Goal: Task Accomplishment & Management: Use online tool/utility

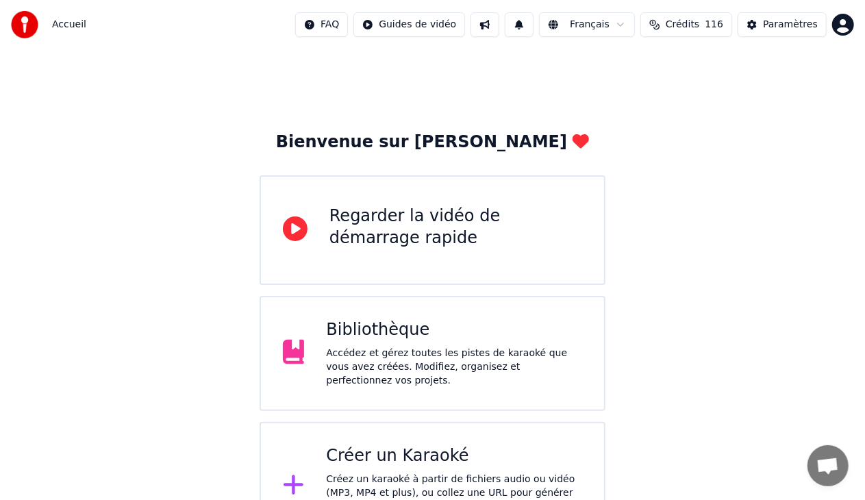
click at [504, 341] on div "Bibliothèque" at bounding box center [454, 330] width 256 height 22
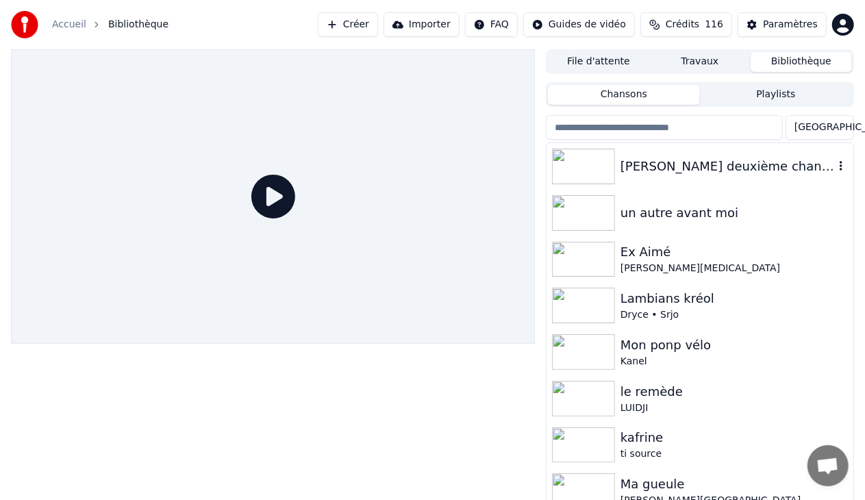
click at [688, 175] on div "[PERSON_NAME] deuxième chance" at bounding box center [728, 166] width 214 height 19
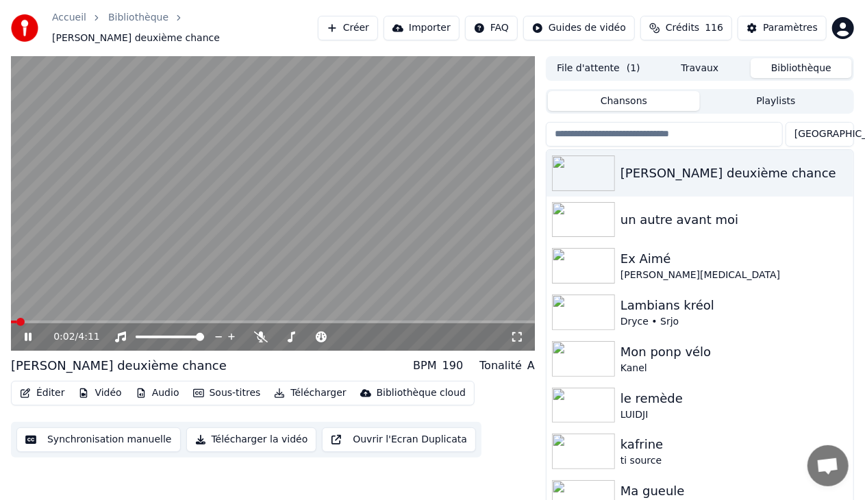
click at [56, 389] on button "Éditer" at bounding box center [41, 393] width 55 height 19
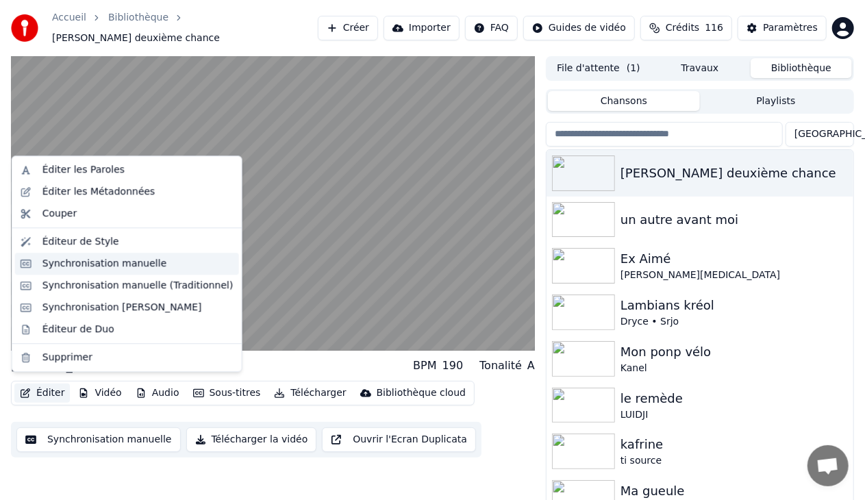
click at [126, 264] on div "Synchronisation manuelle" at bounding box center [104, 264] width 125 height 14
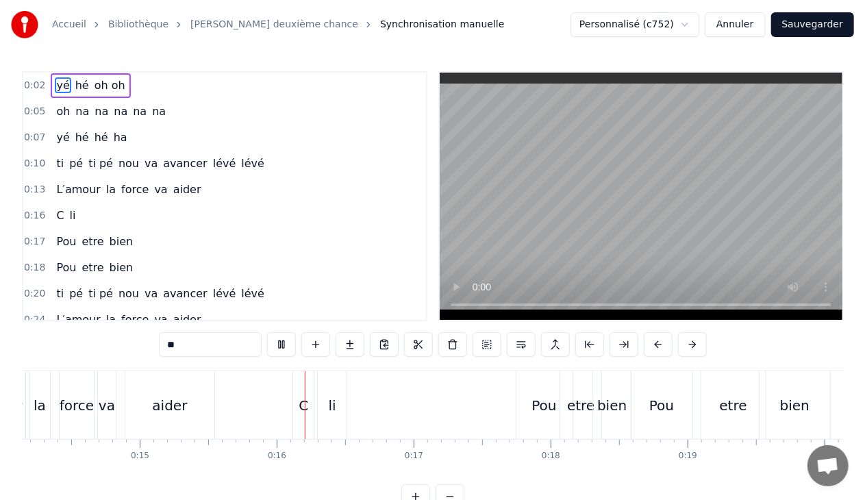
scroll to position [0, 2071]
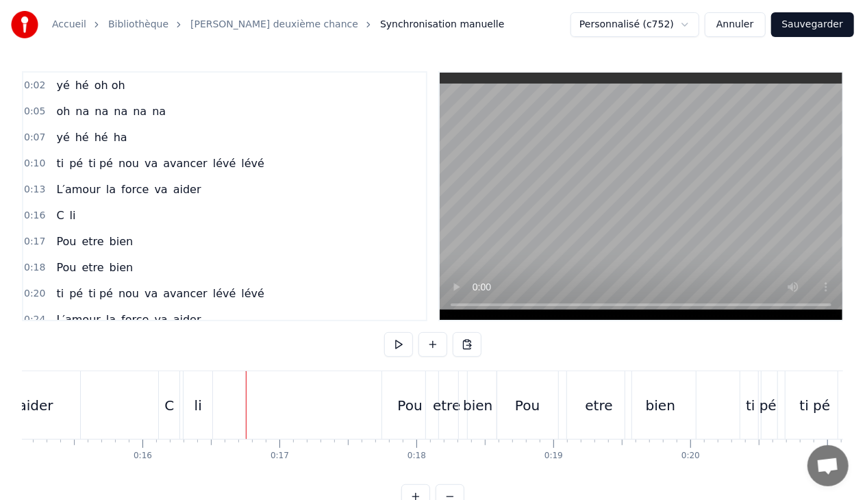
click at [78, 216] on div "0:16 C li" at bounding box center [224, 216] width 403 height 26
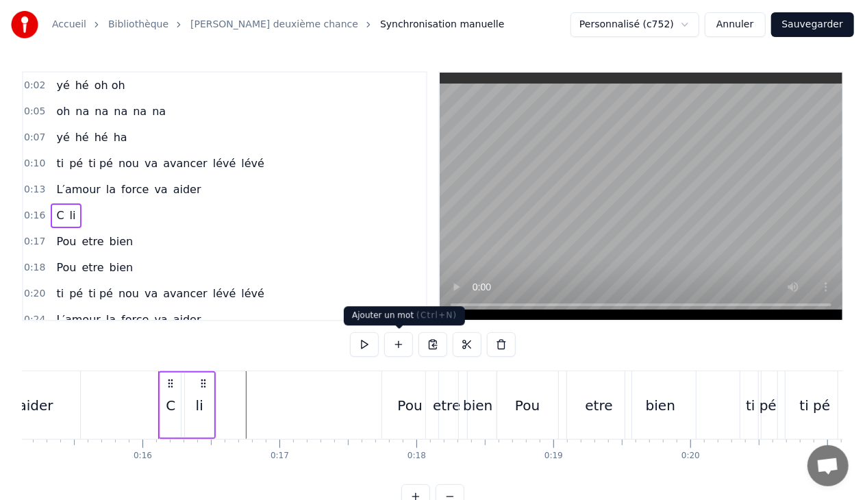
click at [399, 345] on button at bounding box center [398, 344] width 29 height 25
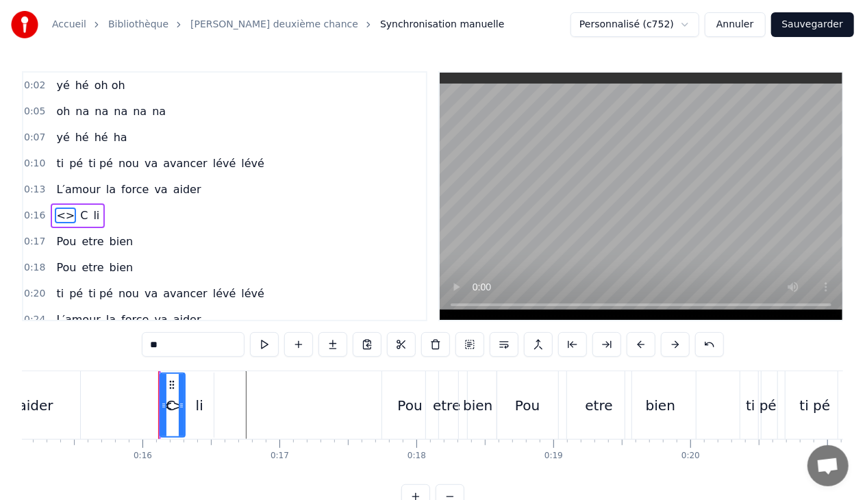
scroll to position [16, 0]
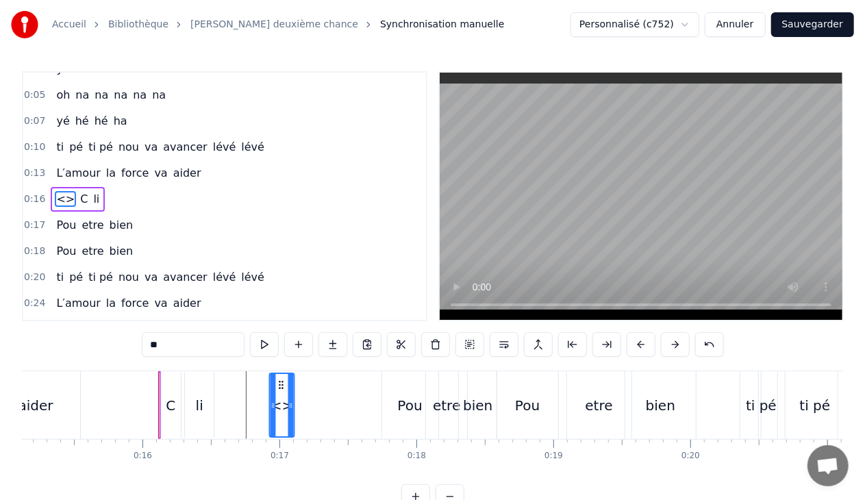
drag, startPoint x: 171, startPoint y: 384, endPoint x: 280, endPoint y: 387, distance: 109.0
click at [190, 350] on input "**" at bounding box center [193, 344] width 103 height 25
type input "*"
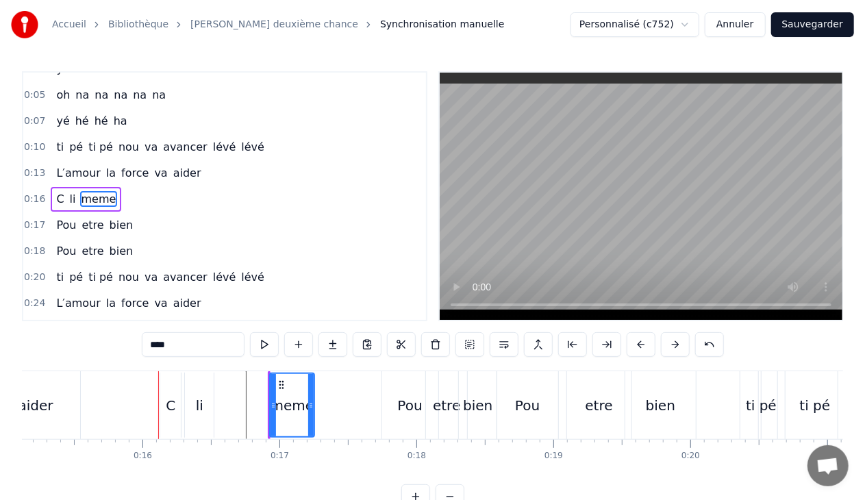
type input "****"
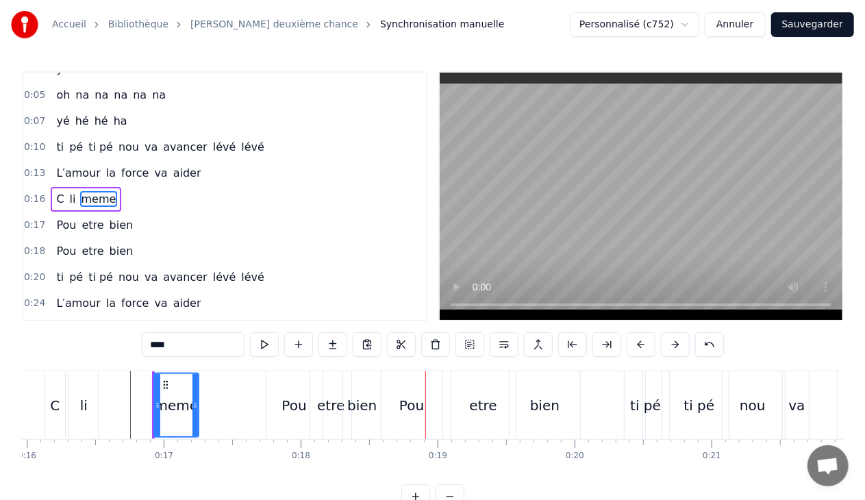
scroll to position [0, 2167]
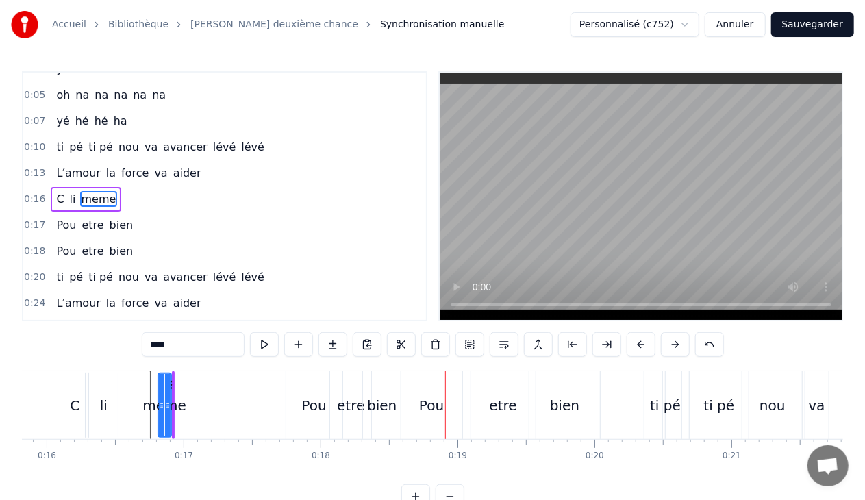
drag, startPoint x: 175, startPoint y: 403, endPoint x: 158, endPoint y: 404, distance: 17.2
click at [159, 404] on icon at bounding box center [161, 405] width 5 height 11
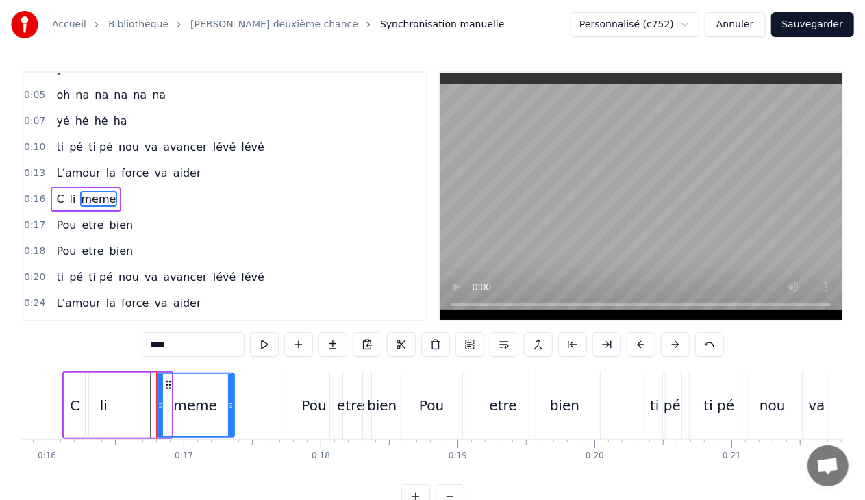
drag, startPoint x: 167, startPoint y: 406, endPoint x: 230, endPoint y: 408, distance: 63.1
click at [230, 408] on icon at bounding box center [230, 405] width 5 height 11
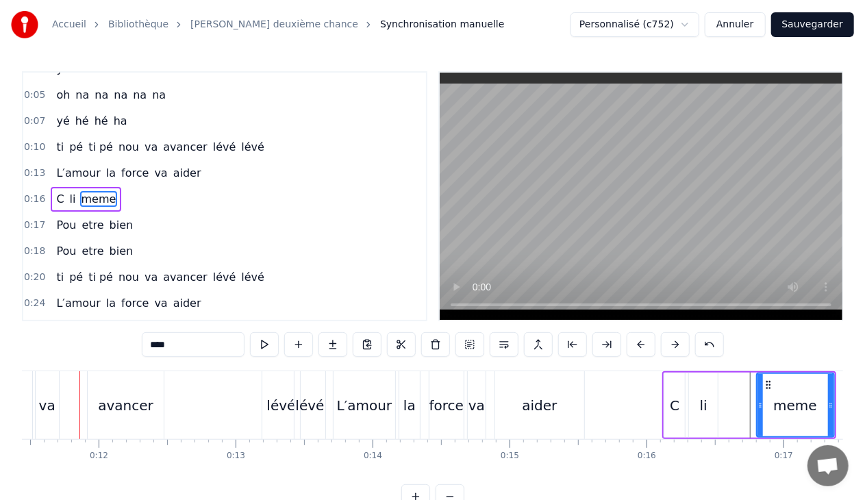
scroll to position [0, 1556]
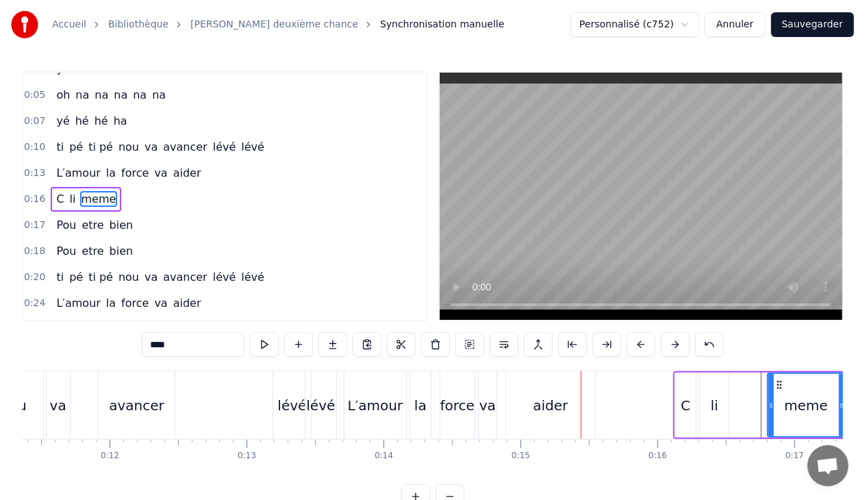
click at [332, 400] on div "lévé" at bounding box center [320, 405] width 29 height 21
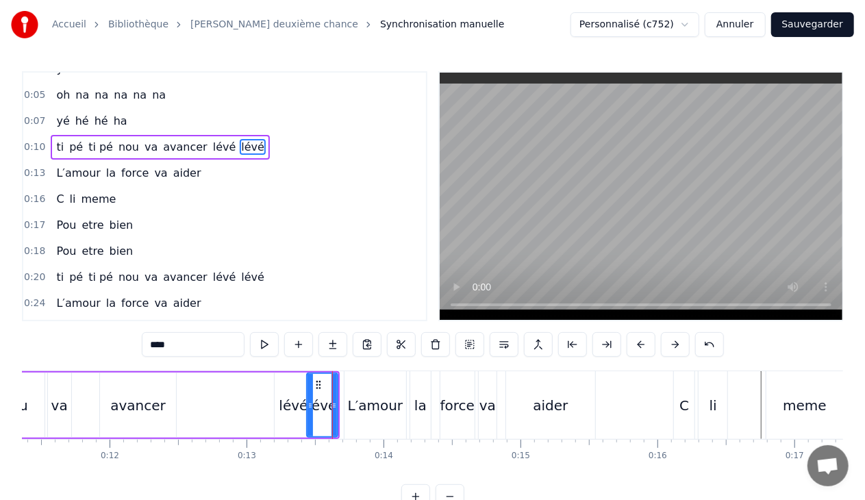
scroll to position [0, 0]
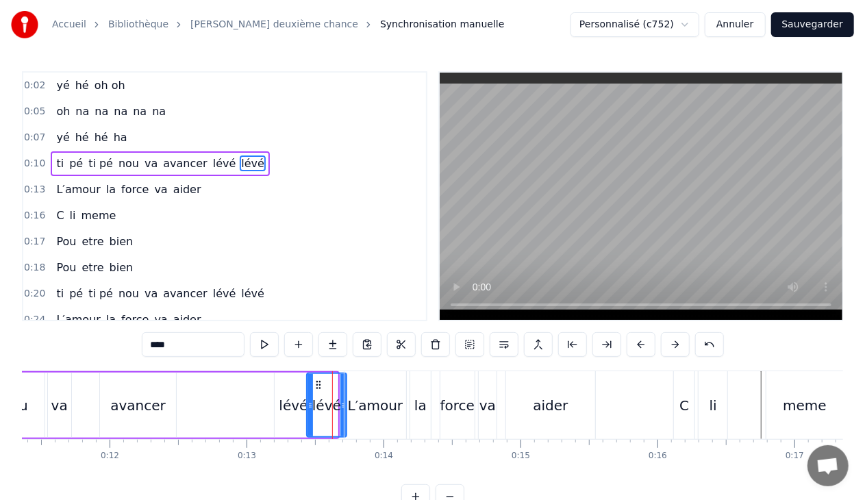
drag, startPoint x: 334, startPoint y: 405, endPoint x: 342, endPoint y: 405, distance: 8.2
click at [342, 405] on icon at bounding box center [342, 405] width 5 height 11
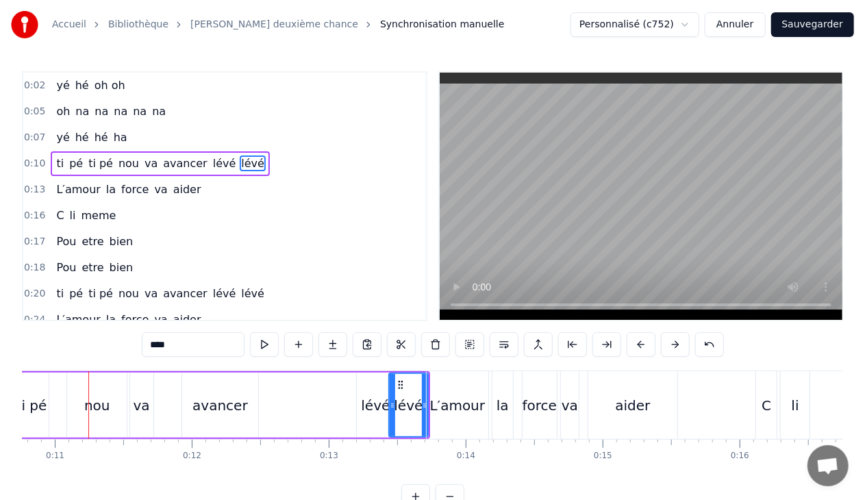
scroll to position [0, 1471]
click at [634, 405] on div "aider" at bounding box center [635, 405] width 35 height 21
type input "*****"
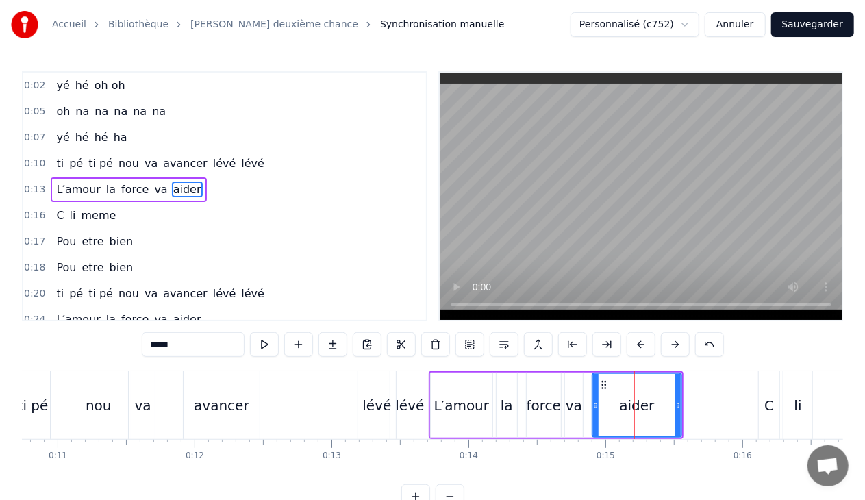
click at [195, 186] on div "0:13 L′amour la force va aider" at bounding box center [224, 190] width 403 height 26
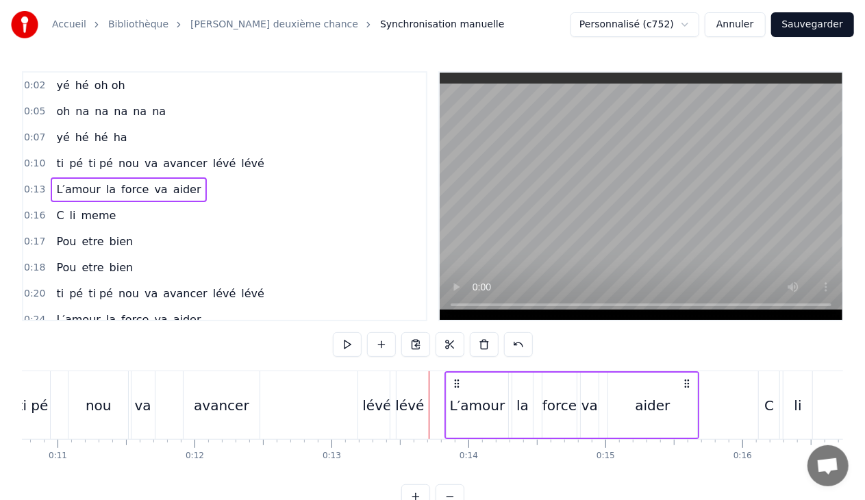
drag, startPoint x: 441, startPoint y: 384, endPoint x: 457, endPoint y: 386, distance: 16.0
click at [457, 386] on icon at bounding box center [456, 383] width 11 height 11
click at [460, 404] on div "L′amour" at bounding box center [476, 405] width 55 height 21
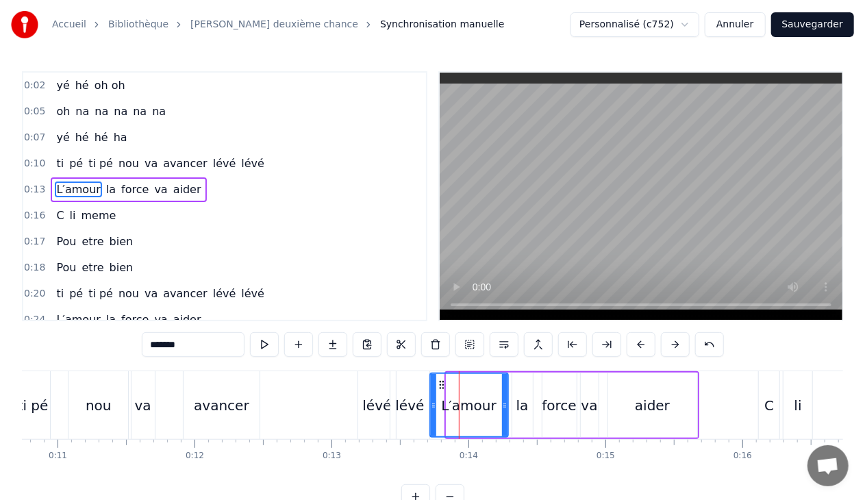
drag, startPoint x: 448, startPoint y: 406, endPoint x: 432, endPoint y: 410, distance: 16.9
click at [432, 410] on div at bounding box center [433, 405] width 5 height 62
click at [412, 405] on div "lévé" at bounding box center [409, 405] width 29 height 21
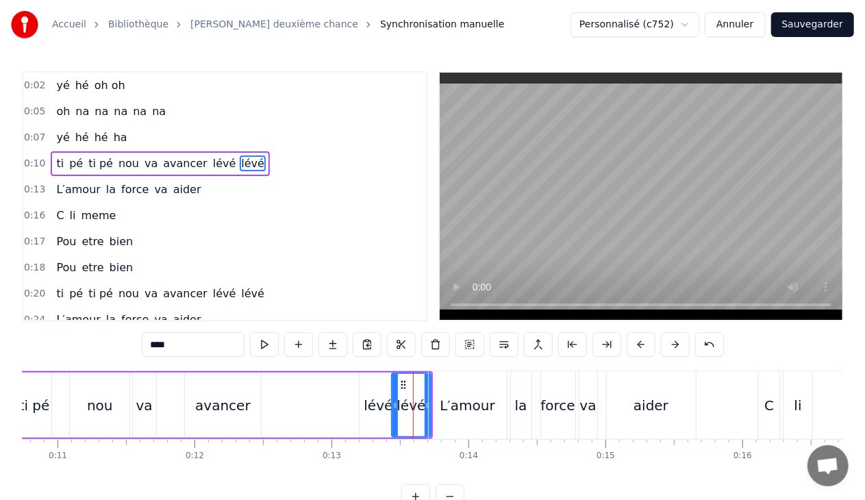
click at [445, 403] on div "L′amour" at bounding box center [467, 405] width 55 height 21
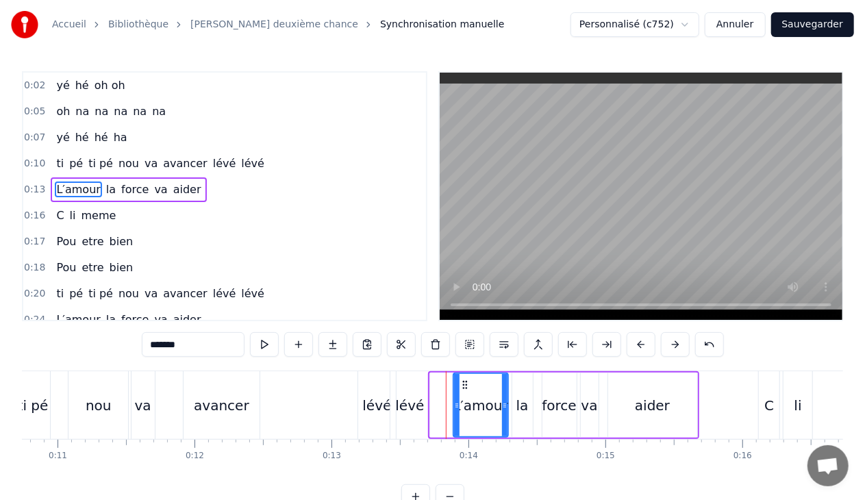
drag, startPoint x: 432, startPoint y: 406, endPoint x: 454, endPoint y: 406, distance: 22.6
click at [454, 406] on icon at bounding box center [456, 405] width 5 height 11
click at [421, 403] on div "lévé" at bounding box center [409, 405] width 29 height 21
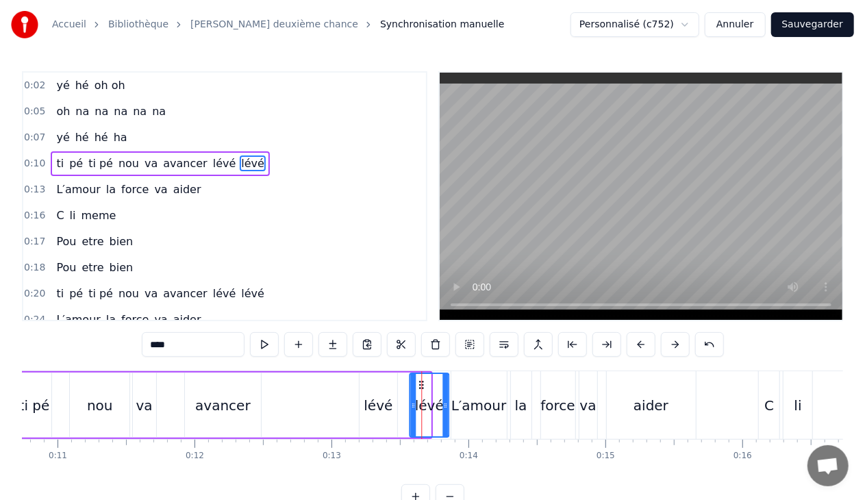
drag, startPoint x: 401, startPoint y: 385, endPoint x: 419, endPoint y: 385, distance: 17.8
click at [419, 385] on circle at bounding box center [419, 384] width 1 height 1
click at [386, 395] on div "lévé" at bounding box center [378, 405] width 29 height 21
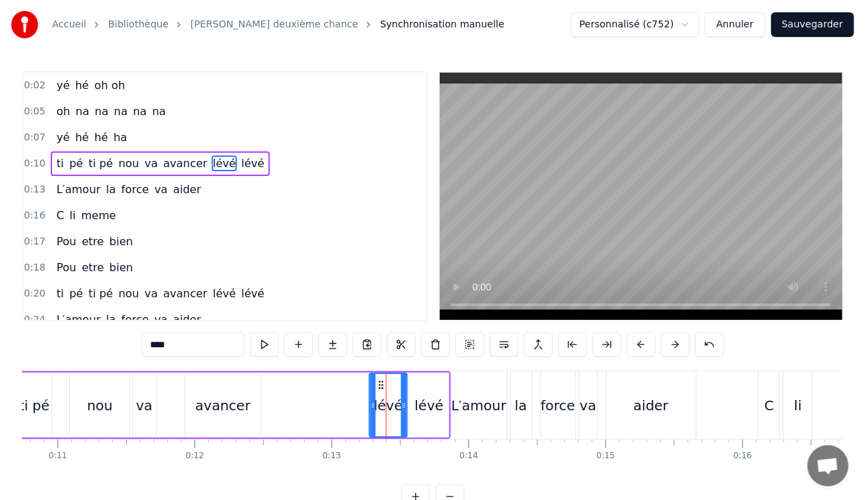
drag, startPoint x: 369, startPoint y: 382, endPoint x: 378, endPoint y: 386, distance: 10.4
click at [378, 386] on icon at bounding box center [380, 384] width 11 height 11
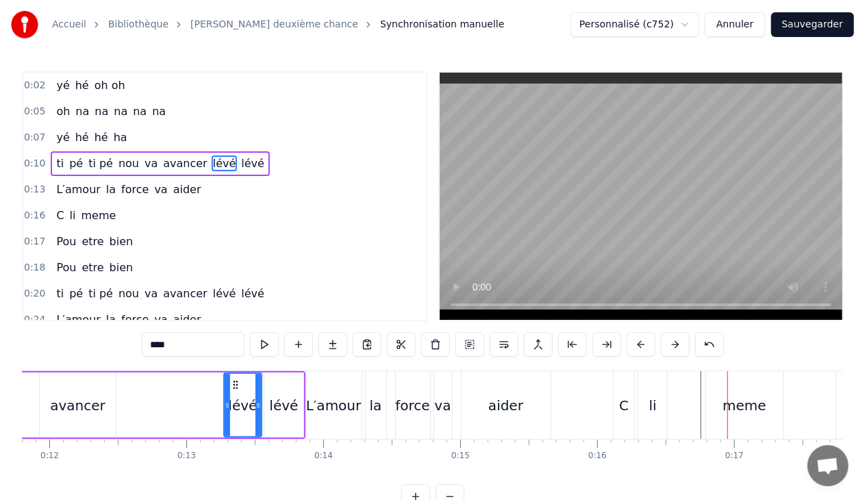
scroll to position [0, 1656]
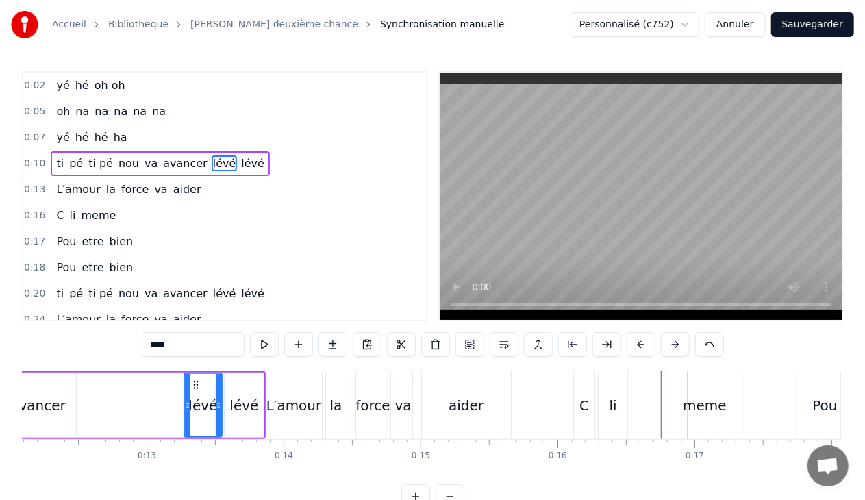
click at [241, 397] on div "lévé" at bounding box center [243, 405] width 29 height 21
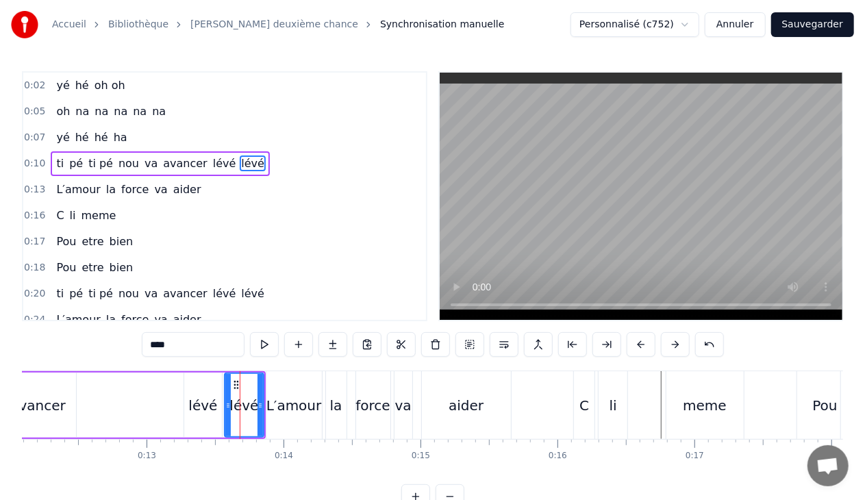
click at [279, 403] on div "L′amour" at bounding box center [293, 405] width 55 height 21
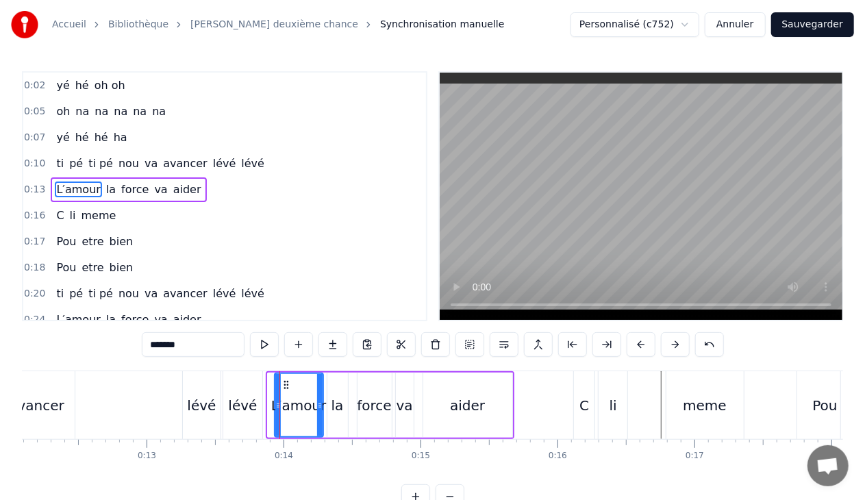
drag, startPoint x: 270, startPoint y: 403, endPoint x: 277, endPoint y: 403, distance: 6.9
click at [277, 403] on icon at bounding box center [277, 405] width 5 height 11
click at [325, 406] on icon at bounding box center [325, 405] width 5 height 11
click at [248, 406] on div "lévé" at bounding box center [242, 405] width 29 height 21
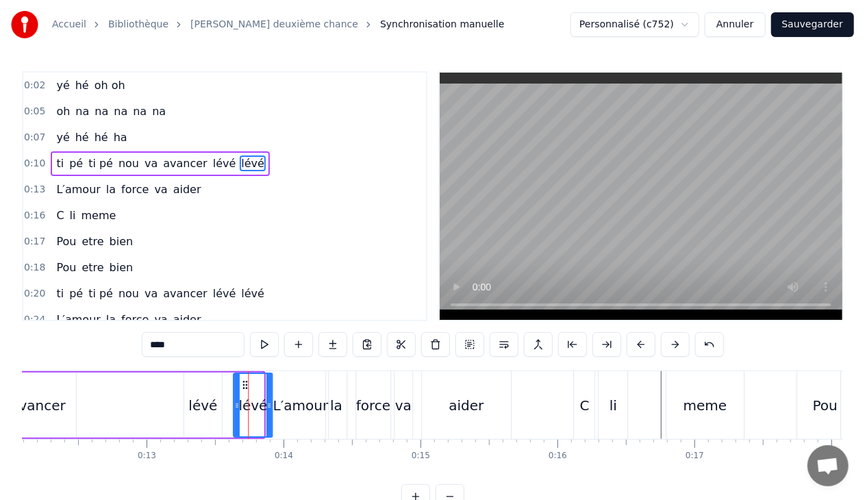
drag, startPoint x: 236, startPoint y: 382, endPoint x: 242, endPoint y: 385, distance: 7.4
click at [242, 385] on icon at bounding box center [245, 384] width 11 height 11
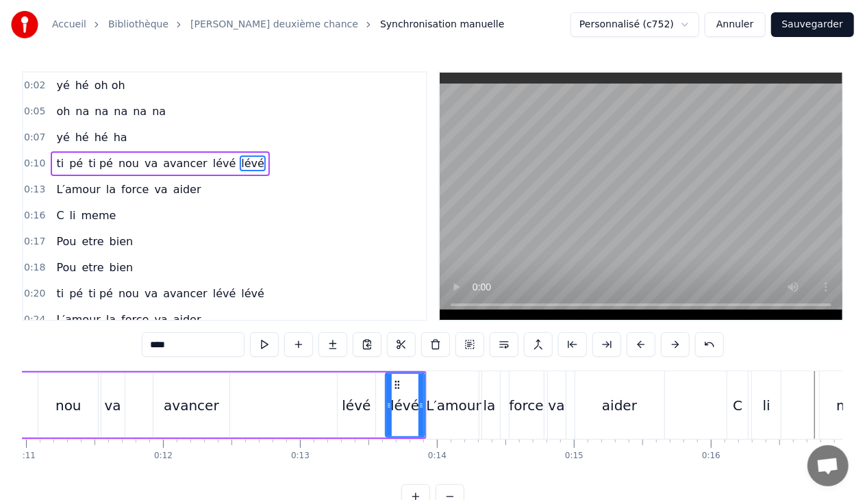
scroll to position [0, 1581]
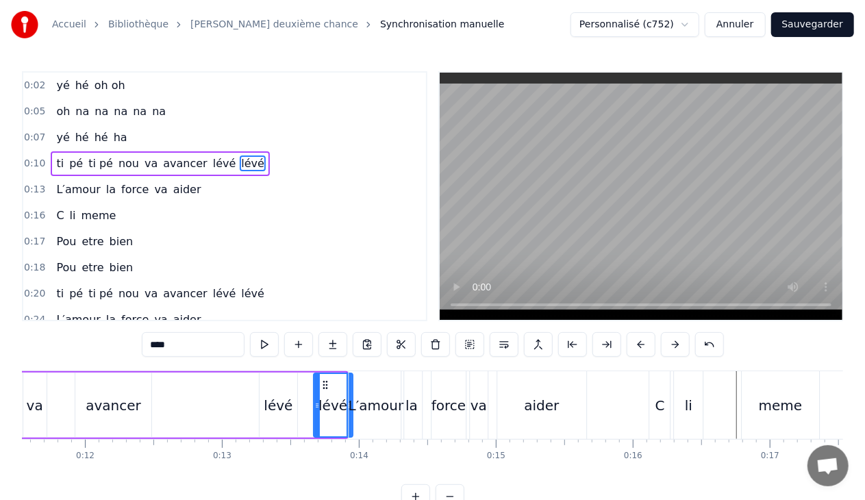
click at [323, 384] on circle at bounding box center [323, 384] width 1 height 1
click at [290, 396] on div "lévé" at bounding box center [279, 405] width 38 height 65
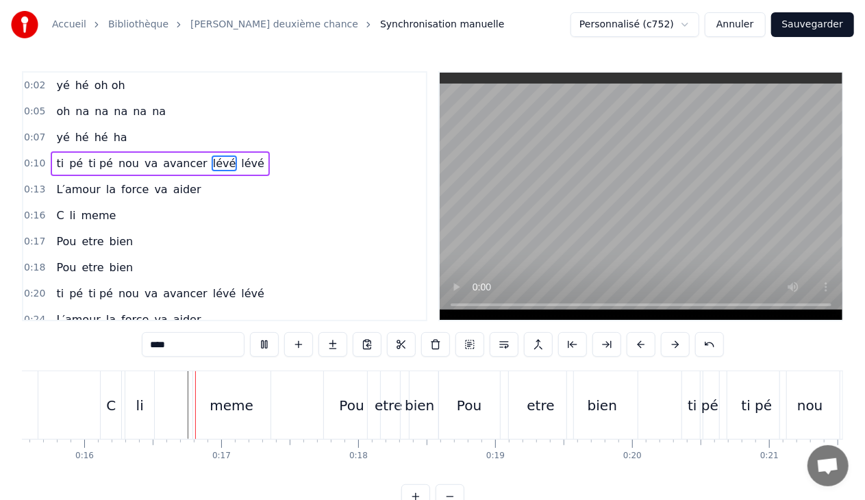
scroll to position [0, 2149]
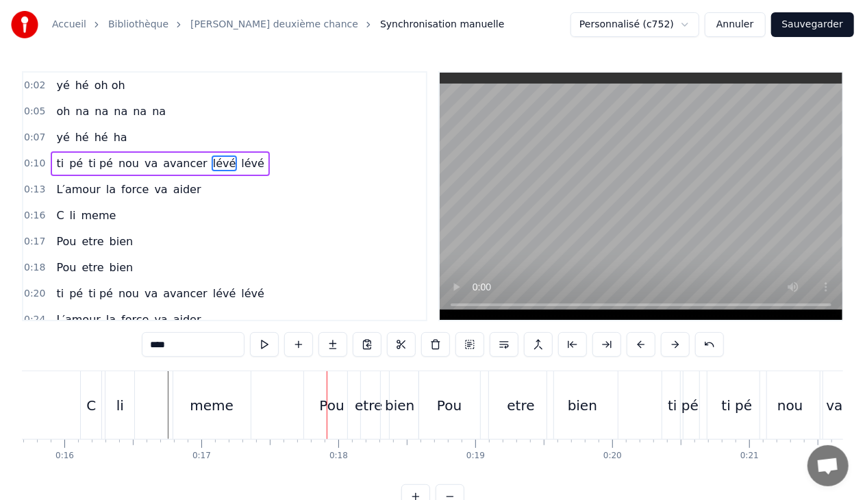
click at [175, 404] on div "meme" at bounding box center [211, 405] width 77 height 68
type input "****"
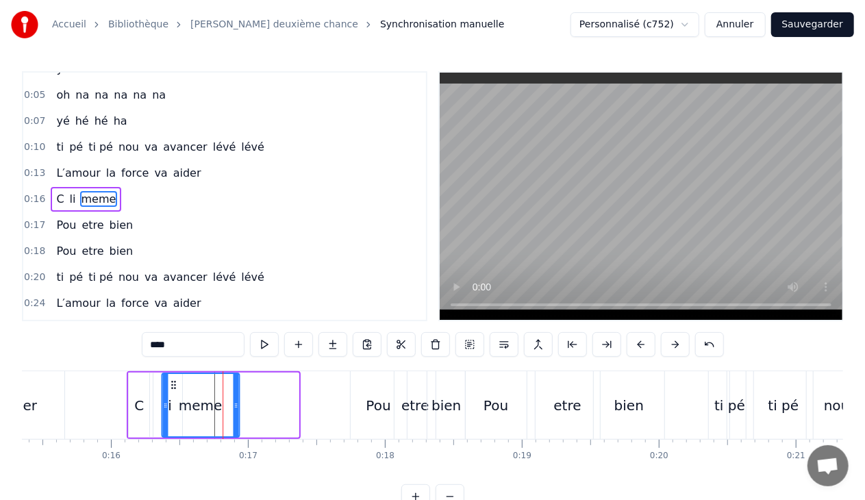
scroll to position [0, 2097]
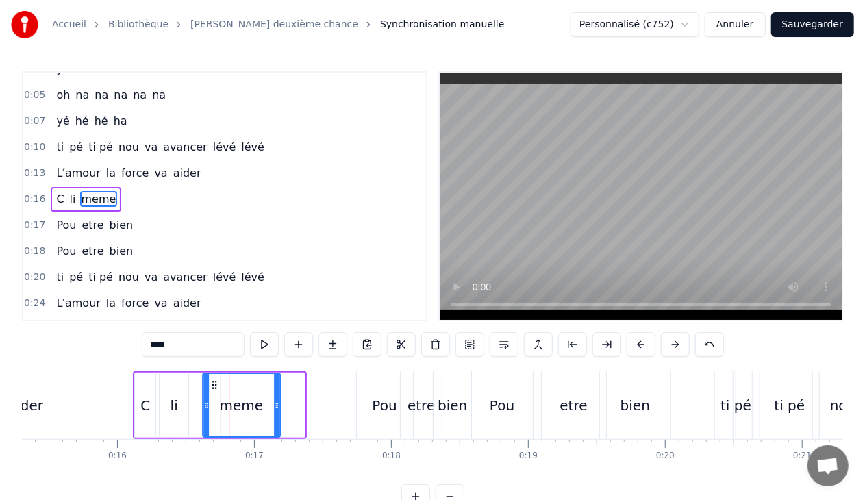
drag, startPoint x: 185, startPoint y: 384, endPoint x: 213, endPoint y: 388, distance: 28.3
click at [213, 388] on icon at bounding box center [214, 384] width 11 height 11
drag, startPoint x: 277, startPoint y: 404, endPoint x: 253, endPoint y: 407, distance: 24.1
click at [253, 407] on icon at bounding box center [252, 405] width 5 height 11
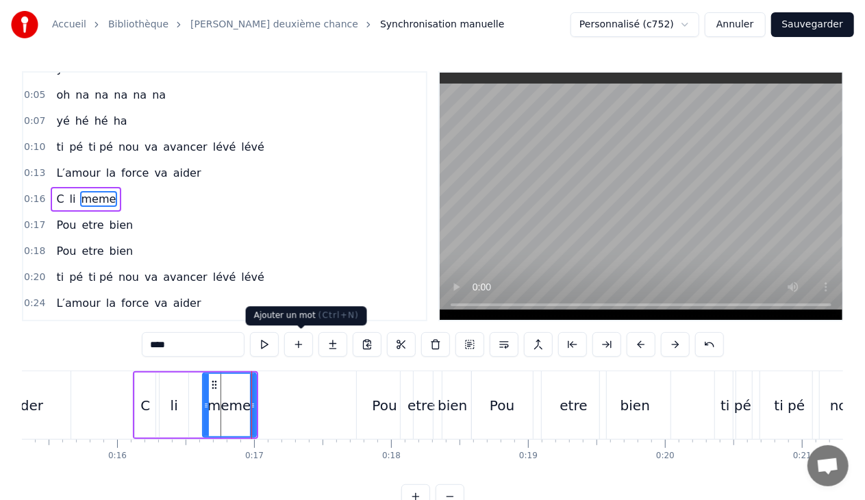
click at [301, 342] on button at bounding box center [298, 344] width 29 height 25
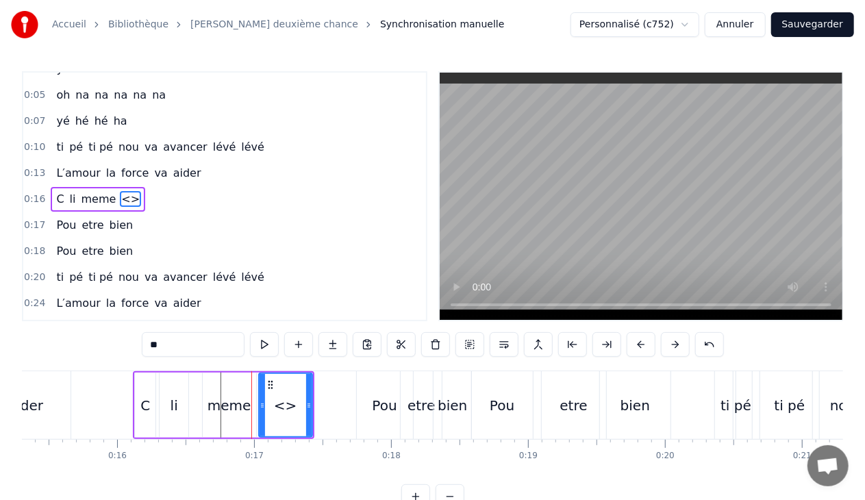
click at [210, 349] on input "**" at bounding box center [193, 344] width 103 height 25
type input "*"
click at [256, 406] on icon at bounding box center [257, 405] width 5 height 11
drag, startPoint x: 308, startPoint y: 406, endPoint x: 280, endPoint y: 410, distance: 28.4
click at [280, 410] on icon at bounding box center [280, 405] width 5 height 11
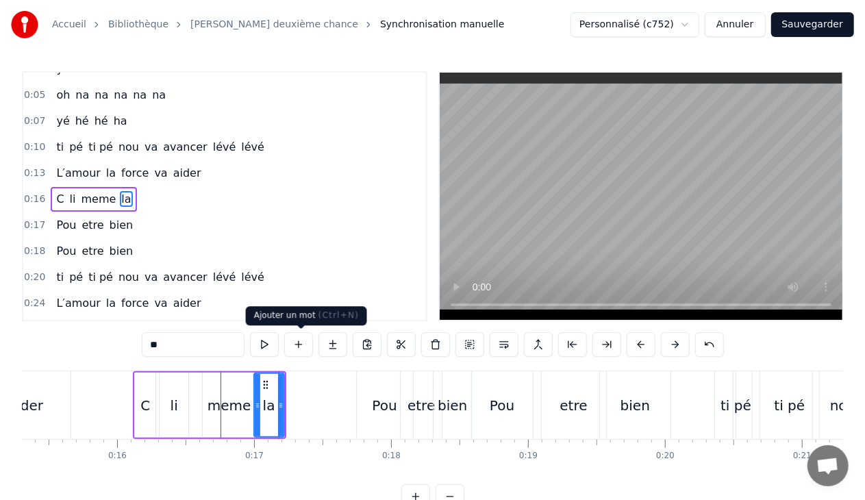
type input "**"
click at [297, 343] on button at bounding box center [298, 344] width 29 height 25
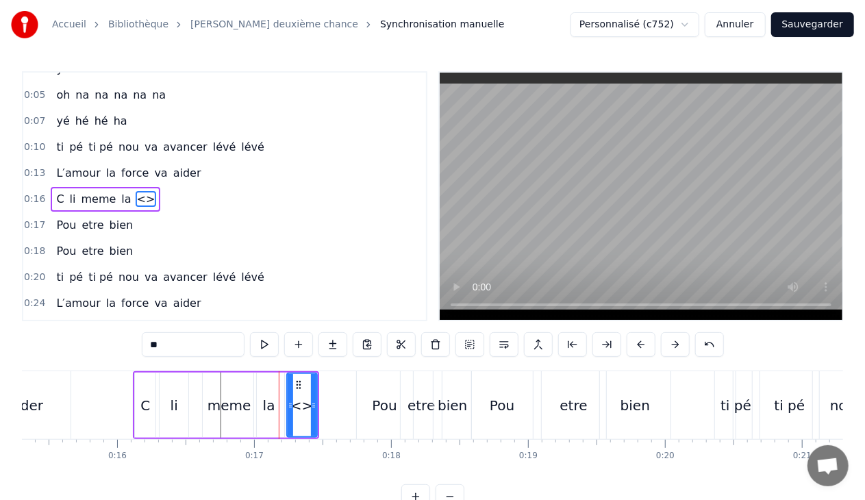
click at [176, 338] on input "**" at bounding box center [193, 344] width 103 height 25
type input "*"
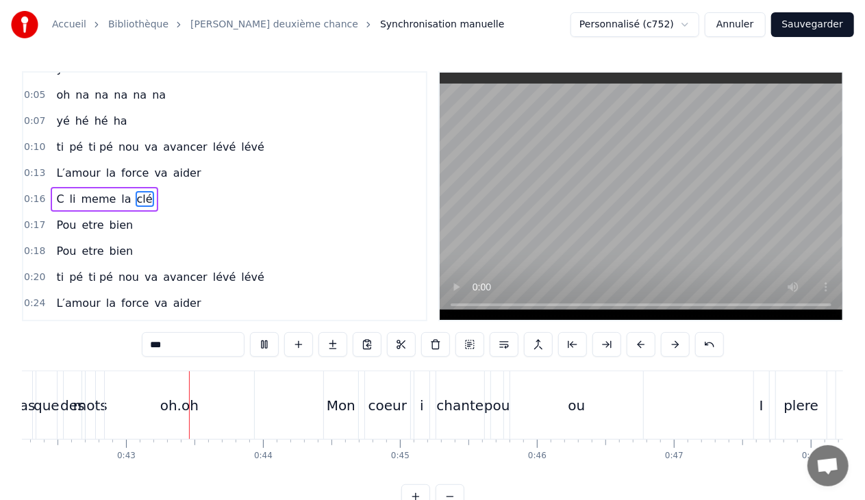
scroll to position [0, 5800]
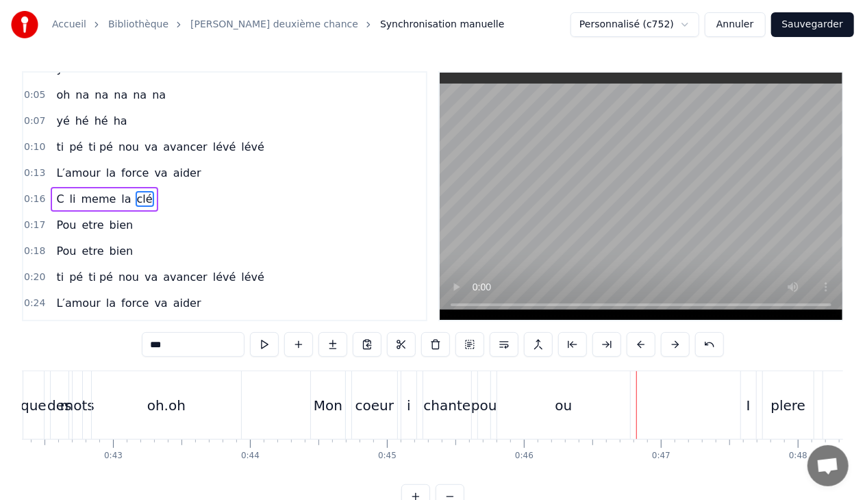
click at [389, 380] on div "coeur" at bounding box center [374, 405] width 45 height 68
type input "*****"
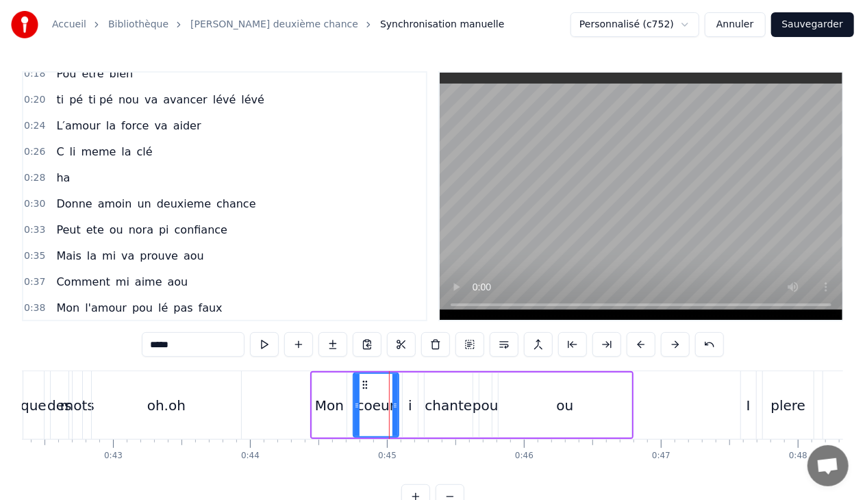
scroll to position [349, 0]
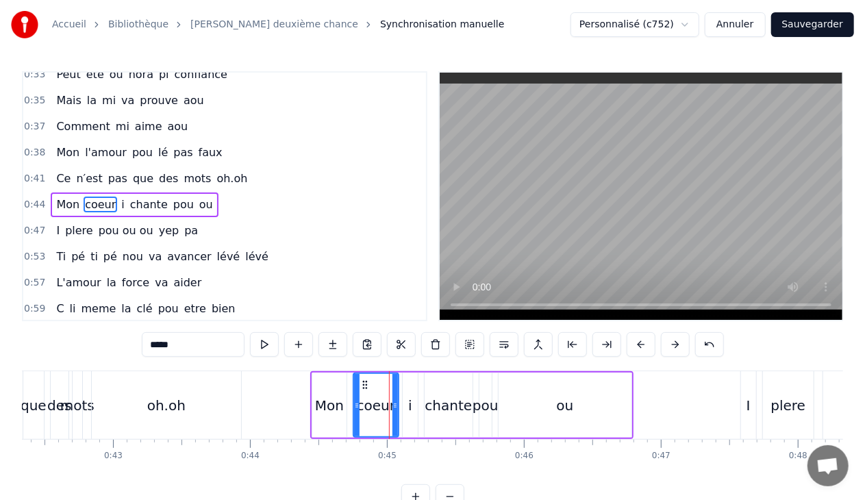
click at [213, 192] on div "0:44 Mon coeur i [PERSON_NAME] ou" at bounding box center [224, 205] width 403 height 26
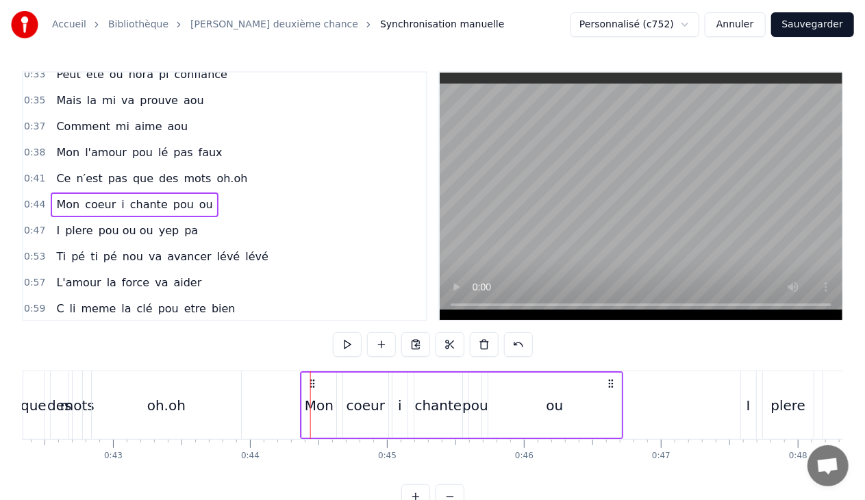
drag, startPoint x: 321, startPoint y: 384, endPoint x: 314, endPoint y: 383, distance: 7.7
click at [314, 383] on icon at bounding box center [312, 383] width 11 height 11
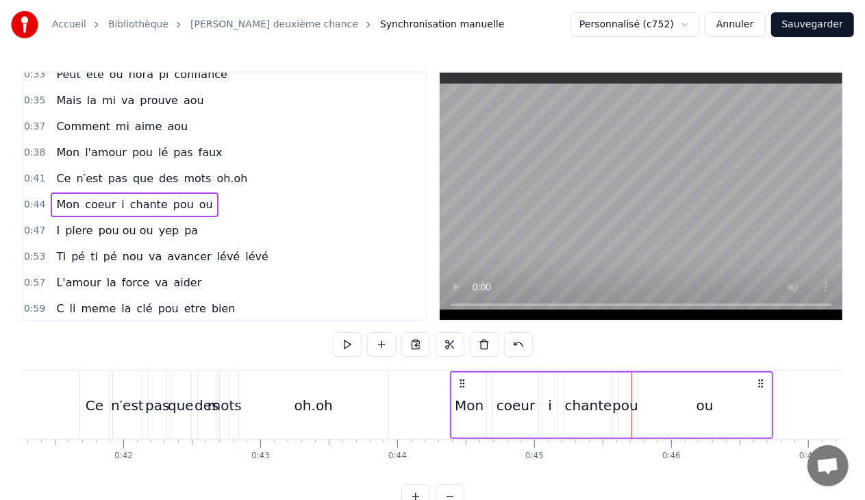
scroll to position [0, 5495]
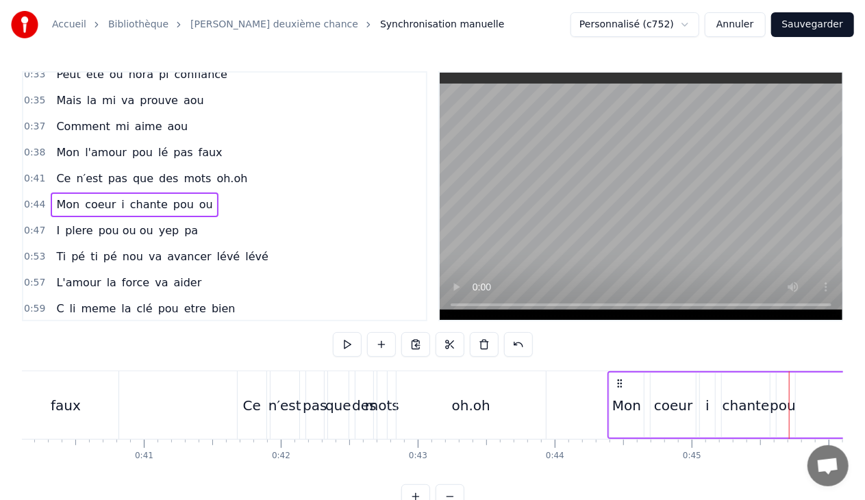
click at [262, 407] on div "Ce" at bounding box center [252, 405] width 29 height 68
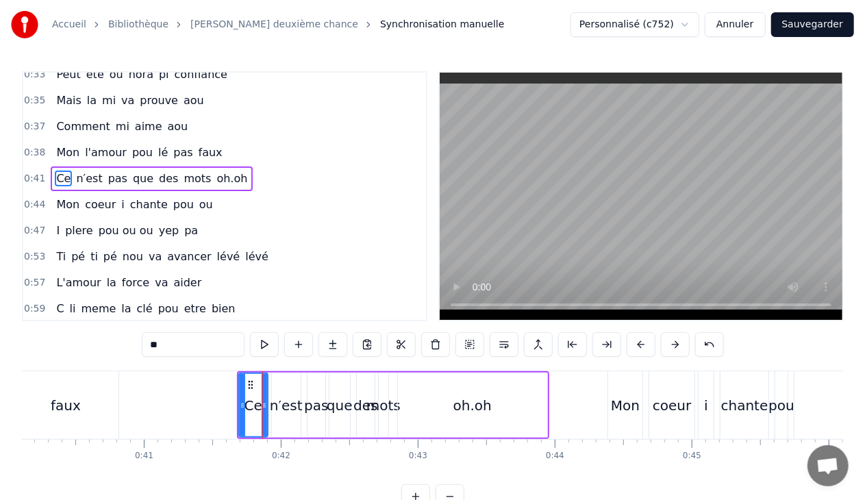
scroll to position [323, 0]
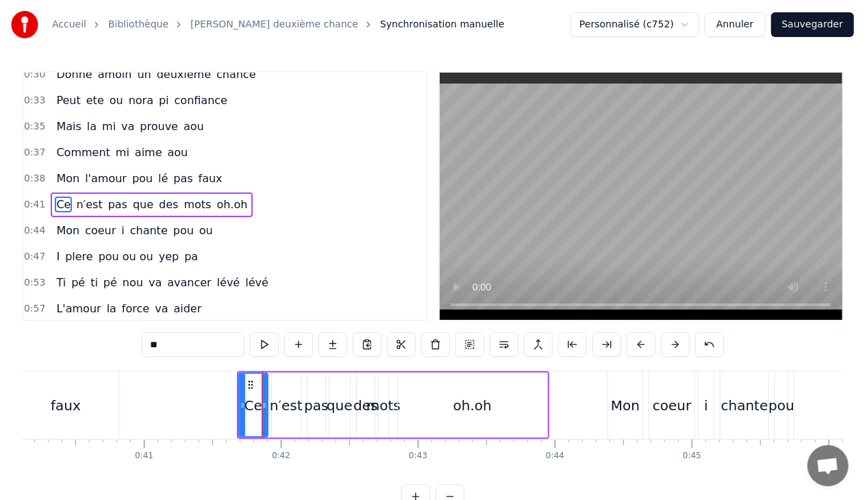
click at [234, 196] on div "0:41 Ce n′est pas que des mots oh.oh" at bounding box center [224, 205] width 403 height 26
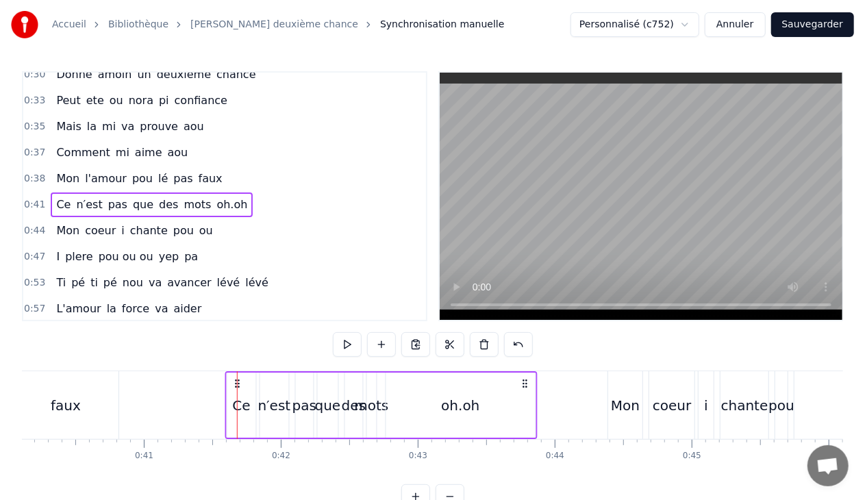
drag, startPoint x: 248, startPoint y: 379, endPoint x: 237, endPoint y: 379, distance: 11.0
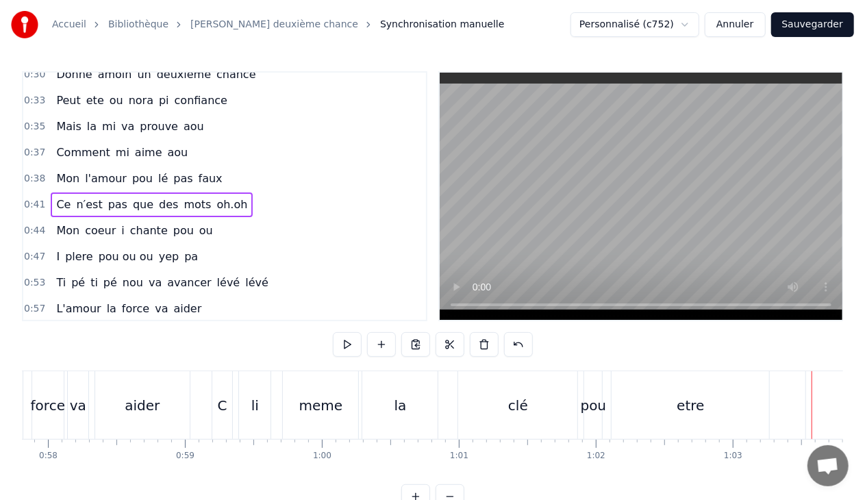
scroll to position [0, 7939]
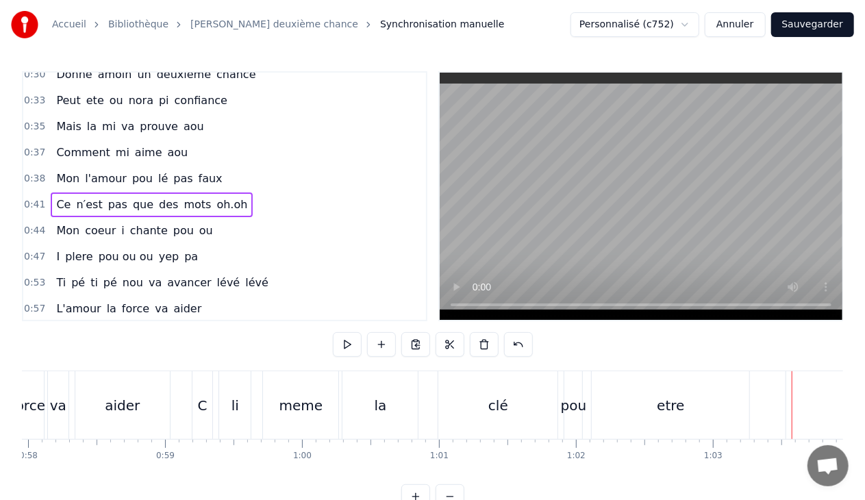
click at [491, 411] on div "clé" at bounding box center [498, 405] width 20 height 21
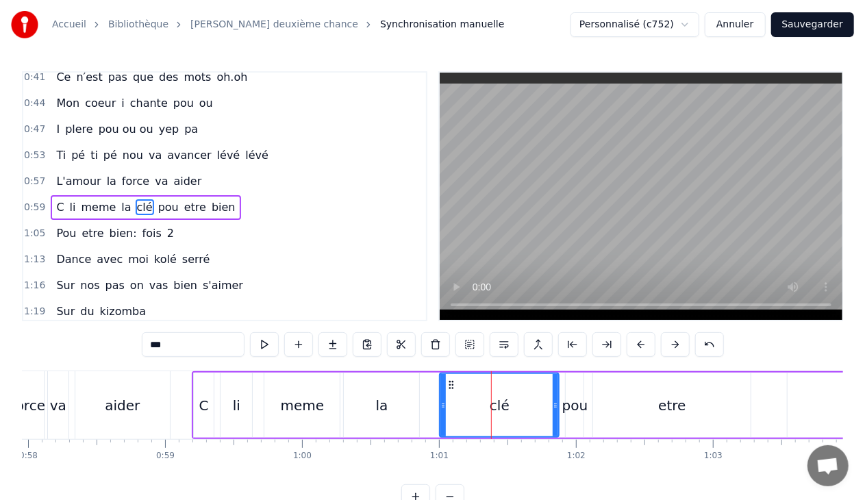
scroll to position [451, 0]
drag, startPoint x: 556, startPoint y: 406, endPoint x: 507, endPoint y: 408, distance: 49.4
click at [507, 408] on icon at bounding box center [505, 405] width 5 height 11
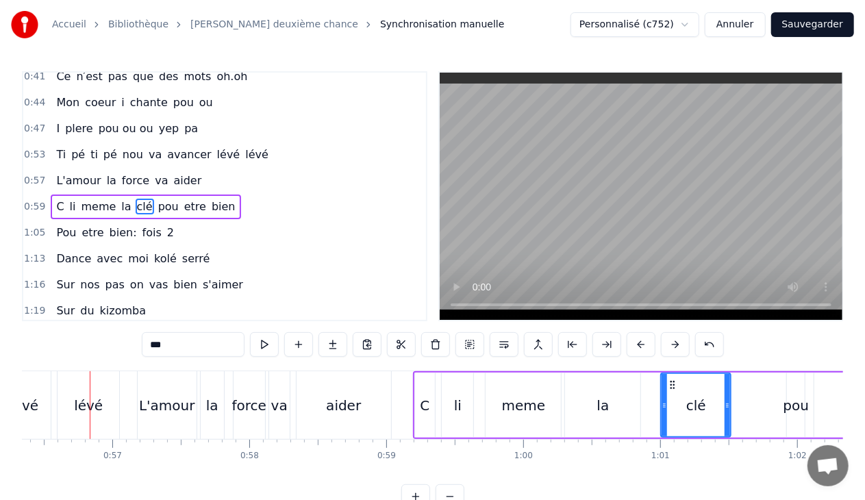
scroll to position [0, 7718]
click at [529, 403] on div "meme" at bounding box center [525, 405] width 44 height 21
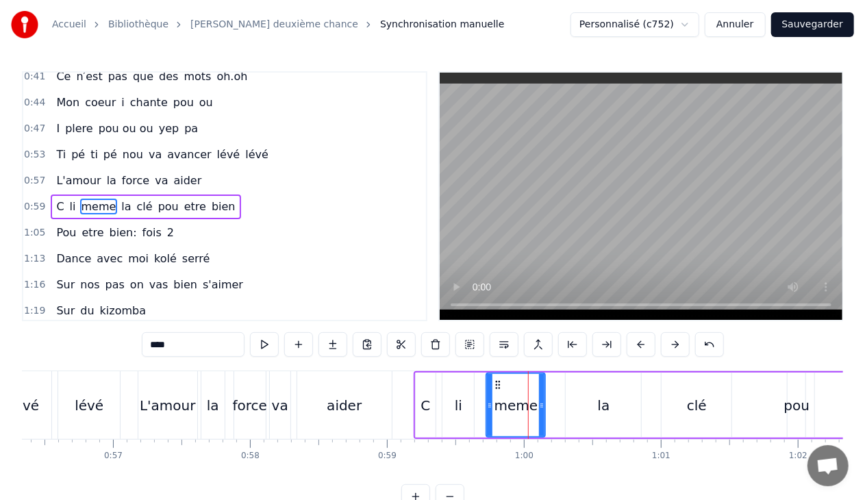
drag, startPoint x: 558, startPoint y: 406, endPoint x: 541, endPoint y: 408, distance: 16.6
click at [541, 408] on icon at bounding box center [541, 405] width 5 height 11
click at [597, 403] on div "la" at bounding box center [603, 405] width 75 height 65
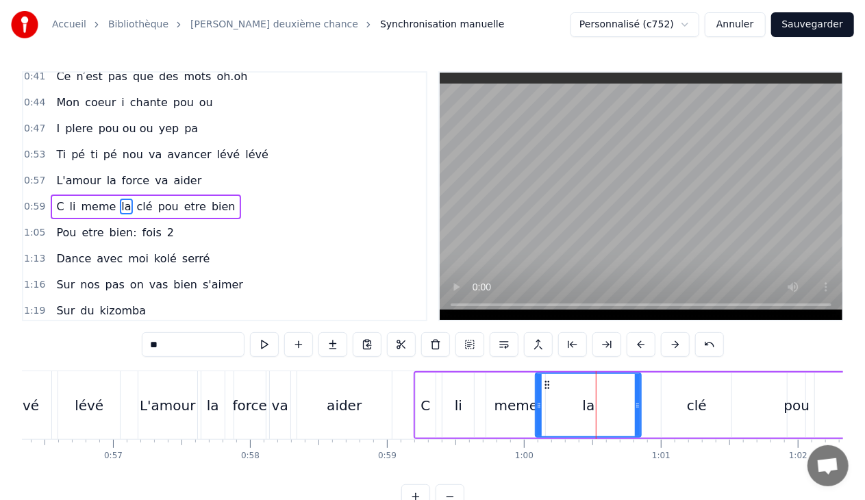
drag, startPoint x: 569, startPoint y: 406, endPoint x: 538, endPoint y: 407, distance: 30.2
click at [538, 407] on icon at bounding box center [538, 405] width 5 height 11
drag, startPoint x: 638, startPoint y: 403, endPoint x: 573, endPoint y: 407, distance: 65.2
click at [573, 407] on icon at bounding box center [572, 405] width 5 height 11
click at [687, 406] on div "clé" at bounding box center [697, 405] width 70 height 65
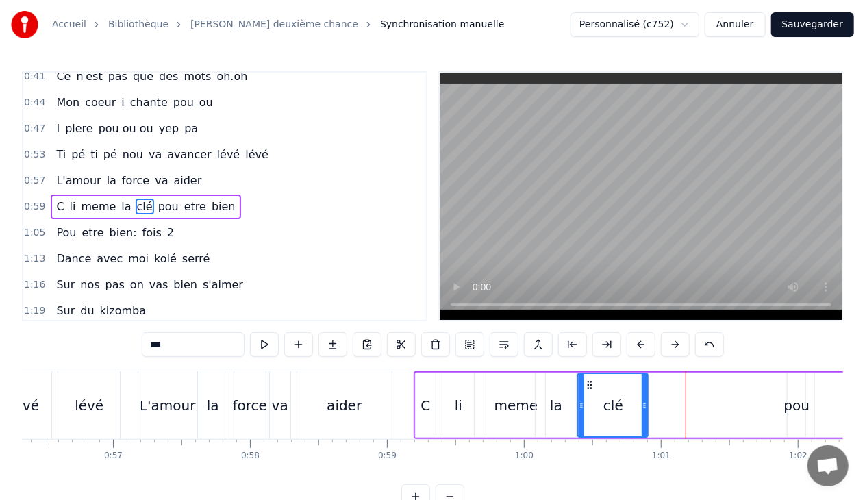
drag, startPoint x: 669, startPoint y: 382, endPoint x: 588, endPoint y: 390, distance: 81.9
click at [588, 390] on div "clé" at bounding box center [613, 405] width 68 height 62
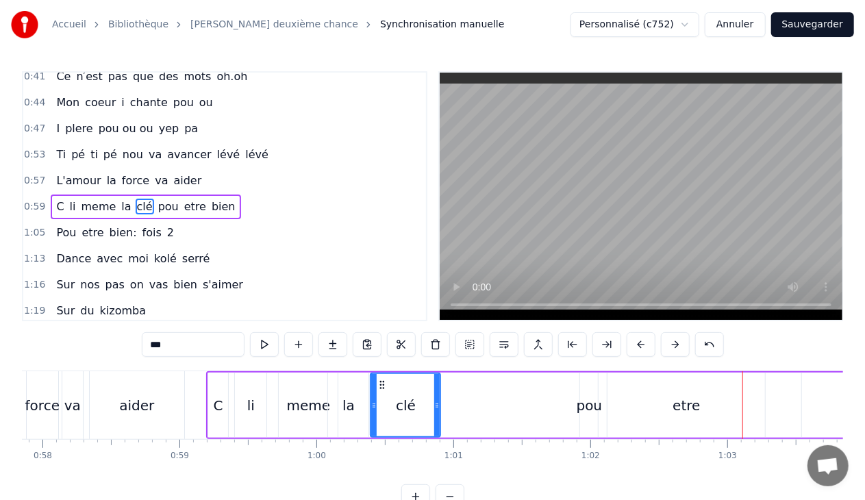
scroll to position [0, 8024]
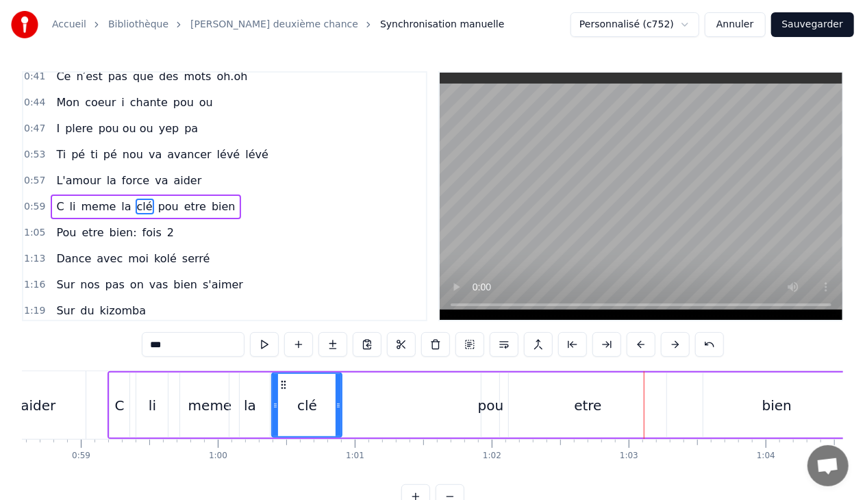
click at [486, 403] on div "pou" at bounding box center [491, 405] width 26 height 21
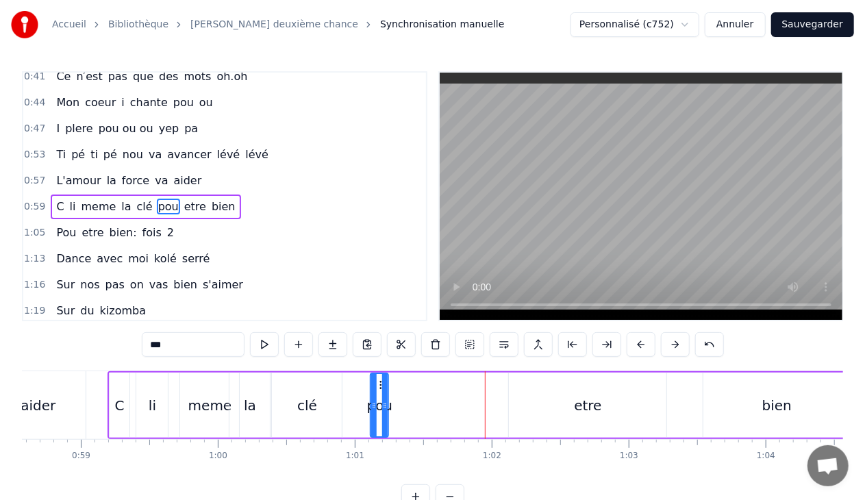
drag, startPoint x: 488, startPoint y: 383, endPoint x: 377, endPoint y: 389, distance: 111.1
click at [377, 389] on icon at bounding box center [382, 384] width 11 height 11
click at [590, 392] on div "etre" at bounding box center [588, 405] width 158 height 65
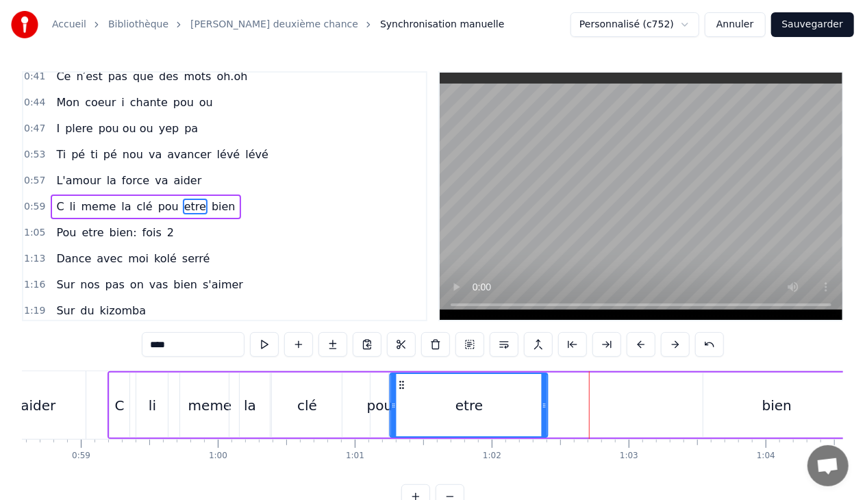
drag, startPoint x: 519, startPoint y: 383, endPoint x: 401, endPoint y: 386, distance: 118.5
click at [401, 386] on icon at bounding box center [402, 384] width 11 height 11
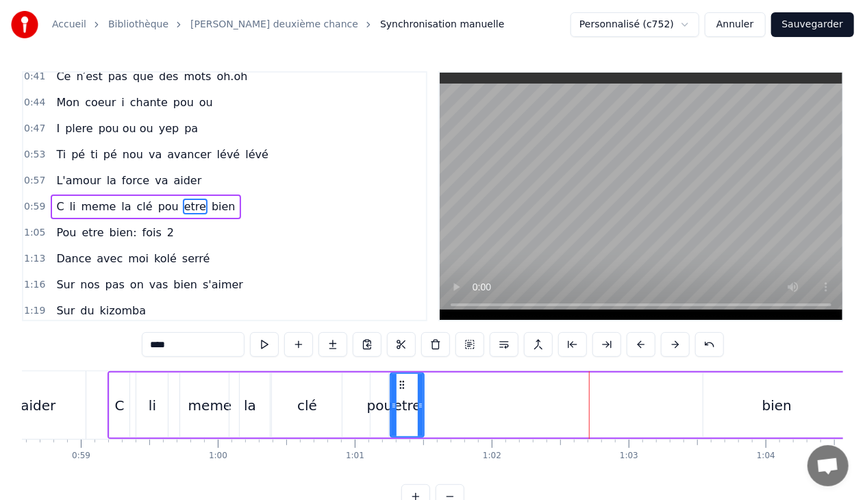
drag, startPoint x: 545, startPoint y: 406, endPoint x: 421, endPoint y: 408, distance: 124.0
click at [421, 408] on icon at bounding box center [420, 405] width 5 height 11
click at [772, 395] on div "bien" at bounding box center [776, 405] width 29 height 21
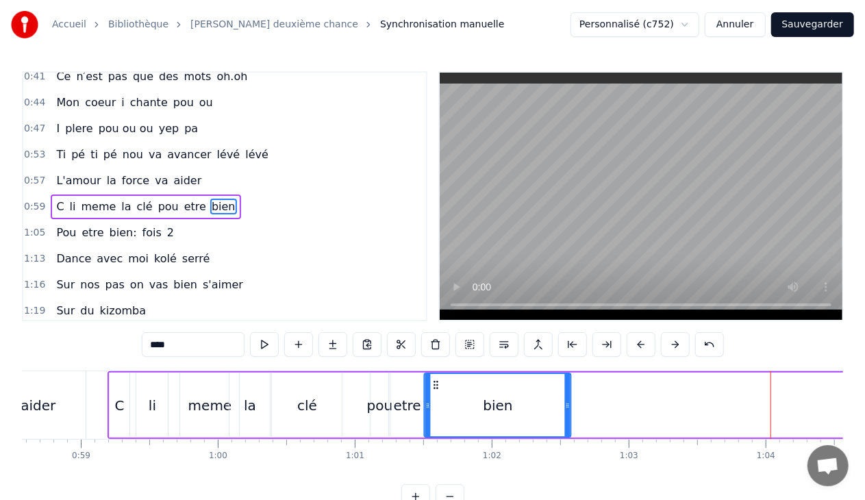
drag, startPoint x: 715, startPoint y: 384, endPoint x: 436, endPoint y: 398, distance: 279.8
click at [436, 398] on div "bien" at bounding box center [497, 405] width 145 height 62
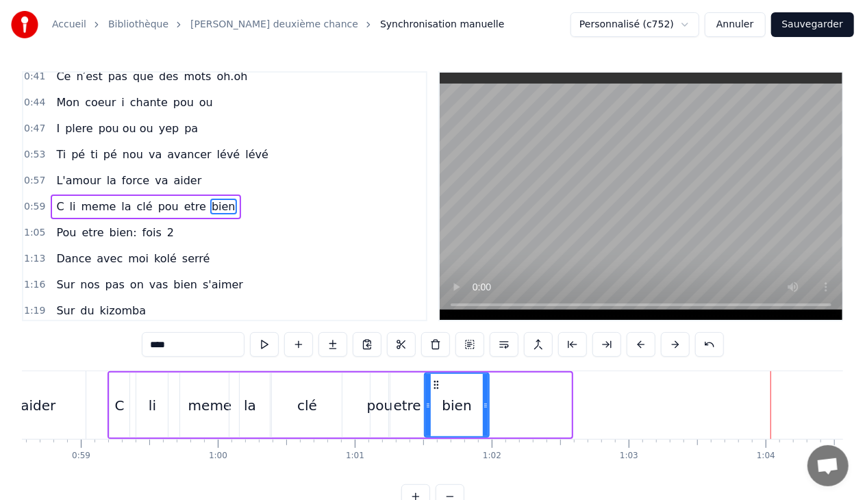
drag, startPoint x: 569, startPoint y: 406, endPoint x: 486, endPoint y: 407, distance: 82.2
click at [486, 407] on icon at bounding box center [485, 405] width 5 height 11
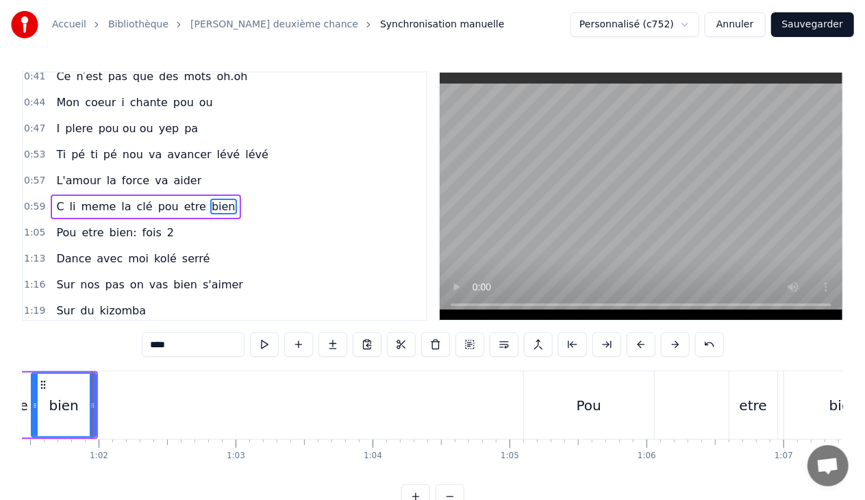
scroll to position [0, 8437]
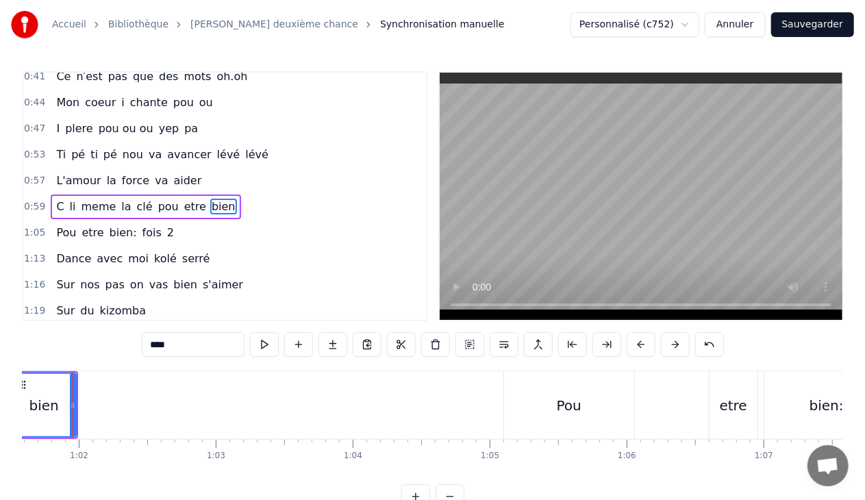
click at [559, 404] on div "Pou" at bounding box center [569, 405] width 25 height 21
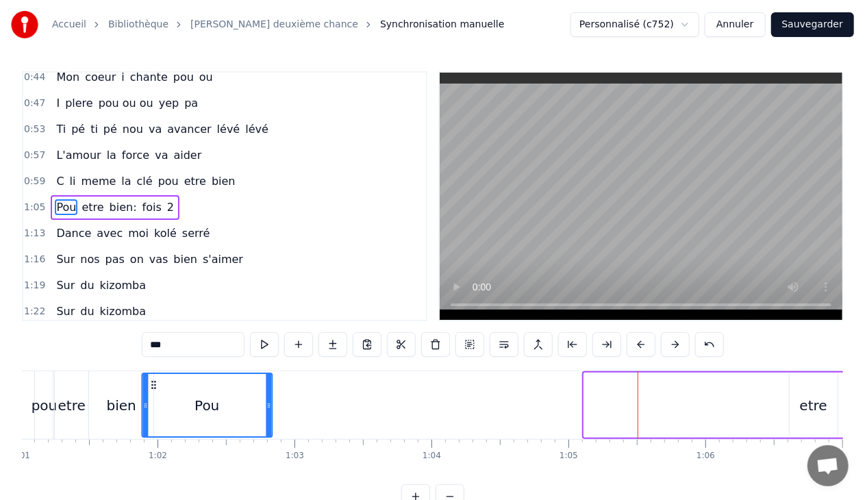
scroll to position [0, 8342]
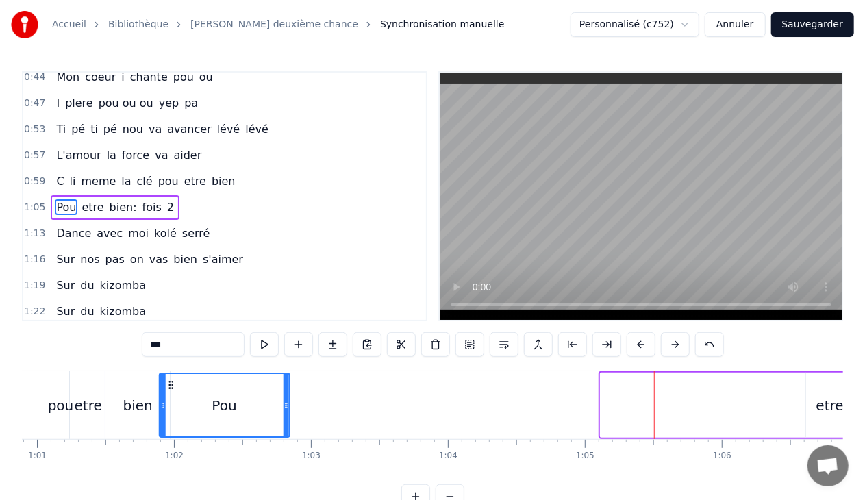
drag, startPoint x: 516, startPoint y: 382, endPoint x: 171, endPoint y: 400, distance: 345.7
click at [171, 400] on div "Pou" at bounding box center [224, 405] width 129 height 62
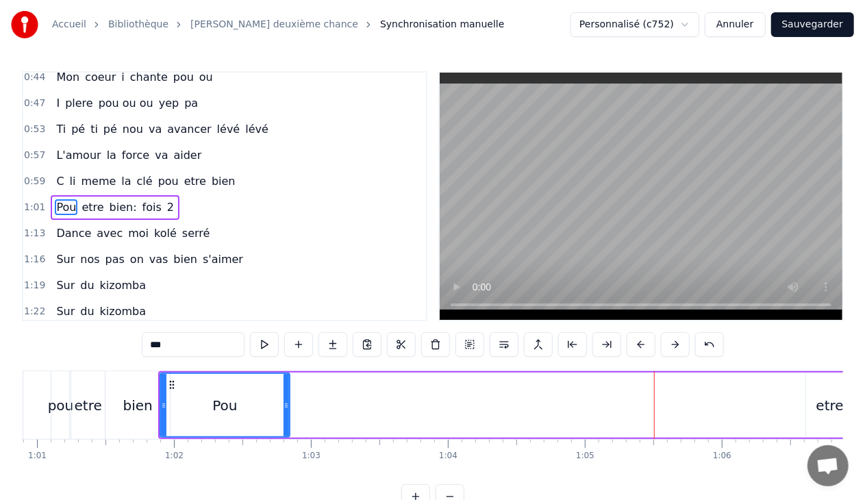
drag, startPoint x: 289, startPoint y: 406, endPoint x: 267, endPoint y: 404, distance: 22.0
click at [267, 404] on div "Pou" at bounding box center [226, 405] width 132 height 65
drag, startPoint x: 286, startPoint y: 404, endPoint x: 225, endPoint y: 403, distance: 60.3
click at [225, 403] on icon at bounding box center [225, 405] width 5 height 11
click at [821, 409] on div "etre" at bounding box center [829, 405] width 27 height 21
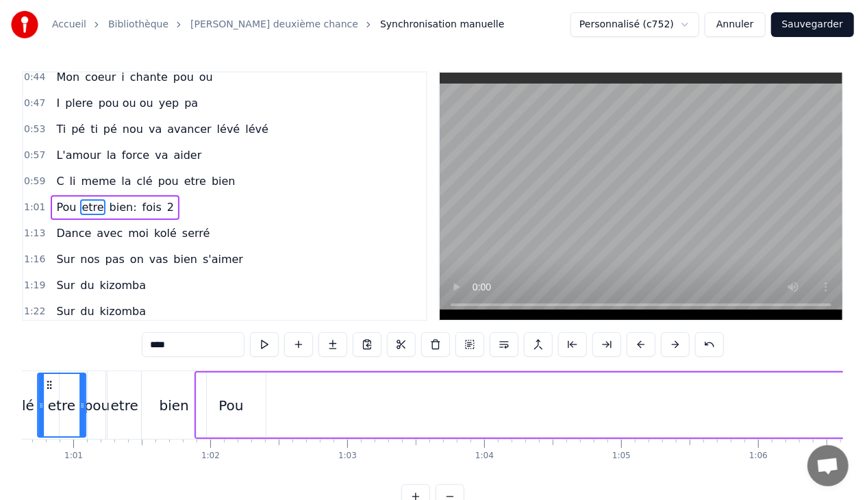
scroll to position [0, 8290]
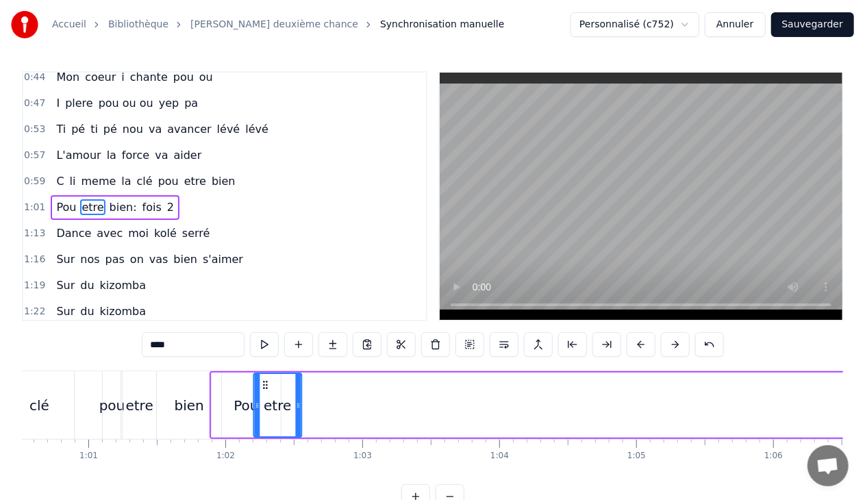
drag, startPoint x: 87, startPoint y: 382, endPoint x: 245, endPoint y: 385, distance: 158.3
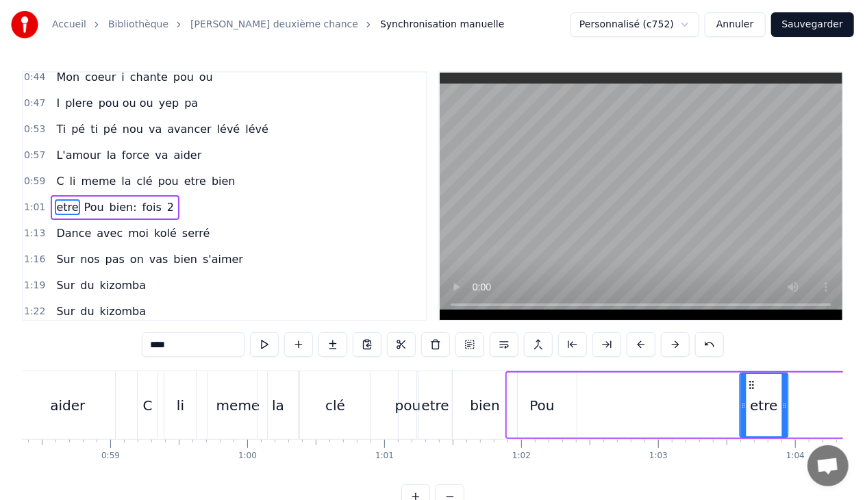
scroll to position [0, 8050]
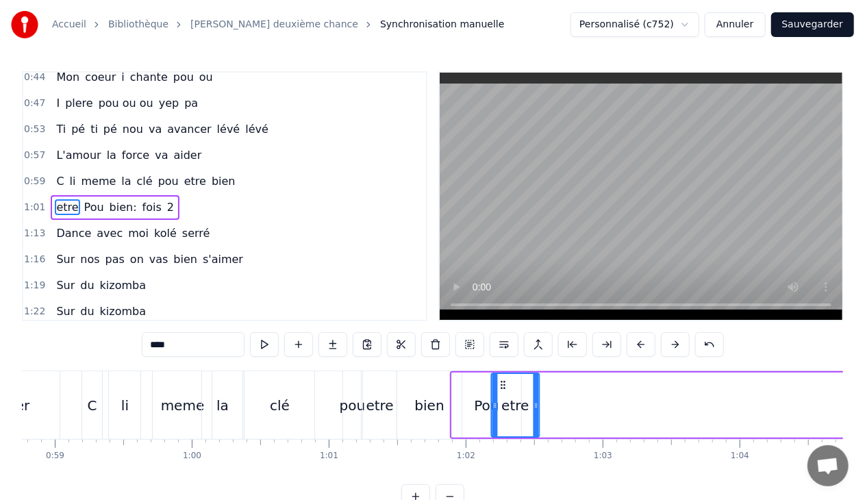
drag, startPoint x: 132, startPoint y: 385, endPoint x: 500, endPoint y: 366, distance: 368.3
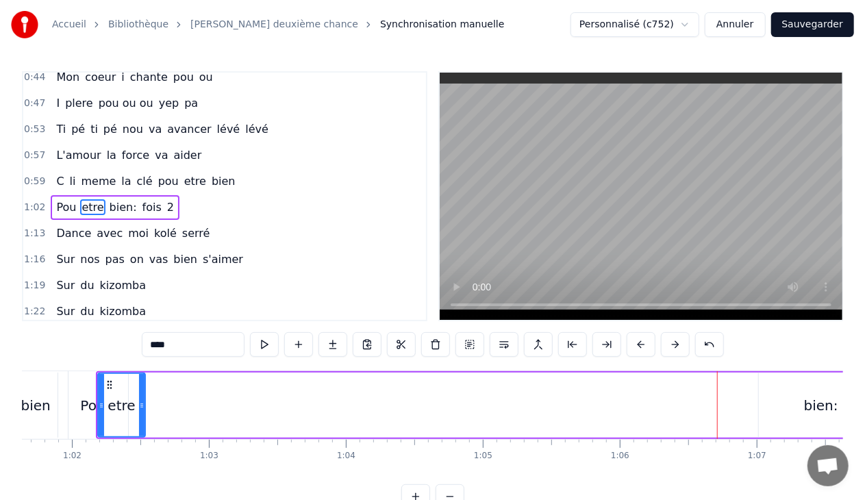
scroll to position [0, 8503]
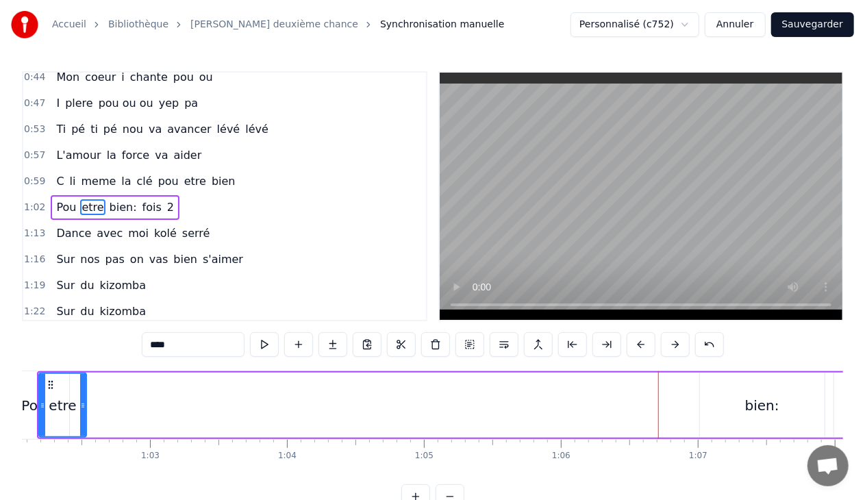
click at [762, 403] on div "bien:" at bounding box center [762, 405] width 34 height 21
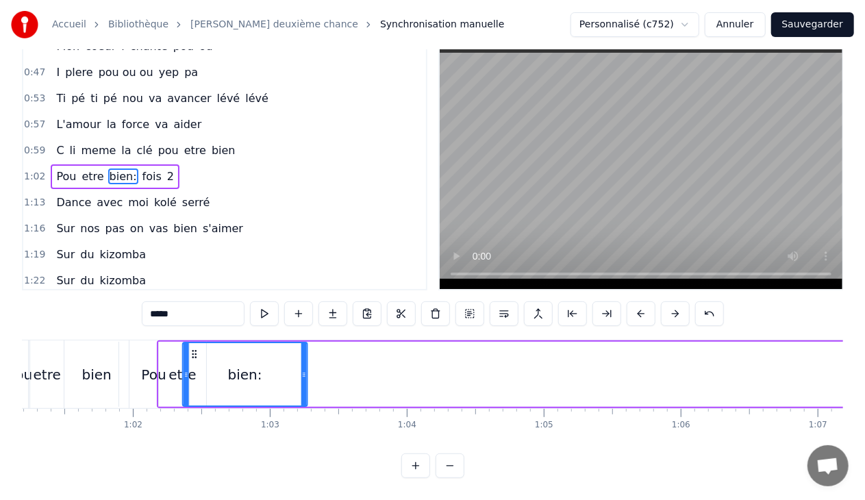
scroll to position [0, 8376]
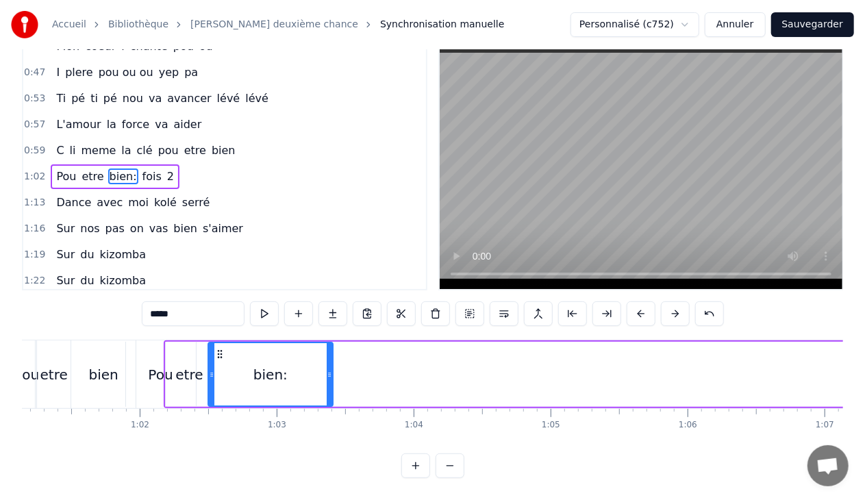
drag, startPoint x: 708, startPoint y: 383, endPoint x: 201, endPoint y: 366, distance: 507.1
click at [201, 366] on div "Pou etre bien: fois 2" at bounding box center [818, 374] width 1308 height 68
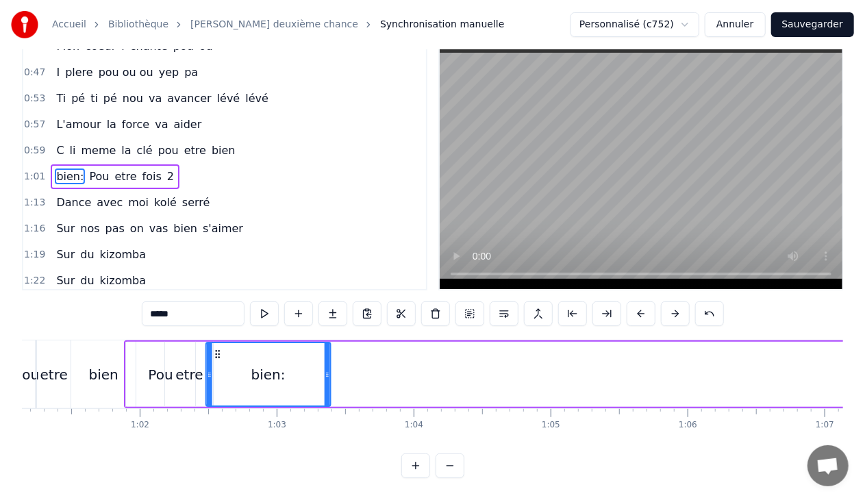
drag, startPoint x: 119, startPoint y: 345, endPoint x: 215, endPoint y: 350, distance: 96.0
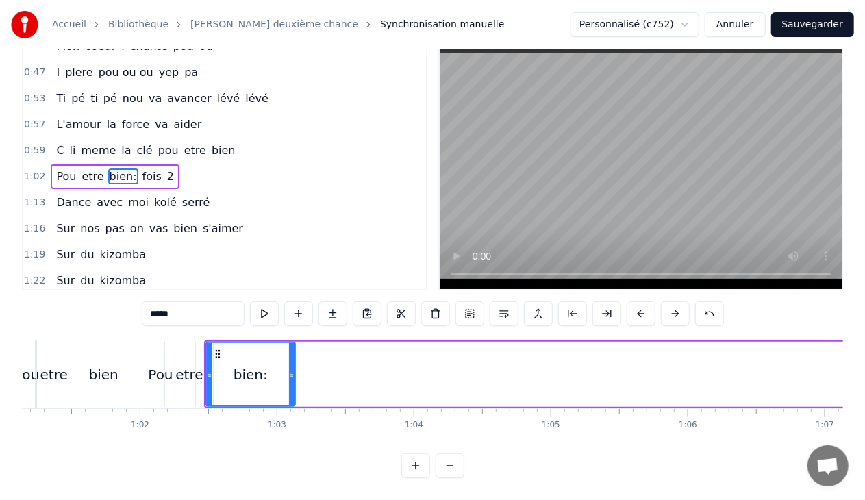
drag, startPoint x: 326, startPoint y: 366, endPoint x: 290, endPoint y: 371, distance: 36.0
click at [290, 371] on icon at bounding box center [291, 374] width 5 height 11
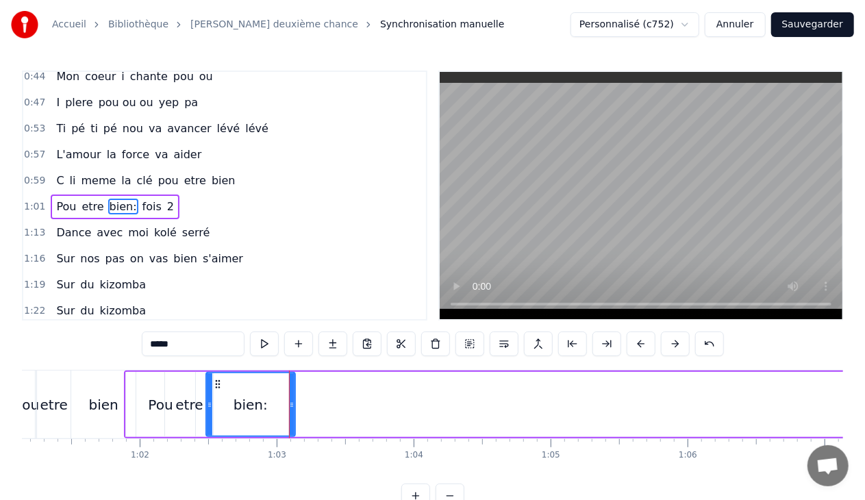
scroll to position [0, 0]
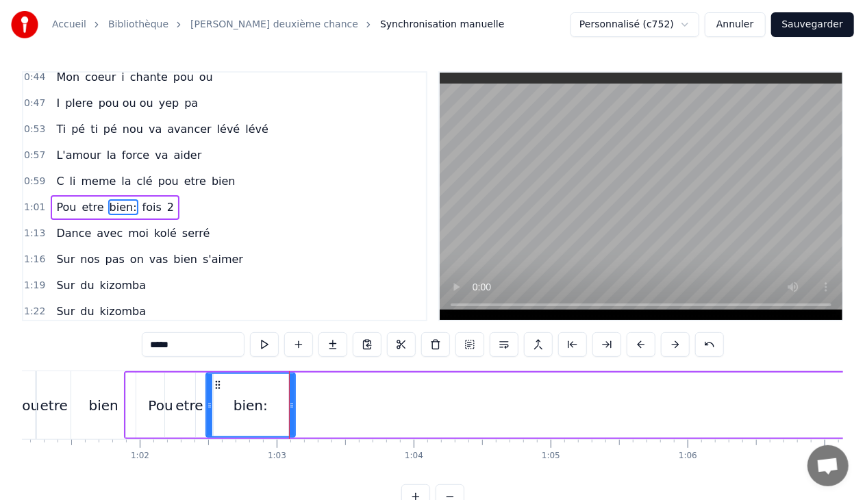
click at [176, 345] on input "*****" at bounding box center [193, 344] width 103 height 25
click at [162, 199] on span "2" at bounding box center [167, 207] width 10 height 16
type input "*"
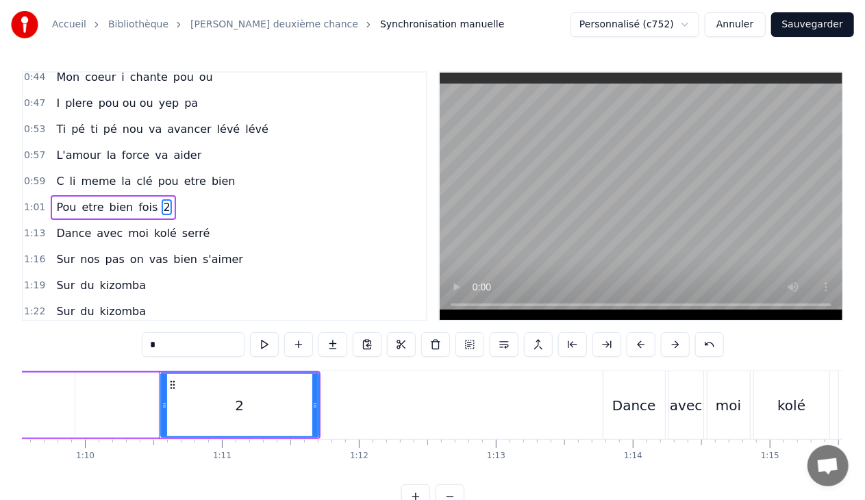
scroll to position [0, 9595]
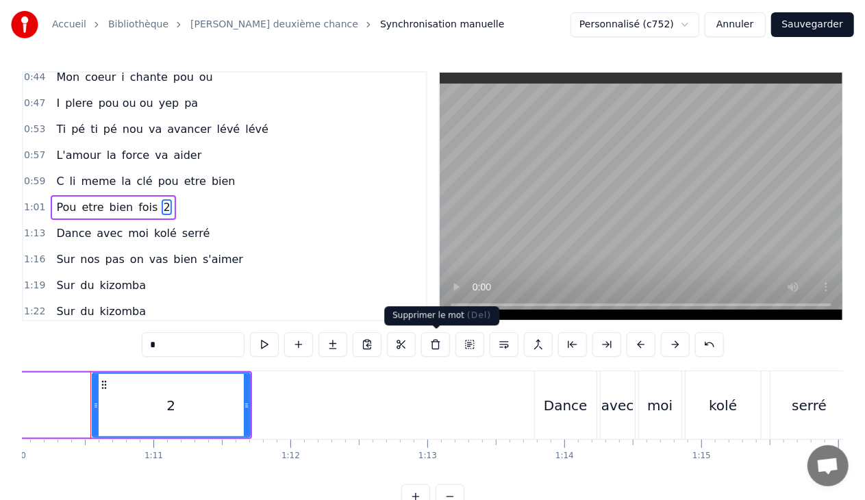
click at [427, 339] on button at bounding box center [435, 344] width 29 height 25
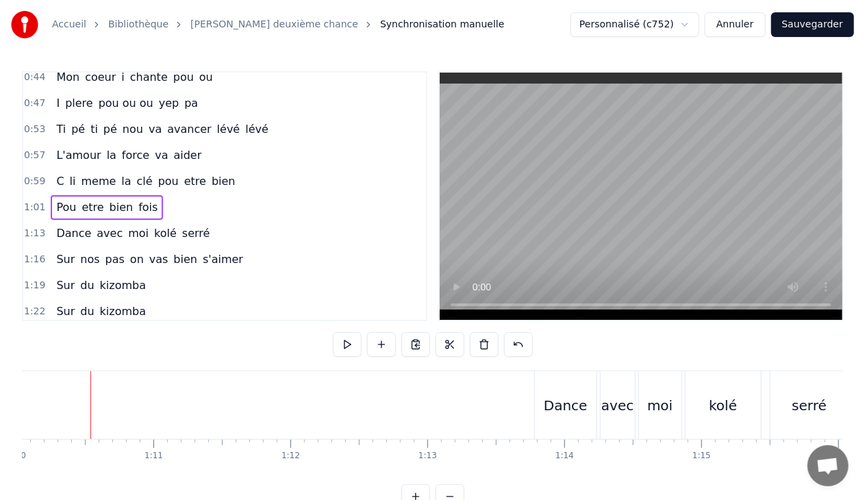
click at [137, 199] on span "fois" at bounding box center [148, 207] width 22 height 16
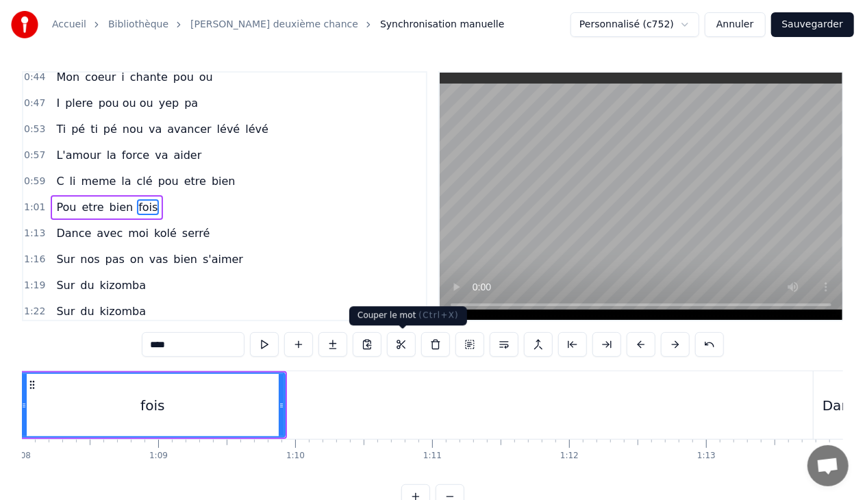
scroll to position [0, 9244]
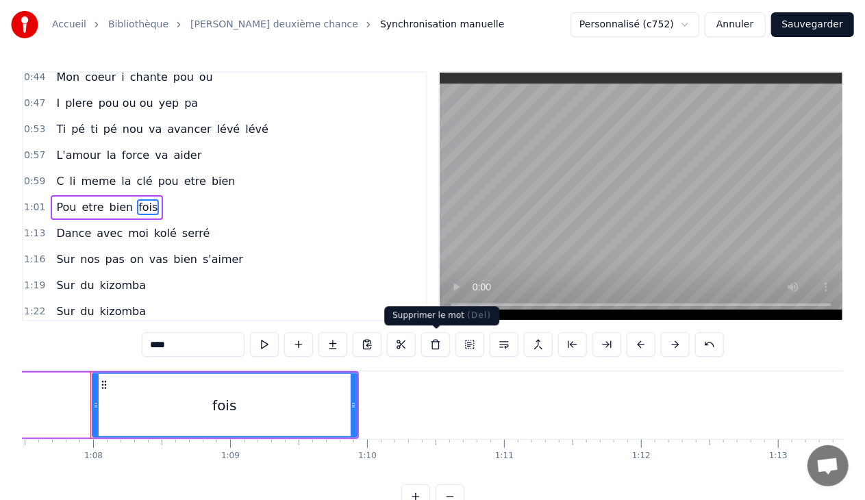
click at [430, 338] on button at bounding box center [435, 344] width 29 height 25
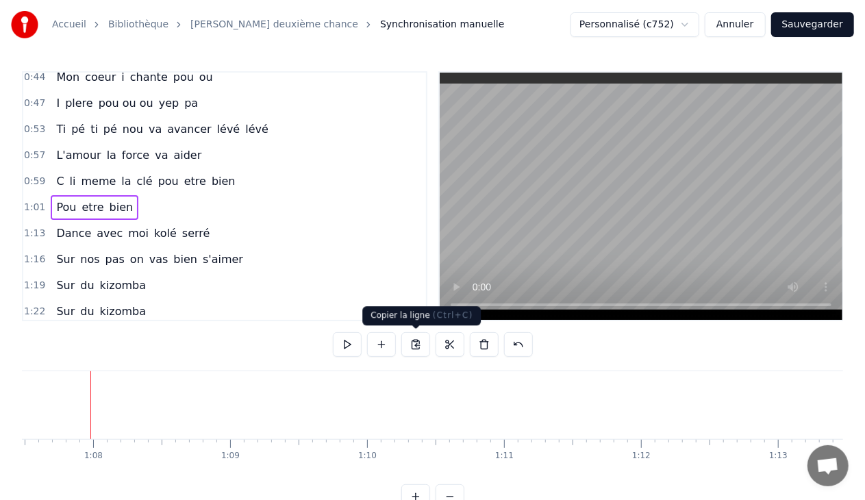
click at [412, 347] on button at bounding box center [415, 344] width 29 height 25
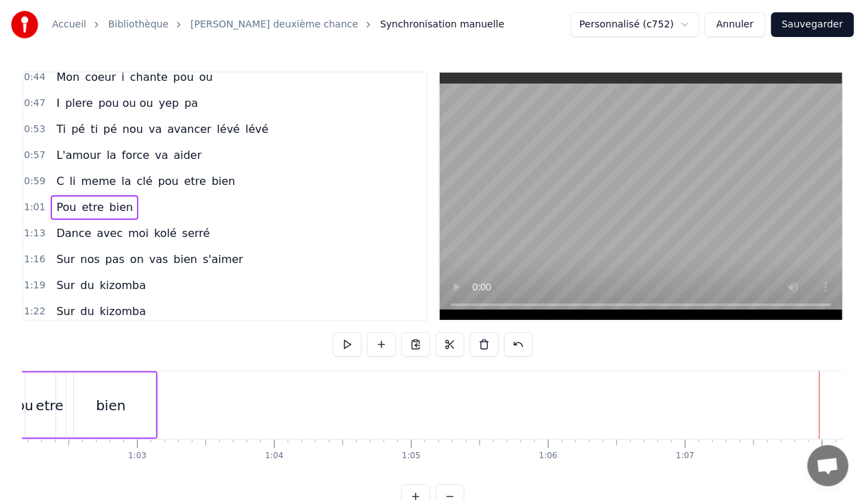
scroll to position [0, 8457]
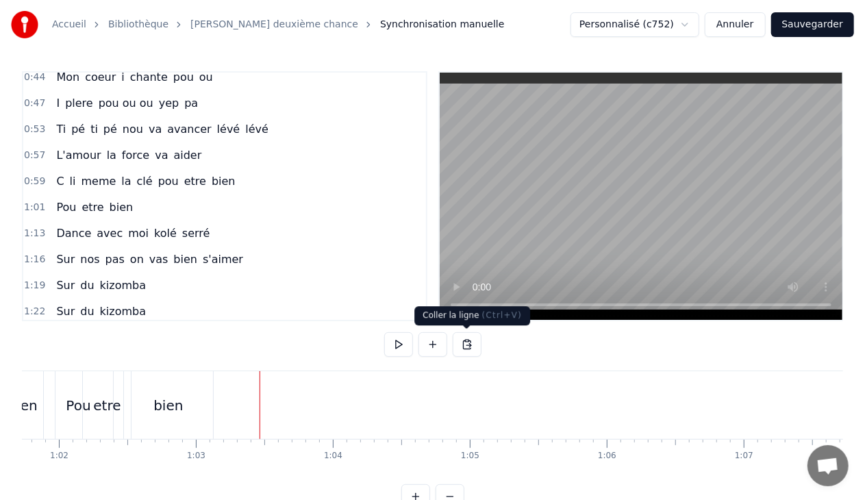
click at [466, 344] on button at bounding box center [467, 344] width 29 height 25
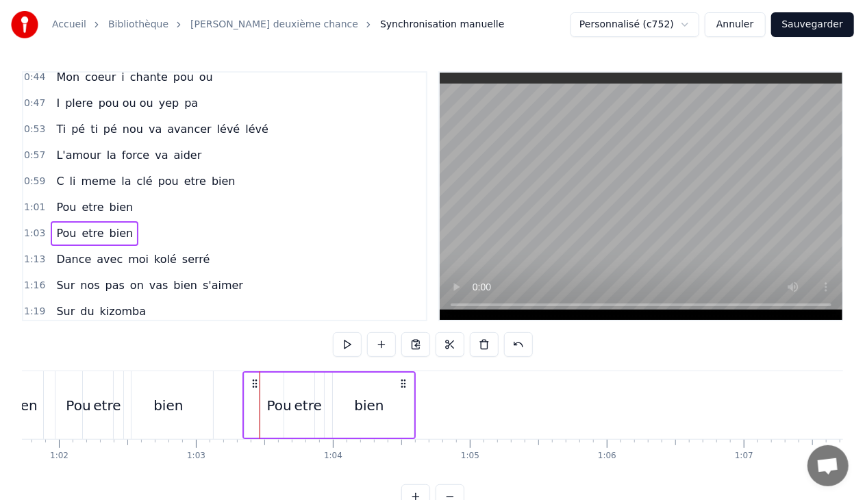
drag, startPoint x: 270, startPoint y: 385, endPoint x: 253, endPoint y: 385, distance: 16.4
click at [253, 385] on icon at bounding box center [254, 383] width 11 height 11
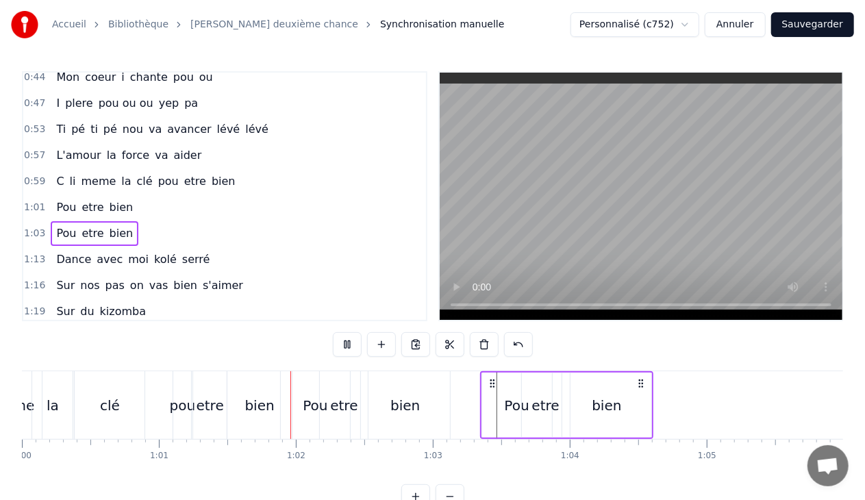
scroll to position [0, 8347]
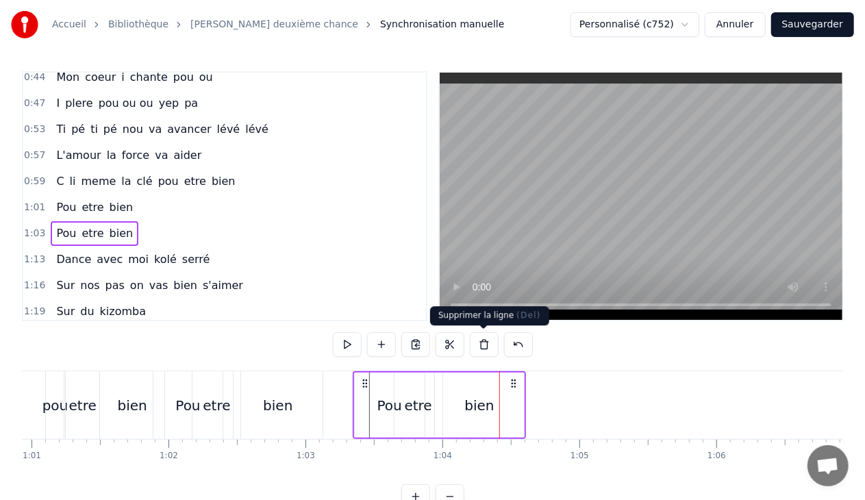
click at [479, 343] on button at bounding box center [484, 344] width 29 height 25
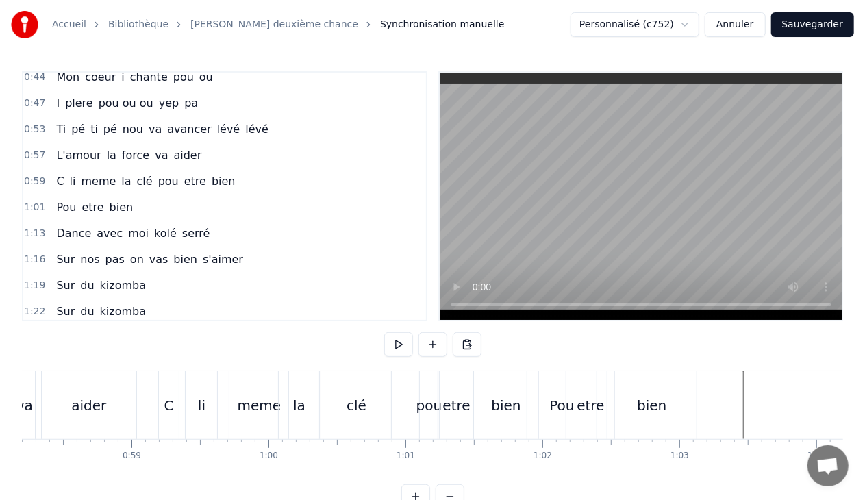
scroll to position [0, 8013]
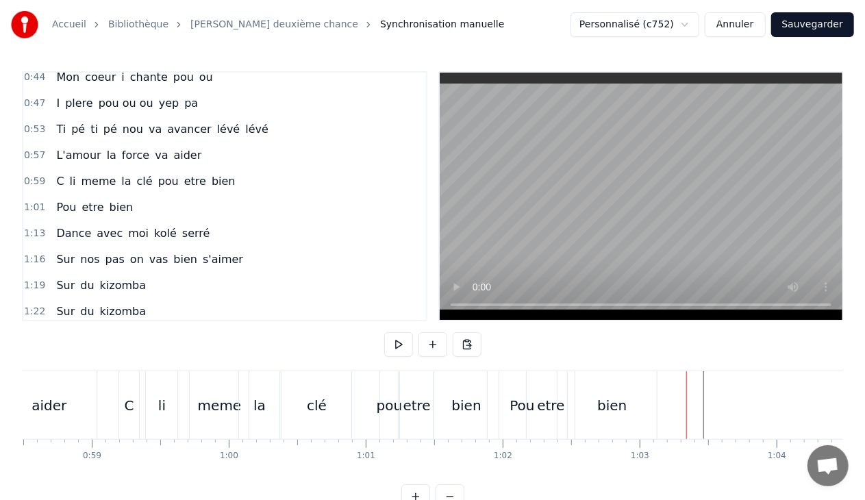
click at [549, 394] on div "etre" at bounding box center [551, 405] width 48 height 68
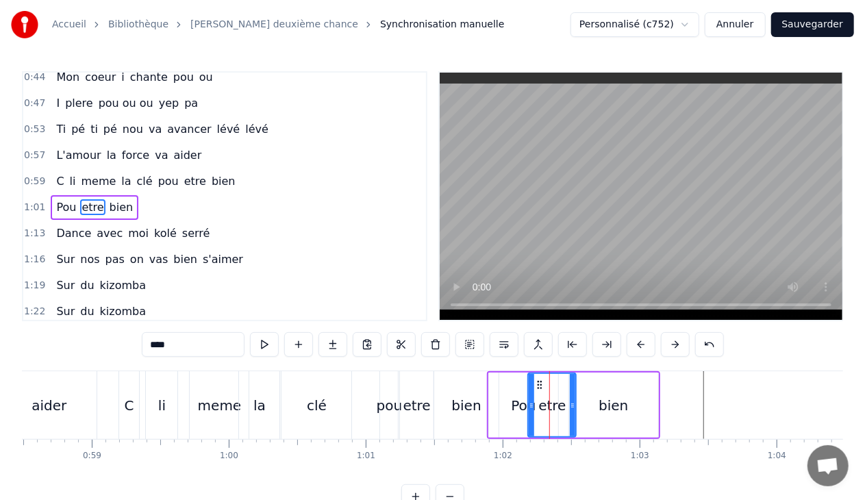
click at [144, 195] on div "1:01 Pou etre bien" at bounding box center [224, 208] width 403 height 26
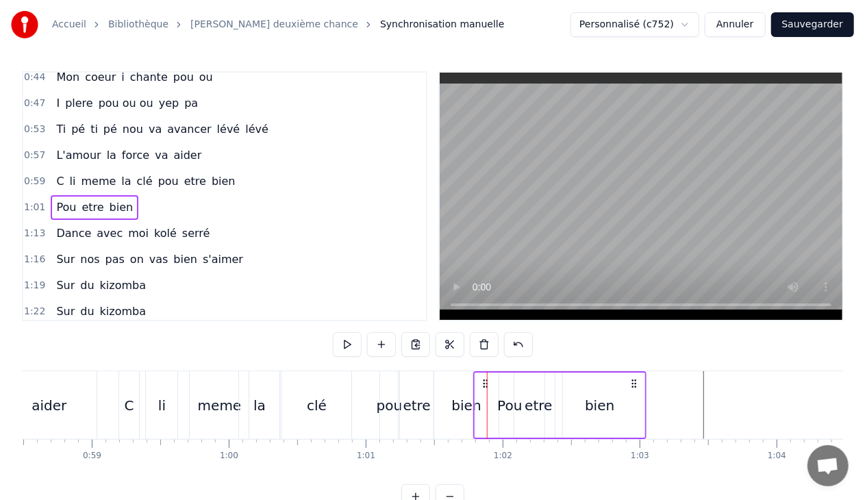
drag, startPoint x: 499, startPoint y: 382, endPoint x: 484, endPoint y: 379, distance: 14.6
click at [484, 379] on icon at bounding box center [485, 383] width 11 height 11
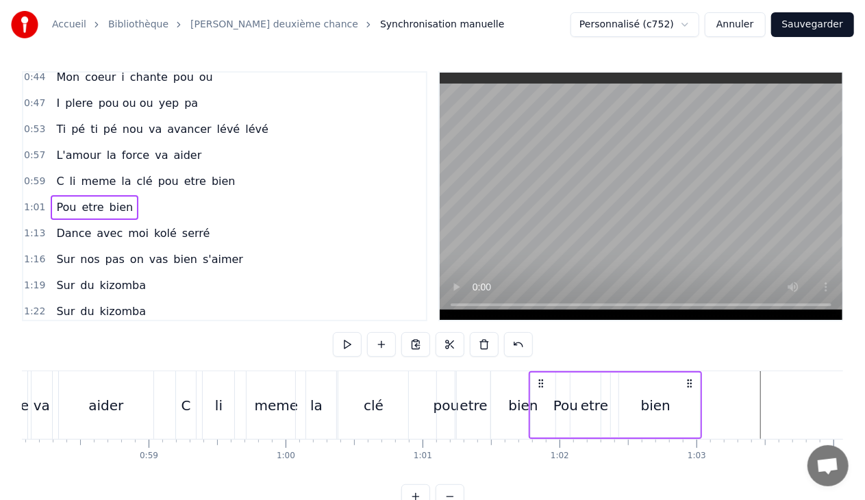
click at [664, 396] on div "bien" at bounding box center [655, 405] width 29 height 21
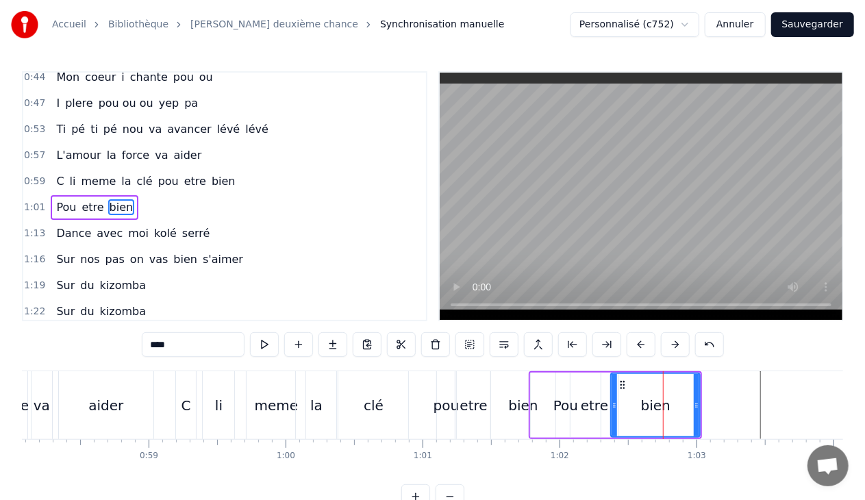
click at [600, 412] on div "etre" at bounding box center [594, 405] width 27 height 21
type input "****"
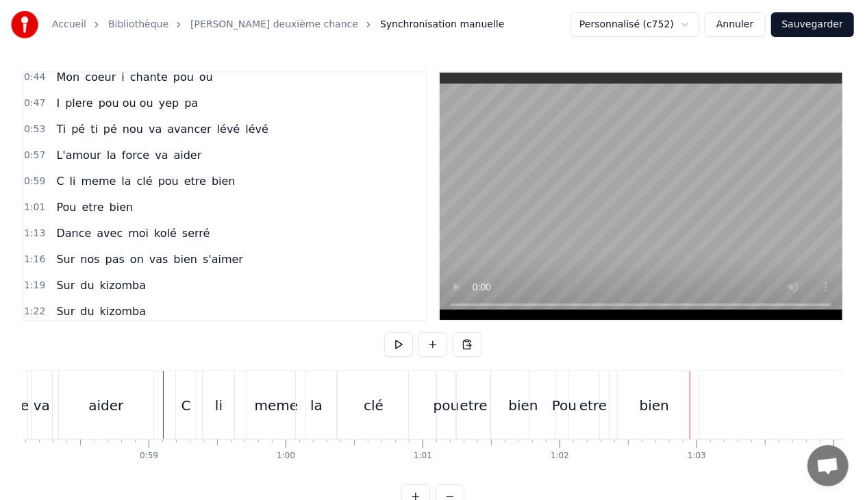
click at [639, 418] on div "bien" at bounding box center [654, 405] width 89 height 68
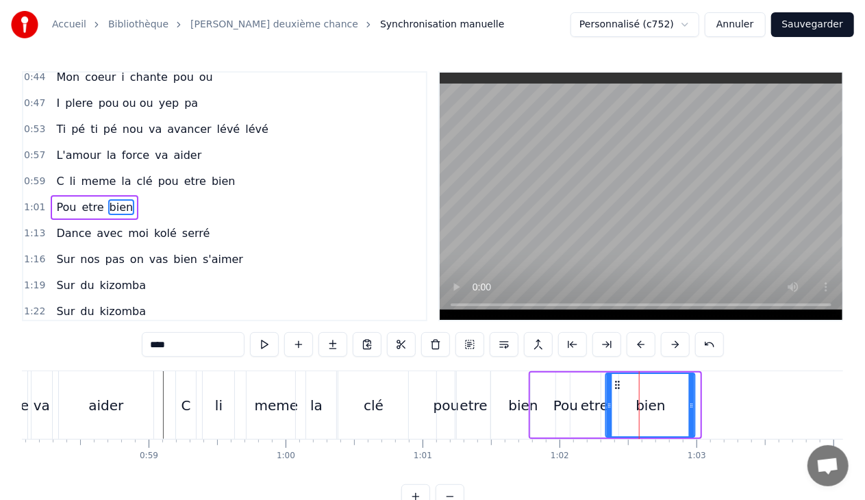
click at [619, 384] on icon at bounding box center [617, 384] width 11 height 11
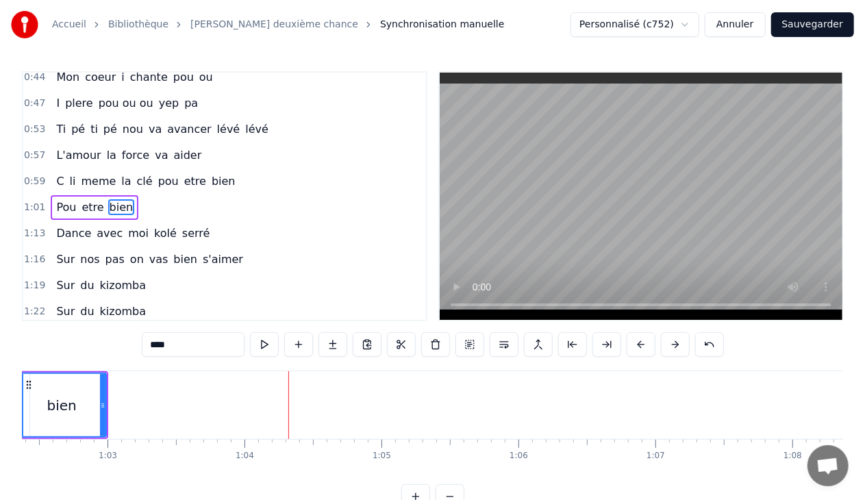
scroll to position [0, 8675]
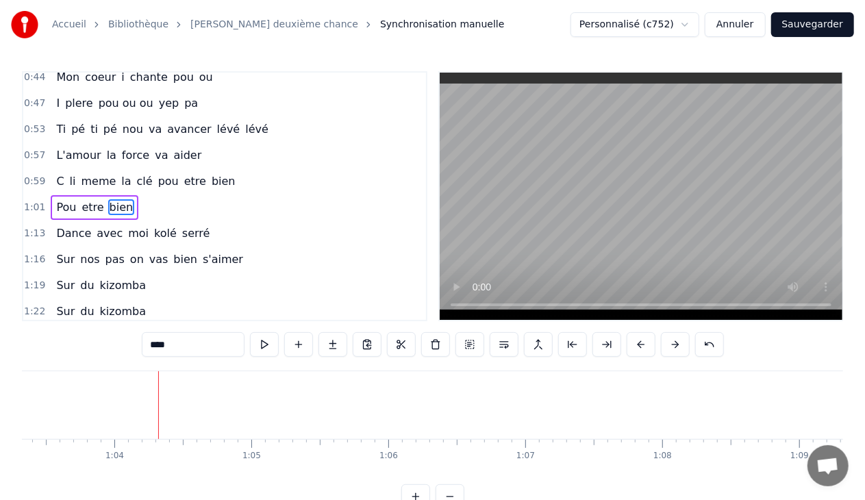
click at [244, 121] on span "lévé" at bounding box center [257, 129] width 26 height 16
type input "****"
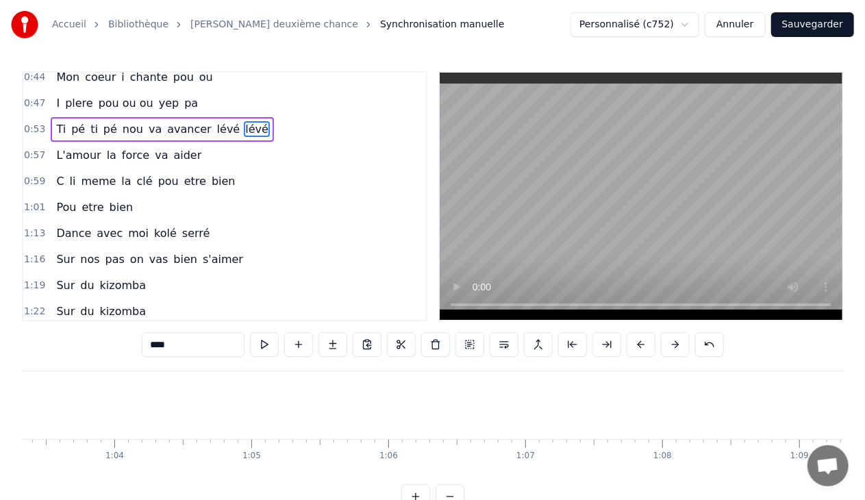
scroll to position [476, 0]
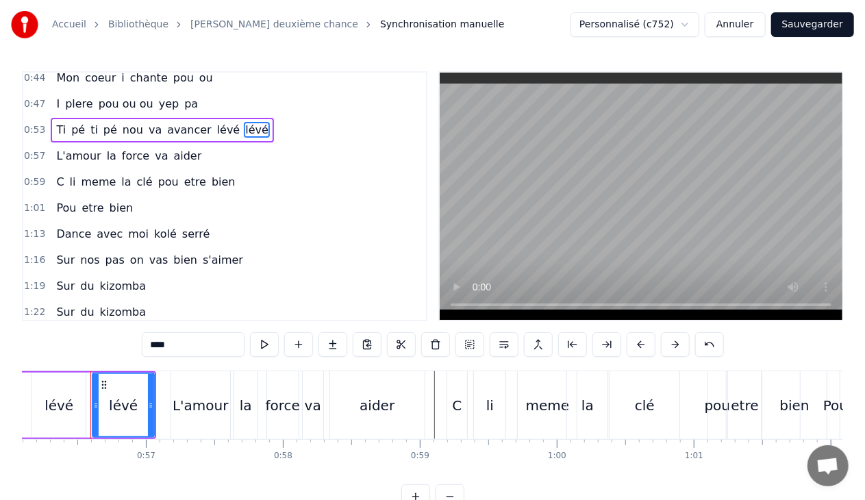
click at [253, 120] on div "0:53 Ti pé ti pé nou va avancer lévé lévé" at bounding box center [224, 130] width 403 height 26
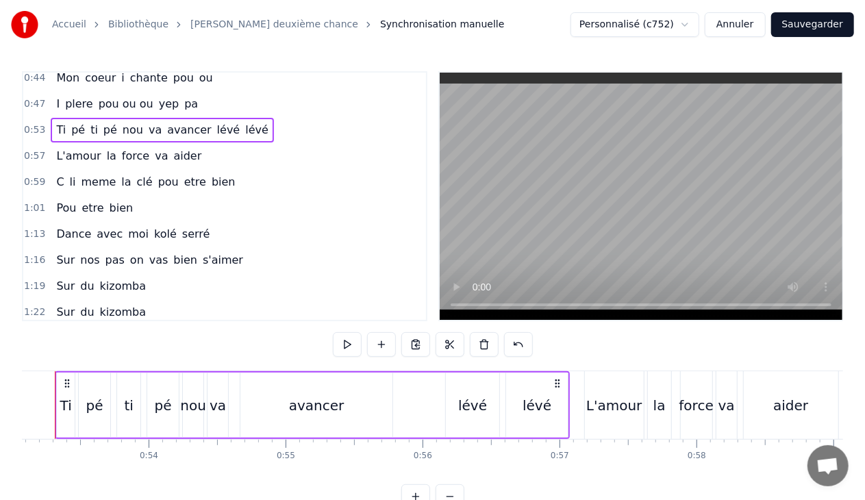
scroll to position [0, 7235]
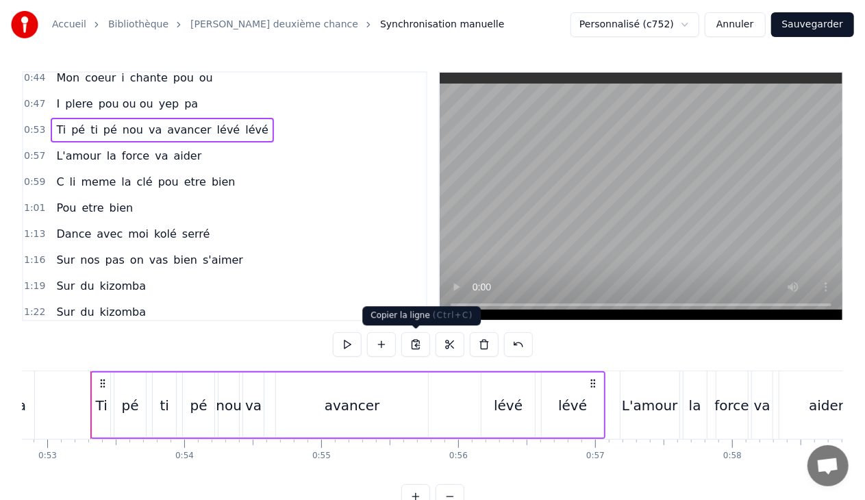
click at [414, 343] on button at bounding box center [415, 344] width 29 height 25
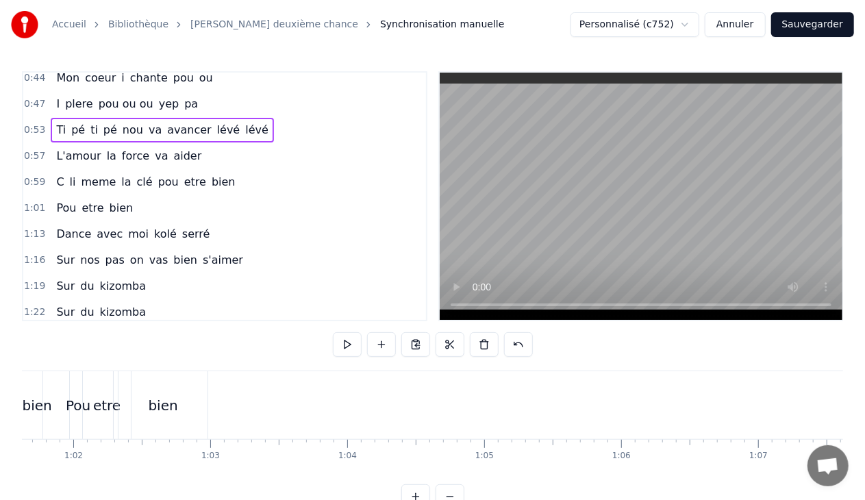
scroll to position [0, 8443]
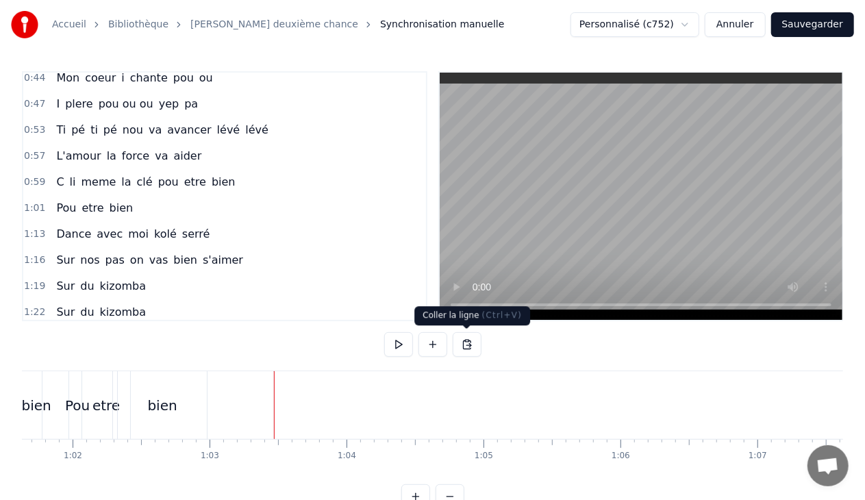
click at [467, 346] on button at bounding box center [467, 344] width 29 height 25
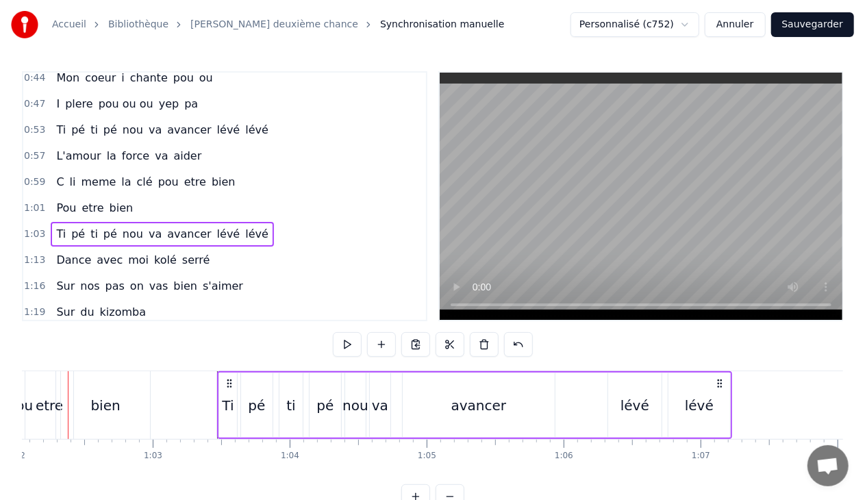
scroll to position [0, 8477]
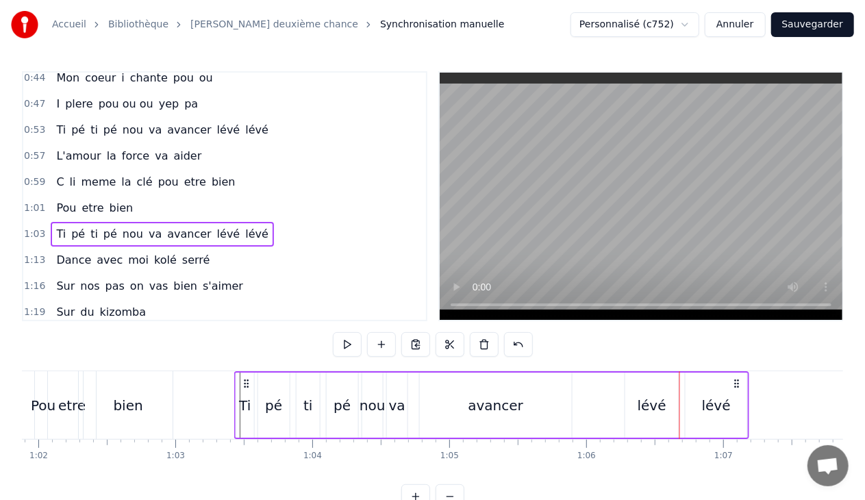
click at [247, 381] on icon at bounding box center [246, 383] width 11 height 11
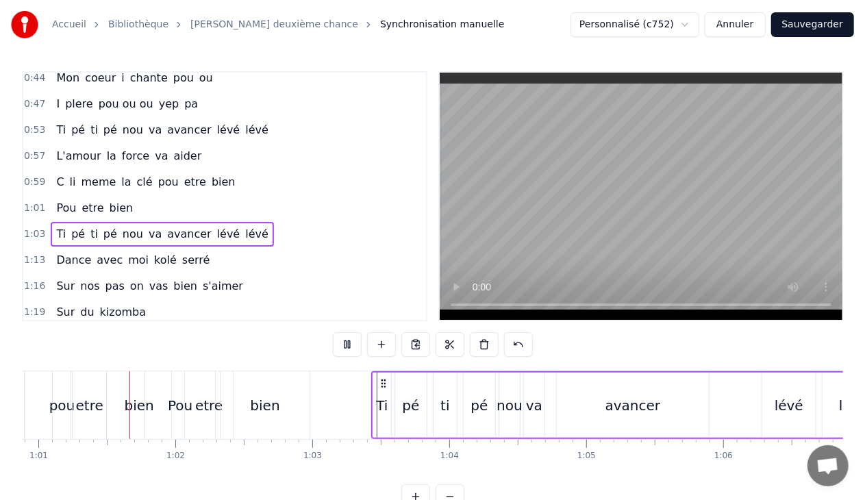
scroll to position [0, 8338]
click at [173, 148] on span "aider" at bounding box center [188, 156] width 31 height 16
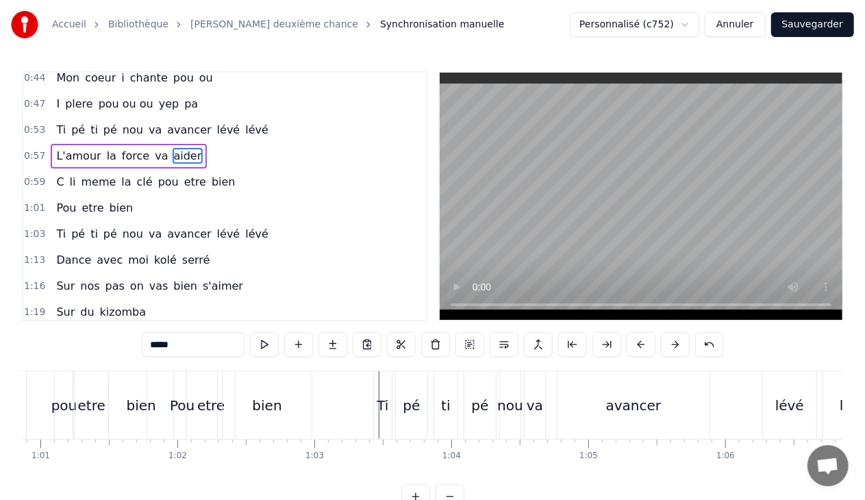
scroll to position [475, 0]
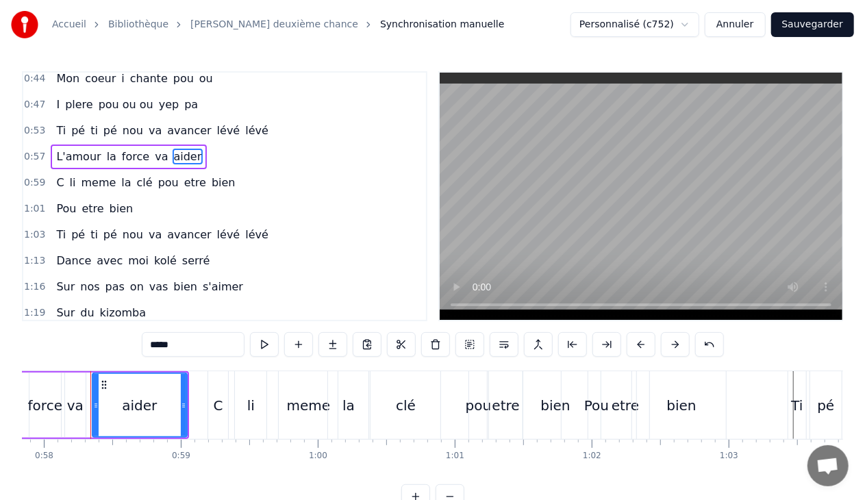
click at [199, 144] on div "0:57 L'amour la force va aider" at bounding box center [224, 157] width 403 height 26
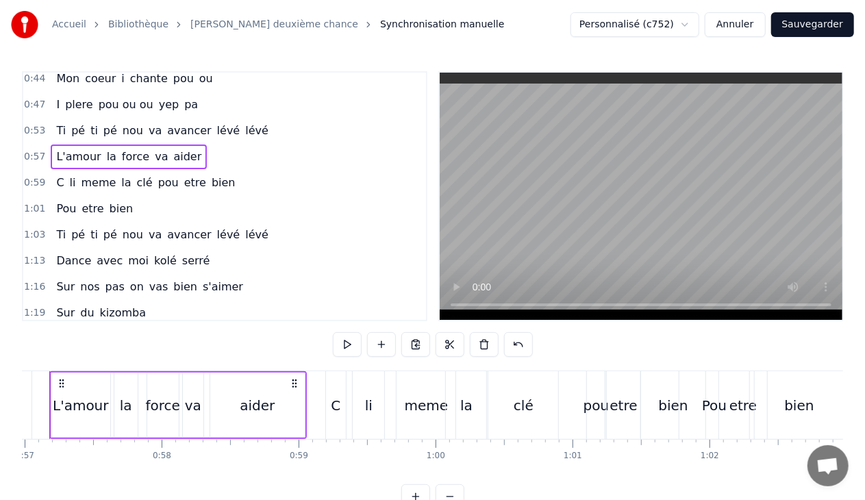
scroll to position [0, 7765]
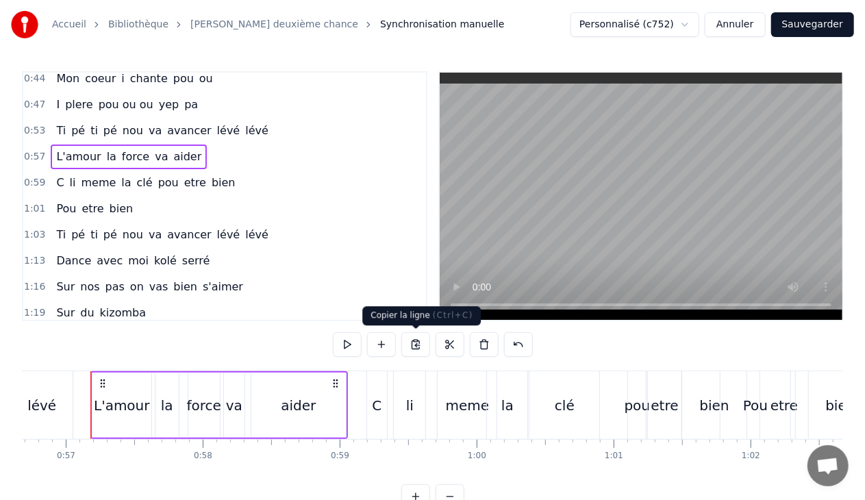
click at [418, 341] on button at bounding box center [415, 344] width 29 height 25
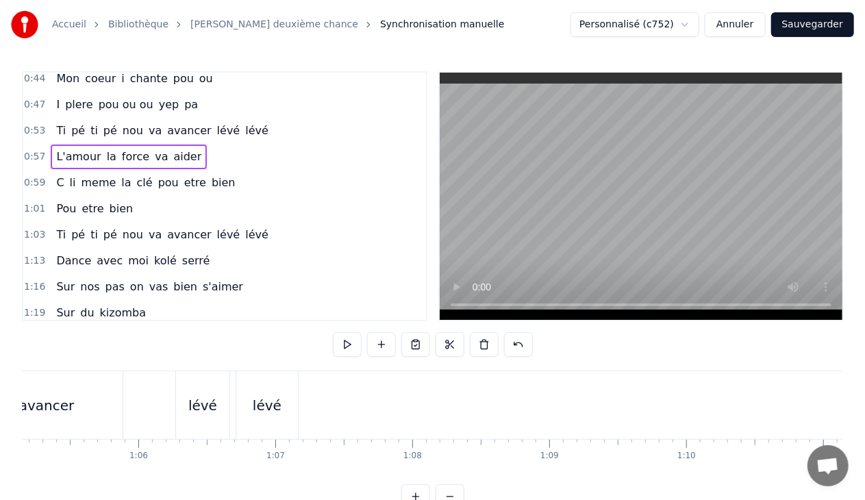
scroll to position [0, 9005]
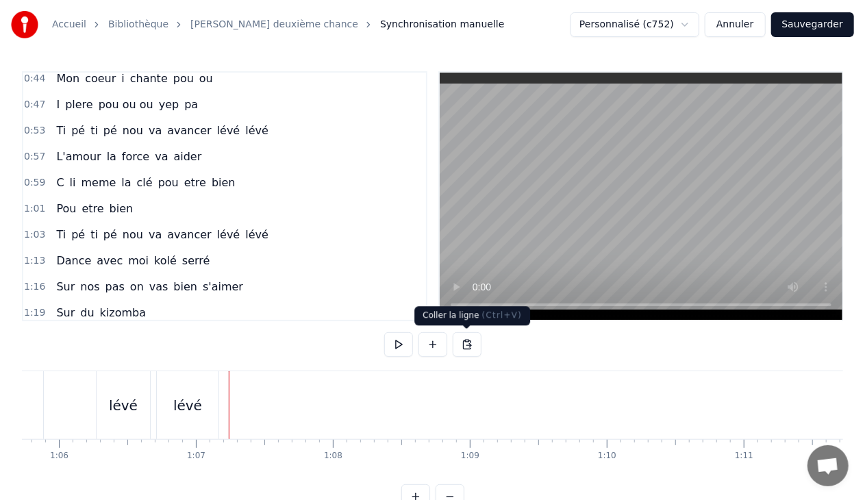
click at [470, 339] on button at bounding box center [467, 344] width 29 height 25
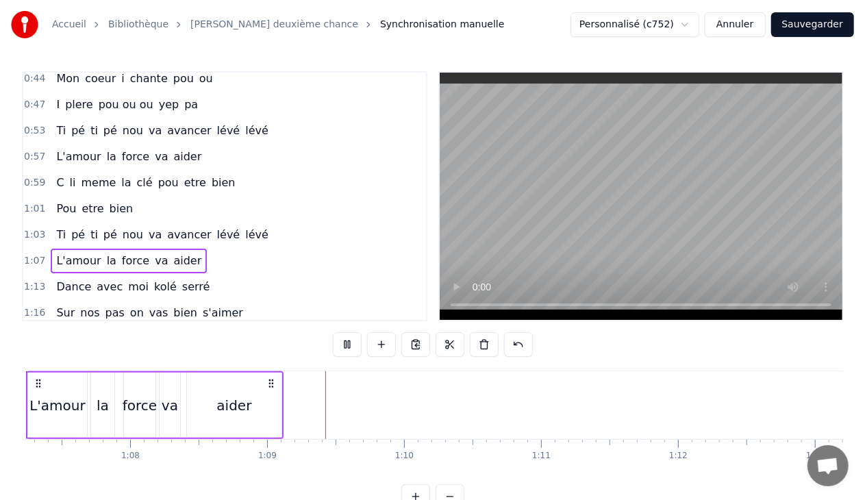
scroll to position [0, 9366]
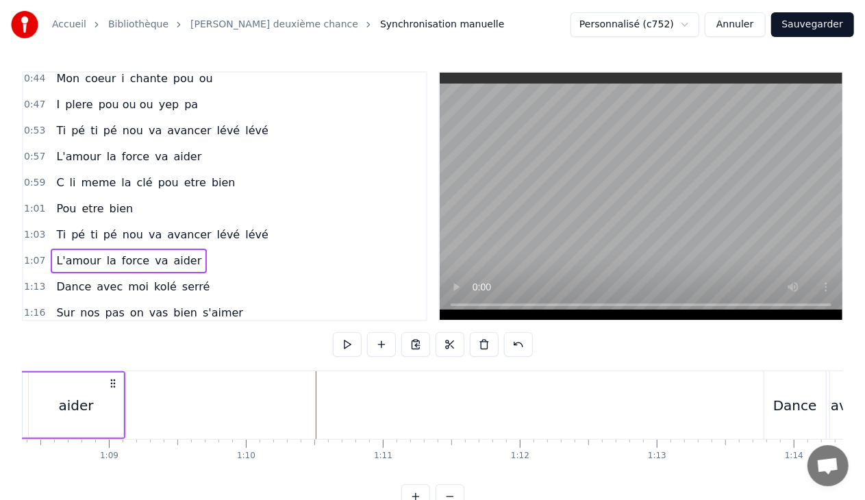
click at [210, 175] on span "bien" at bounding box center [223, 183] width 27 height 16
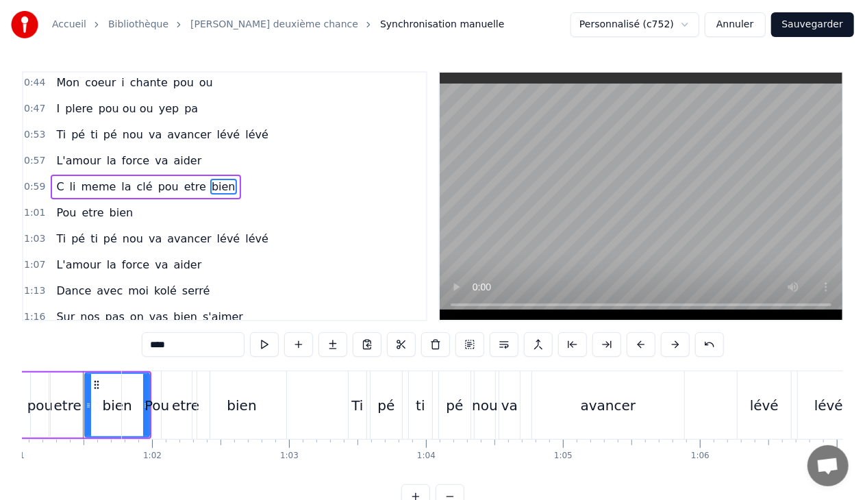
click at [229, 175] on div "0:59 C li meme la clé pou etre bien" at bounding box center [224, 187] width 403 height 26
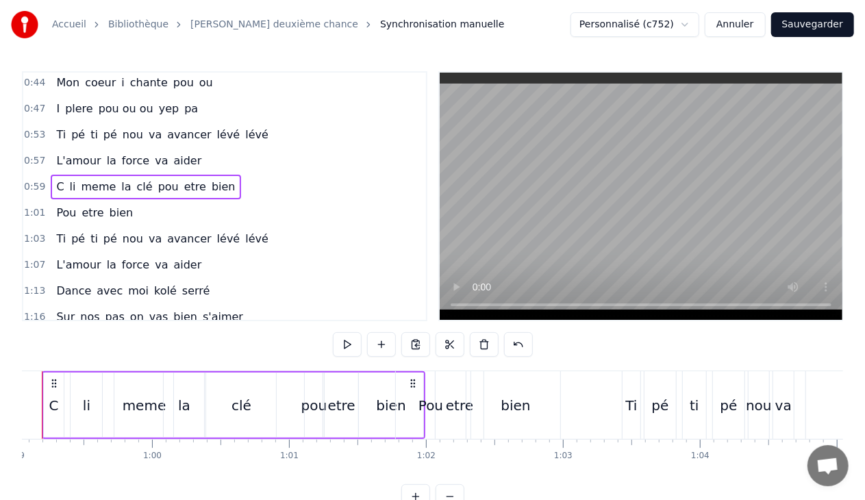
scroll to position [0, 8040]
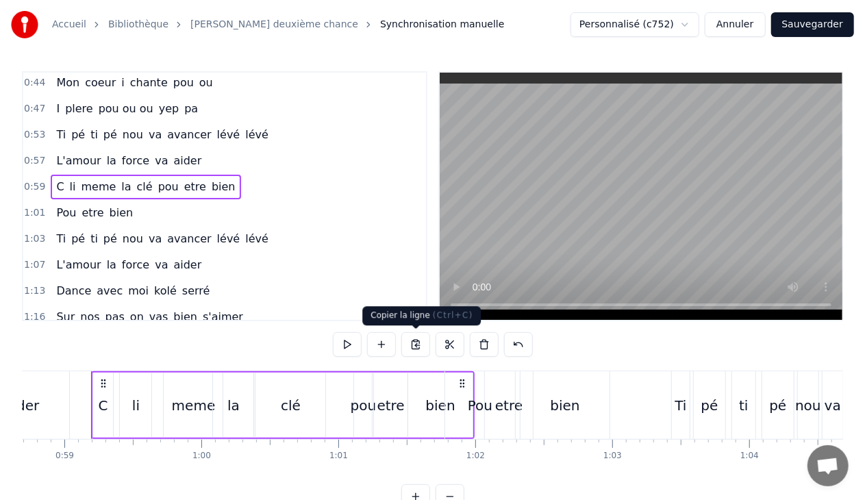
click at [410, 344] on button at bounding box center [415, 344] width 29 height 25
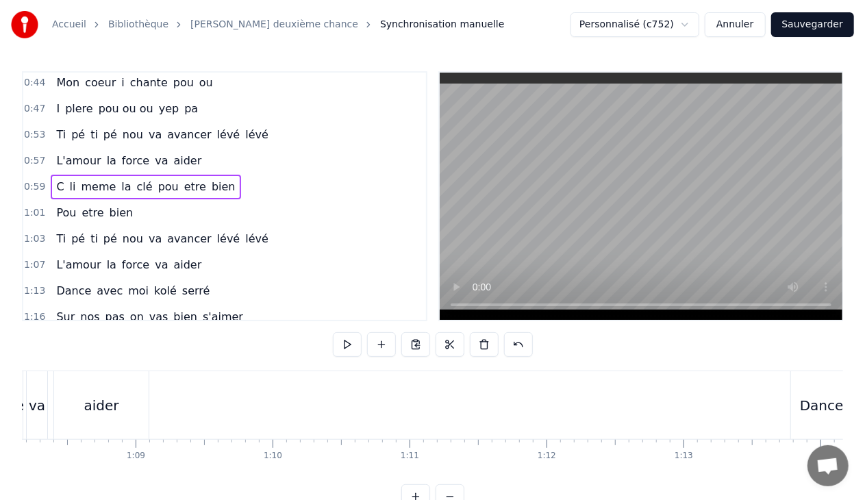
scroll to position [0, 9320]
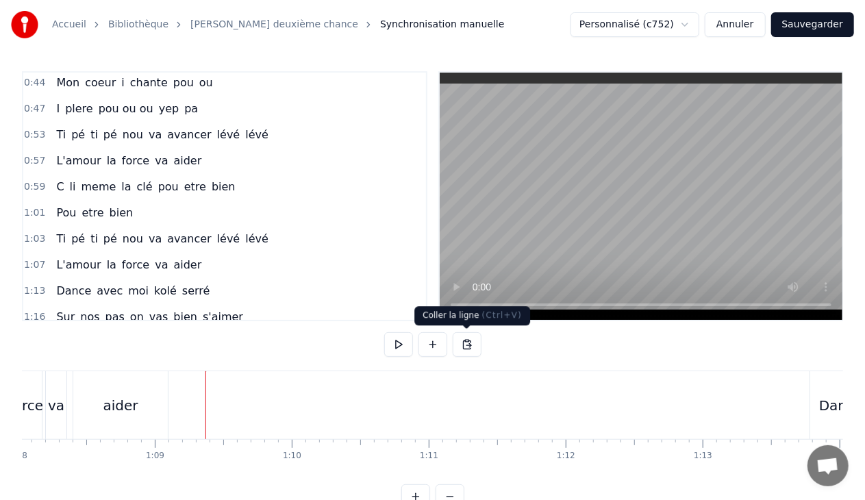
click at [469, 342] on button at bounding box center [467, 344] width 29 height 25
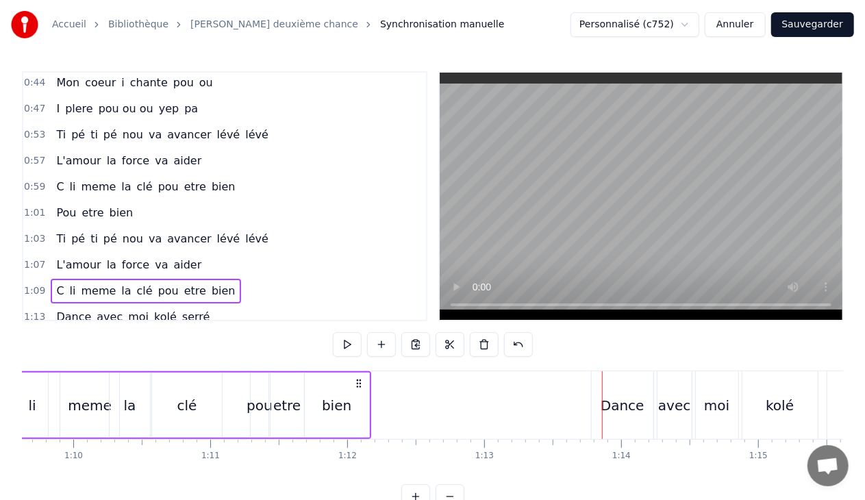
scroll to position [0, 9558]
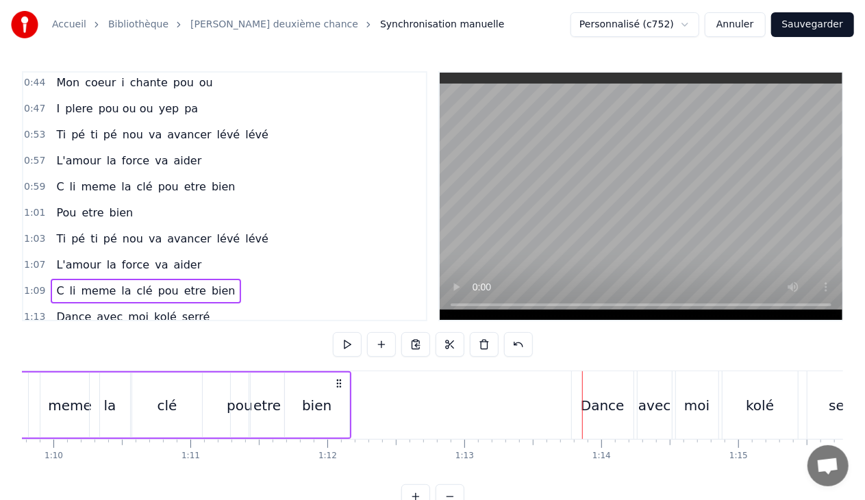
click at [307, 408] on div "bien" at bounding box center [316, 405] width 29 height 21
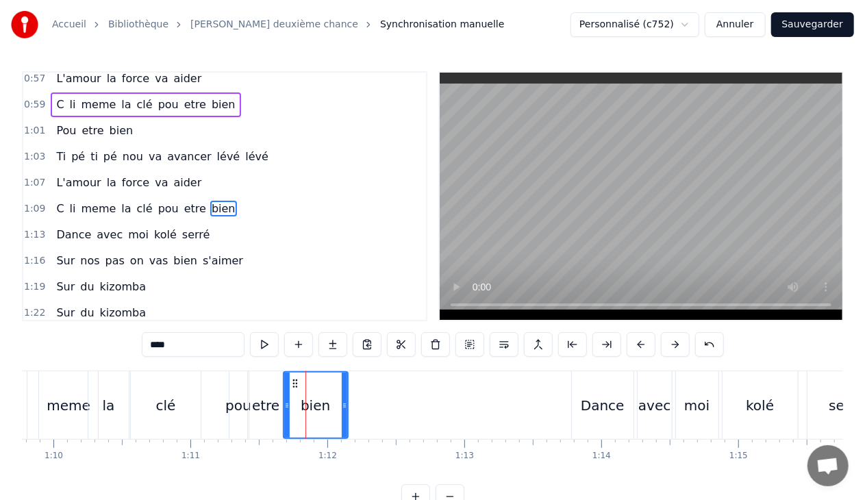
scroll to position [553, 0]
click at [197, 345] on input "****" at bounding box center [193, 344] width 103 height 25
type input "*"
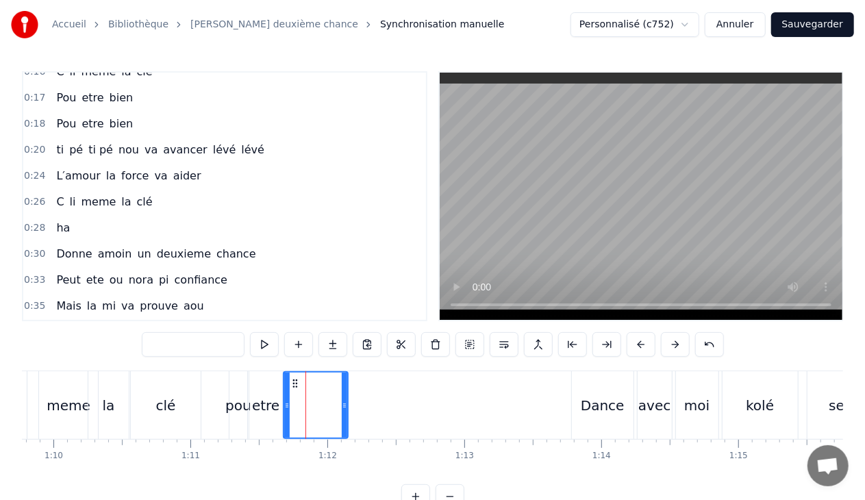
scroll to position [147, 0]
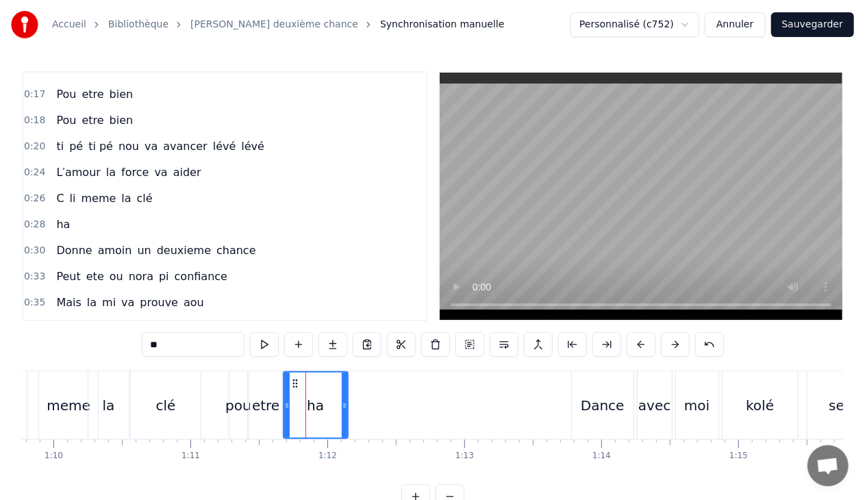
click at [277, 407] on div "etre" at bounding box center [265, 405] width 27 height 21
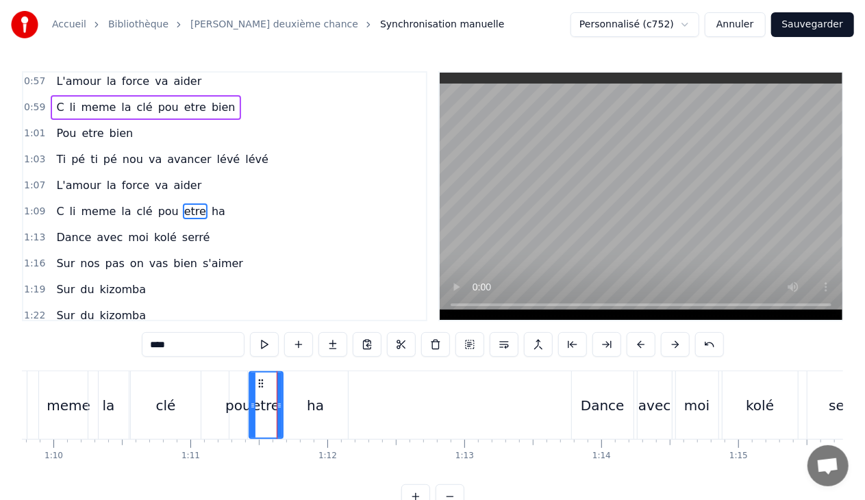
scroll to position [553, 0]
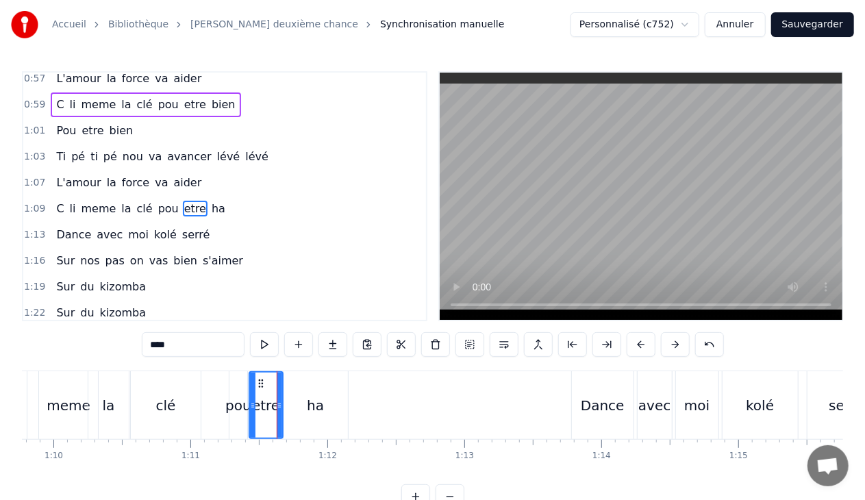
click at [194, 349] on input "****" at bounding box center [193, 344] width 103 height 25
type input "*"
click at [236, 412] on div "pou" at bounding box center [238, 405] width 26 height 21
click at [179, 347] on input "***" at bounding box center [193, 344] width 103 height 25
type input "*"
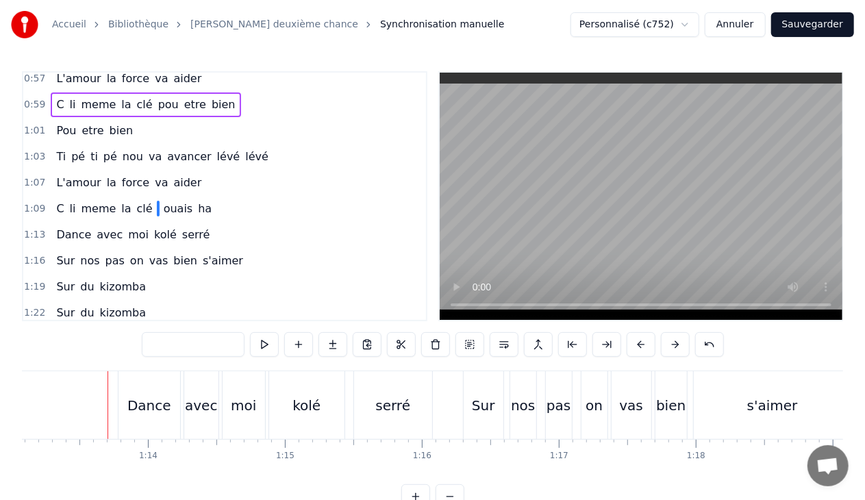
scroll to position [0, 10029]
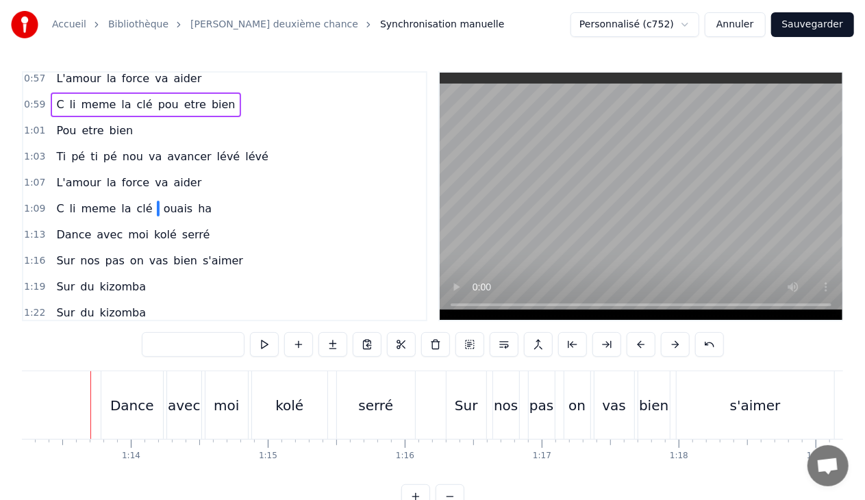
click at [197, 201] on span "ha" at bounding box center [205, 209] width 16 height 16
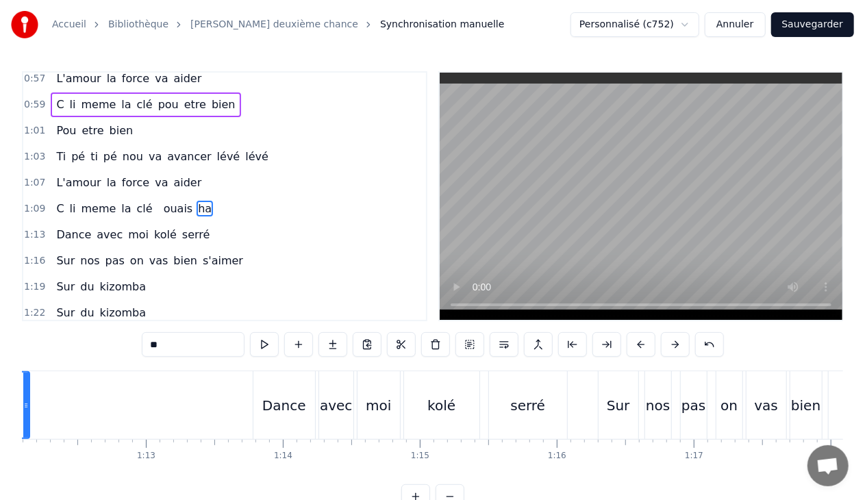
scroll to position [0, 9750]
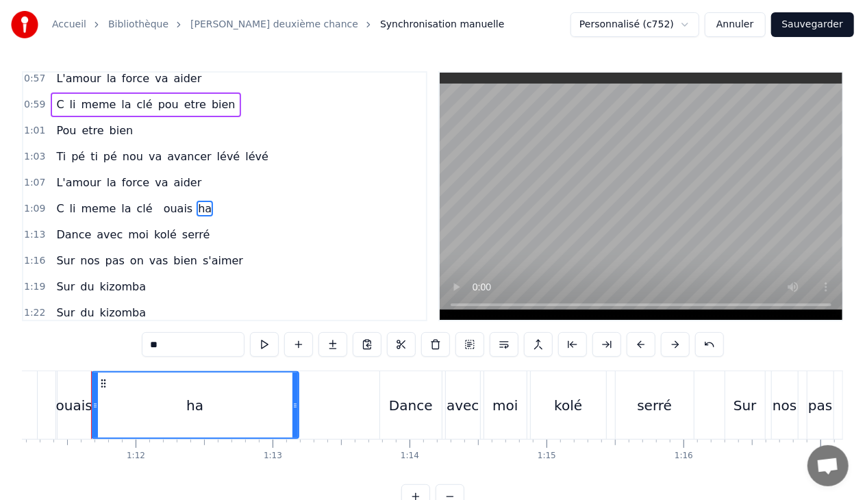
drag, startPoint x: 152, startPoint y: 404, endPoint x: 295, endPoint y: 409, distance: 142.6
click at [295, 409] on icon at bounding box center [294, 405] width 5 height 11
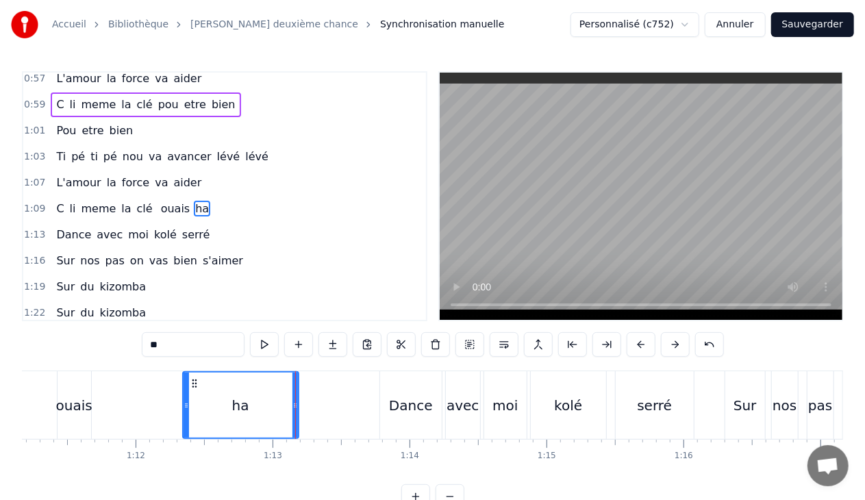
drag, startPoint x: 95, startPoint y: 404, endPoint x: 186, endPoint y: 411, distance: 91.4
click at [186, 411] on div at bounding box center [186, 405] width 5 height 65
click at [85, 406] on div "ouais" at bounding box center [74, 405] width 36 height 21
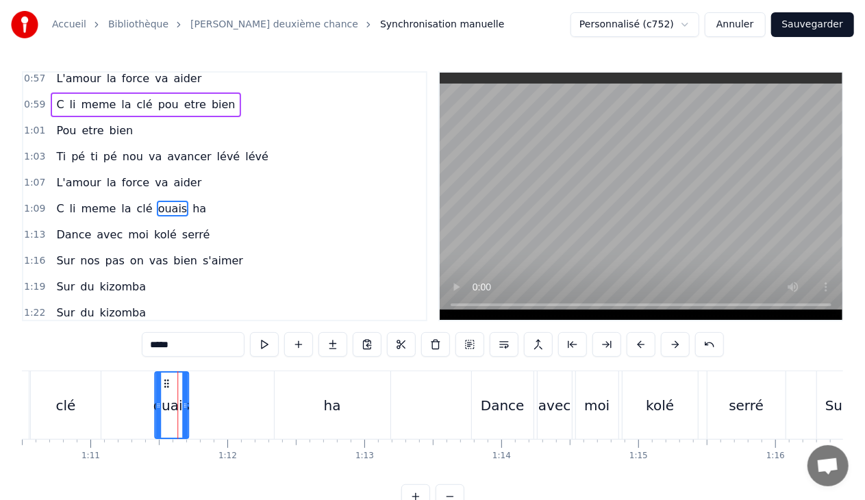
scroll to position [0, 9655]
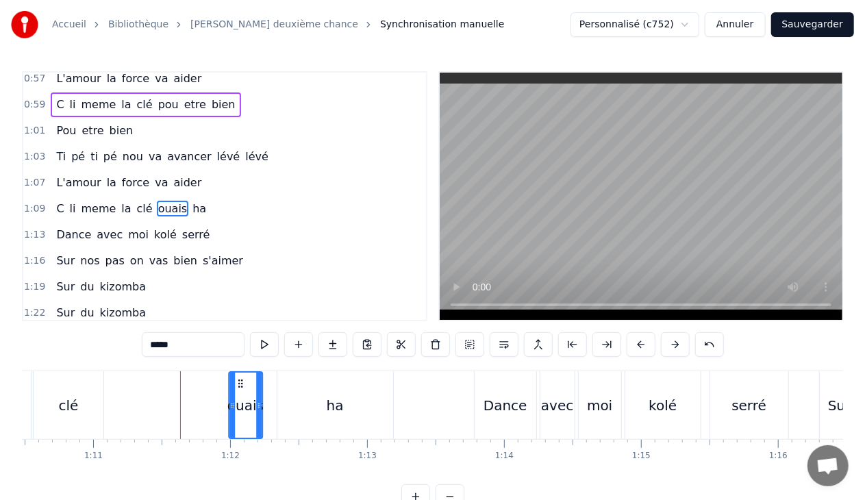
drag, startPoint x: 73, startPoint y: 379, endPoint x: 237, endPoint y: 392, distance: 165.0
click at [237, 392] on div "ouais" at bounding box center [245, 405] width 32 height 65
drag, startPoint x: 230, startPoint y: 406, endPoint x: 211, endPoint y: 406, distance: 19.2
click at [211, 406] on icon at bounding box center [211, 405] width 5 height 11
drag, startPoint x: 255, startPoint y: 406, endPoint x: 273, endPoint y: 406, distance: 17.8
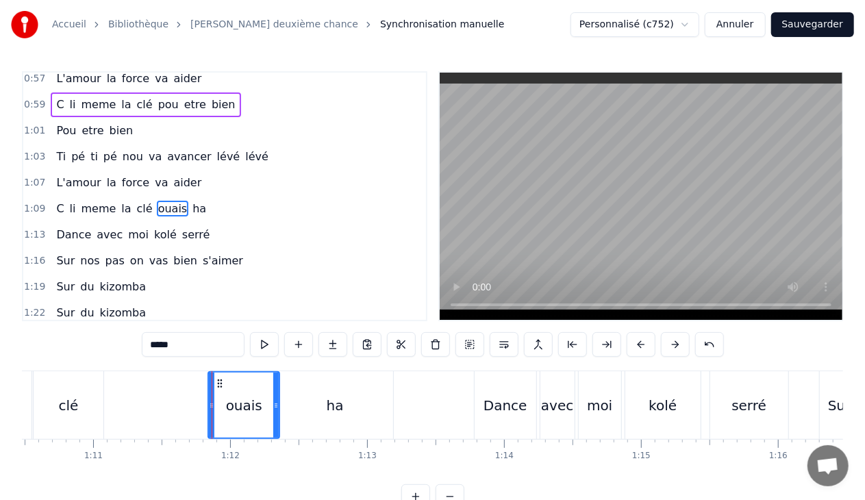
click at [273, 406] on icon at bounding box center [275, 405] width 5 height 11
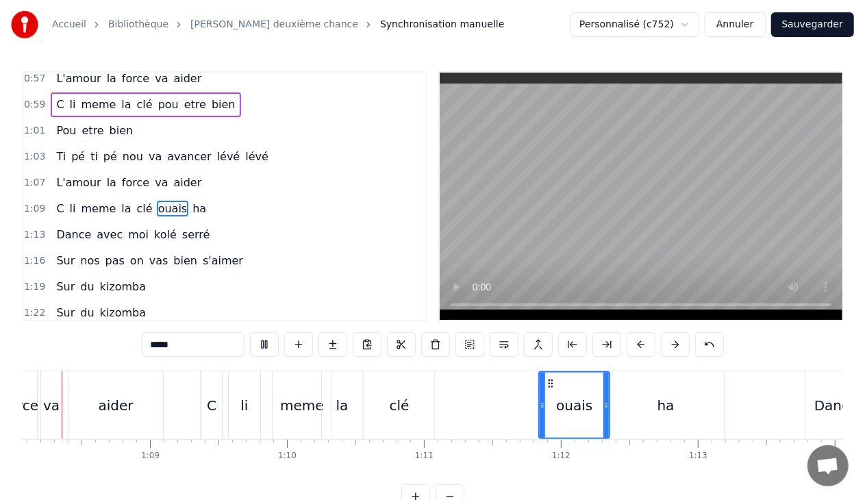
scroll to position [0, 9265]
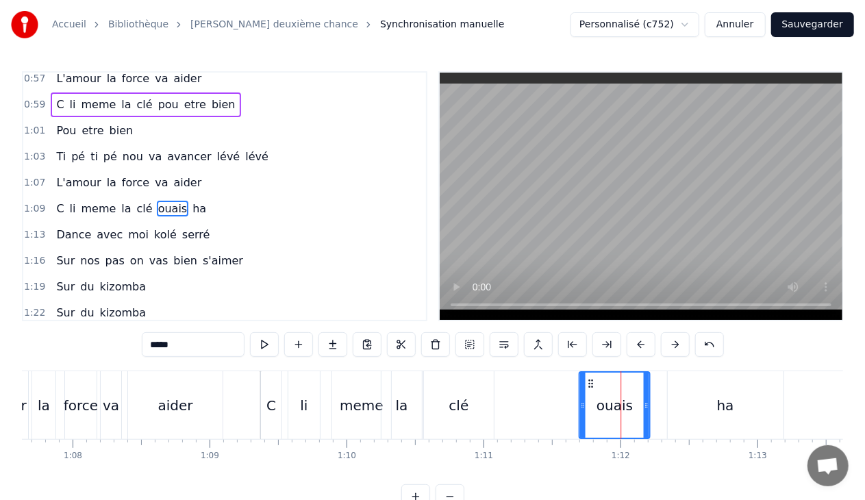
drag, startPoint x: 610, startPoint y: 384, endPoint x: 592, endPoint y: 386, distance: 17.9
click at [592, 386] on icon at bounding box center [591, 383] width 11 height 11
click at [679, 394] on div "ha" at bounding box center [726, 405] width 116 height 68
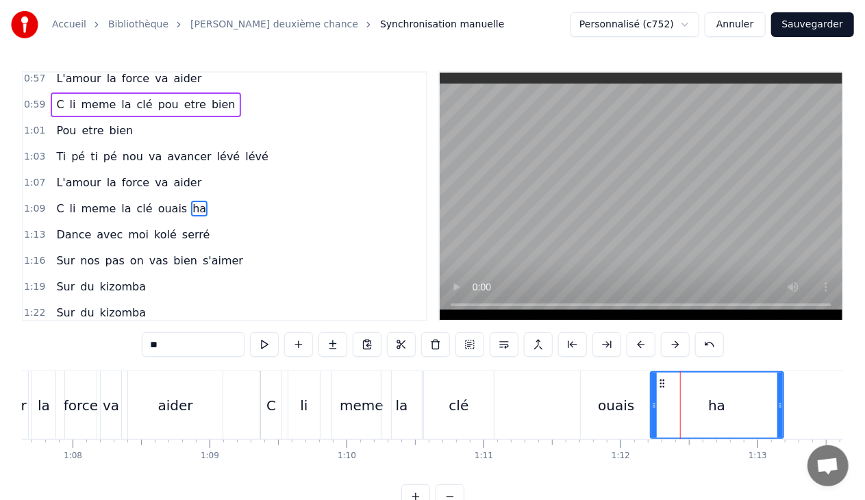
drag, startPoint x: 669, startPoint y: 407, endPoint x: 651, endPoint y: 410, distance: 17.3
click at [651, 410] on icon at bounding box center [653, 405] width 5 height 11
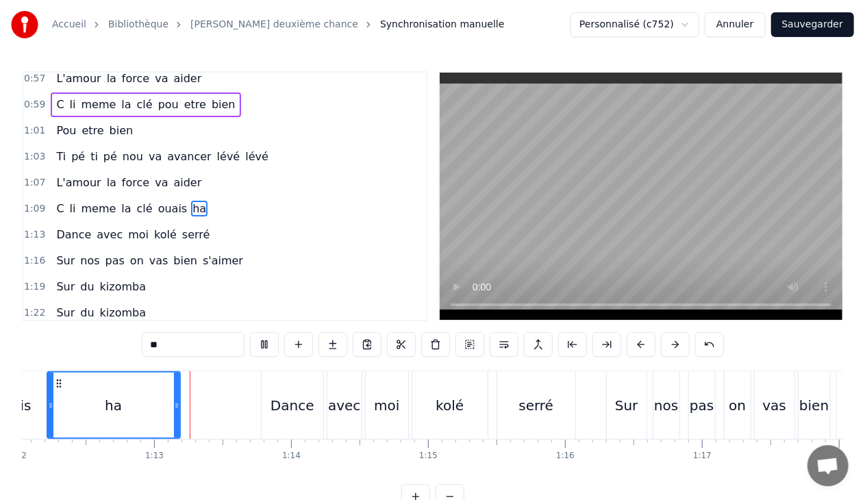
scroll to position [0, 9881]
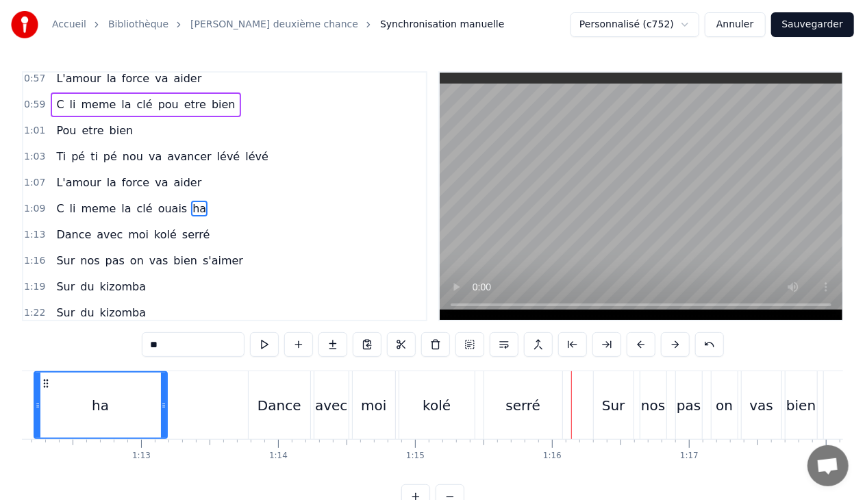
click at [352, 384] on div "moi" at bounding box center [374, 405] width 44 height 68
type input "***"
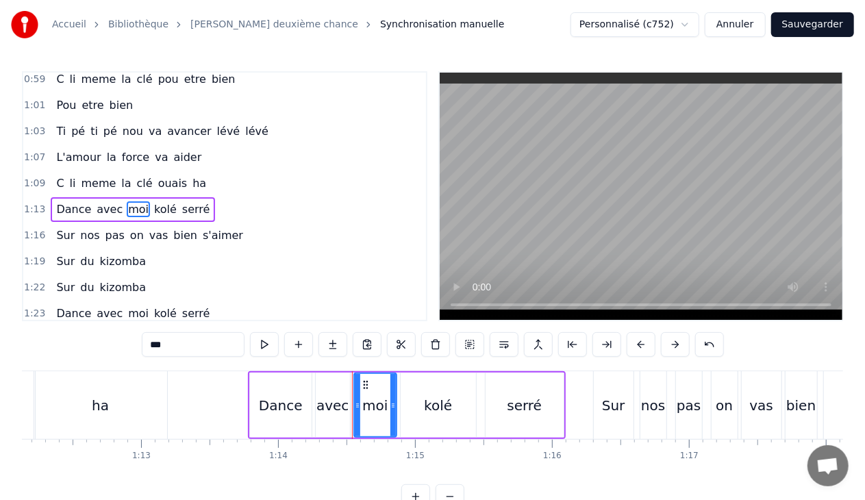
scroll to position [579, 0]
click at [204, 196] on div "1:13 Dance avec moi [PERSON_NAME]" at bounding box center [224, 209] width 403 height 26
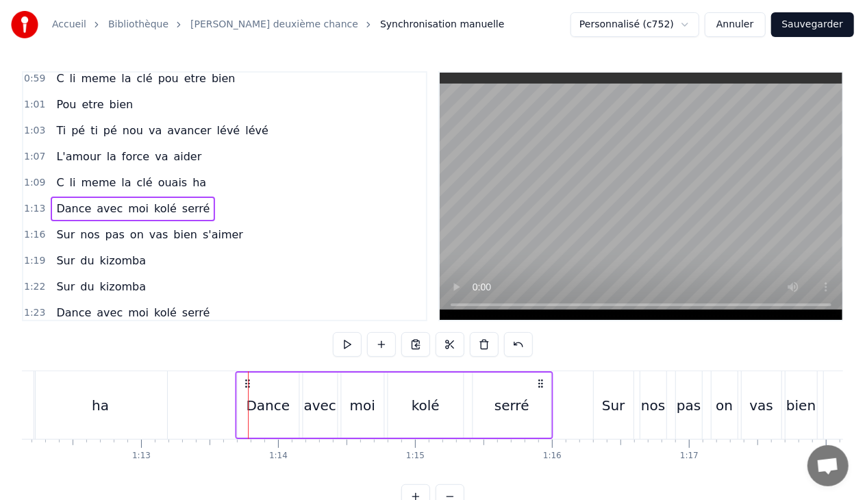
drag, startPoint x: 259, startPoint y: 384, endPoint x: 247, endPoint y: 384, distance: 12.3
click at [247, 384] on icon at bounding box center [247, 383] width 11 height 11
click at [600, 386] on div "Sur" at bounding box center [614, 405] width 40 height 68
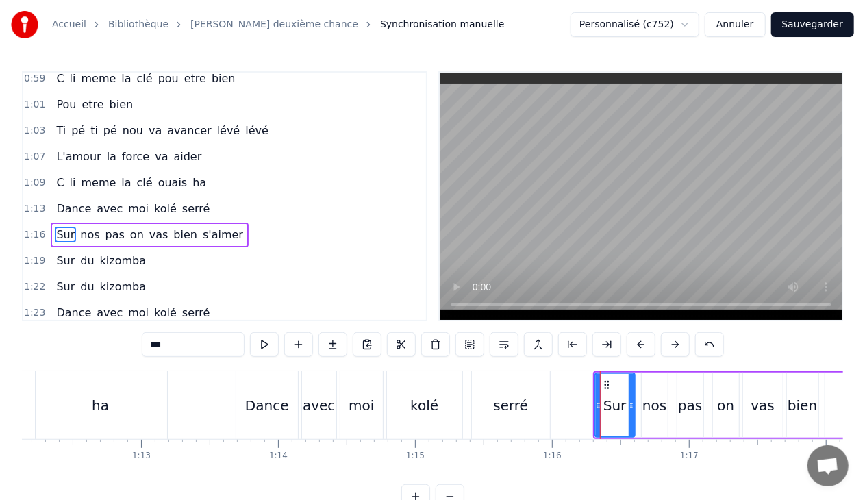
scroll to position [605, 0]
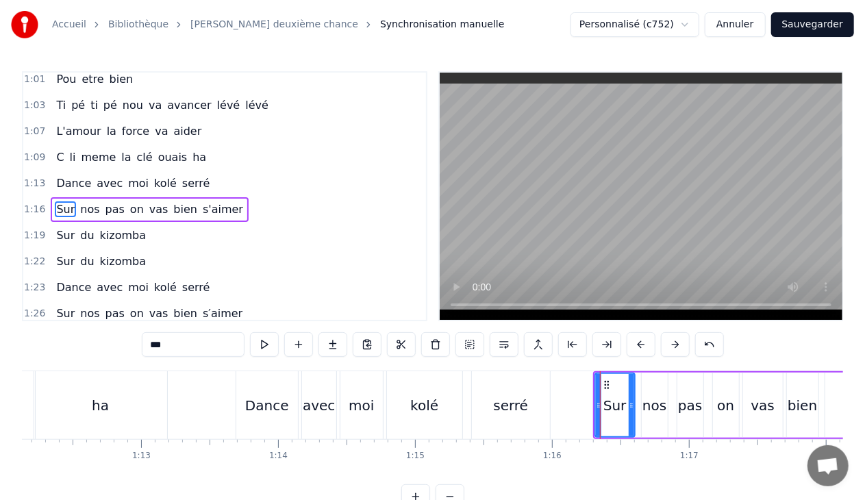
click at [230, 201] on div "1:16 Sur nos pas on vas bien s'aimer" at bounding box center [224, 210] width 403 height 26
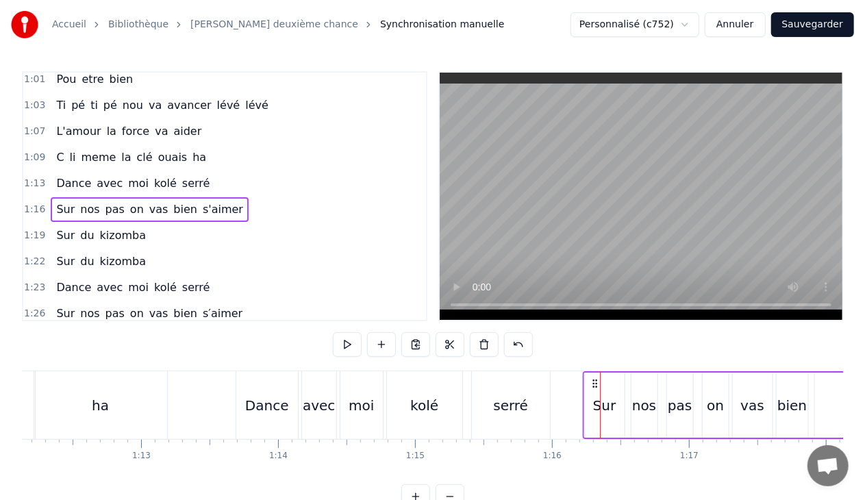
drag, startPoint x: 607, startPoint y: 382, endPoint x: 597, endPoint y: 384, distance: 10.4
click at [597, 384] on circle at bounding box center [596, 383] width 1 height 1
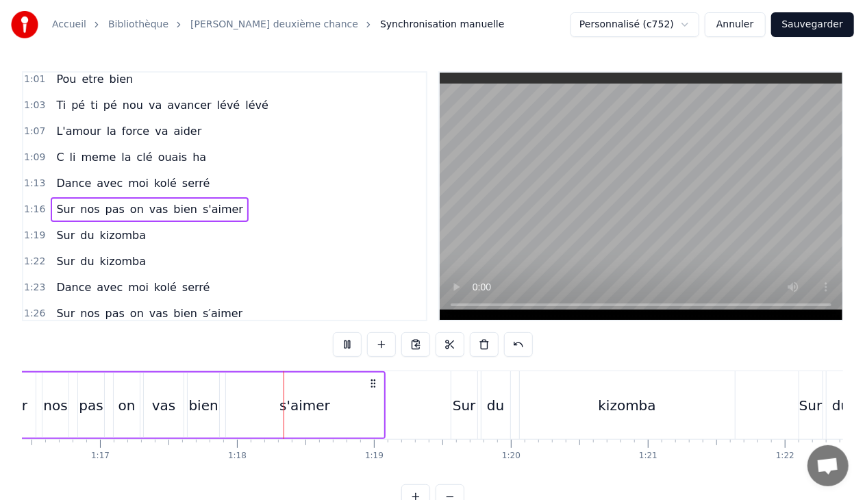
scroll to position [0, 10600]
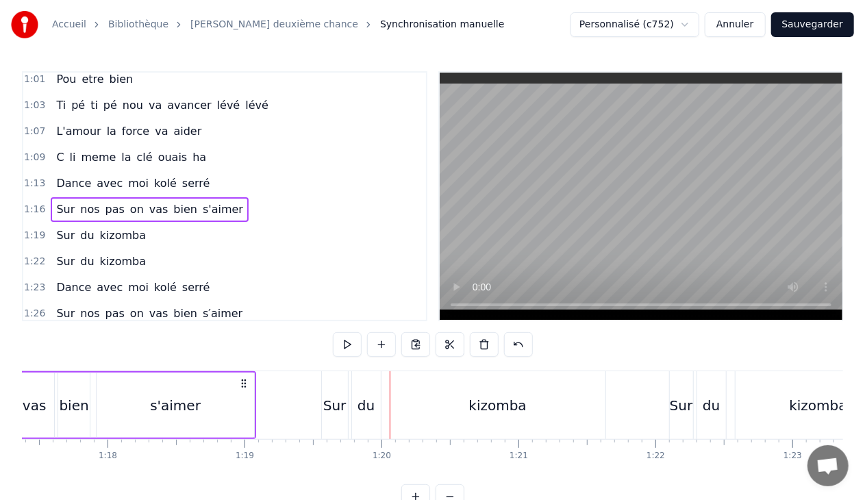
click at [369, 384] on div "du" at bounding box center [366, 405] width 29 height 68
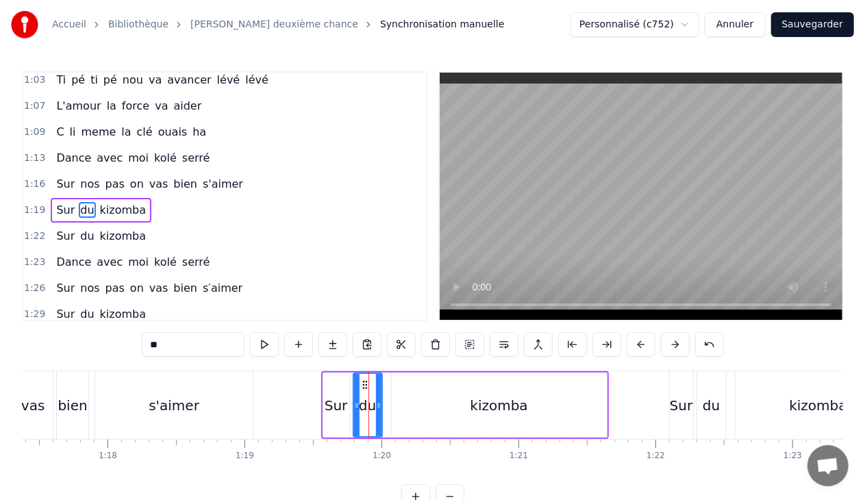
scroll to position [630, 0]
click at [144, 197] on div "1:19 Sur du kizomba" at bounding box center [224, 210] width 403 height 26
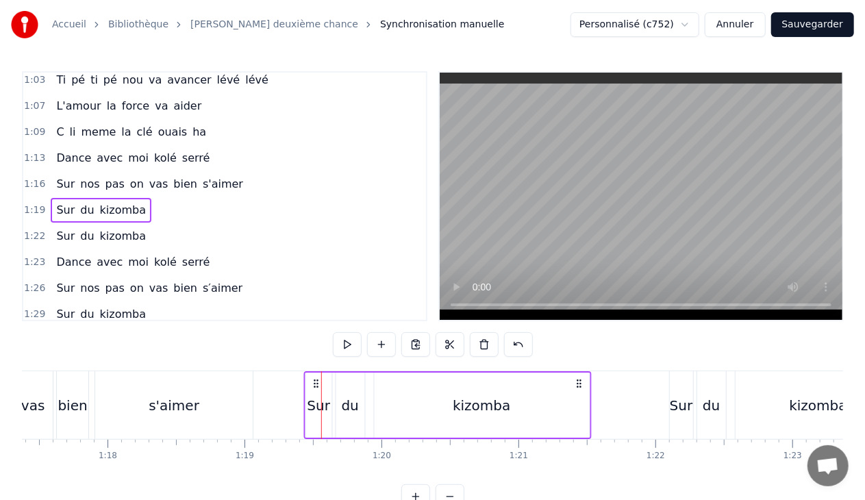
drag, startPoint x: 334, startPoint y: 381, endPoint x: 316, endPoint y: 381, distance: 17.1
click at [316, 381] on icon at bounding box center [315, 383] width 11 height 11
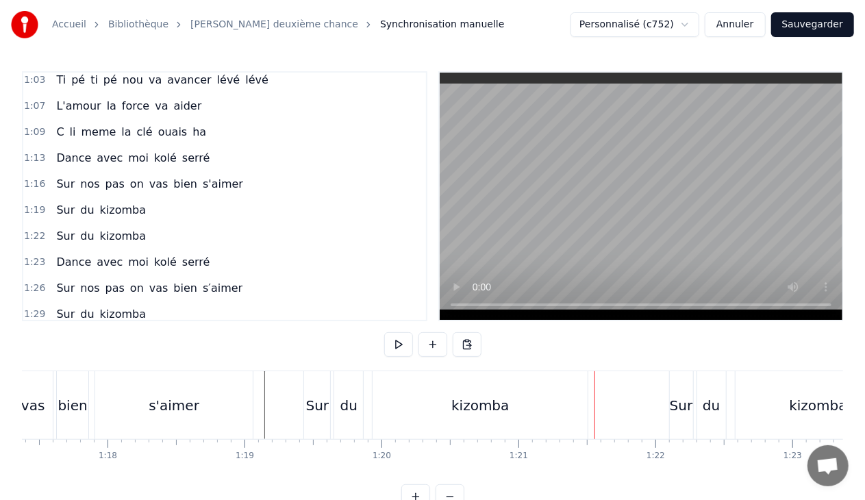
click at [356, 400] on div "du" at bounding box center [348, 405] width 29 height 68
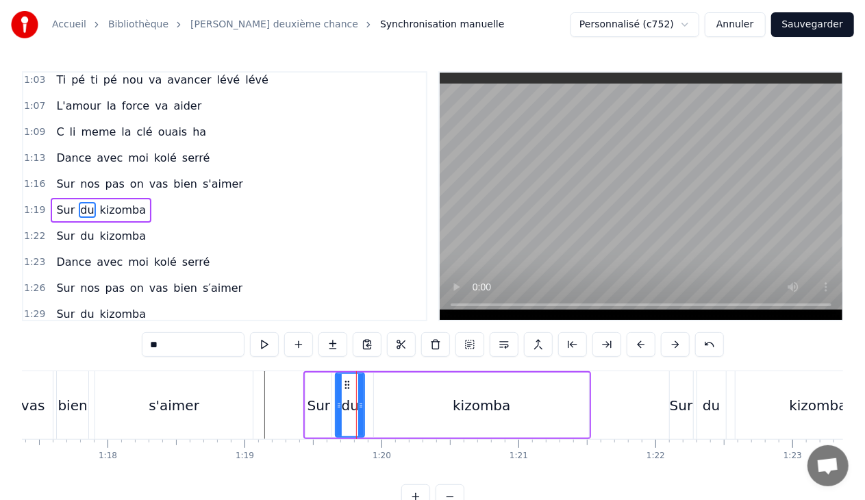
click at [145, 198] on div "1:19 Sur du kizomba" at bounding box center [224, 210] width 403 height 26
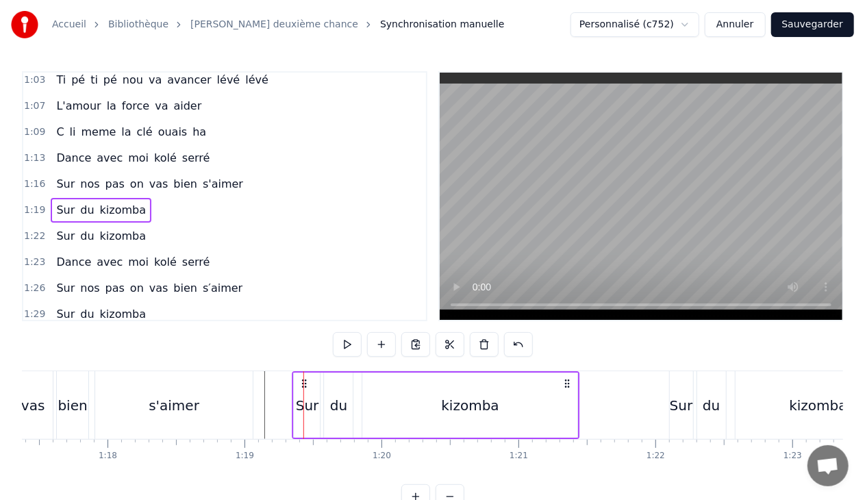
drag, startPoint x: 314, startPoint y: 381, endPoint x: 303, endPoint y: 384, distance: 12.1
click at [484, 403] on div "kizomba" at bounding box center [471, 405] width 58 height 21
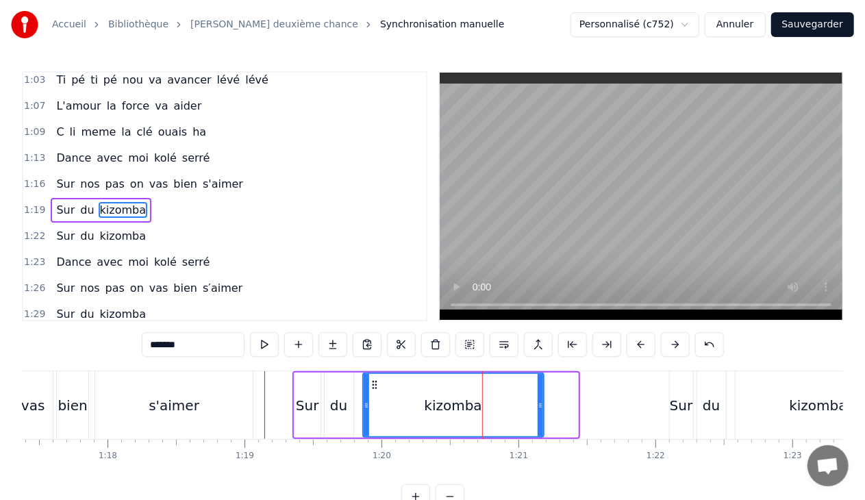
drag, startPoint x: 575, startPoint y: 403, endPoint x: 541, endPoint y: 407, distance: 34.5
click at [541, 407] on icon at bounding box center [540, 405] width 5 height 11
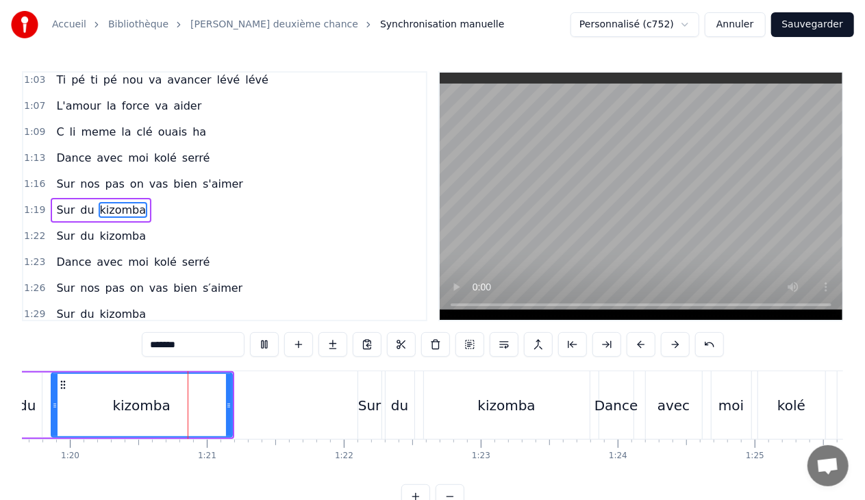
scroll to position [0, 10925]
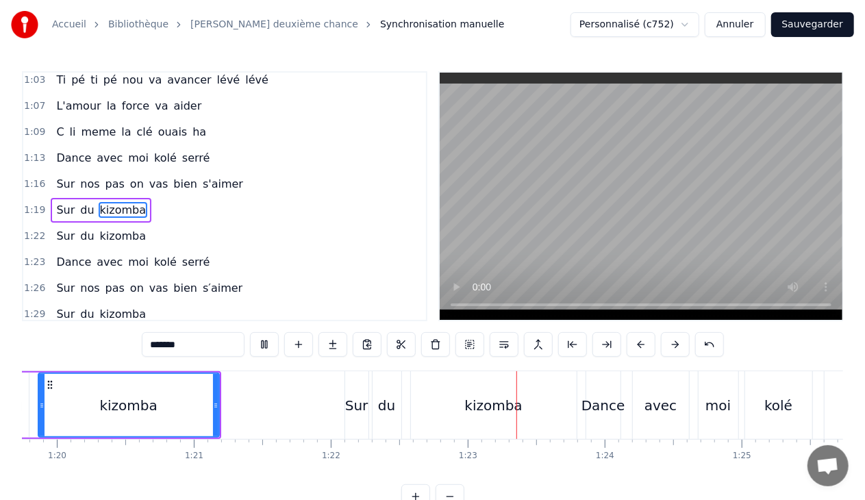
click at [485, 269] on video at bounding box center [641, 196] width 403 height 247
click at [482, 401] on div "kizomba" at bounding box center [494, 405] width 58 height 21
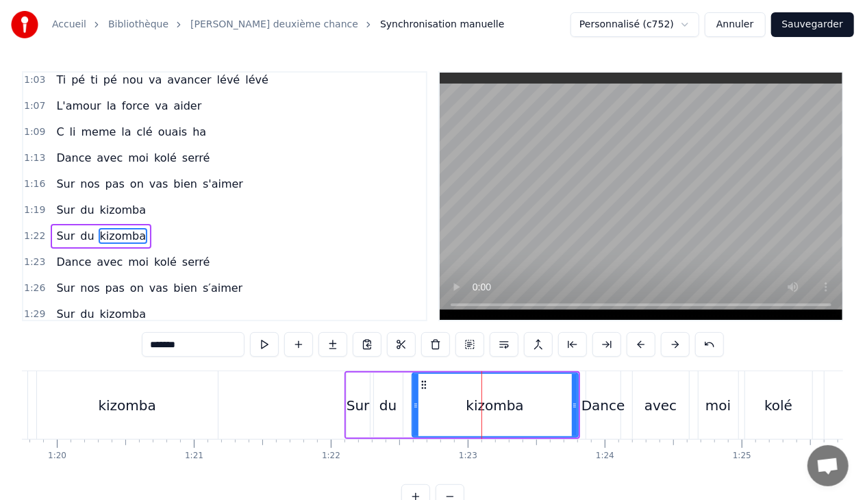
scroll to position [656, 0]
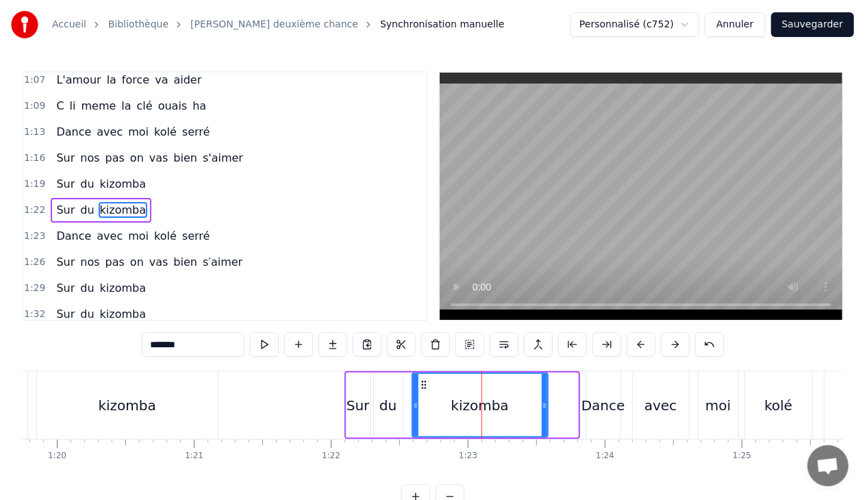
drag, startPoint x: 574, startPoint y: 406, endPoint x: 544, endPoint y: 410, distance: 30.3
click at [544, 410] on icon at bounding box center [544, 405] width 5 height 11
drag, startPoint x: 414, startPoint y: 406, endPoint x: 404, endPoint y: 407, distance: 9.7
click at [404, 407] on icon at bounding box center [405, 405] width 5 height 11
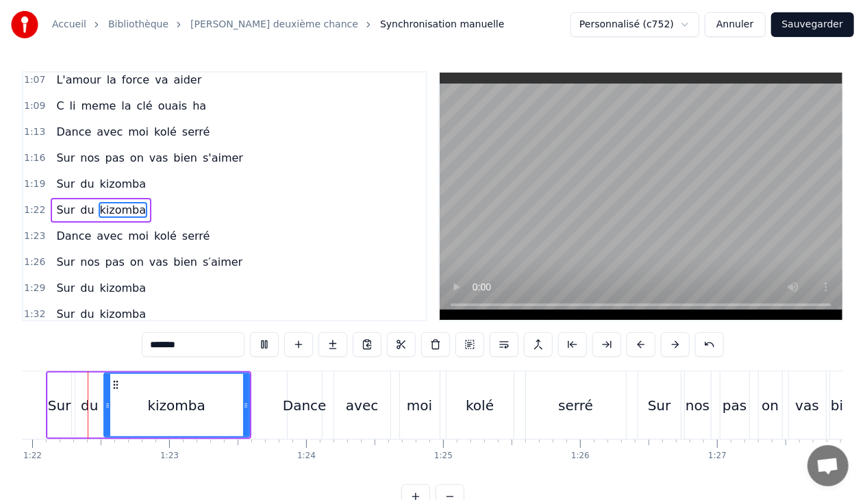
scroll to position [0, 11220]
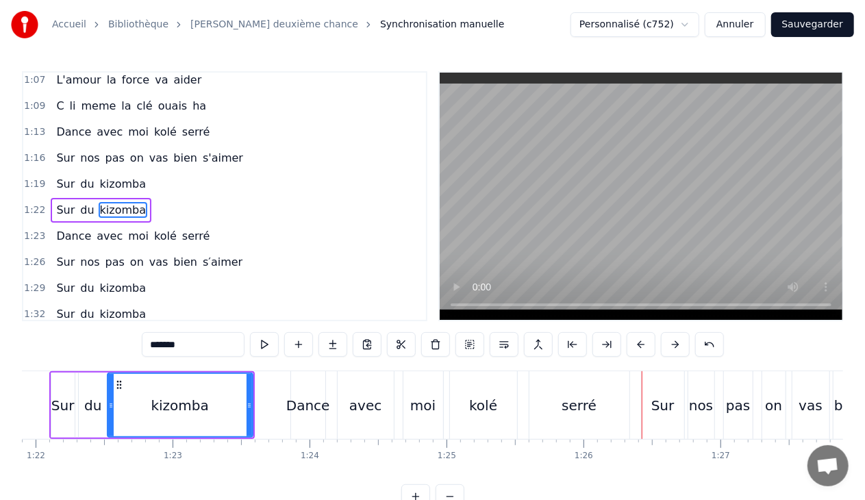
click at [347, 384] on div "avec" at bounding box center [366, 405] width 56 height 68
type input "****"
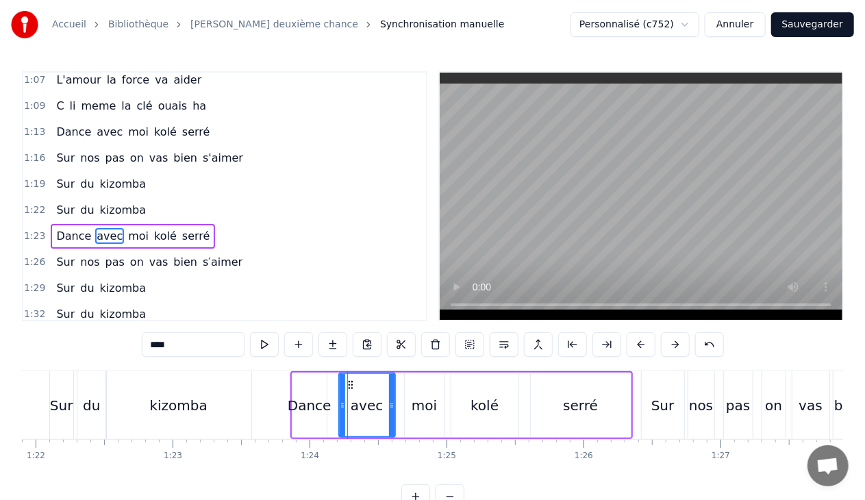
scroll to position [682, 0]
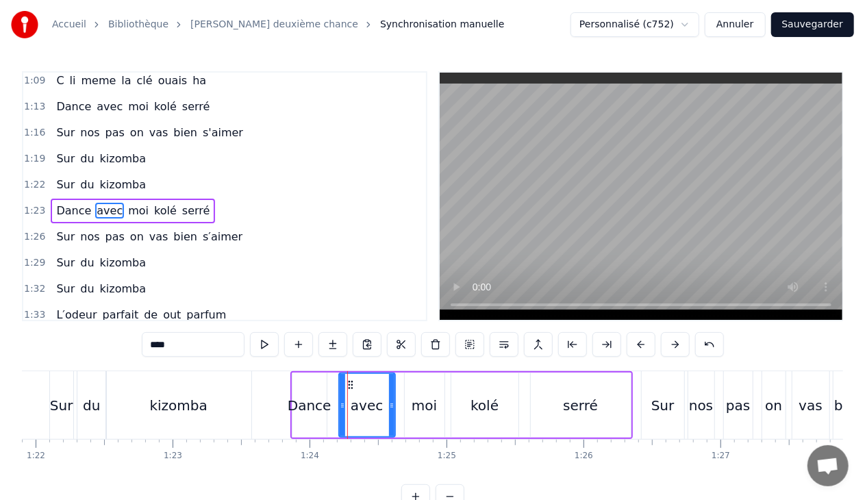
click at [199, 198] on div "1:23 Dance avec moi [PERSON_NAME]" at bounding box center [224, 211] width 403 height 26
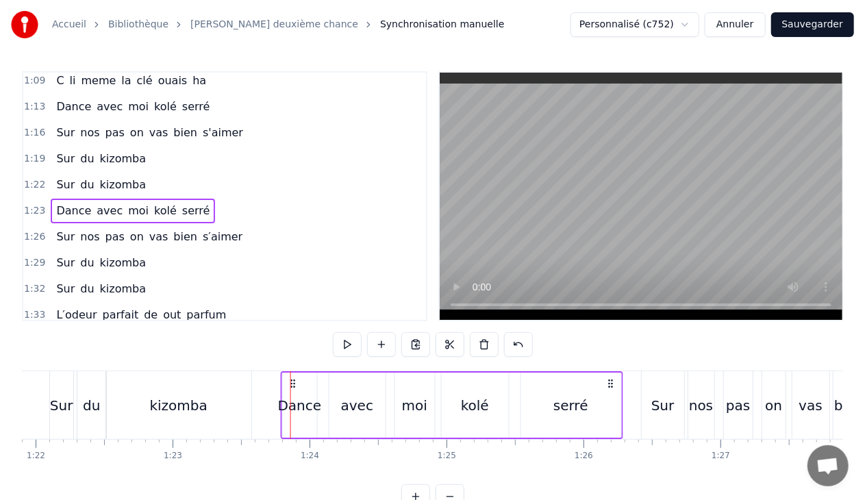
drag, startPoint x: 301, startPoint y: 377, endPoint x: 293, endPoint y: 382, distance: 9.2
click at [293, 382] on icon at bounding box center [293, 383] width 11 height 11
click at [658, 388] on div "Sur" at bounding box center [663, 405] width 42 height 68
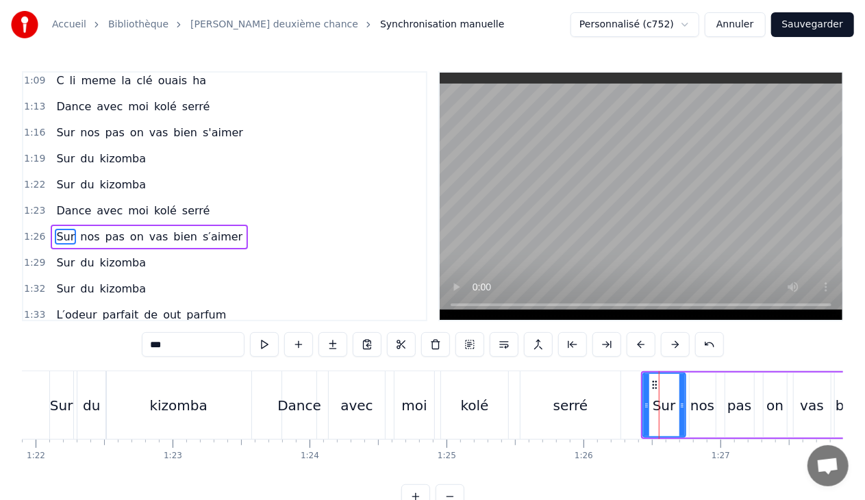
scroll to position [707, 0]
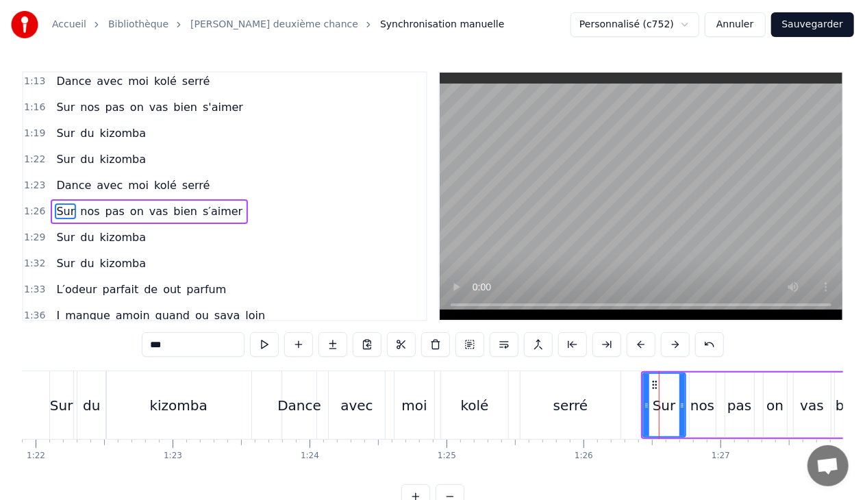
click at [233, 199] on div "1:26 Sur nos pas on vas bien s′aimer" at bounding box center [224, 212] width 403 height 26
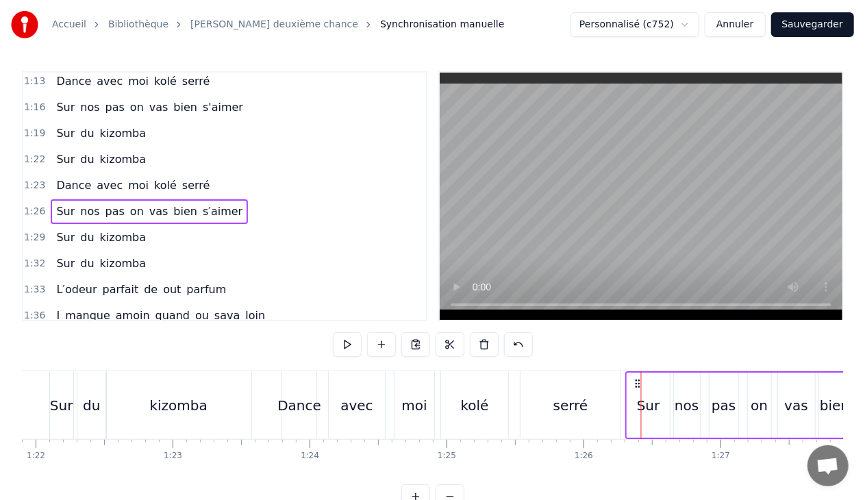
drag, startPoint x: 653, startPoint y: 382, endPoint x: 638, endPoint y: 386, distance: 16.3
click at [638, 386] on icon at bounding box center [637, 383] width 11 height 11
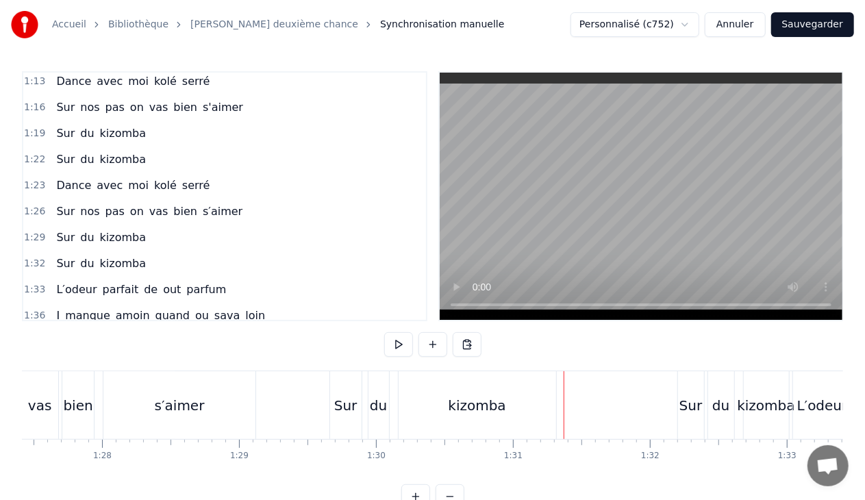
scroll to position [0, 11897]
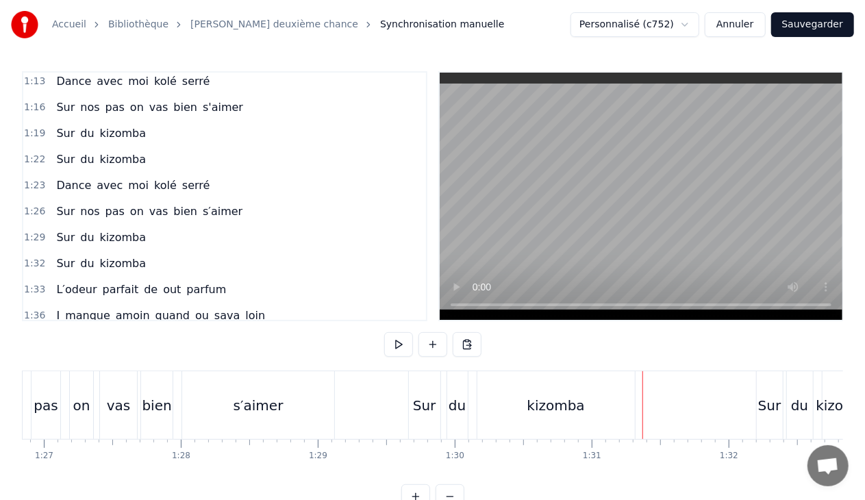
click at [438, 421] on div "Sur" at bounding box center [425, 405] width 32 height 68
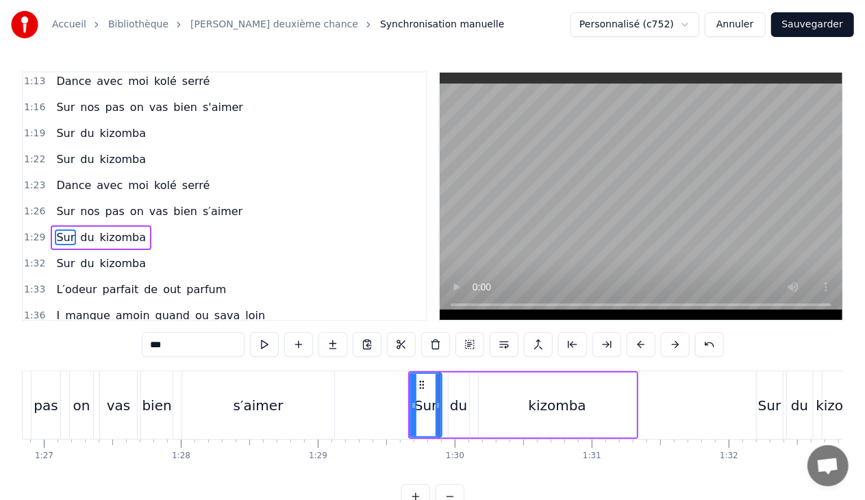
scroll to position [733, 0]
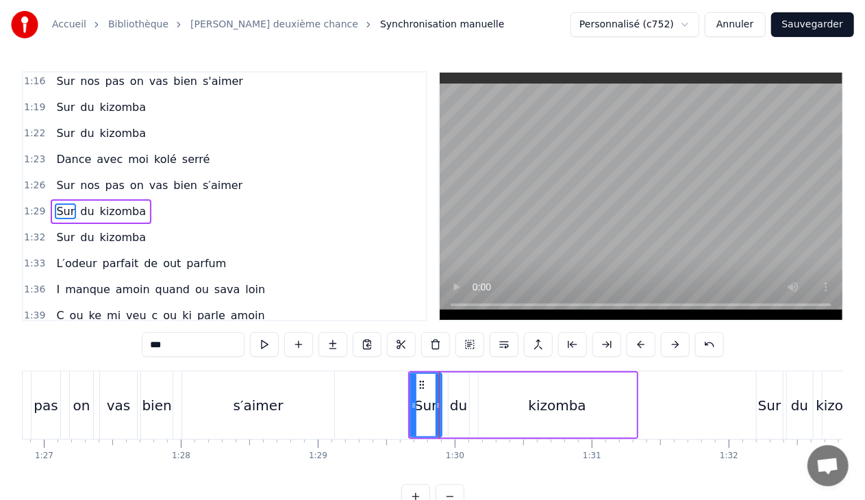
click at [147, 199] on div "1:29 Sur du kizomba" at bounding box center [224, 212] width 403 height 26
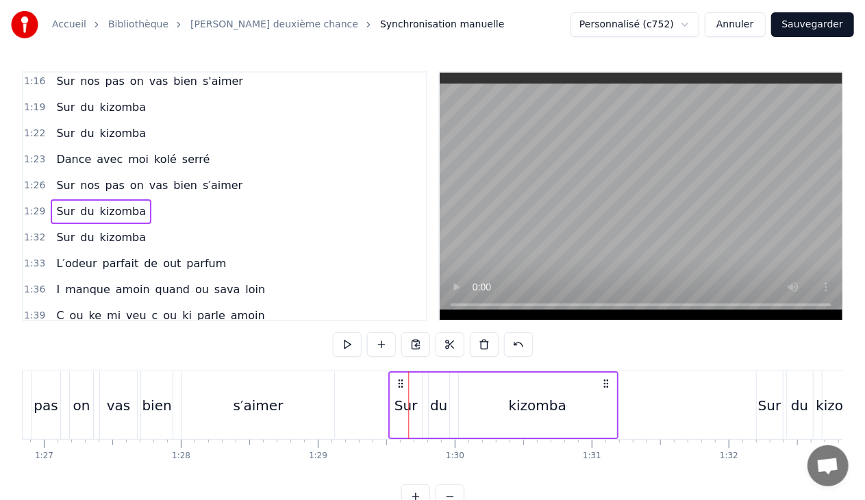
drag, startPoint x: 419, startPoint y: 381, endPoint x: 399, endPoint y: 380, distance: 20.6
click at [399, 380] on icon at bounding box center [400, 383] width 11 height 11
click at [765, 389] on div "Sur" at bounding box center [770, 405] width 26 height 68
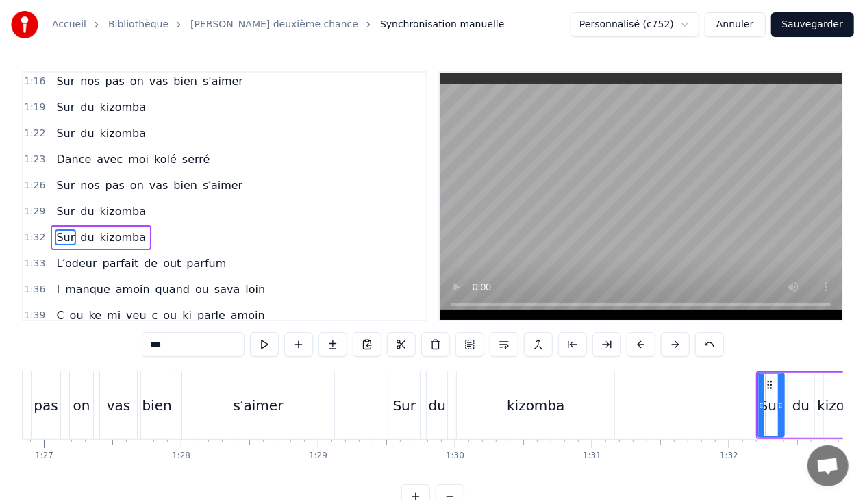
scroll to position [758, 0]
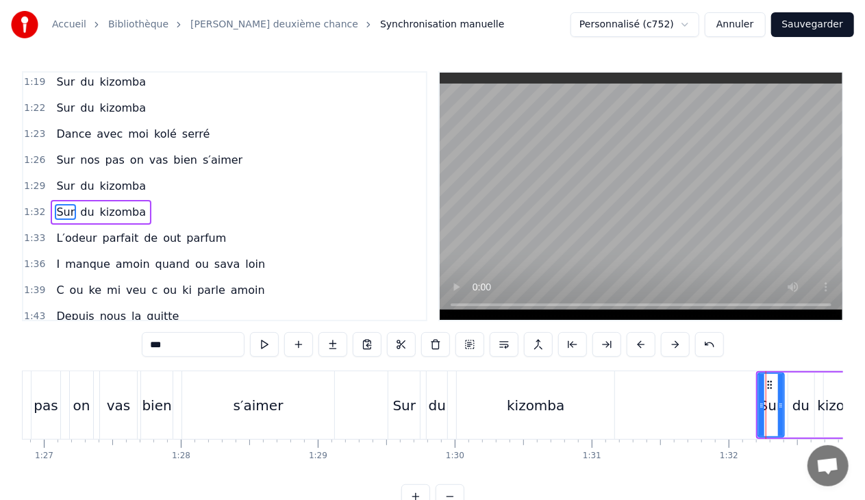
click at [147, 199] on div "1:32 Sur du kizomba" at bounding box center [224, 212] width 403 height 26
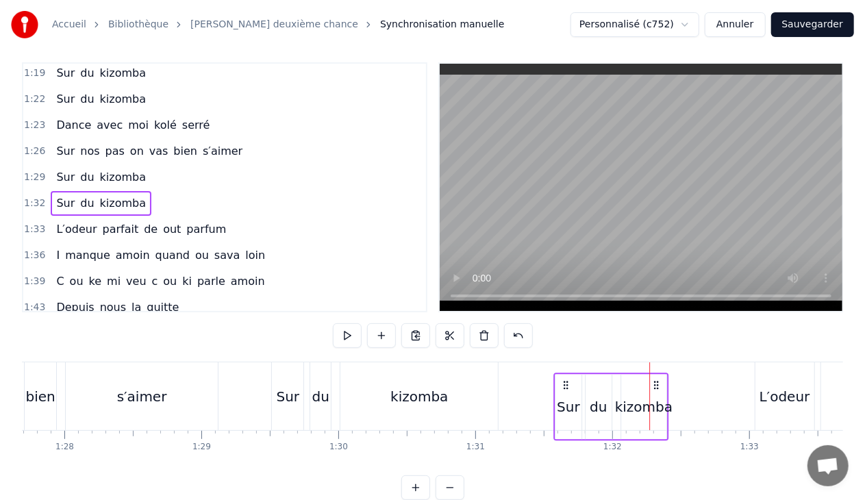
scroll to position [11, 0]
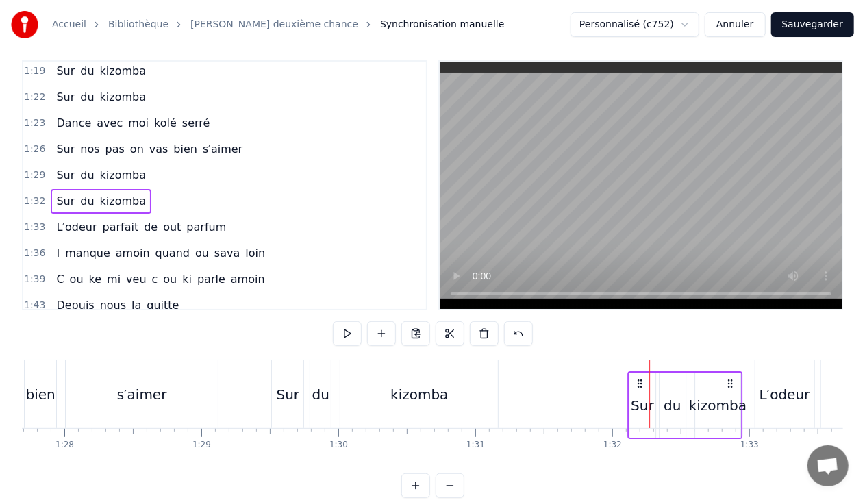
drag, startPoint x: 767, startPoint y: 384, endPoint x: 638, endPoint y: 373, distance: 129.2
click at [638, 373] on div "Sur du kizomba" at bounding box center [684, 405] width 115 height 68
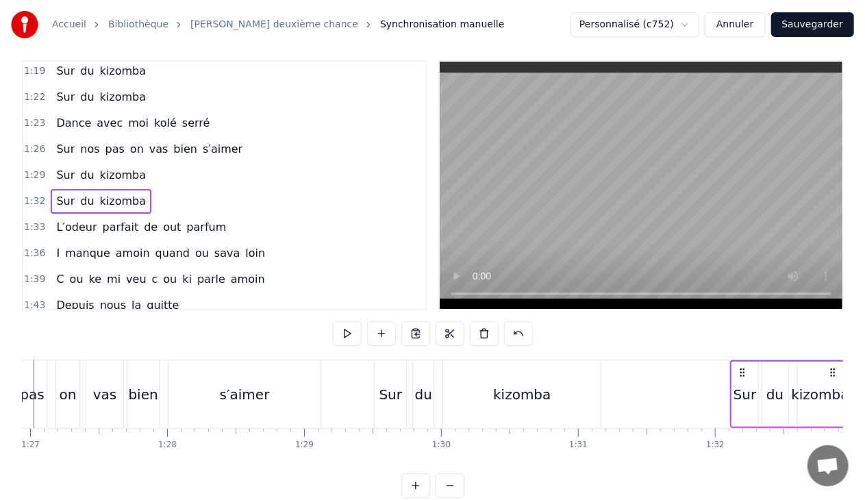
scroll to position [0, 11853]
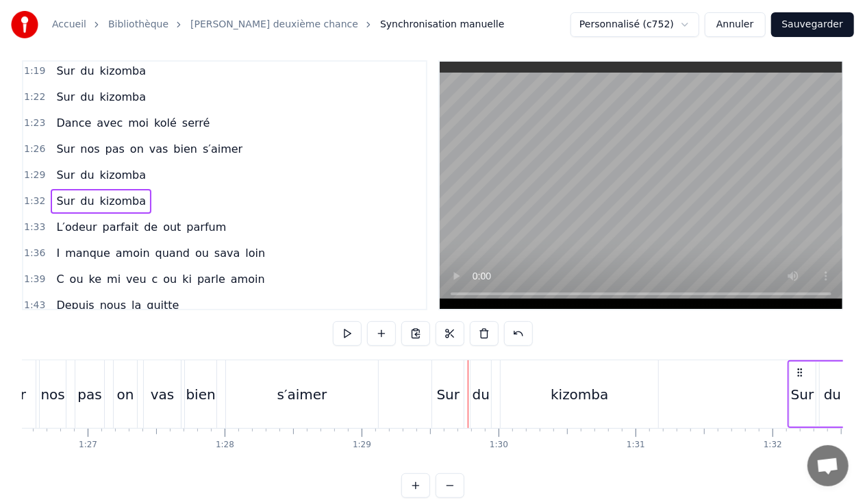
click at [306, 392] on div "s′aimer" at bounding box center [302, 394] width 50 height 21
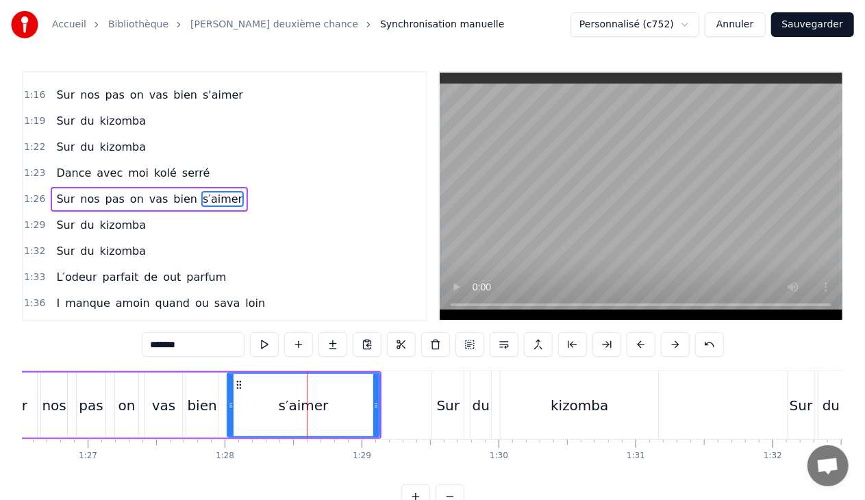
scroll to position [707, 0]
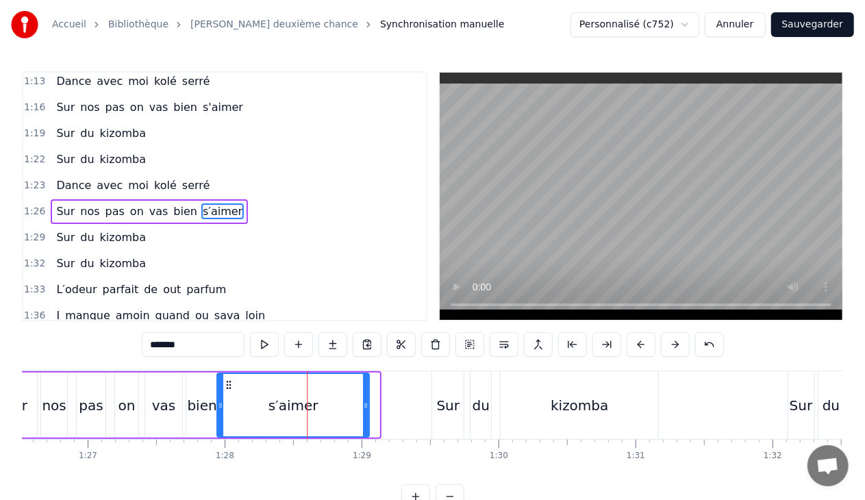
drag, startPoint x: 237, startPoint y: 382, endPoint x: 226, endPoint y: 384, distance: 11.0
click at [226, 384] on icon at bounding box center [228, 384] width 11 height 11
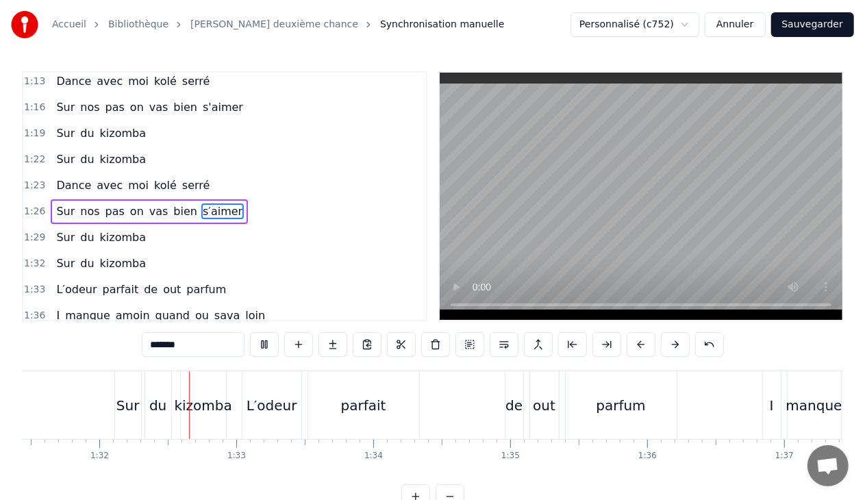
scroll to position [0, 12539]
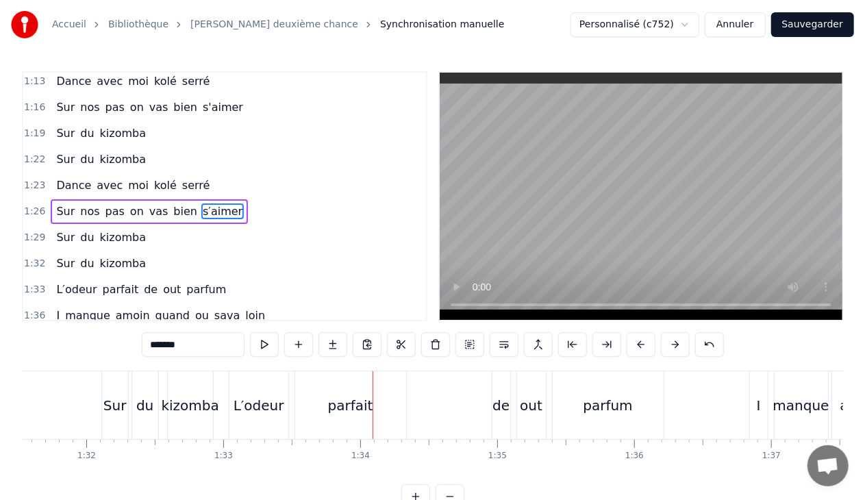
click at [359, 380] on div "parfait" at bounding box center [350, 405] width 111 height 68
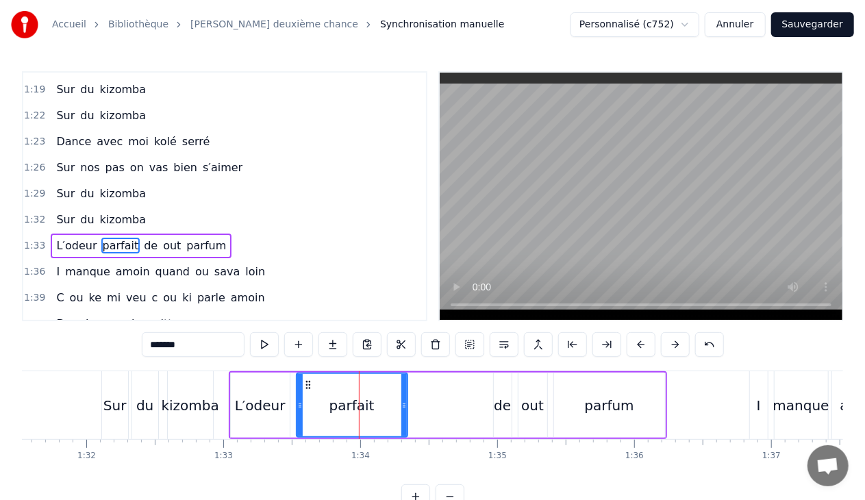
scroll to position [784, 0]
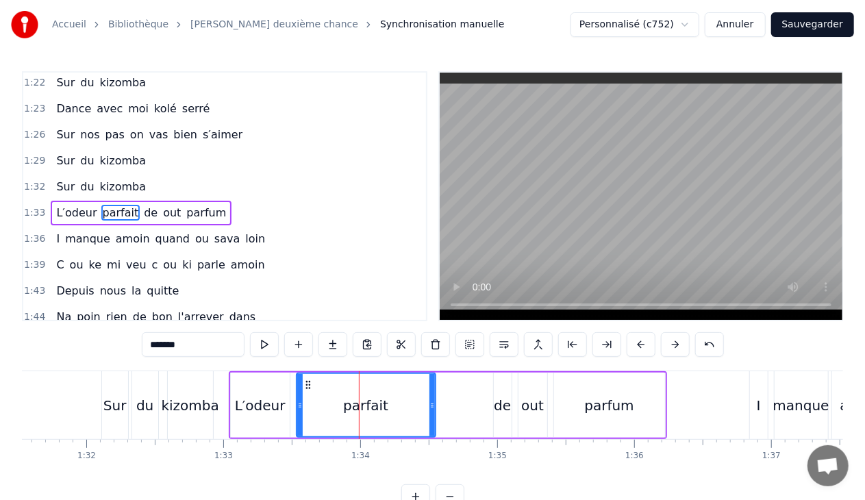
drag, startPoint x: 403, startPoint y: 404, endPoint x: 431, endPoint y: 406, distance: 28.1
click at [431, 406] on icon at bounding box center [431, 405] width 5 height 11
drag, startPoint x: 300, startPoint y: 406, endPoint x: 325, endPoint y: 408, distance: 24.8
click at [325, 408] on icon at bounding box center [326, 405] width 5 height 11
click at [284, 410] on div "L′odeur" at bounding box center [260, 405] width 59 height 65
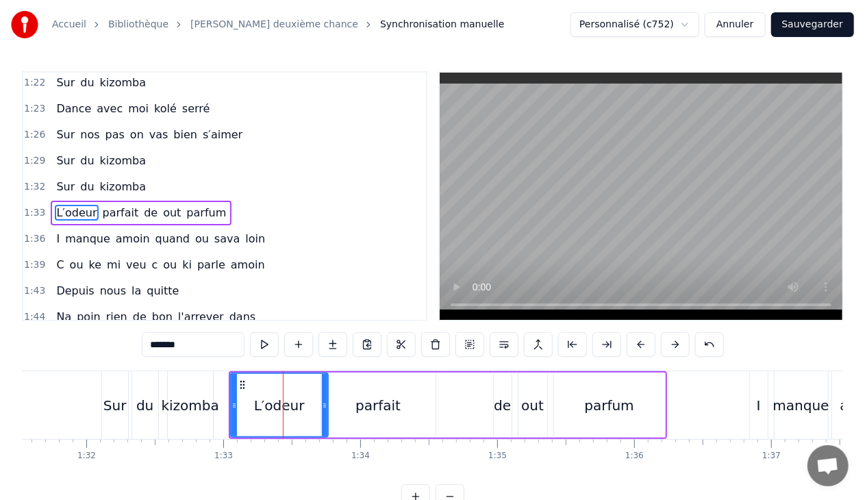
drag, startPoint x: 286, startPoint y: 405, endPoint x: 325, endPoint y: 401, distance: 38.5
click at [325, 401] on icon at bounding box center [324, 405] width 5 height 11
drag, startPoint x: 234, startPoint y: 406, endPoint x: 249, endPoint y: 407, distance: 15.1
click at [249, 407] on icon at bounding box center [249, 405] width 5 height 11
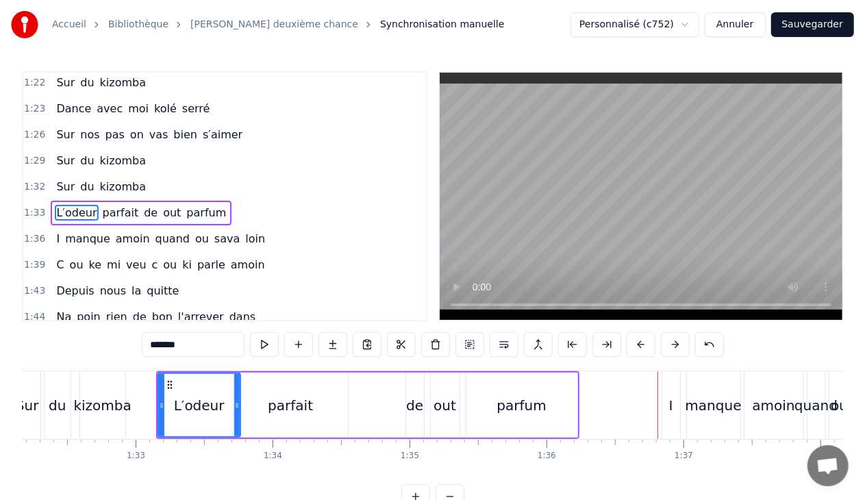
scroll to position [0, 12608]
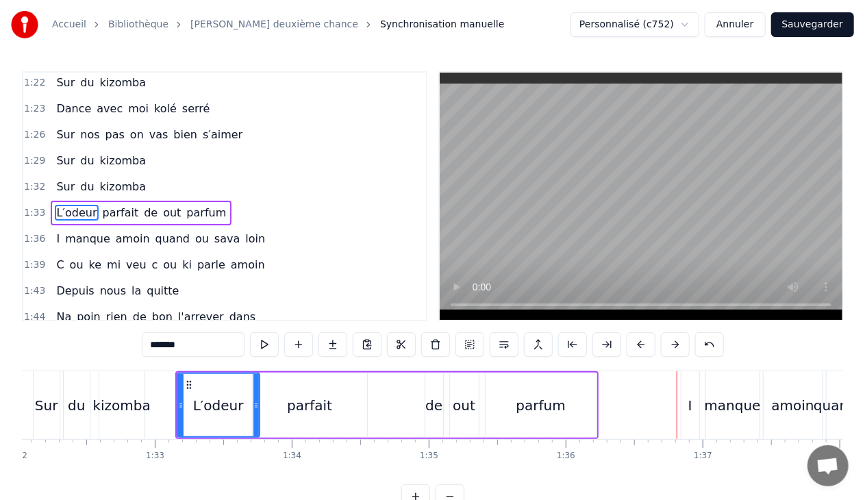
click at [300, 410] on div "parfait" at bounding box center [309, 405] width 45 height 21
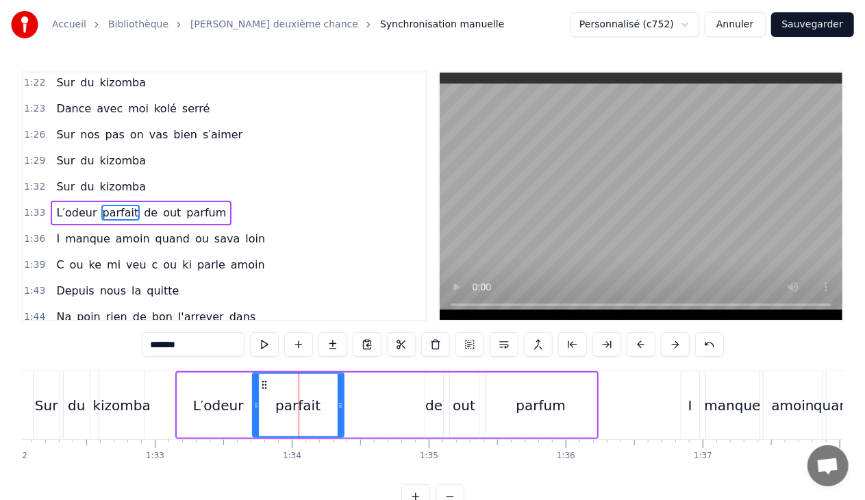
drag, startPoint x: 362, startPoint y: 404, endPoint x: 340, endPoint y: 407, distance: 22.8
click at [340, 407] on icon at bounding box center [340, 405] width 5 height 11
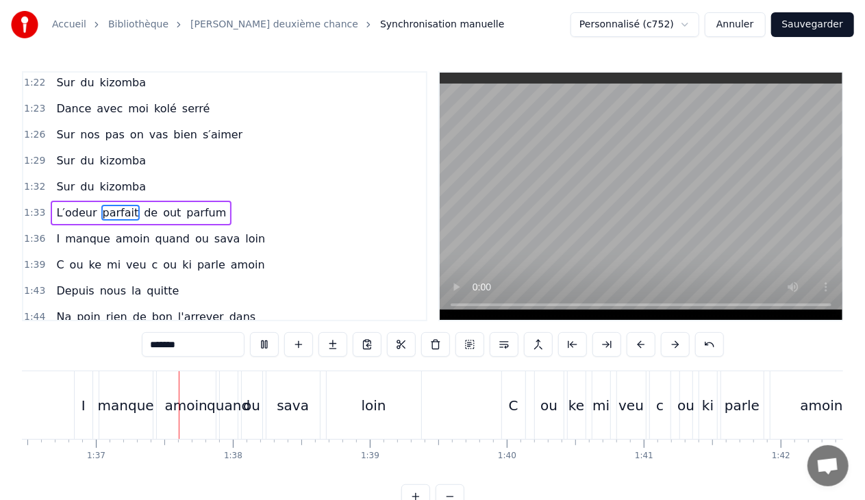
scroll to position [0, 13214]
click at [267, 417] on div "sava" at bounding box center [292, 405] width 53 height 68
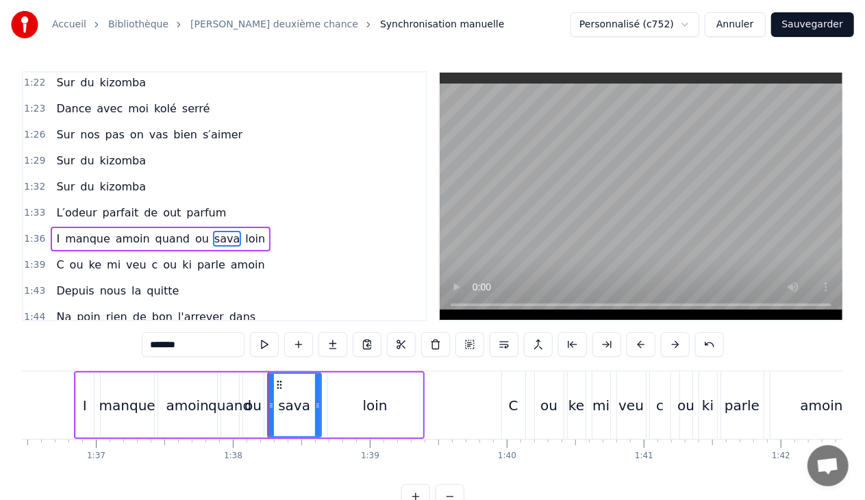
type input "****"
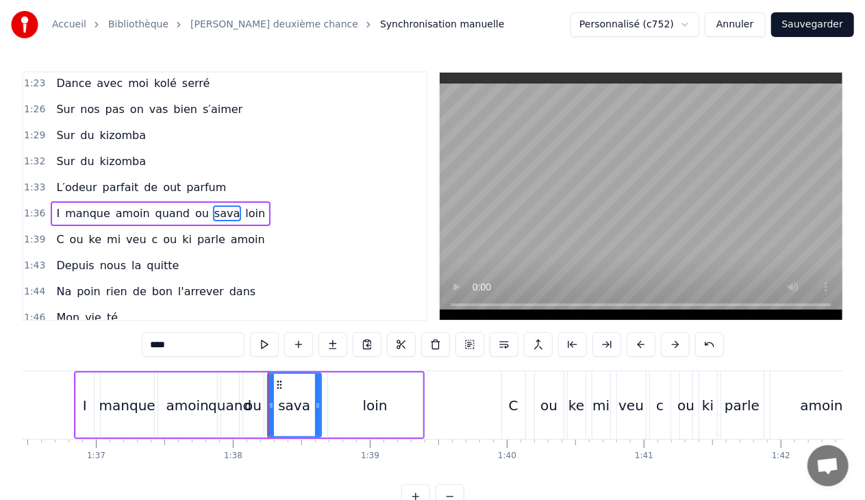
scroll to position [810, 0]
click at [249, 200] on div "1:36 I manque amoin quand ou sava loin" at bounding box center [224, 213] width 403 height 26
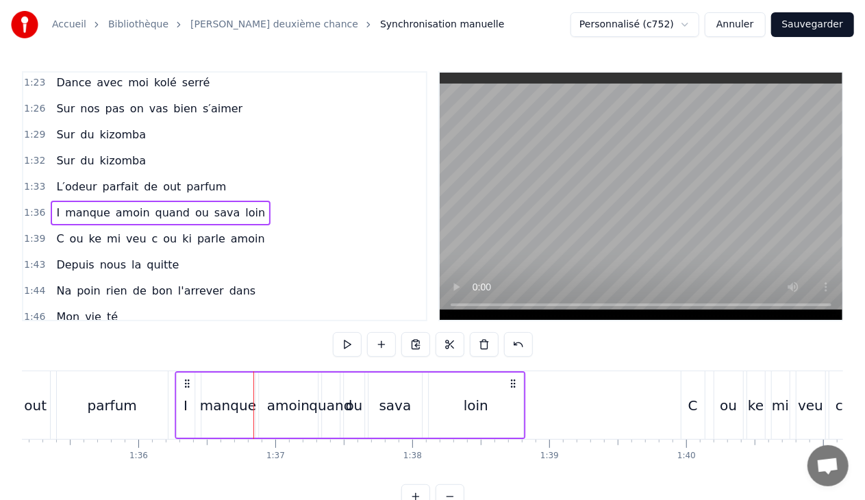
scroll to position [0, 13031]
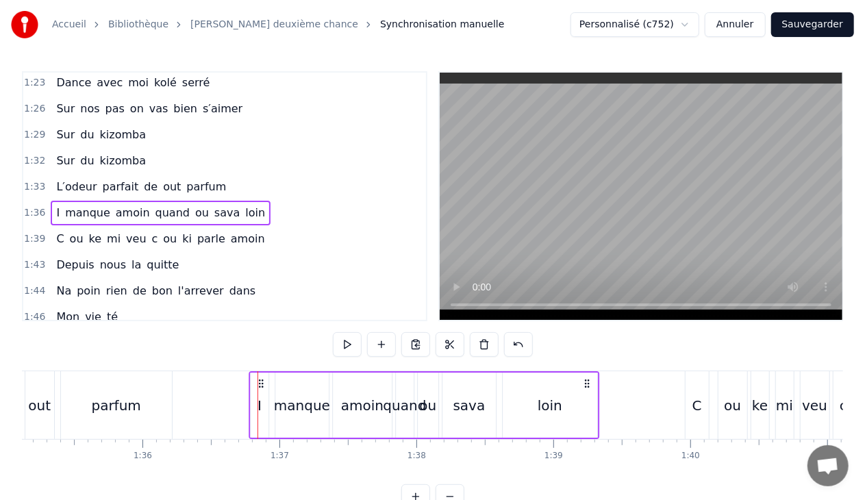
drag, startPoint x: 103, startPoint y: 381, endPoint x: 262, endPoint y: 369, distance: 159.4
click at [262, 369] on div "0:02 yé hé oh oh 0:05 oh na na na na na 0:07 yé hé hé ha 0:10 ti pé ti pé nou v…" at bounding box center [432, 290] width 821 height 438
click at [369, 400] on div "amoin" at bounding box center [363, 405] width 42 height 21
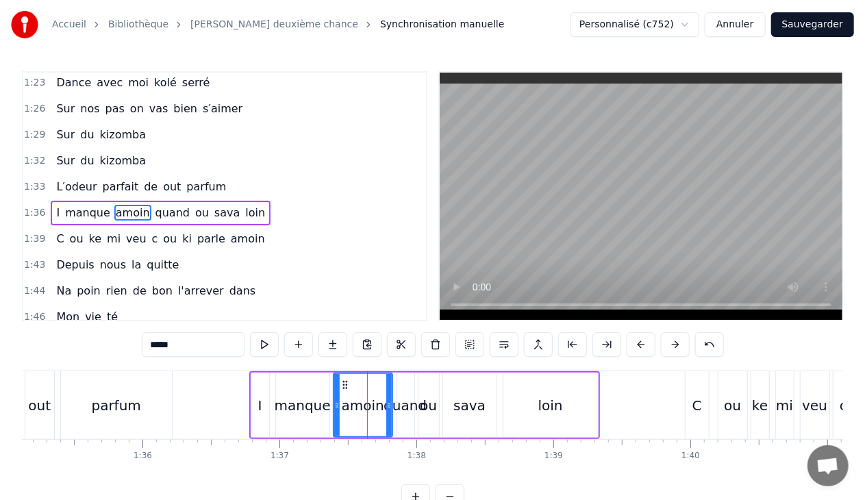
click at [158, 343] on input "*****" at bounding box center [193, 344] width 103 height 25
type input "******"
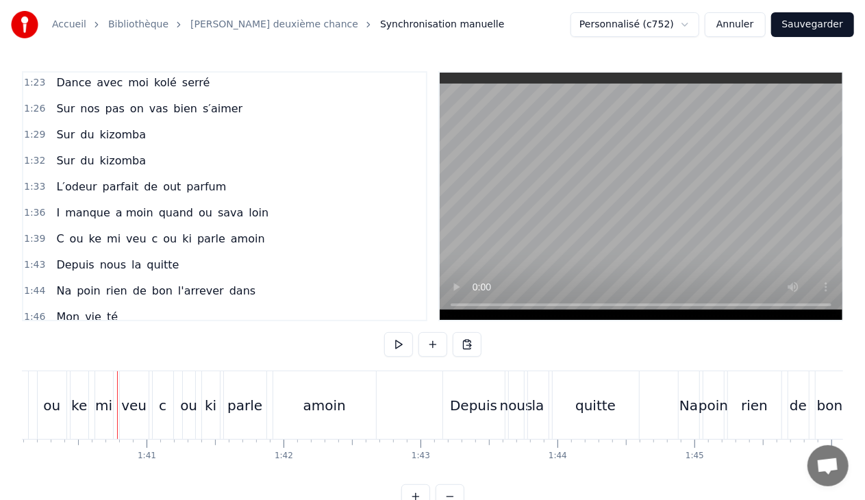
scroll to position [0, 13738]
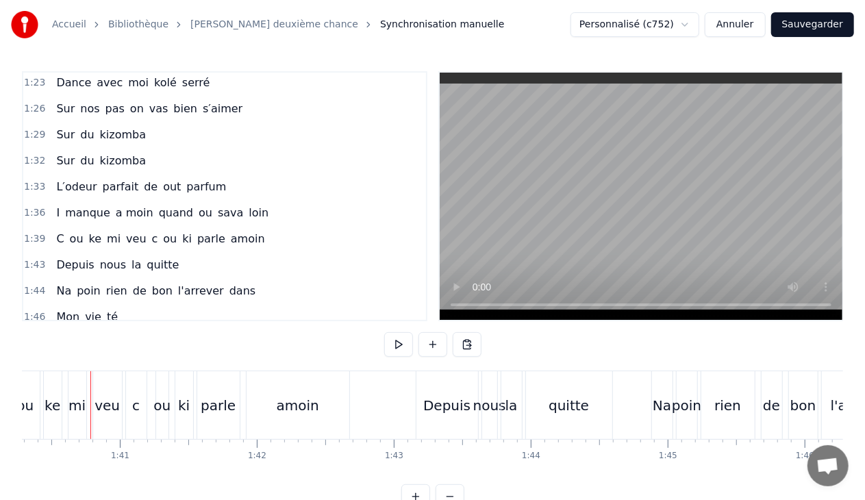
click at [201, 393] on div "parle" at bounding box center [218, 405] width 42 height 68
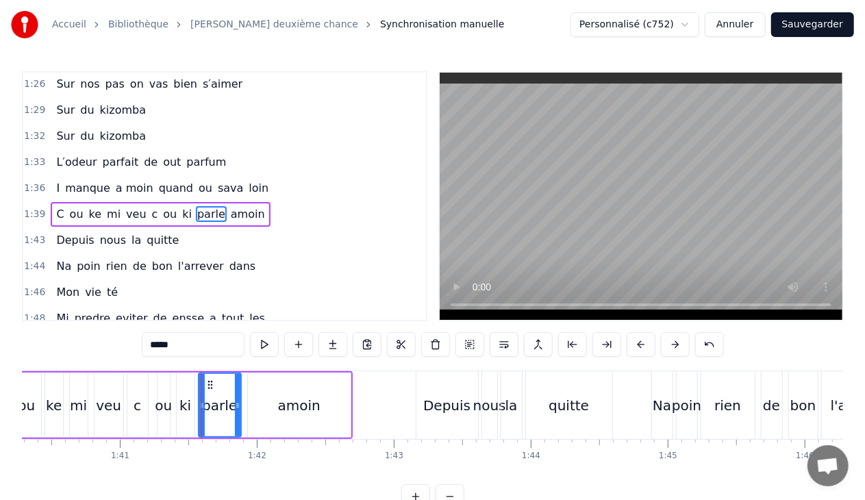
scroll to position [835, 0]
click at [259, 201] on div "1:39 C ou ke mi veu c ou ki parle amoin" at bounding box center [224, 214] width 403 height 26
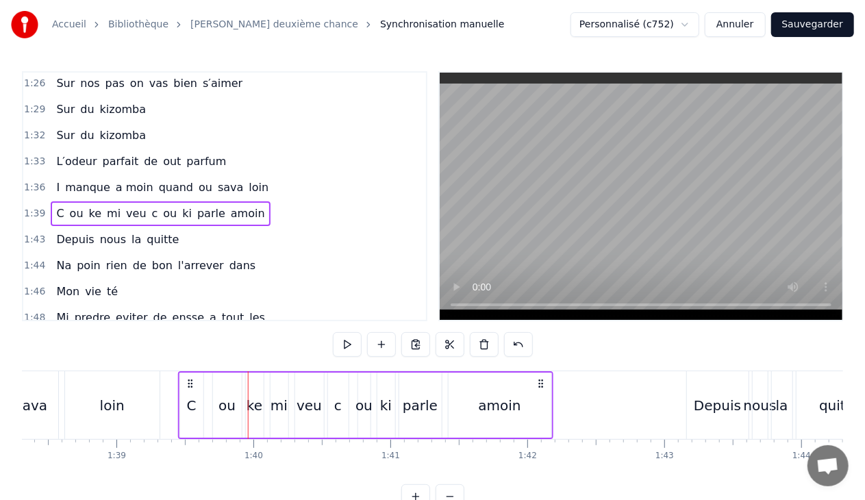
scroll to position [0, 13456]
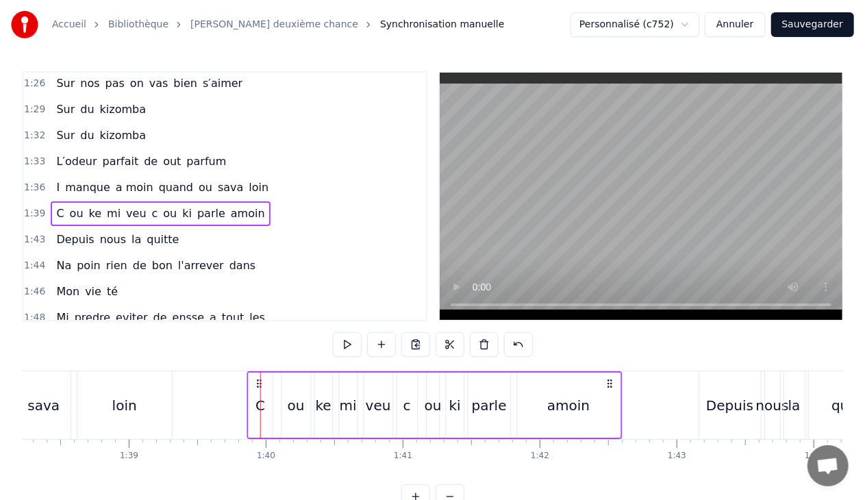
drag, startPoint x: 103, startPoint y: 382, endPoint x: 259, endPoint y: 373, distance: 156.5
click at [560, 408] on div "amoin" at bounding box center [568, 405] width 42 height 21
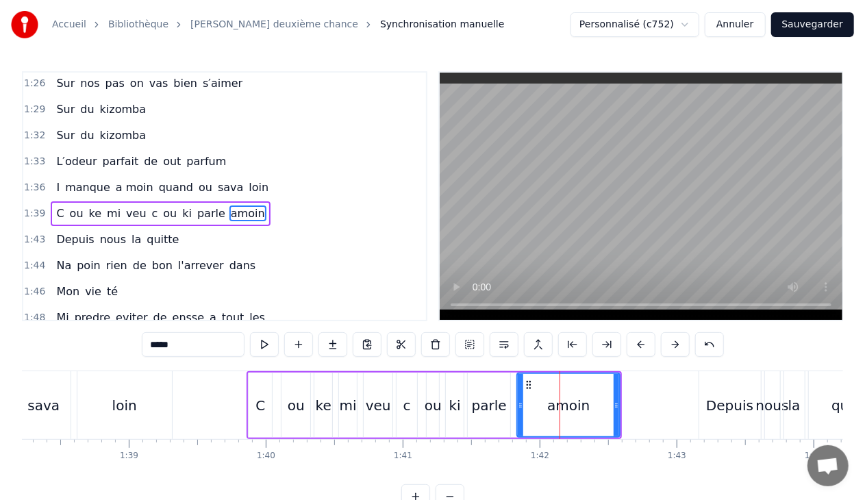
click at [156, 344] on input "*****" at bounding box center [193, 344] width 103 height 25
click at [723, 403] on div "Depuis" at bounding box center [729, 405] width 47 height 21
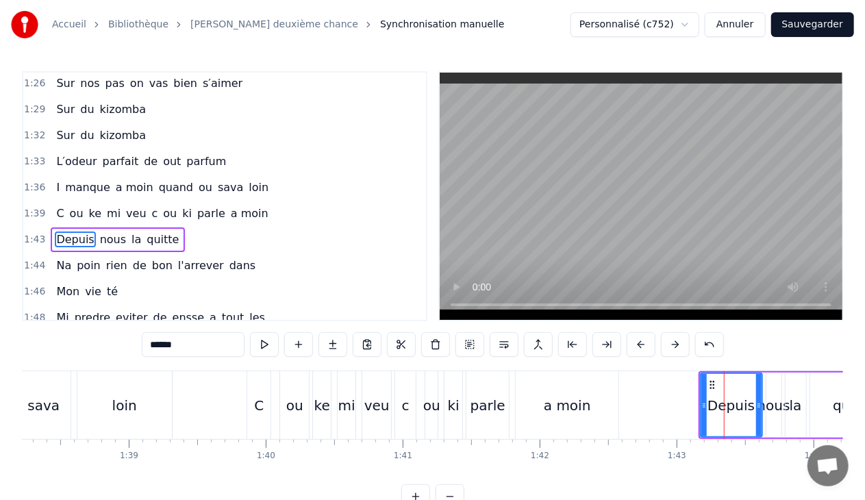
type input "******"
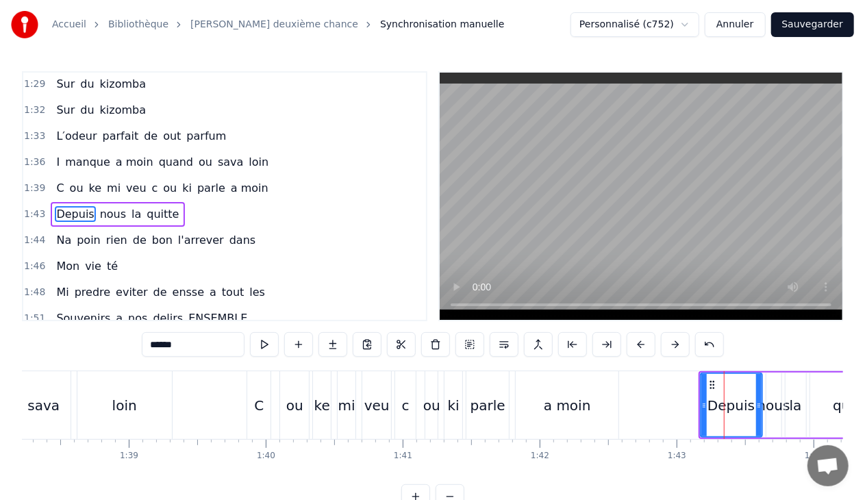
click at [184, 201] on div "1:43 Depuis nous la quitte" at bounding box center [224, 214] width 403 height 26
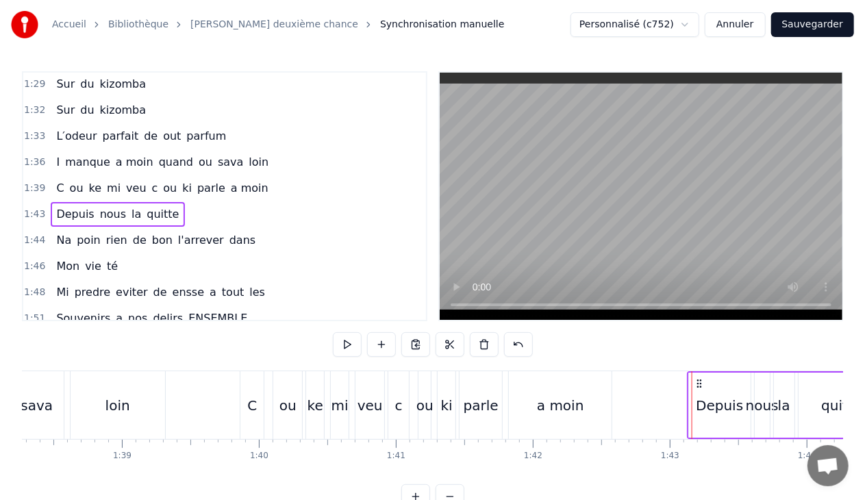
drag, startPoint x: 710, startPoint y: 381, endPoint x: 698, endPoint y: 382, distance: 11.7
click at [698, 382] on icon at bounding box center [699, 383] width 11 height 11
drag, startPoint x: 699, startPoint y: 382, endPoint x: 690, endPoint y: 383, distance: 8.2
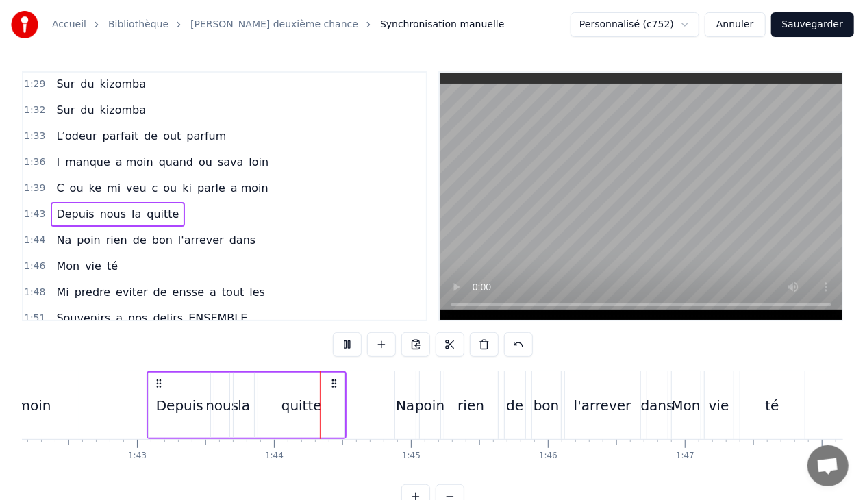
scroll to position [0, 14151]
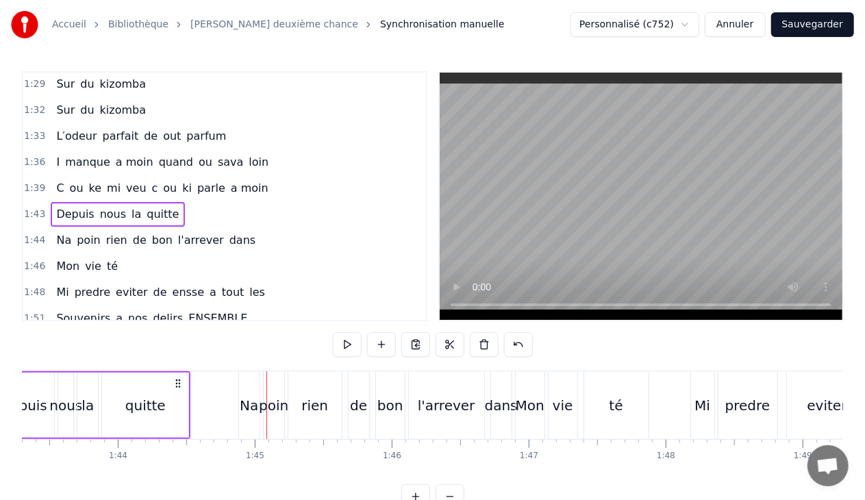
click at [154, 406] on div "quitte" at bounding box center [145, 405] width 40 height 21
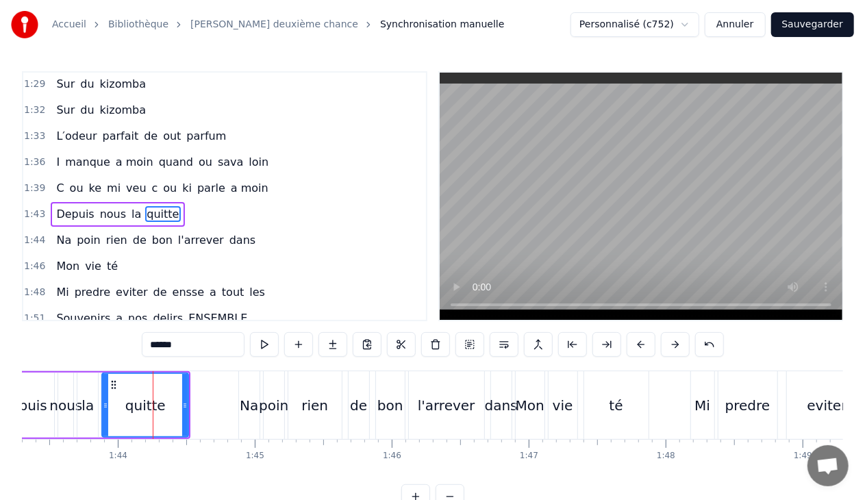
click at [189, 346] on input "******" at bounding box center [193, 344] width 103 height 25
click at [455, 419] on div "l'arrever" at bounding box center [446, 405] width 75 height 68
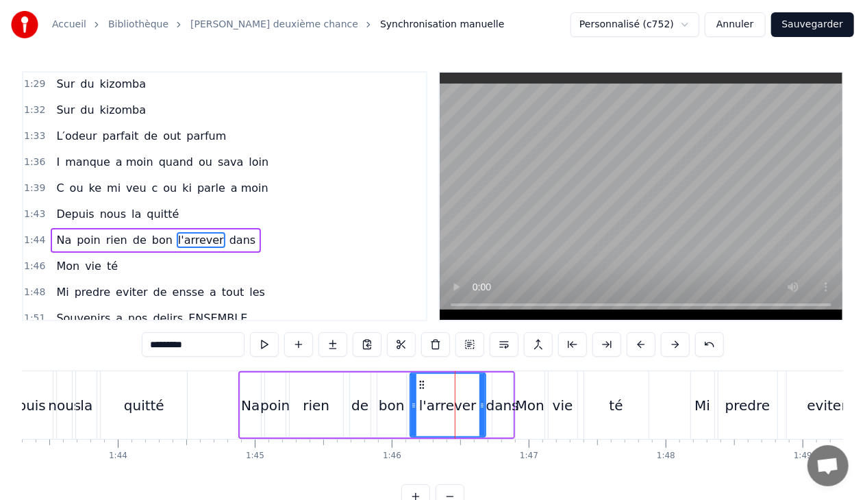
scroll to position [886, 0]
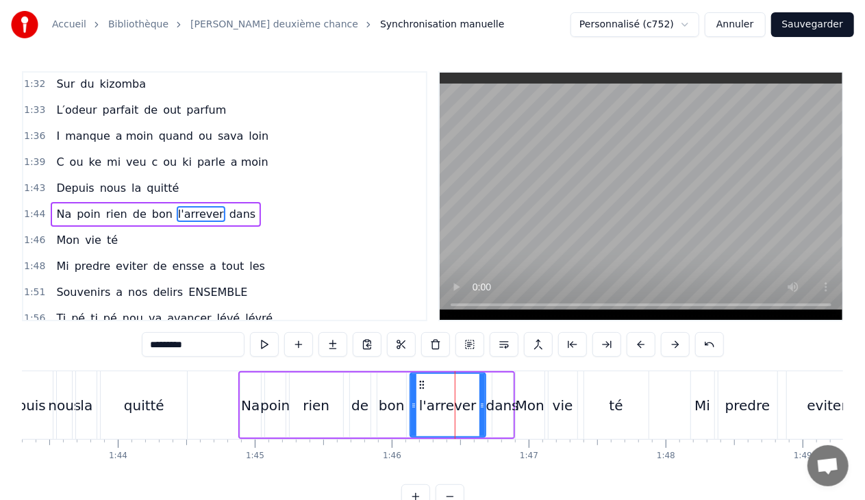
click at [172, 344] on input "*********" at bounding box center [193, 344] width 103 height 25
type input "*********"
click at [240, 201] on div "1:44 Na poin rien de bon l'arriver dans" at bounding box center [224, 214] width 403 height 26
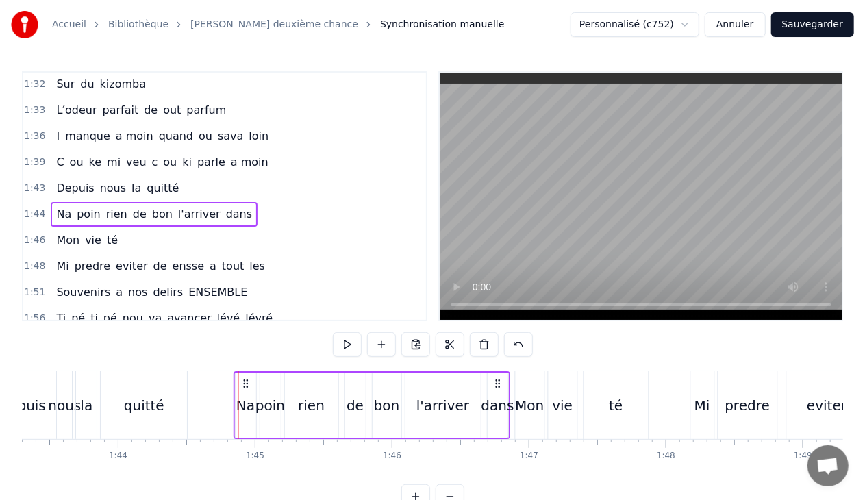
click at [246, 379] on icon at bounding box center [245, 383] width 11 height 11
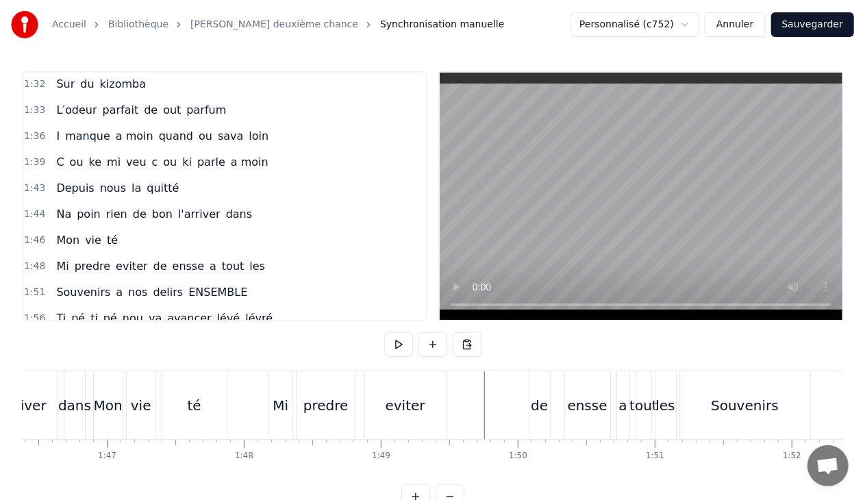
scroll to position [0, 14593]
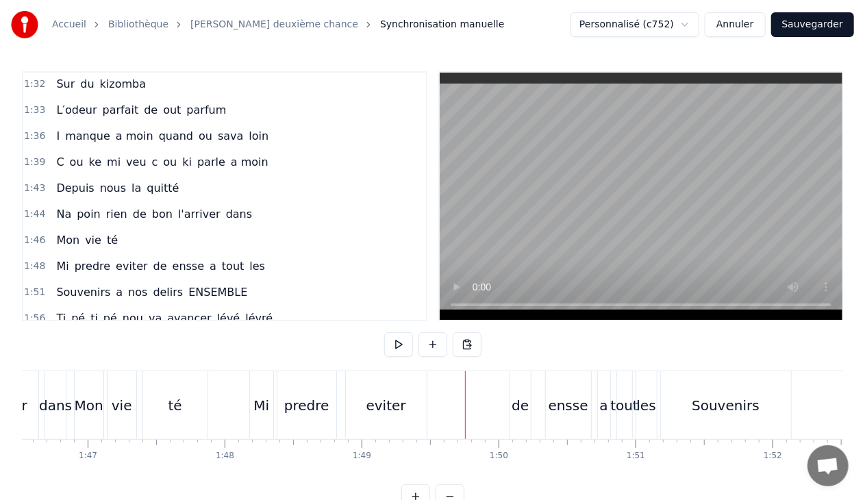
click at [317, 406] on div "predre" at bounding box center [306, 405] width 45 height 21
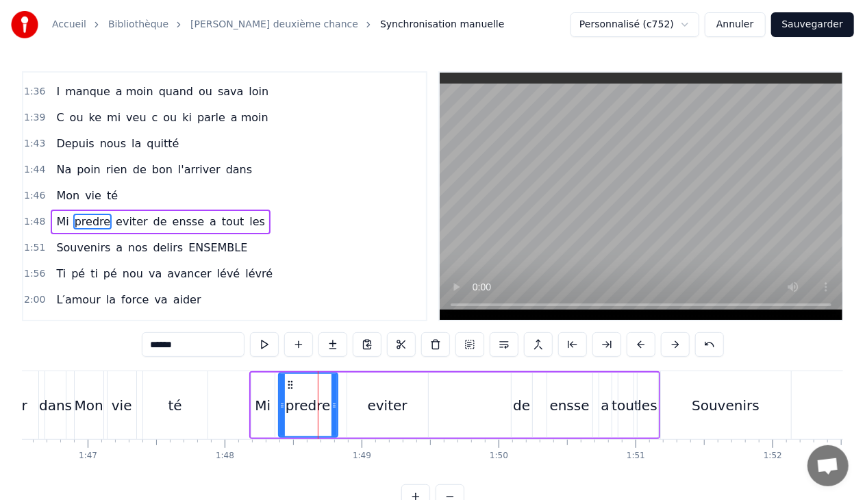
scroll to position [937, 0]
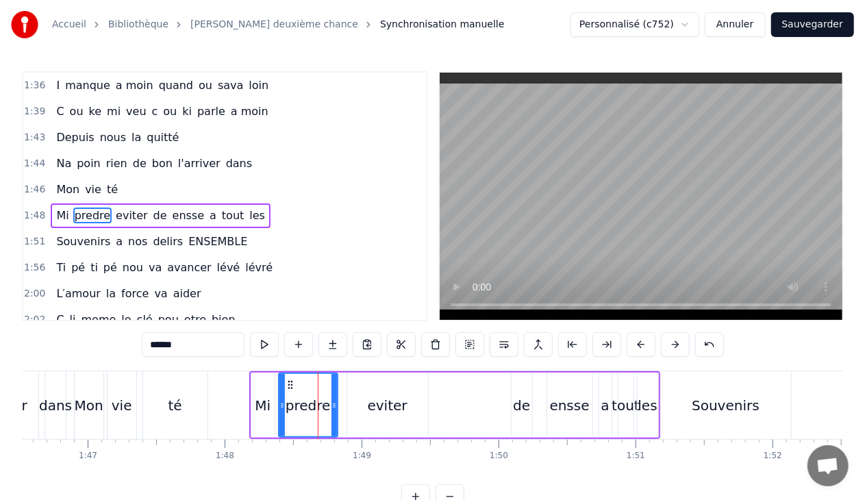
click at [188, 349] on input "******" at bounding box center [193, 344] width 103 height 25
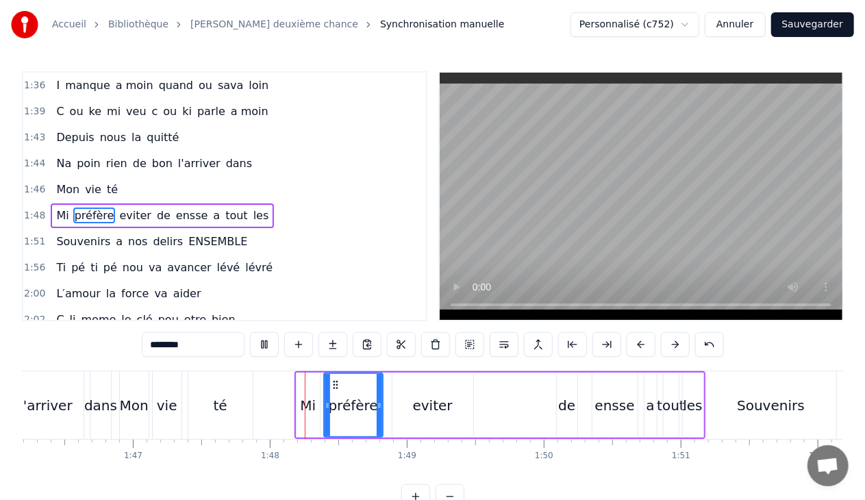
scroll to position [0, 14683]
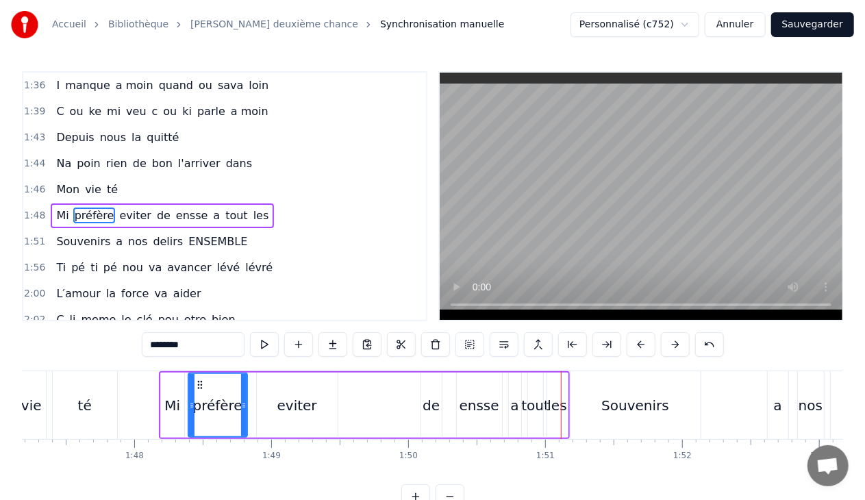
click at [175, 208] on span "ensse" at bounding box center [192, 216] width 35 height 16
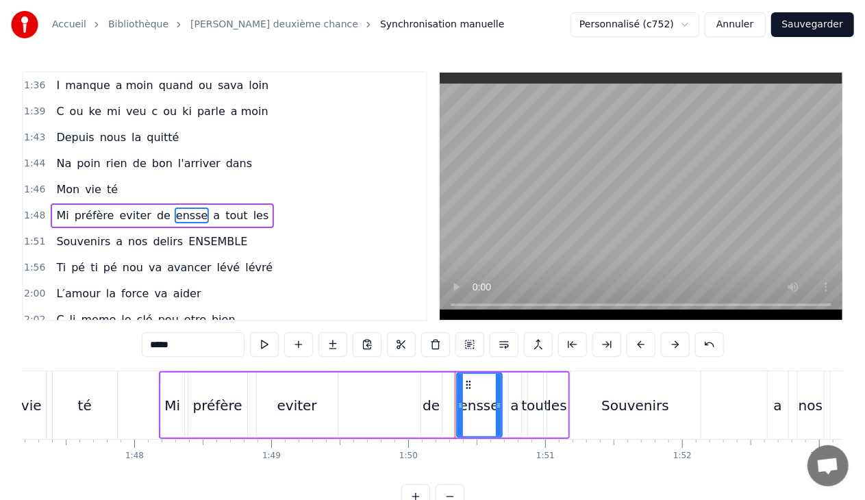
click at [182, 341] on input "*****" at bounding box center [193, 344] width 103 height 25
type input "*"
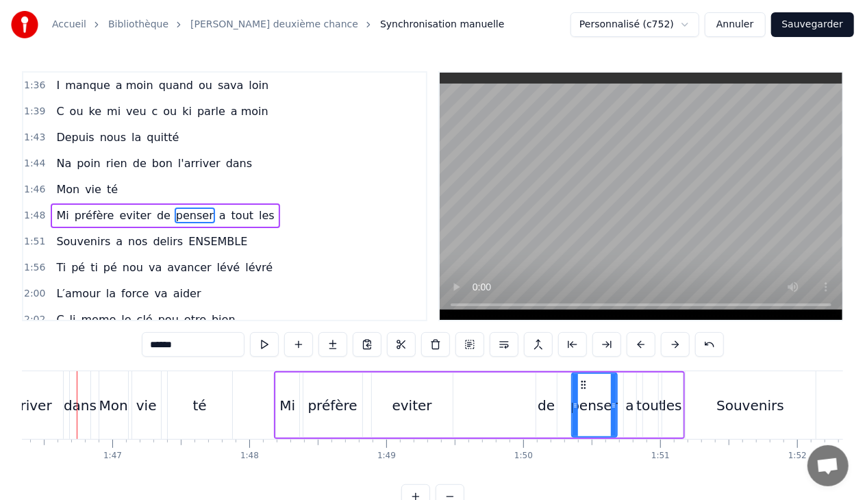
scroll to position [0, 14554]
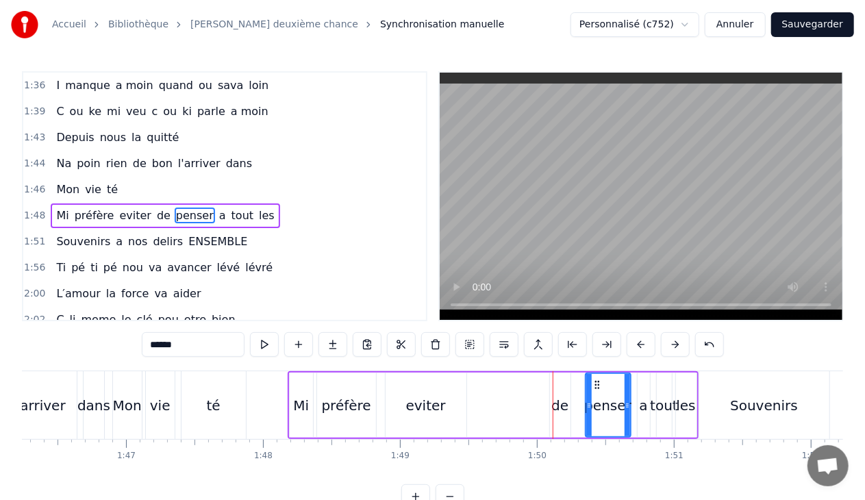
click at [429, 412] on div "eviter" at bounding box center [426, 405] width 40 height 21
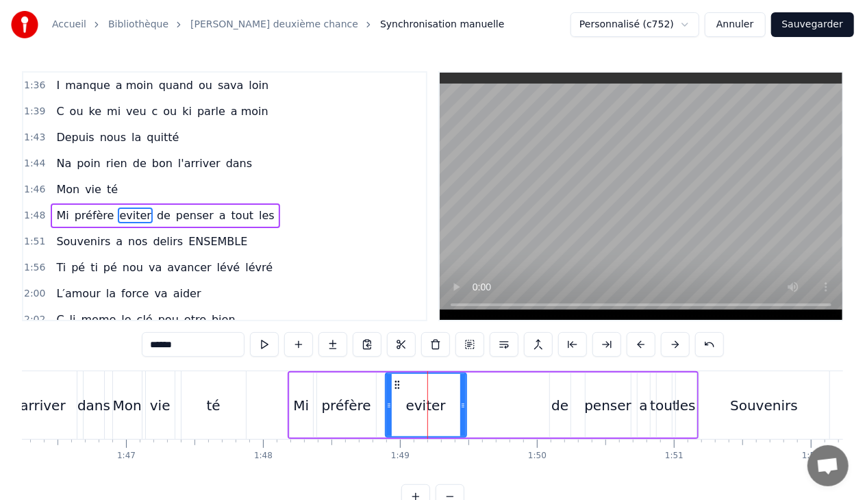
click at [156, 345] on input "******" at bounding box center [193, 344] width 103 height 25
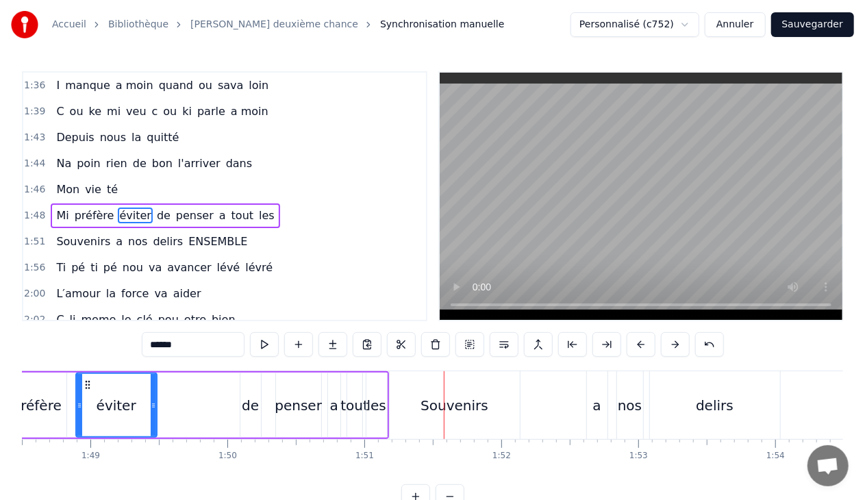
scroll to position [0, 14845]
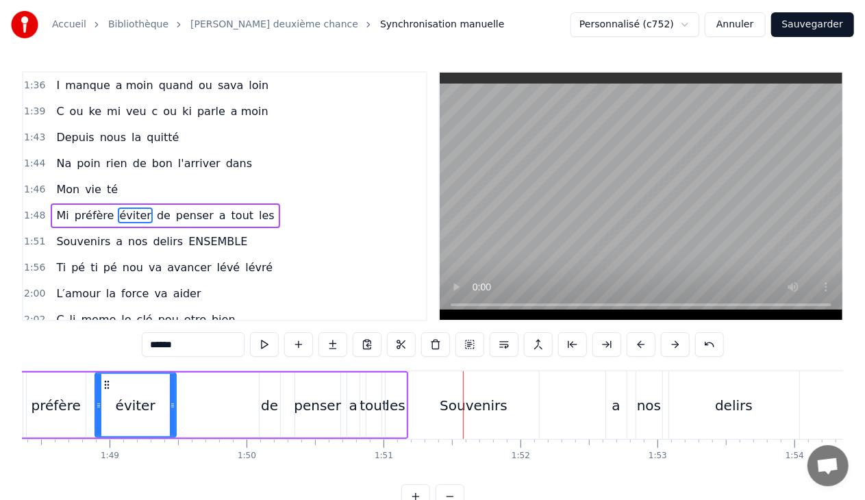
click at [307, 425] on div "penser" at bounding box center [317, 405] width 45 height 65
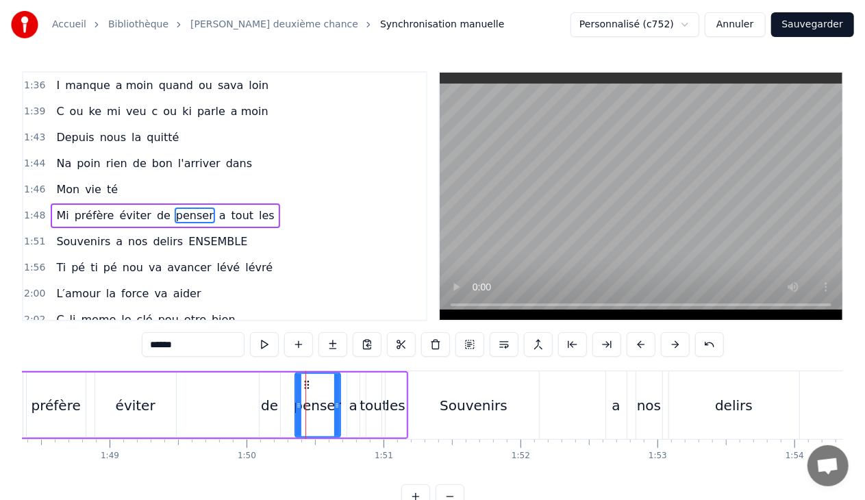
click at [269, 408] on div "de" at bounding box center [269, 405] width 17 height 21
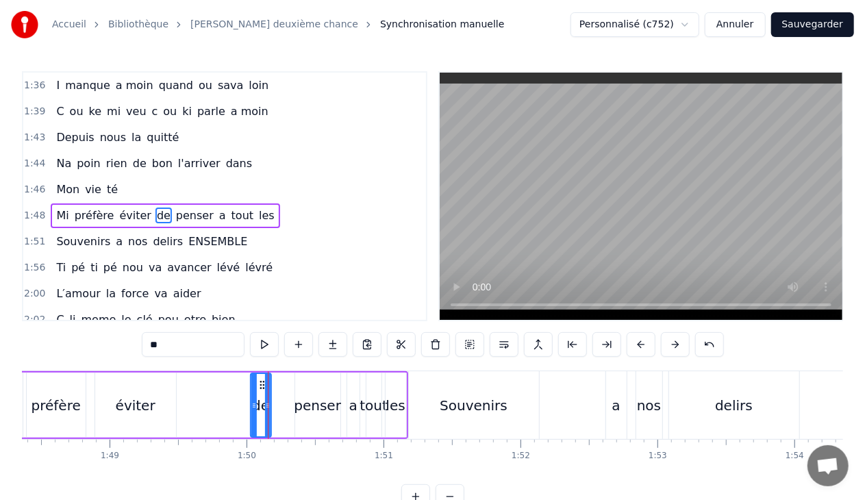
drag, startPoint x: 269, startPoint y: 384, endPoint x: 260, endPoint y: 388, distance: 9.5
click at [260, 388] on icon at bounding box center [261, 384] width 11 height 11
click at [319, 407] on div "penser" at bounding box center [317, 405] width 47 height 21
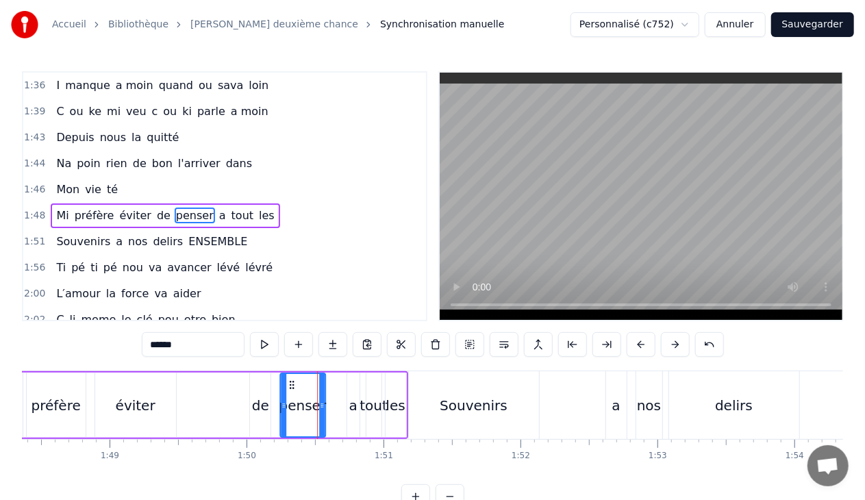
drag, startPoint x: 303, startPoint y: 382, endPoint x: 288, endPoint y: 385, distance: 15.3
click at [288, 385] on icon at bounding box center [291, 384] width 11 height 11
click at [369, 397] on div "tout" at bounding box center [374, 405] width 28 height 21
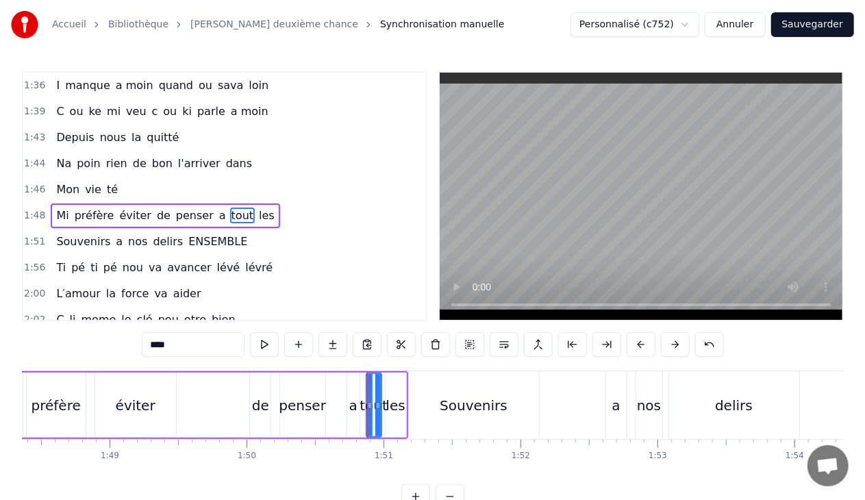
click at [369, 406] on icon at bounding box center [369, 405] width 5 height 11
click at [355, 404] on div "a" at bounding box center [353, 405] width 8 height 21
drag, startPoint x: 348, startPoint y: 407, endPoint x: 330, endPoint y: 403, distance: 18.3
click at [330, 403] on icon at bounding box center [332, 405] width 5 height 11
drag, startPoint x: 355, startPoint y: 406, endPoint x: 347, endPoint y: 407, distance: 9.0
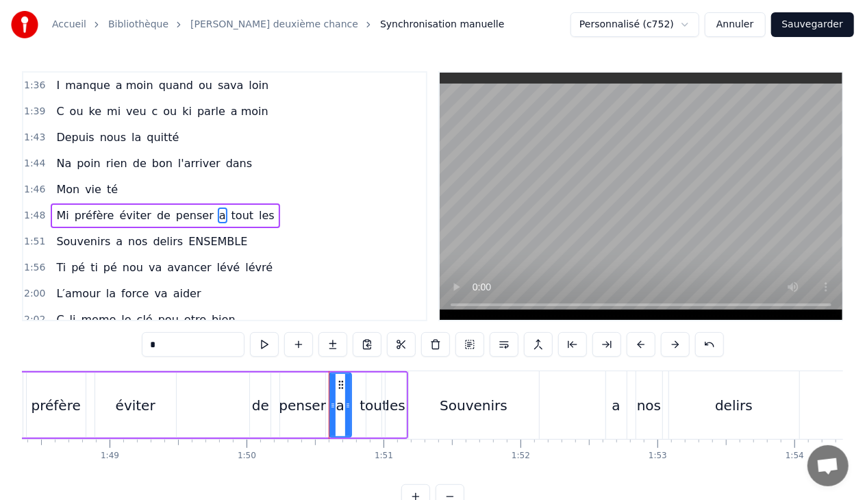
click at [347, 407] on icon at bounding box center [347, 405] width 5 height 11
click at [397, 405] on div "les" at bounding box center [395, 405] width 19 height 21
type input "***"
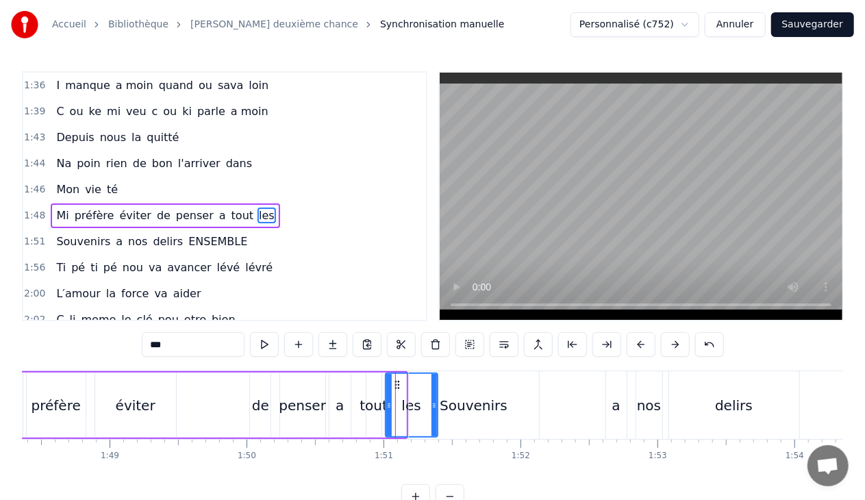
drag, startPoint x: 401, startPoint y: 407, endPoint x: 433, endPoint y: 405, distance: 31.6
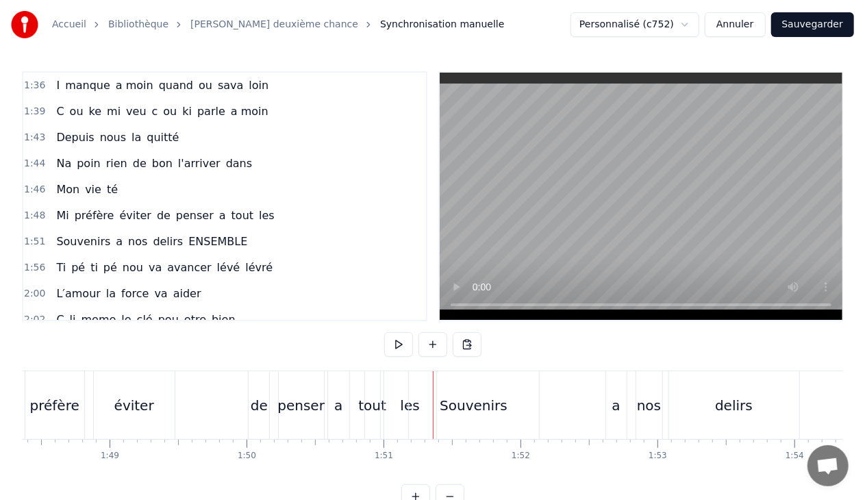
click at [394, 406] on div "les" at bounding box center [410, 405] width 52 height 68
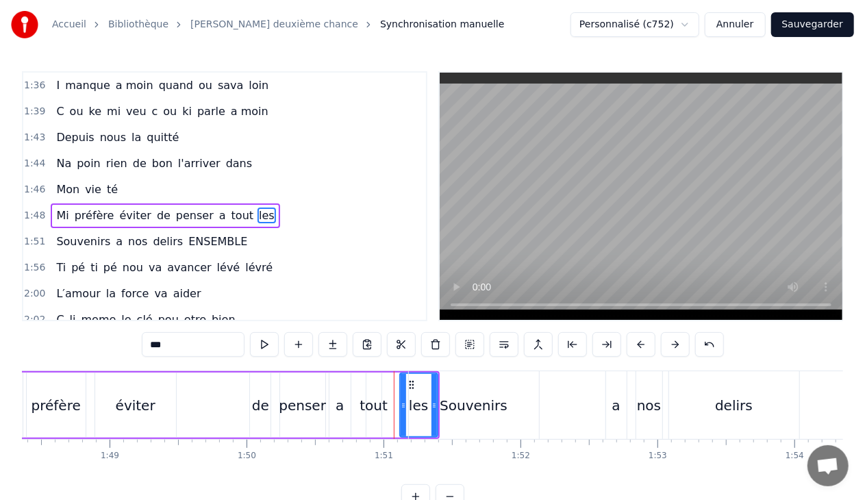
drag, startPoint x: 388, startPoint y: 404, endPoint x: 403, endPoint y: 406, distance: 14.4
click at [403, 406] on icon at bounding box center [403, 405] width 5 height 11
click at [377, 409] on div "tout" at bounding box center [374, 405] width 28 height 21
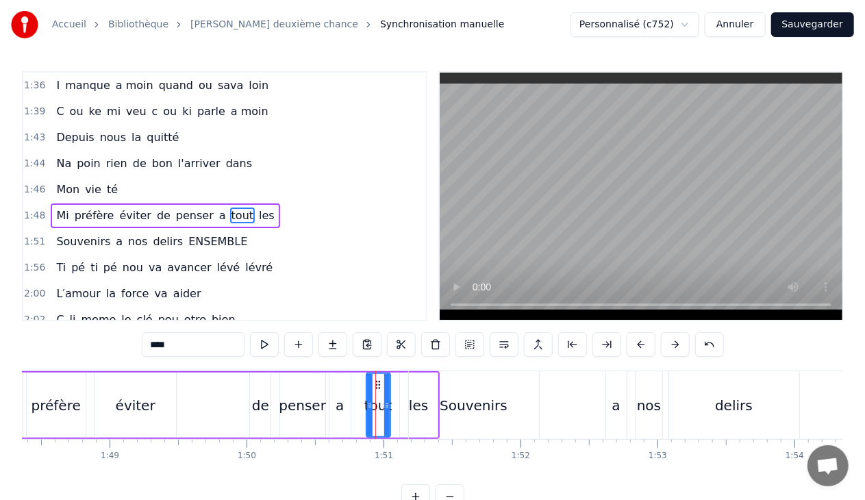
drag, startPoint x: 377, startPoint y: 406, endPoint x: 386, endPoint y: 406, distance: 8.9
click at [386, 406] on icon at bounding box center [386, 405] width 5 height 11
click at [371, 407] on icon at bounding box center [373, 405] width 5 height 11
drag, startPoint x: 386, startPoint y: 403, endPoint x: 397, endPoint y: 403, distance: 10.3
click at [397, 403] on icon at bounding box center [397, 405] width 5 height 11
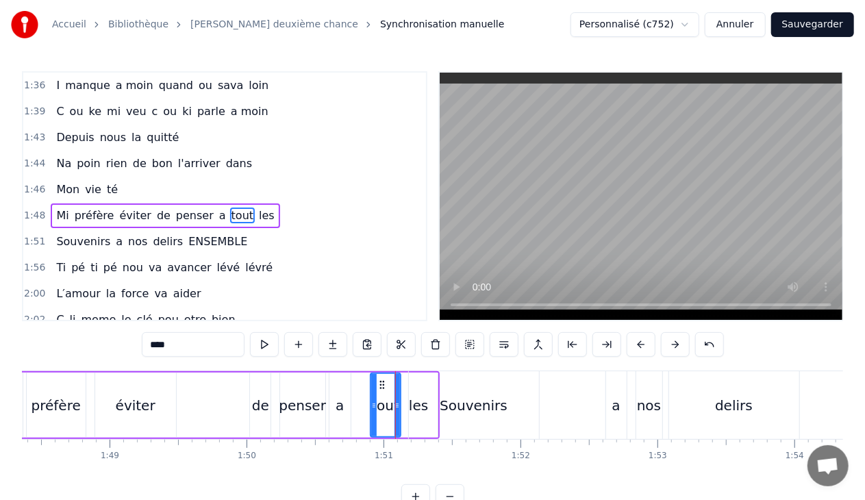
click at [467, 408] on div "Souvenirs" at bounding box center [474, 405] width 68 height 21
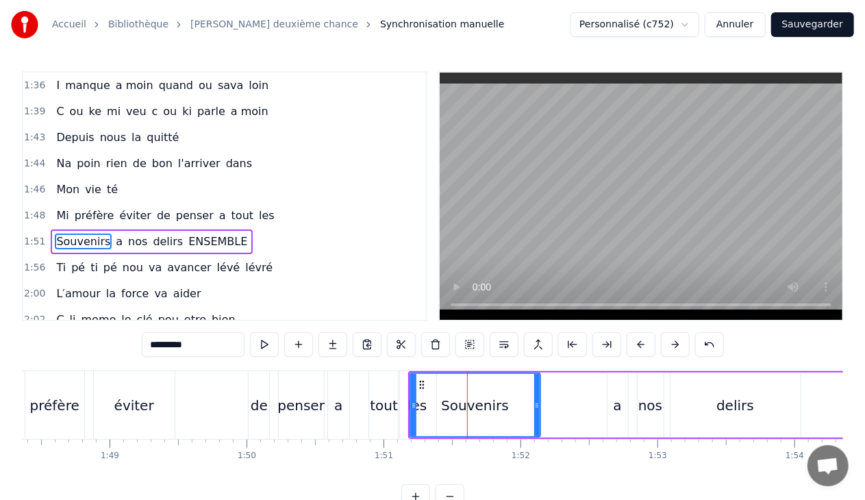
scroll to position [963, 0]
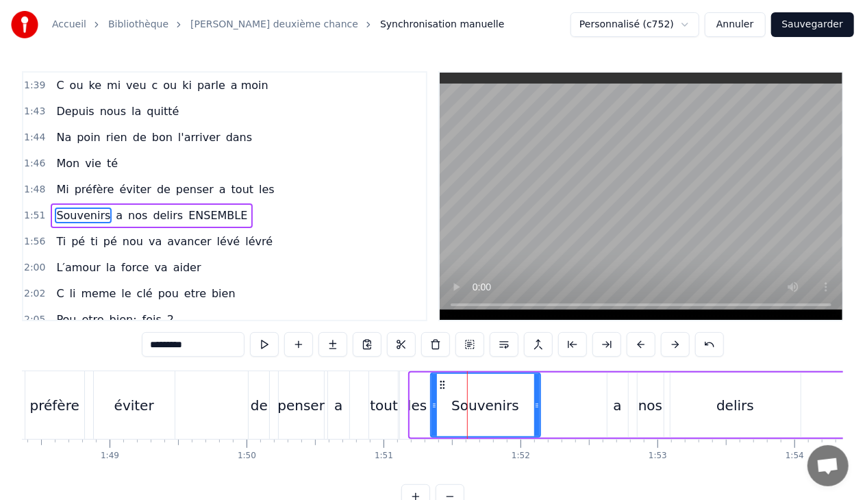
drag, startPoint x: 414, startPoint y: 407, endPoint x: 434, endPoint y: 408, distance: 19.9
click at [434, 408] on icon at bounding box center [434, 405] width 5 height 11
drag, startPoint x: 538, startPoint y: 406, endPoint x: 518, endPoint y: 406, distance: 19.9
click at [518, 406] on icon at bounding box center [516, 405] width 5 height 11
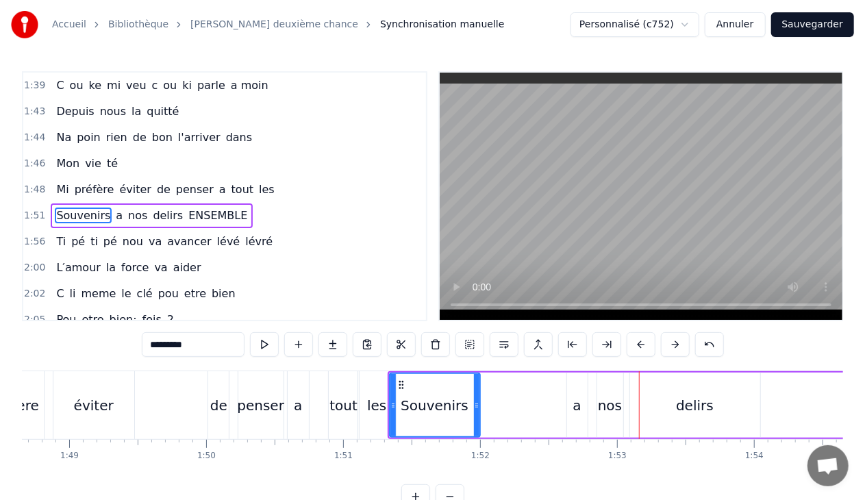
scroll to position [0, 14905]
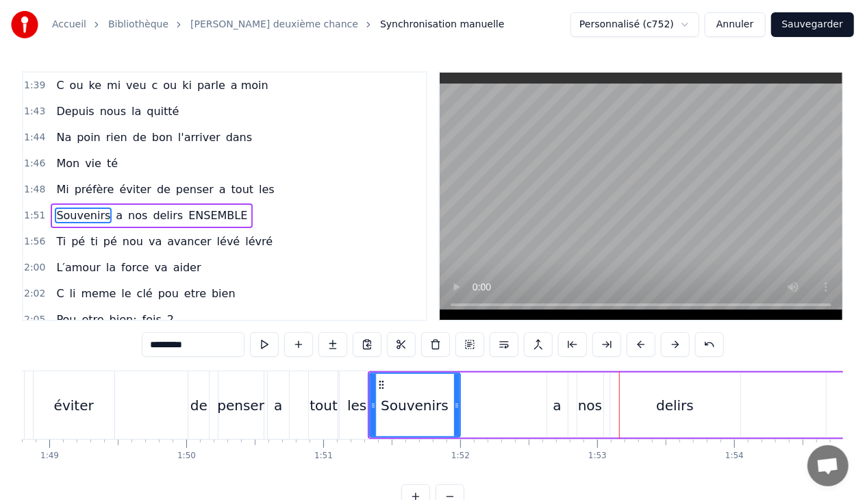
click at [361, 406] on div "les" at bounding box center [356, 405] width 19 height 21
type input "***"
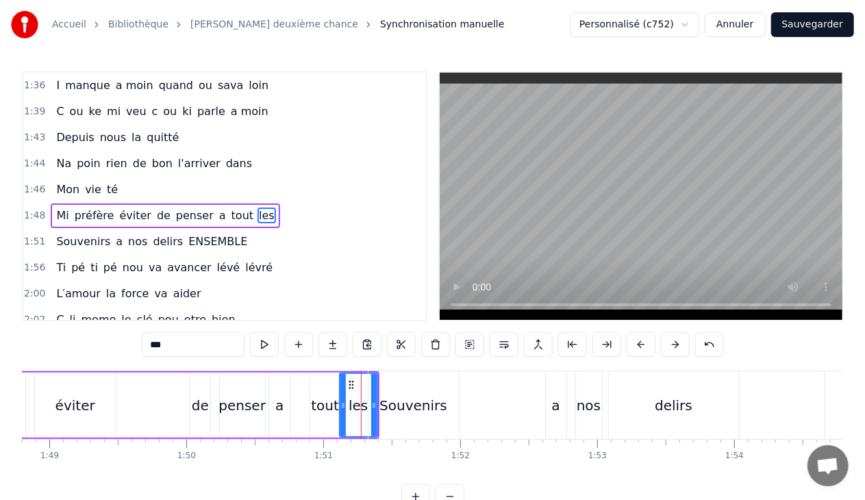
drag, startPoint x: 373, startPoint y: 403, endPoint x: 362, endPoint y: 404, distance: 11.7
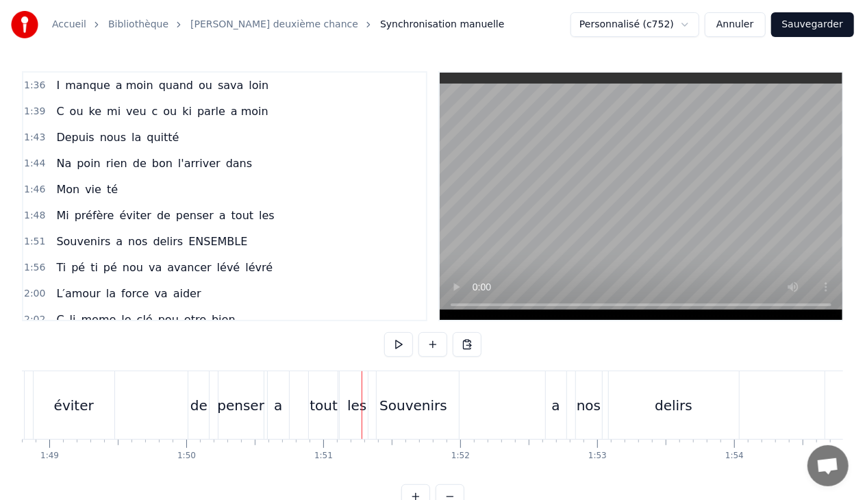
click at [358, 406] on div "les" at bounding box center [356, 405] width 19 height 21
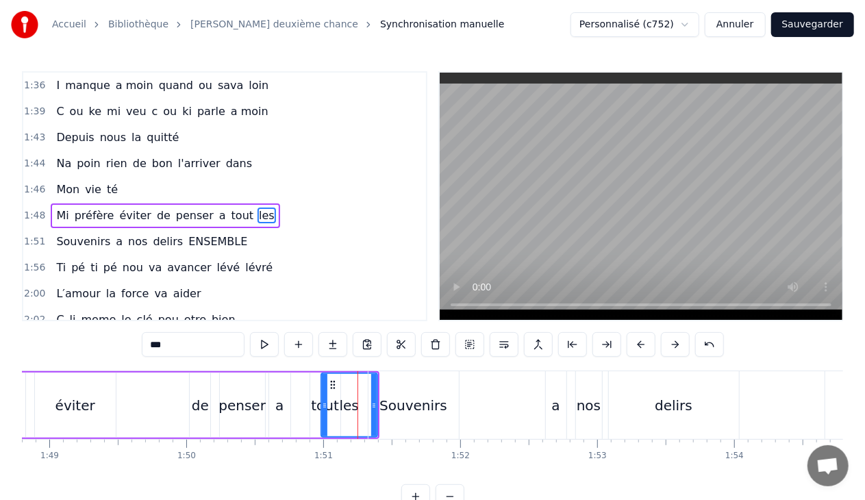
drag, startPoint x: 342, startPoint y: 406, endPoint x: 351, endPoint y: 408, distance: 8.7
click at [325, 408] on icon at bounding box center [324, 405] width 5 height 11
click at [396, 403] on div "Souvenirs" at bounding box center [413, 405] width 68 height 21
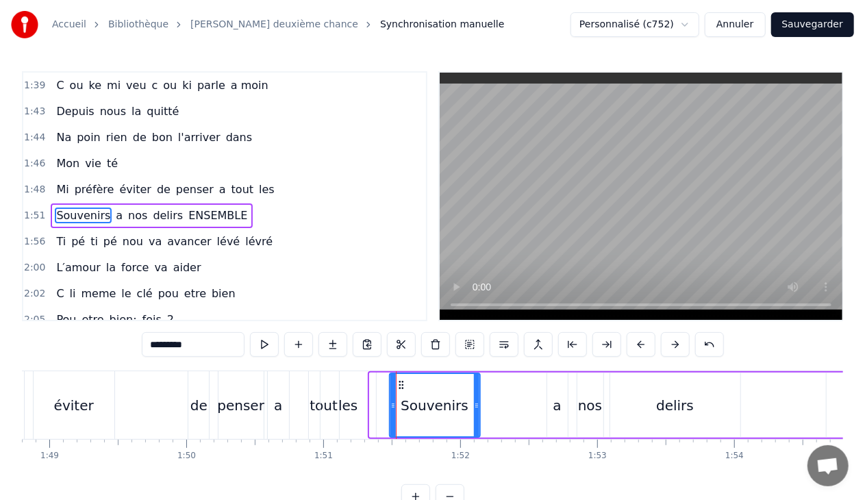
drag, startPoint x: 381, startPoint y: 384, endPoint x: 402, endPoint y: 385, distance: 21.2
click at [402, 385] on icon at bounding box center [400, 384] width 11 height 11
click at [358, 403] on div "les" at bounding box center [348, 405] width 55 height 68
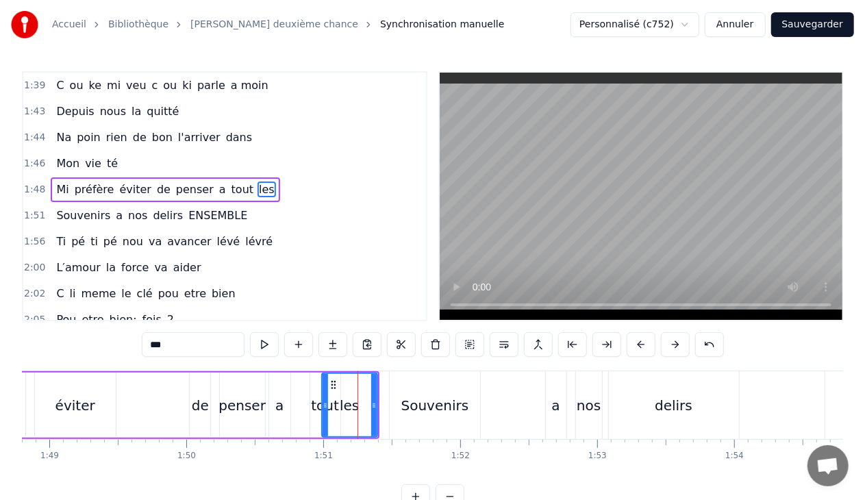
scroll to position [937, 0]
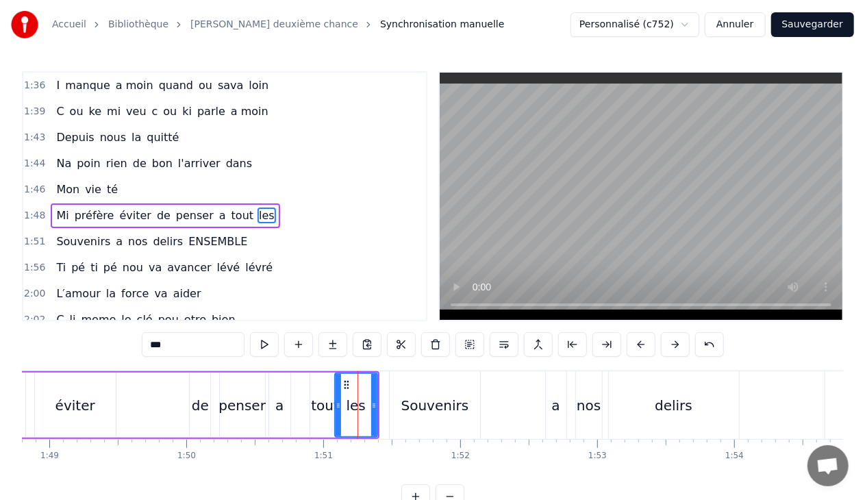
drag, startPoint x: 324, startPoint y: 405, endPoint x: 337, endPoint y: 407, distance: 13.2
click at [337, 407] on icon at bounding box center [338, 405] width 5 height 11
drag, startPoint x: 374, startPoint y: 406, endPoint x: 363, endPoint y: 406, distance: 11.0
click at [363, 406] on icon at bounding box center [362, 405] width 5 height 11
click at [389, 403] on div "Souvenirs" at bounding box center [435, 405] width 92 height 68
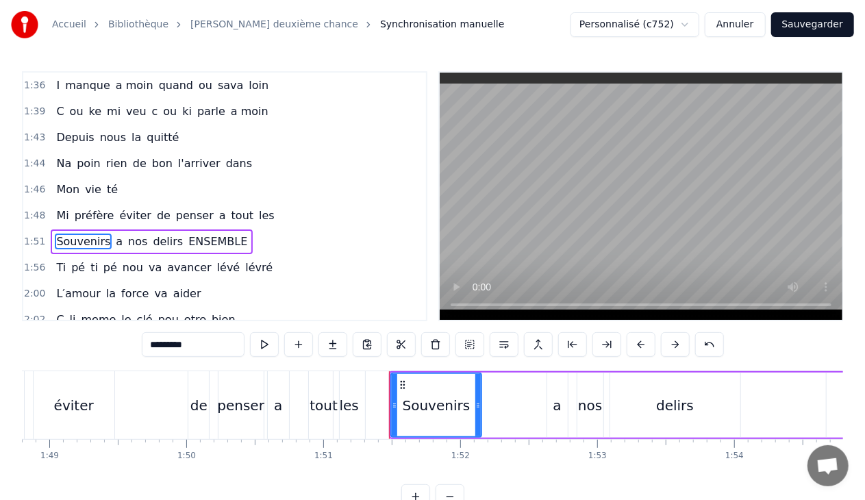
scroll to position [963, 0]
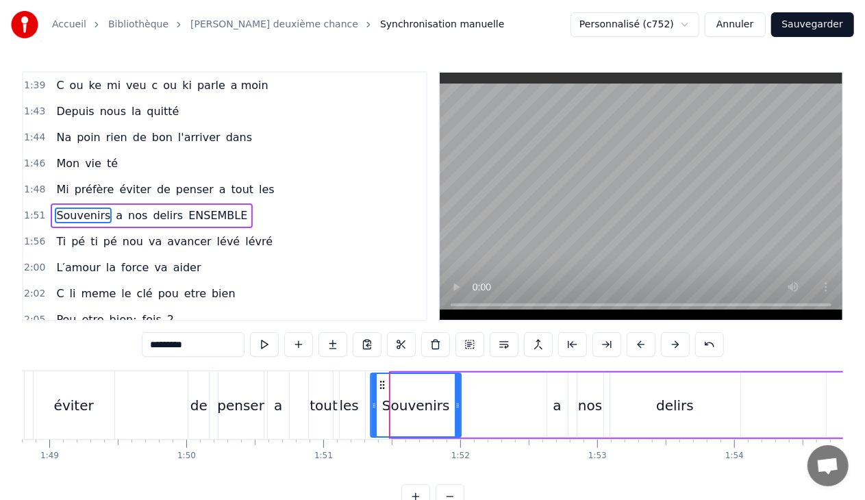
drag, startPoint x: 401, startPoint y: 382, endPoint x: 381, endPoint y: 386, distance: 21.0
click at [381, 386] on icon at bounding box center [382, 384] width 11 height 11
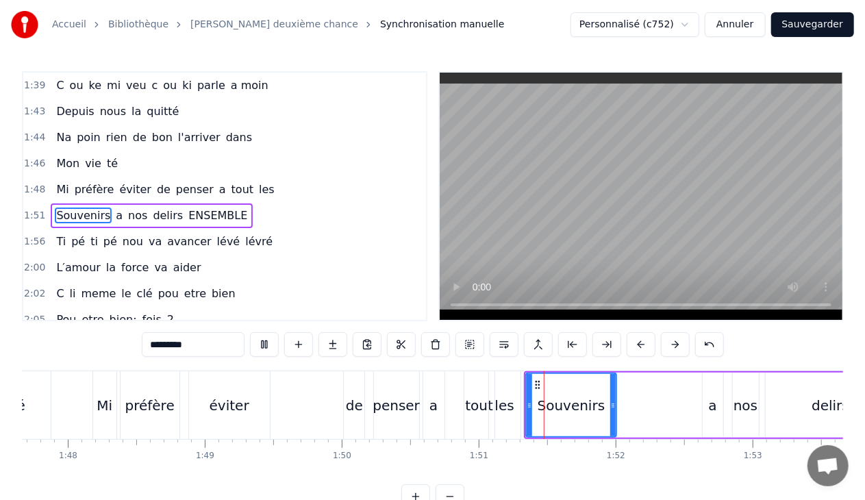
scroll to position [0, 14723]
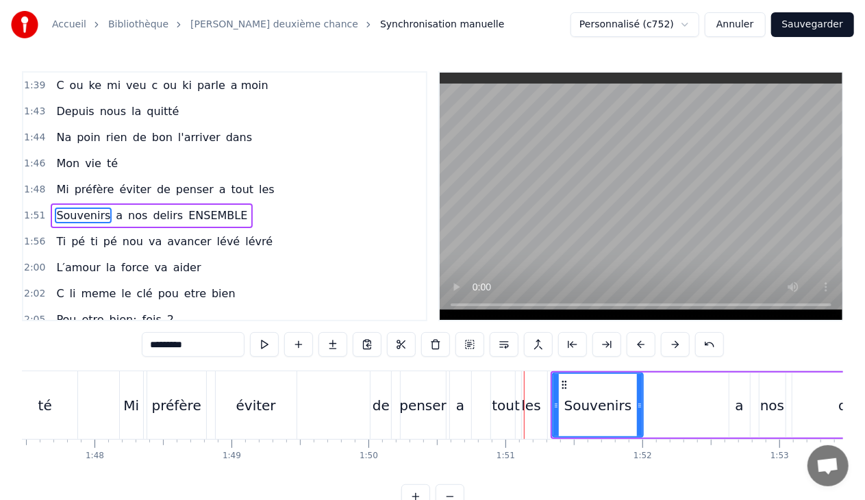
click at [504, 401] on div "tout" at bounding box center [506, 405] width 28 height 21
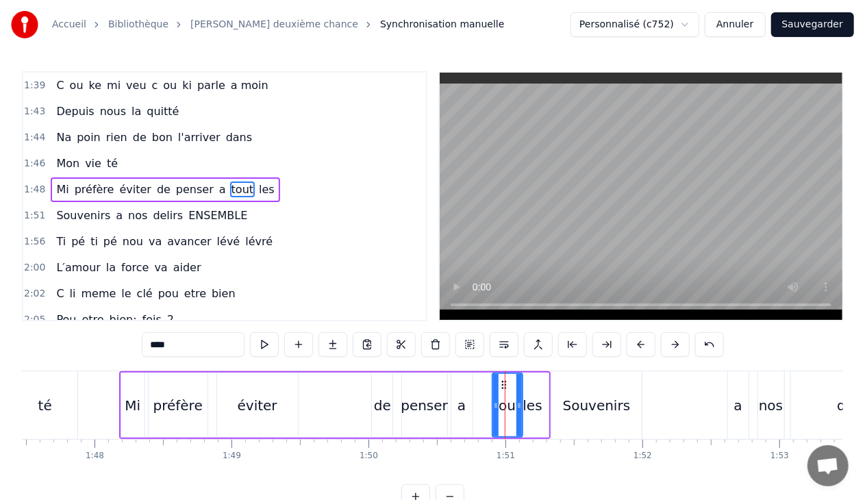
scroll to position [937, 0]
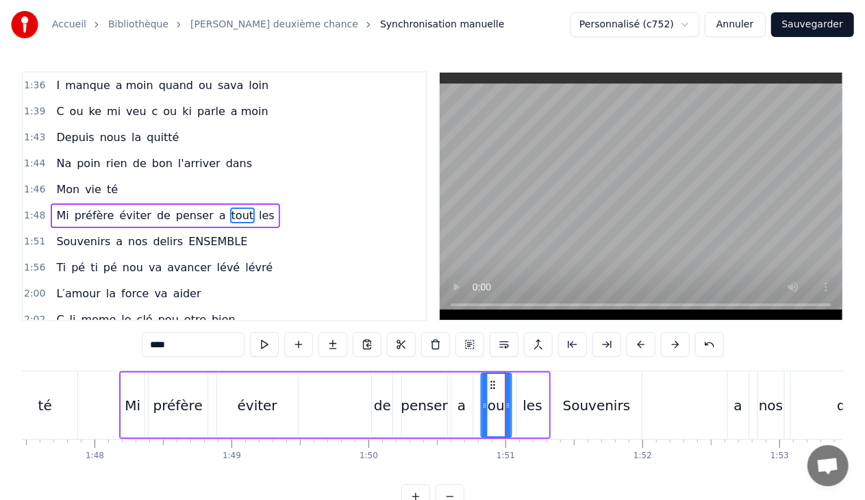
drag, startPoint x: 501, startPoint y: 381, endPoint x: 490, endPoint y: 381, distance: 11.0
click at [490, 382] on circle at bounding box center [490, 382] width 1 height 1
click at [526, 390] on div "les" at bounding box center [533, 405] width 32 height 65
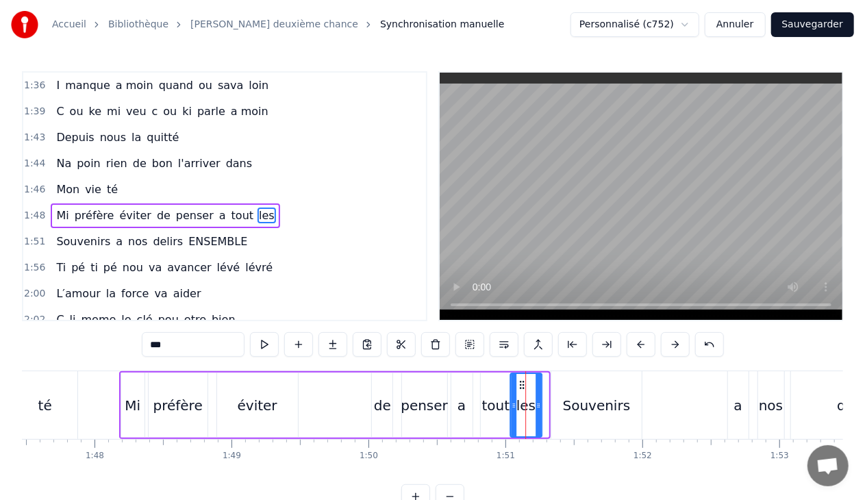
drag, startPoint x: 527, startPoint y: 381, endPoint x: 519, endPoint y: 384, distance: 8.0
click at [519, 384] on icon at bounding box center [521, 384] width 11 height 11
click at [581, 402] on div "Souvenirs" at bounding box center [597, 405] width 68 height 21
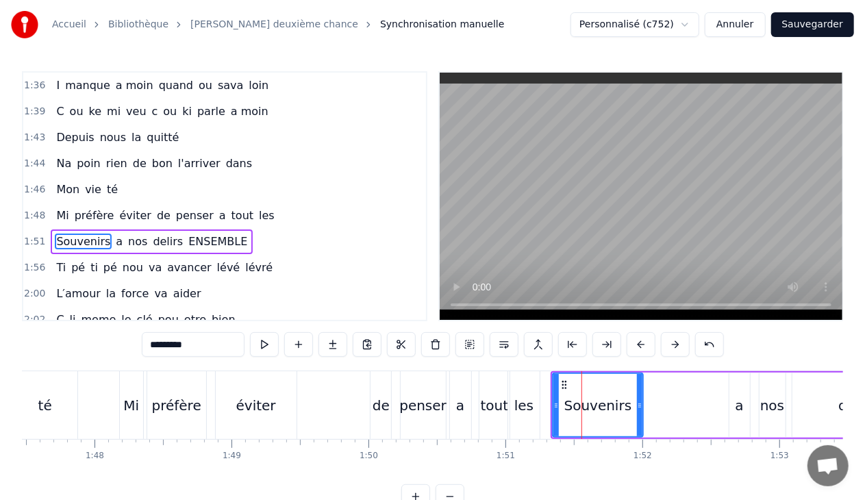
scroll to position [963, 0]
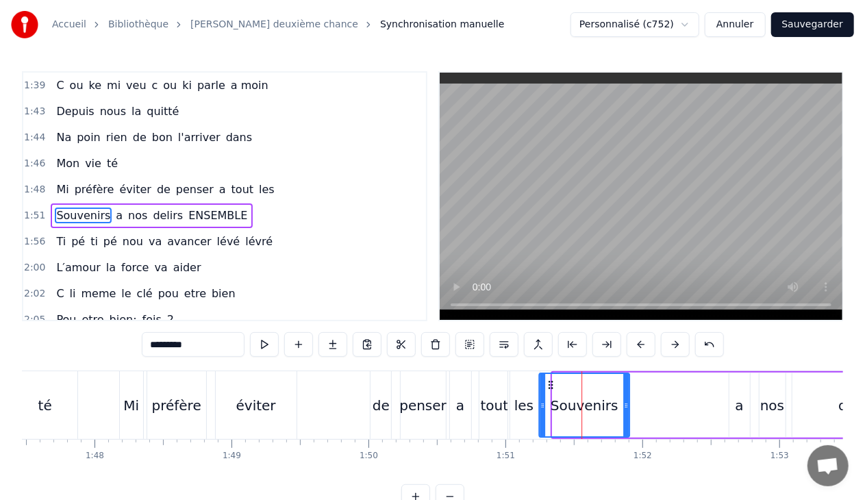
drag, startPoint x: 563, startPoint y: 383, endPoint x: 549, endPoint y: 384, distance: 13.8
click at [549, 384] on icon at bounding box center [550, 384] width 11 height 11
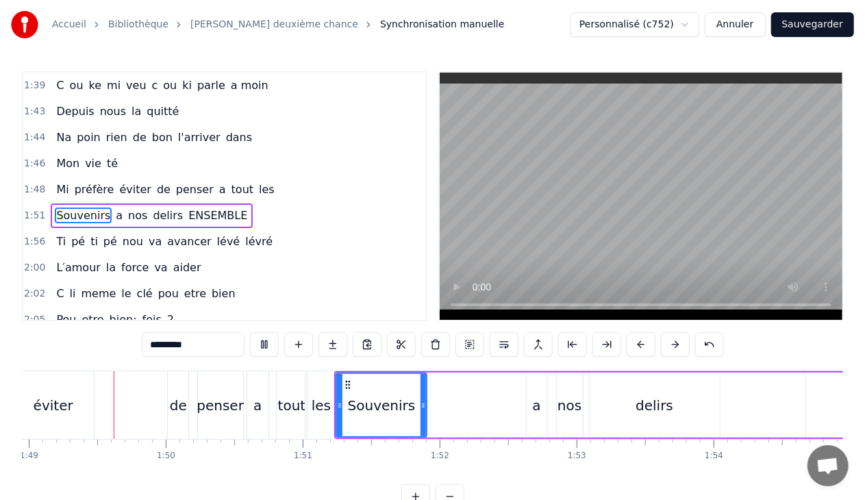
scroll to position [0, 14917]
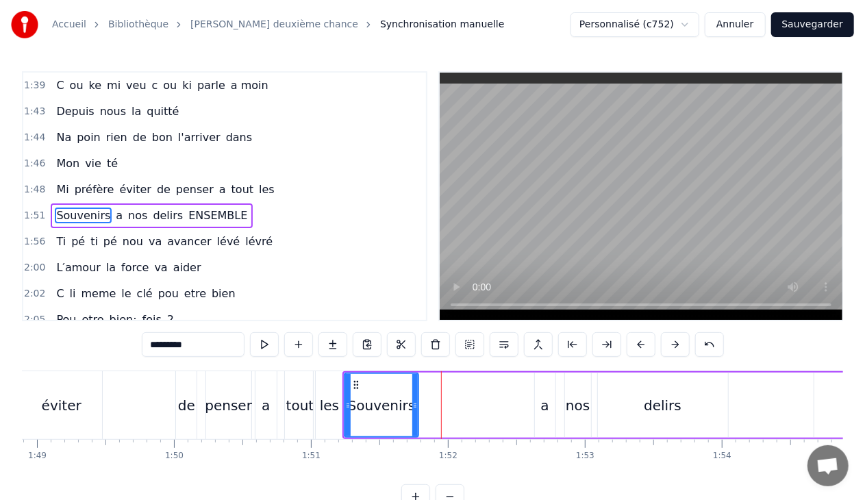
drag, startPoint x: 432, startPoint y: 403, endPoint x: 415, endPoint y: 408, distance: 16.9
click at [415, 408] on icon at bounding box center [414, 405] width 5 height 11
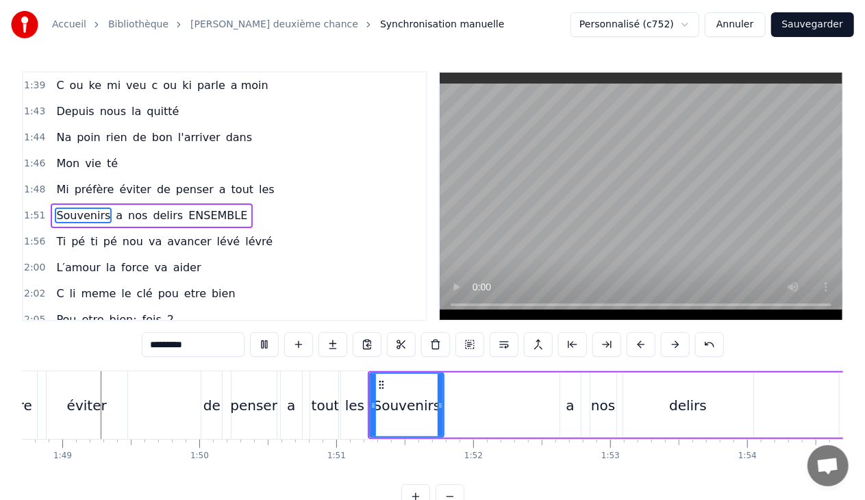
scroll to position [0, 14891]
click at [605, 410] on div "nos" at bounding box center [604, 405] width 24 height 21
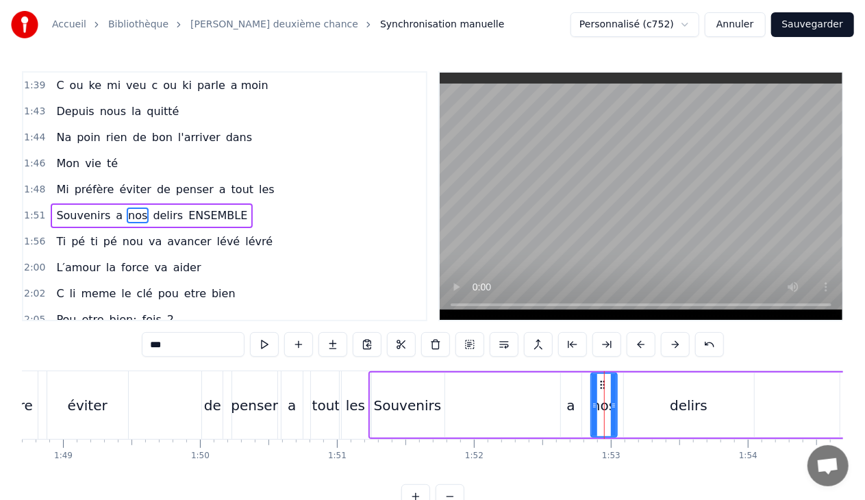
click at [574, 401] on div "a" at bounding box center [571, 405] width 21 height 65
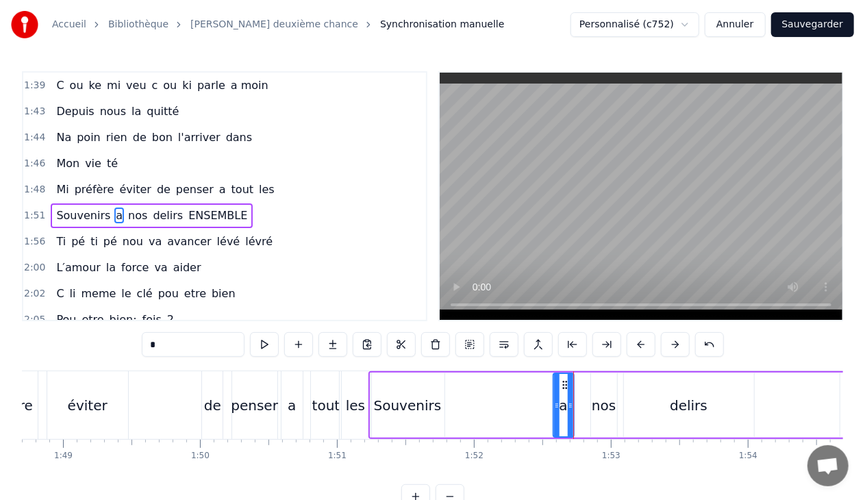
drag, startPoint x: 571, startPoint y: 382, endPoint x: 563, endPoint y: 382, distance: 8.2
click at [563, 382] on icon at bounding box center [564, 384] width 11 height 11
click at [597, 397] on div "nos" at bounding box center [604, 405] width 24 height 21
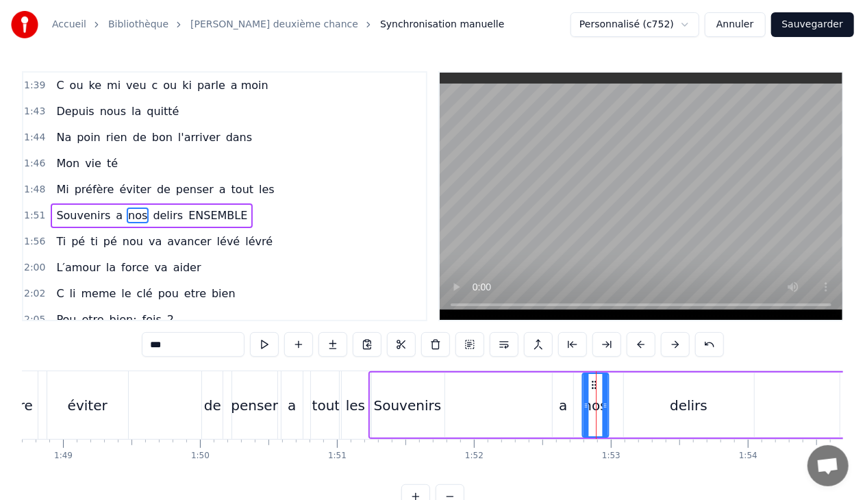
drag, startPoint x: 600, startPoint y: 384, endPoint x: 590, endPoint y: 386, distance: 10.5
click at [590, 386] on icon at bounding box center [593, 384] width 11 height 11
click at [654, 396] on div "delirs" at bounding box center [689, 405] width 130 height 65
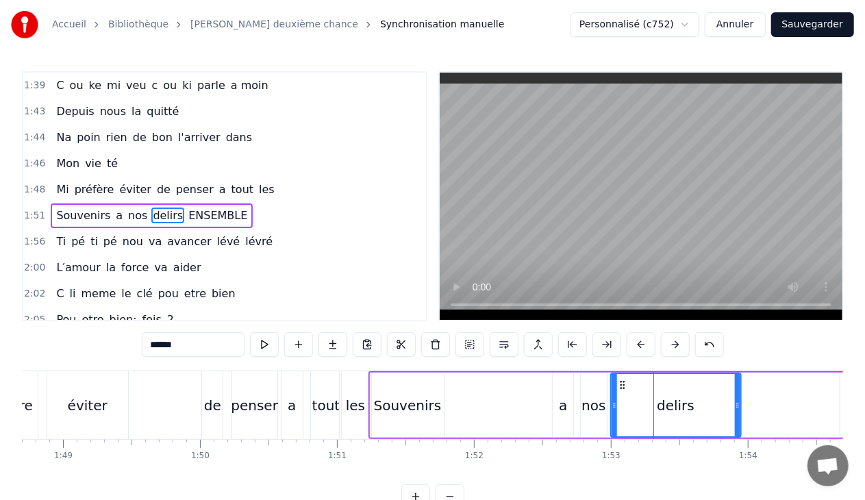
drag, startPoint x: 634, startPoint y: 384, endPoint x: 621, endPoint y: 386, distance: 14.0
click at [621, 386] on icon at bounding box center [621, 384] width 11 height 11
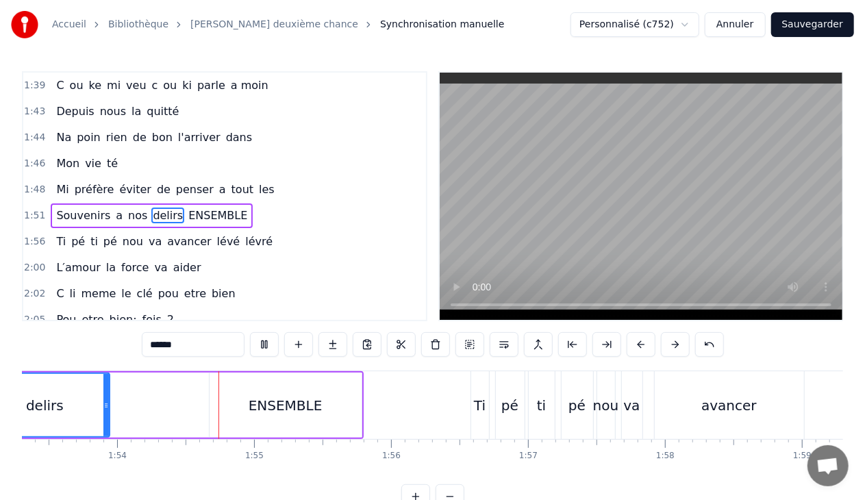
scroll to position [0, 15560]
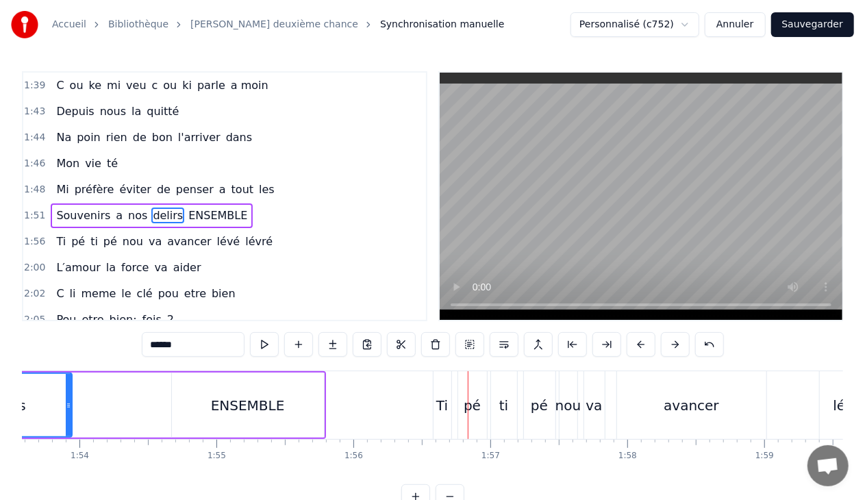
click at [266, 391] on div "ENSEMBLE" at bounding box center [248, 405] width 152 height 65
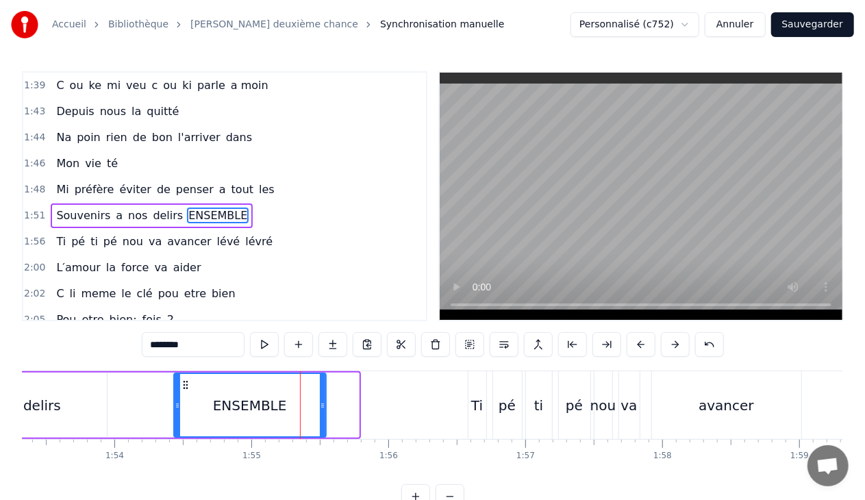
scroll to position [0, 15520]
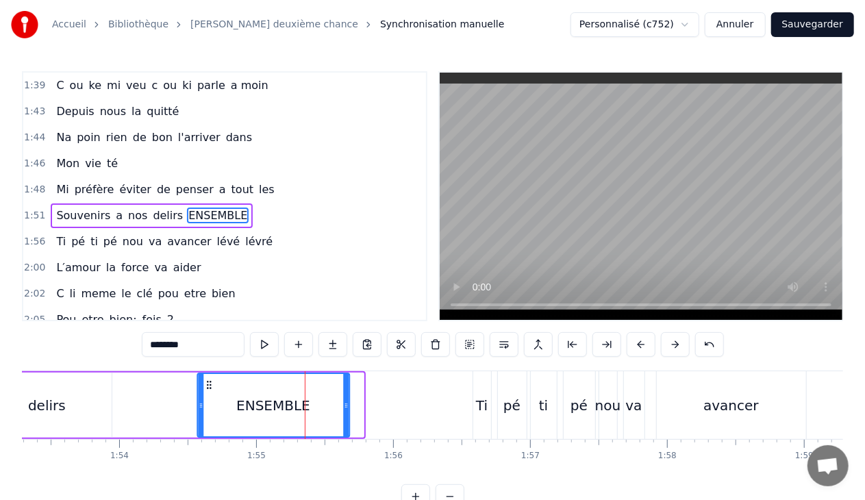
drag, startPoint x: 182, startPoint y: 383, endPoint x: 208, endPoint y: 385, distance: 26.1
click at [208, 385] on icon at bounding box center [208, 384] width 11 height 11
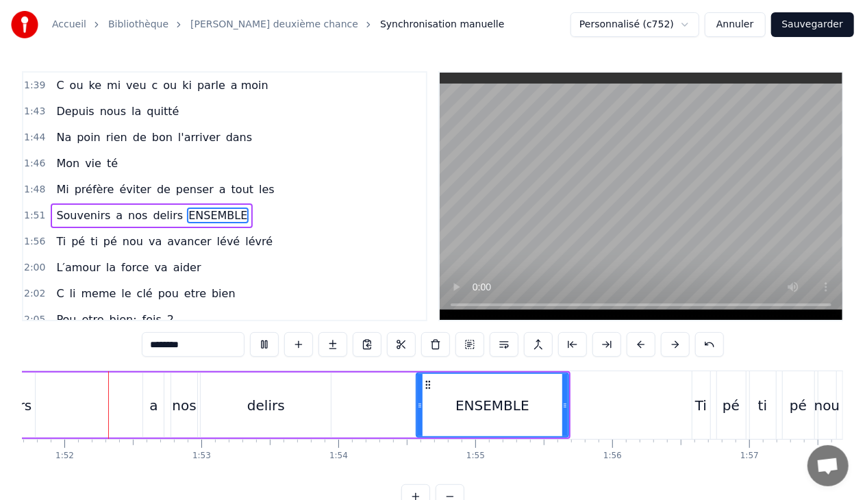
scroll to position [0, 15294]
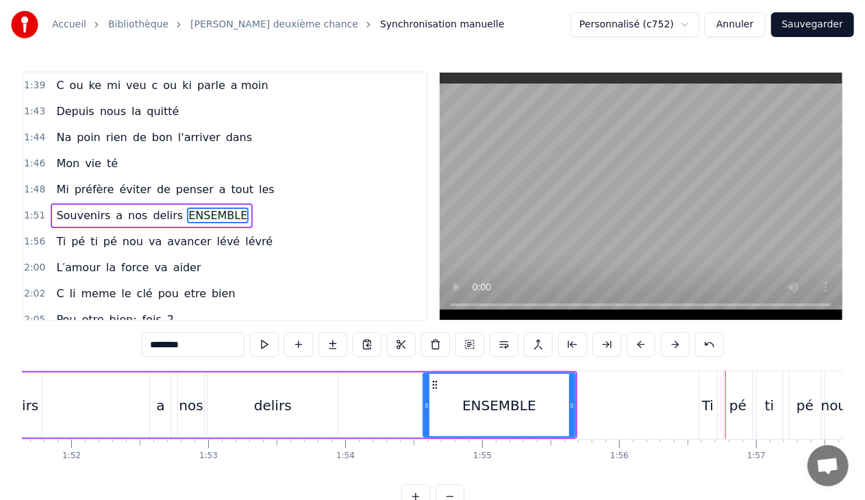
click at [710, 403] on div "Ti" at bounding box center [708, 405] width 12 height 21
type input "**"
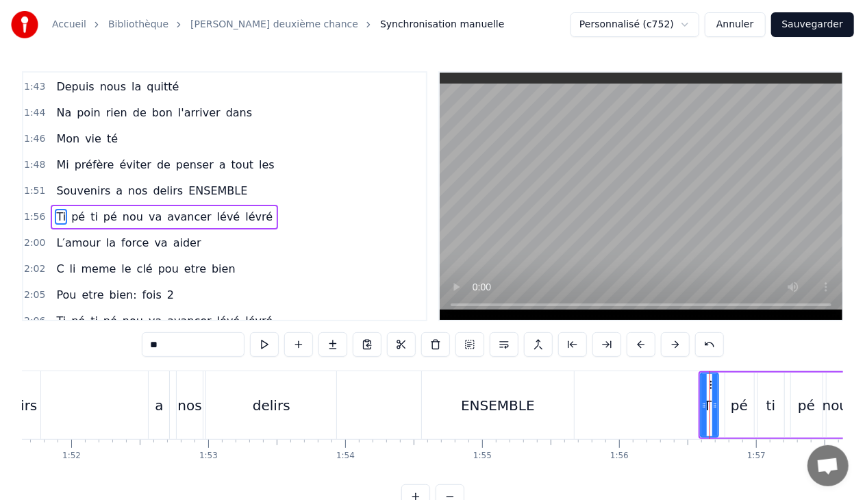
scroll to position [988, 0]
click at [258, 203] on div "1:56 Ti pé ti pé nou va avancer lévé lévré" at bounding box center [224, 216] width 403 height 26
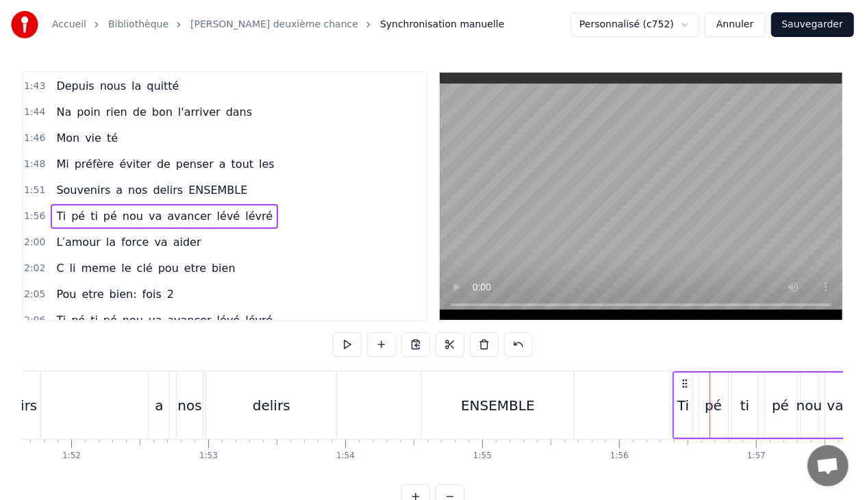
drag, startPoint x: 709, startPoint y: 383, endPoint x: 683, endPoint y: 387, distance: 26.4
click at [683, 387] on icon at bounding box center [684, 383] width 11 height 11
click at [390, 407] on div "Souvenirs a nos delirs ENSEMBLE" at bounding box center [272, 405] width 612 height 68
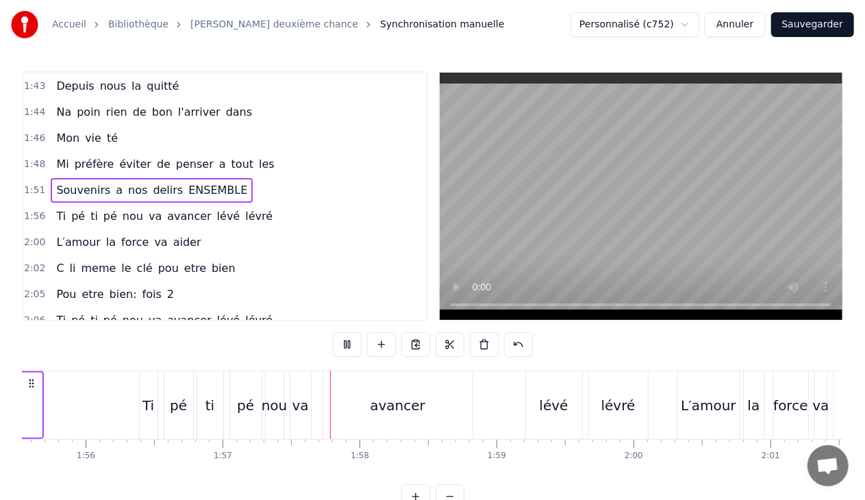
scroll to position [0, 15990]
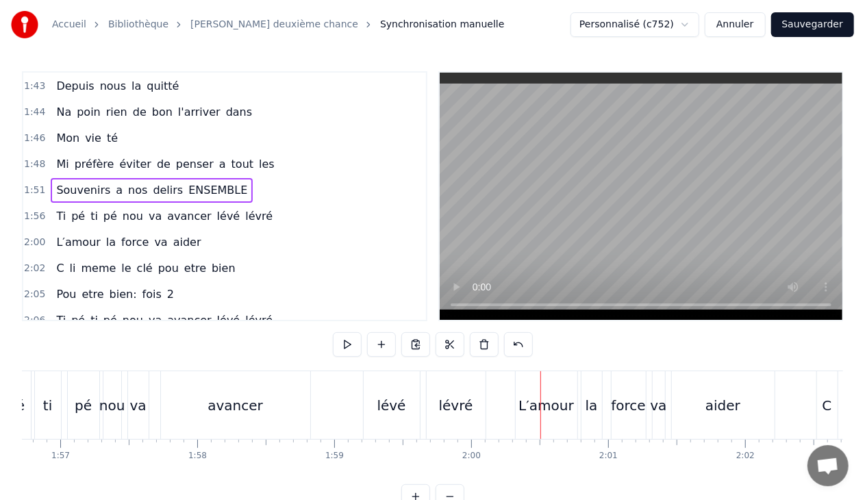
click at [458, 401] on div "lévré" at bounding box center [456, 405] width 34 height 21
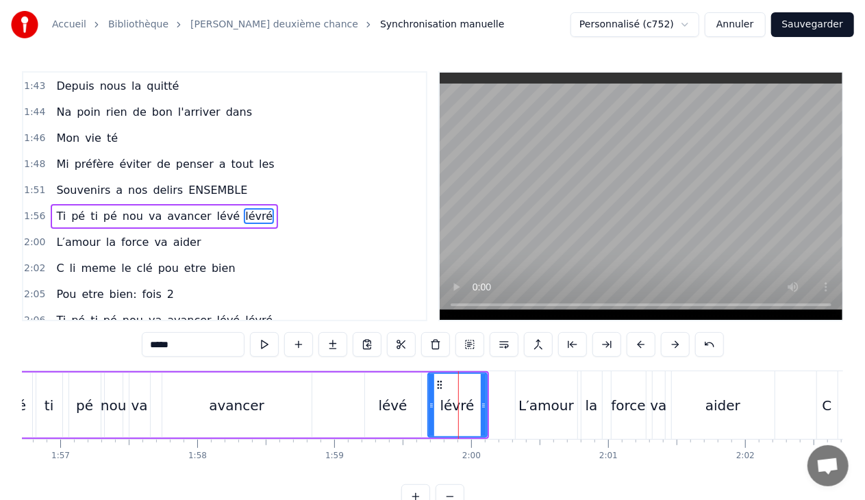
click at [166, 344] on input "*****" at bounding box center [193, 344] width 103 height 25
click at [169, 344] on input "*****" at bounding box center [193, 344] width 103 height 25
type input "****"
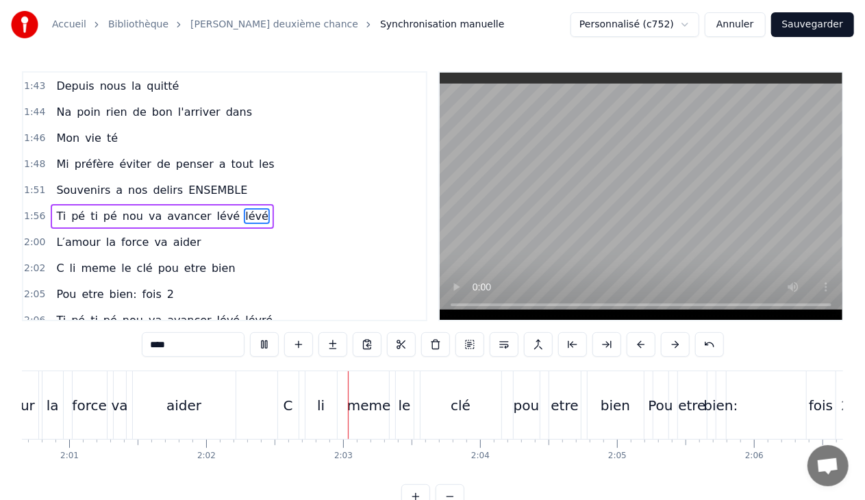
scroll to position [0, 16709]
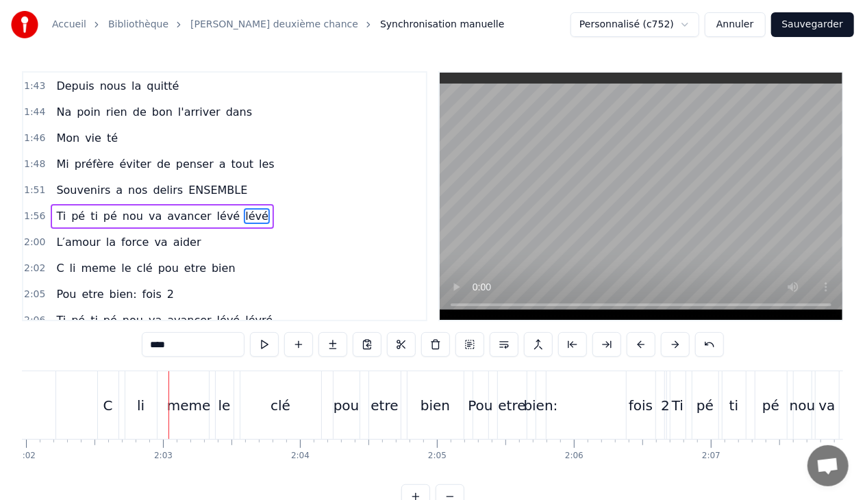
click at [197, 229] on div "2:00 L′amour la force va aider" at bounding box center [224, 242] width 403 height 26
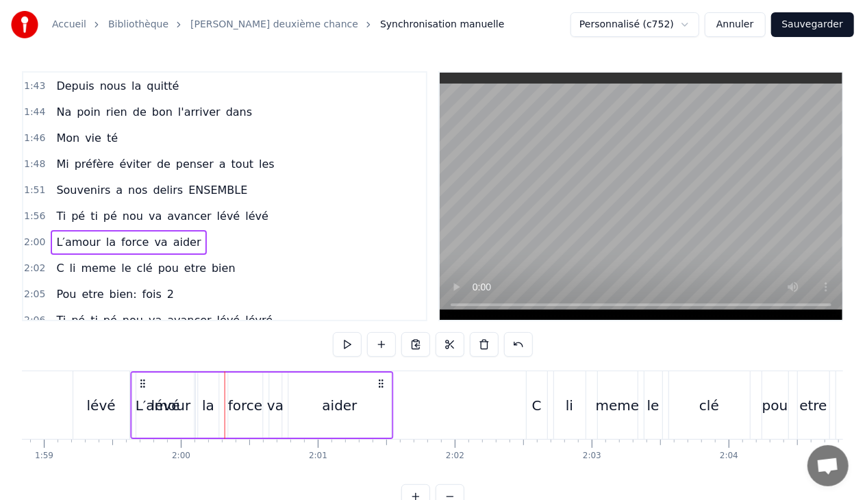
scroll to position [0, 16280]
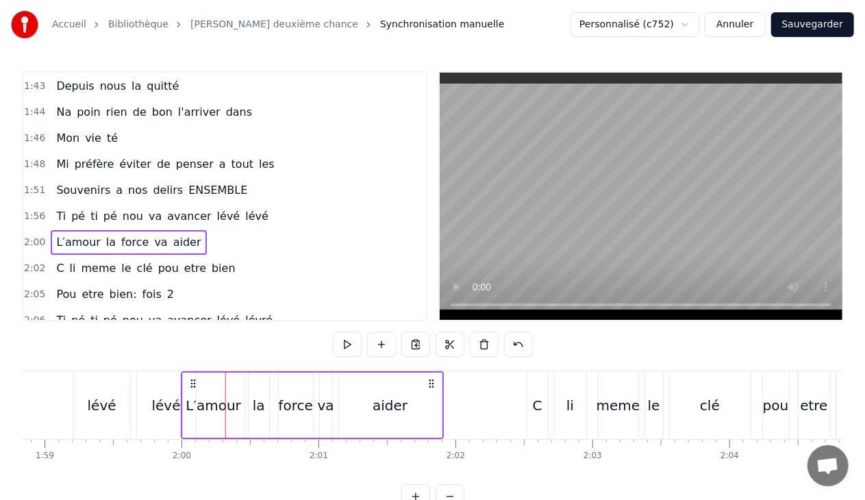
drag, startPoint x: 103, startPoint y: 381, endPoint x: 192, endPoint y: 377, distance: 89.8
click at [192, 378] on icon at bounding box center [193, 383] width 11 height 11
click at [541, 394] on div "C" at bounding box center [537, 405] width 21 height 68
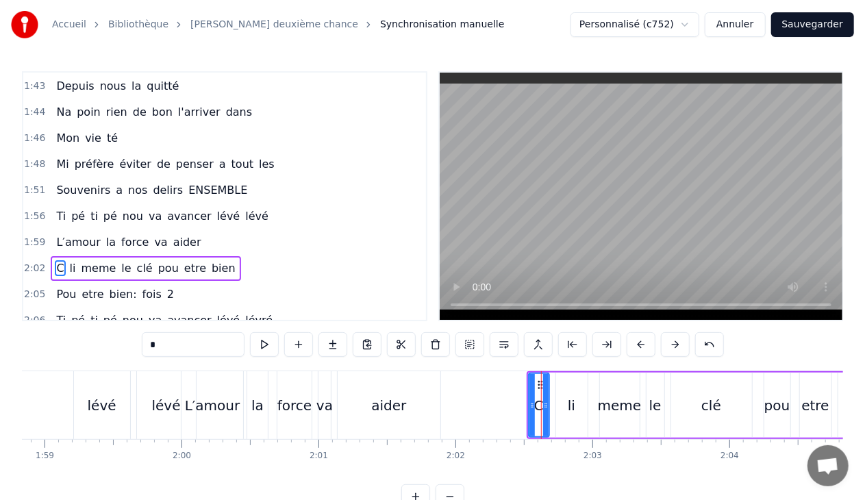
scroll to position [1040, 0]
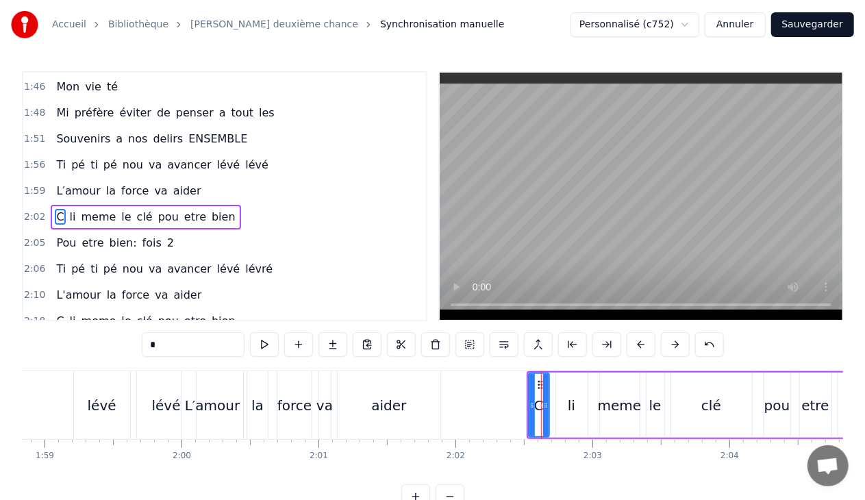
click at [229, 204] on div "2:02 C li meme le clé pou etre bien" at bounding box center [224, 217] width 403 height 26
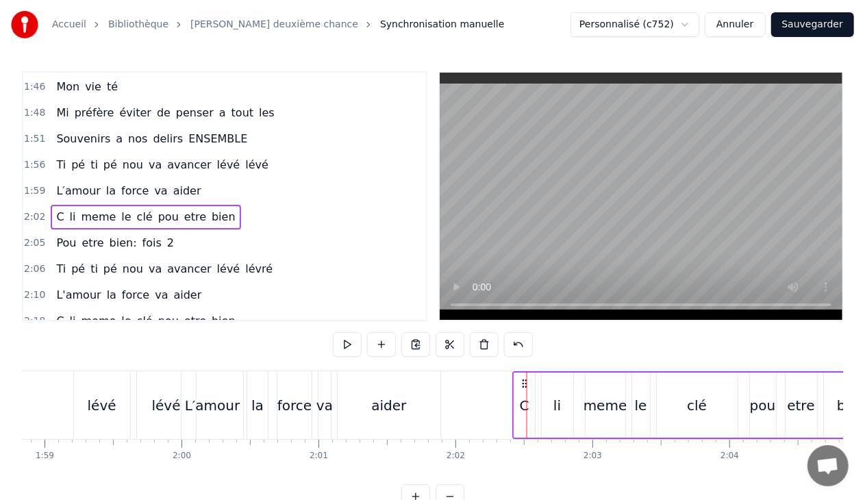
drag, startPoint x: 537, startPoint y: 379, endPoint x: 523, endPoint y: 385, distance: 15.4
click at [523, 385] on icon at bounding box center [524, 383] width 11 height 11
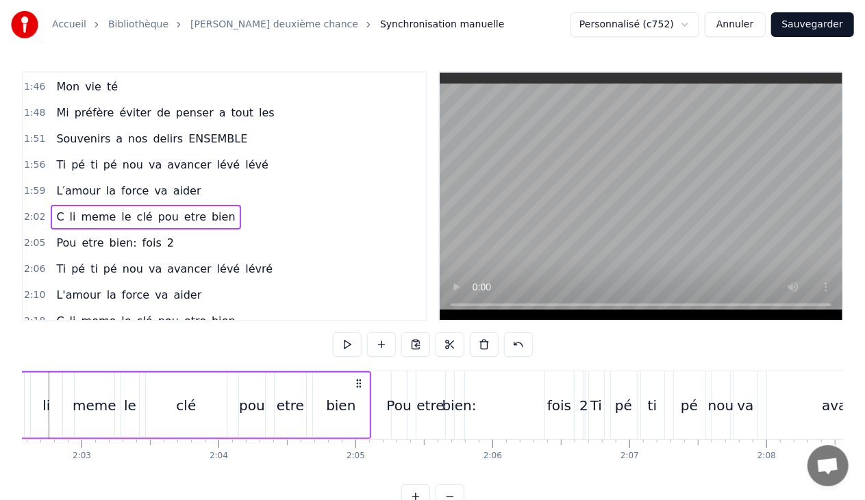
scroll to position [0, 16749]
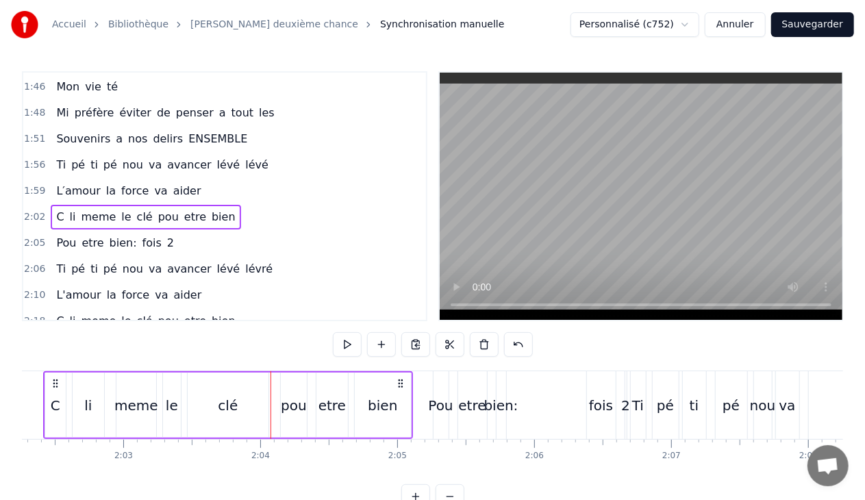
click at [172, 403] on div "le" at bounding box center [172, 405] width 12 height 21
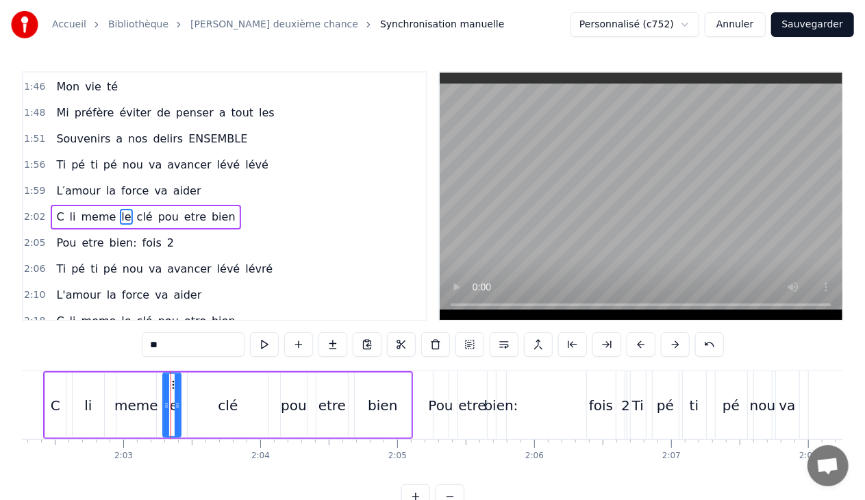
click at [167, 341] on input "**" at bounding box center [193, 344] width 103 height 25
click at [608, 399] on div "fois" at bounding box center [601, 405] width 24 height 21
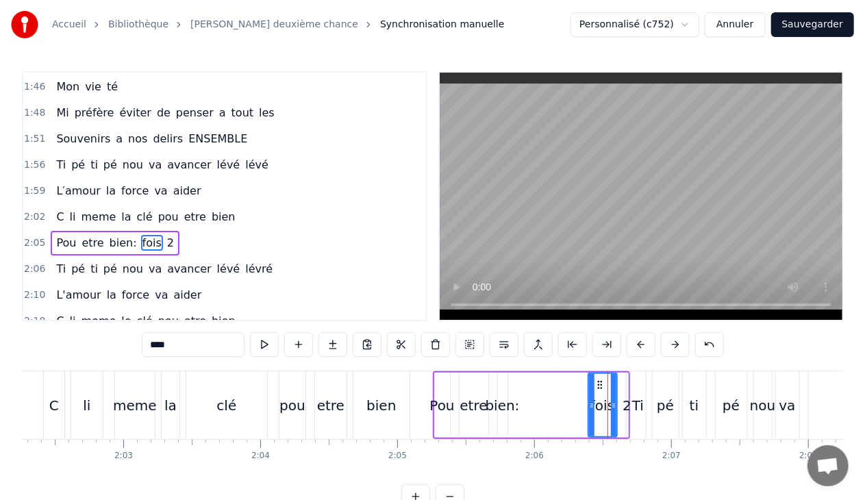
scroll to position [1065, 0]
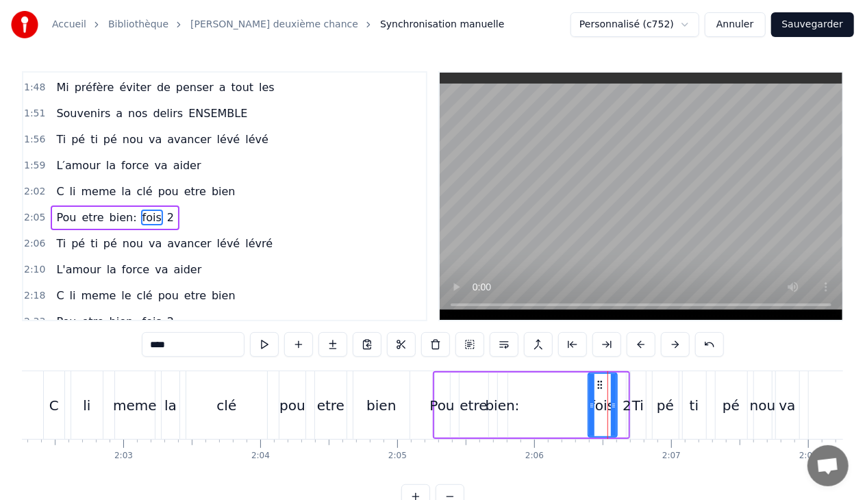
click at [188, 345] on input "****" at bounding box center [193, 344] width 103 height 25
type input "*"
click at [623, 409] on div "2" at bounding box center [627, 405] width 9 height 21
type input "*"
click at [199, 351] on input "*" at bounding box center [193, 344] width 103 height 25
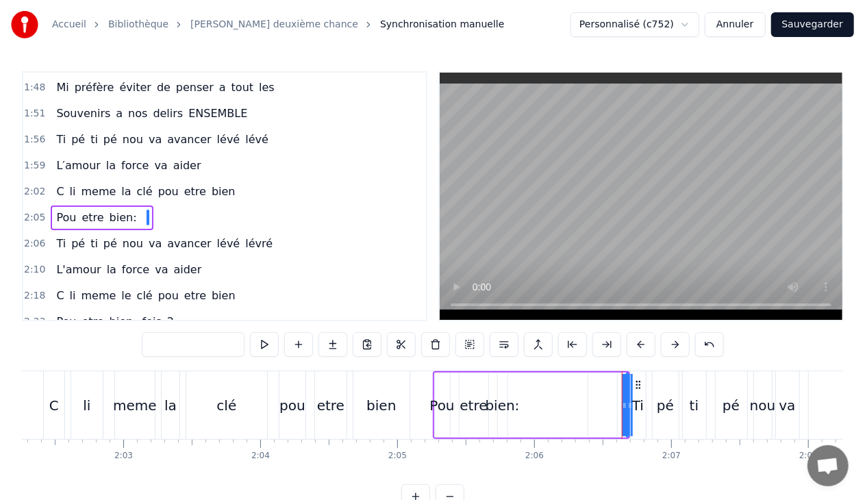
click at [116, 210] on span "bien:" at bounding box center [123, 218] width 30 height 16
click at [206, 341] on input "*****" at bounding box center [193, 344] width 103 height 25
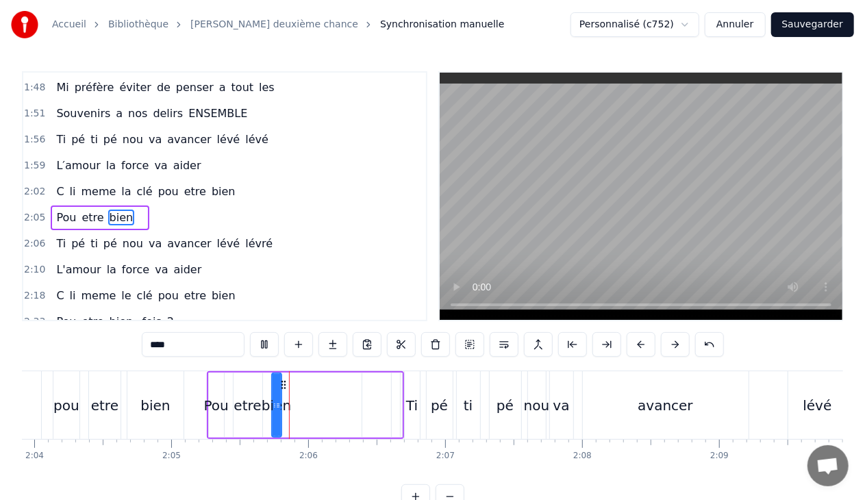
scroll to position [0, 17091]
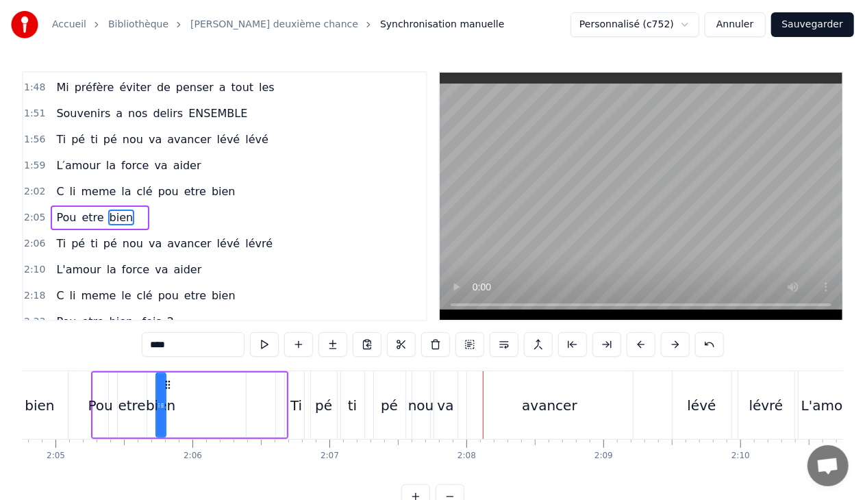
click at [386, 383] on div "pé" at bounding box center [390, 405] width 32 height 68
type input "**"
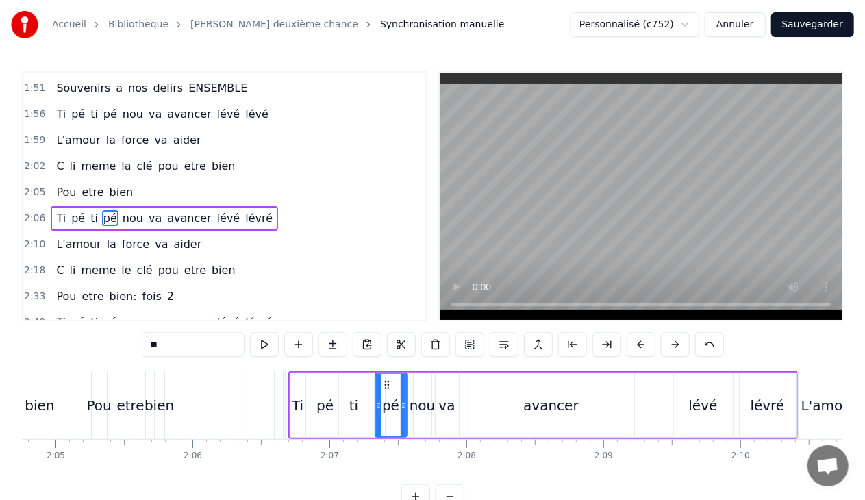
scroll to position [1090, 0]
click at [257, 205] on div "2:06 Ti pé ti pé nou va avancer lévé lévré" at bounding box center [224, 218] width 403 height 26
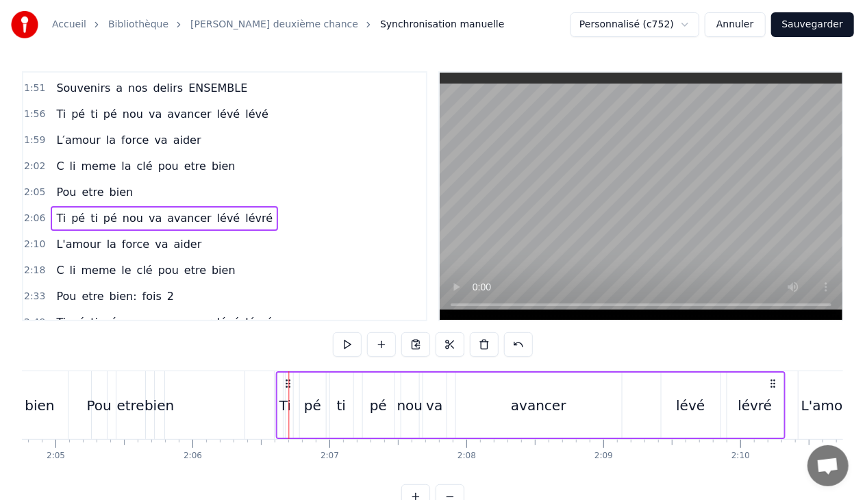
drag, startPoint x: 299, startPoint y: 382, endPoint x: 286, endPoint y: 384, distance: 13.1
click at [286, 384] on icon at bounding box center [287, 383] width 11 height 11
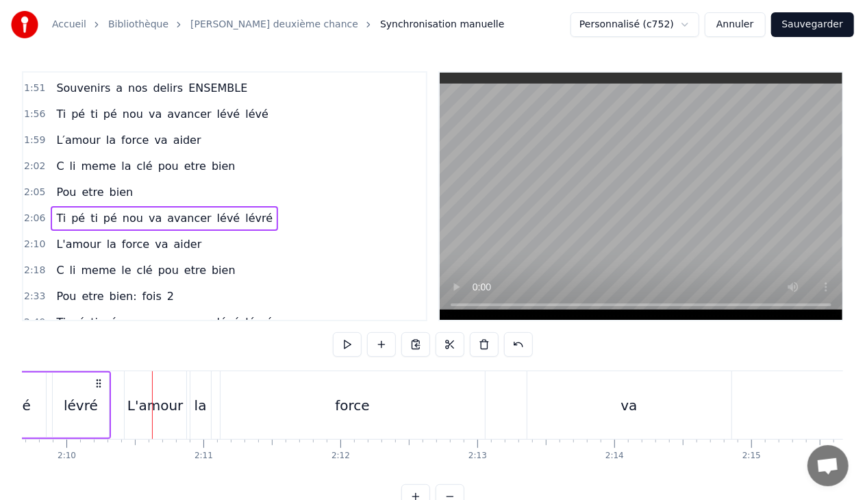
scroll to position [0, 17788]
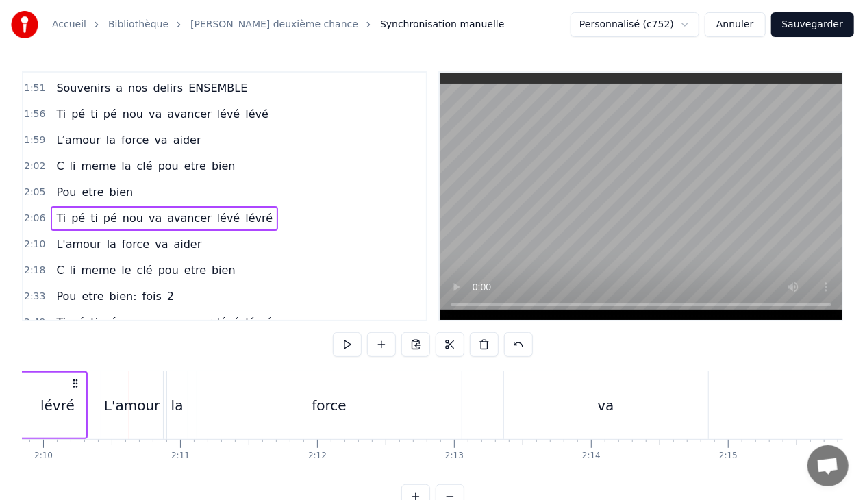
click at [54, 412] on div "lévré" at bounding box center [57, 405] width 34 height 21
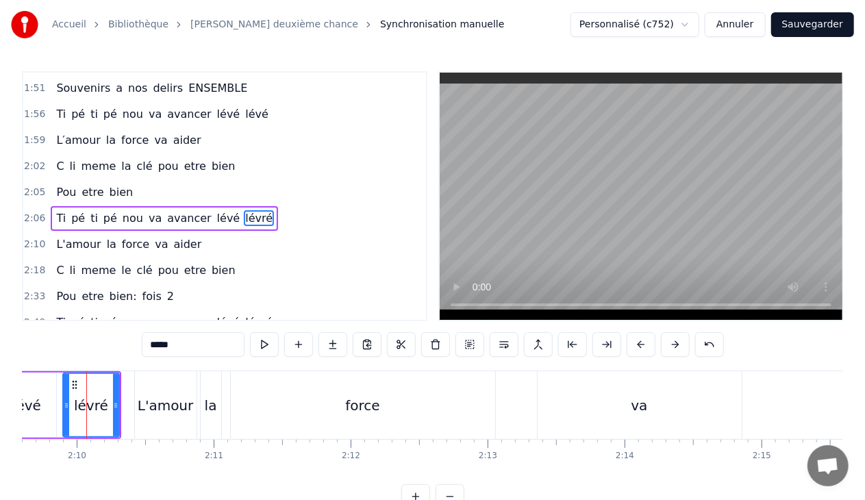
scroll to position [0, 17750]
click at [168, 345] on input "*****" at bounding box center [193, 344] width 103 height 25
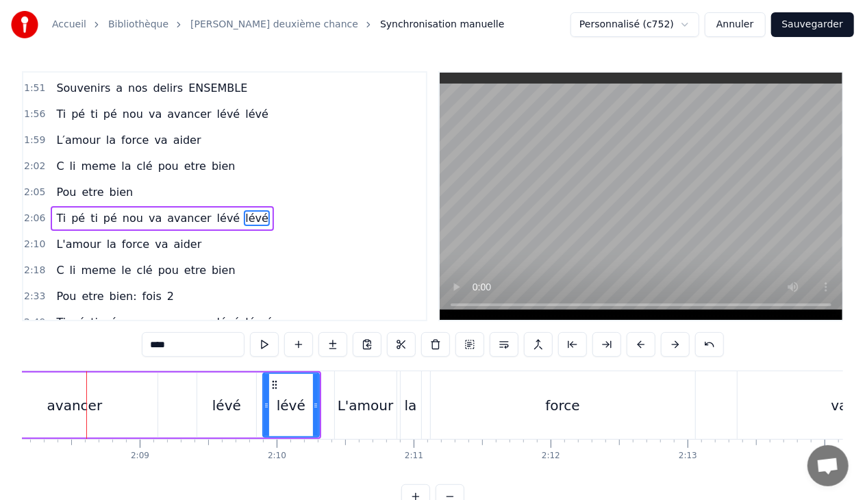
scroll to position [0, 17550]
click at [558, 401] on div "force" at bounding box center [566, 405] width 34 height 21
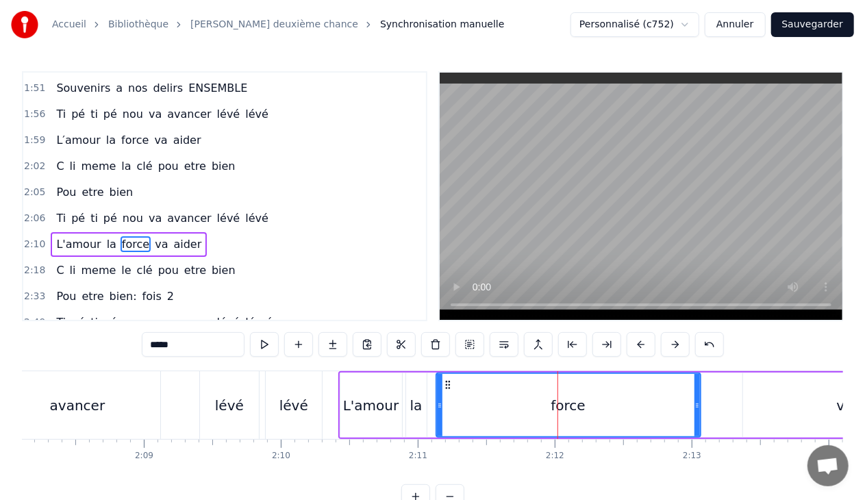
scroll to position [1117, 0]
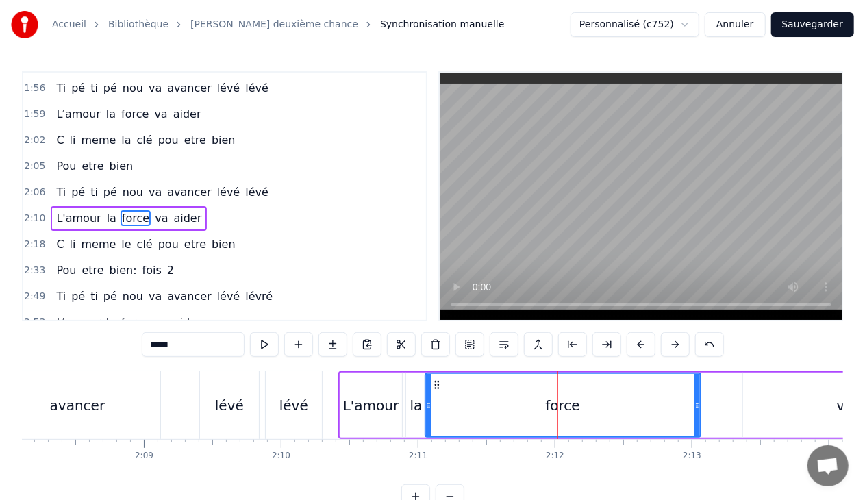
drag, startPoint x: 437, startPoint y: 405, endPoint x: 426, endPoint y: 405, distance: 11.0
click at [426, 405] on icon at bounding box center [428, 405] width 5 height 11
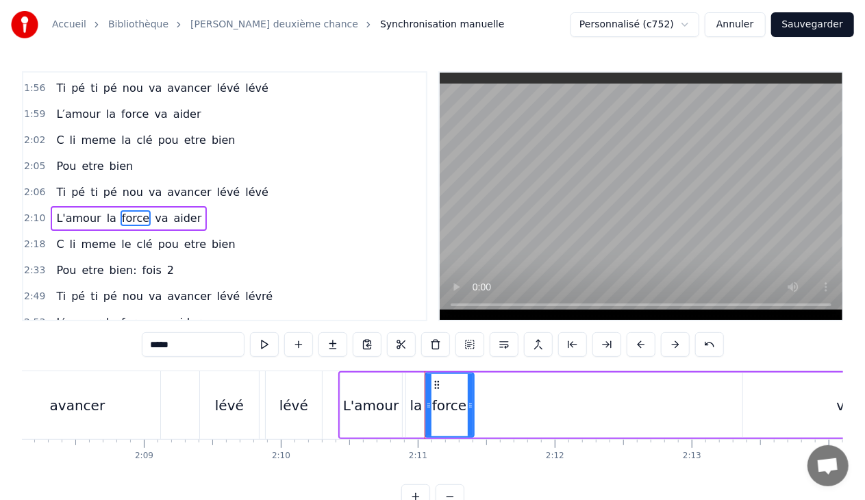
drag, startPoint x: 697, startPoint y: 405, endPoint x: 470, endPoint y: 406, distance: 226.7
click at [470, 406] on icon at bounding box center [470, 405] width 5 height 11
click at [830, 410] on div "va" at bounding box center [845, 405] width 204 height 65
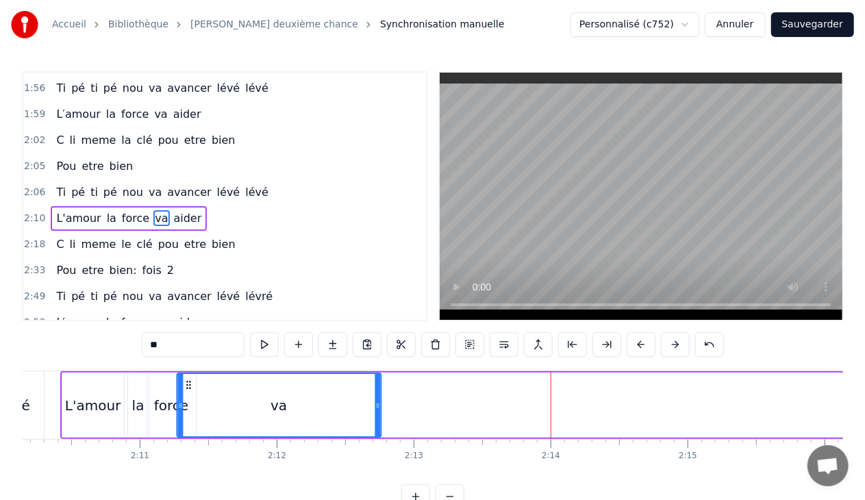
scroll to position [0, 17828]
drag, startPoint x: 323, startPoint y: 384, endPoint x: 196, endPoint y: 401, distance: 128.6
click at [196, 401] on div "va" at bounding box center [289, 405] width 203 height 62
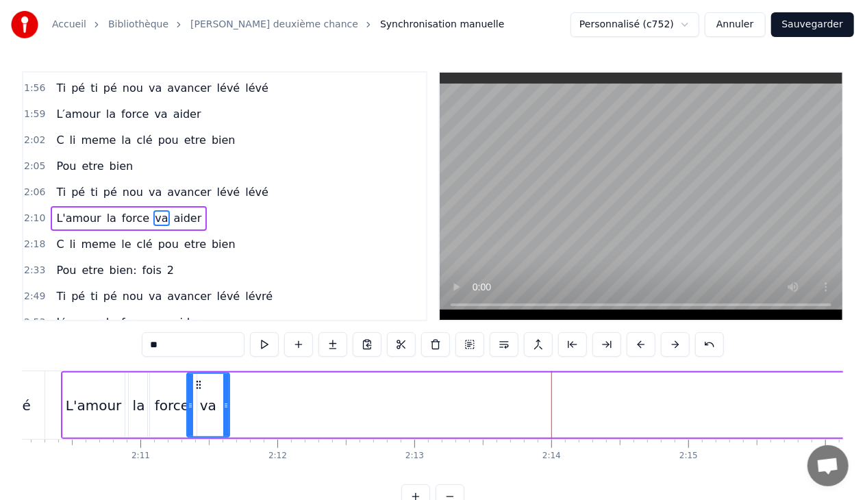
drag, startPoint x: 389, startPoint y: 406, endPoint x: 227, endPoint y: 405, distance: 161.7
click at [227, 405] on icon at bounding box center [225, 405] width 5 height 11
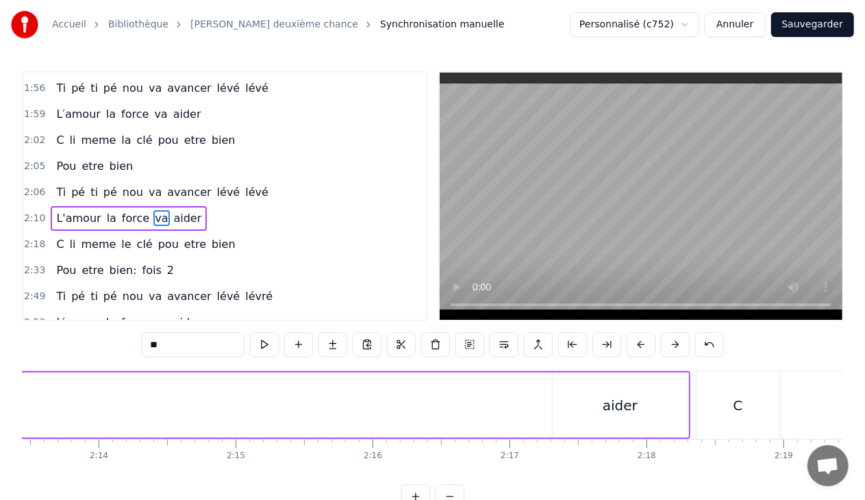
scroll to position [0, 18497]
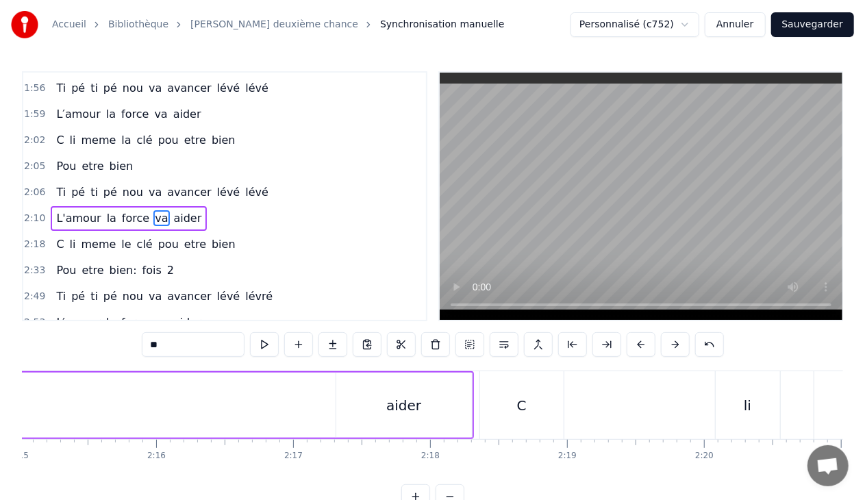
click at [413, 397] on div "aider" at bounding box center [403, 405] width 35 height 21
type input "*****"
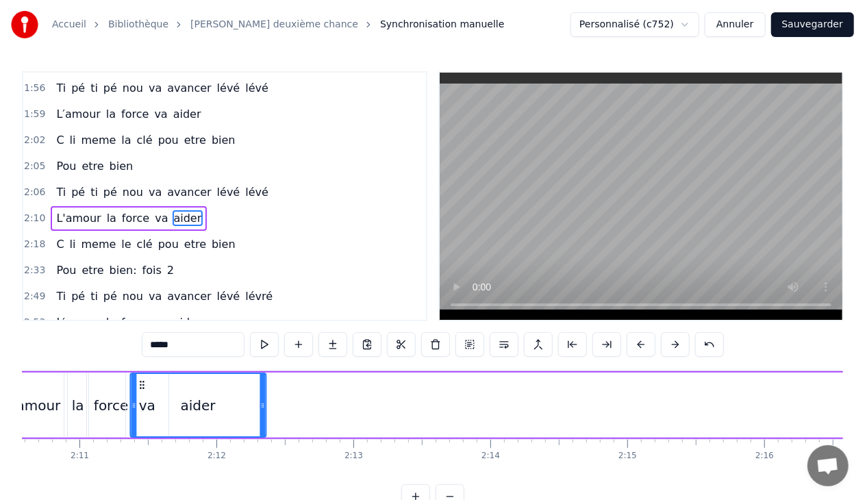
scroll to position [0, 17859]
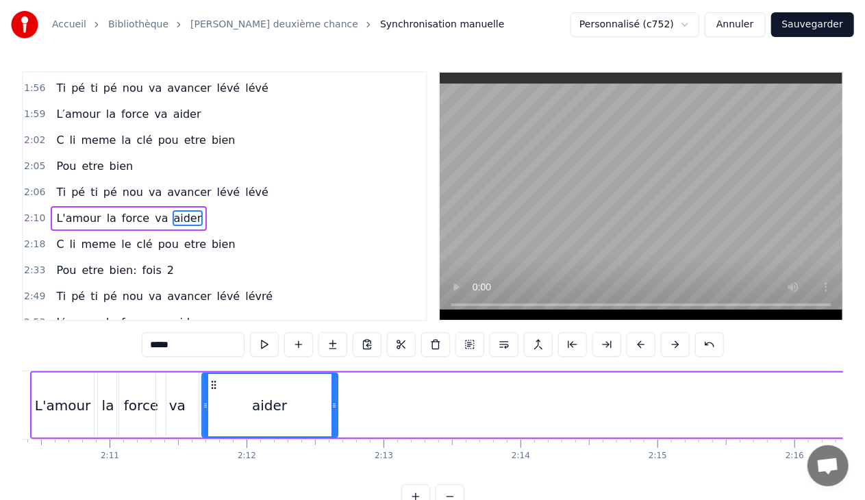
drag, startPoint x: 347, startPoint y: 384, endPoint x: 212, endPoint y: 394, distance: 134.6
click at [212, 394] on div "aider" at bounding box center [270, 405] width 134 height 62
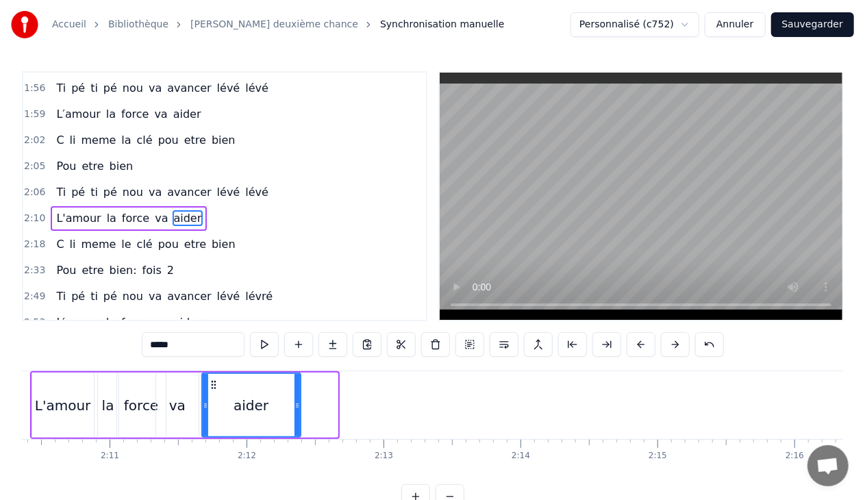
drag, startPoint x: 336, startPoint y: 407, endPoint x: 299, endPoint y: 409, distance: 36.4
click at [299, 409] on icon at bounding box center [297, 405] width 5 height 11
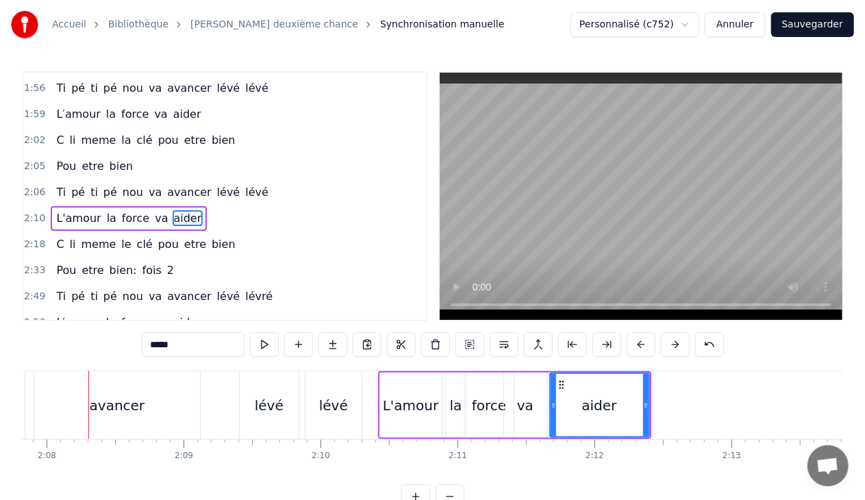
scroll to position [0, 17508]
click at [200, 205] on div "2:10 L'amour la force va aider" at bounding box center [224, 218] width 403 height 26
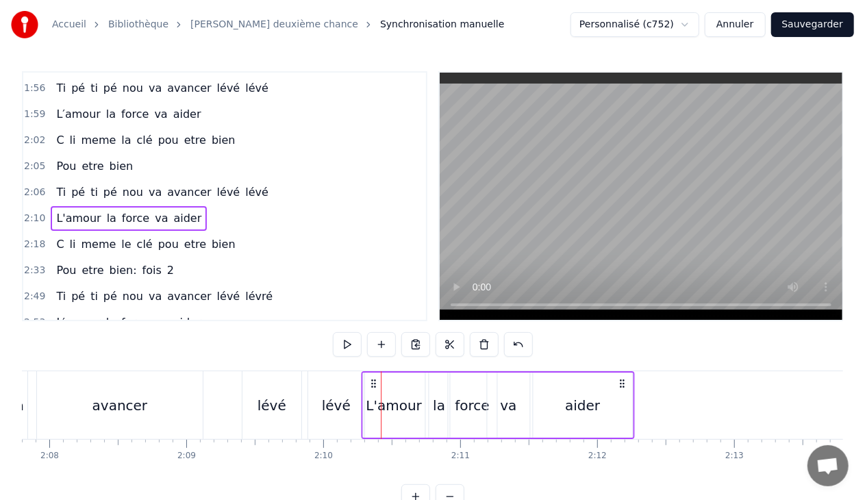
drag, startPoint x: 389, startPoint y: 379, endPoint x: 370, endPoint y: 381, distance: 19.2
click at [370, 381] on icon at bounding box center [373, 383] width 11 height 11
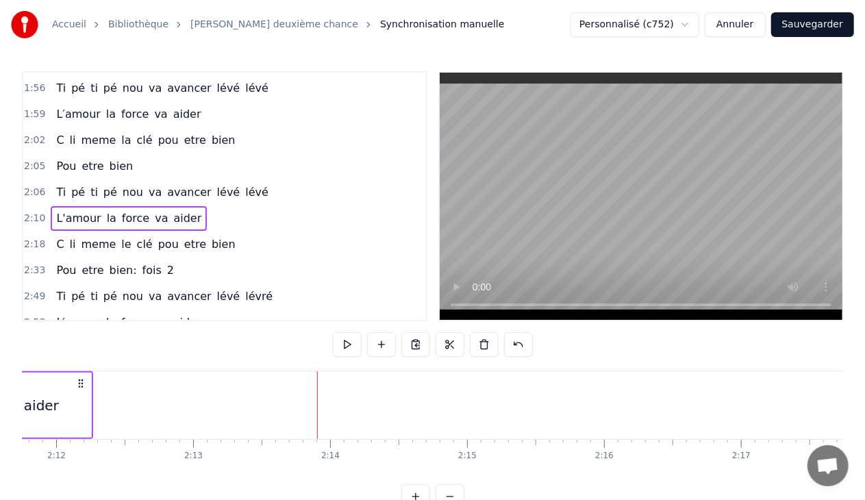
scroll to position [0, 18225]
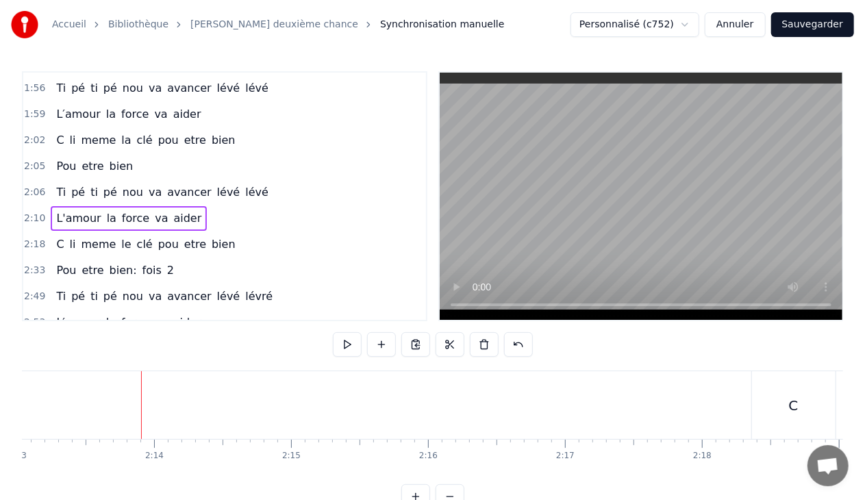
click at [212, 236] on span "bien" at bounding box center [223, 244] width 27 height 16
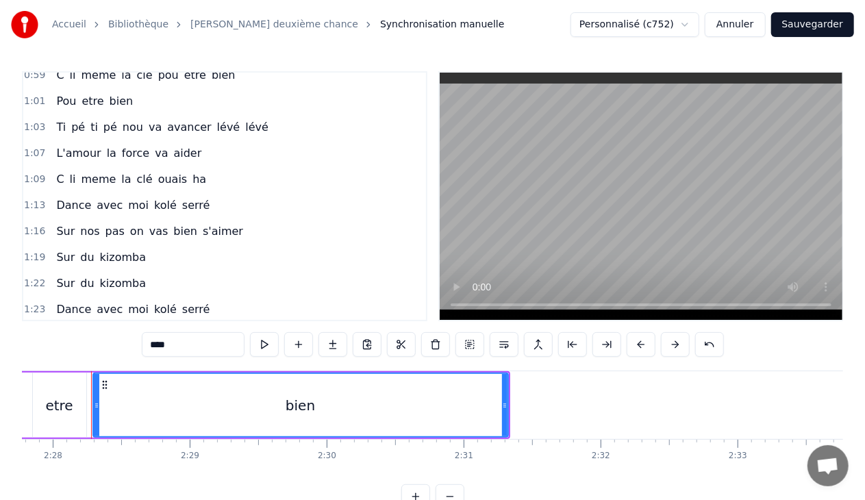
scroll to position [586, 0]
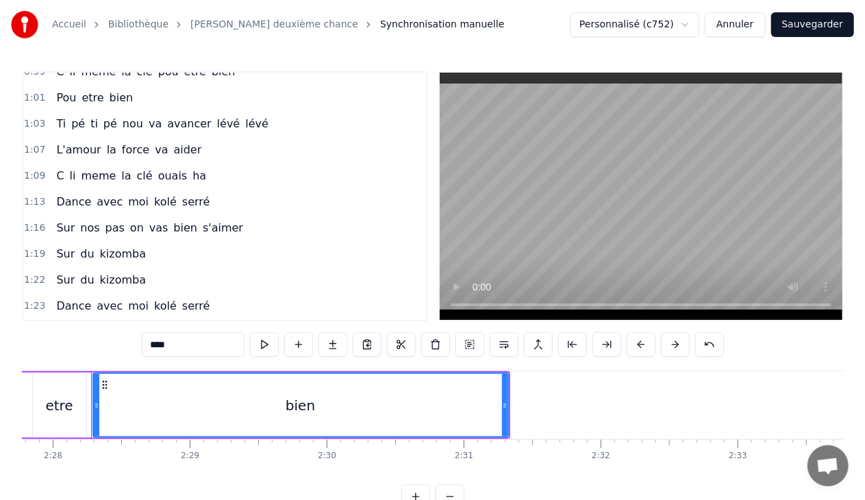
click at [190, 166] on div "C li meme la clé ouais ha" at bounding box center [131, 176] width 161 height 25
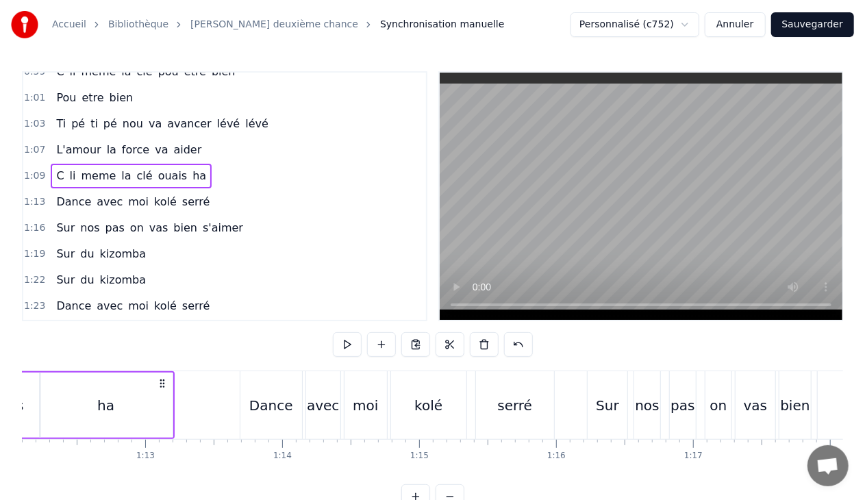
scroll to position [0, 9435]
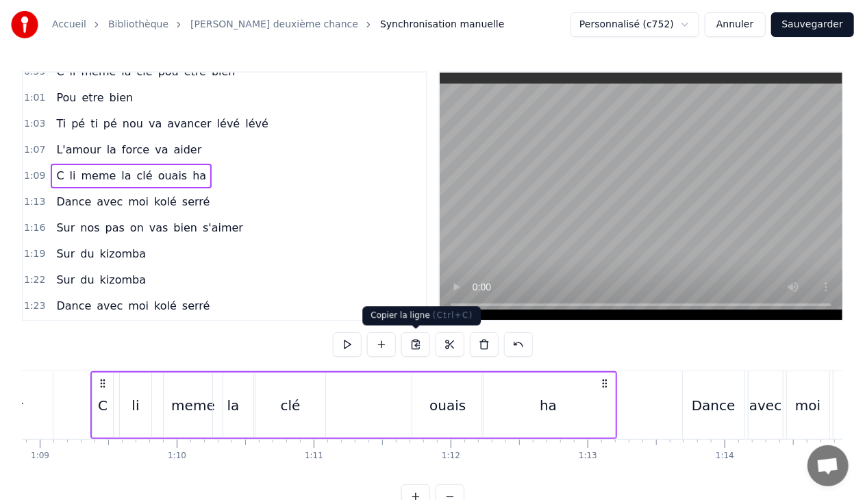
click at [412, 343] on button at bounding box center [415, 344] width 29 height 25
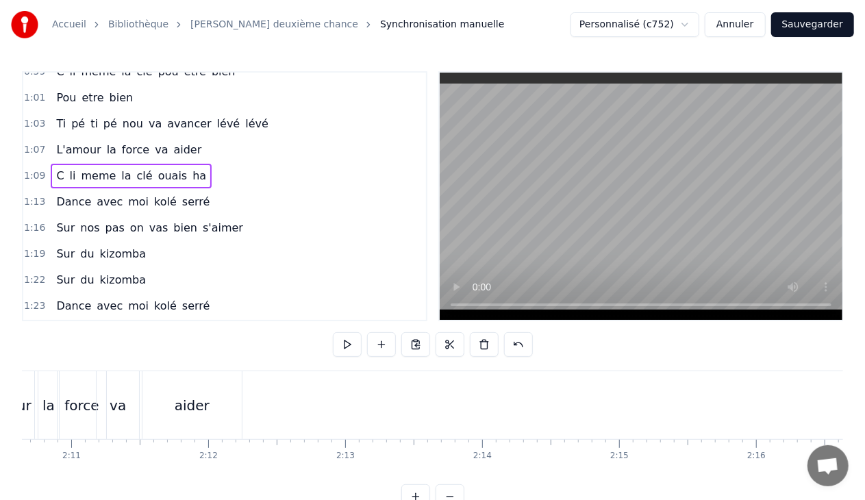
scroll to position [0, 17917]
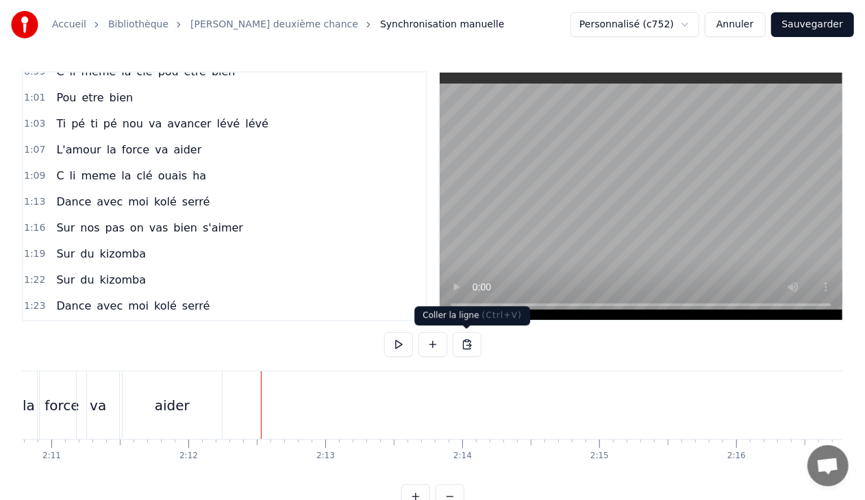
click at [462, 344] on button at bounding box center [467, 344] width 29 height 25
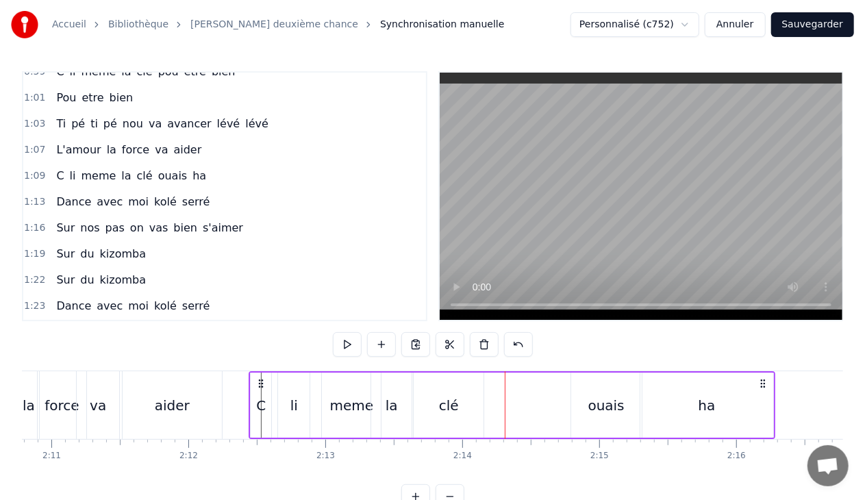
drag, startPoint x: 270, startPoint y: 382, endPoint x: 260, endPoint y: 382, distance: 9.6
click at [260, 383] on circle at bounding box center [260, 383] width 1 height 1
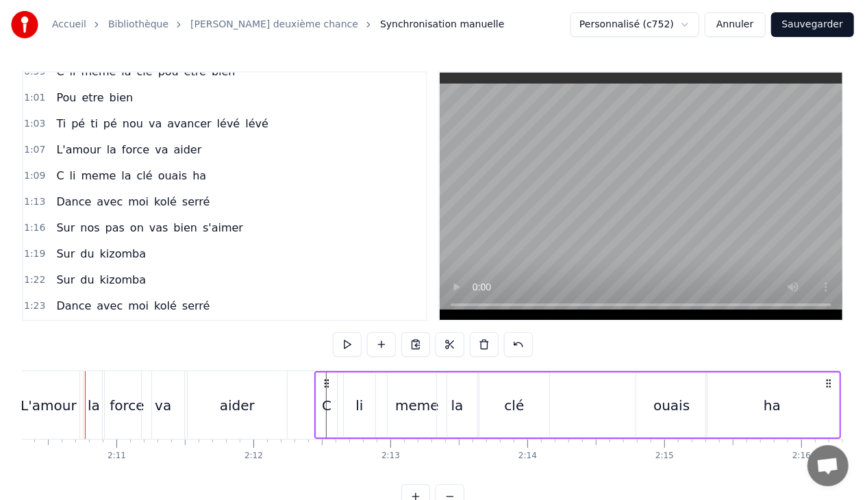
scroll to position [0, 17846]
click at [266, 401] on div "aider" at bounding box center [243, 405] width 99 height 68
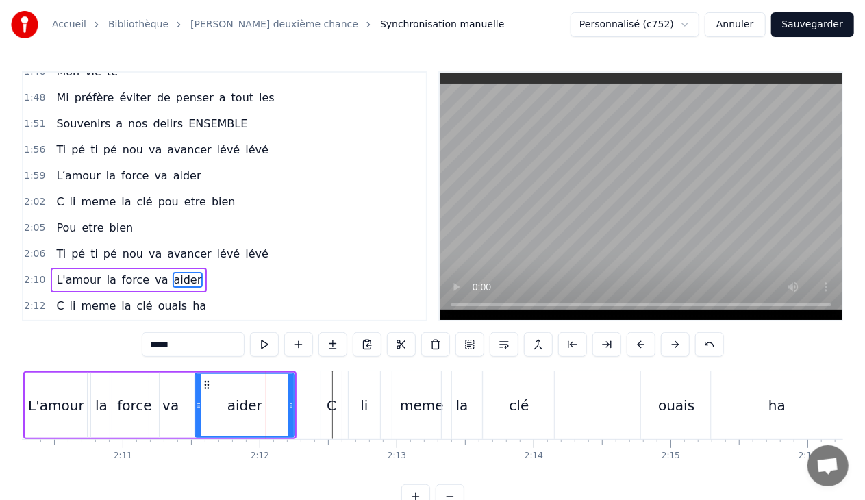
scroll to position [1117, 0]
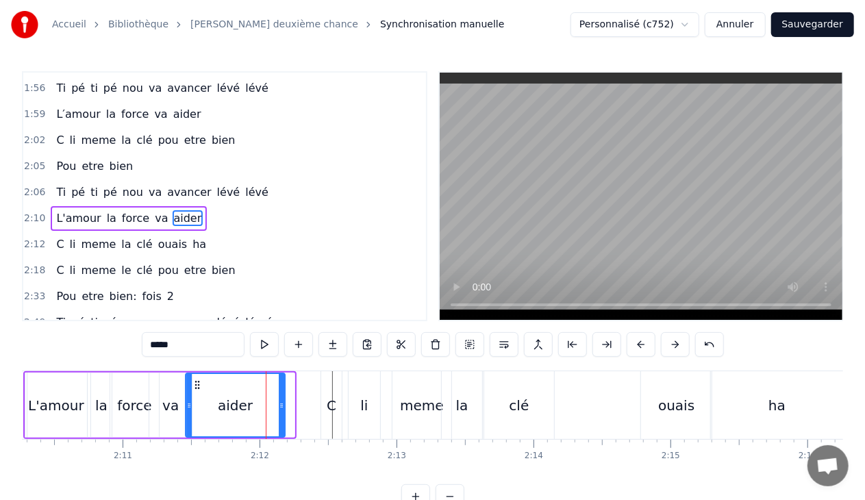
drag, startPoint x: 205, startPoint y: 386, endPoint x: 196, endPoint y: 386, distance: 9.6
click at [196, 386] on icon at bounding box center [197, 384] width 11 height 11
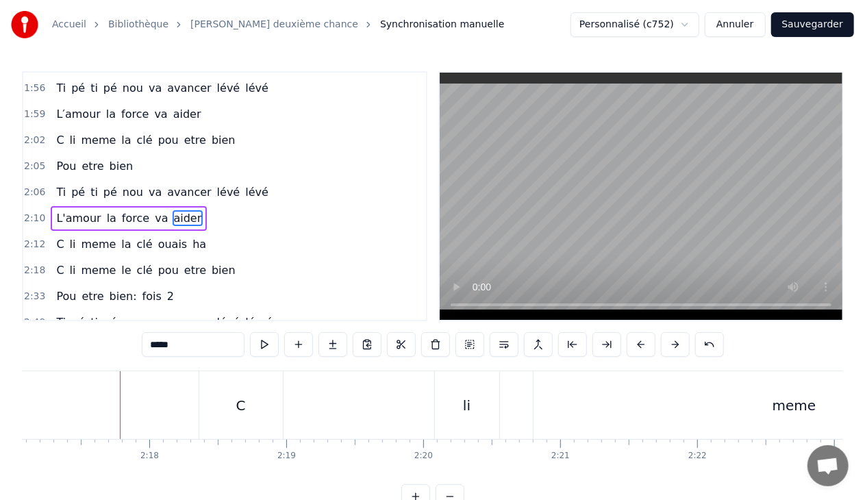
scroll to position [0, 18807]
click at [222, 412] on div "C" at bounding box center [213, 405] width 84 height 68
type input "*"
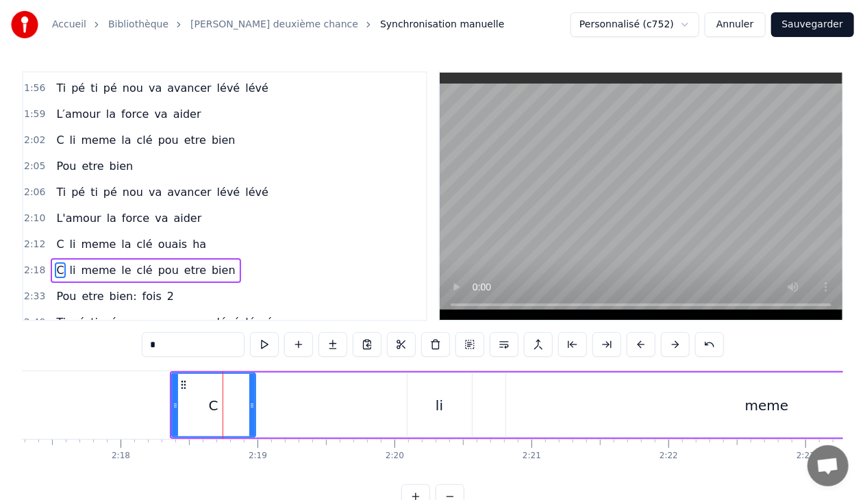
scroll to position [1167, 0]
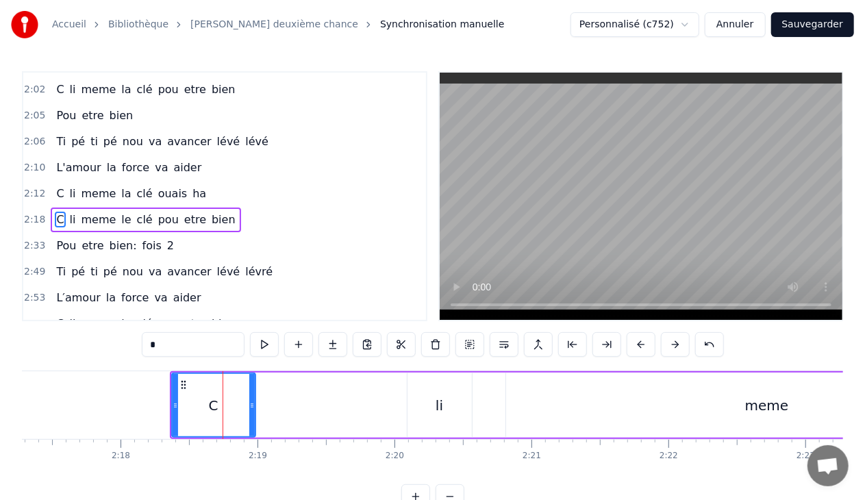
click at [222, 207] on div "2:18 C li meme le clé pou etre bien" at bounding box center [224, 220] width 403 height 26
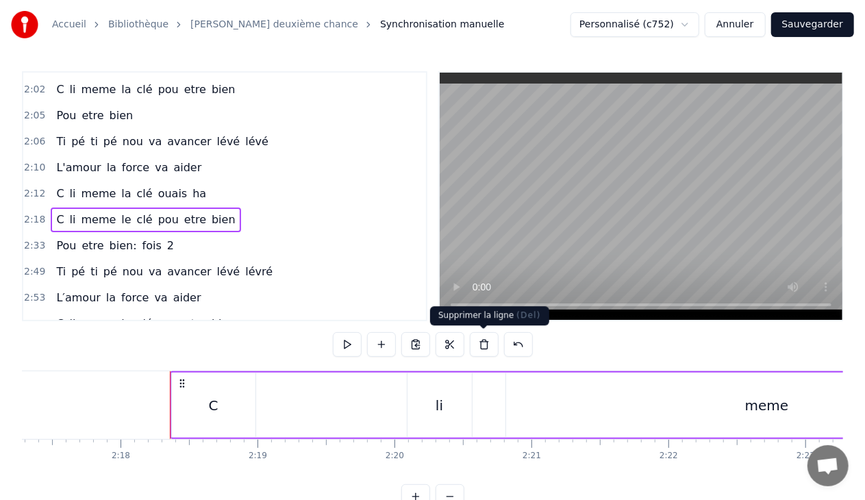
click at [479, 343] on button at bounding box center [484, 344] width 29 height 25
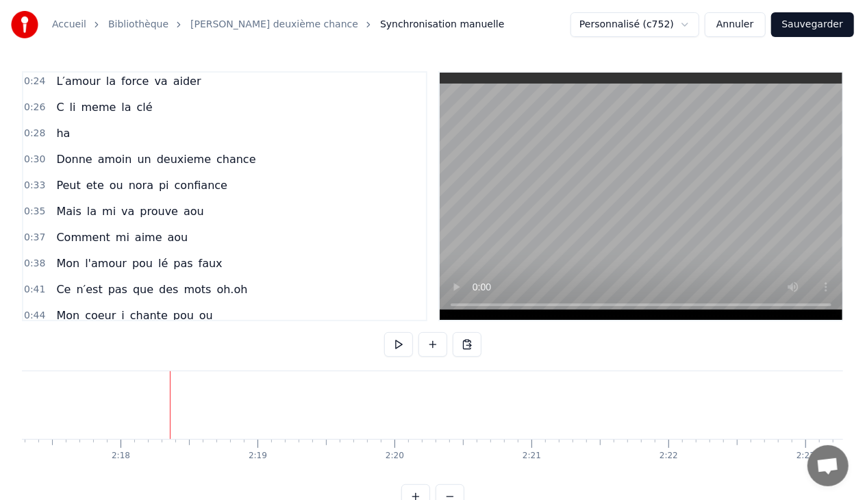
scroll to position [226, 0]
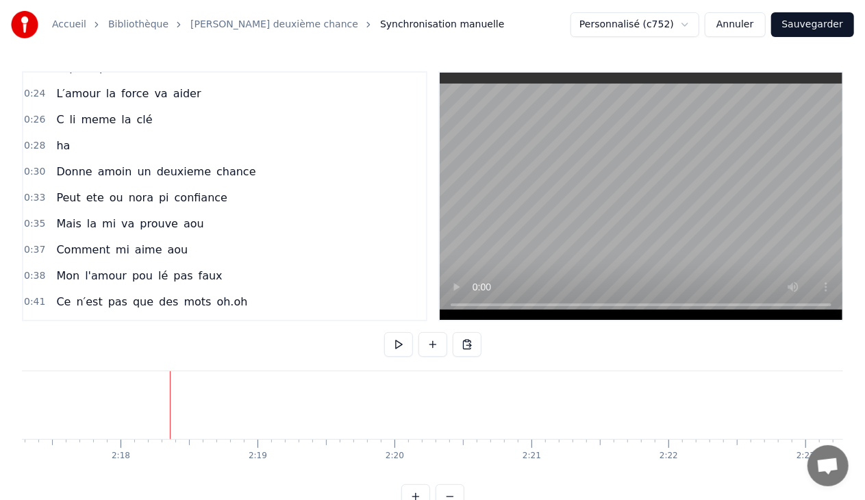
click at [232, 167] on div "Donne amoin un deuxieme chance" at bounding box center [156, 172] width 210 height 25
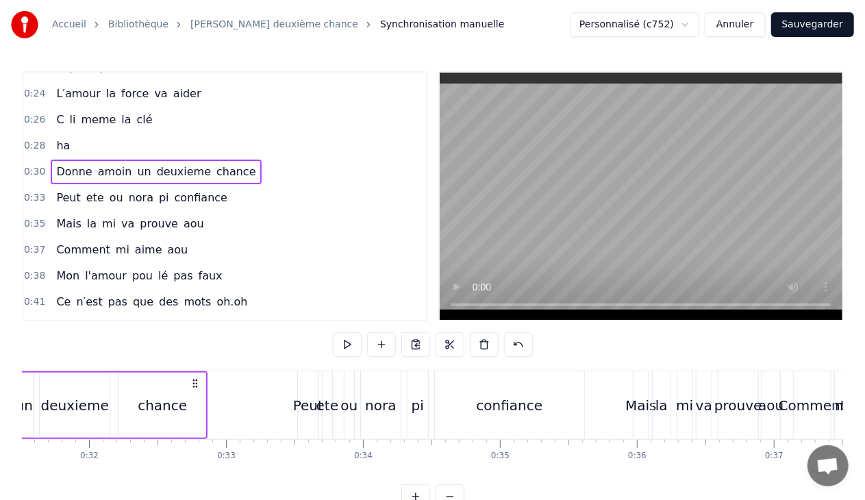
scroll to position [0, 4171]
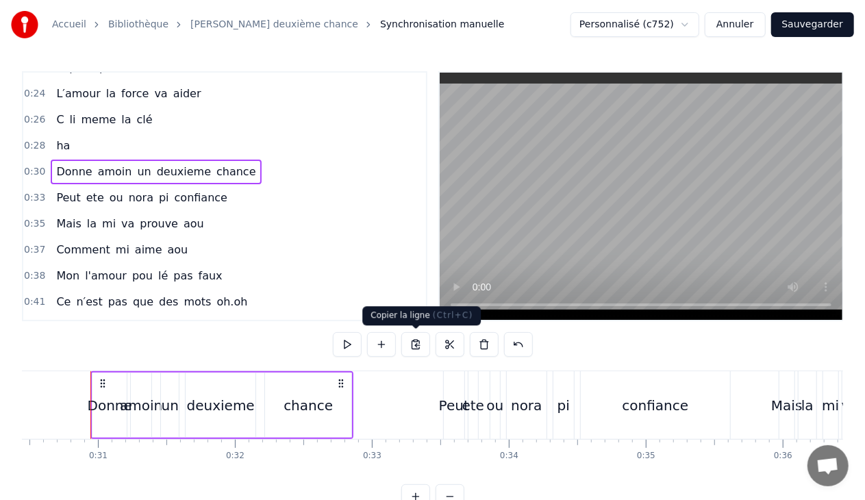
click at [413, 344] on button at bounding box center [415, 344] width 29 height 25
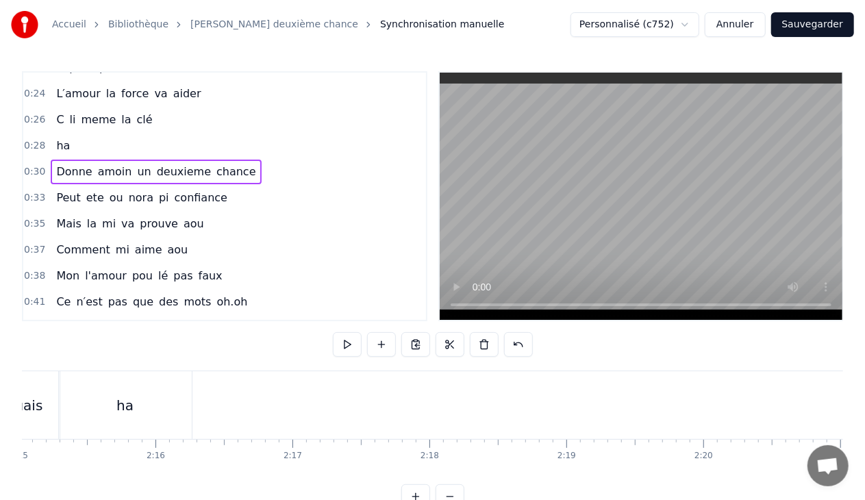
scroll to position [0, 18517]
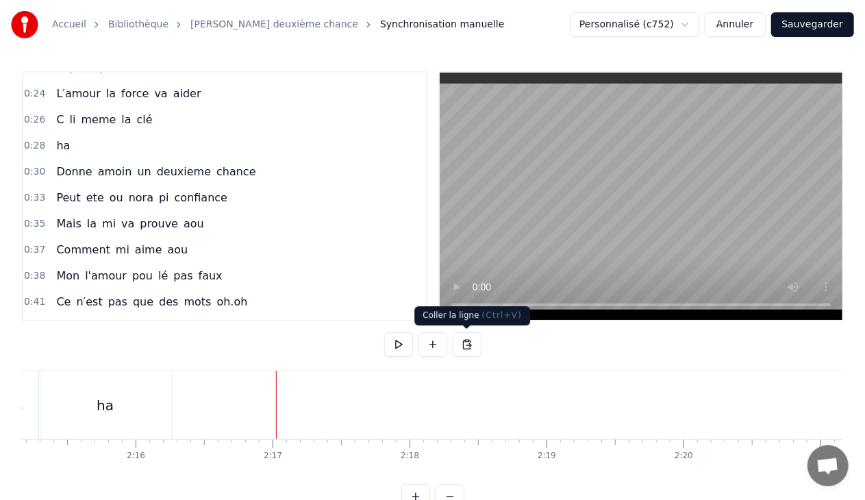
click at [462, 342] on button at bounding box center [467, 344] width 29 height 25
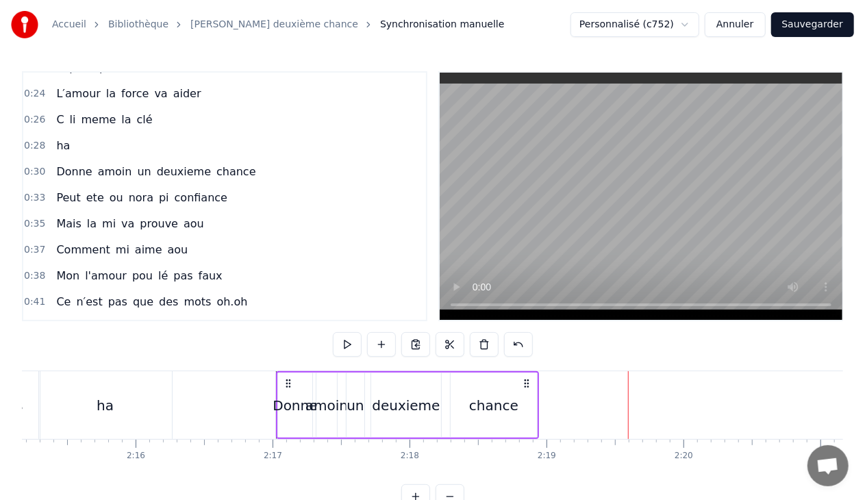
click at [197, 193] on span "confiance" at bounding box center [200, 198] width 55 height 16
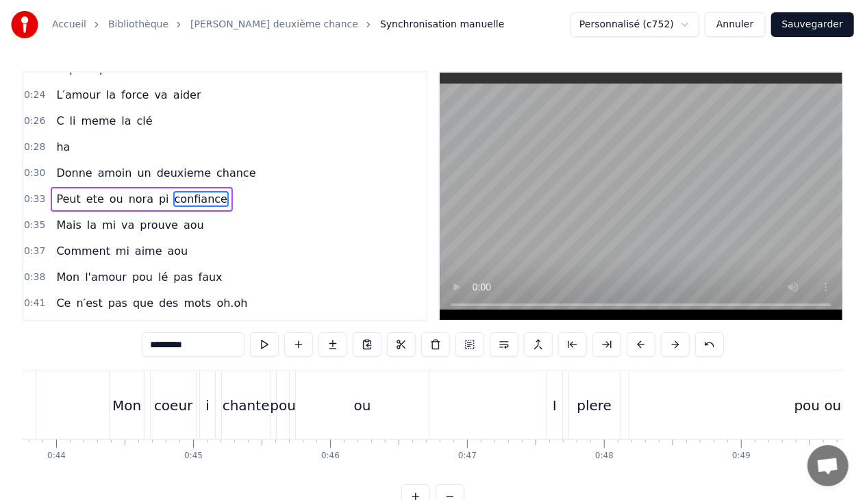
click at [221, 188] on div "0:33 Peut ete ou [PERSON_NAME] pi confiance" at bounding box center [224, 199] width 403 height 26
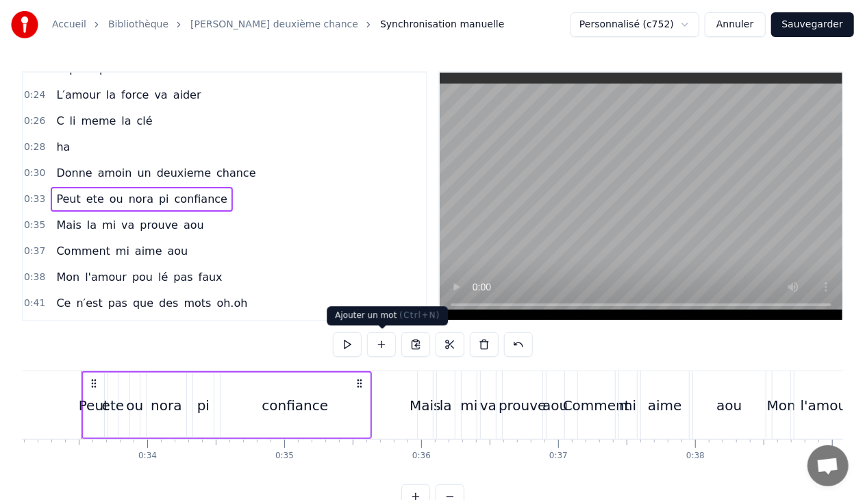
scroll to position [0, 4524]
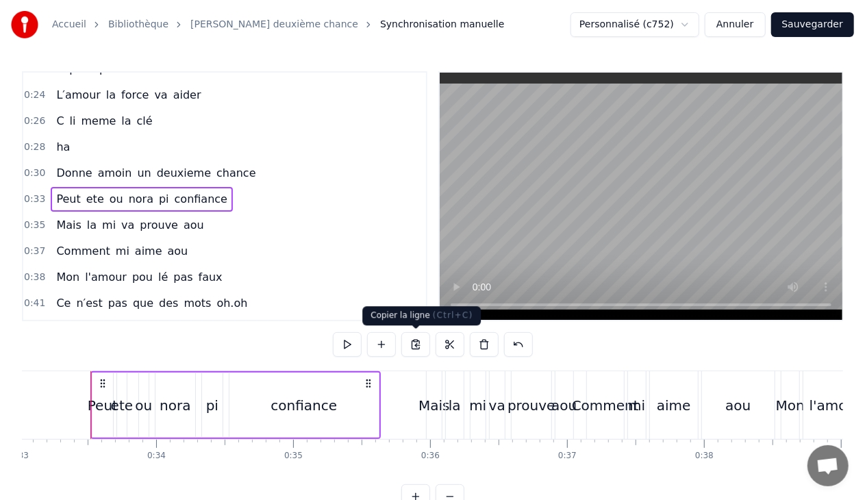
click at [412, 342] on button at bounding box center [415, 344] width 29 height 25
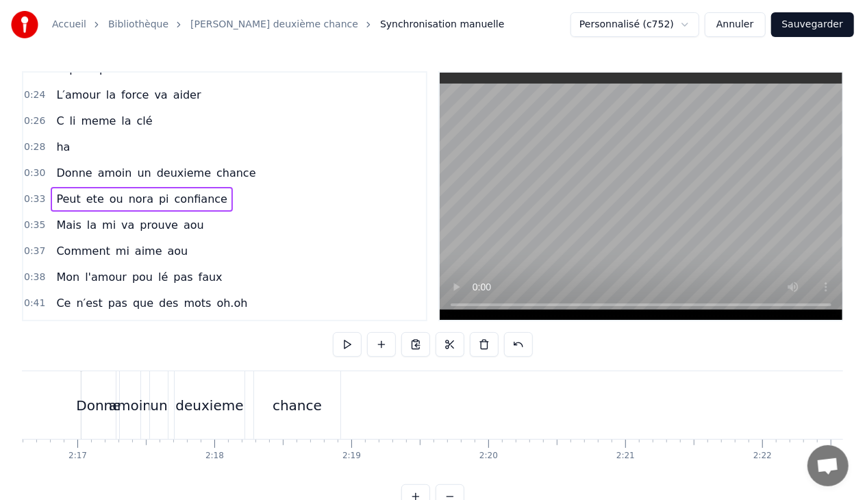
scroll to position [0, 18733]
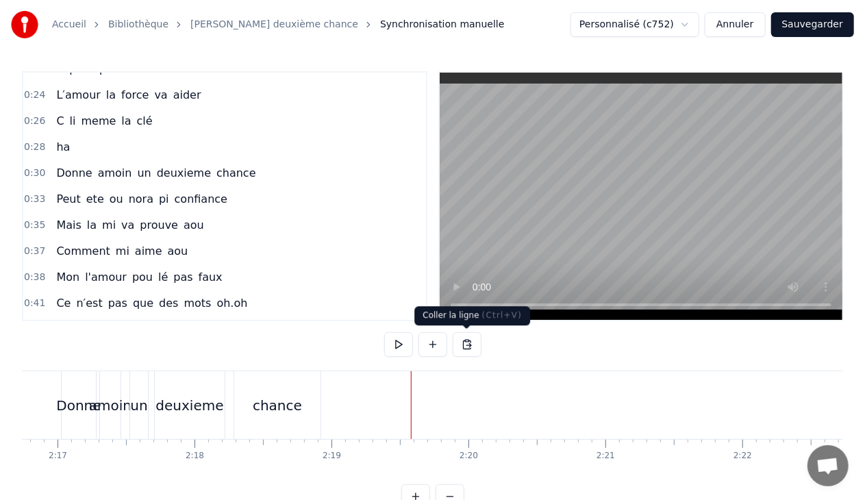
click at [471, 344] on button at bounding box center [467, 344] width 29 height 25
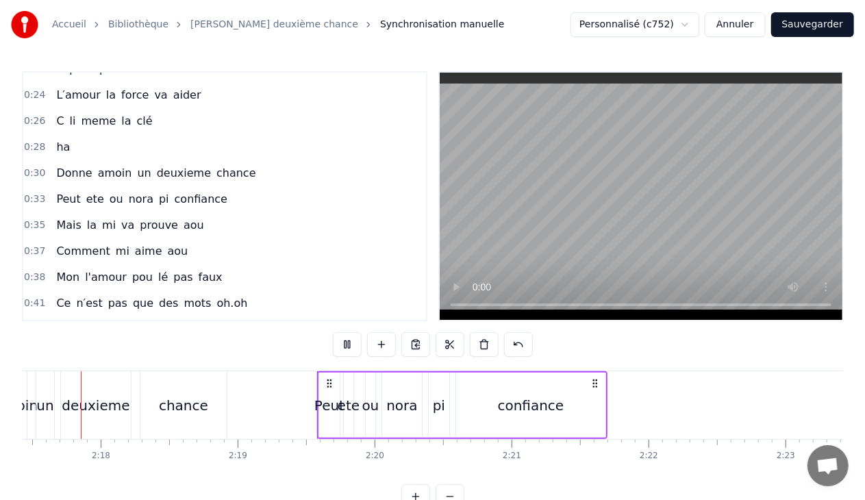
scroll to position [0, 18797]
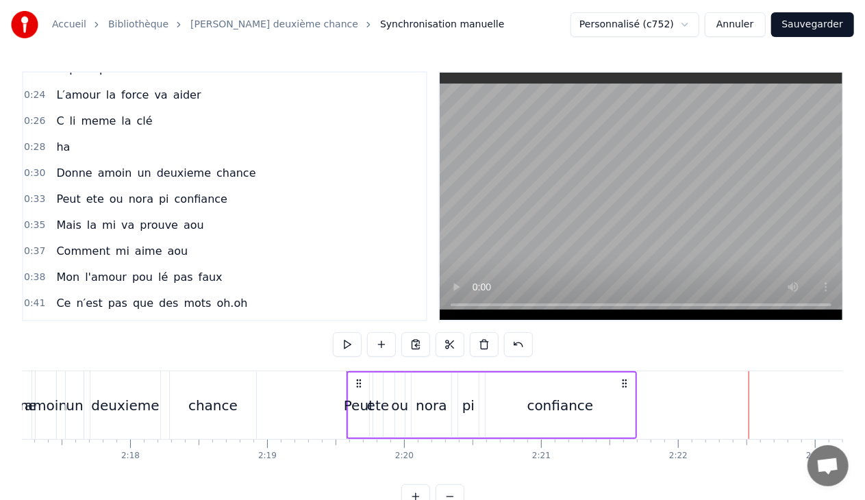
click at [595, 410] on div "confiance" at bounding box center [560, 405] width 149 height 65
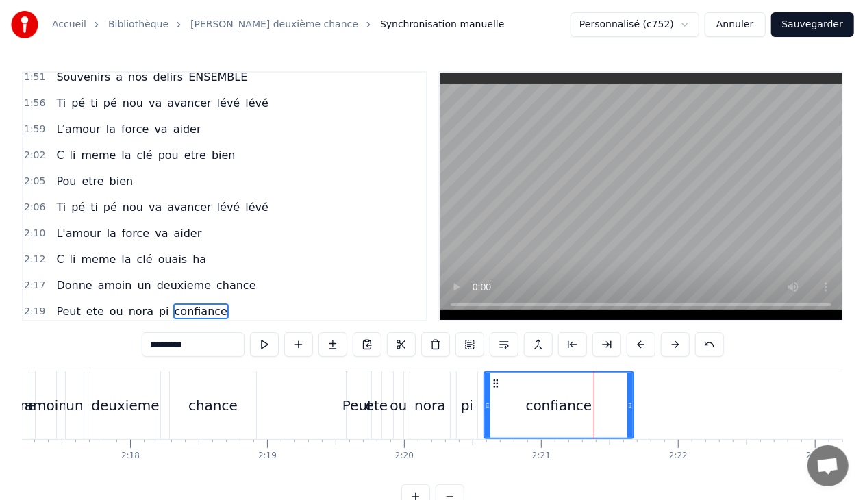
scroll to position [1193, 0]
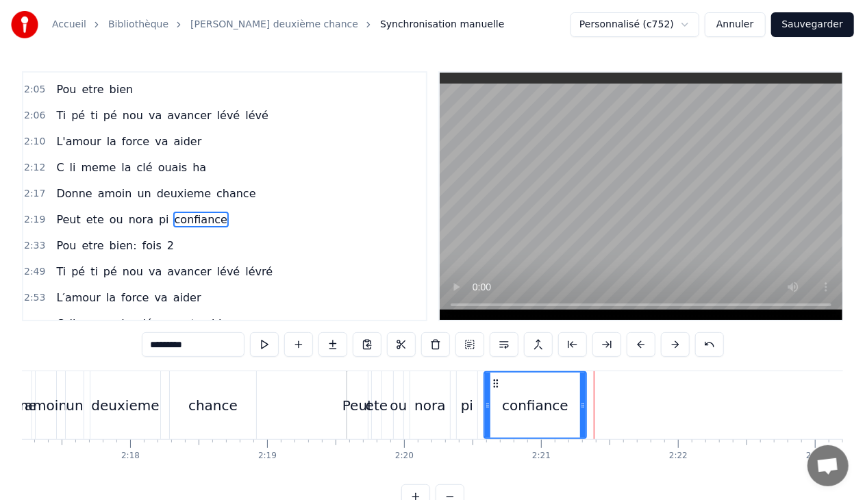
drag, startPoint x: 631, startPoint y: 403, endPoint x: 582, endPoint y: 405, distance: 48.7
click at [582, 405] on icon at bounding box center [582, 405] width 5 height 11
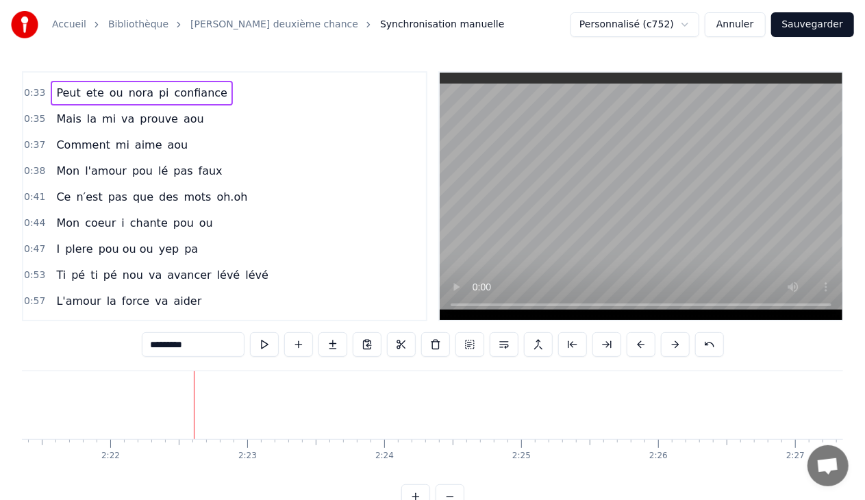
scroll to position [317, 0]
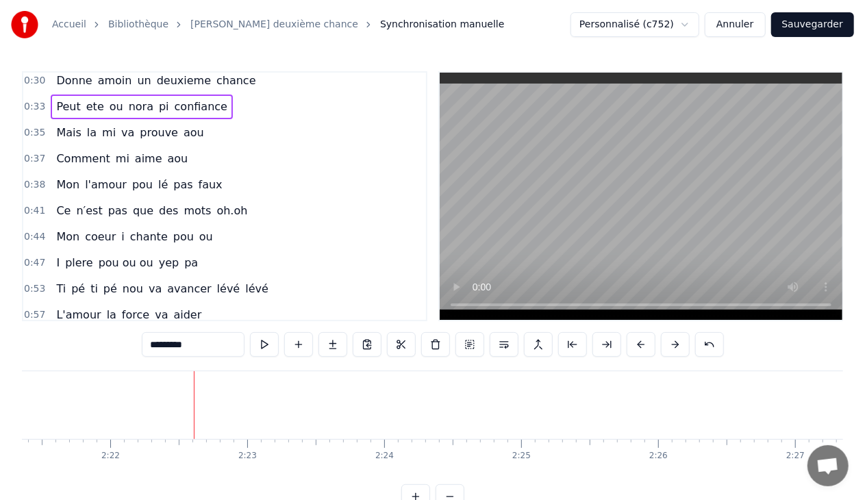
click at [186, 129] on span "aou" at bounding box center [193, 133] width 23 height 16
type input "***"
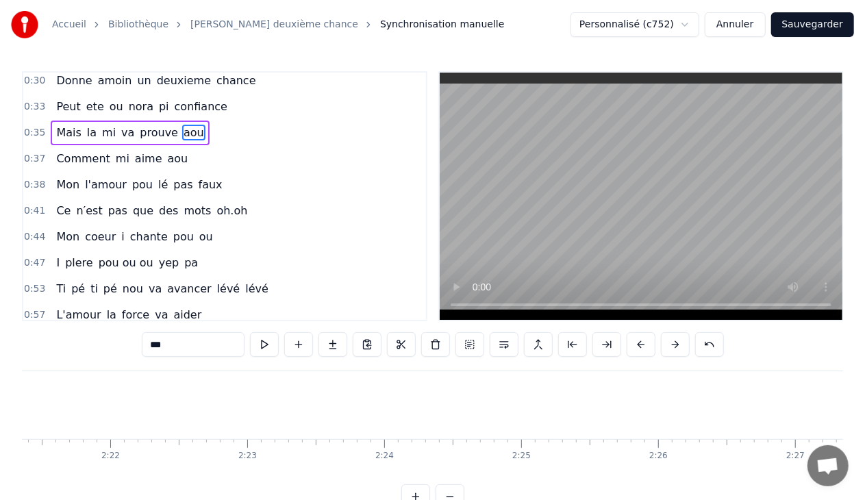
scroll to position [293, 0]
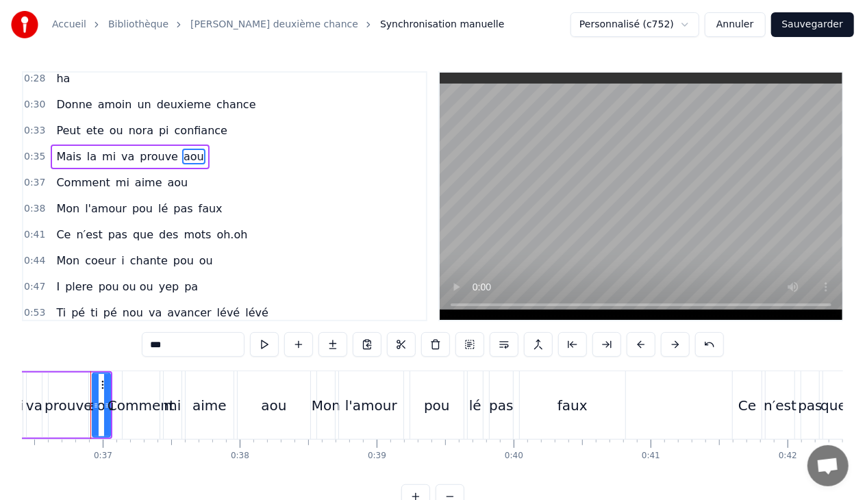
click at [196, 149] on div "0:35 Mais la mi va prouve aou" at bounding box center [224, 157] width 403 height 26
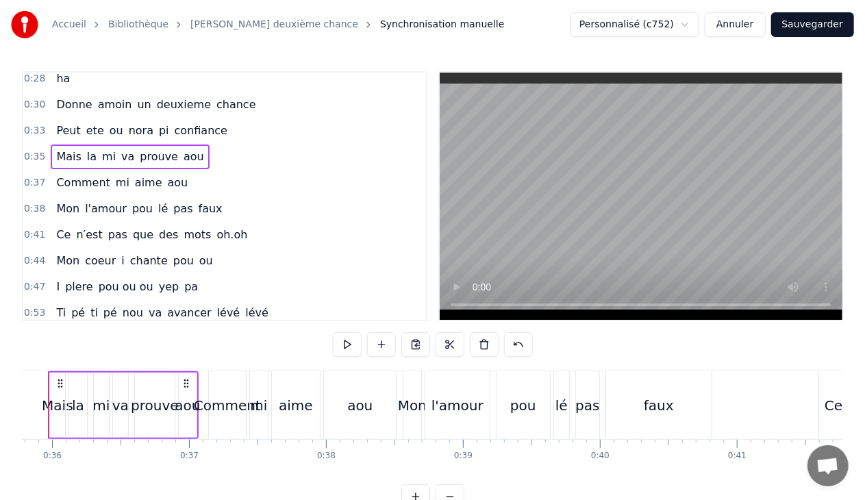
scroll to position [0, 4859]
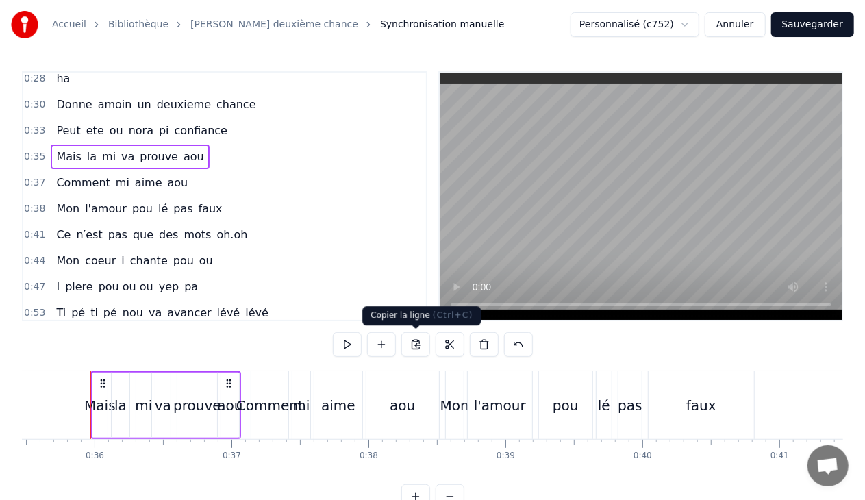
click at [416, 347] on button at bounding box center [415, 344] width 29 height 25
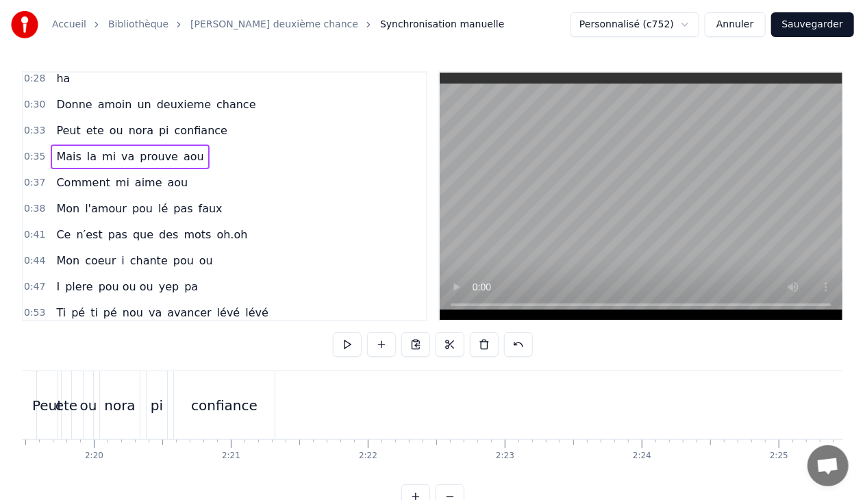
scroll to position [0, 19068]
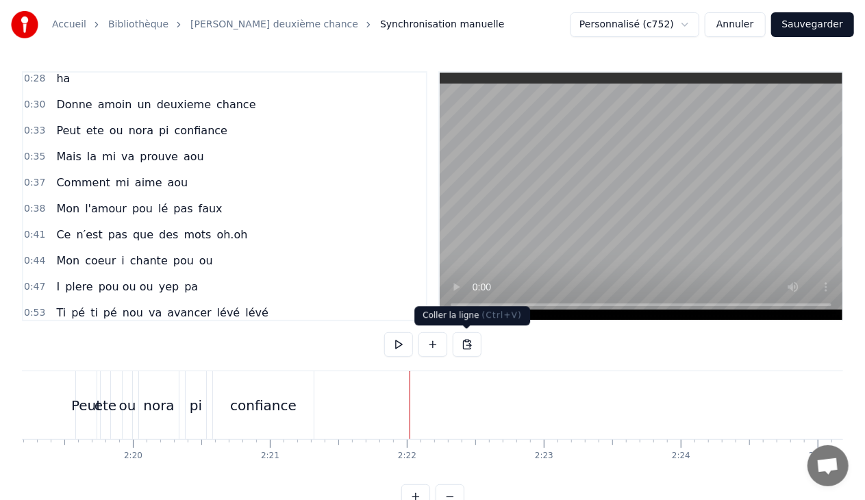
click at [466, 341] on button at bounding box center [467, 344] width 29 height 25
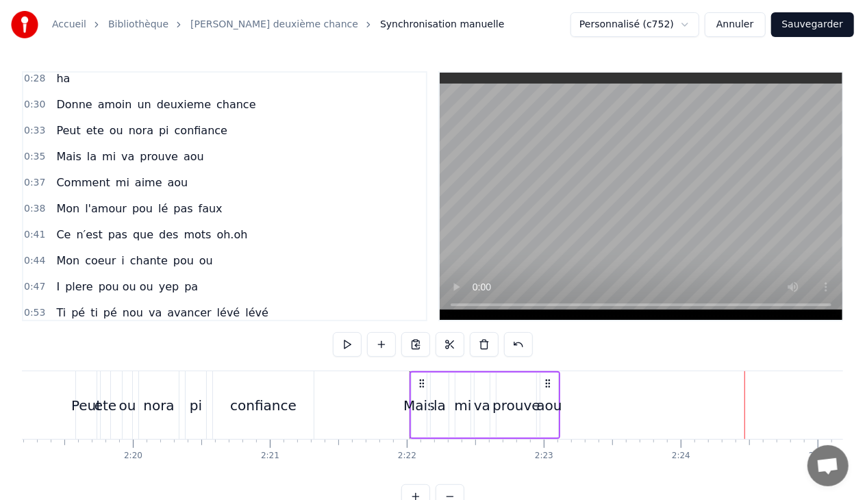
click at [166, 175] on span "aou" at bounding box center [177, 183] width 23 height 16
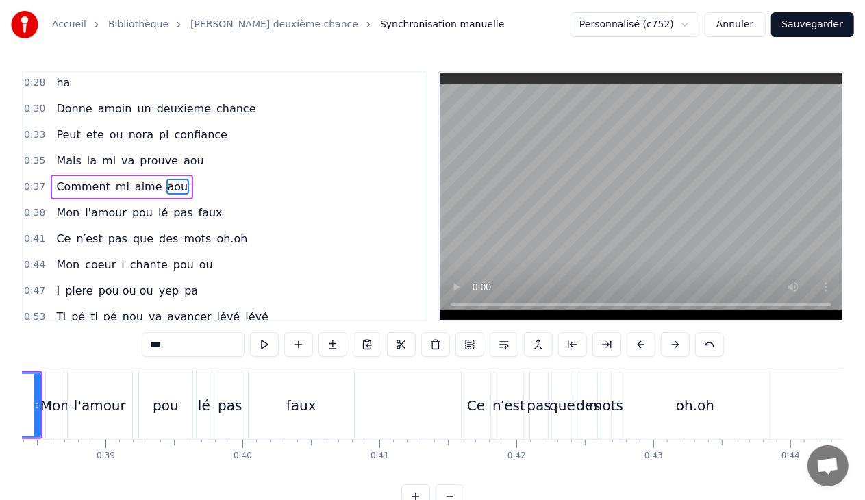
click at [184, 175] on div "0:37 Comment mi aime aou" at bounding box center [224, 187] width 403 height 26
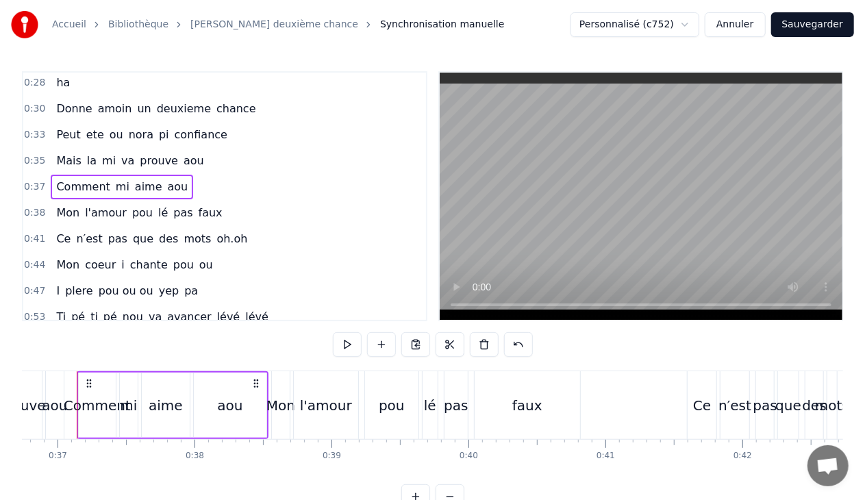
scroll to position [0, 5019]
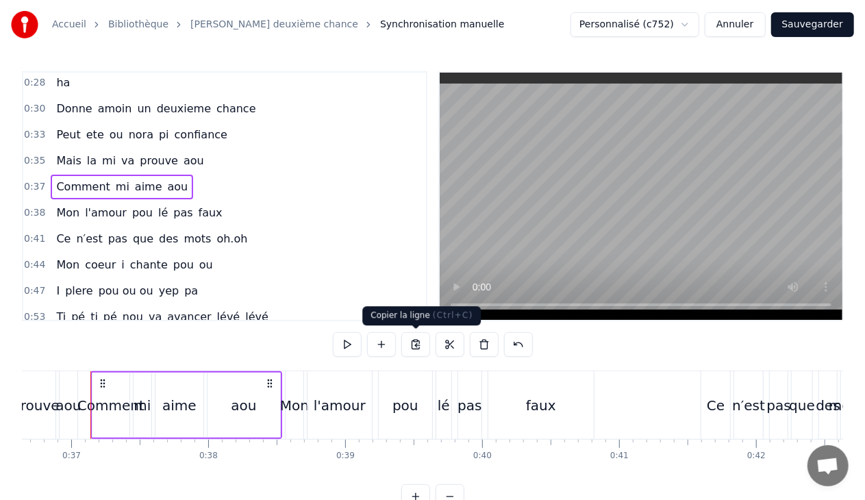
click at [412, 345] on button at bounding box center [415, 344] width 29 height 25
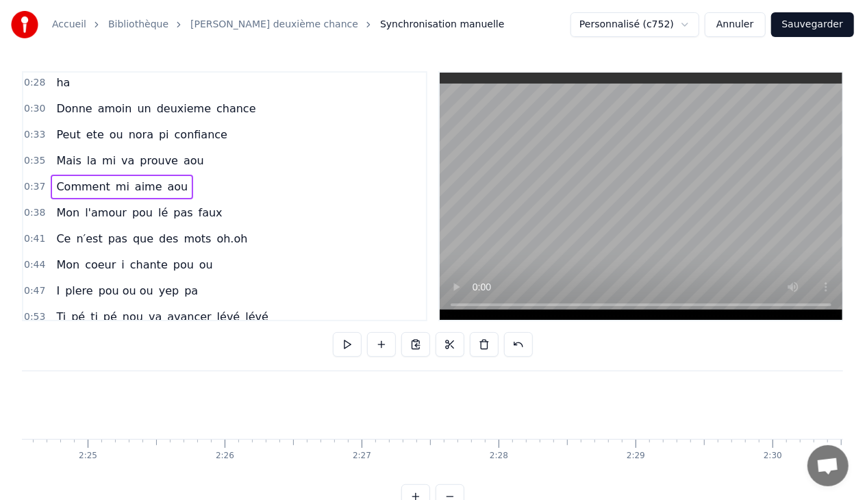
scroll to position [0, 19425]
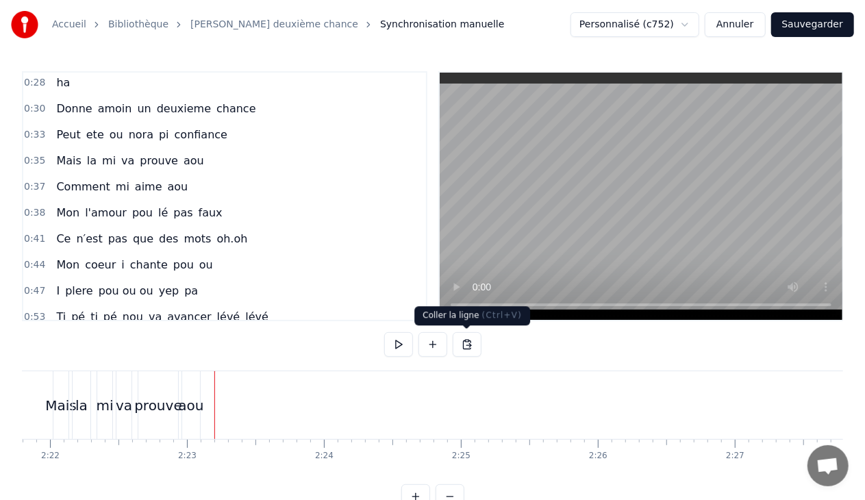
click at [466, 347] on button at bounding box center [467, 344] width 29 height 25
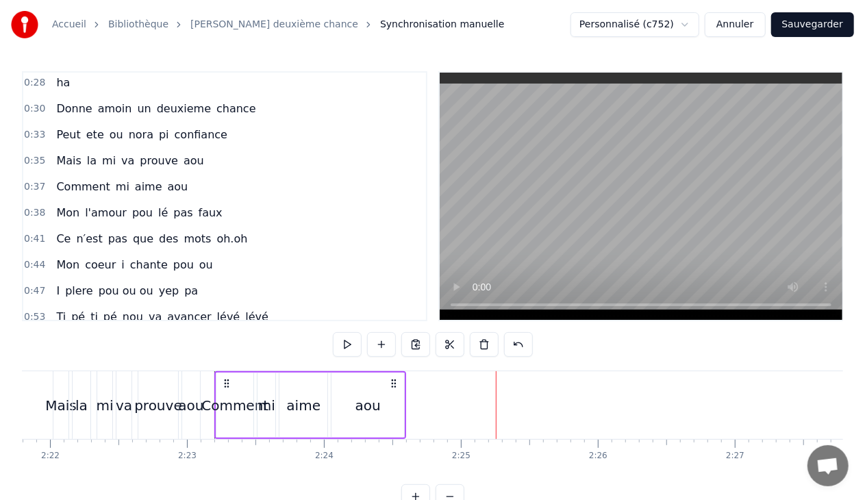
click at [197, 205] on span "faux" at bounding box center [210, 213] width 27 height 16
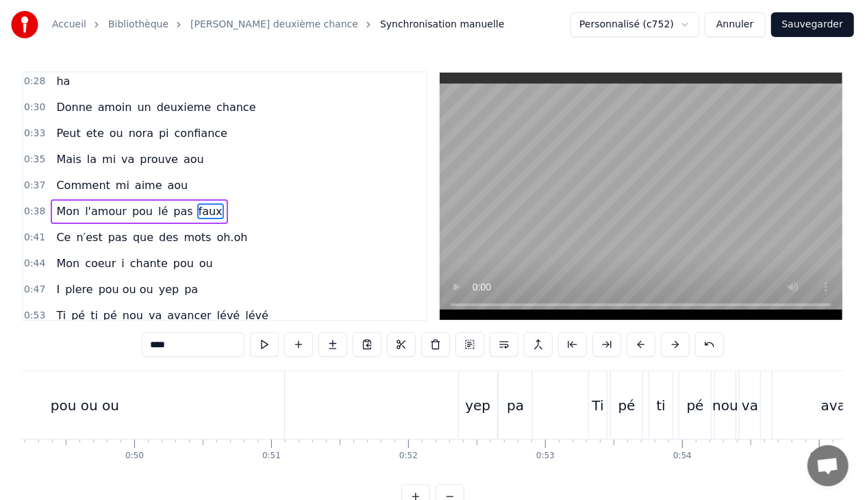
click at [216, 202] on div "0:38 Mon l'amour pou lé pas faux" at bounding box center [224, 212] width 403 height 26
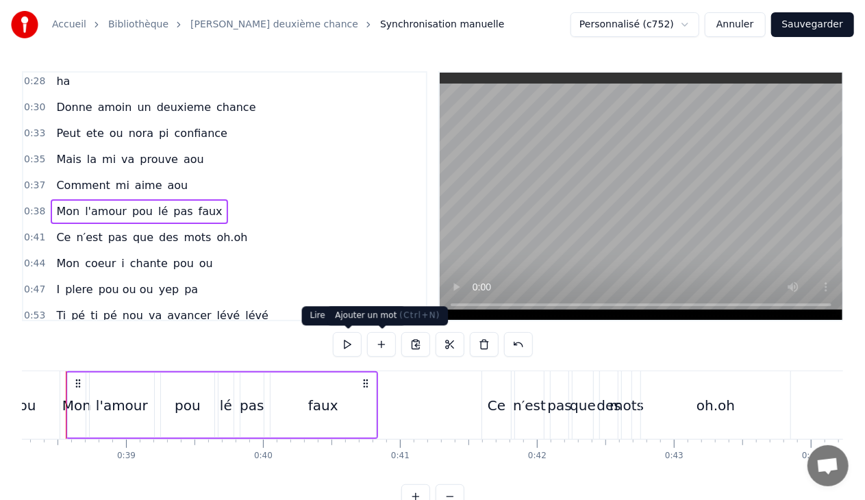
scroll to position [0, 5214]
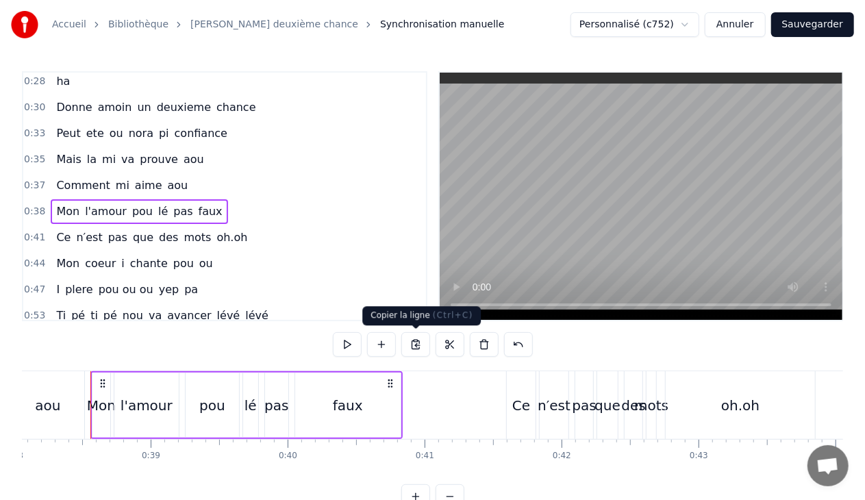
click at [416, 341] on button at bounding box center [415, 344] width 29 height 25
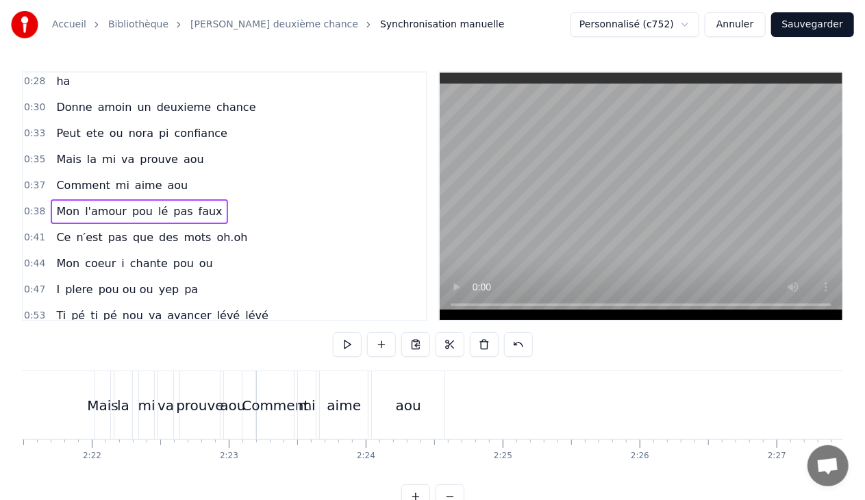
scroll to position [0, 19363]
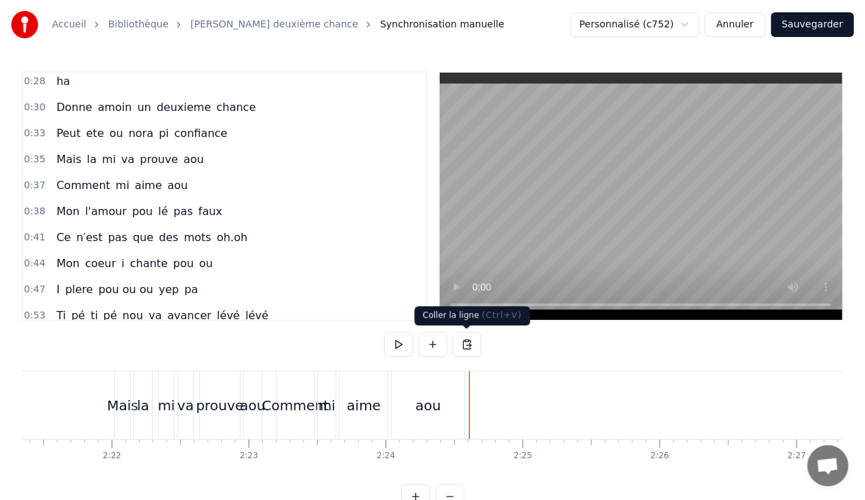
click at [470, 341] on button at bounding box center [467, 344] width 29 height 25
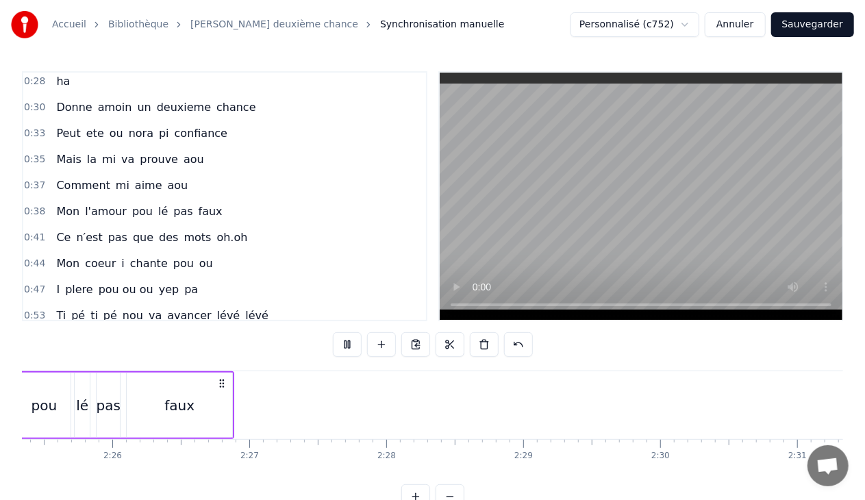
scroll to position [0, 19745]
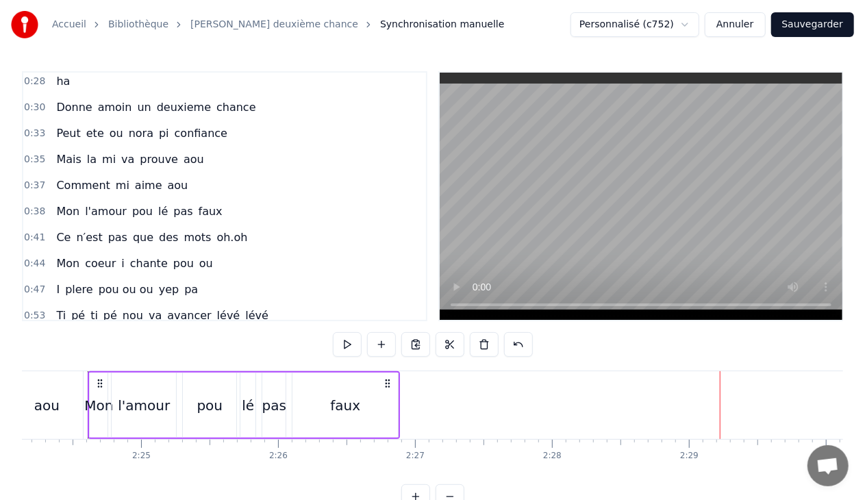
click at [215, 232] on span "oh.oh" at bounding box center [232, 237] width 34 height 16
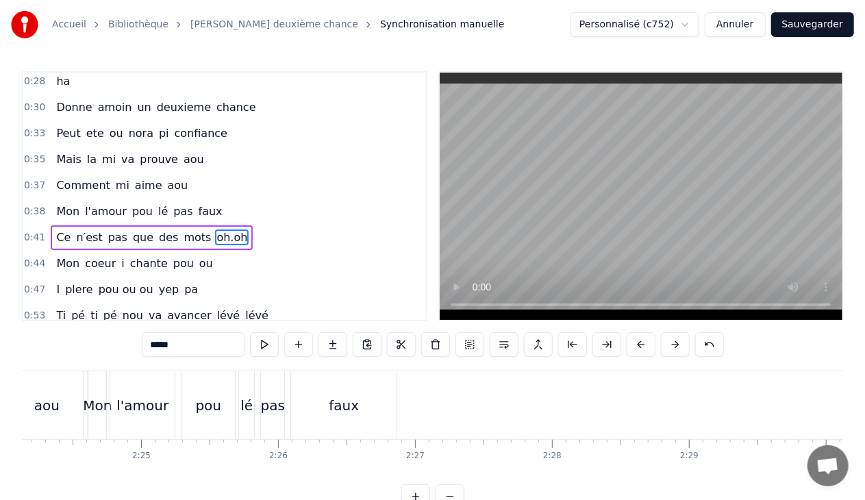
scroll to position [294, 0]
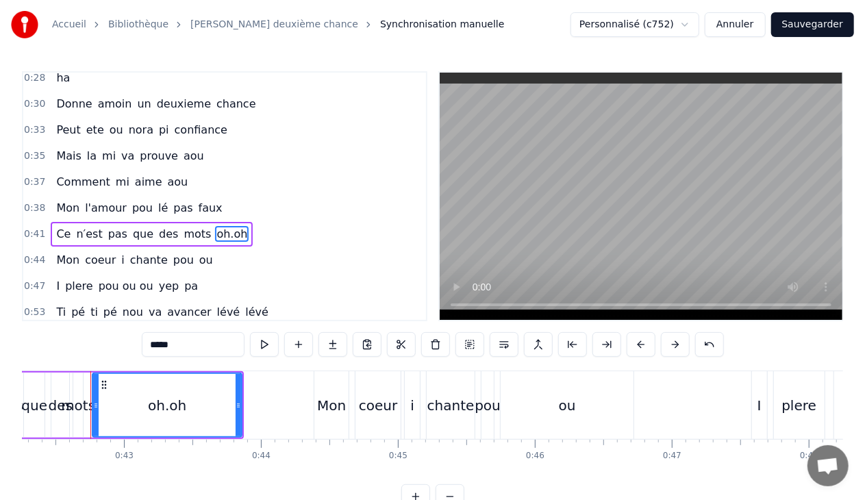
click at [237, 221] on div "0:41 Ce n′est pas que des mots oh.oh" at bounding box center [224, 234] width 403 height 26
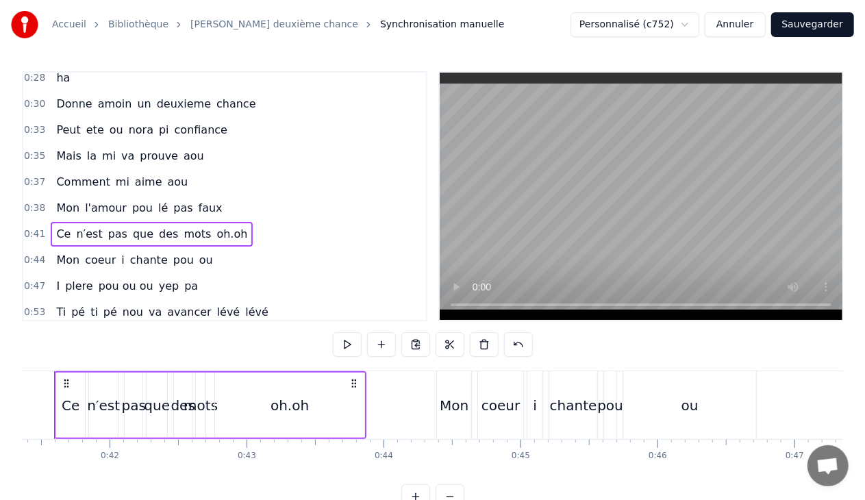
scroll to position [0, 5630]
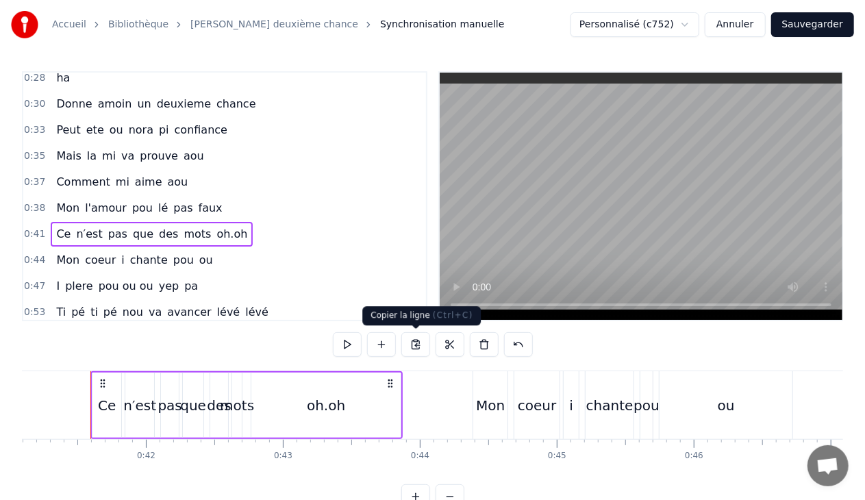
click at [416, 349] on button at bounding box center [415, 344] width 29 height 25
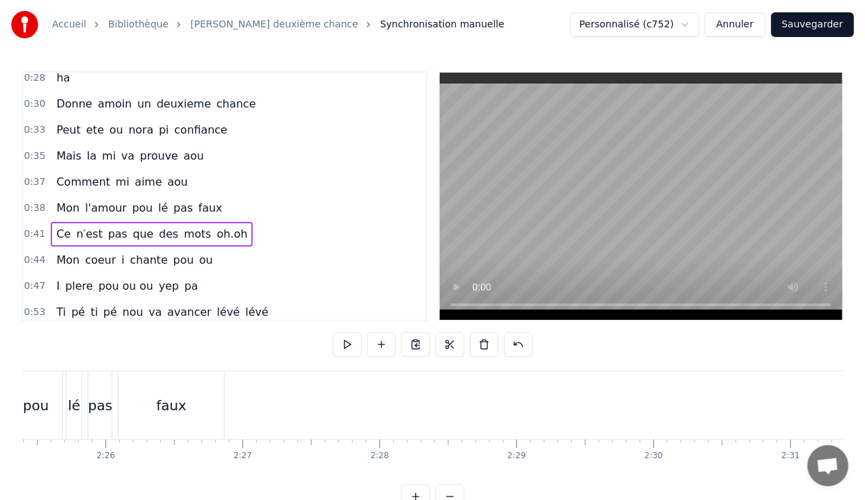
scroll to position [0, 19779]
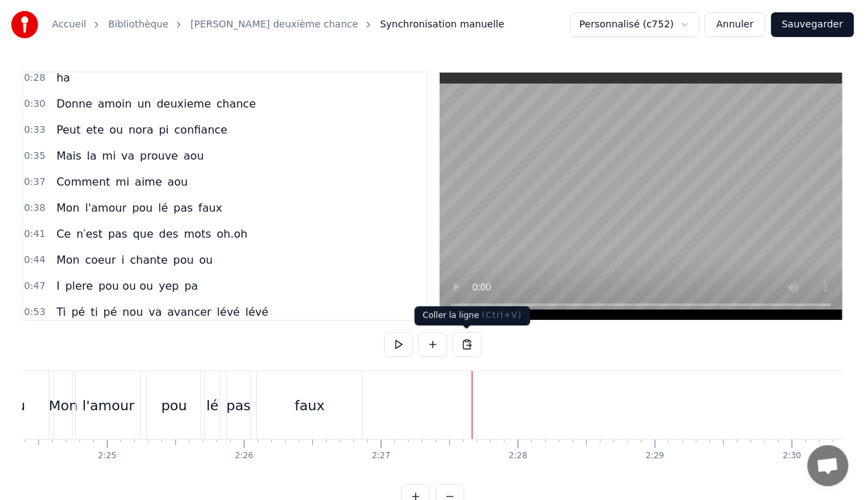
click at [466, 342] on button at bounding box center [467, 344] width 29 height 25
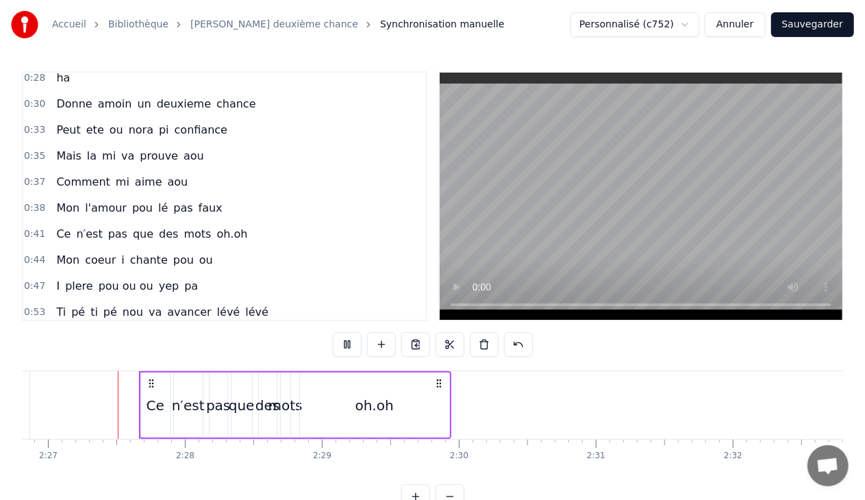
scroll to position [0, 20112]
click at [198, 252] on span "ou" at bounding box center [206, 260] width 16 height 16
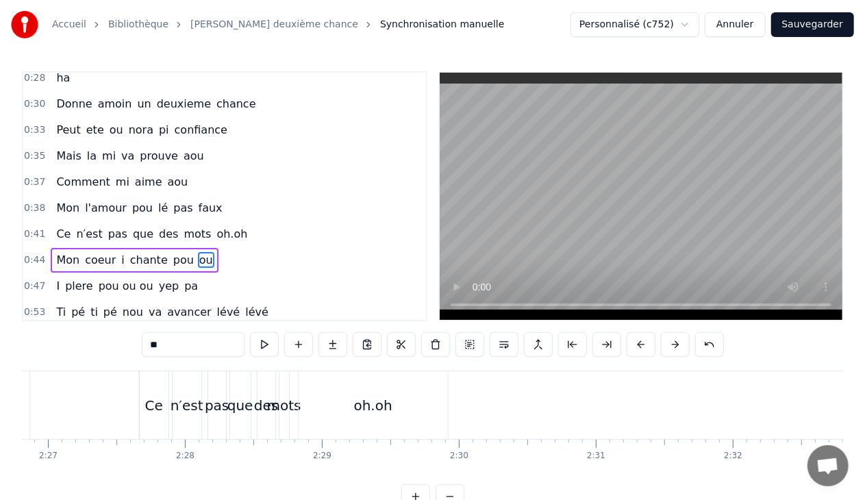
scroll to position [295, 0]
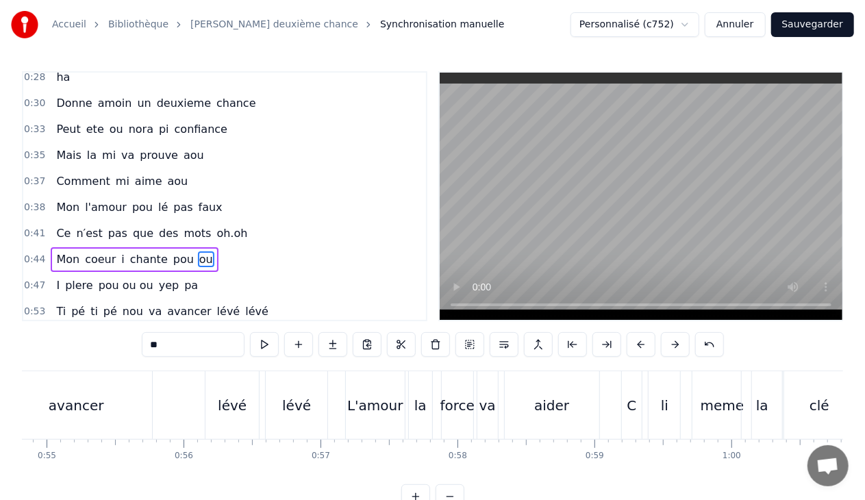
click at [205, 249] on div "0:44 Mon coeur i [PERSON_NAME] ou" at bounding box center [224, 260] width 403 height 26
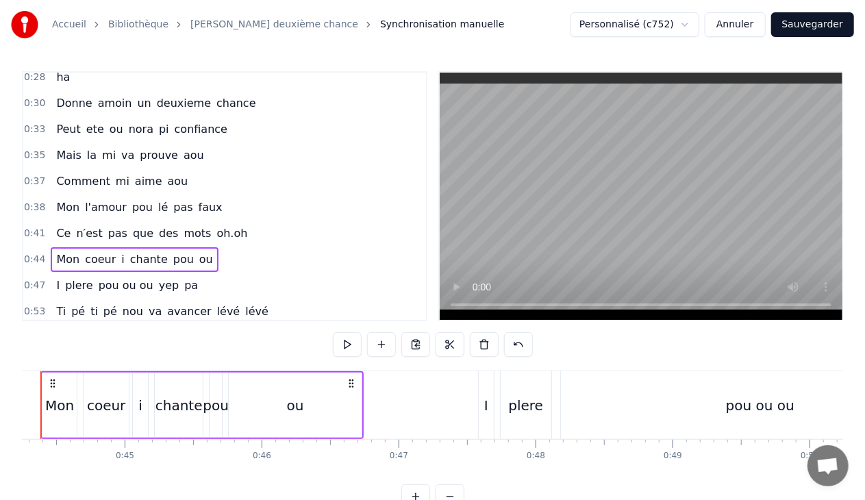
scroll to position [0, 6012]
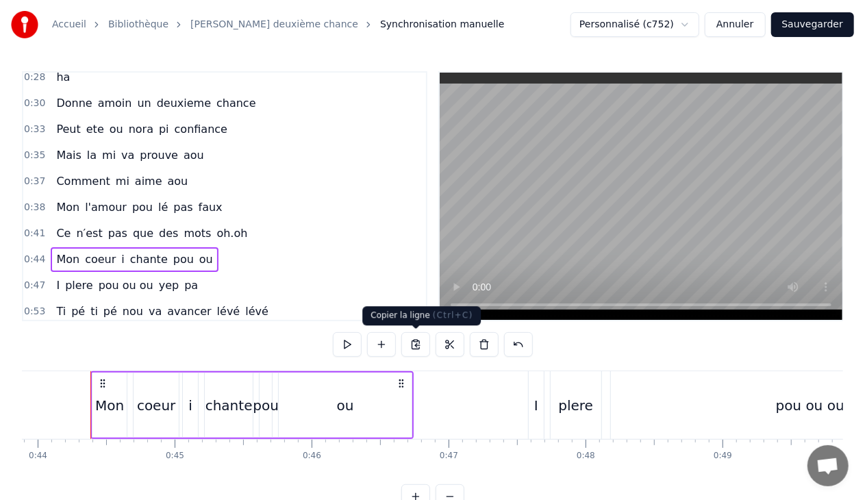
click at [419, 343] on button at bounding box center [415, 344] width 29 height 25
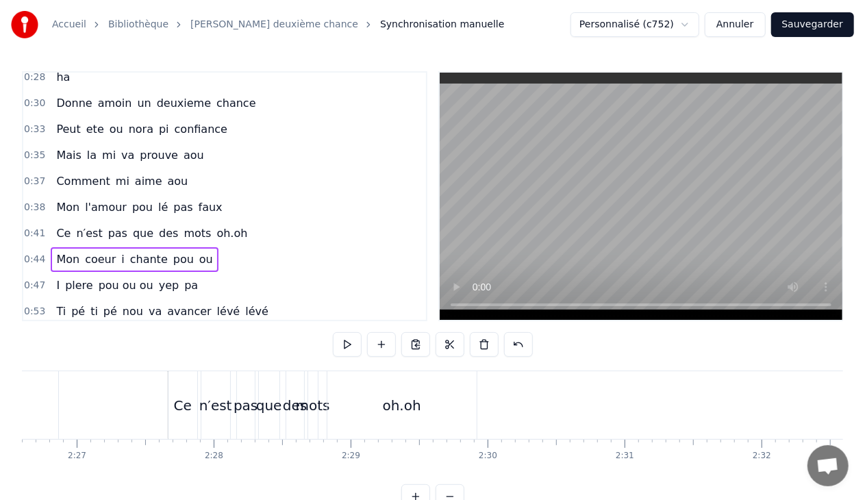
scroll to position [0, 20221]
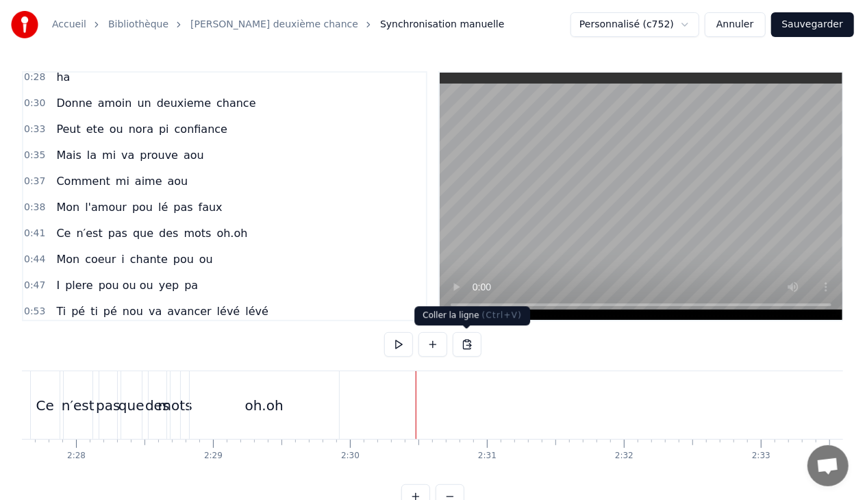
click at [466, 337] on button at bounding box center [467, 344] width 29 height 25
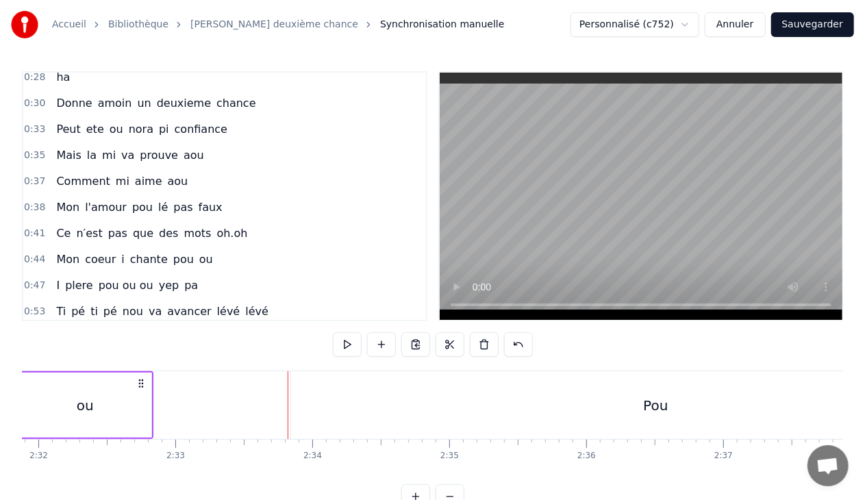
scroll to position [0, 20932]
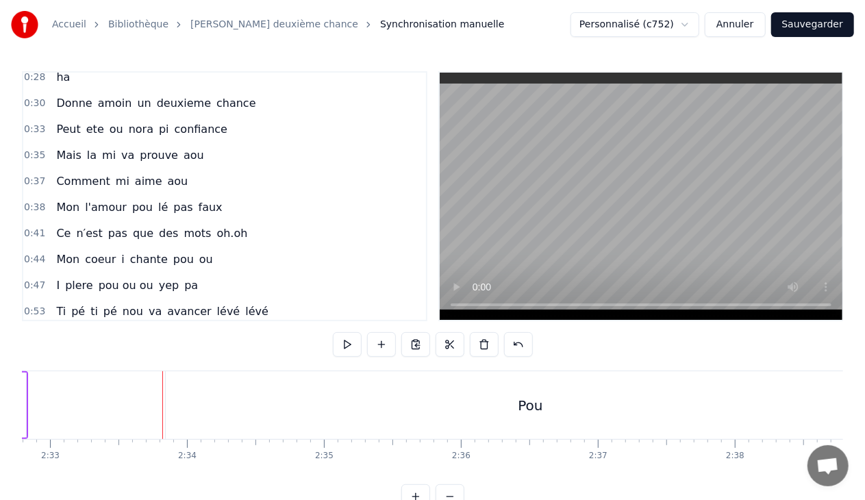
click at [514, 403] on div "Pou" at bounding box center [531, 405] width 730 height 68
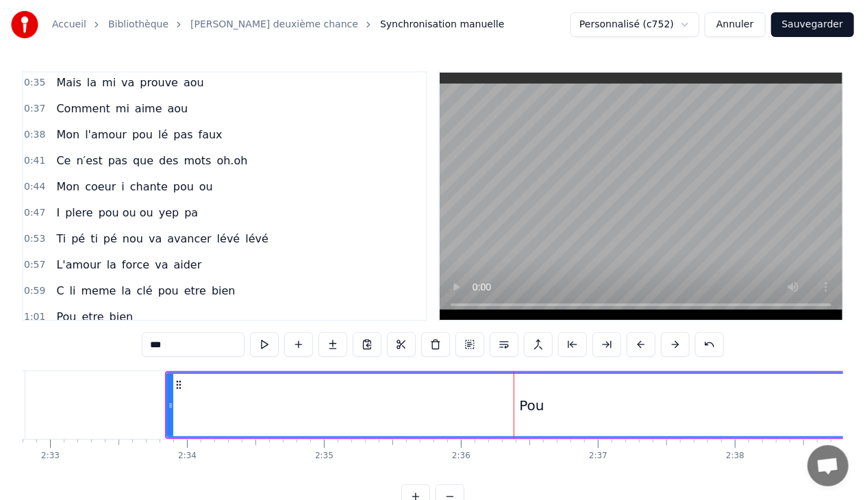
scroll to position [349, 0]
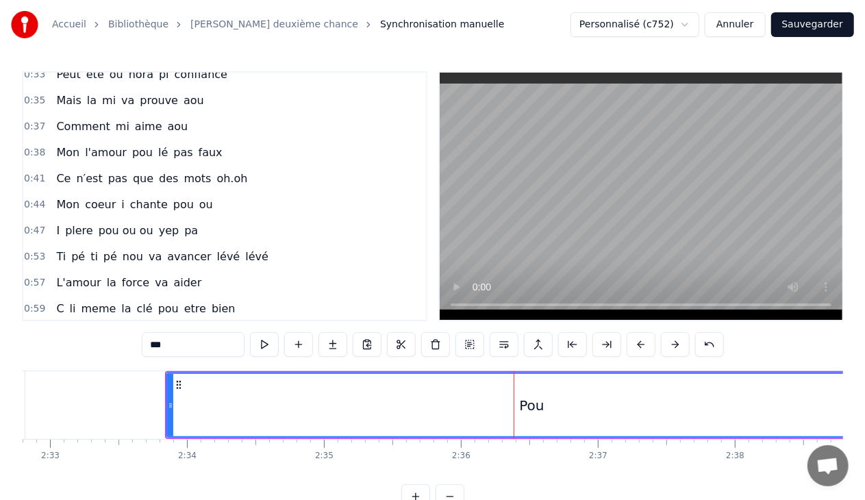
click at [183, 227] on span "pa" at bounding box center [191, 231] width 16 height 16
type input "**"
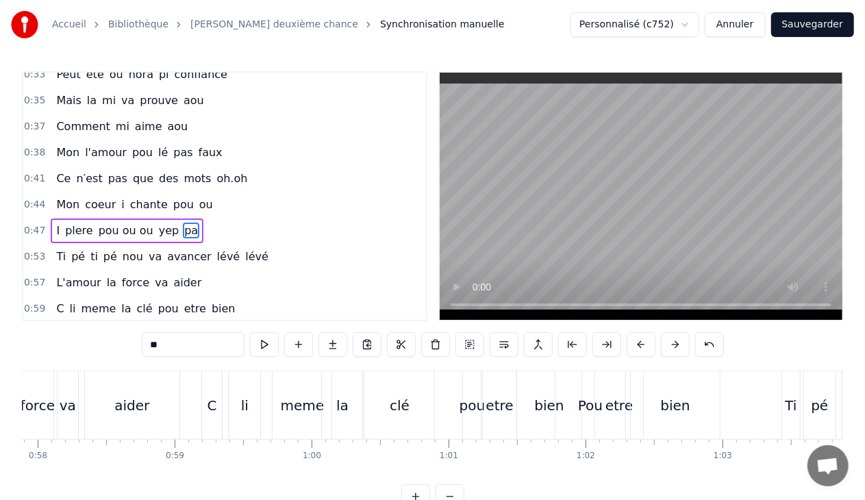
click at [192, 221] on div "0:47 I plere pou ou ou yep pa" at bounding box center [224, 231] width 403 height 26
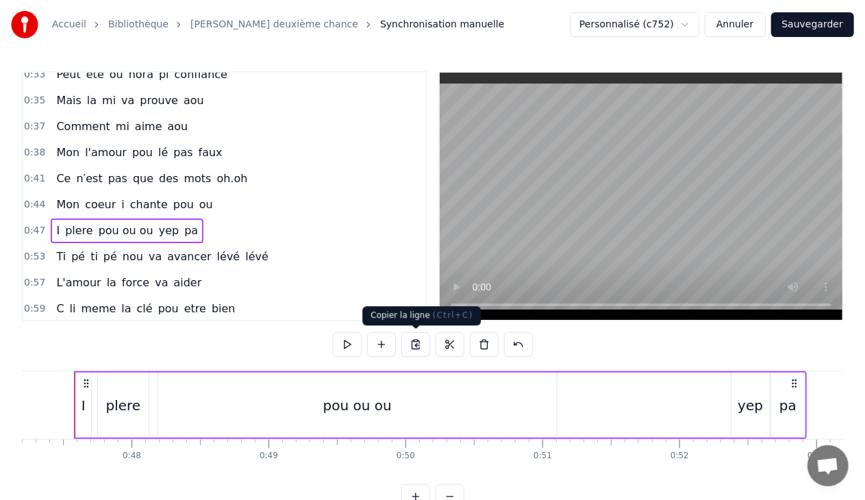
scroll to position [0, 6450]
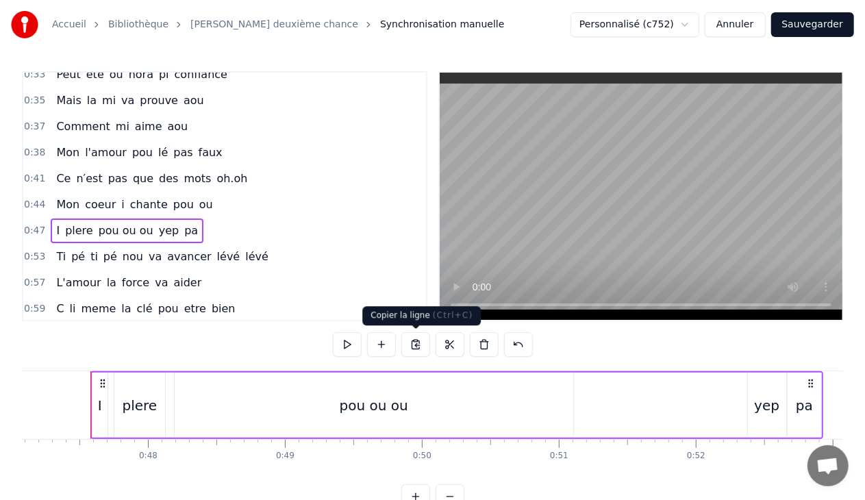
click at [414, 343] on button at bounding box center [415, 344] width 29 height 25
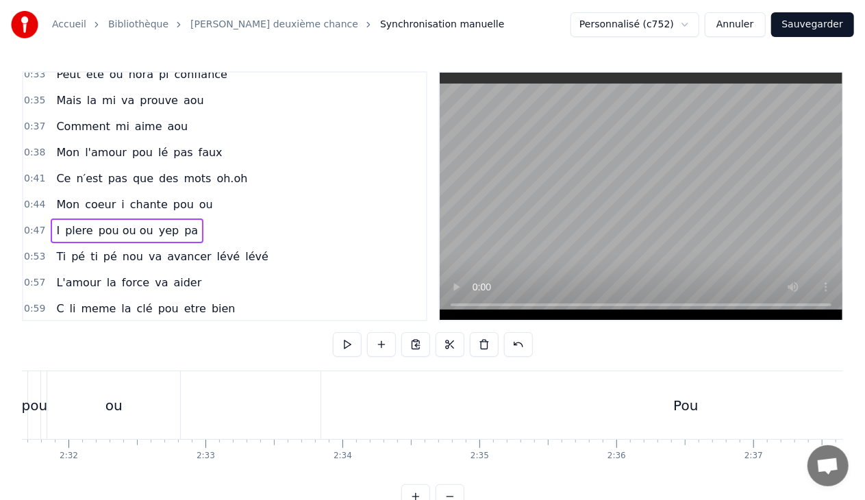
scroll to position [0, 20638]
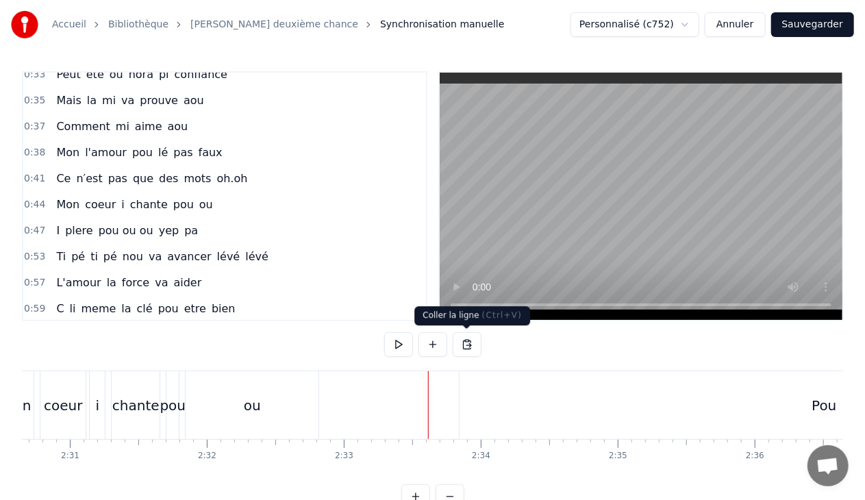
click at [466, 344] on button at bounding box center [467, 344] width 29 height 25
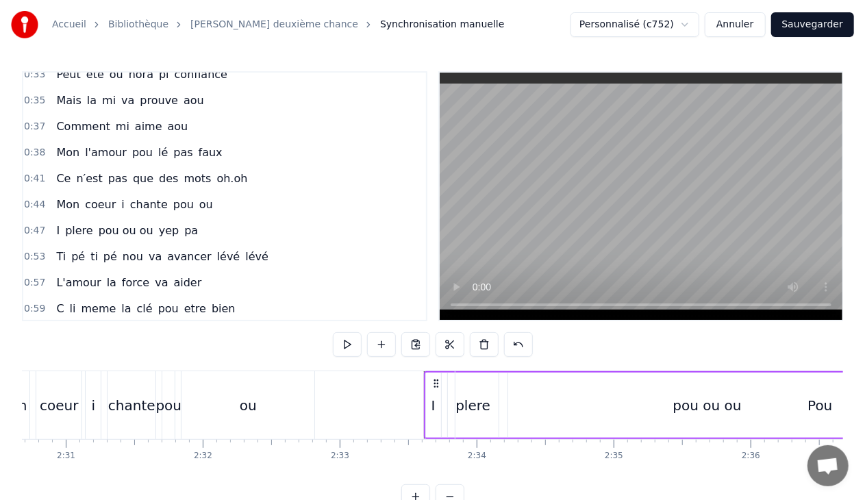
scroll to position [0, 20583]
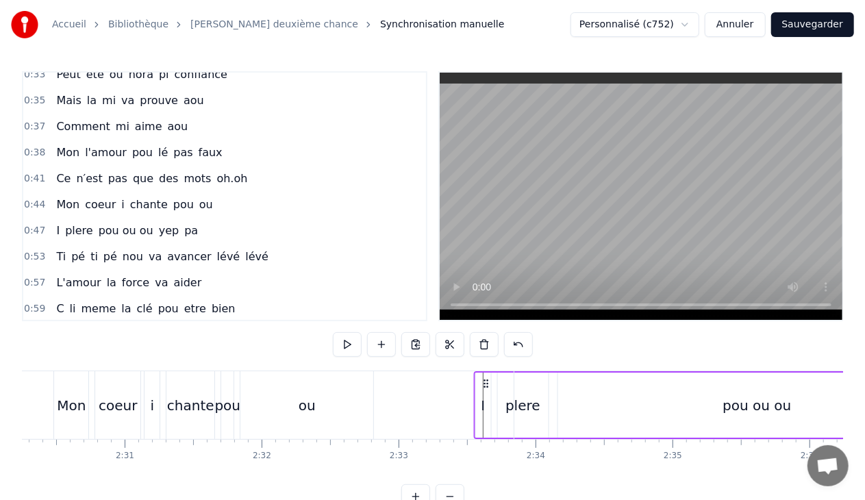
drag, startPoint x: 493, startPoint y: 382, endPoint x: 484, endPoint y: 383, distance: 9.6
click at [484, 383] on circle at bounding box center [484, 383] width 1 height 1
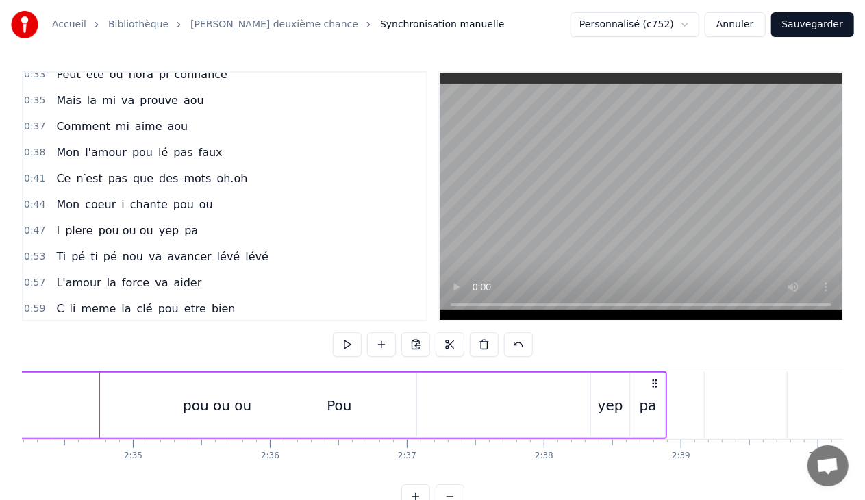
scroll to position [0, 21131]
click at [213, 407] on div "Pou" at bounding box center [331, 405] width 730 height 68
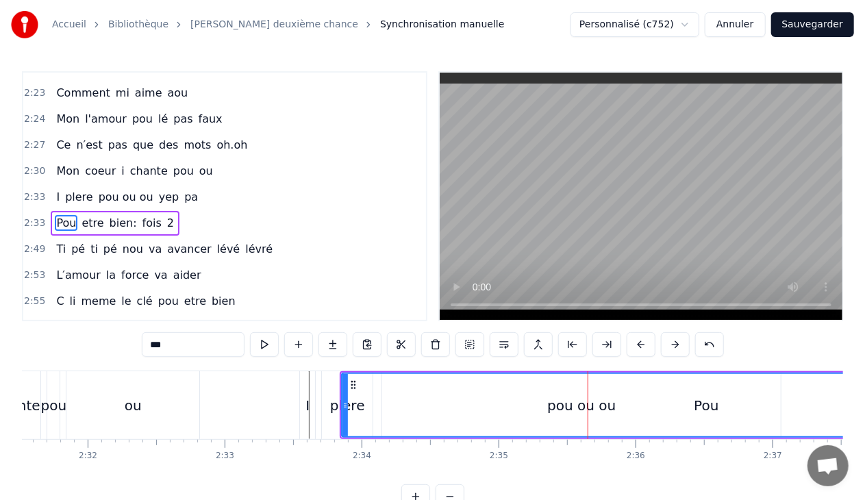
scroll to position [0, 20718]
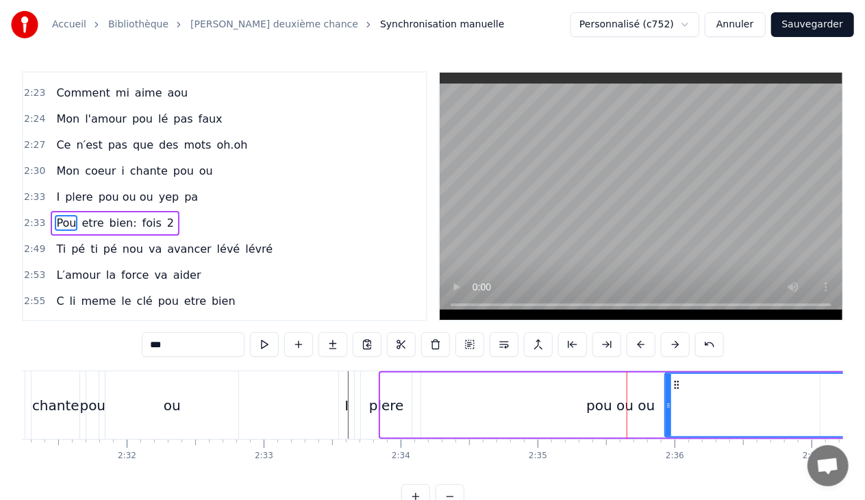
drag, startPoint x: 383, startPoint y: 406, endPoint x: 667, endPoint y: 396, distance: 284.4
click at [667, 396] on div at bounding box center [668, 405] width 5 height 62
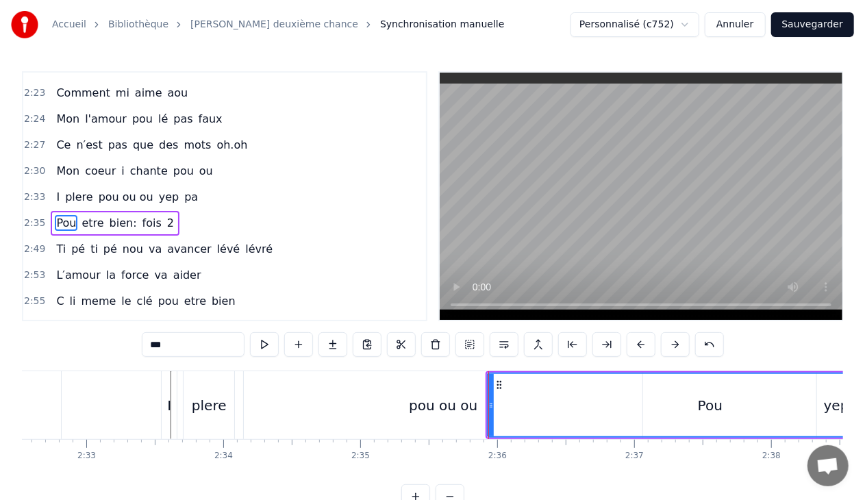
scroll to position [0, 20817]
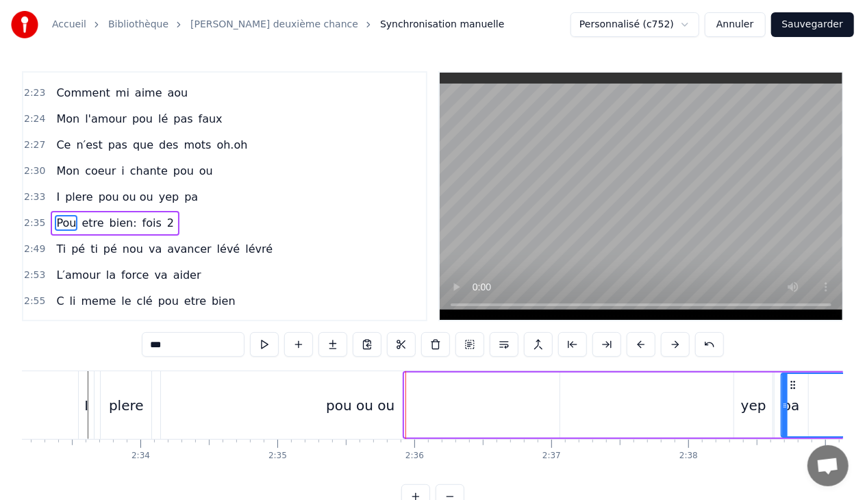
drag, startPoint x: 575, startPoint y: 382, endPoint x: 803, endPoint y: 382, distance: 228.8
click at [799, 382] on icon at bounding box center [793, 384] width 11 height 11
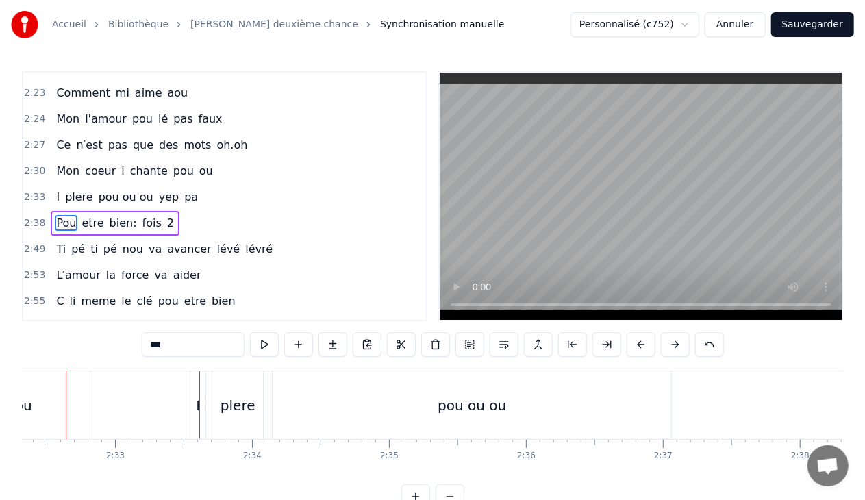
scroll to position [0, 20842]
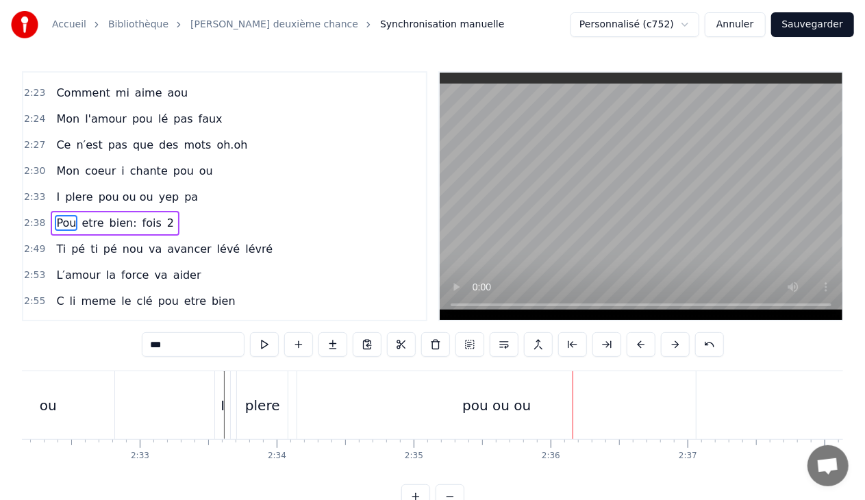
click at [451, 399] on div "pou ou ou" at bounding box center [496, 405] width 399 height 68
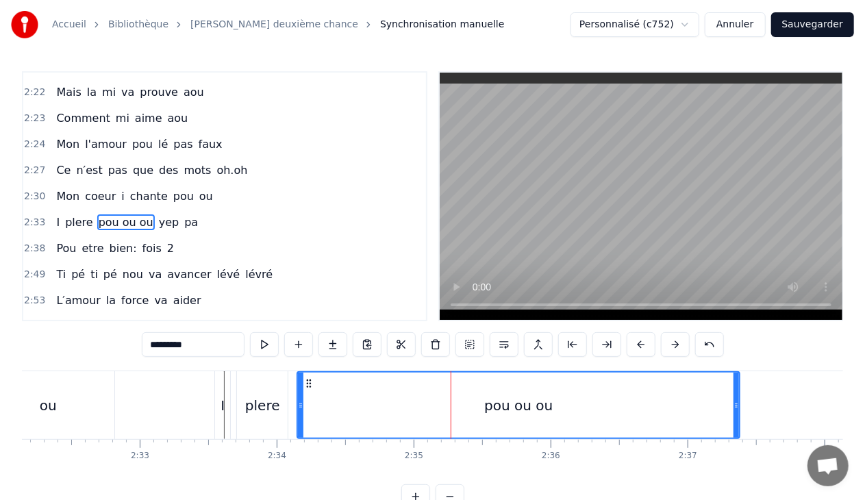
drag, startPoint x: 693, startPoint y: 403, endPoint x: 737, endPoint y: 407, distance: 44.0
click at [737, 407] on icon at bounding box center [736, 405] width 5 height 11
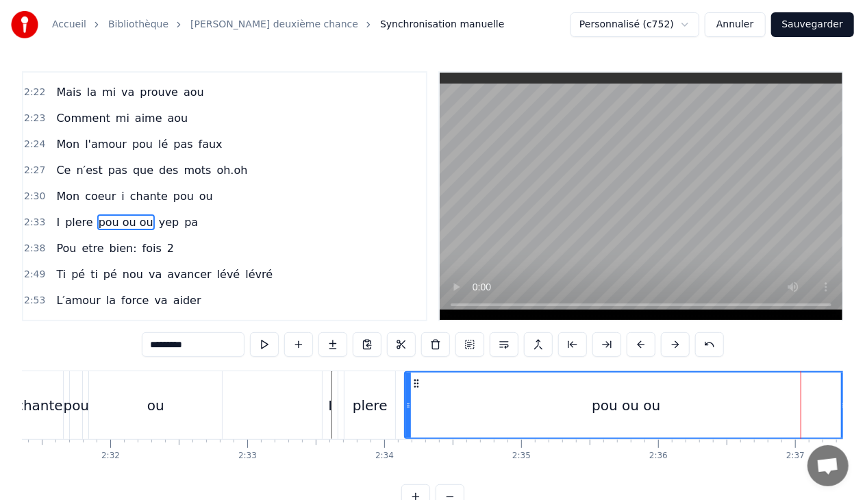
scroll to position [0, 20715]
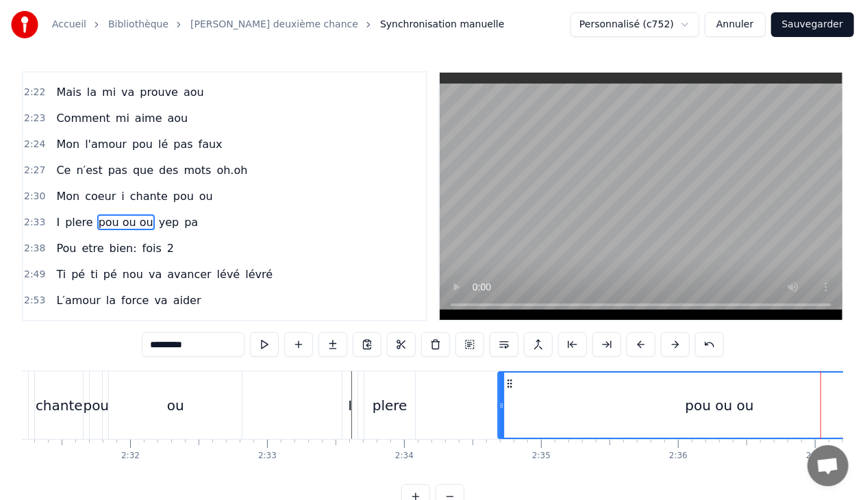
drag, startPoint x: 433, startPoint y: 384, endPoint x: 507, endPoint y: 399, distance: 75.6
click at [507, 399] on div "pou ou ou" at bounding box center [719, 405] width 441 height 65
click at [85, 214] on span "plere" at bounding box center [79, 222] width 31 height 16
type input "*****"
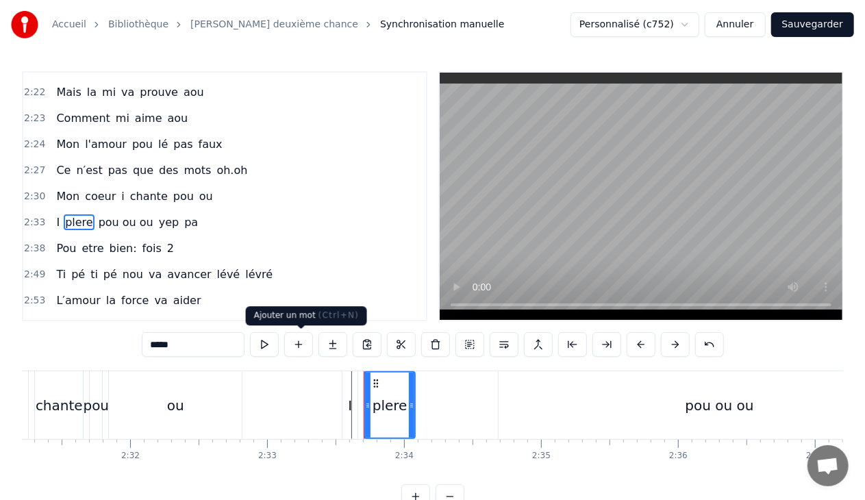
click at [301, 340] on button at bounding box center [298, 344] width 29 height 25
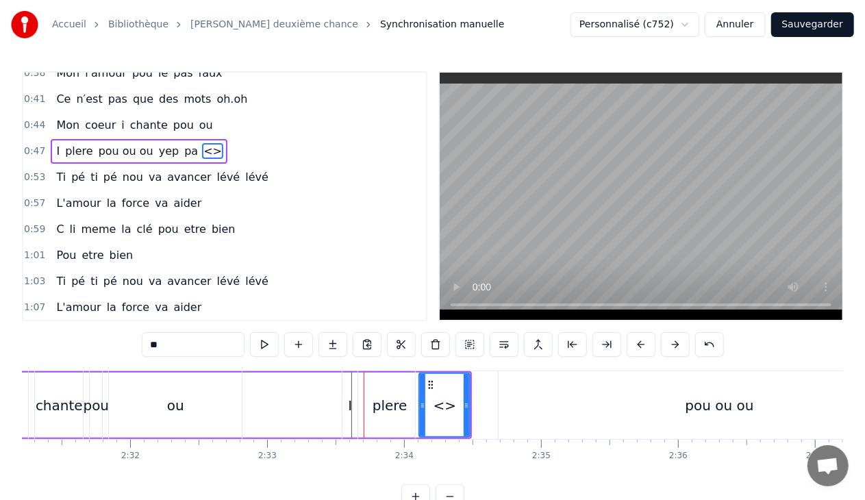
scroll to position [375, 0]
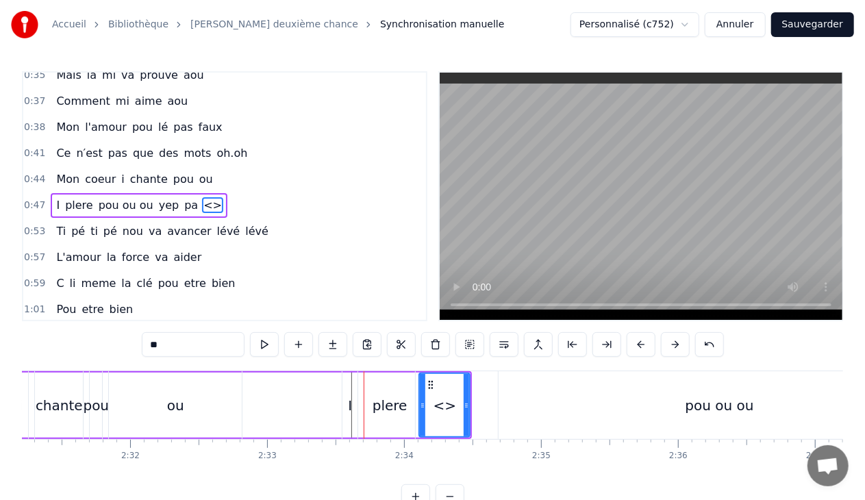
click at [192, 343] on input "**" at bounding box center [193, 344] width 103 height 25
type input "*"
type input "**"
drag, startPoint x: 430, startPoint y: 381, endPoint x: 456, endPoint y: 388, distance: 27.1
click at [456, 388] on div "I plere pou ou ou yep pa" at bounding box center [708, 405] width 733 height 68
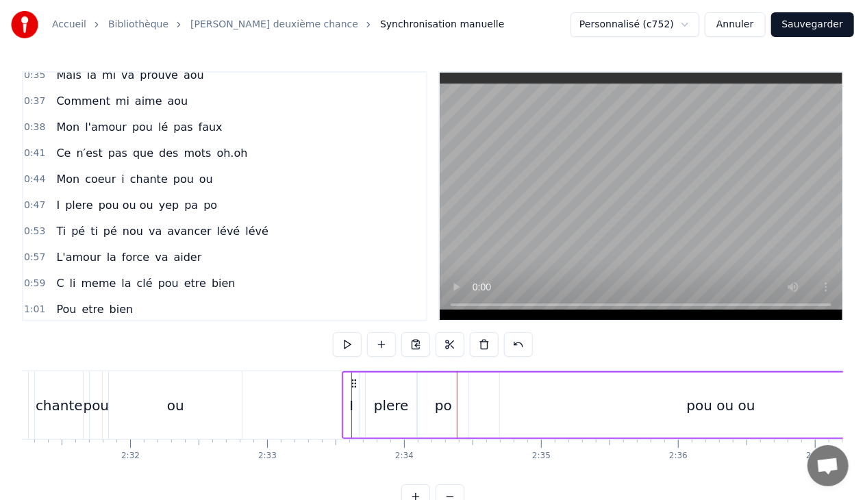
click at [439, 399] on div "I plere pou ou ou yep pa" at bounding box center [708, 405] width 733 height 68
click at [442, 405] on div "I plere pou ou ou yep pa" at bounding box center [708, 405] width 733 height 68
click at [446, 405] on div "I plere pou ou ou yep pa" at bounding box center [708, 405] width 733 height 68
click at [398, 407] on div "plere" at bounding box center [391, 405] width 35 height 21
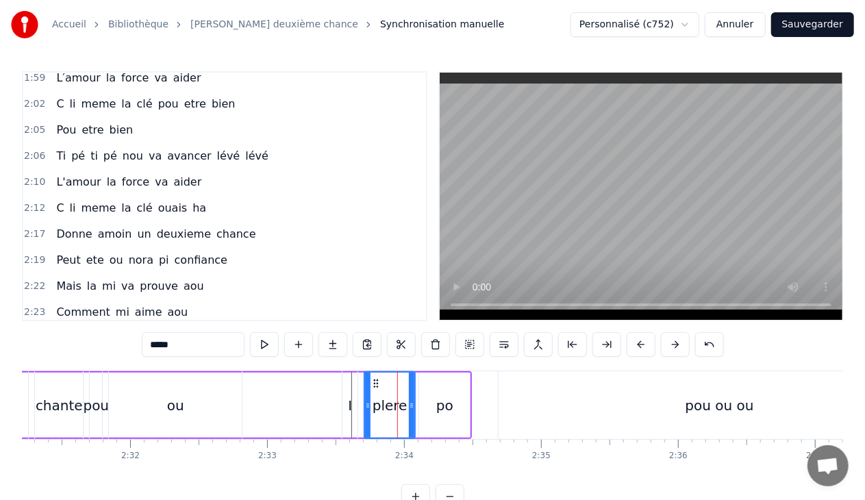
scroll to position [1347, 0]
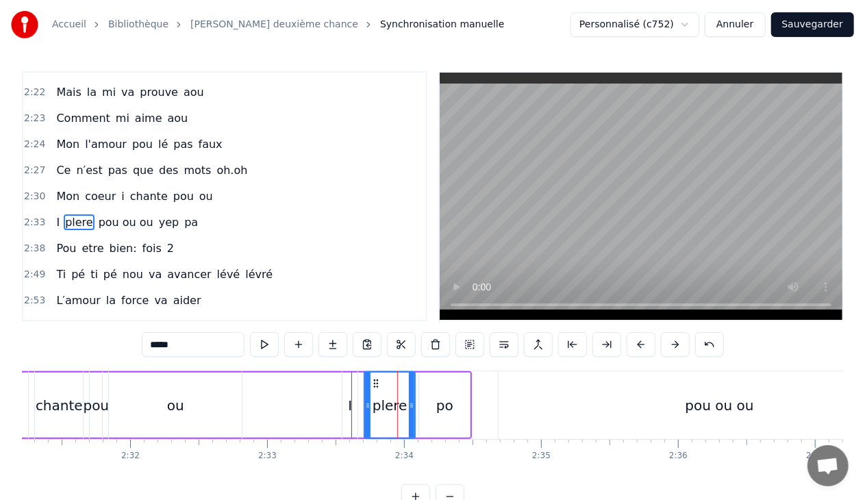
click at [445, 402] on div "I plere pou ou ou yep pa" at bounding box center [708, 405] width 733 height 68
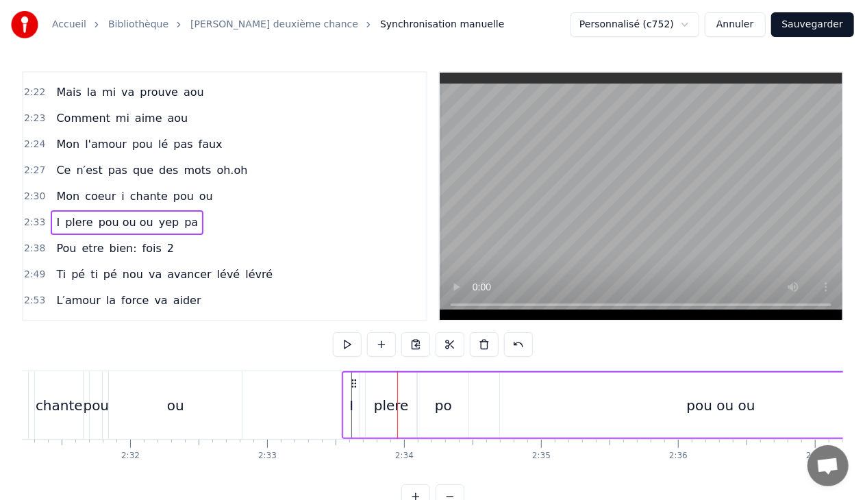
click at [445, 402] on div "I plere pou ou ou yep pa" at bounding box center [708, 405] width 733 height 68
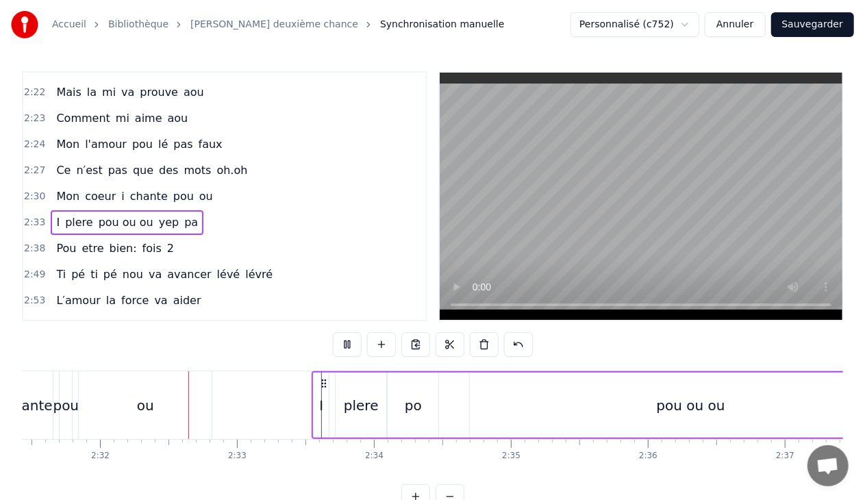
scroll to position [0, 20757]
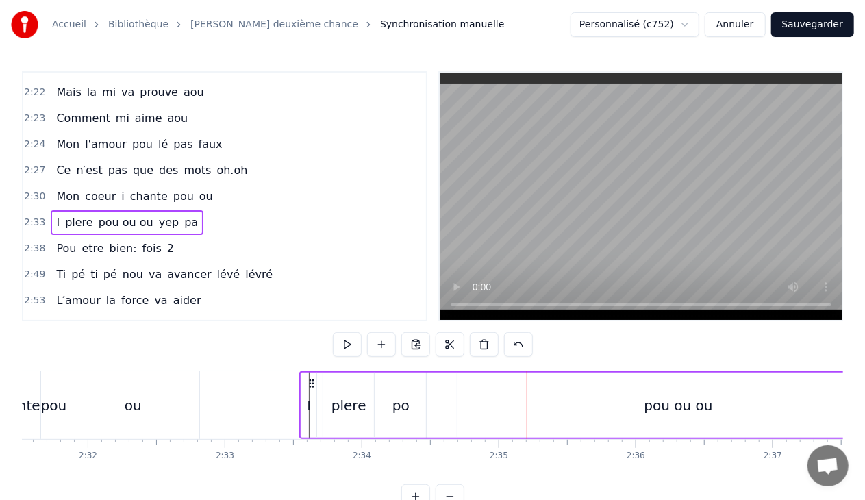
click at [404, 408] on div "I plere pou ou ou yep pa" at bounding box center [665, 405] width 733 height 68
click at [636, 394] on div "pou ou ou" at bounding box center [679, 405] width 442 height 65
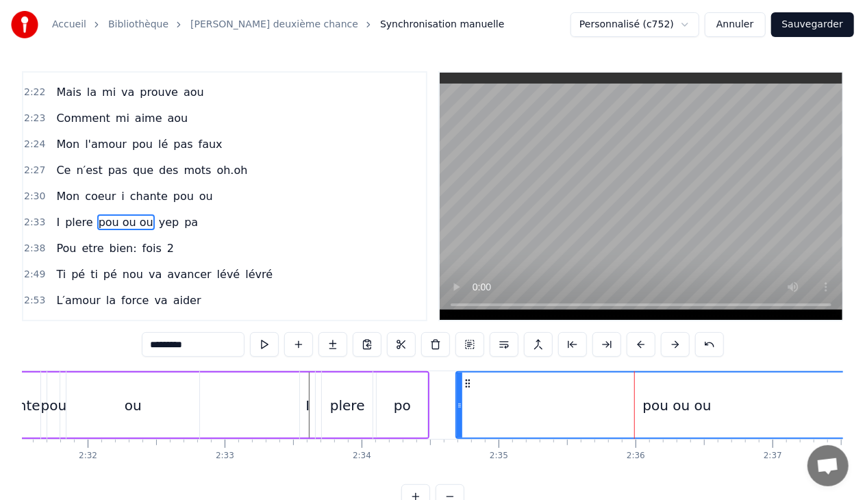
click at [412, 405] on div "I plere pou ou ou yep pa" at bounding box center [665, 405] width 733 height 68
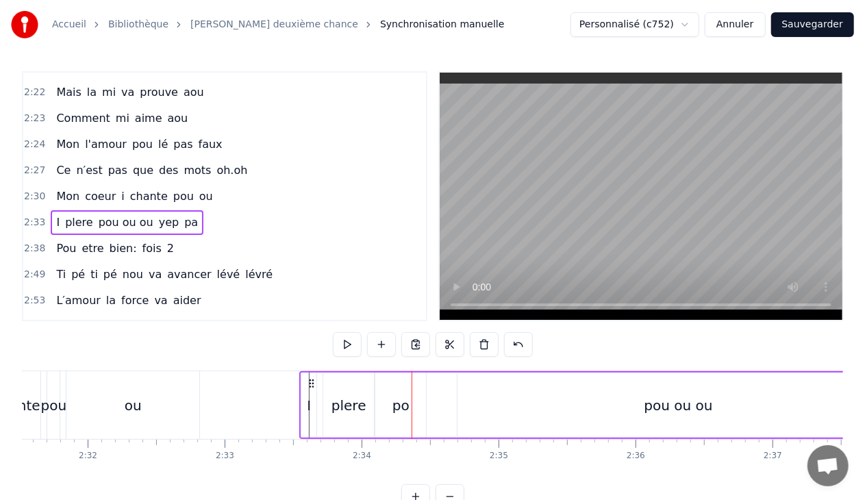
click at [398, 406] on div "I plere pou ou ou yep pa" at bounding box center [665, 405] width 733 height 68
click at [334, 407] on div "plere" at bounding box center [349, 405] width 35 height 21
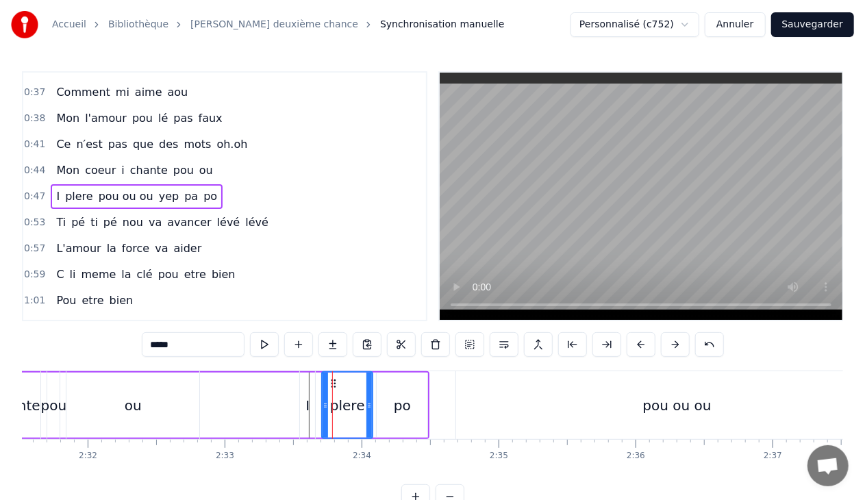
scroll to position [391, 0]
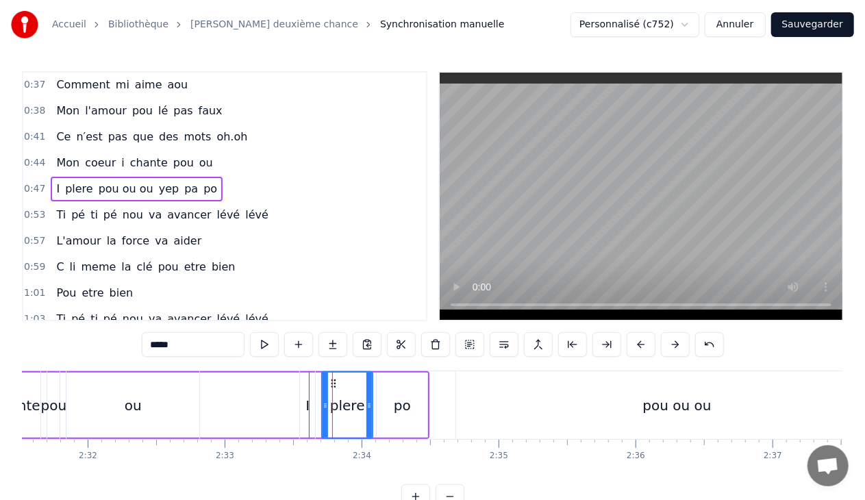
click at [202, 181] on span "po" at bounding box center [210, 189] width 16 height 16
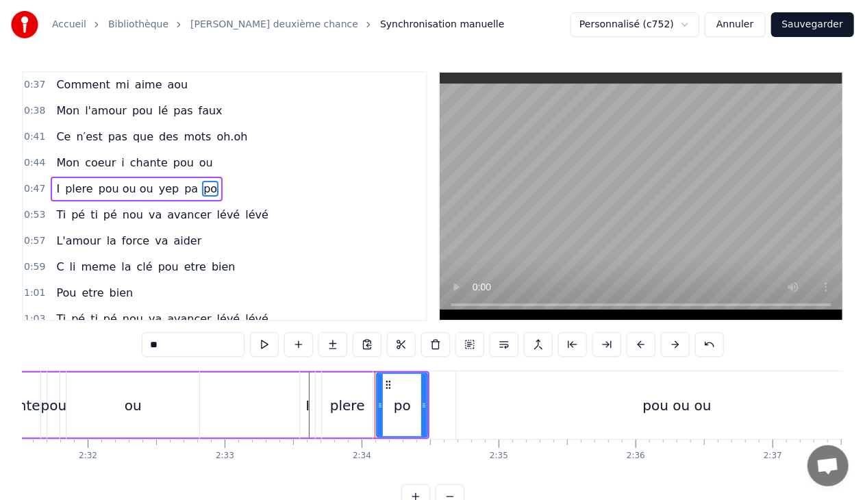
scroll to position [375, 0]
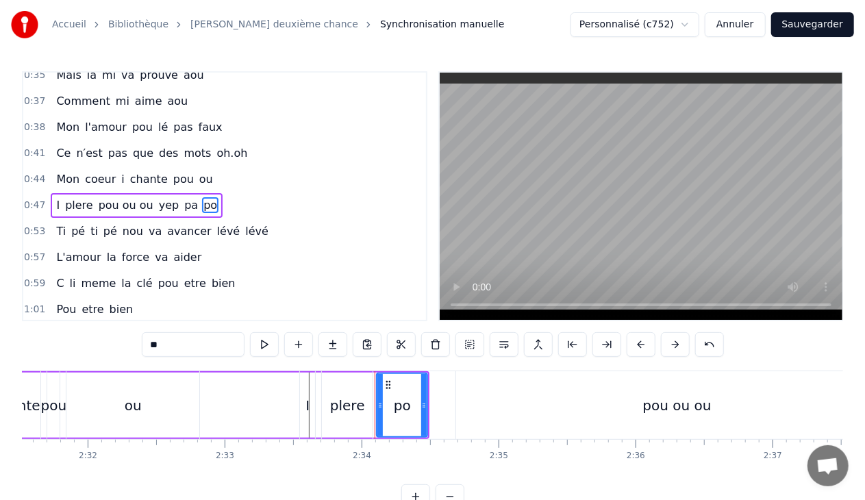
click at [182, 346] on input "**" at bounding box center [193, 344] width 103 height 25
type input "*"
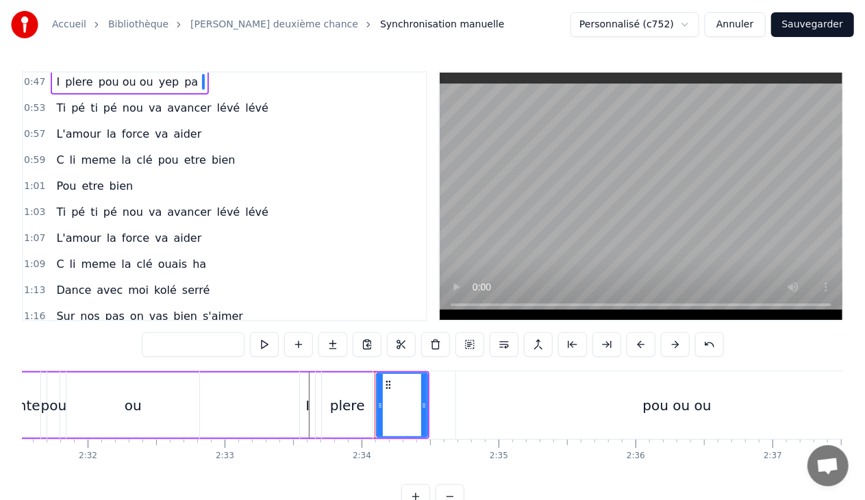
scroll to position [490, 0]
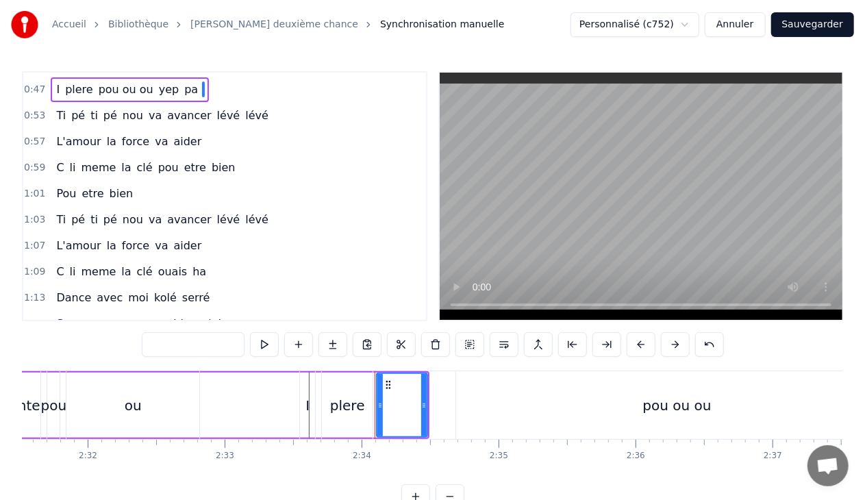
click at [353, 409] on div "plere" at bounding box center [347, 405] width 35 height 21
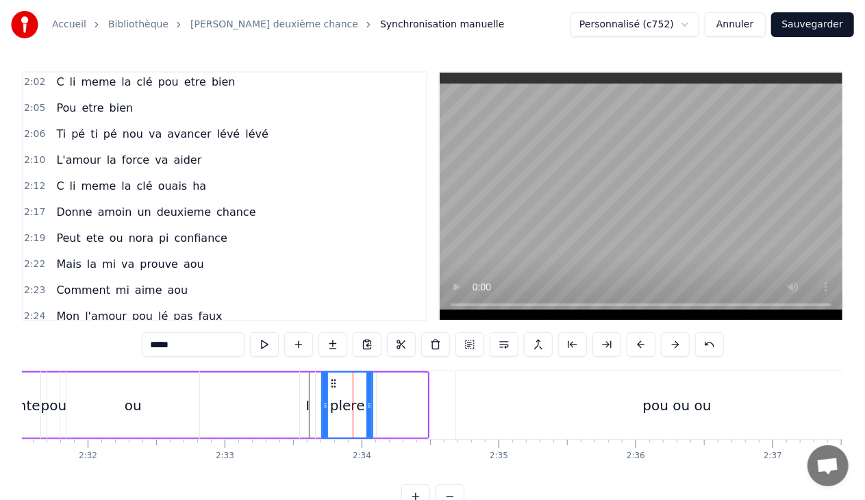
scroll to position [1347, 0]
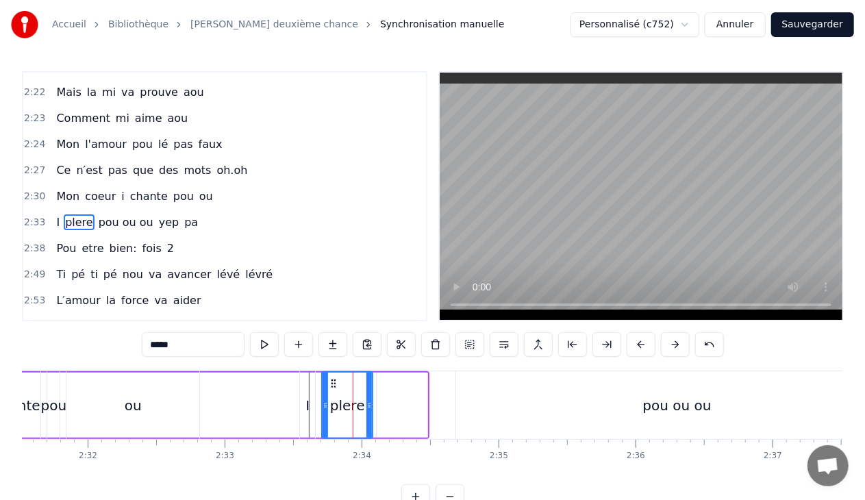
click at [638, 406] on div "pou ou ou" at bounding box center [677, 405] width 442 height 68
type input "*********"
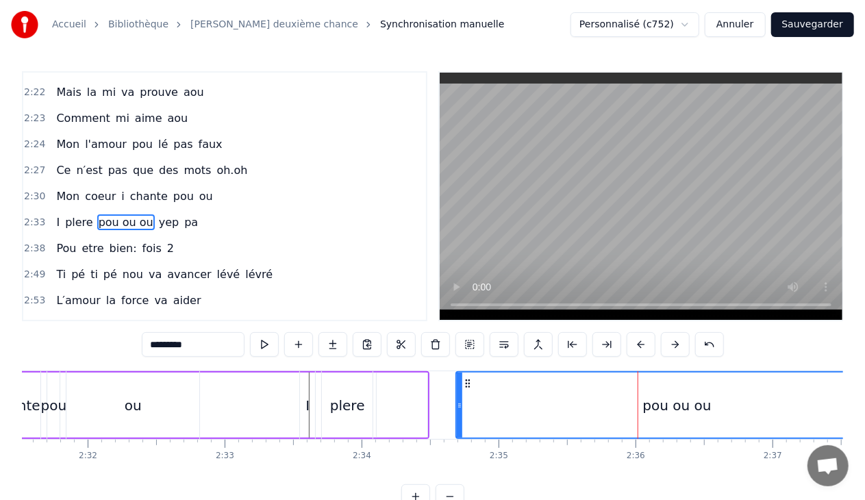
click at [395, 409] on div "I plere pou ou ou yep pa" at bounding box center [665, 405] width 733 height 68
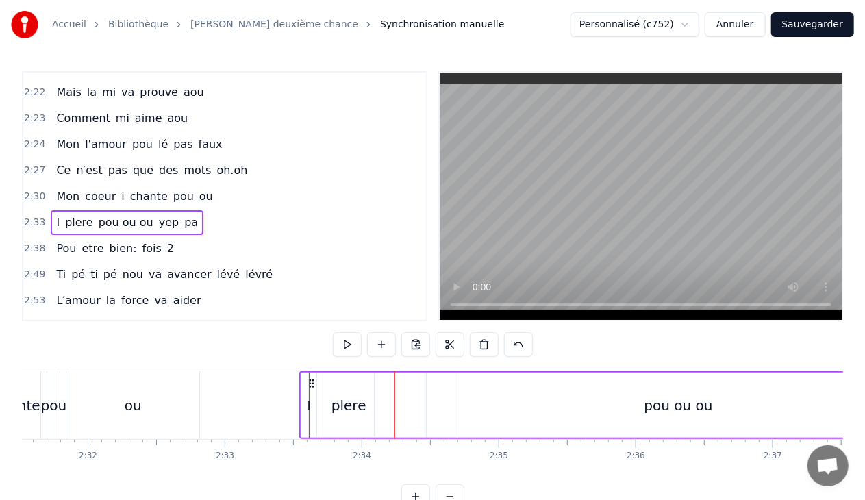
click at [365, 407] on div "plere" at bounding box center [348, 405] width 51 height 65
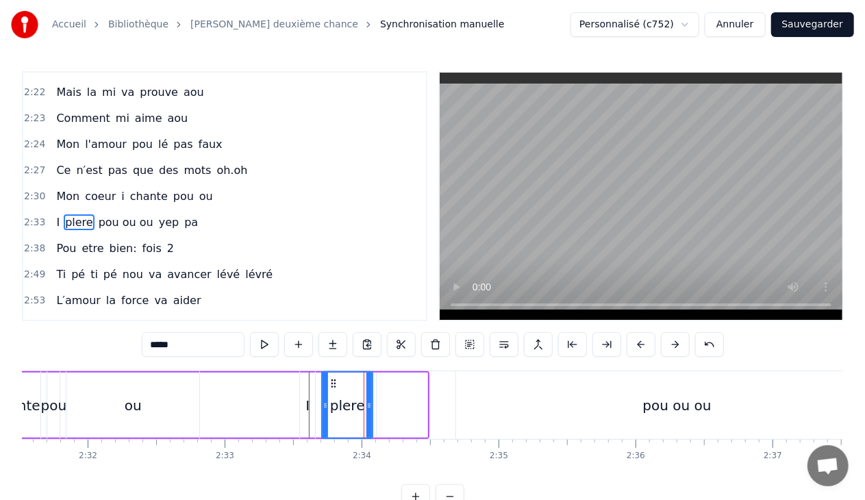
click at [500, 404] on div "pou ou ou" at bounding box center [677, 405] width 442 height 68
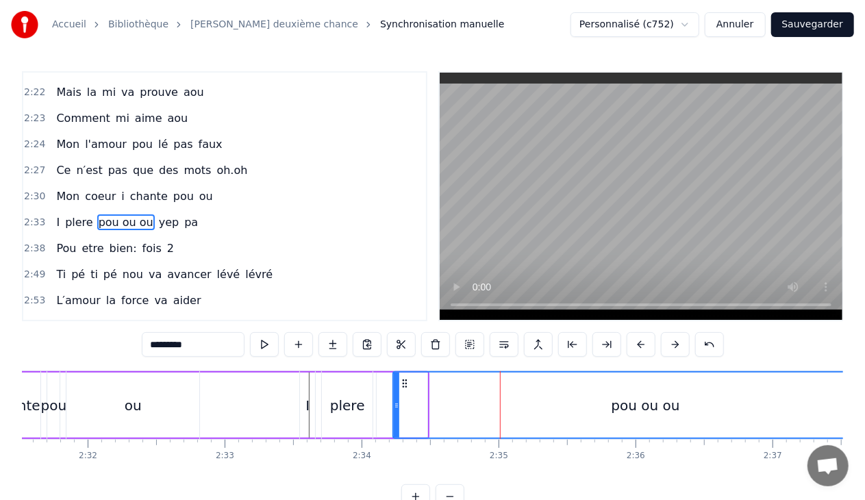
drag, startPoint x: 458, startPoint y: 406, endPoint x: 395, endPoint y: 411, distance: 63.3
click at [395, 411] on div at bounding box center [396, 405] width 5 height 65
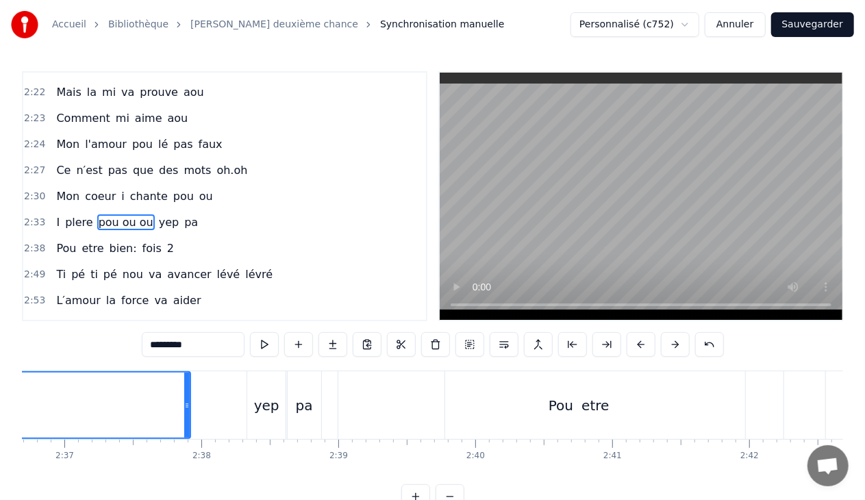
scroll to position [0, 21170]
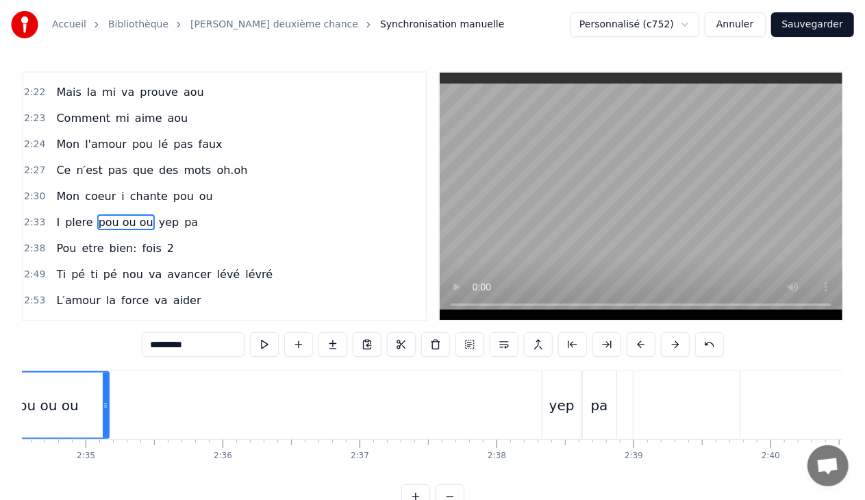
drag, startPoint x: 482, startPoint y: 408, endPoint x: 105, endPoint y: 446, distance: 378.6
click at [105, 446] on div "yé hé oh oh oh na na na na na yé hé hé ha ti pé ti pé nou va avancer lévé lévé …" at bounding box center [432, 422] width 821 height 103
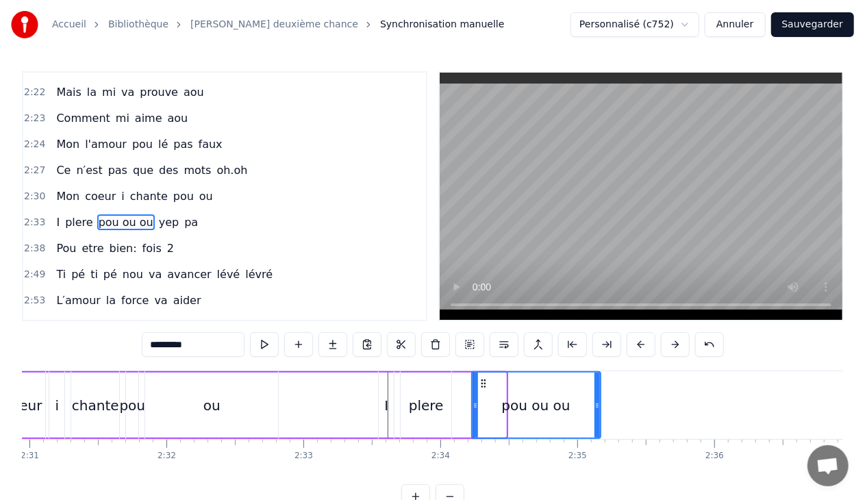
scroll to position [0, 20521]
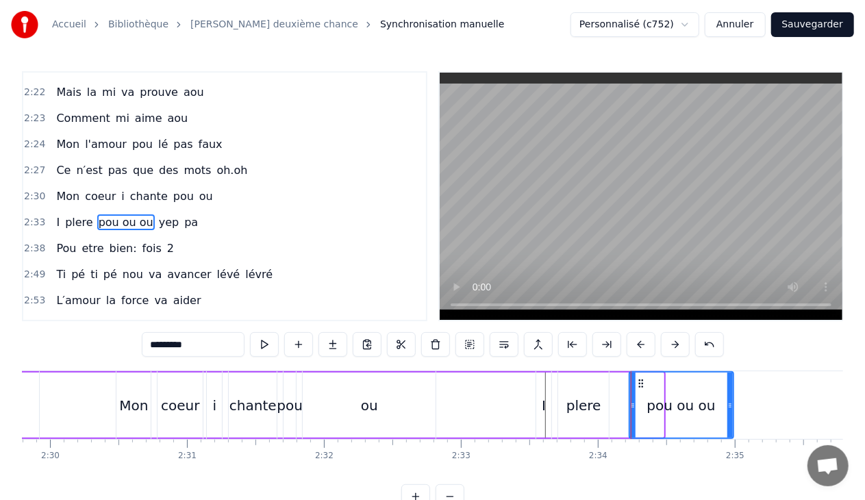
drag, startPoint x: 755, startPoint y: 407, endPoint x: 730, endPoint y: 408, distance: 24.7
click at [730, 408] on icon at bounding box center [729, 405] width 5 height 11
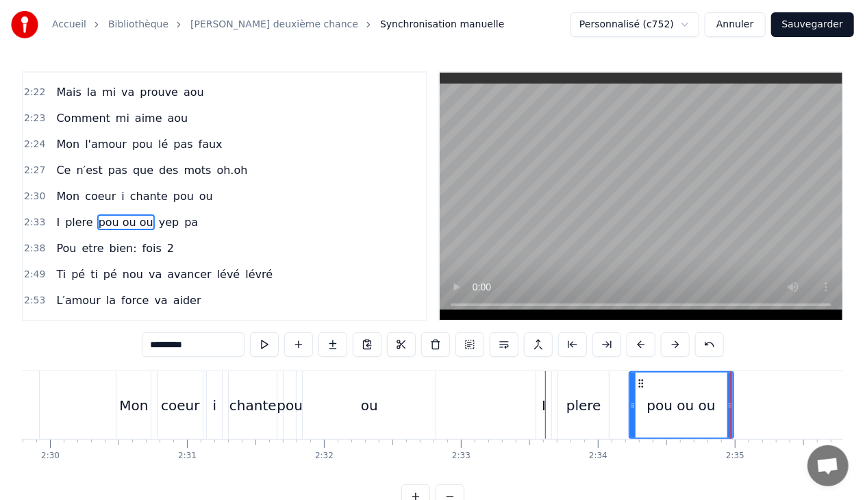
click at [182, 344] on input "*********" at bounding box center [193, 344] width 103 height 25
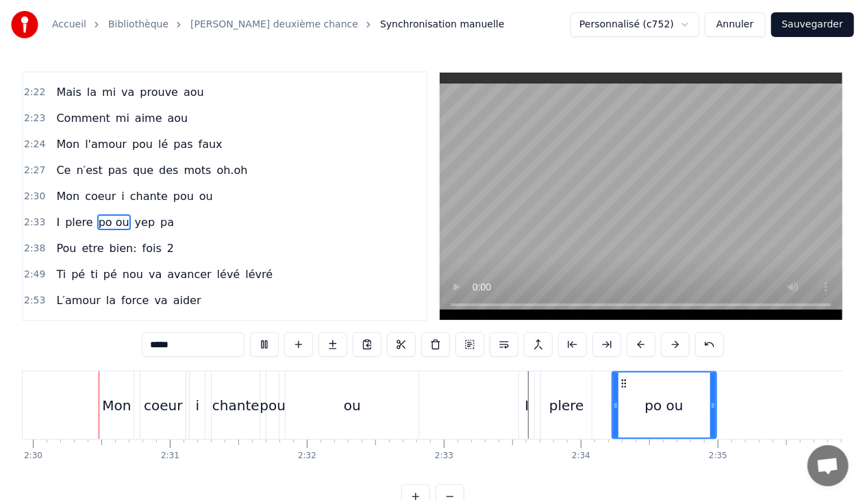
scroll to position [0, 20530]
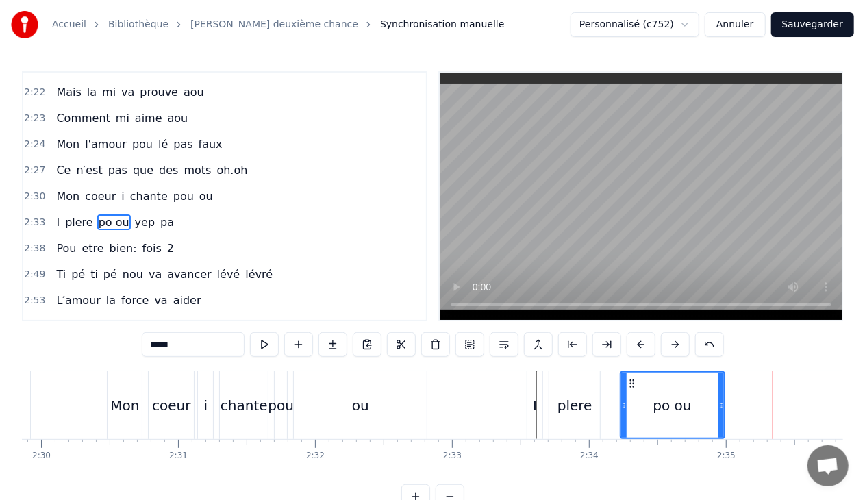
click at [134, 214] on span "yep" at bounding box center [145, 222] width 23 height 16
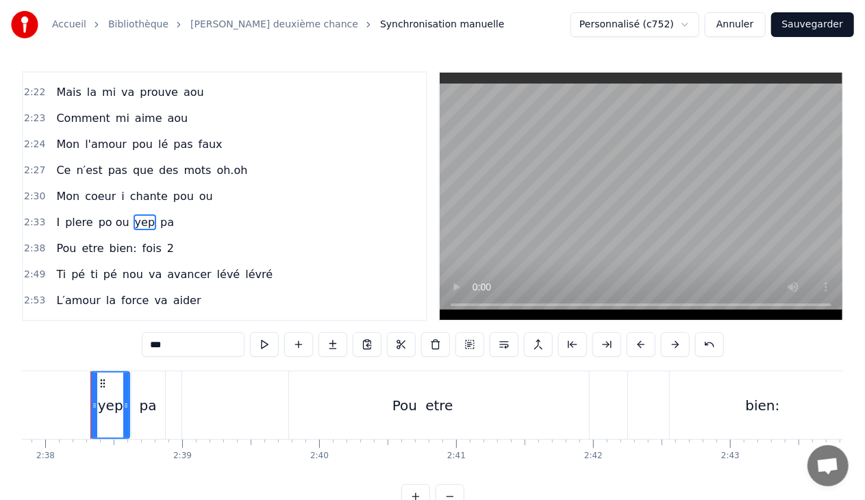
click at [118, 214] on span "po ou" at bounding box center [114, 222] width 34 height 16
type input "*****"
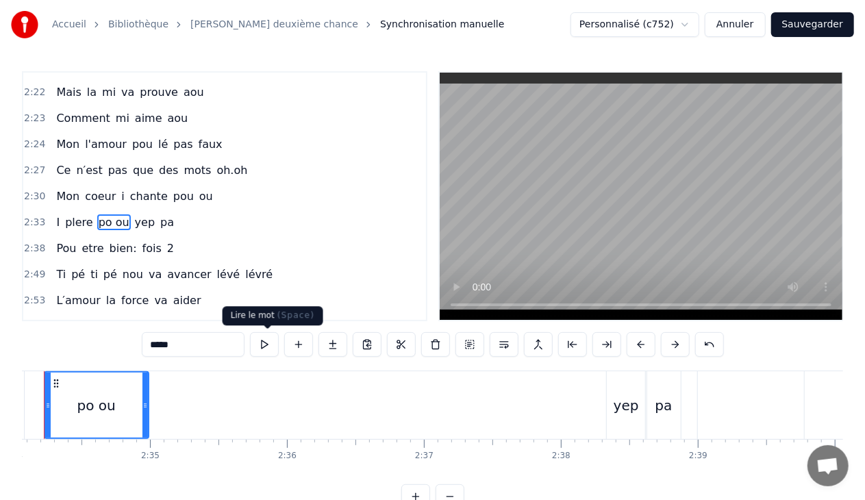
scroll to position [0, 21059]
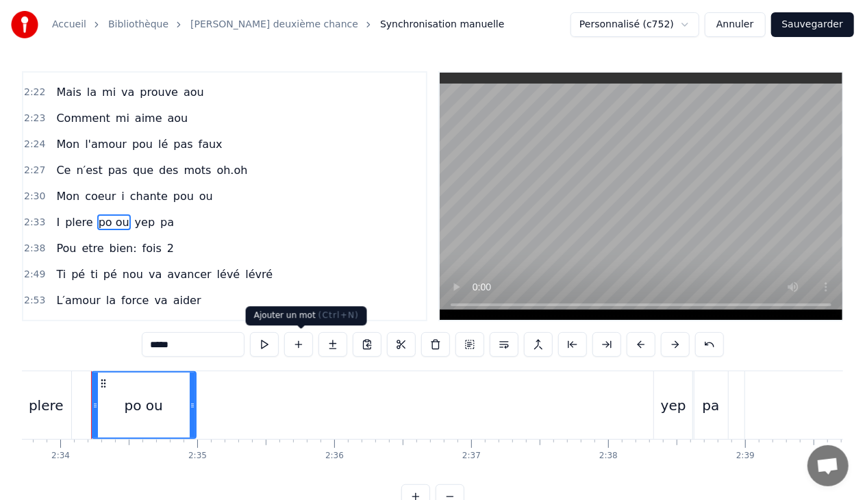
click at [303, 348] on button at bounding box center [298, 344] width 29 height 25
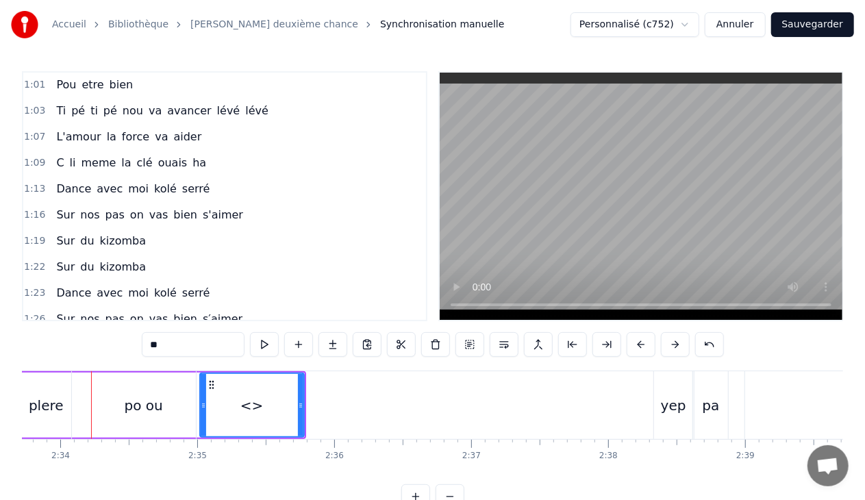
scroll to position [375, 0]
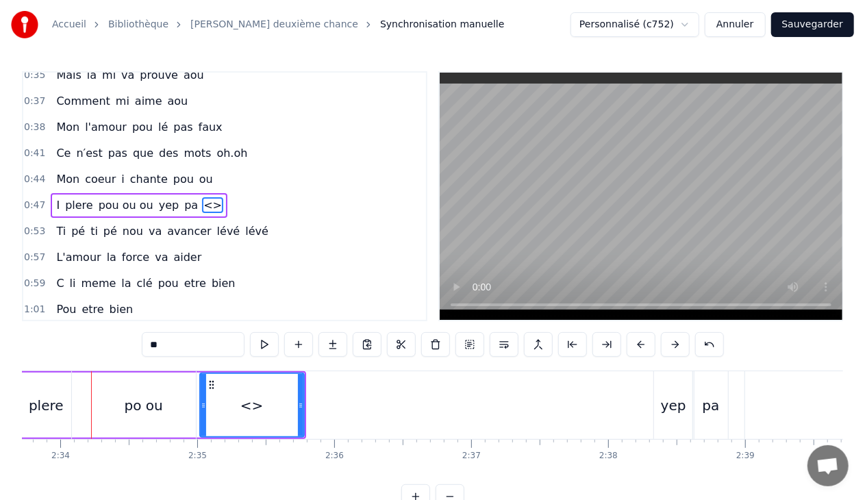
click at [198, 349] on input "**" at bounding box center [193, 344] width 103 height 25
type input "*"
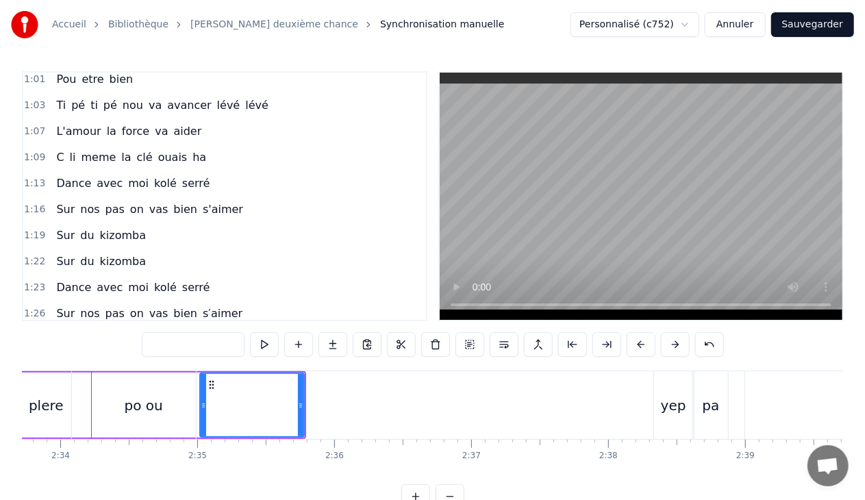
scroll to position [594, 0]
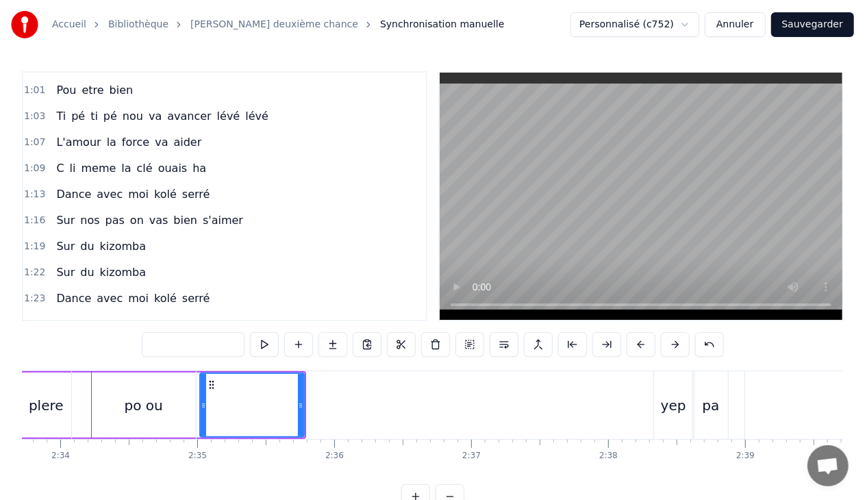
click at [664, 406] on div "yep" at bounding box center [673, 405] width 25 height 21
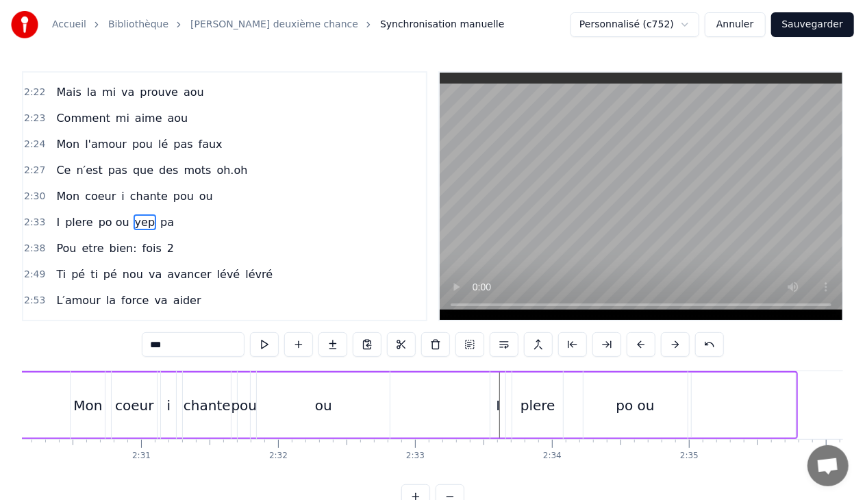
scroll to position [0, 20567]
click at [498, 404] on div "I" at bounding box center [498, 405] width 4 height 21
click at [169, 347] on input "*" at bounding box center [193, 344] width 103 height 25
click at [547, 400] on div "plere" at bounding box center [538, 405] width 35 height 21
type input "*****"
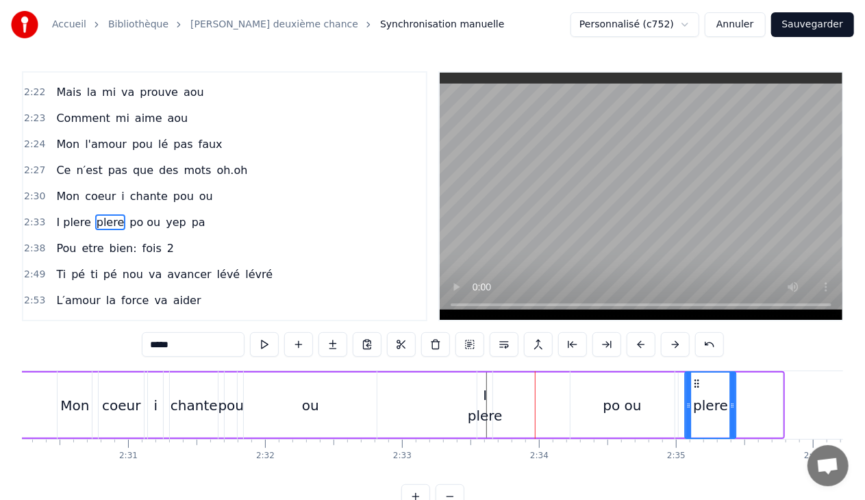
drag, startPoint x: 522, startPoint y: 379, endPoint x: 699, endPoint y: 392, distance: 177.9
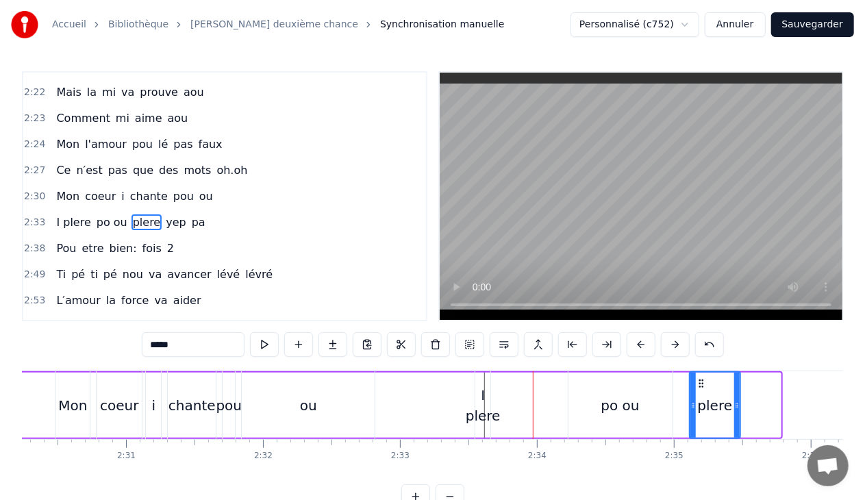
click at [499, 414] on div "I plere po ou plere yep pa" at bounding box center [841, 405] width 733 height 68
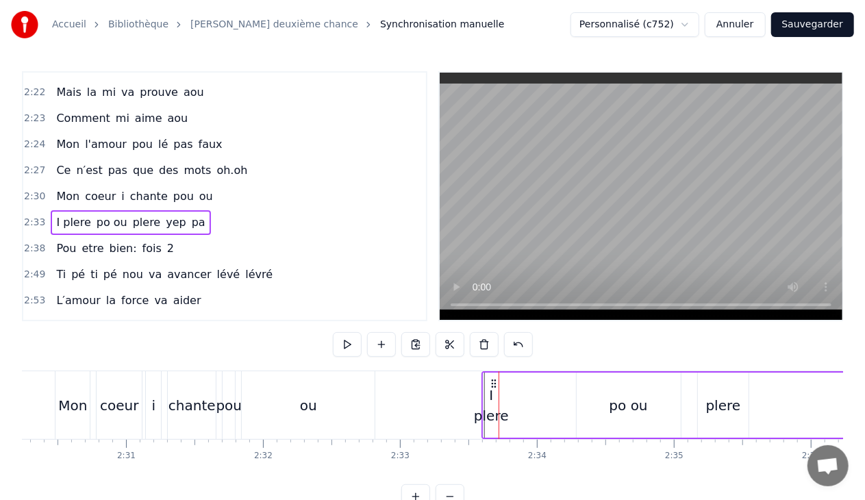
drag, startPoint x: 486, startPoint y: 381, endPoint x: 493, endPoint y: 380, distance: 6.9
click at [493, 380] on circle at bounding box center [492, 380] width 1 height 1
click at [489, 419] on div "I plere" at bounding box center [491, 405] width 35 height 41
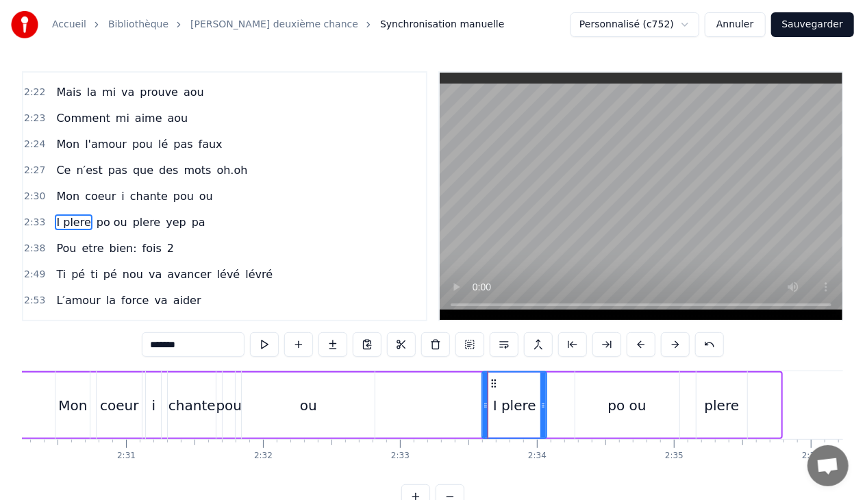
drag, startPoint x: 495, startPoint y: 406, endPoint x: 544, endPoint y: 401, distance: 49.5
click at [544, 401] on icon at bounding box center [542, 405] width 5 height 11
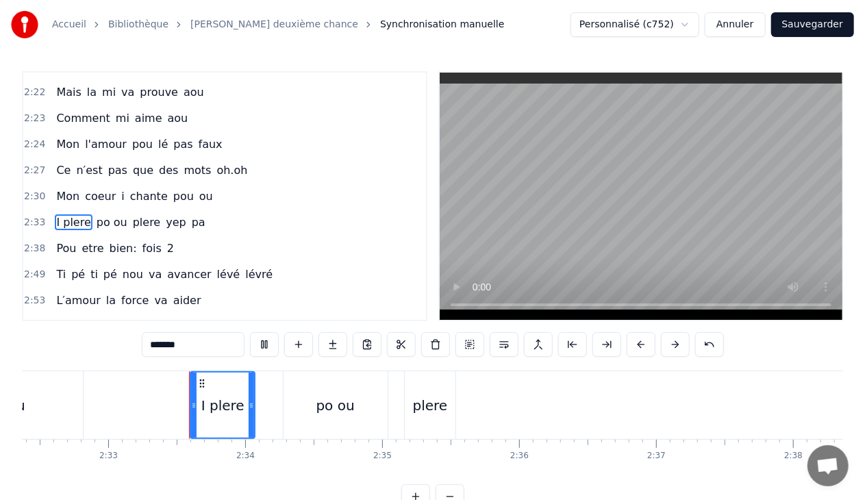
scroll to position [0, 20887]
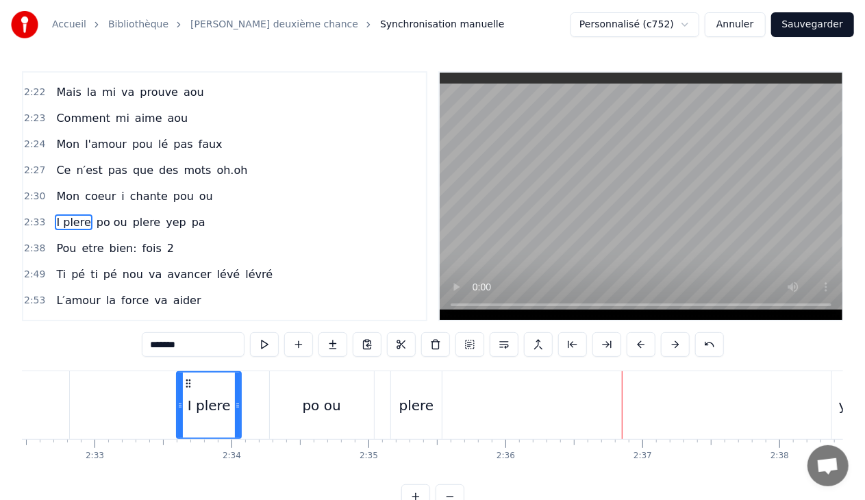
click at [434, 406] on div "plere" at bounding box center [416, 405] width 51 height 68
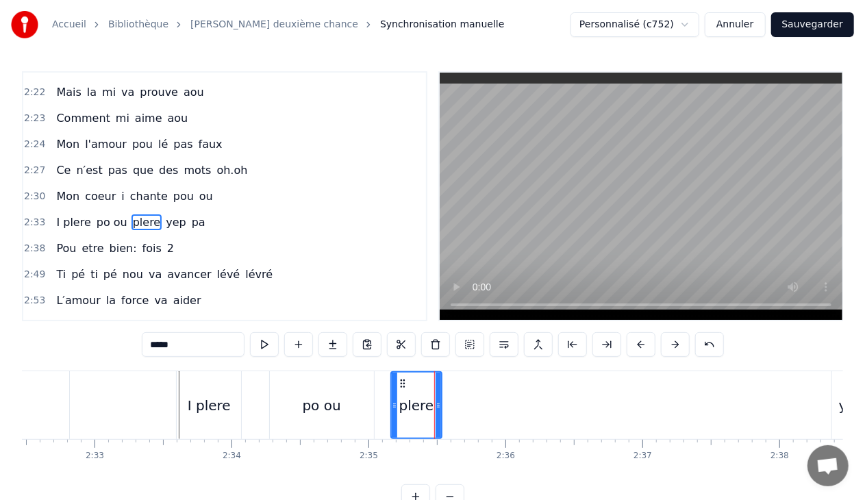
click at [210, 352] on input "*****" at bounding box center [193, 344] width 103 height 25
type input "*"
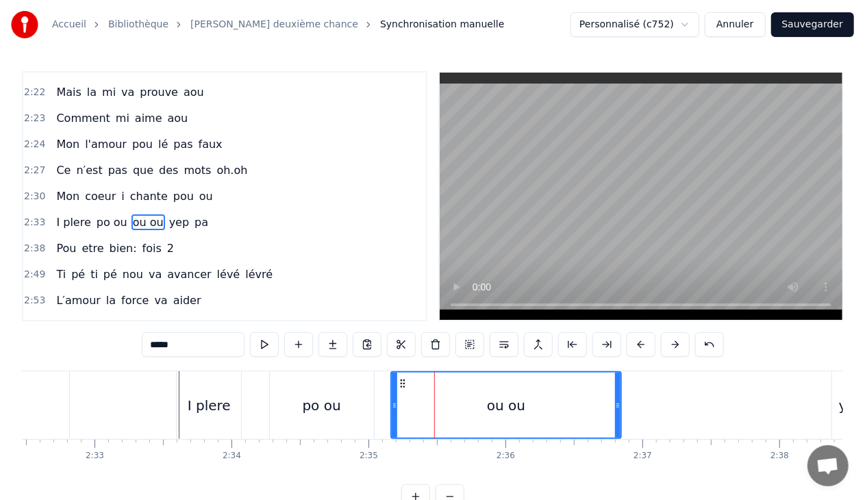
drag, startPoint x: 439, startPoint y: 403, endPoint x: 619, endPoint y: 408, distance: 179.5
click at [619, 408] on icon at bounding box center [617, 405] width 5 height 11
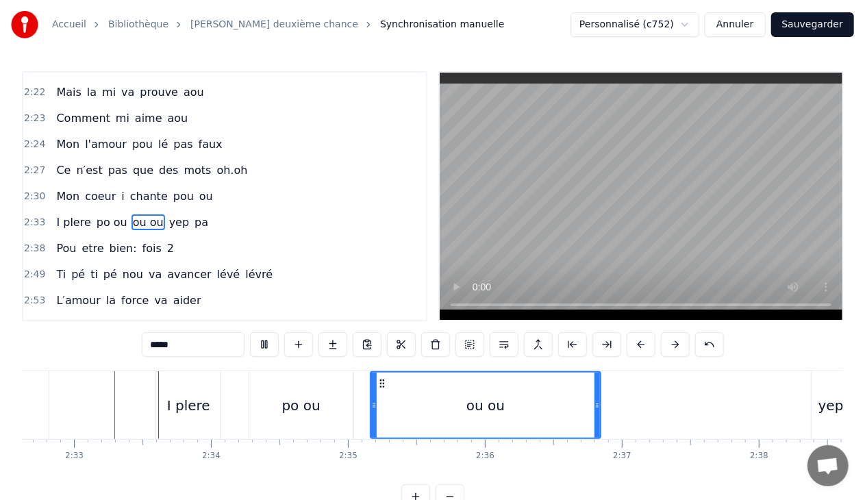
scroll to position [0, 20907]
click at [216, 347] on input "*****" at bounding box center [193, 344] width 103 height 25
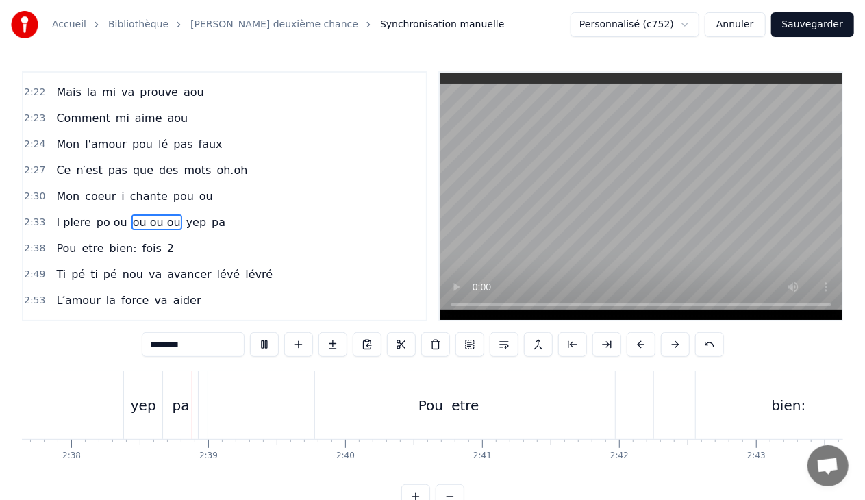
scroll to position [0, 21612]
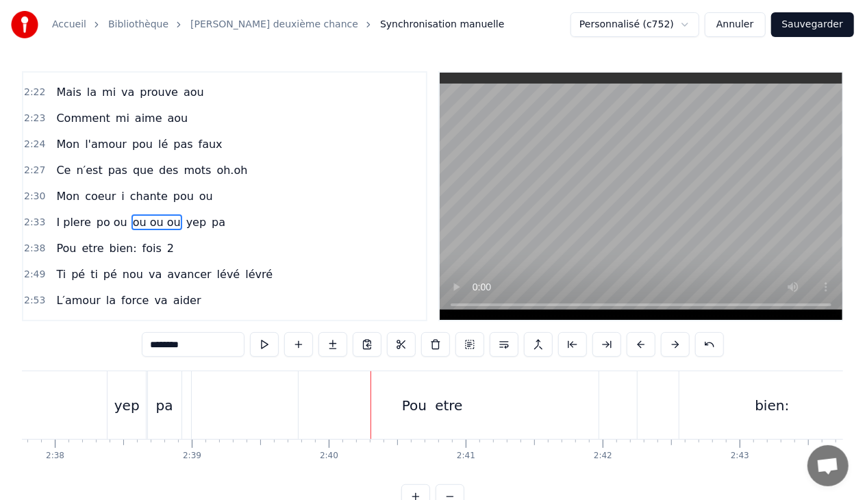
click at [423, 407] on div "etre" at bounding box center [449, 405] width 300 height 68
type input "****"
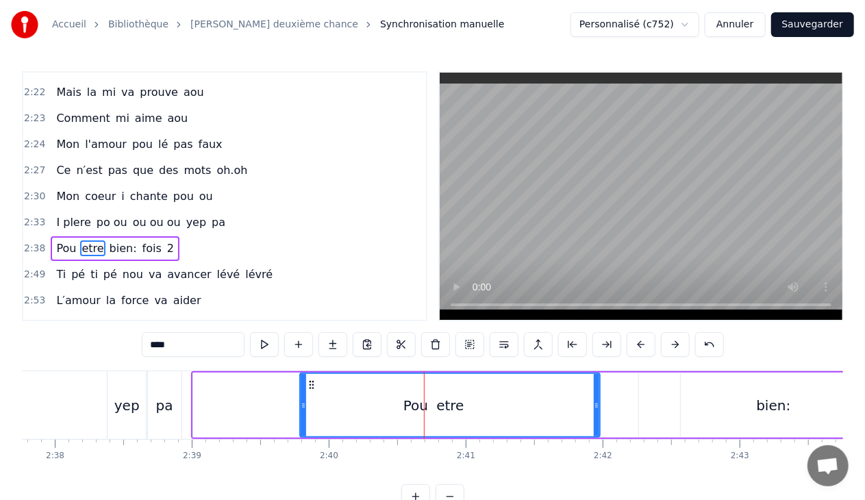
scroll to position [1372, 0]
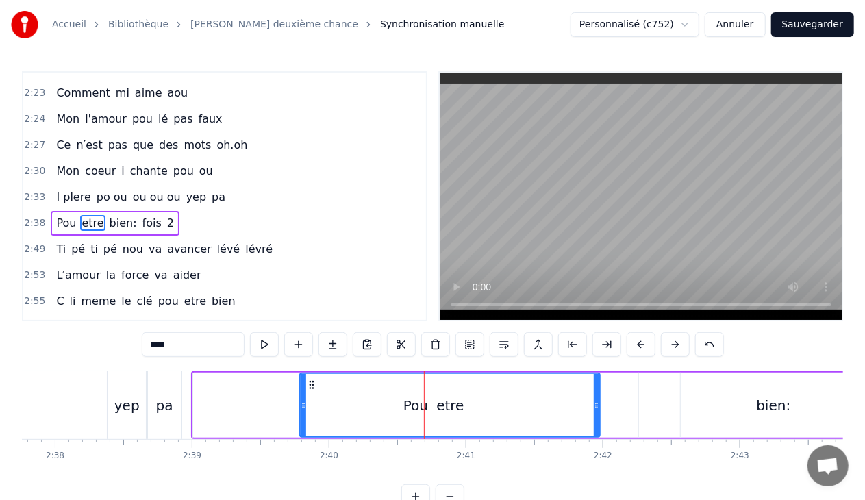
click at [174, 210] on div "2:38 Pou etre bien: fois 2" at bounding box center [224, 223] width 403 height 26
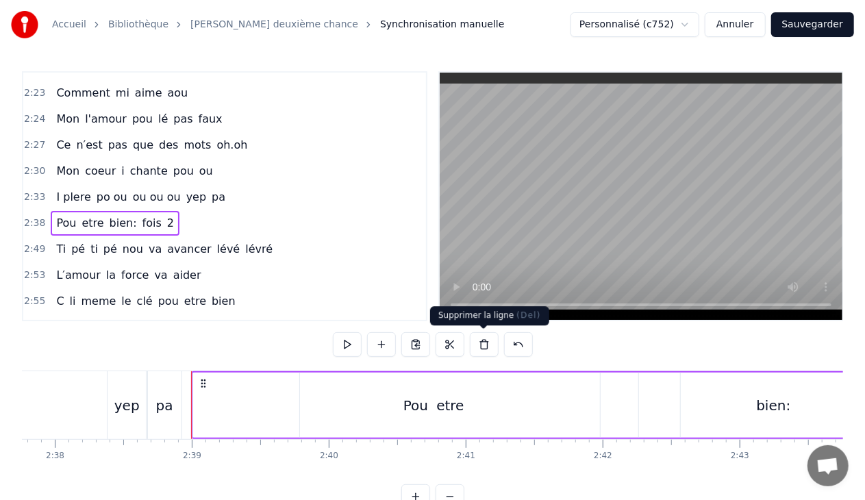
click at [477, 344] on button at bounding box center [484, 344] width 29 height 25
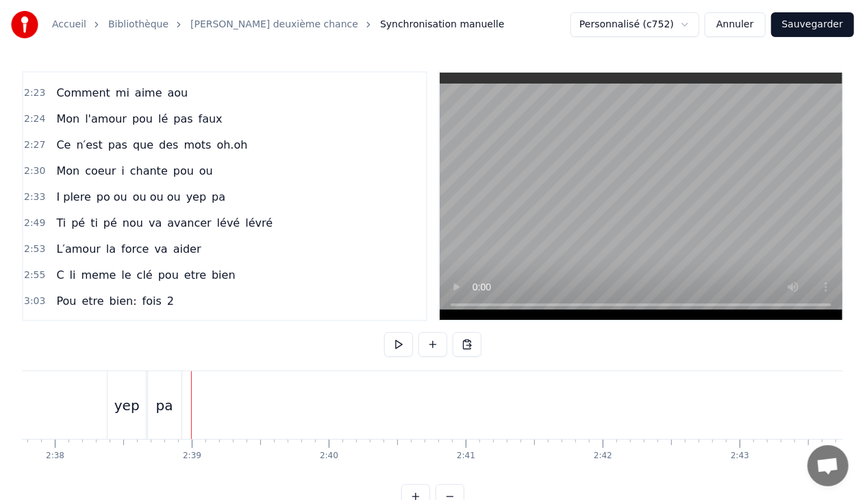
click at [244, 215] on span "lévré" at bounding box center [259, 223] width 30 height 16
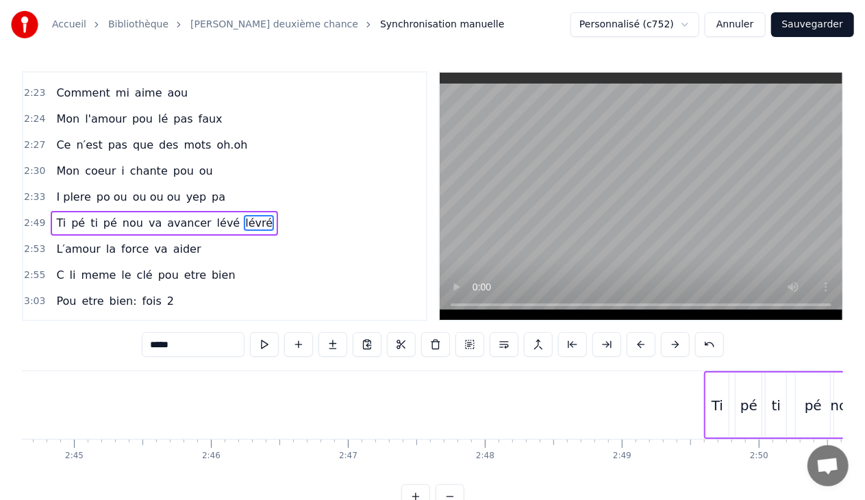
scroll to position [0, 22571]
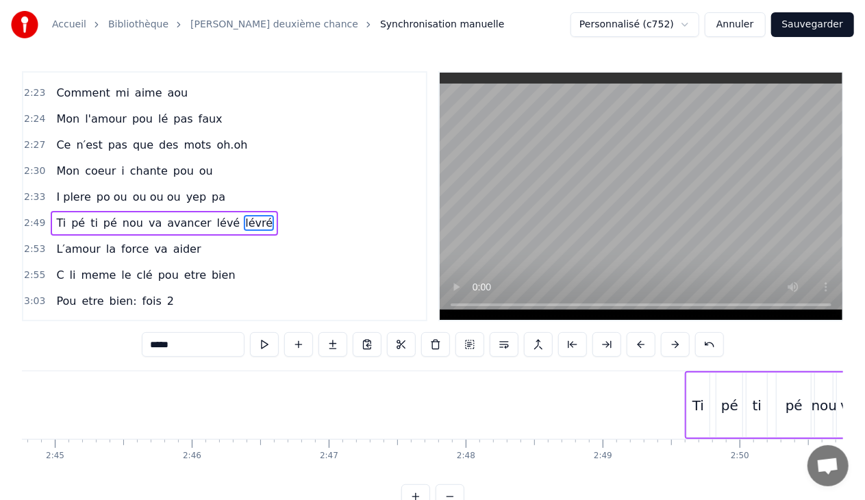
click at [260, 210] on div "2:49 Ti pé ti pé nou va avancer lévé lévré" at bounding box center [224, 223] width 403 height 26
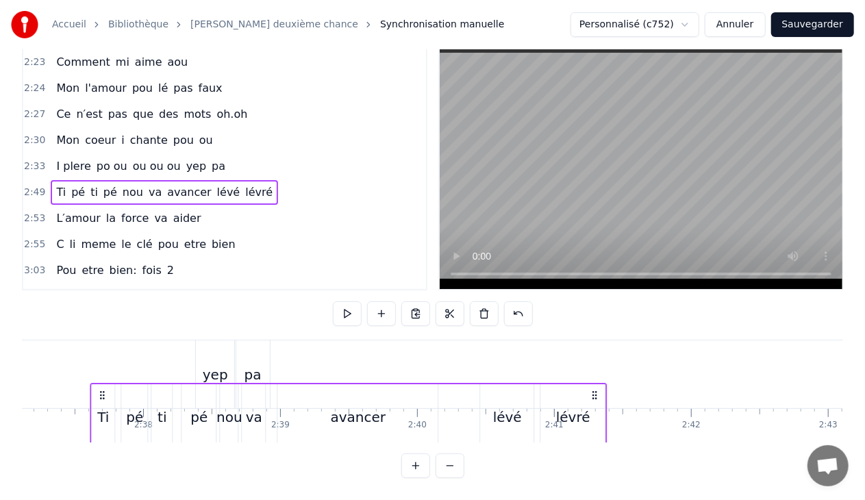
scroll to position [0, 21524]
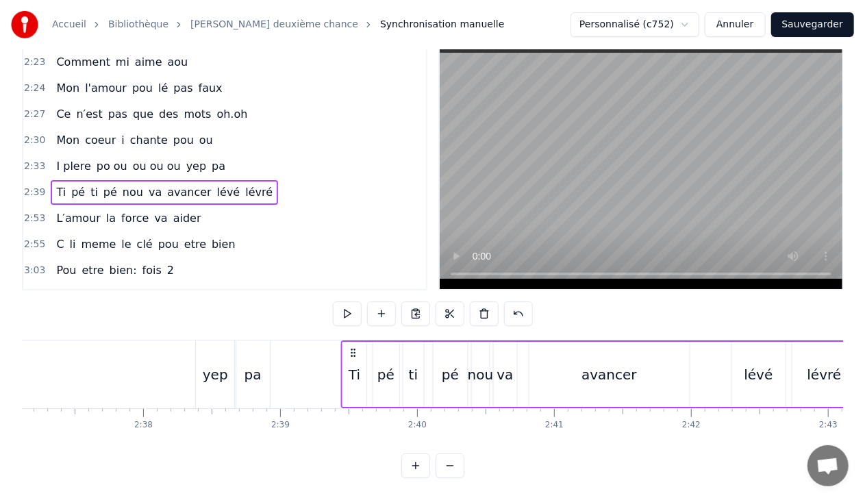
drag, startPoint x: 410, startPoint y: 340, endPoint x: 352, endPoint y: 345, distance: 58.5
click at [352, 347] on icon at bounding box center [353, 352] width 11 height 11
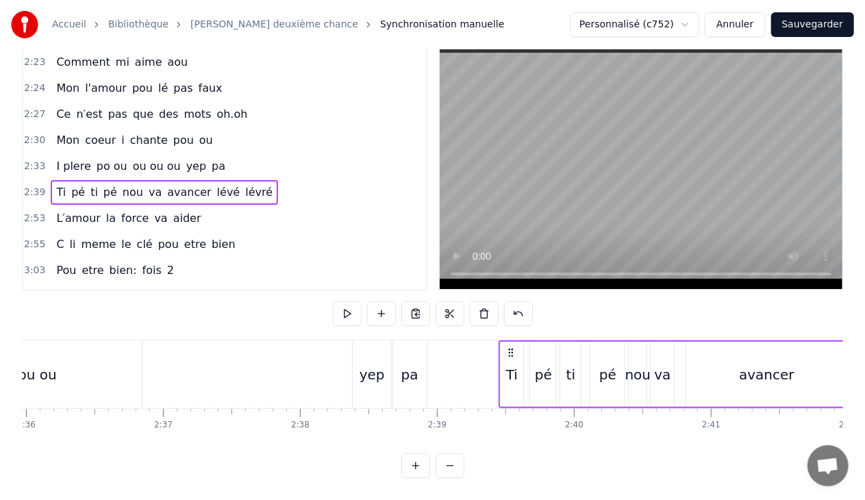
scroll to position [0, 21406]
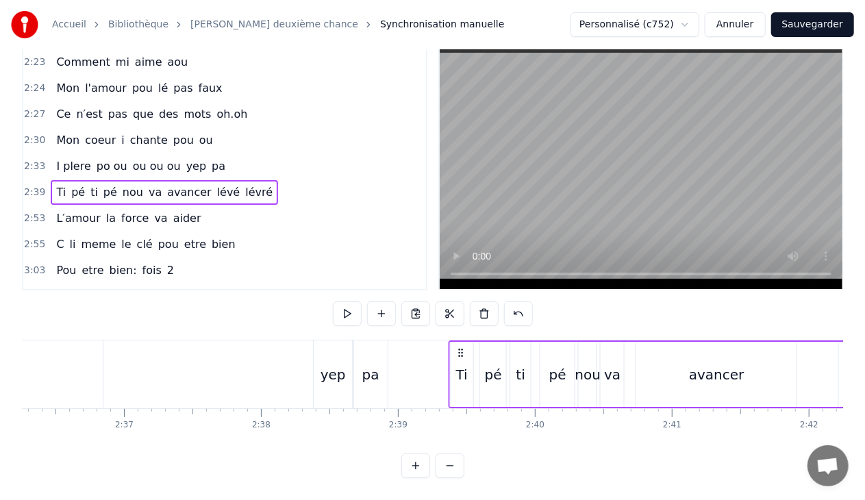
drag, startPoint x: 470, startPoint y: 337, endPoint x: 460, endPoint y: 341, distance: 10.4
click at [460, 347] on icon at bounding box center [461, 352] width 11 height 11
click at [466, 347] on icon at bounding box center [467, 352] width 11 height 11
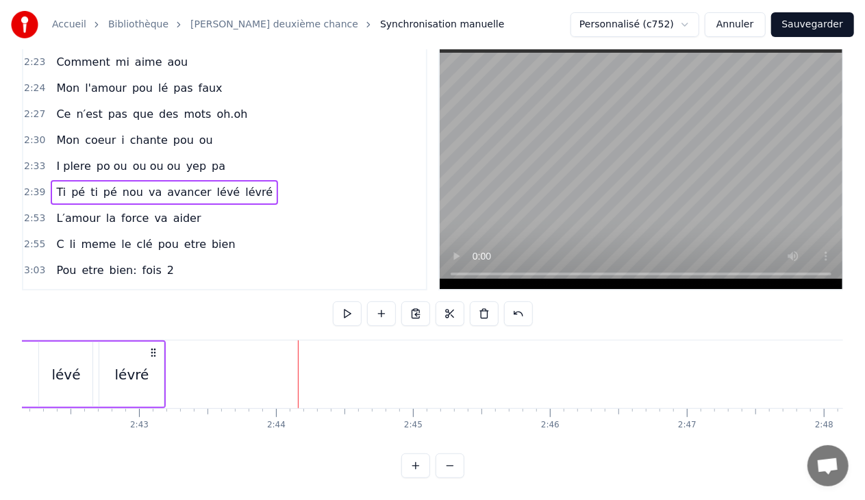
scroll to position [0, 22095]
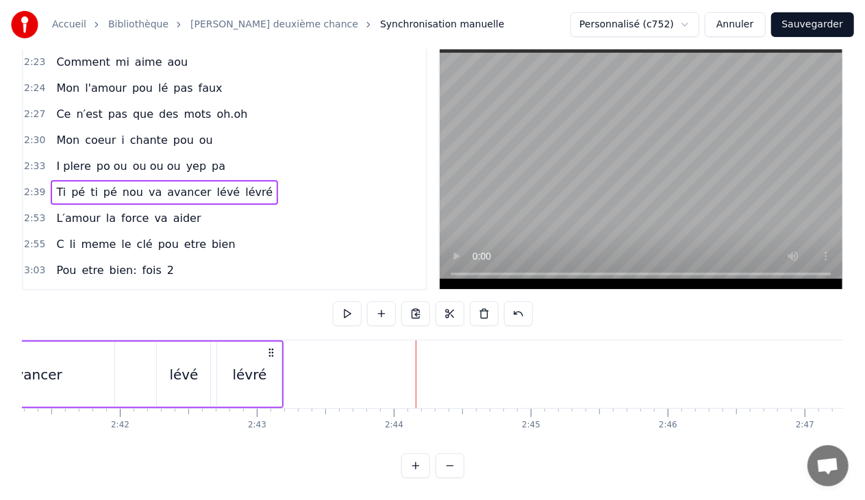
click at [253, 366] on div "lévré" at bounding box center [250, 374] width 34 height 21
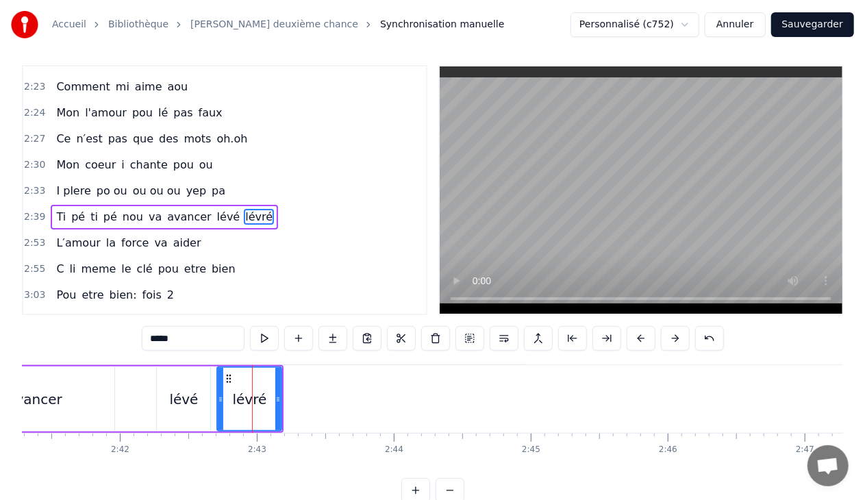
scroll to position [0, 0]
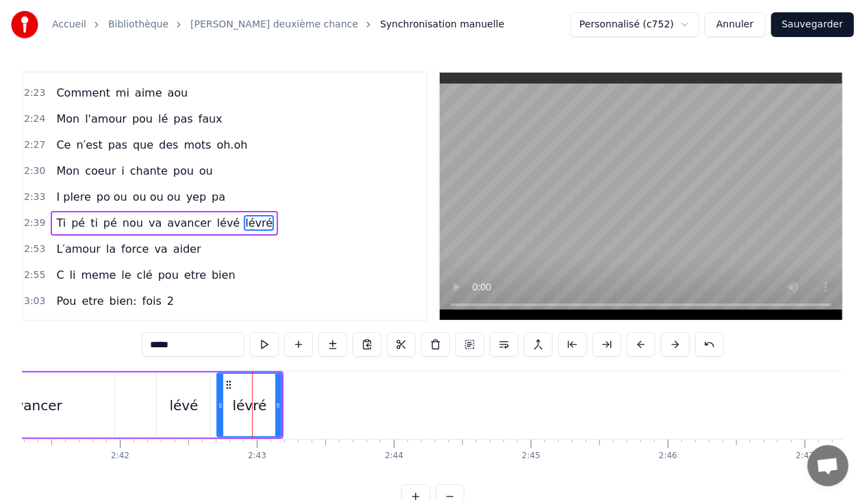
click at [169, 345] on input "*****" at bounding box center [193, 344] width 103 height 25
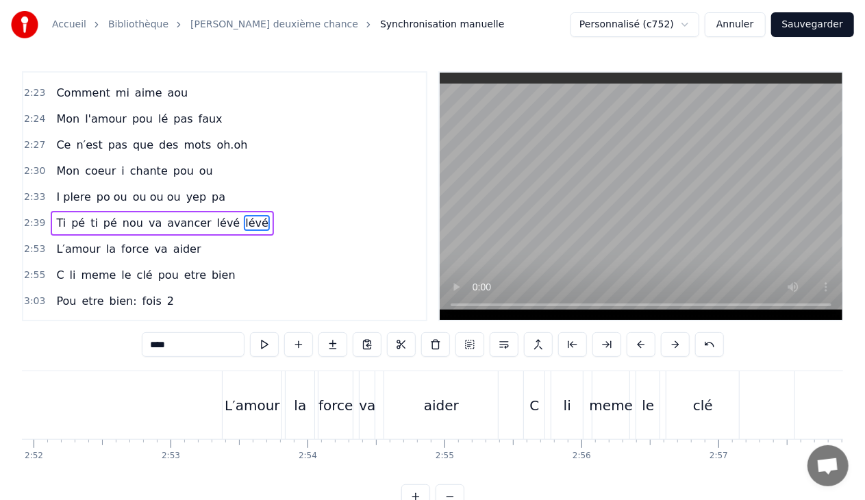
scroll to position [0, 23531]
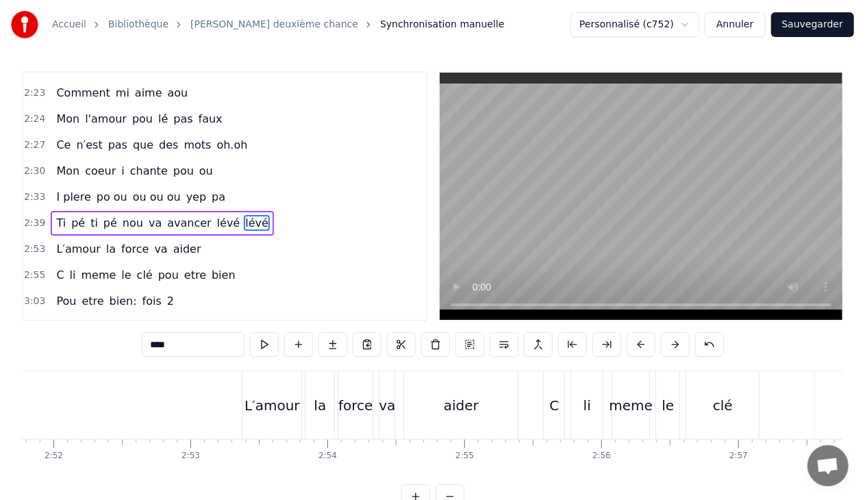
click at [425, 414] on div "aider" at bounding box center [461, 405] width 114 height 68
type input "*****"
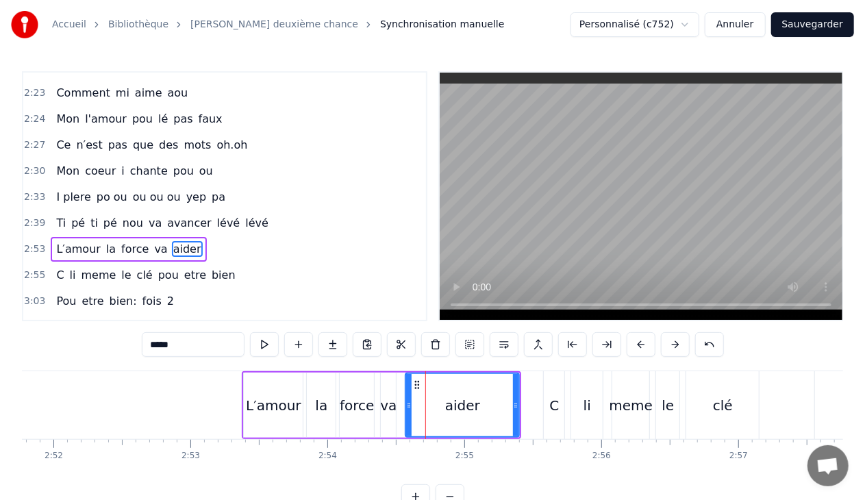
scroll to position [1397, 0]
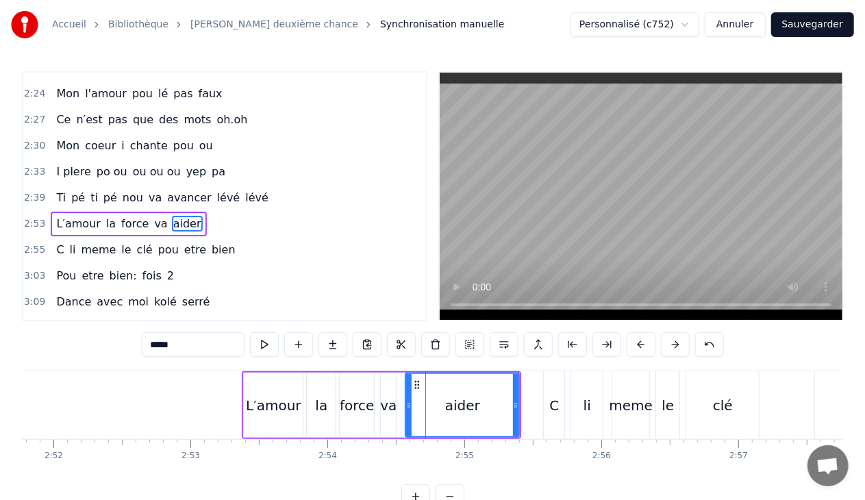
click at [192, 211] on div "2:53 L′amour la force va aider" at bounding box center [224, 224] width 403 height 26
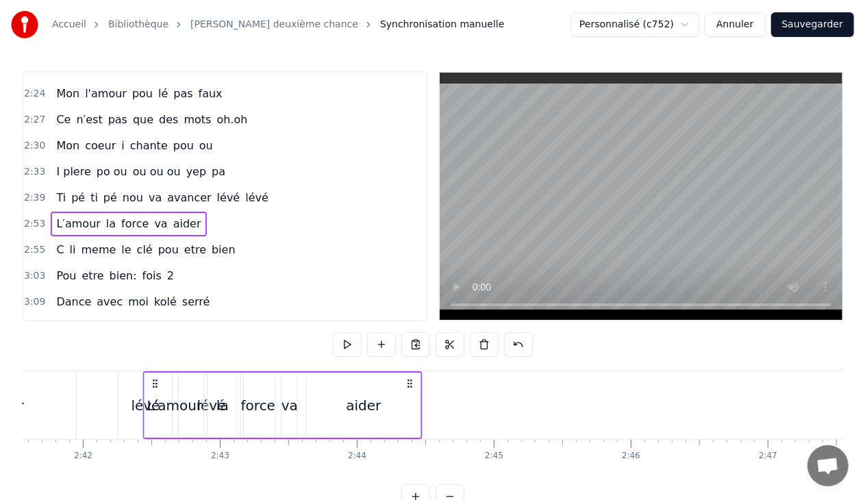
scroll to position [0, 22106]
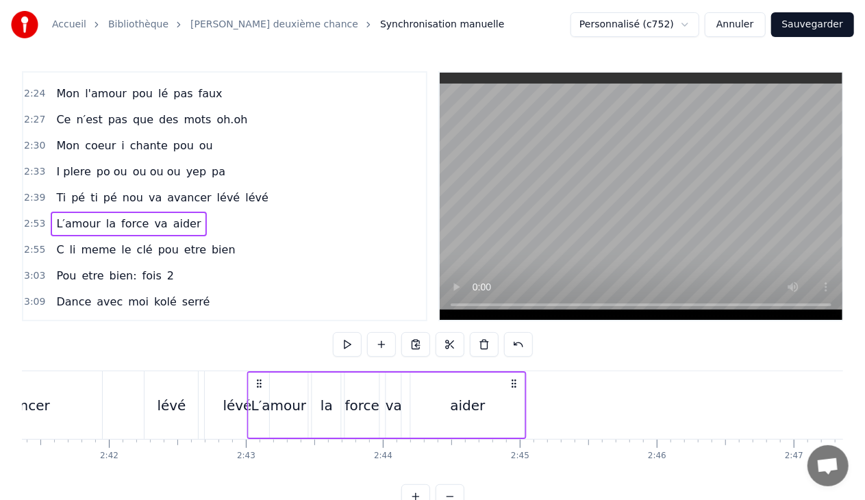
click at [258, 381] on icon at bounding box center [258, 383] width 11 height 11
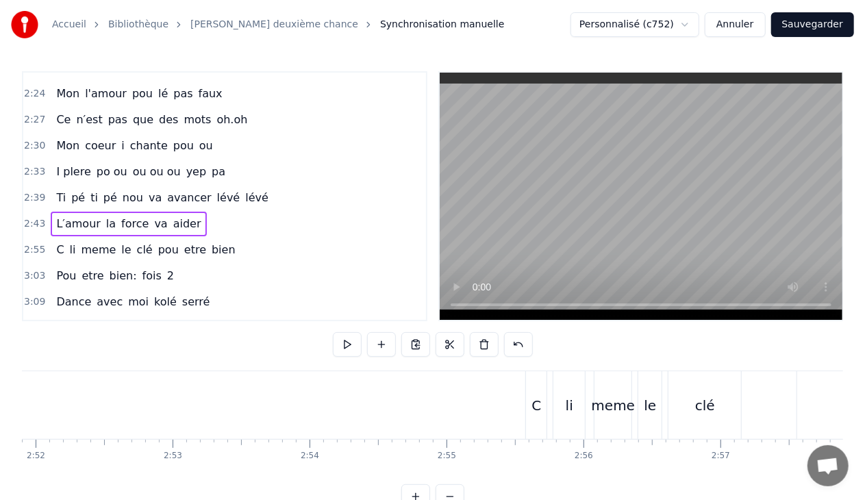
scroll to position [0, 23568]
click at [600, 401] on div "meme" at bounding box center [595, 405] width 44 height 21
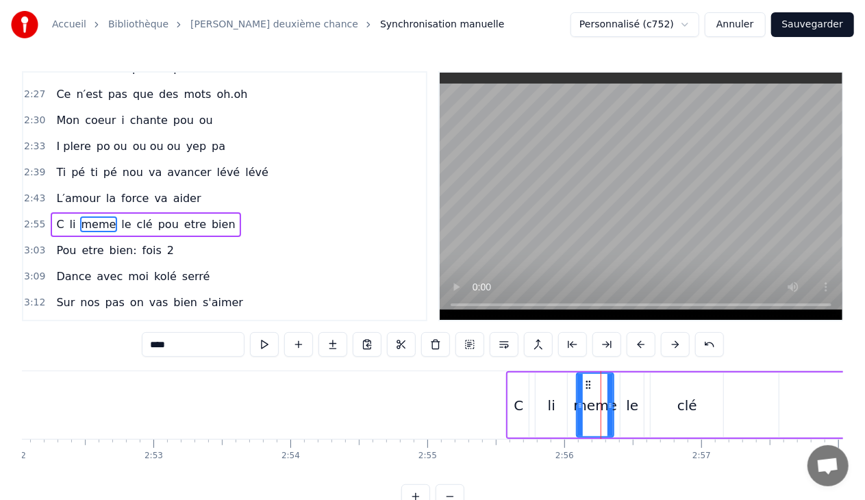
scroll to position [1423, 0]
click at [229, 211] on div "2:55 C li meme le clé pou etre bien" at bounding box center [224, 224] width 403 height 26
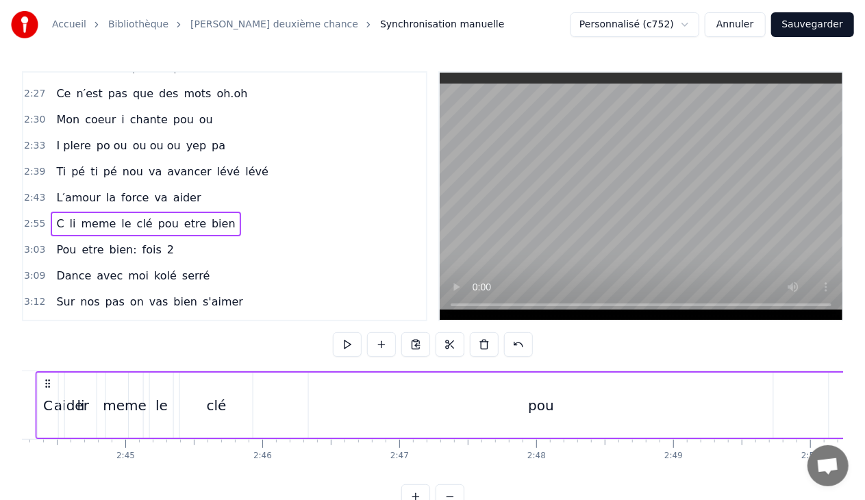
scroll to position [0, 22489]
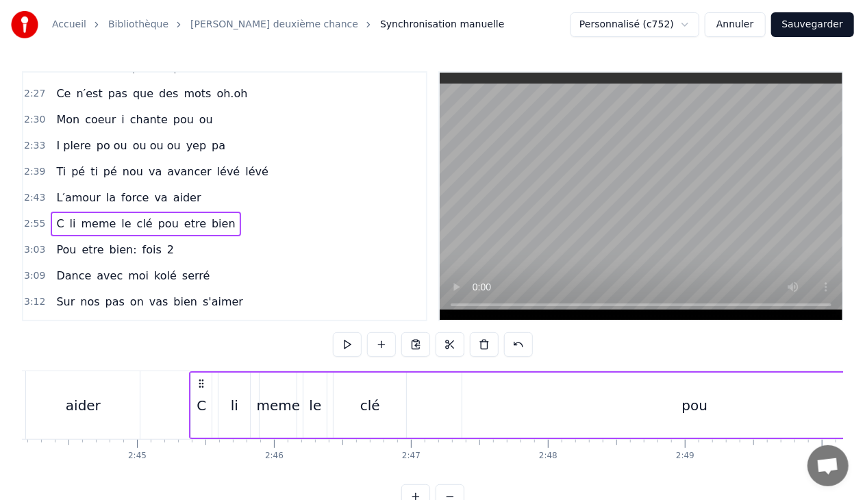
drag, startPoint x: 518, startPoint y: 382, endPoint x: 201, endPoint y: 354, distance: 317.7
click at [201, 354] on div "0:02 yé hé oh oh 0:05 oh na na na na na 0:07 yé hé hé ha 0:10 ti pé ti pé nou v…" at bounding box center [432, 290] width 821 height 438
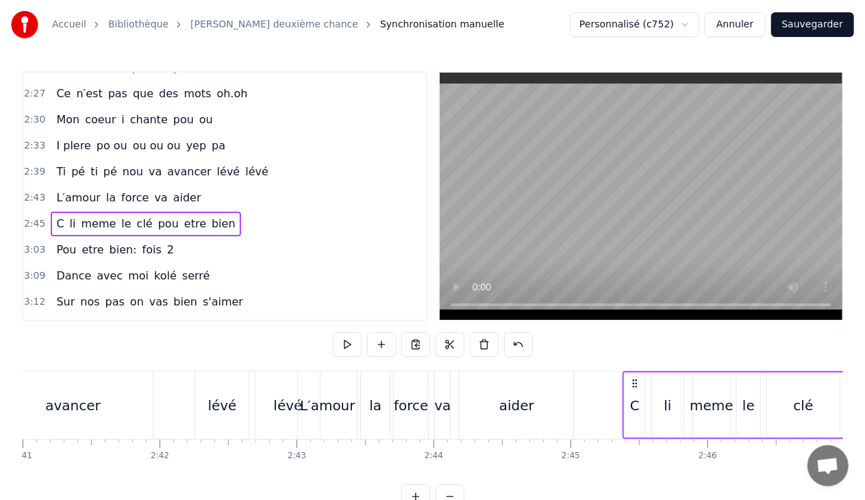
scroll to position [0, 22075]
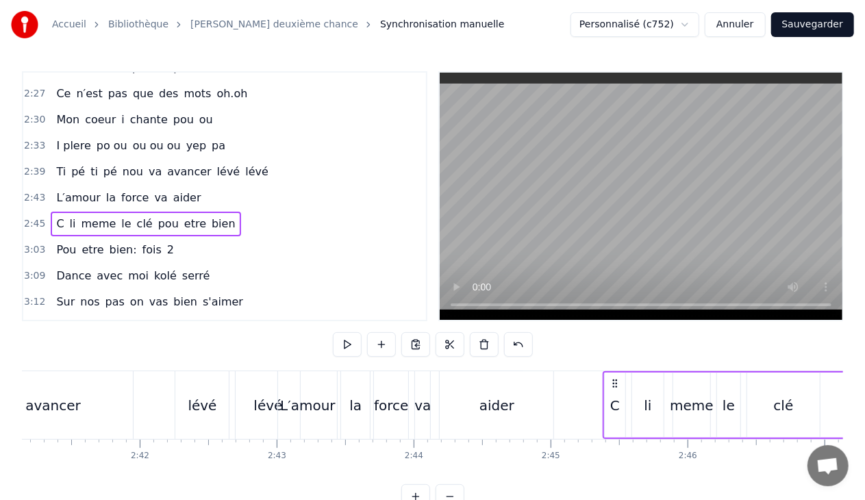
click at [729, 410] on div "le" at bounding box center [729, 405] width 12 height 21
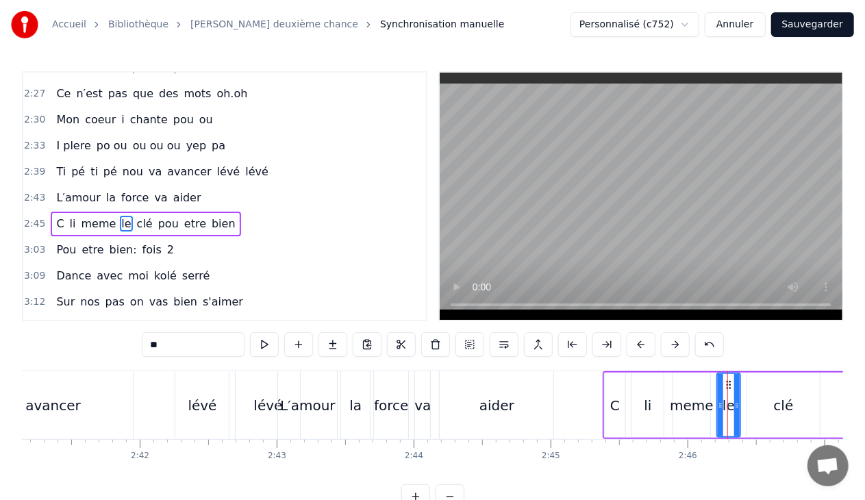
click at [169, 351] on input "**" at bounding box center [193, 344] width 103 height 25
type input "**"
click at [164, 410] on div "Ti pé ti pé nou va avancer lévé lévé" at bounding box center [45, 405] width 518 height 68
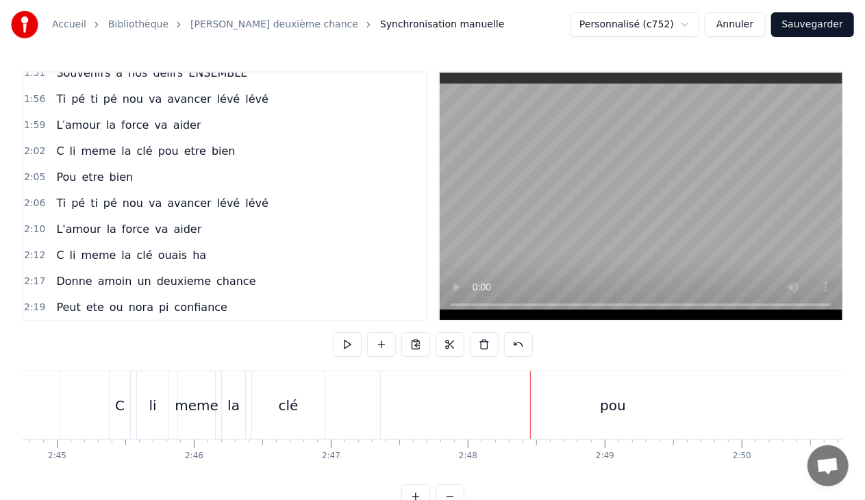
scroll to position [1099, 0]
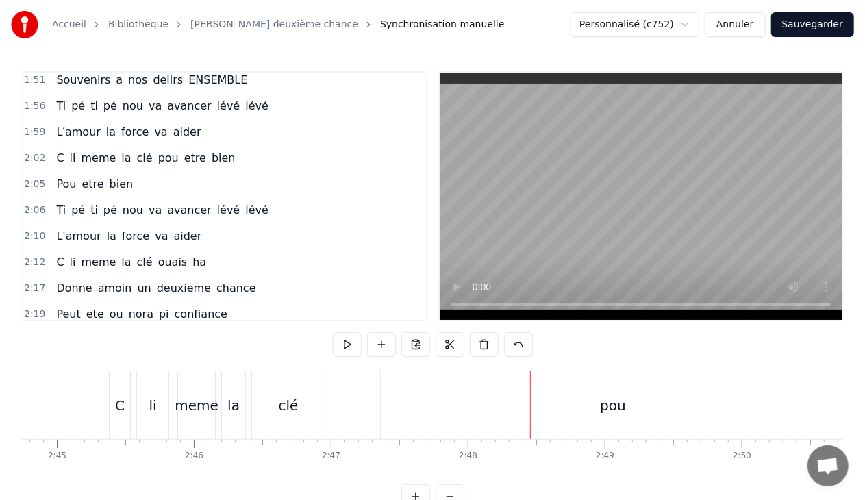
click at [116, 176] on span "bien" at bounding box center [121, 184] width 27 height 16
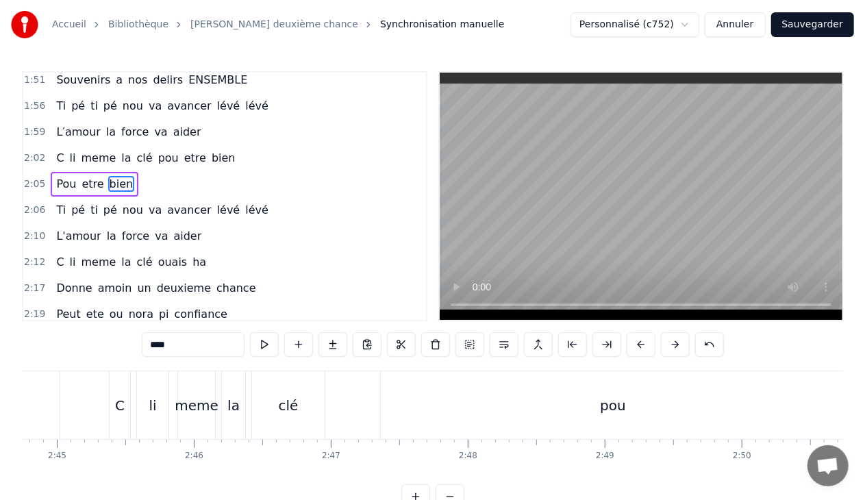
scroll to position [1097, 0]
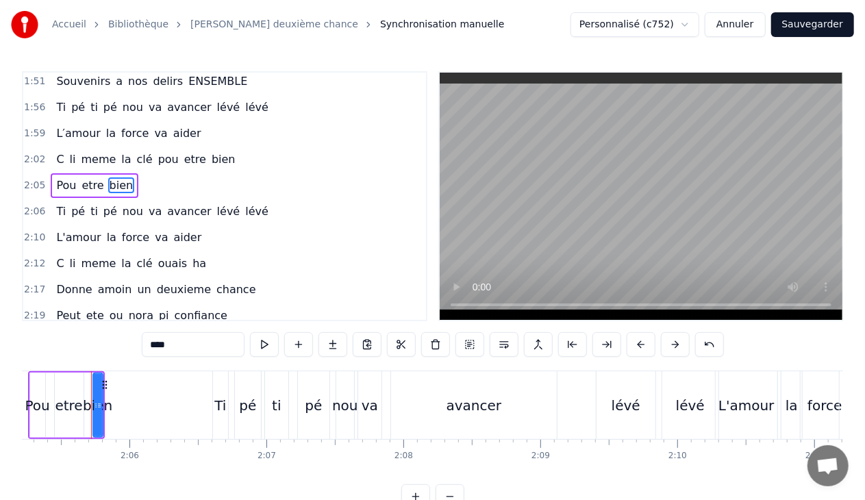
click at [133, 173] on div "2:05 Pou etre bien" at bounding box center [224, 186] width 403 height 26
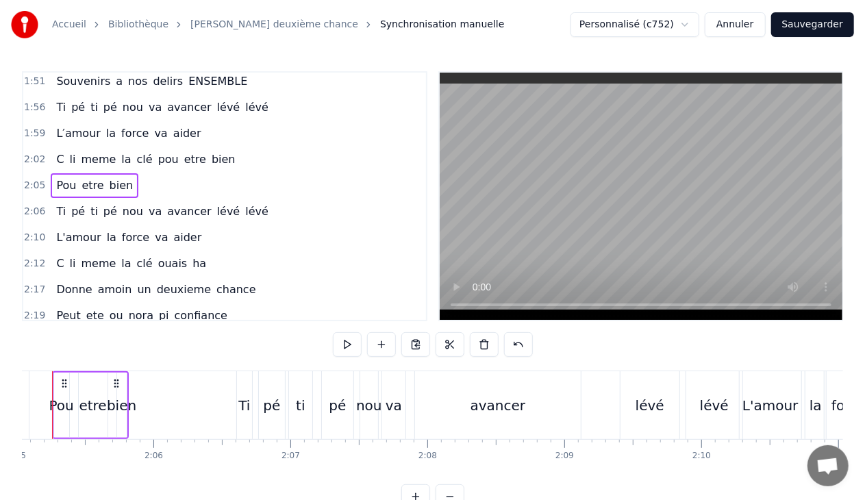
scroll to position [0, 17091]
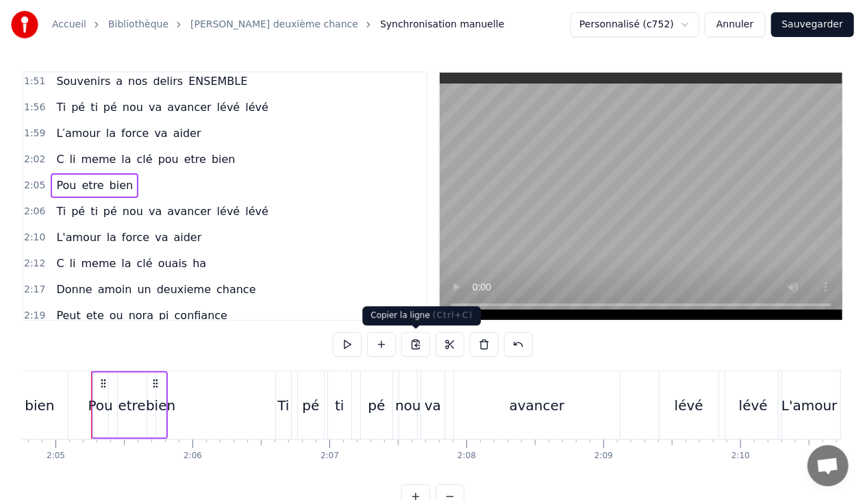
click at [418, 343] on button at bounding box center [415, 344] width 29 height 25
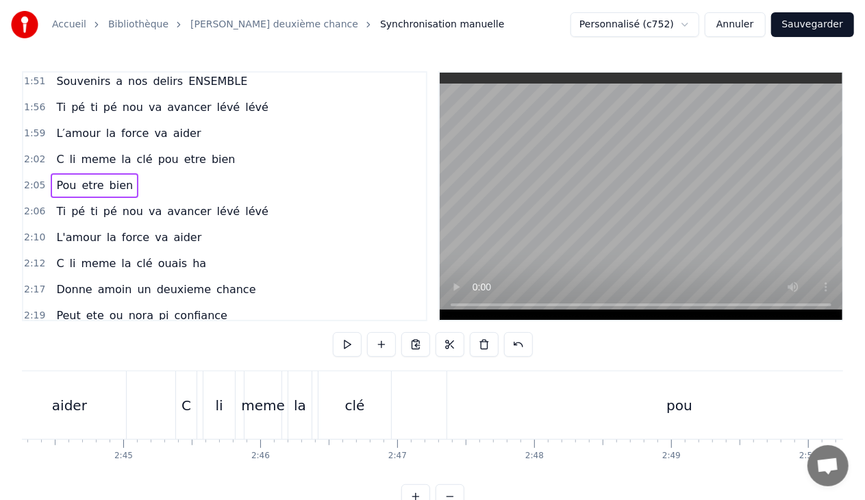
scroll to position [0, 22562]
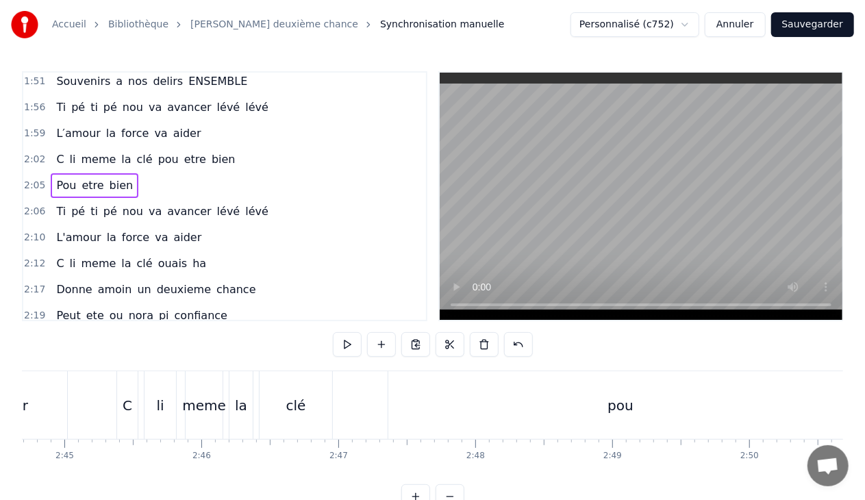
click at [374, 403] on div "C li meme la clé pou etre bien" at bounding box center [624, 405] width 1016 height 68
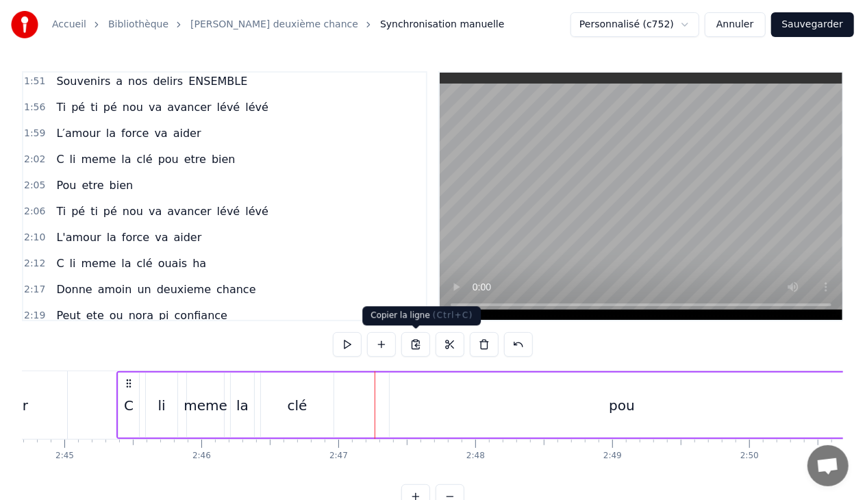
click at [414, 345] on button at bounding box center [415, 344] width 29 height 25
click at [593, 397] on div "pou" at bounding box center [622, 405] width 464 height 65
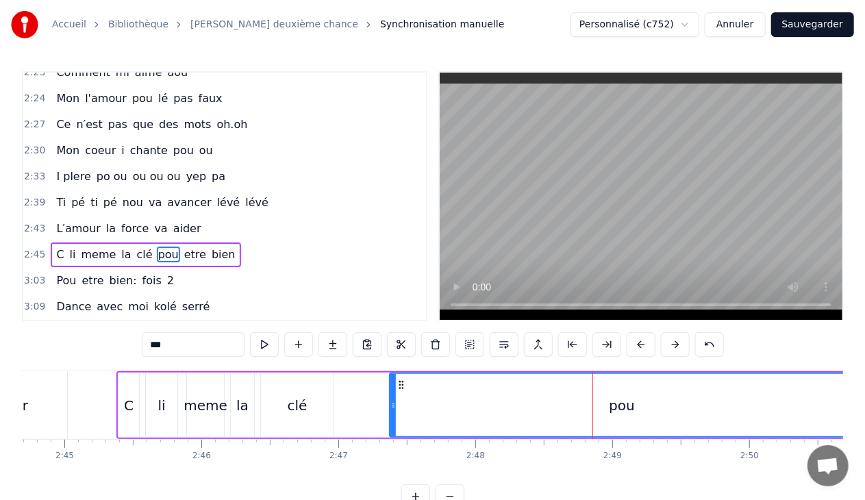
scroll to position [1423, 0]
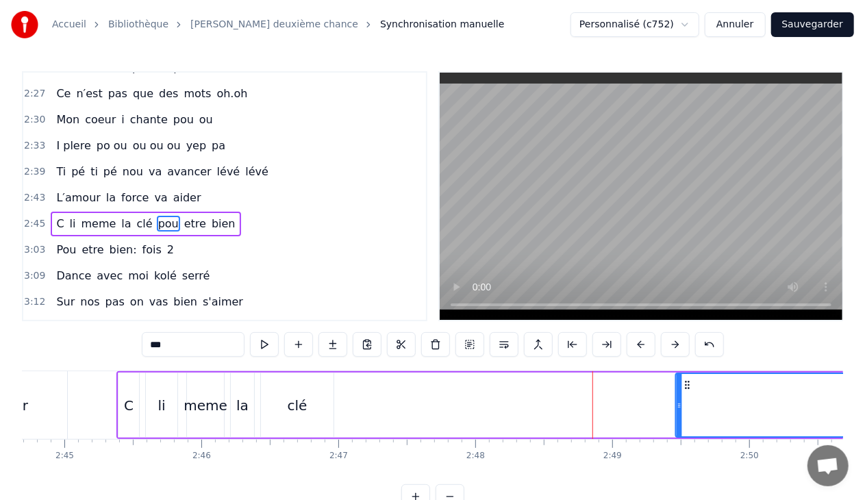
drag, startPoint x: 399, startPoint y: 382, endPoint x: 684, endPoint y: 391, distance: 285.8
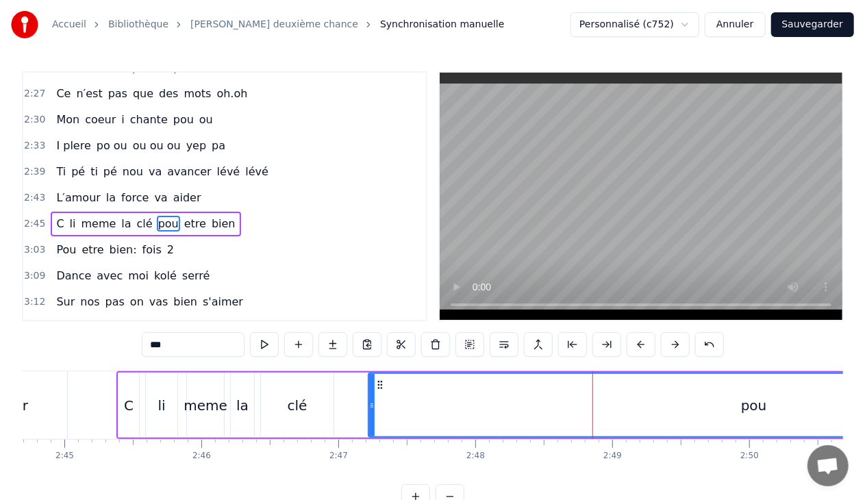
drag, startPoint x: 675, startPoint y: 405, endPoint x: 369, endPoint y: 405, distance: 306.9
click at [369, 405] on icon at bounding box center [371, 405] width 5 height 11
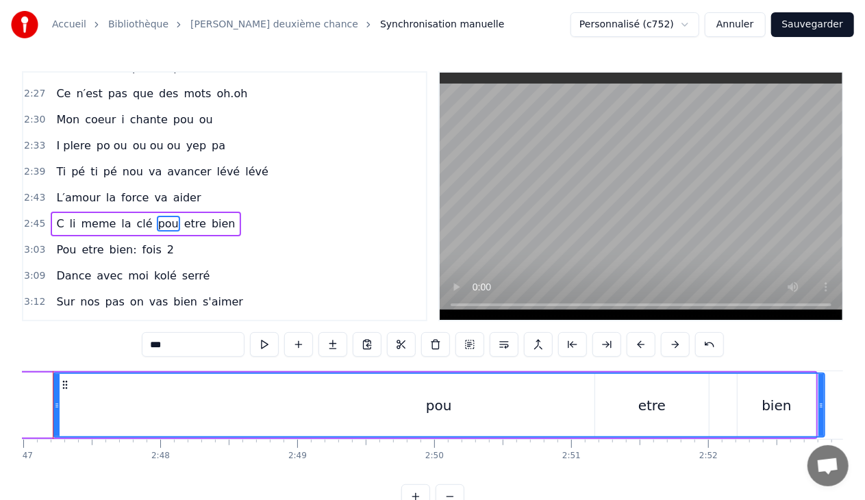
scroll to position [0, 22897]
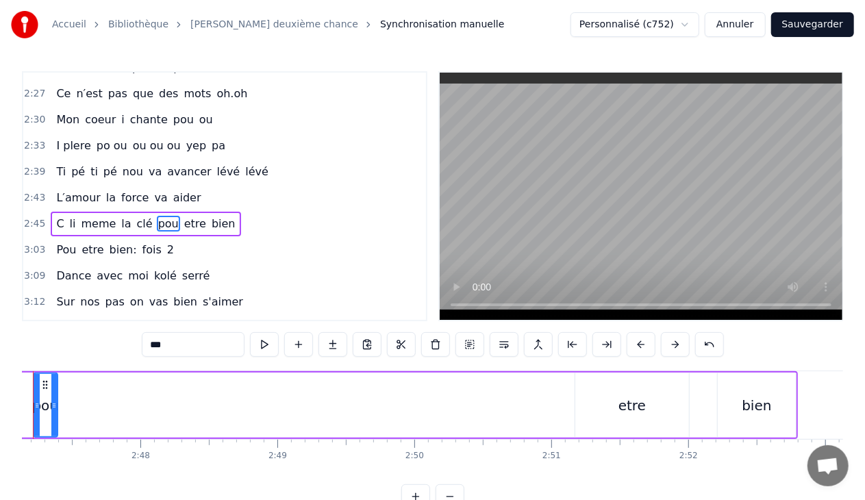
drag, startPoint x: 802, startPoint y: 406, endPoint x: 55, endPoint y: 423, distance: 747.5
click at [55, 423] on div at bounding box center [53, 405] width 5 height 62
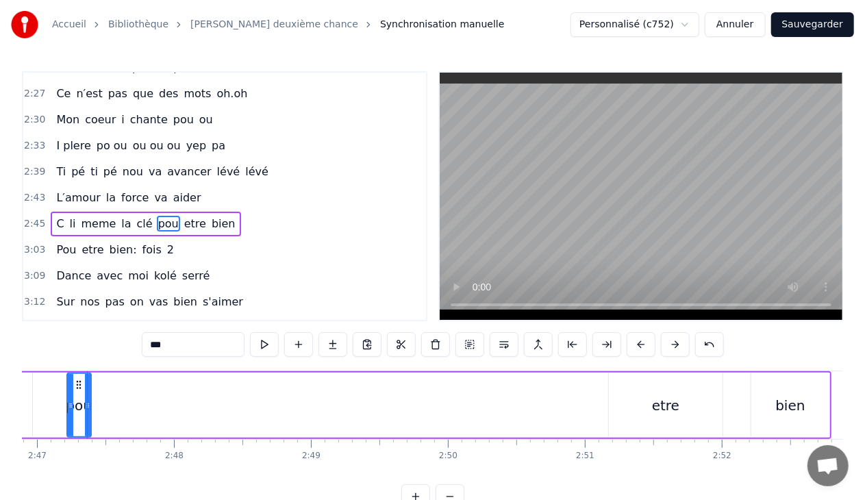
scroll to position [0, 22860]
click at [667, 400] on div "etre" at bounding box center [669, 405] width 27 height 21
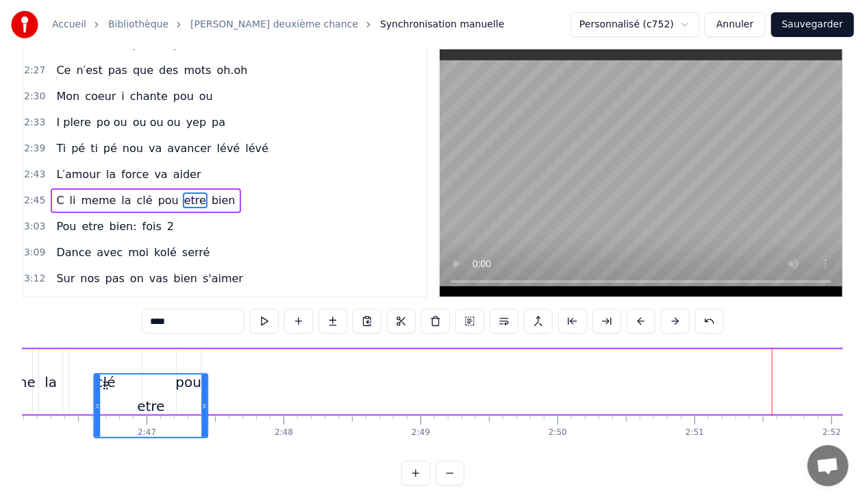
scroll to position [0, 22735]
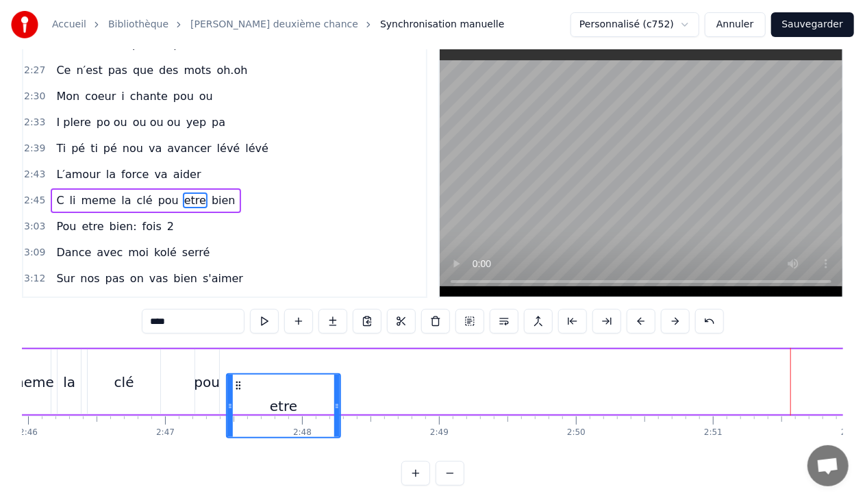
drag, startPoint x: 621, startPoint y: 384, endPoint x: 236, endPoint y: 375, distance: 385.7
click at [236, 375] on div "etre" at bounding box center [283, 406] width 112 height 62
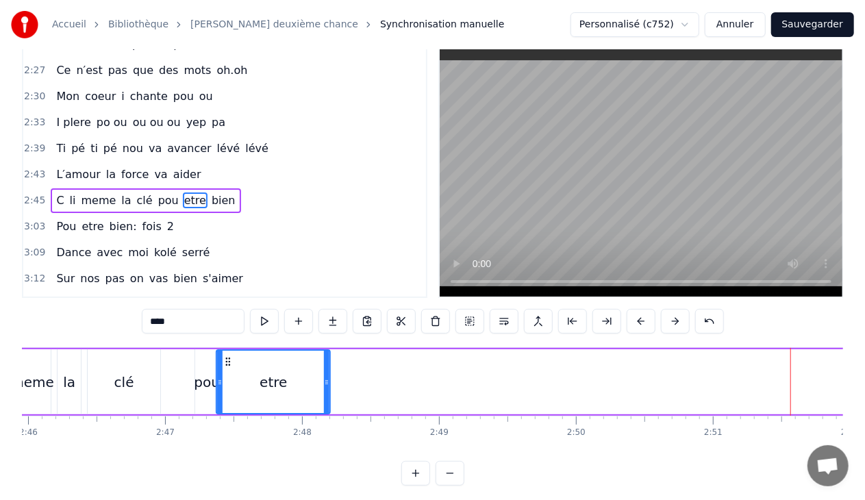
drag, startPoint x: 237, startPoint y: 358, endPoint x: 226, endPoint y: 361, distance: 11.5
click at [226, 361] on icon at bounding box center [228, 361] width 11 height 11
drag, startPoint x: 325, startPoint y: 382, endPoint x: 247, endPoint y: 378, distance: 78.2
click at [247, 378] on icon at bounding box center [247, 382] width 5 height 11
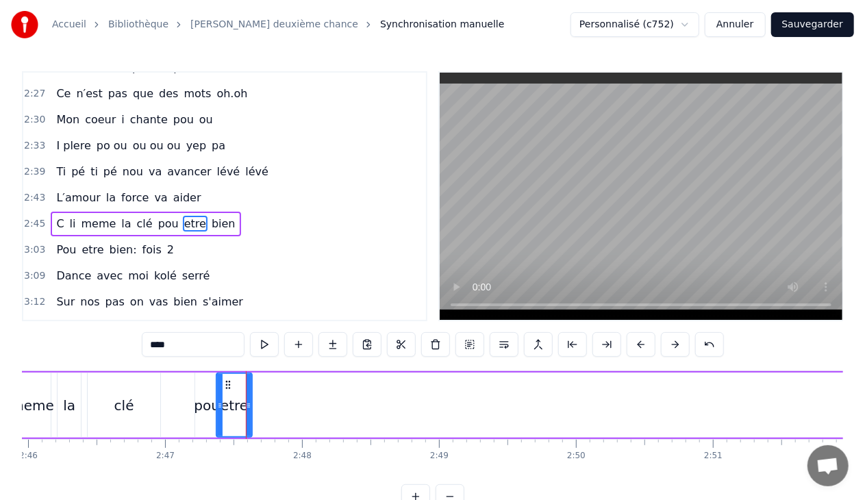
click at [157, 216] on span "pou" at bounding box center [168, 224] width 23 height 16
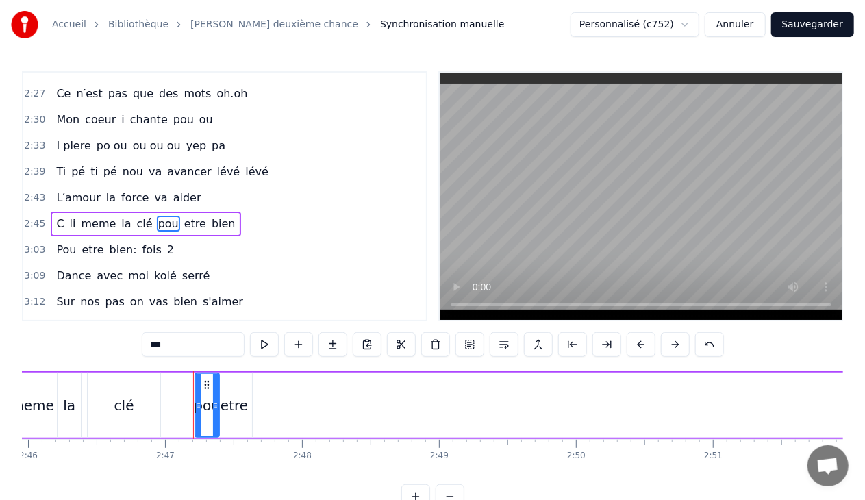
click at [189, 340] on input "***" at bounding box center [193, 344] width 103 height 25
click at [203, 216] on span "bien" at bounding box center [216, 224] width 27 height 16
type input "****"
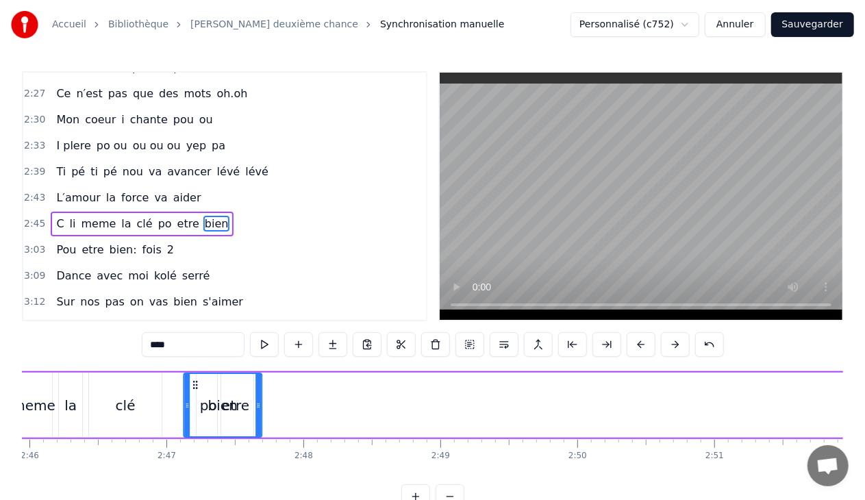
scroll to position [0, 22731]
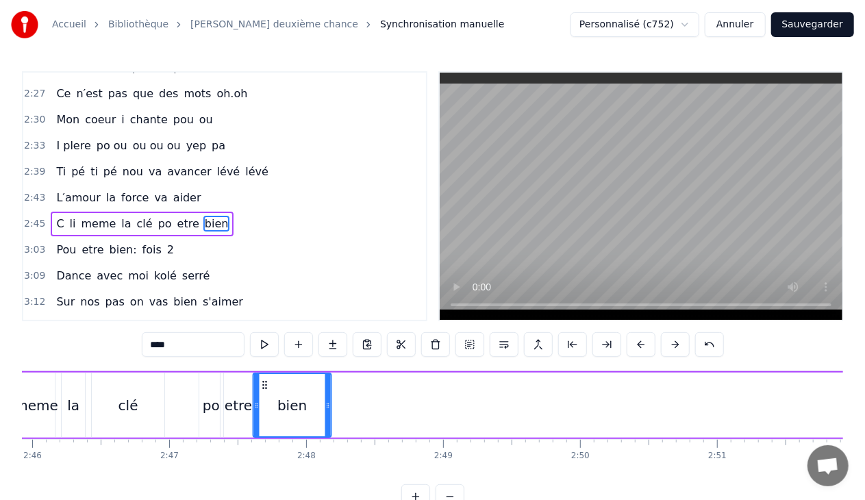
drag, startPoint x: 104, startPoint y: 384, endPoint x: 263, endPoint y: 379, distance: 159.0
click at [263, 379] on icon at bounding box center [264, 384] width 11 height 11
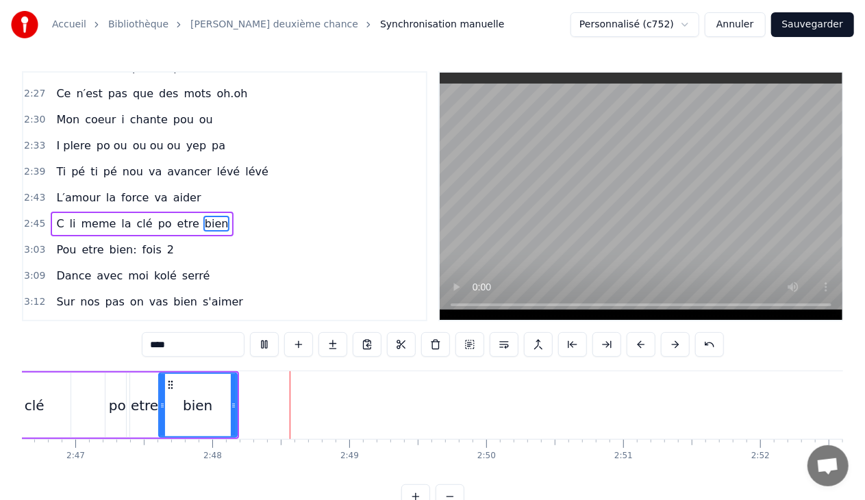
scroll to position [0, 22953]
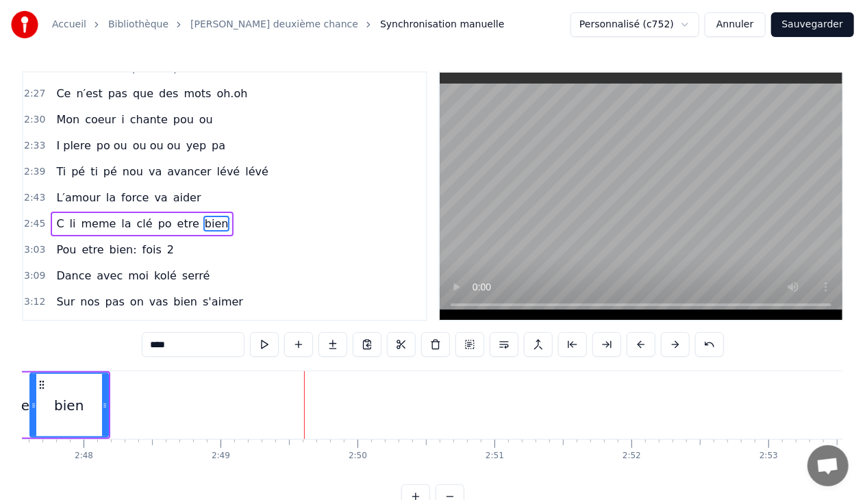
click at [160, 238] on div "Pou etre bien: fois 2" at bounding box center [115, 250] width 129 height 25
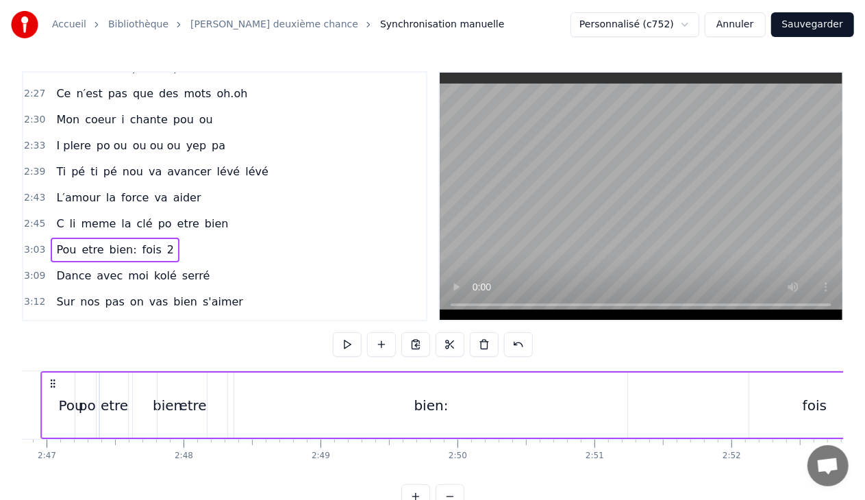
scroll to position [0, 22760]
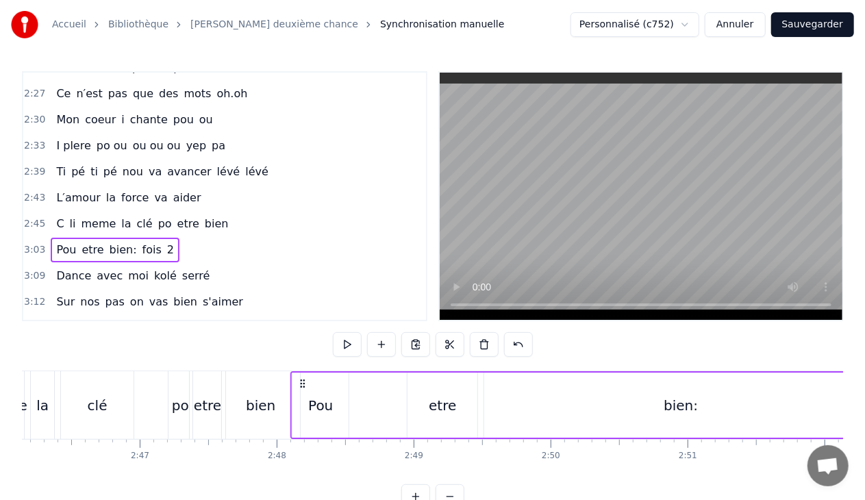
drag, startPoint x: 103, startPoint y: 384, endPoint x: 303, endPoint y: 333, distance: 206.3
click at [303, 333] on div "0:02 yé hé oh oh 0:05 oh na na na na na 0:07 yé hé hé ha 0:10 ti pé ti pé nou v…" at bounding box center [432, 290] width 821 height 438
click at [316, 390] on div "Pou" at bounding box center [320, 405] width 56 height 65
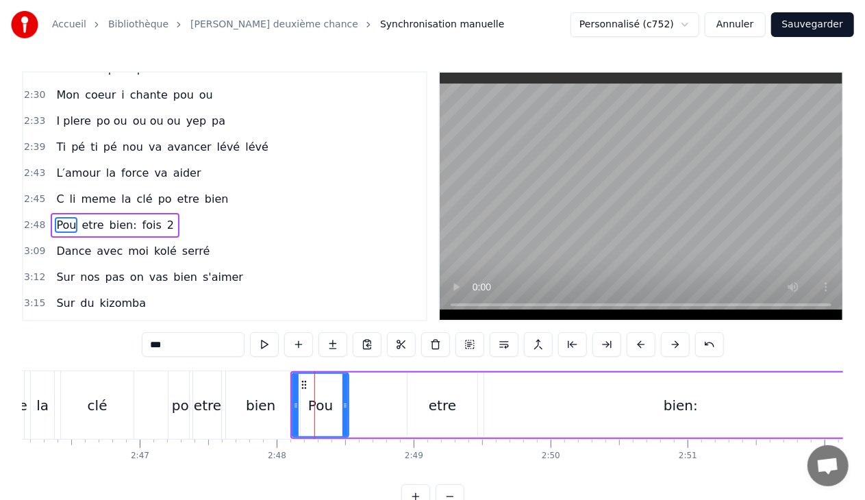
scroll to position [1449, 0]
click at [297, 403] on icon at bounding box center [299, 405] width 5 height 11
drag, startPoint x: 347, startPoint y: 403, endPoint x: 328, endPoint y: 401, distance: 18.5
click at [328, 401] on icon at bounding box center [325, 405] width 5 height 11
click at [433, 395] on div "etre" at bounding box center [442, 405] width 27 height 21
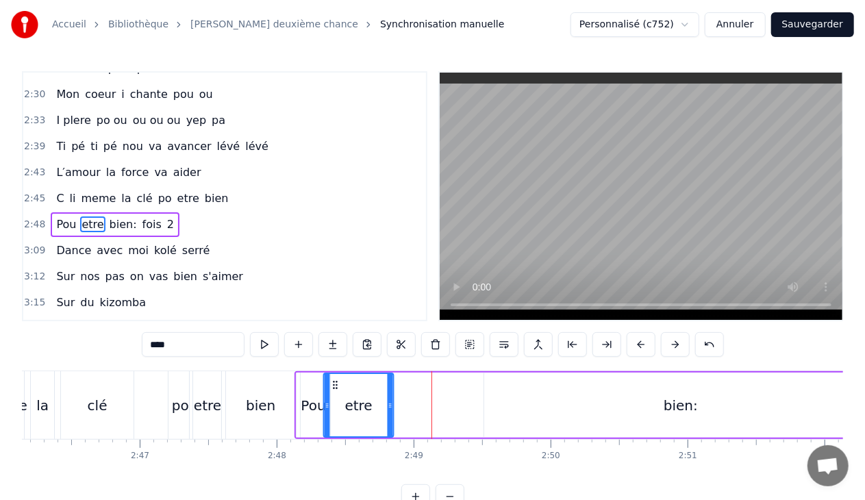
drag, startPoint x: 417, startPoint y: 384, endPoint x: 336, endPoint y: 386, distance: 81.5
click at [336, 386] on icon at bounding box center [334, 384] width 11 height 11
drag, startPoint x: 388, startPoint y: 404, endPoint x: 349, endPoint y: 398, distance: 38.9
click at [349, 398] on div at bounding box center [351, 405] width 5 height 62
click at [651, 395] on div "bien:" at bounding box center [680, 405] width 393 height 65
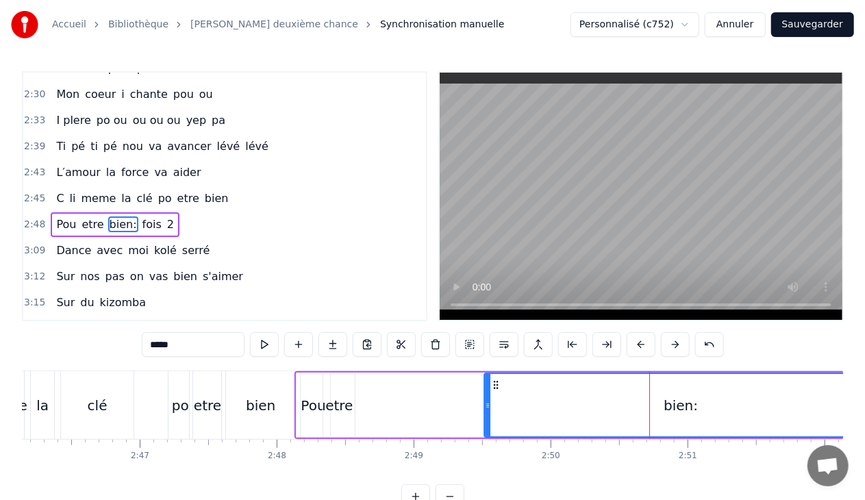
click at [496, 384] on icon at bounding box center [495, 384] width 11 height 11
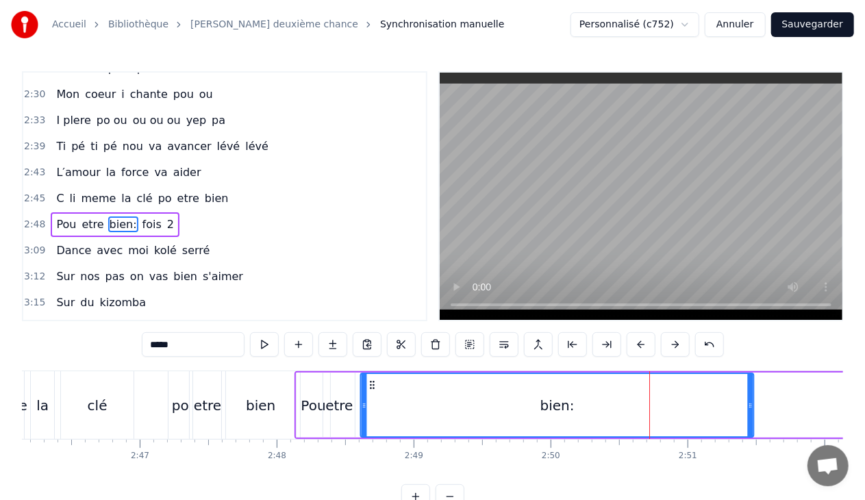
drag, startPoint x: 493, startPoint y: 383, endPoint x: 370, endPoint y: 392, distance: 123.6
click at [370, 392] on div "bien:" at bounding box center [557, 405] width 392 height 62
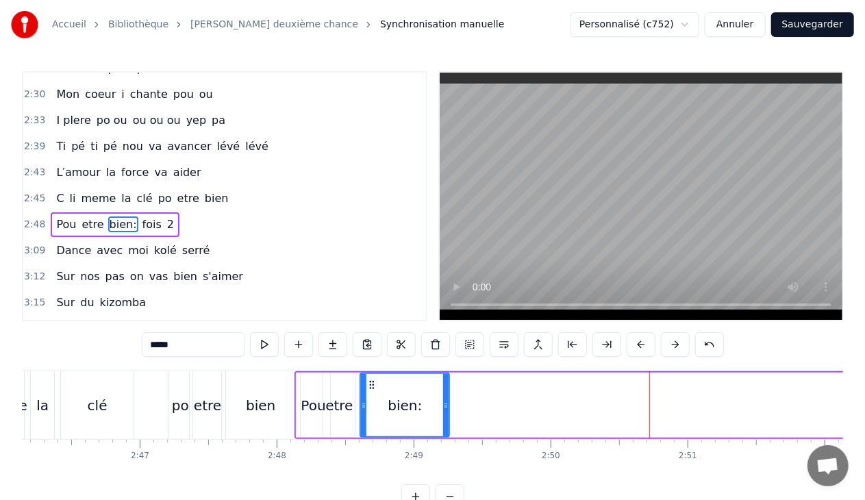
drag, startPoint x: 749, startPoint y: 401, endPoint x: 445, endPoint y: 388, distance: 304.4
click at [445, 388] on div at bounding box center [445, 405] width 5 height 62
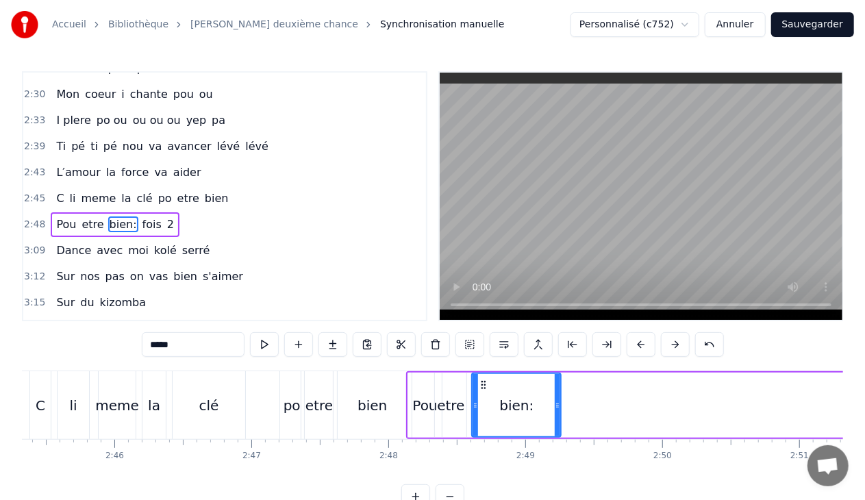
scroll to position [0, 22530]
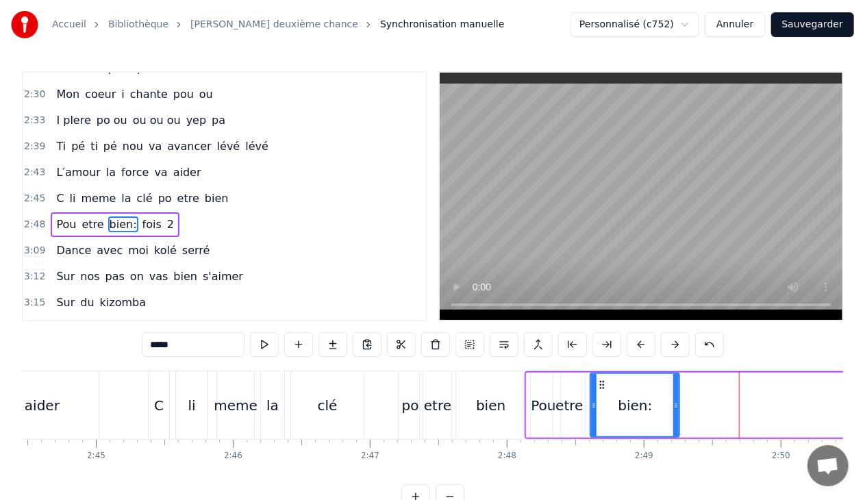
click at [193, 342] on input "*****" at bounding box center [193, 344] width 103 height 25
type input "****"
click at [590, 393] on div "bien" at bounding box center [635, 405] width 90 height 65
click at [167, 212] on div "2:48 Pou etre bien fois 2" at bounding box center [224, 225] width 403 height 26
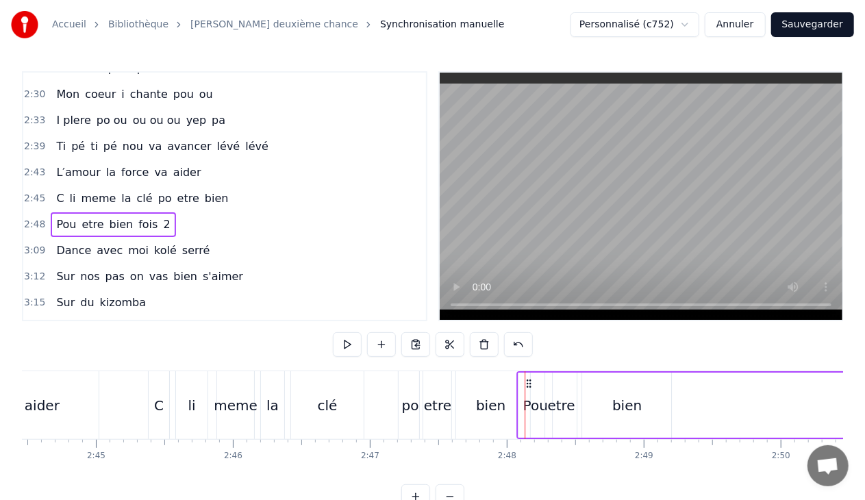
drag, startPoint x: 536, startPoint y: 381, endPoint x: 528, endPoint y: 381, distance: 8.2
click at [528, 381] on icon at bounding box center [528, 383] width 11 height 11
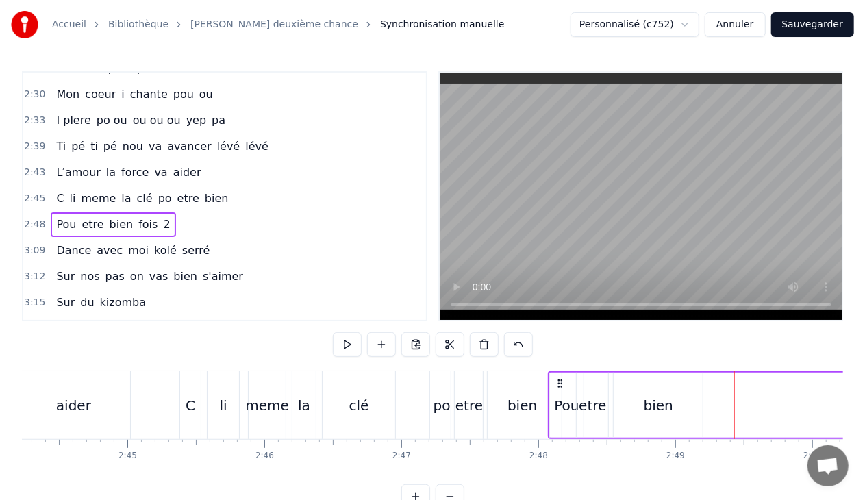
scroll to position [0, 22420]
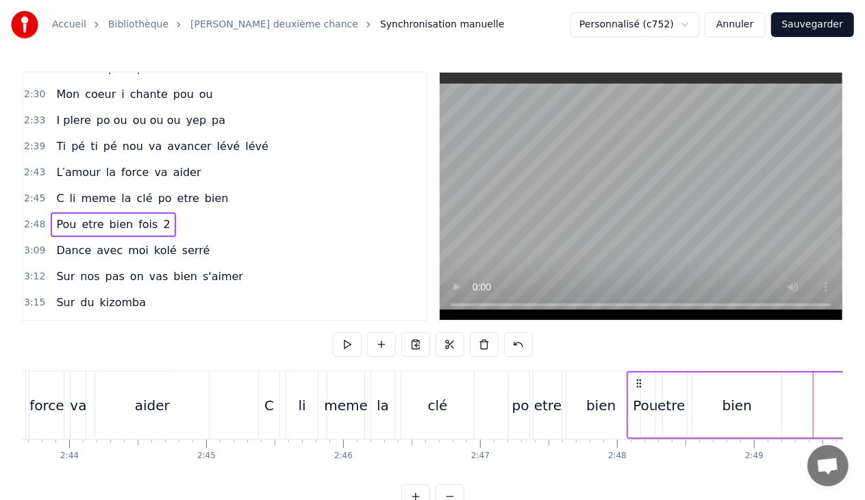
click at [642, 412] on div "Pou" at bounding box center [645, 405] width 25 height 21
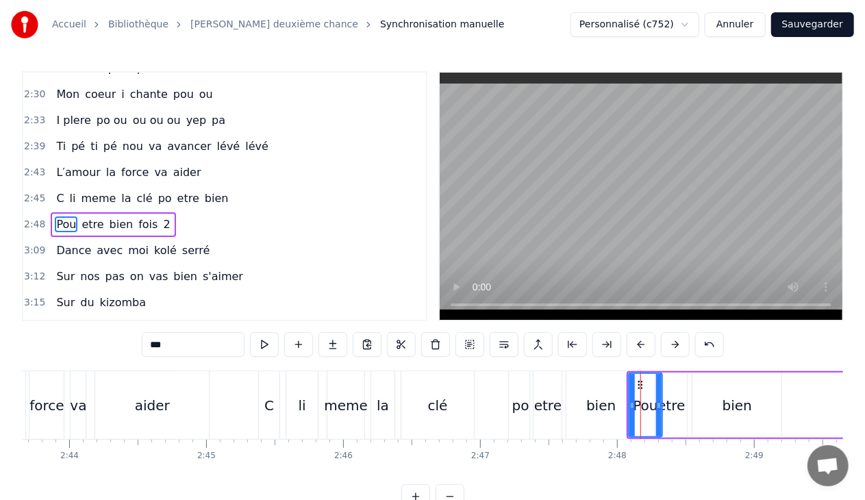
click at [190, 347] on input "***" at bounding box center [193, 344] width 103 height 25
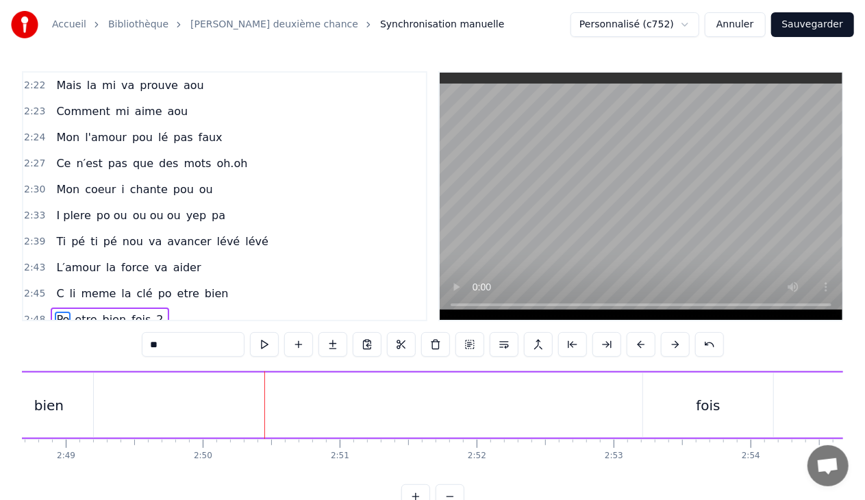
scroll to position [1360, 0]
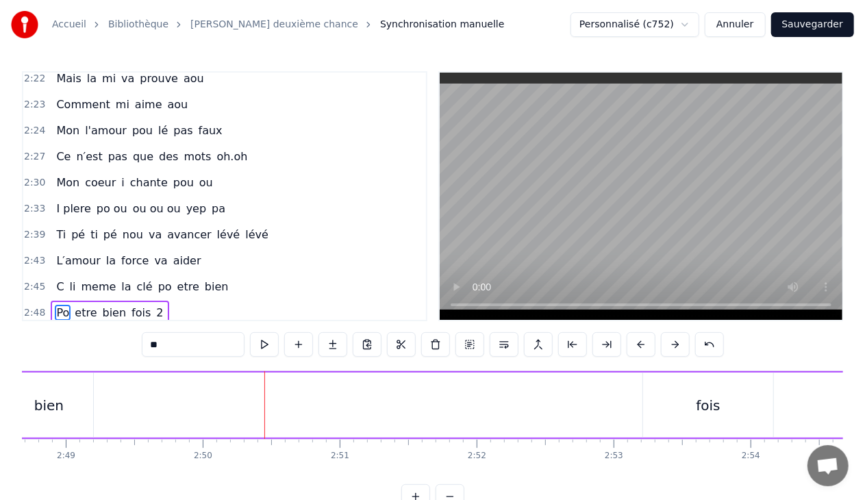
click at [244, 227] on span "lévé" at bounding box center [257, 235] width 26 height 16
type input "****"
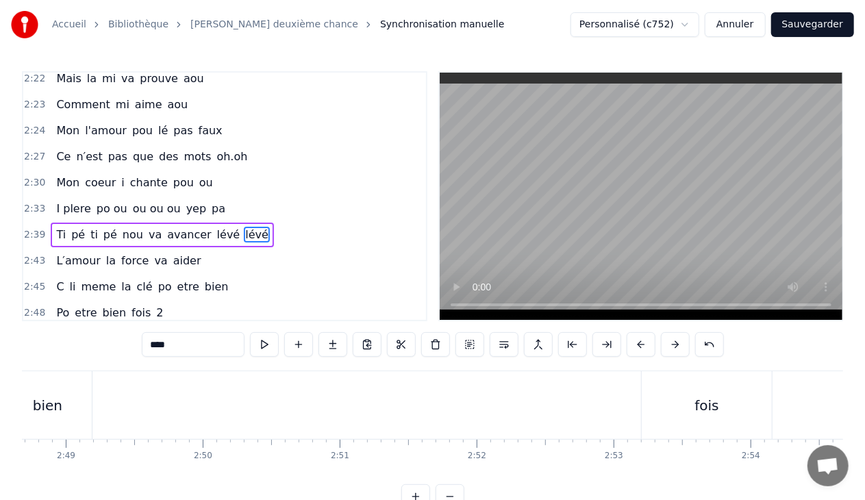
scroll to position [1362, 0]
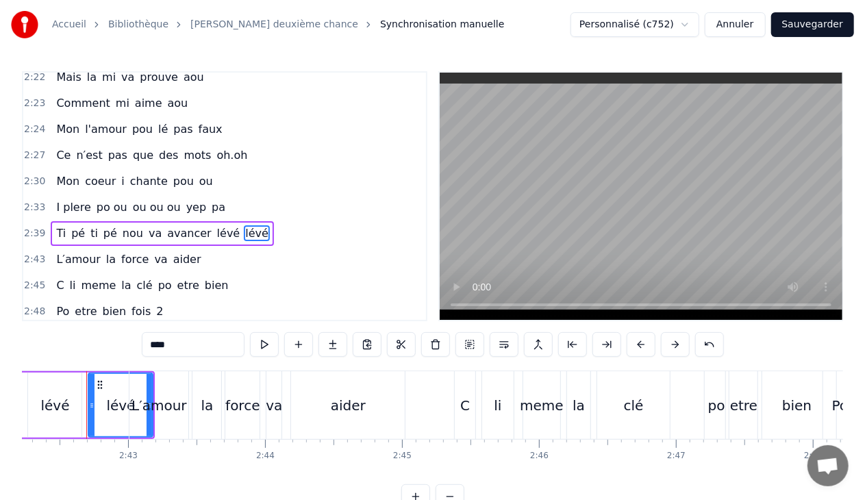
click at [254, 221] on div "2:39 Ti pé ti pé nou va avancer lévé lévé" at bounding box center [224, 234] width 403 height 26
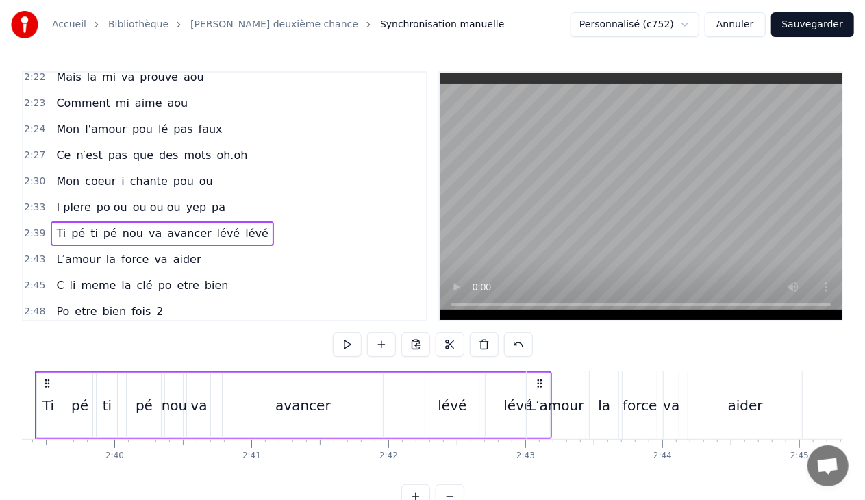
scroll to position [0, 21770]
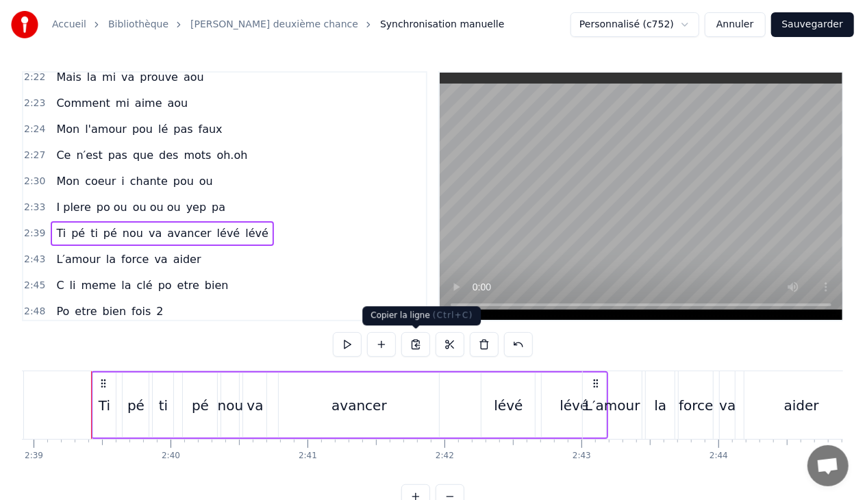
click at [417, 343] on button at bounding box center [415, 344] width 29 height 25
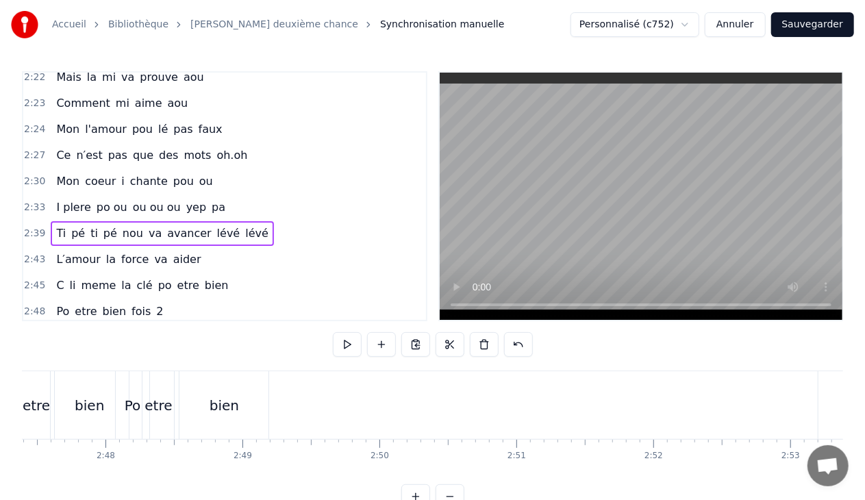
scroll to position [0, 22971]
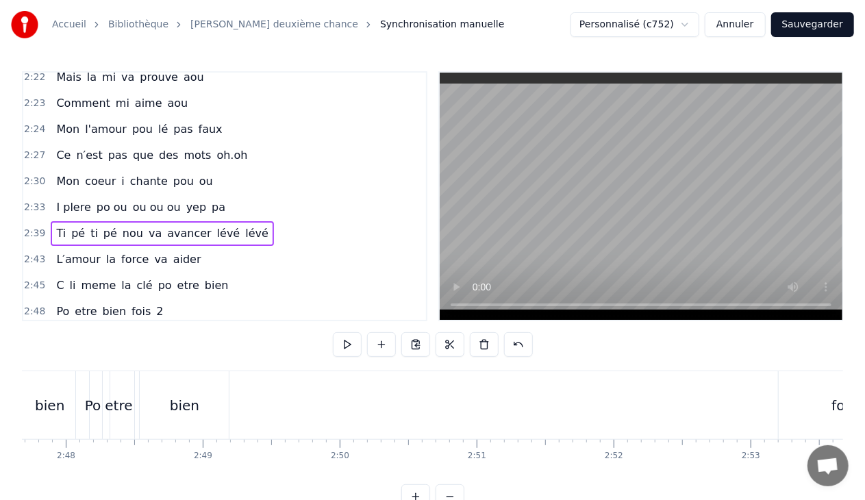
click at [278, 406] on div "Po etre bien fois 2" at bounding box center [543, 405] width 936 height 68
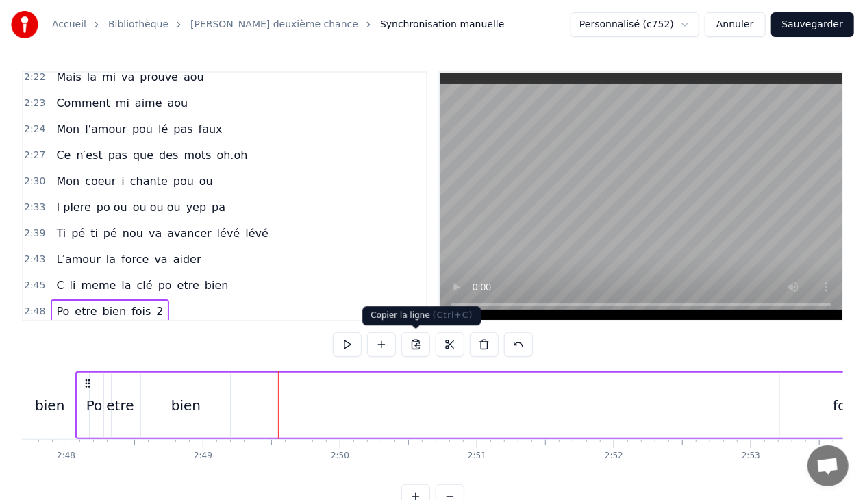
click at [419, 346] on button at bounding box center [415, 344] width 29 height 25
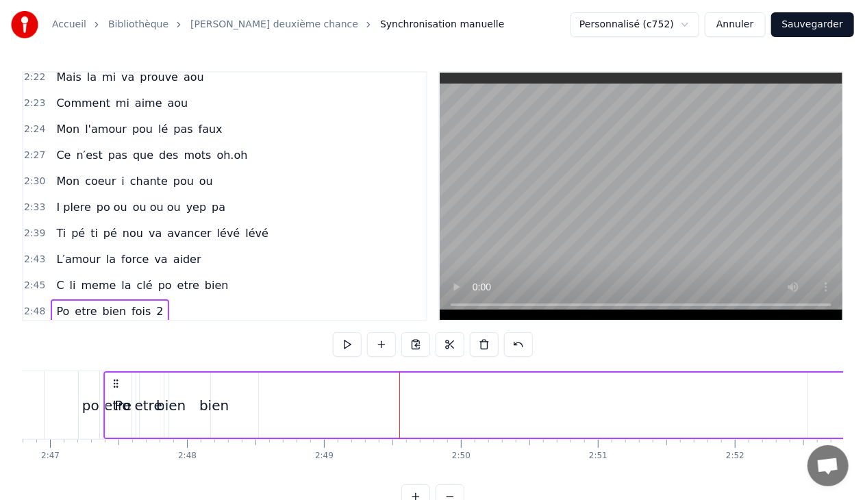
scroll to position [0, 22833]
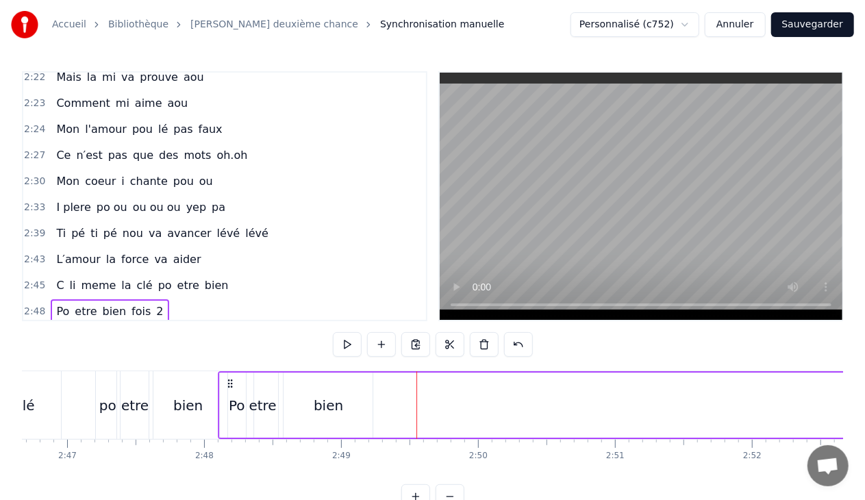
drag, startPoint x: 86, startPoint y: 384, endPoint x: 228, endPoint y: 369, distance: 142.6
click at [228, 369] on div "0:02 yé hé oh oh 0:05 oh na na na na na 0:07 yé hé hé ha 0:10 ti pé ti pé nou v…" at bounding box center [432, 290] width 821 height 438
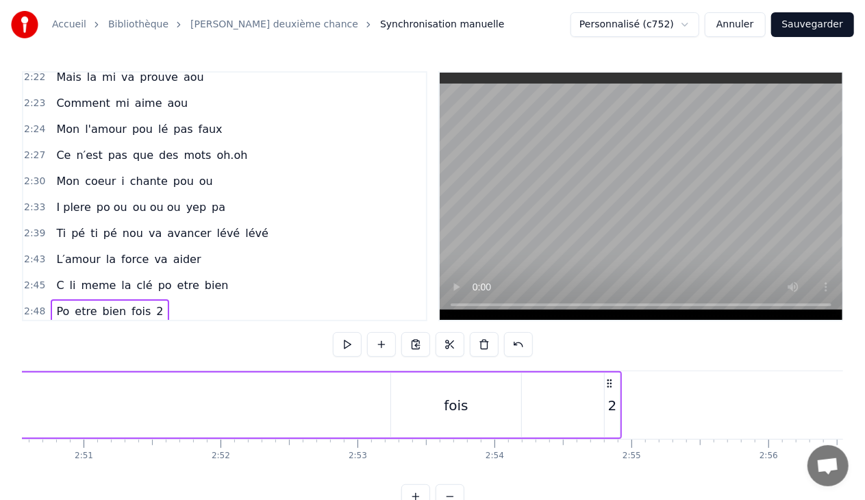
scroll to position [0, 23286]
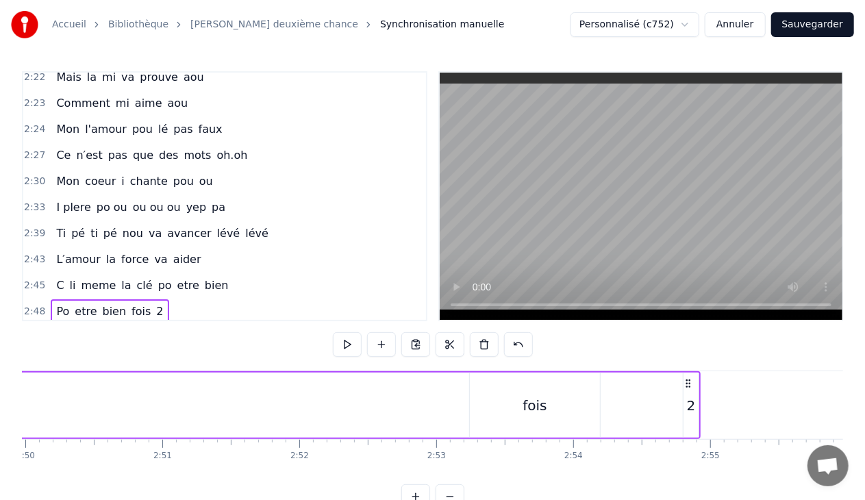
click at [689, 395] on div "2" at bounding box center [691, 405] width 9 height 21
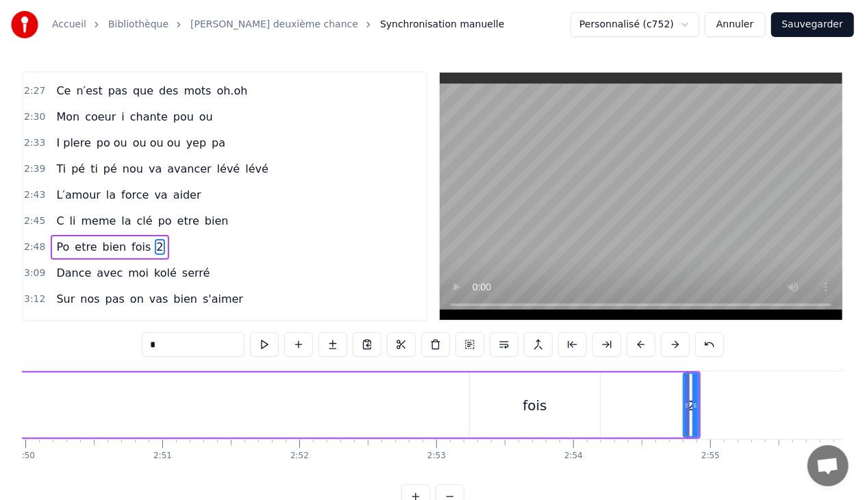
scroll to position [1449, 0]
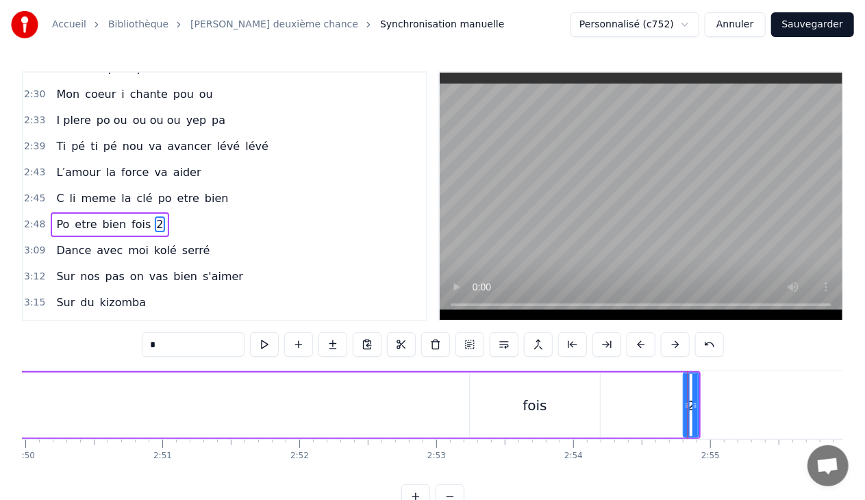
click at [190, 348] on input "*" at bounding box center [193, 344] width 103 height 25
click at [529, 399] on div "fois" at bounding box center [535, 405] width 24 height 21
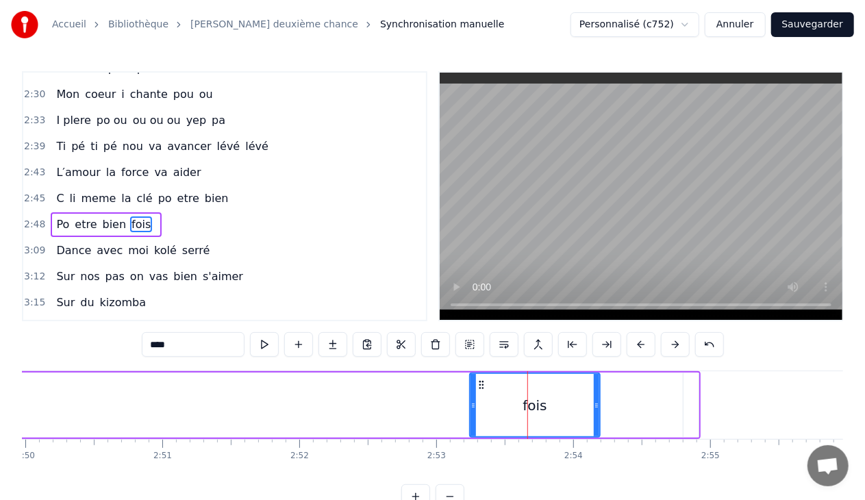
click at [236, 355] on input "****" at bounding box center [193, 344] width 103 height 25
type input "*"
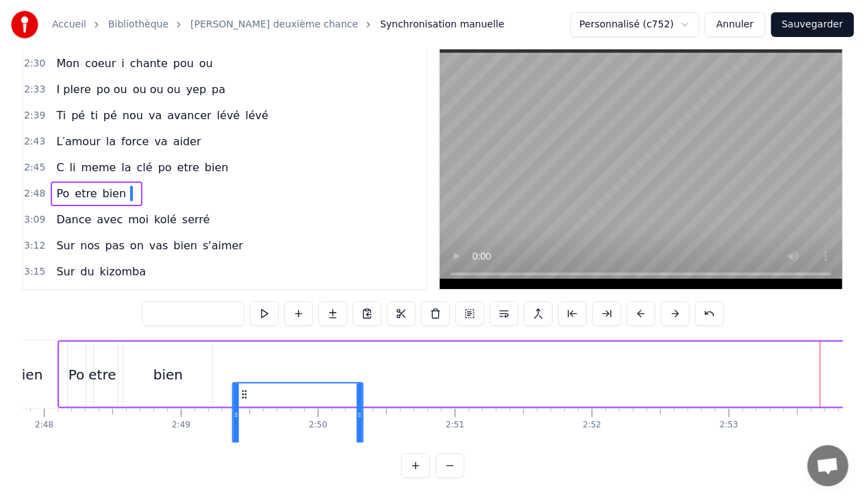
scroll to position [0, 22992]
drag, startPoint x: 481, startPoint y: 383, endPoint x: 255, endPoint y: 327, distance: 232.9
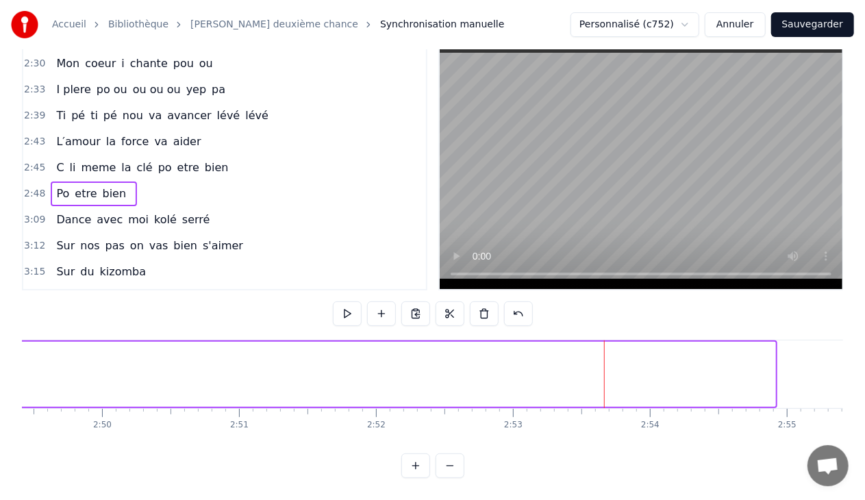
scroll to position [0, 23249]
click at [668, 370] on div "Po etre bien" at bounding box center [270, 374] width 936 height 68
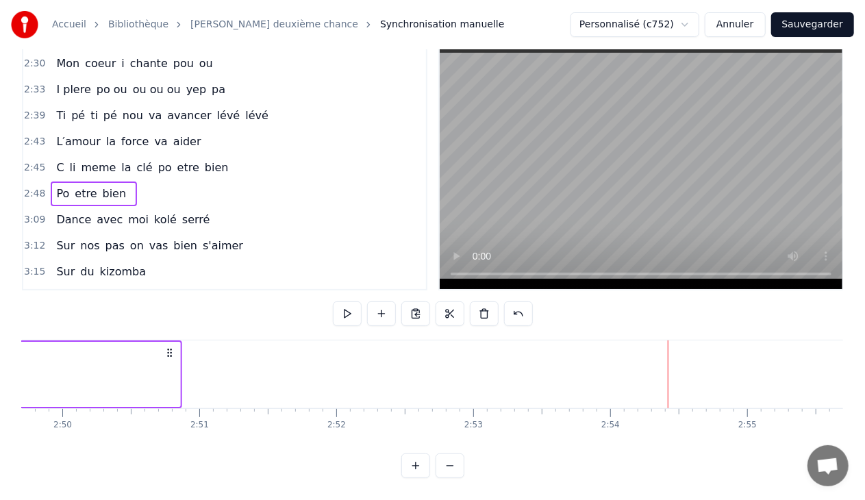
scroll to position [0, 23244]
drag, startPoint x: 725, startPoint y: 341, endPoint x: 173, endPoint y: 401, distance: 554.6
click at [173, 401] on div "yé hé oh oh oh na na na na na yé hé hé ha ti pé ti pé nou va avancer lévé lévé …" at bounding box center [432, 391] width 821 height 103
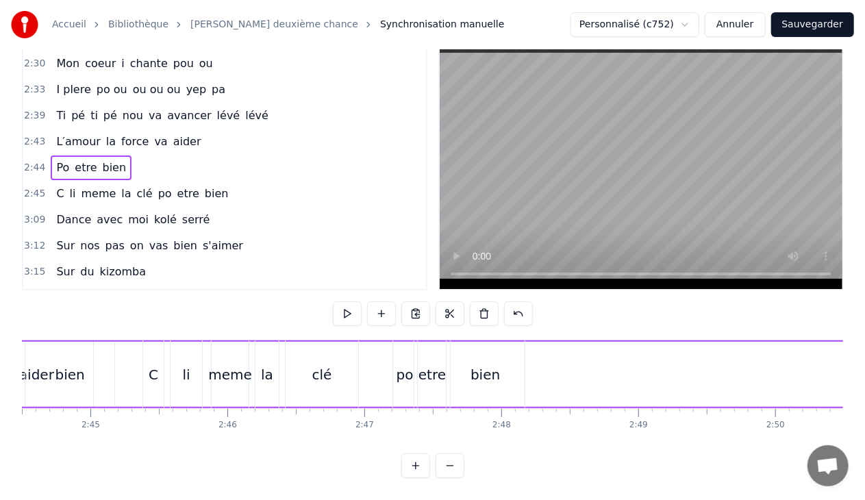
scroll to position [0, 22673]
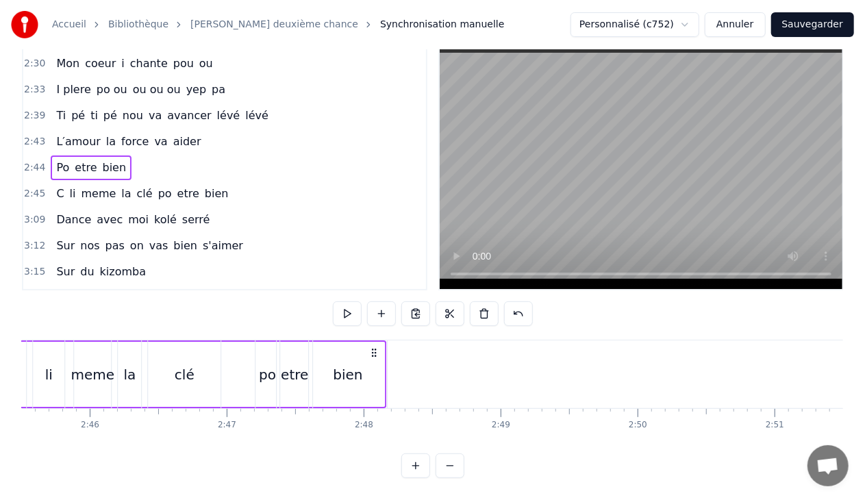
drag, startPoint x: 745, startPoint y: 342, endPoint x: 374, endPoint y: 369, distance: 372.2
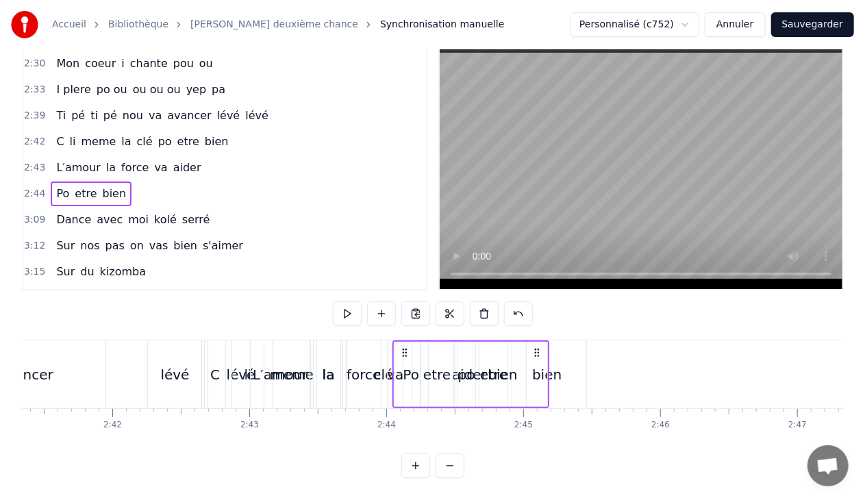
scroll to position [0, 22181]
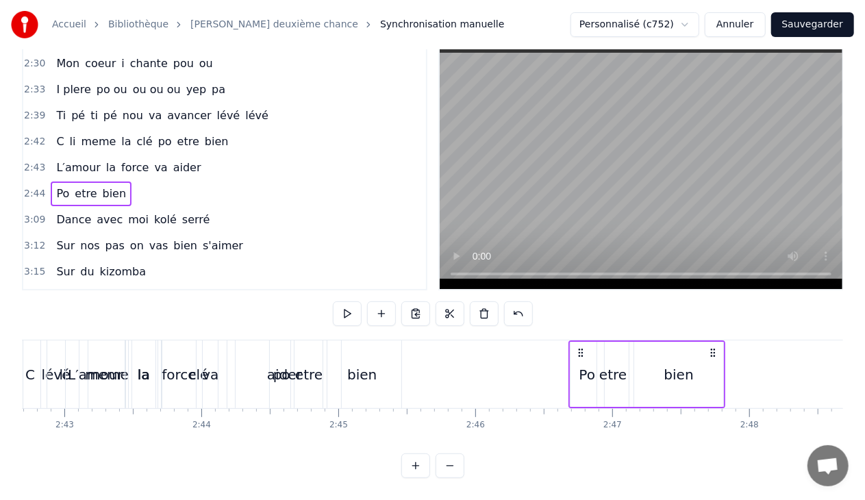
drag, startPoint x: 458, startPoint y: 340, endPoint x: 747, endPoint y: 337, distance: 289.1
click at [725, 340] on div "Po etre bien" at bounding box center [646, 374] width 157 height 68
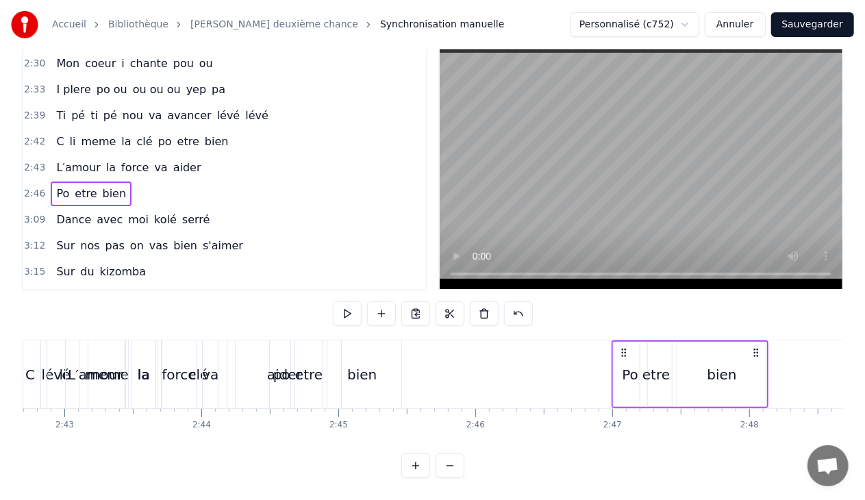
scroll to position [0, 22296]
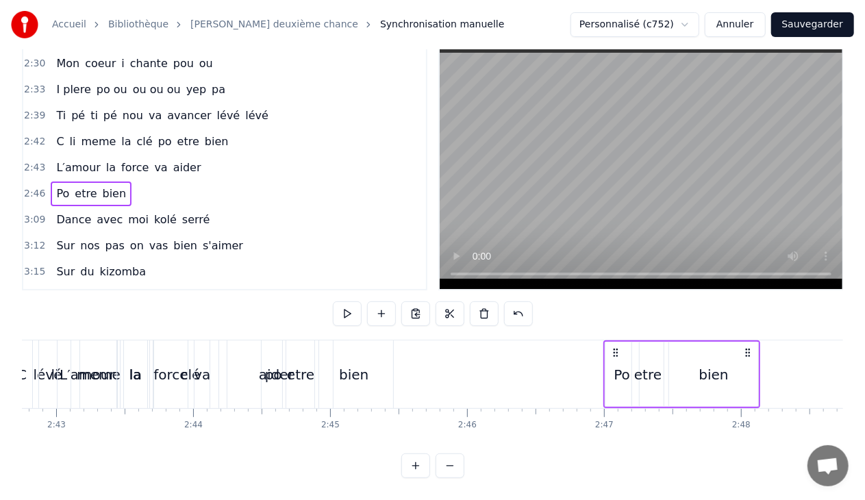
click at [178, 160] on span "aider" at bounding box center [187, 168] width 31 height 16
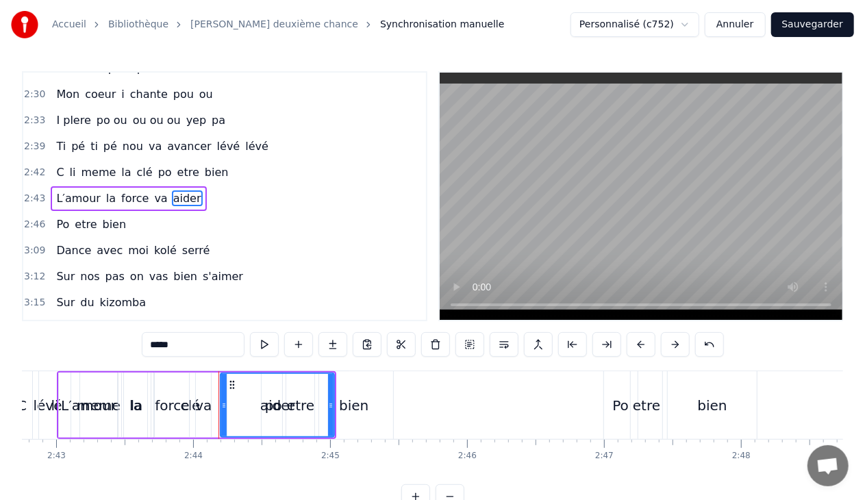
scroll to position [1423, 0]
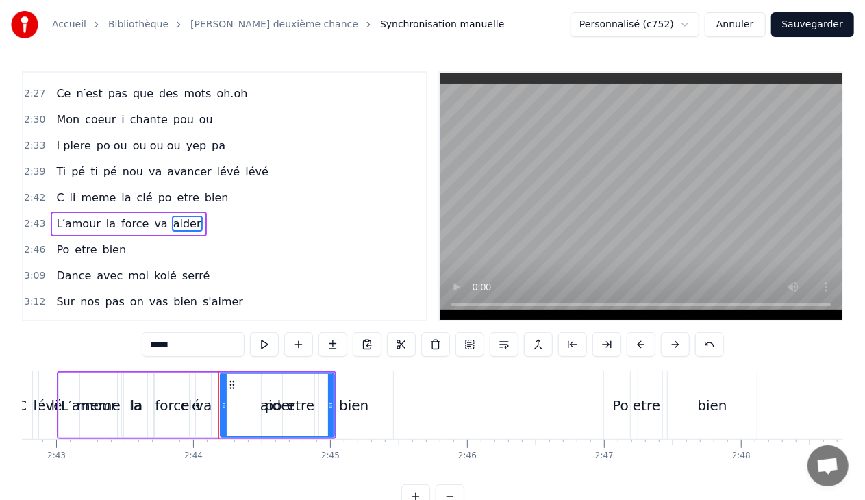
click at [358, 390] on div "bien" at bounding box center [354, 405] width 78 height 68
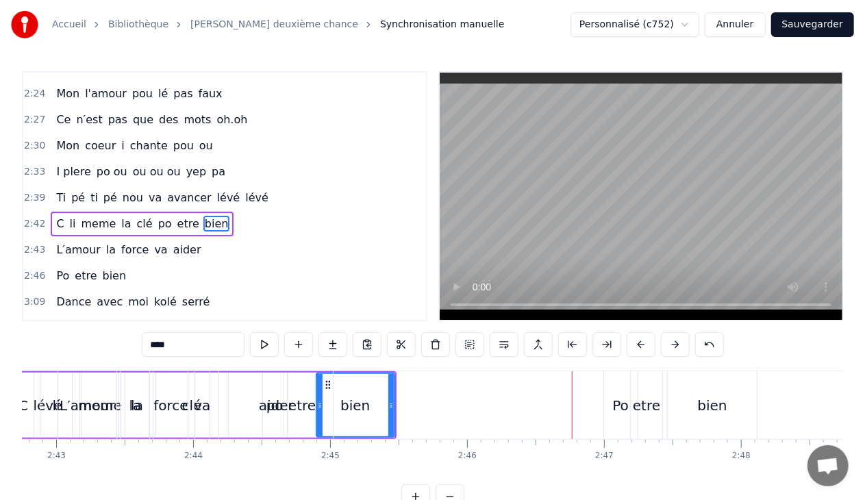
click at [649, 384] on div "etre" at bounding box center [647, 405] width 32 height 68
type input "****"
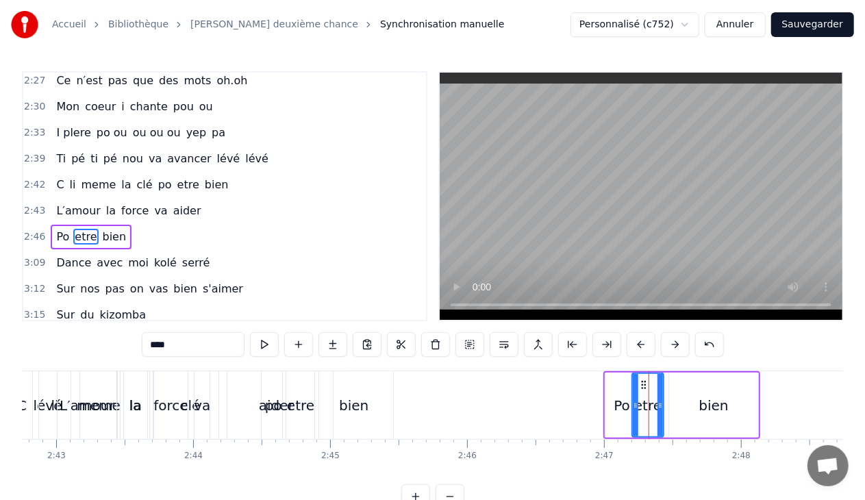
scroll to position [1449, 0]
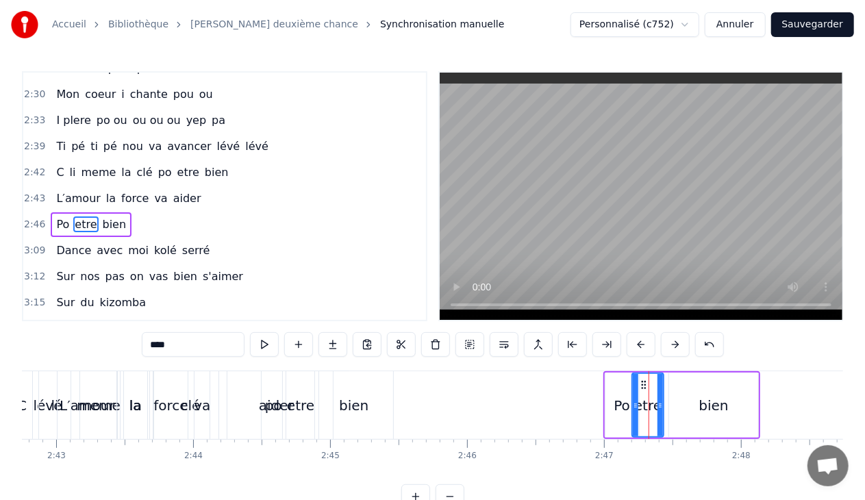
click at [142, 212] on div "2:46 Po etre bien" at bounding box center [224, 225] width 403 height 26
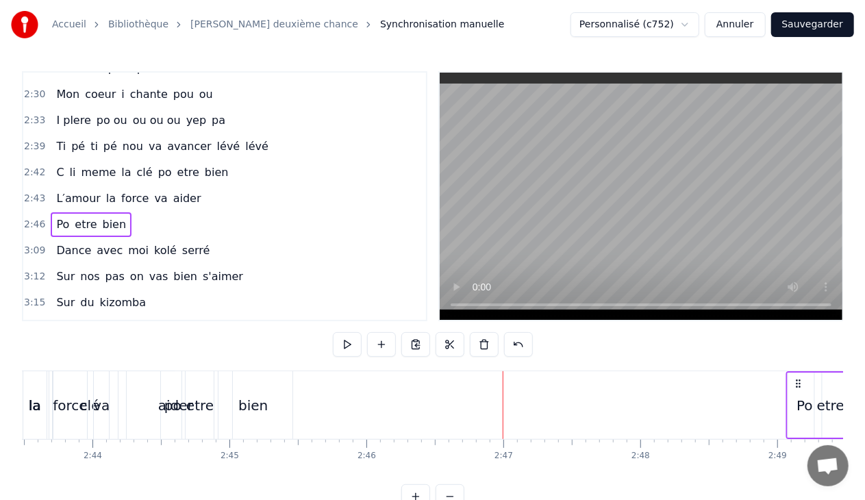
drag, startPoint x: 614, startPoint y: 379, endPoint x: 784, endPoint y: 375, distance: 169.9
click at [786, 375] on div "Po etre bien" at bounding box center [864, 405] width 157 height 68
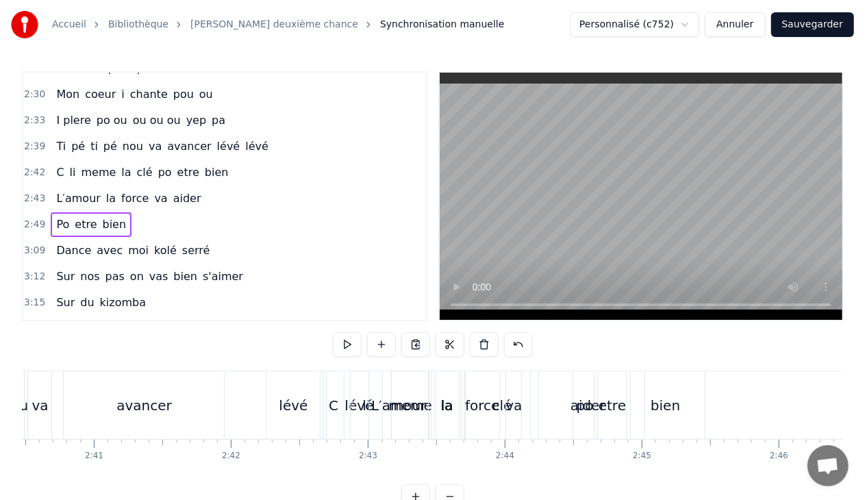
scroll to position [0, 21925]
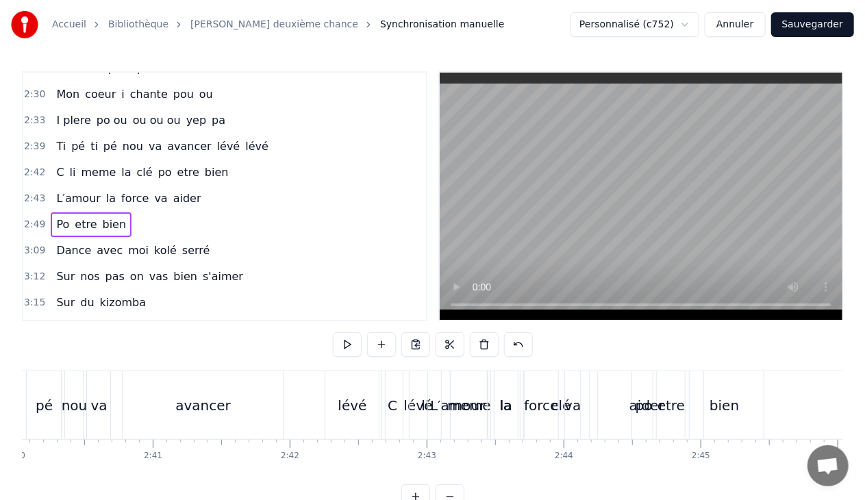
click at [176, 164] on span "etre" at bounding box center [188, 172] width 25 height 16
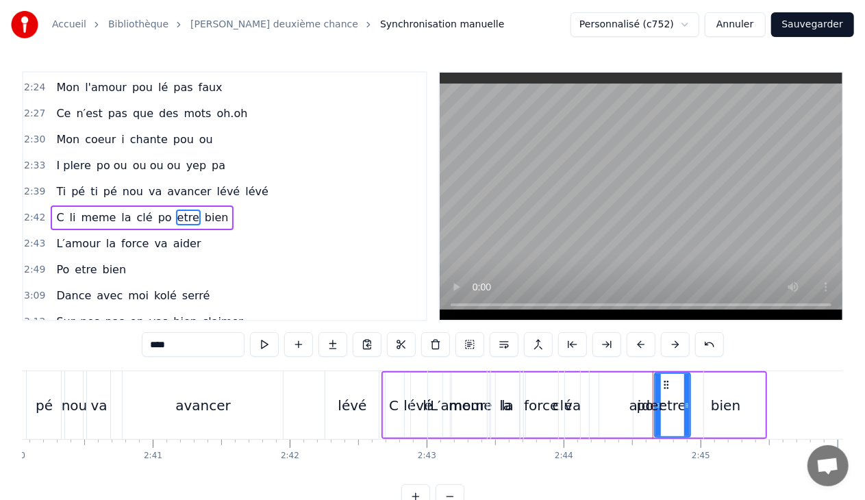
scroll to position [1397, 0]
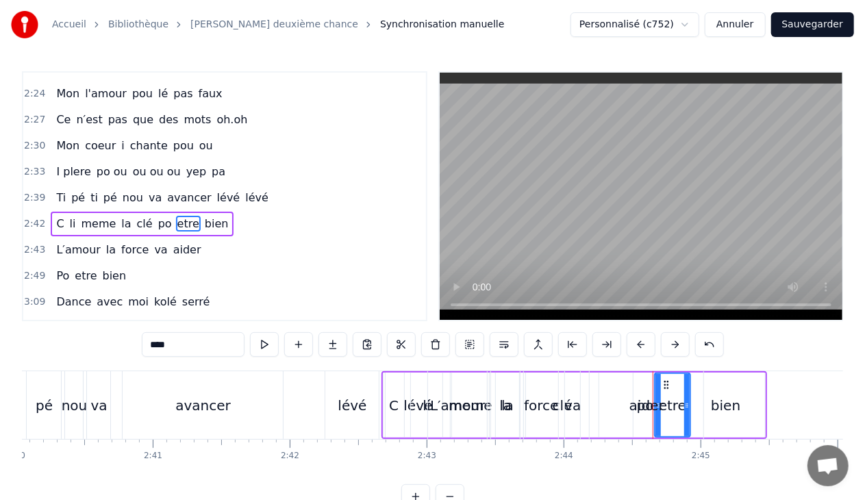
click at [227, 211] on div "2:42 C li meme la clé po etre bien" at bounding box center [224, 224] width 403 height 26
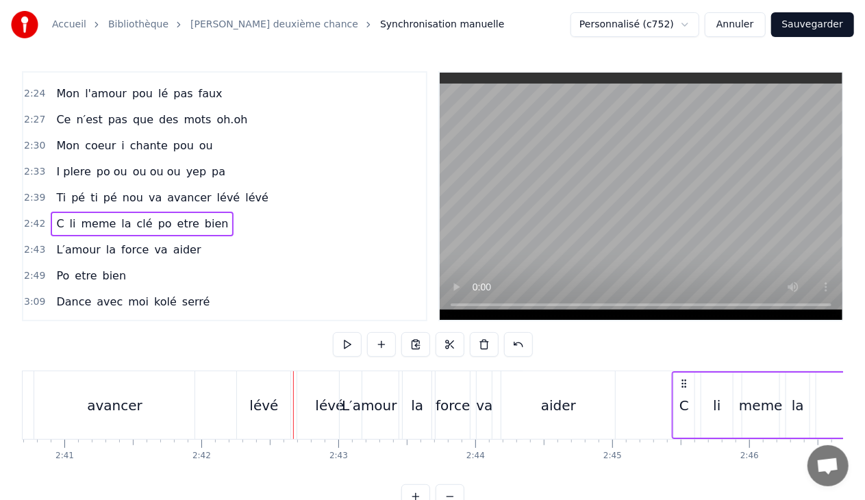
scroll to position [0, 22019]
drag, startPoint x: 393, startPoint y: 379, endPoint x: 667, endPoint y: 374, distance: 274.0
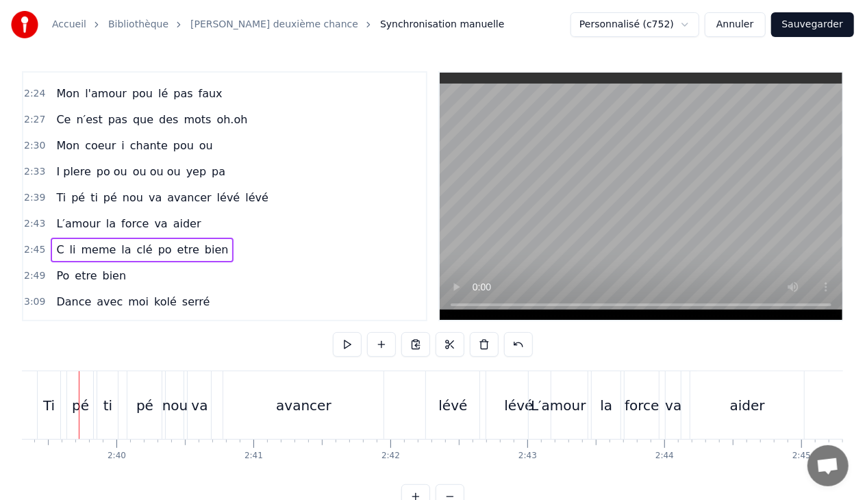
scroll to position [0, 21812]
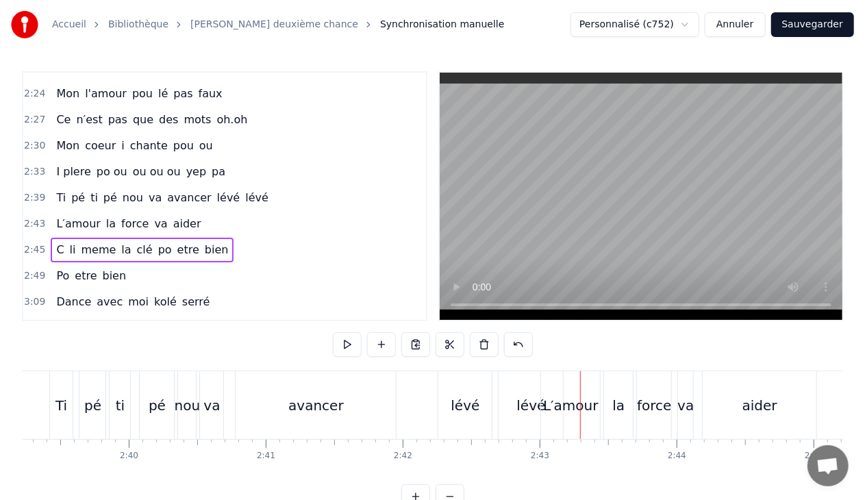
click at [551, 400] on div "L′amour" at bounding box center [570, 405] width 55 height 21
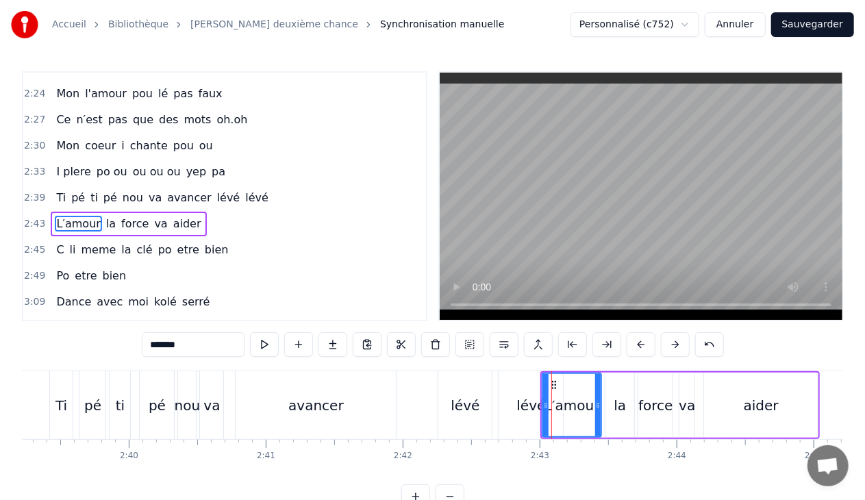
click at [523, 401] on div "lévé" at bounding box center [530, 405] width 29 height 21
type input "****"
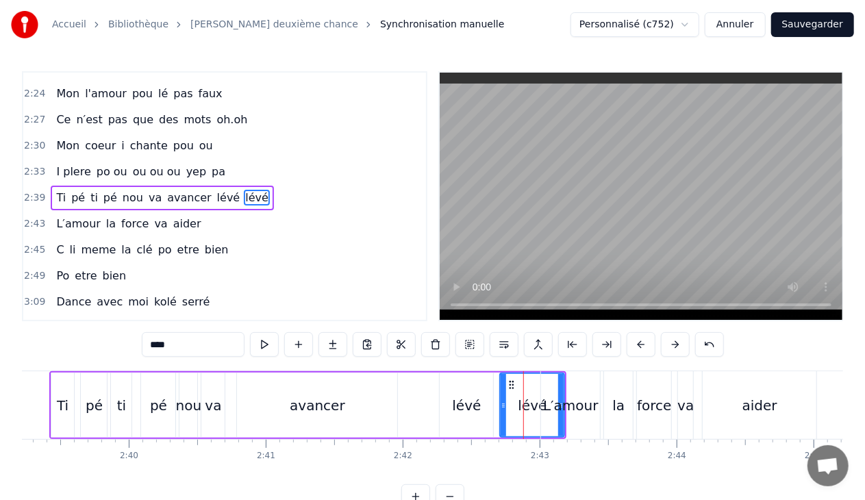
scroll to position [1372, 0]
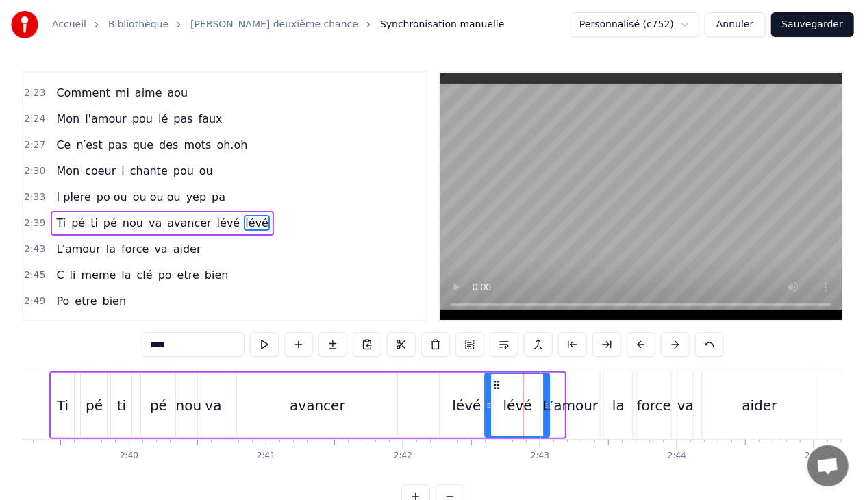
drag, startPoint x: 510, startPoint y: 383, endPoint x: 496, endPoint y: 384, distance: 13.7
click at [496, 384] on icon at bounding box center [497, 384] width 11 height 11
drag, startPoint x: 548, startPoint y: 390, endPoint x: 532, endPoint y: 395, distance: 16.9
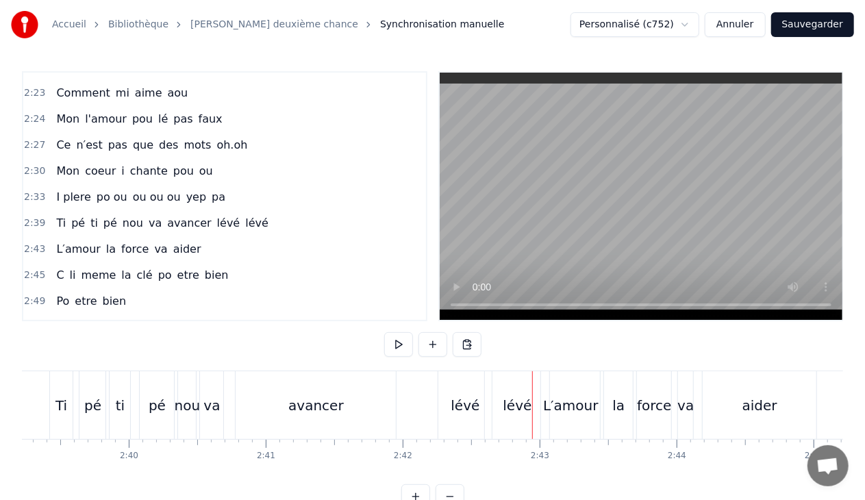
click at [516, 392] on div "lévé" at bounding box center [517, 405] width 64 height 68
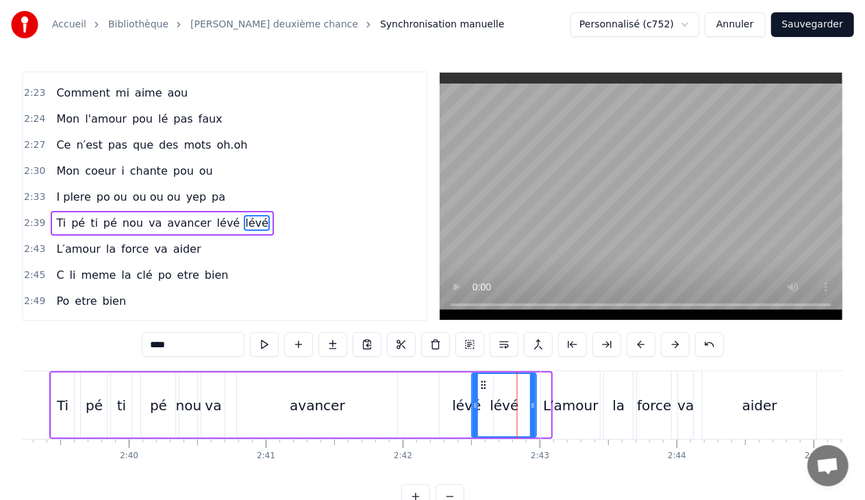
drag, startPoint x: 495, startPoint y: 382, endPoint x: 481, endPoint y: 382, distance: 14.4
click at [481, 382] on icon at bounding box center [484, 384] width 11 height 11
drag, startPoint x: 533, startPoint y: 406, endPoint x: 516, endPoint y: 406, distance: 16.5
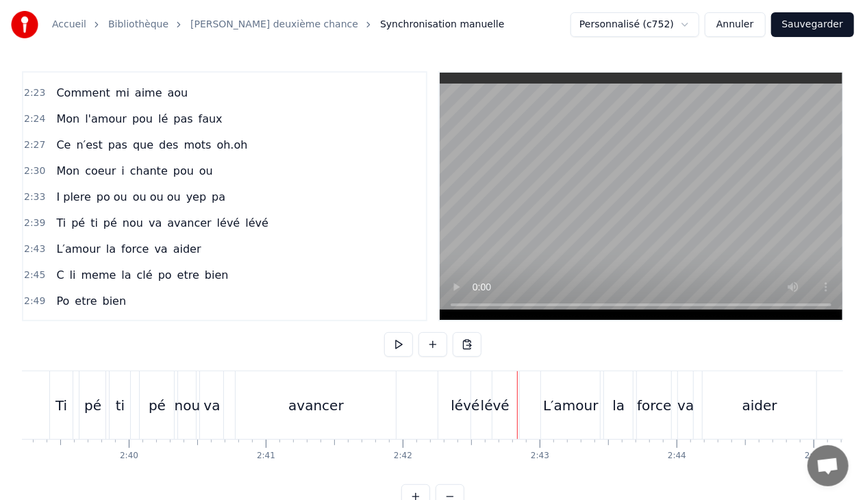
click at [496, 401] on div "lévé" at bounding box center [495, 405] width 29 height 21
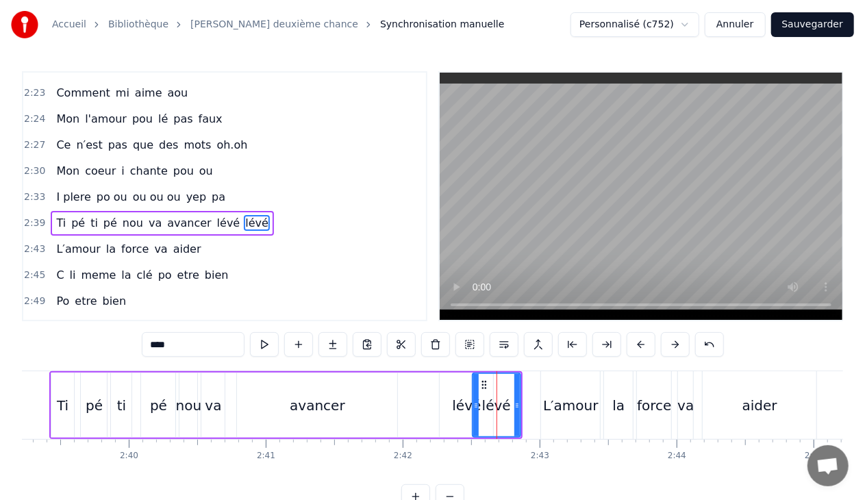
click at [545, 395] on div "L′amour" at bounding box center [570, 405] width 55 height 21
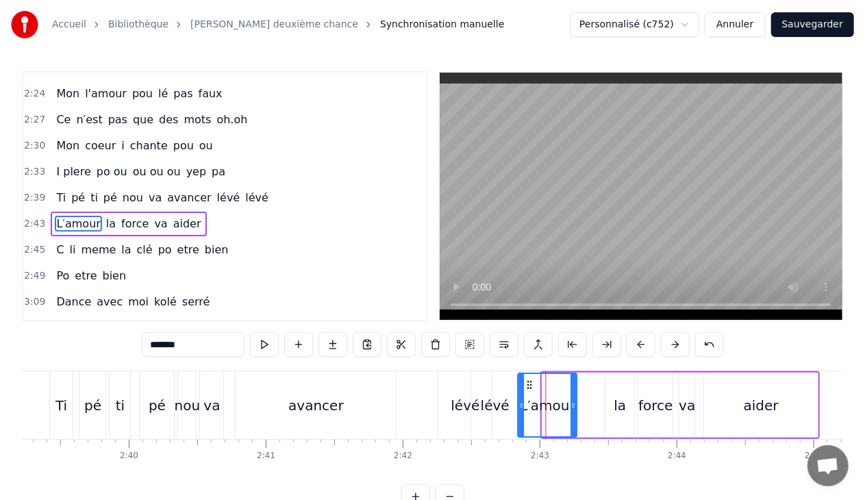
drag, startPoint x: 551, startPoint y: 381, endPoint x: 526, endPoint y: 382, distance: 24.7
click at [526, 382] on icon at bounding box center [530, 384] width 11 height 11
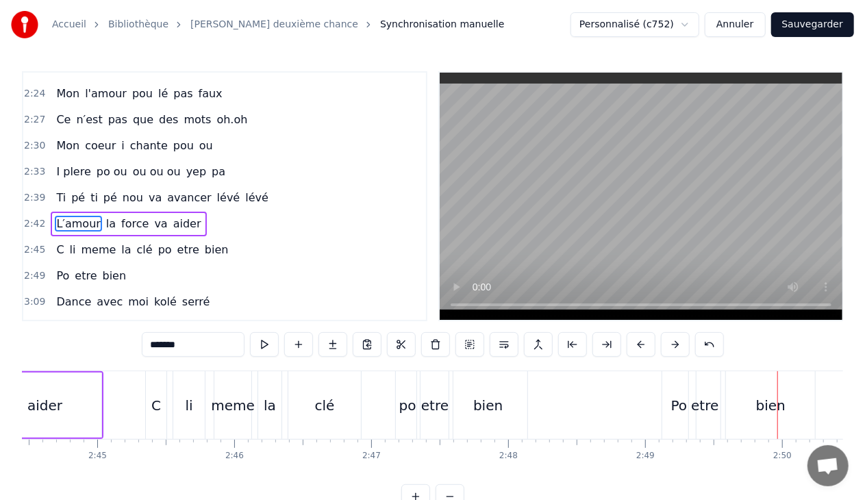
scroll to position [0, 22509]
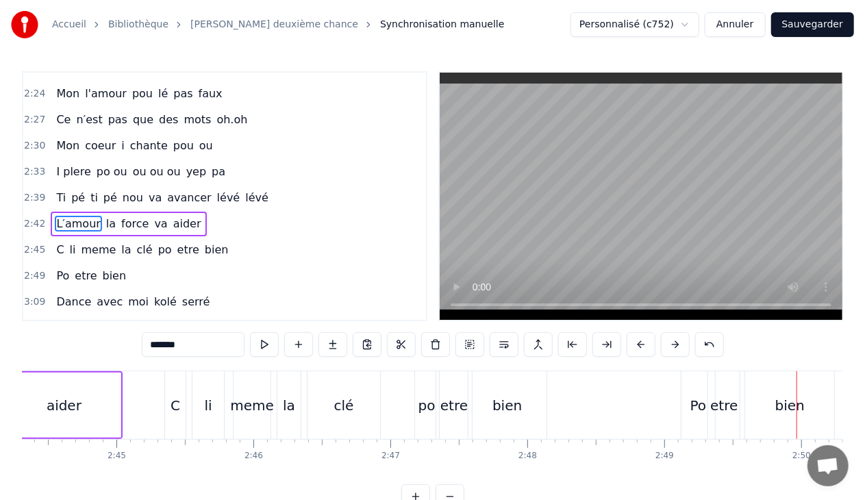
click at [705, 404] on div "Po" at bounding box center [698, 405] width 16 height 21
type input "**"
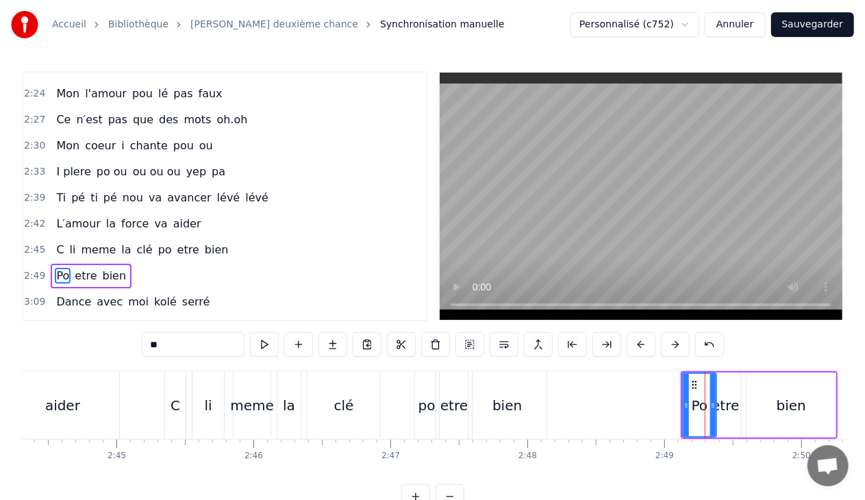
scroll to position [1449, 0]
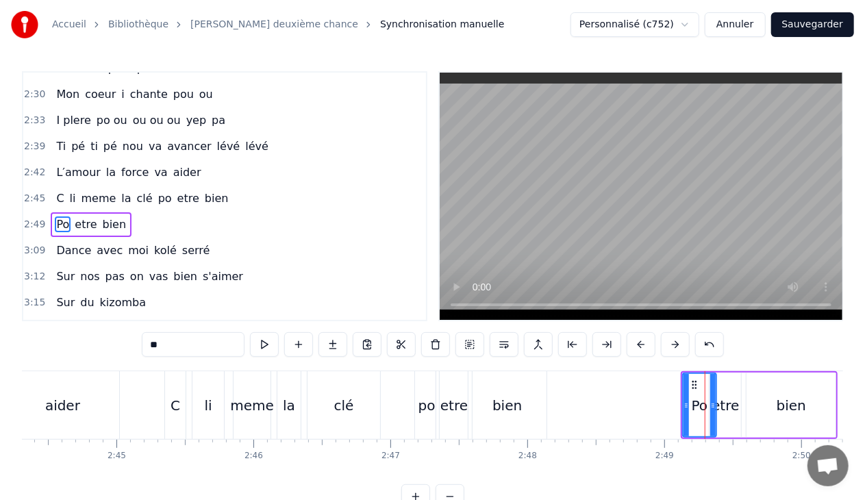
click at [127, 186] on div "C li meme la clé po etre bien" at bounding box center [142, 198] width 183 height 25
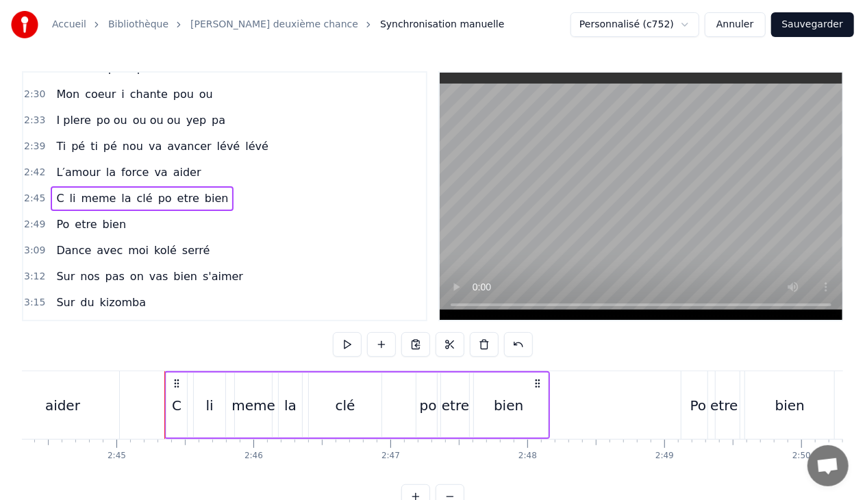
click at [136, 212] on div "2:49 Po etre bien" at bounding box center [224, 225] width 403 height 26
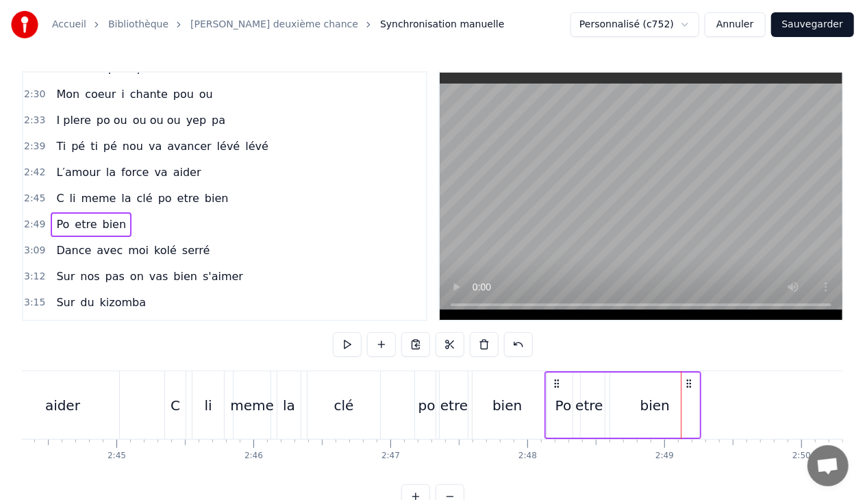
drag, startPoint x: 693, startPoint y: 382, endPoint x: 557, endPoint y: 392, distance: 136.6
click at [557, 392] on div "Po etre bien" at bounding box center [623, 405] width 157 height 68
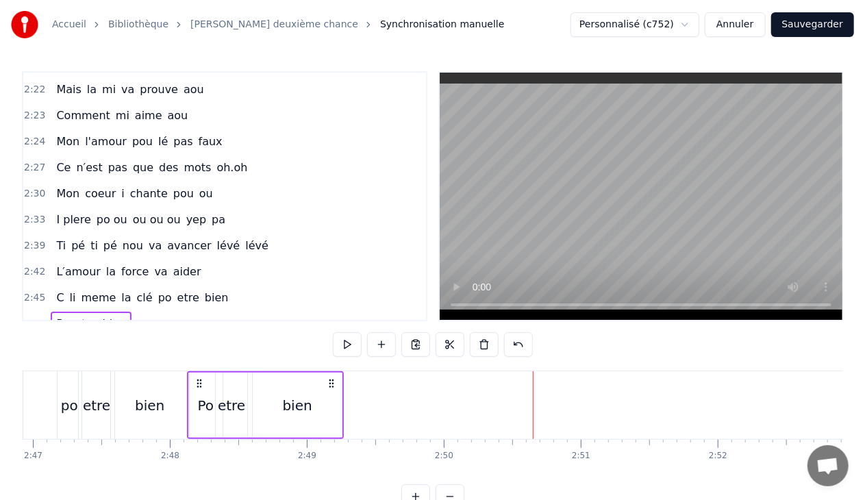
scroll to position [1343, 0]
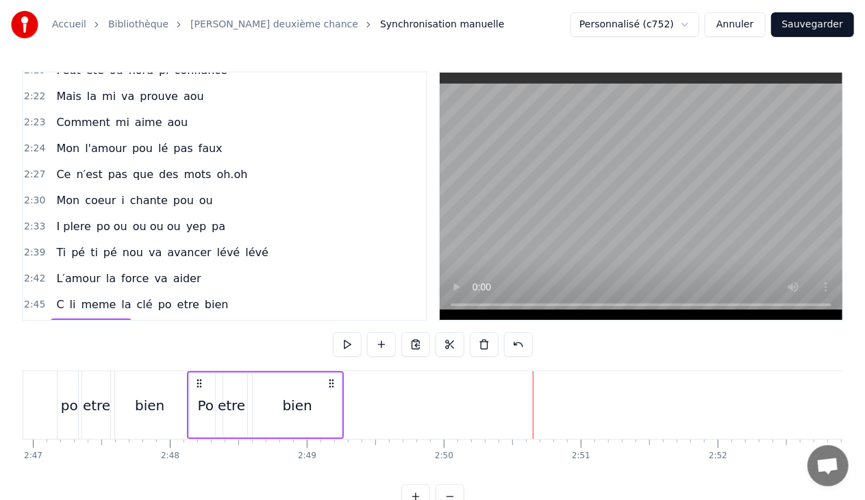
click at [244, 245] on span "lévé" at bounding box center [257, 253] width 26 height 16
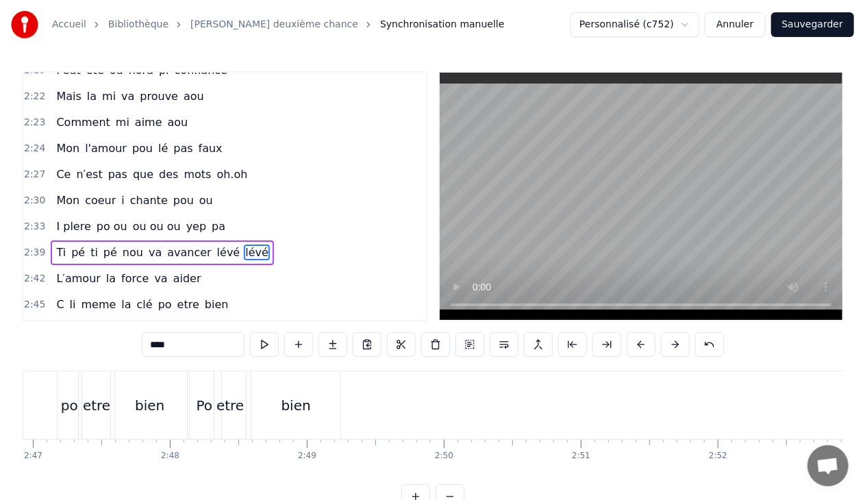
scroll to position [1345, 0]
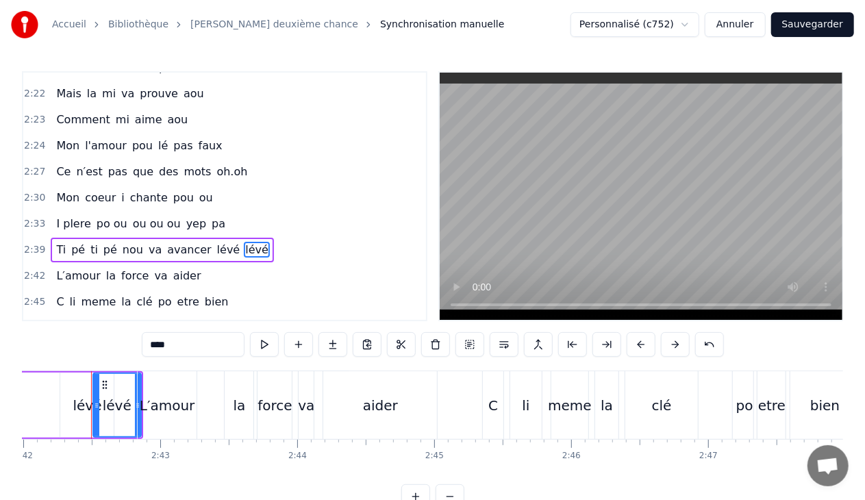
click at [251, 237] on div "2:39 Ti pé ti pé nou va avancer lévé lévé" at bounding box center [224, 250] width 403 height 26
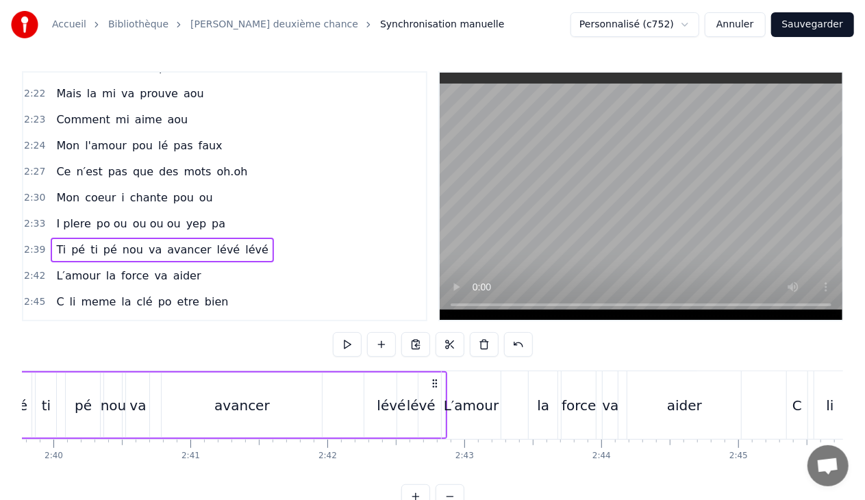
scroll to position [0, 21770]
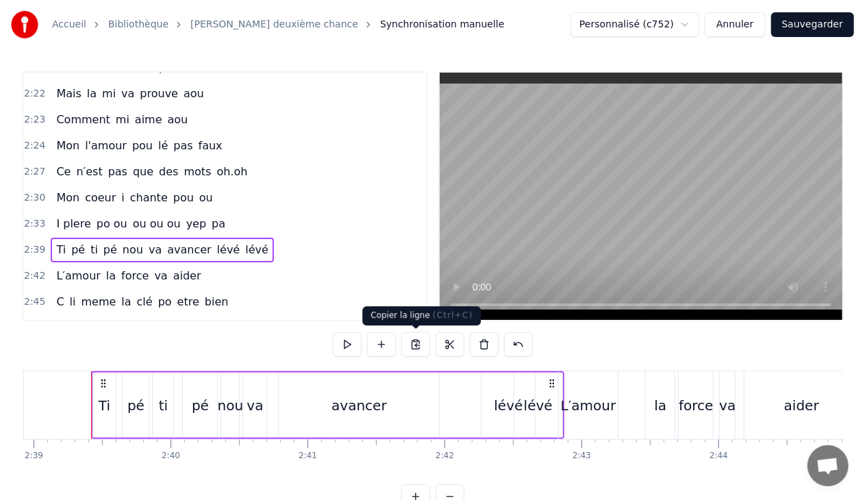
click at [415, 345] on button at bounding box center [415, 344] width 29 height 25
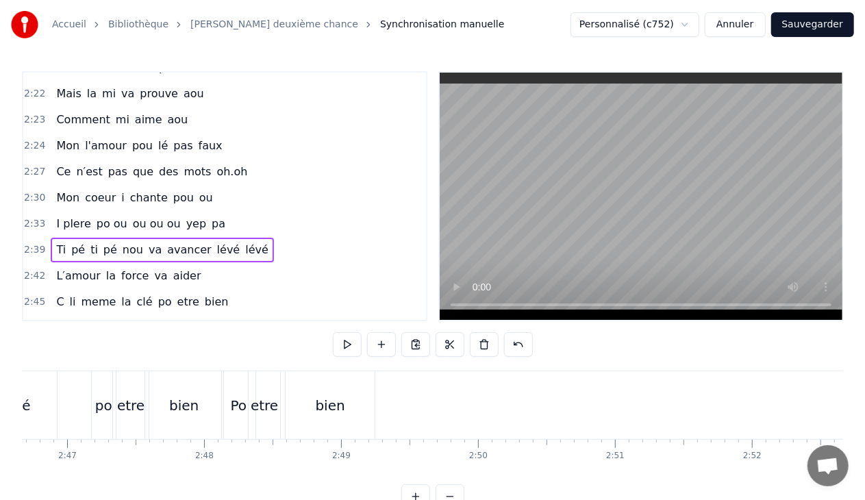
scroll to position [0, 22853]
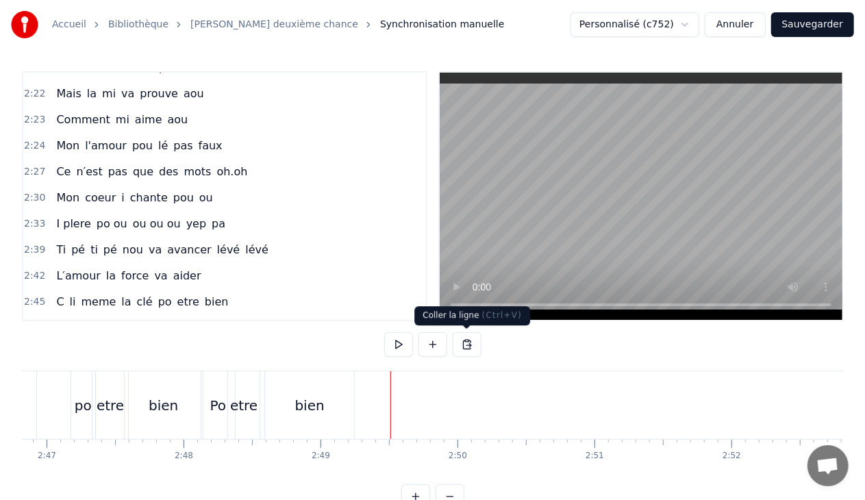
click at [464, 342] on button at bounding box center [467, 344] width 29 height 25
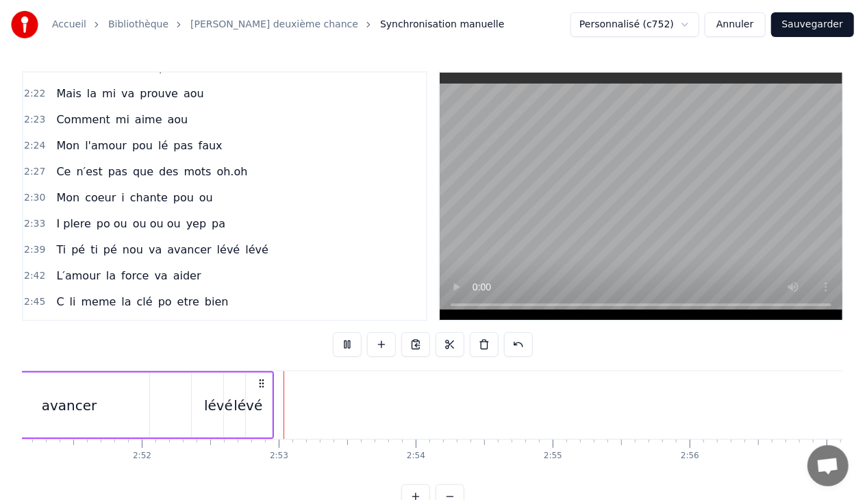
scroll to position [0, 23574]
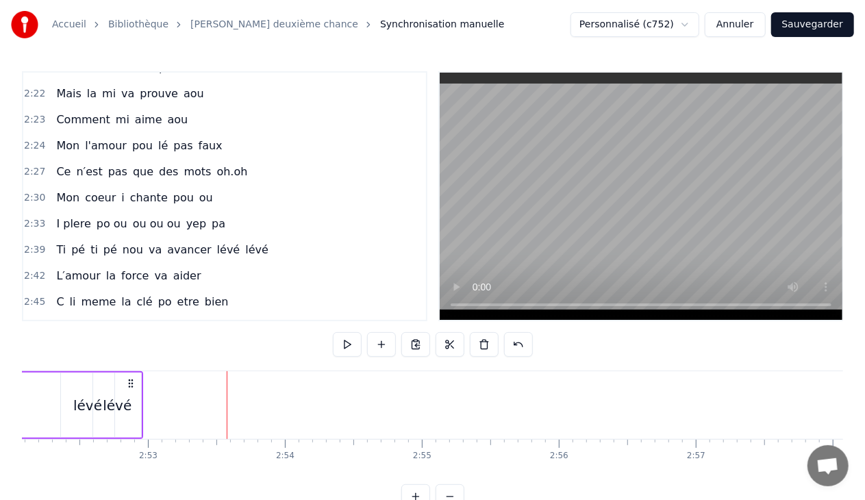
click at [182, 264] on div "L′amour la force va aider" at bounding box center [128, 276] width 155 height 25
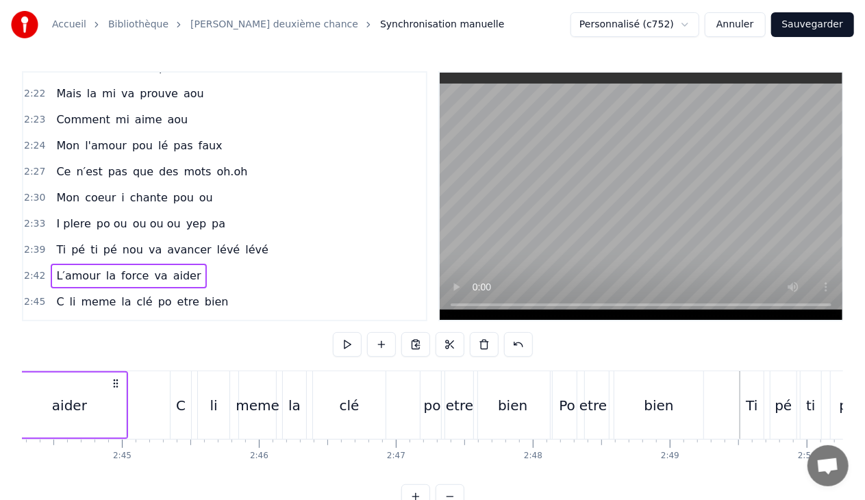
scroll to position [0, 22238]
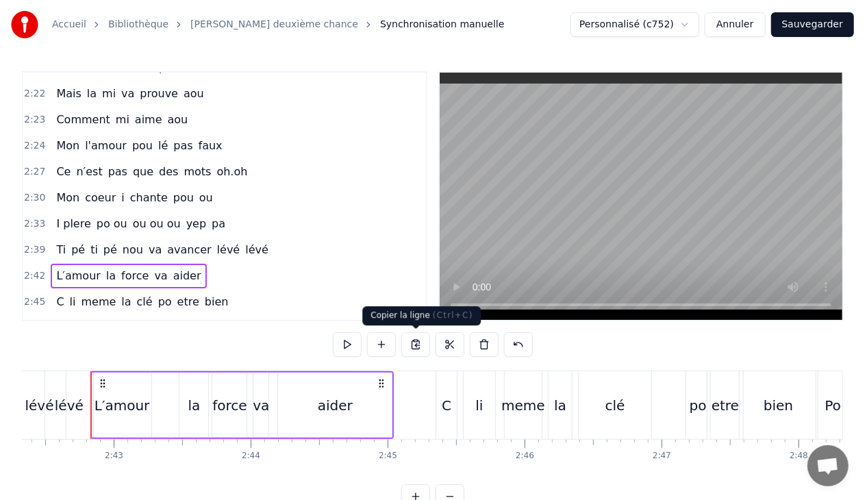
click at [414, 342] on button at bounding box center [415, 344] width 29 height 25
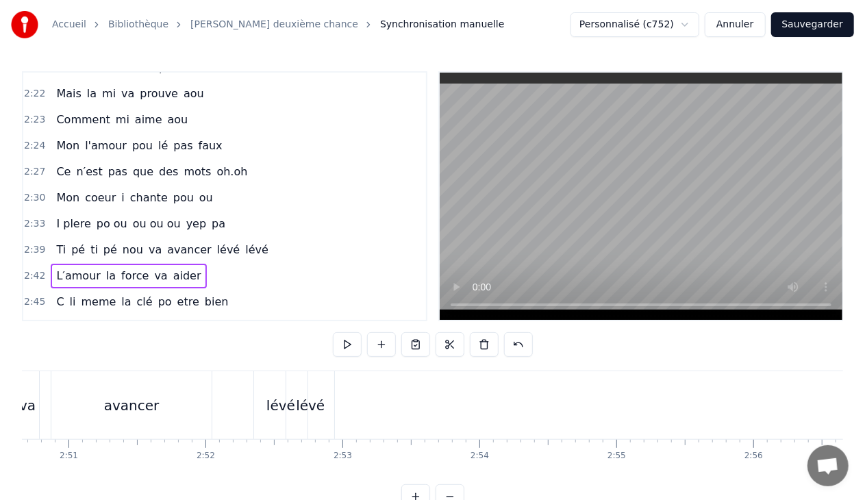
scroll to position [0, 23478]
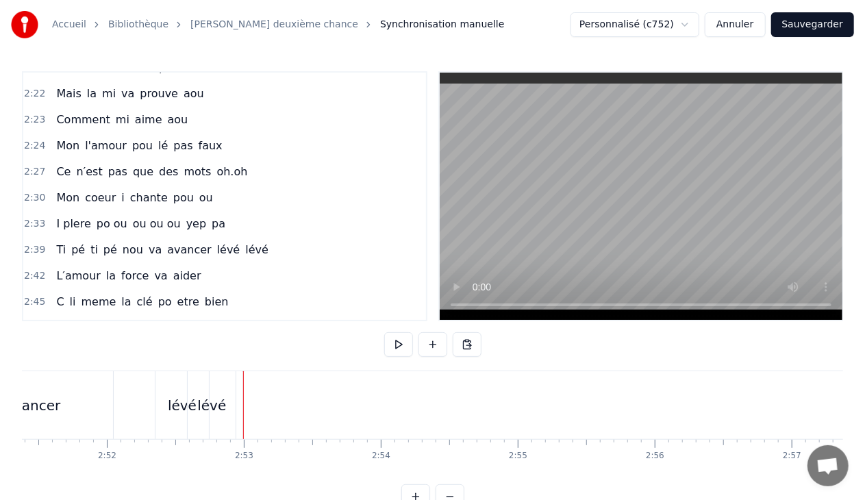
click at [231, 403] on div "lévé" at bounding box center [212, 405] width 48 height 68
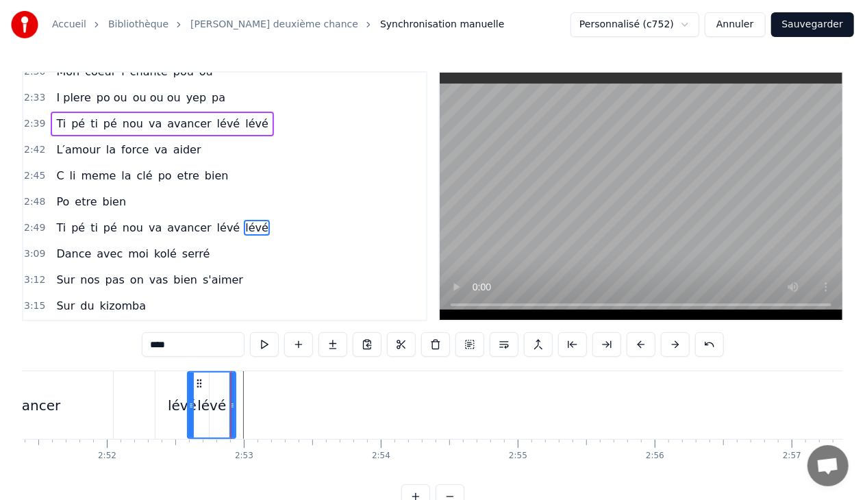
scroll to position [1474, 0]
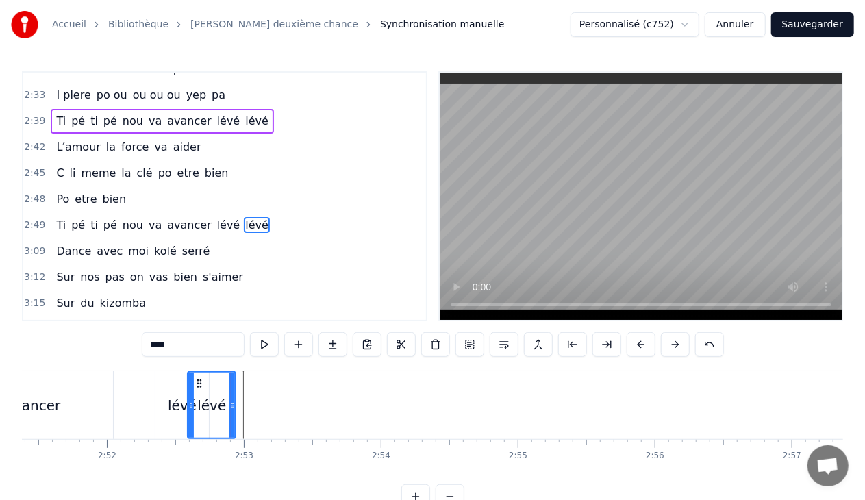
click at [237, 404] on div "Ti pé ti pé nou va avancer lévé lévé" at bounding box center [2, 405] width 473 height 68
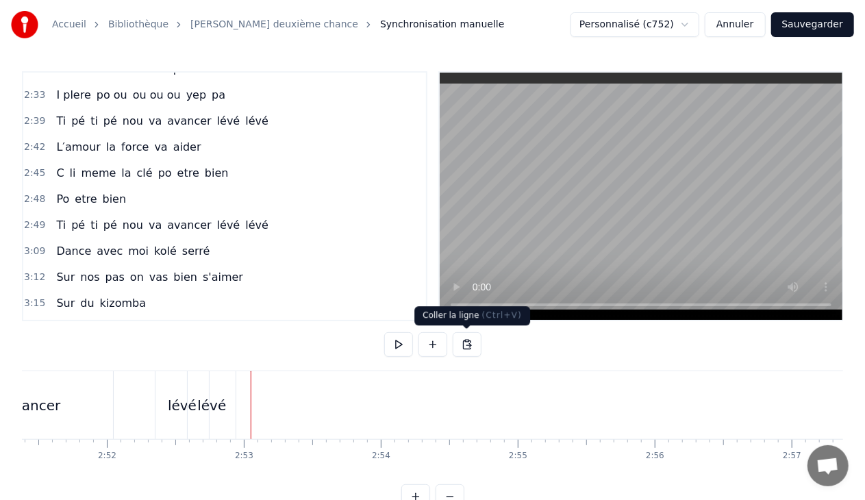
click at [466, 339] on button at bounding box center [467, 344] width 29 height 25
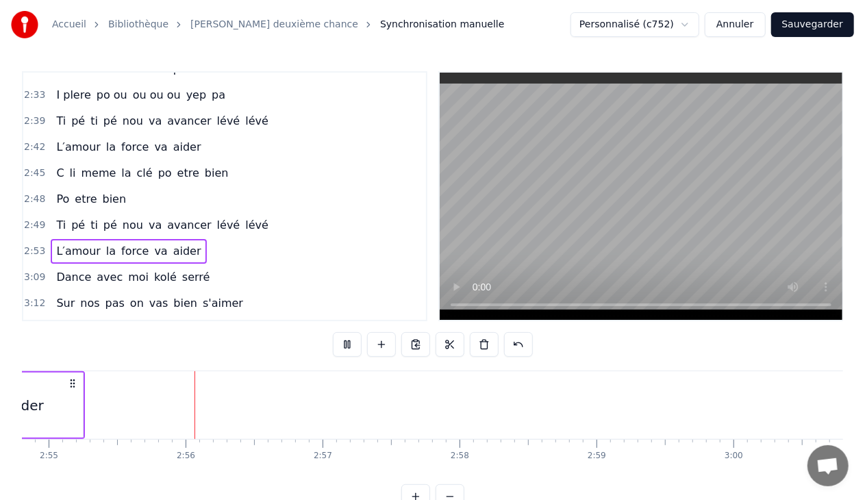
scroll to position [0, 23968]
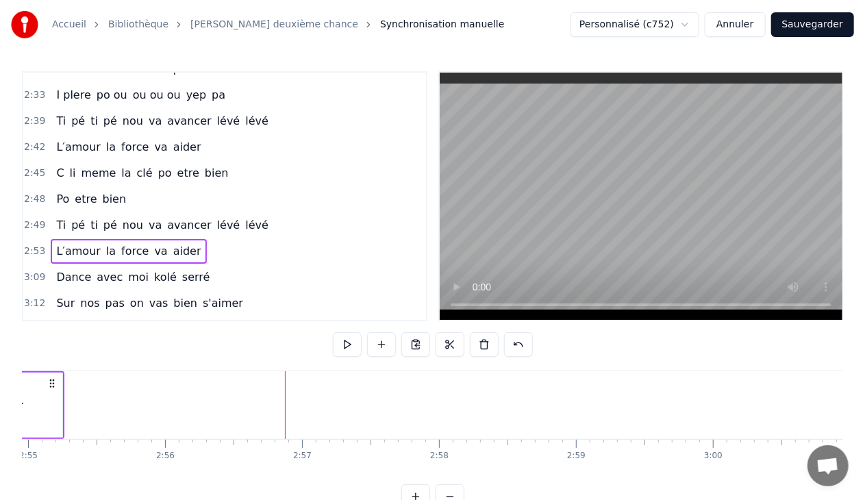
click at [182, 161] on div "C li meme la clé po etre bien" at bounding box center [142, 173] width 183 height 25
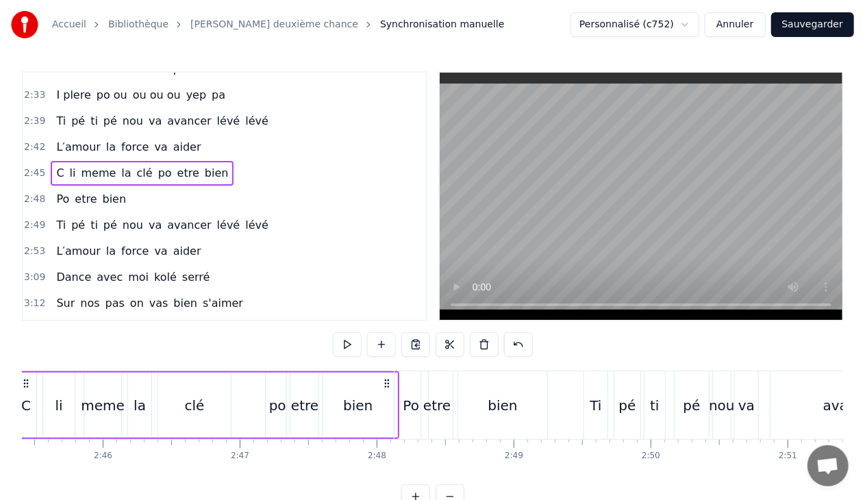
scroll to position [0, 22583]
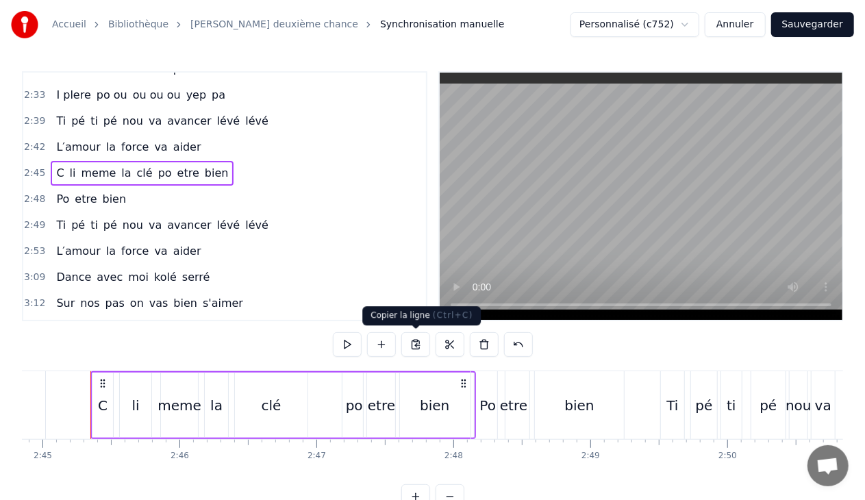
click at [418, 342] on button at bounding box center [415, 344] width 29 height 25
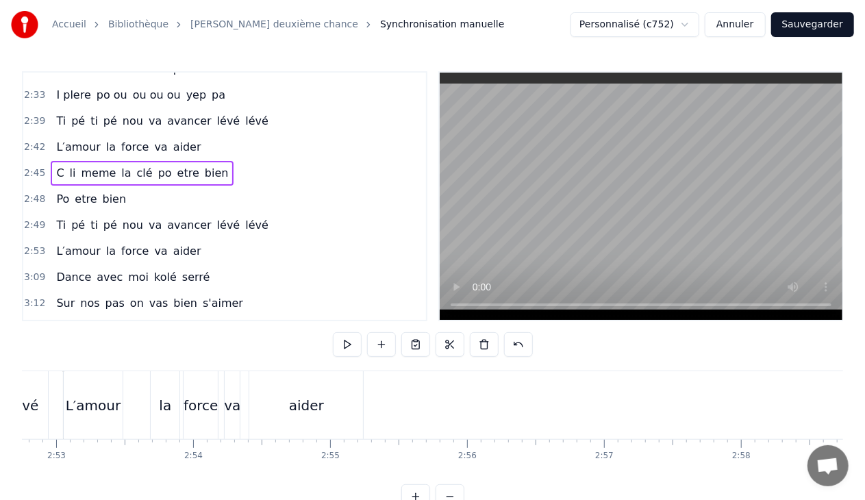
scroll to position [0, 23842]
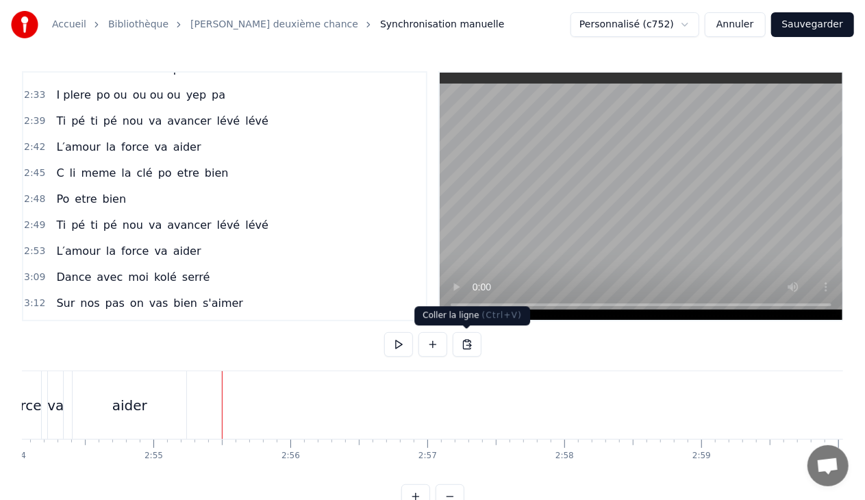
click at [467, 342] on button at bounding box center [467, 344] width 29 height 25
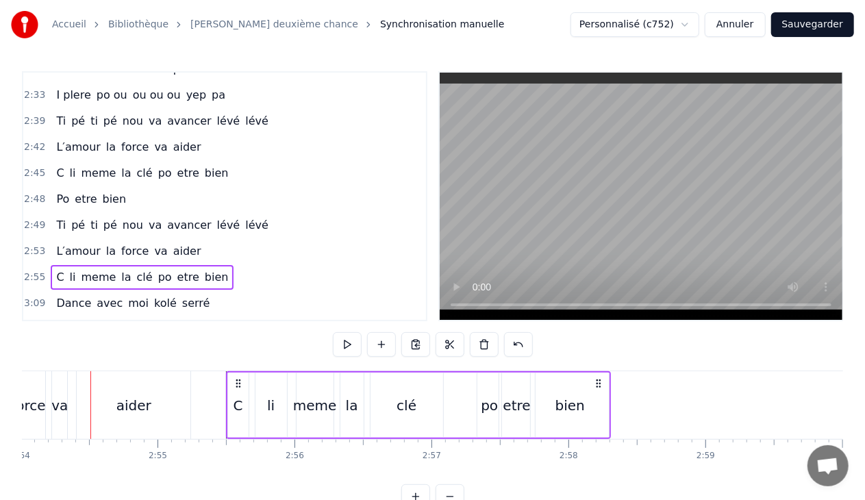
scroll to position [0, 23838]
click at [497, 403] on div "po" at bounding box center [489, 405] width 24 height 65
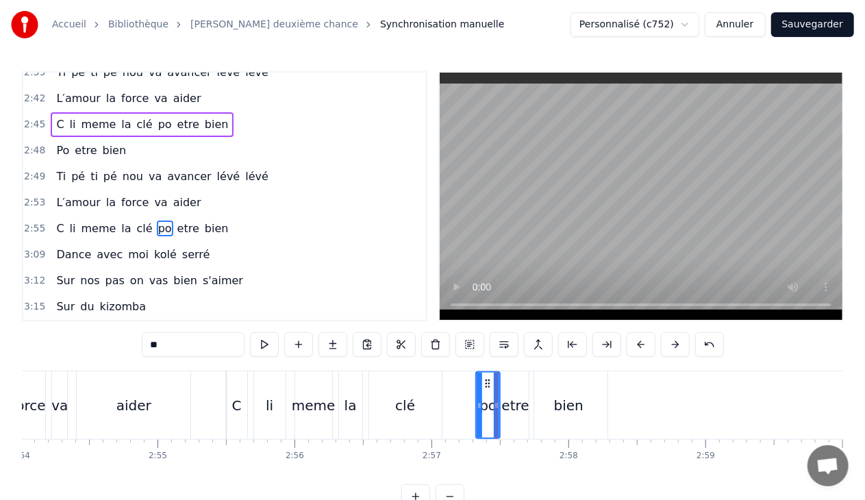
scroll to position [1525, 0]
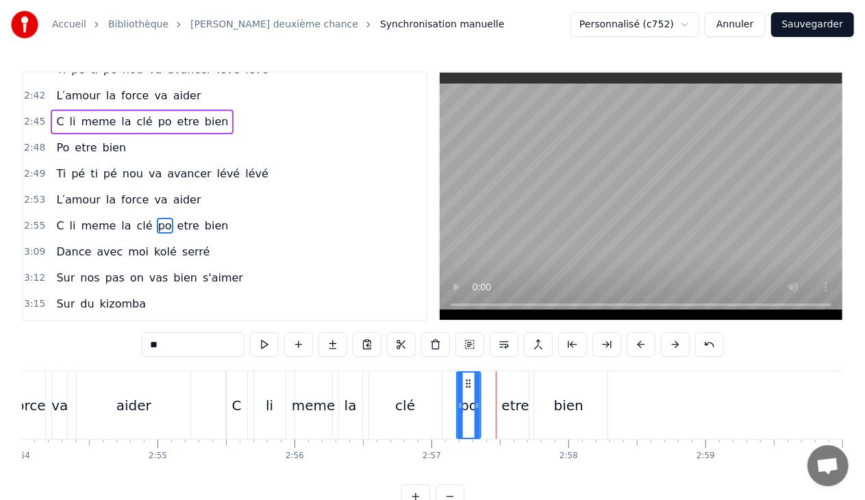
drag, startPoint x: 486, startPoint y: 379, endPoint x: 467, endPoint y: 378, distance: 19.2
click at [467, 378] on icon at bounding box center [468, 383] width 11 height 11
click at [516, 393] on div "etre" at bounding box center [516, 405] width 36 height 68
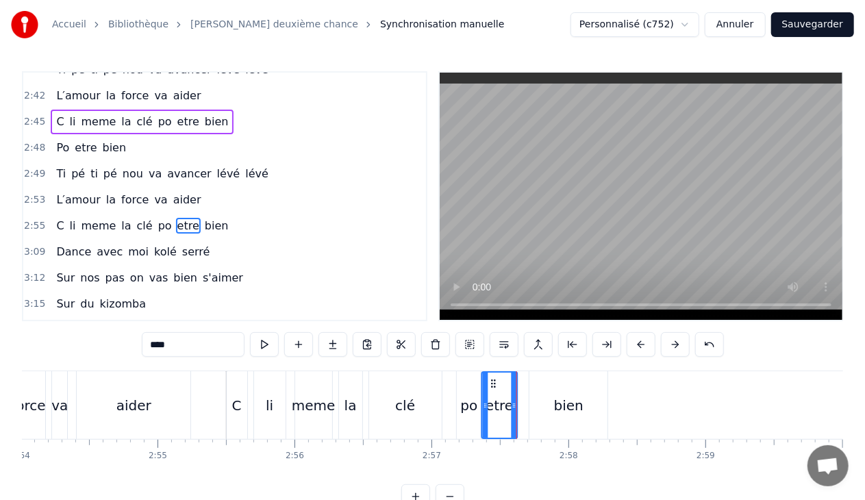
drag, startPoint x: 507, startPoint y: 379, endPoint x: 491, endPoint y: 382, distance: 16.0
click at [491, 382] on icon at bounding box center [493, 383] width 11 height 11
click at [564, 395] on div "bien" at bounding box center [568, 405] width 29 height 21
type input "****"
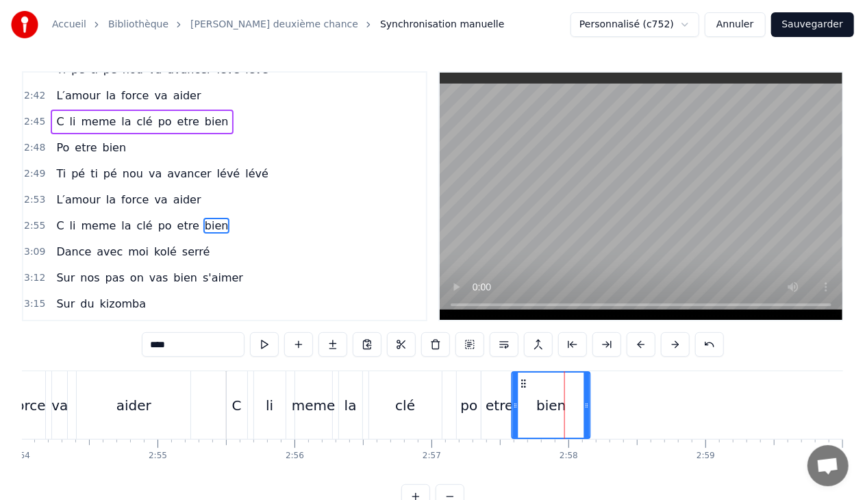
drag, startPoint x: 541, startPoint y: 381, endPoint x: 523, endPoint y: 381, distance: 17.8
click at [523, 381] on icon at bounding box center [524, 383] width 11 height 11
drag, startPoint x: 588, startPoint y: 401, endPoint x: 549, endPoint y: 399, distance: 38.5
click at [549, 399] on div at bounding box center [548, 405] width 5 height 65
click at [203, 218] on span "bien" at bounding box center [216, 226] width 27 height 16
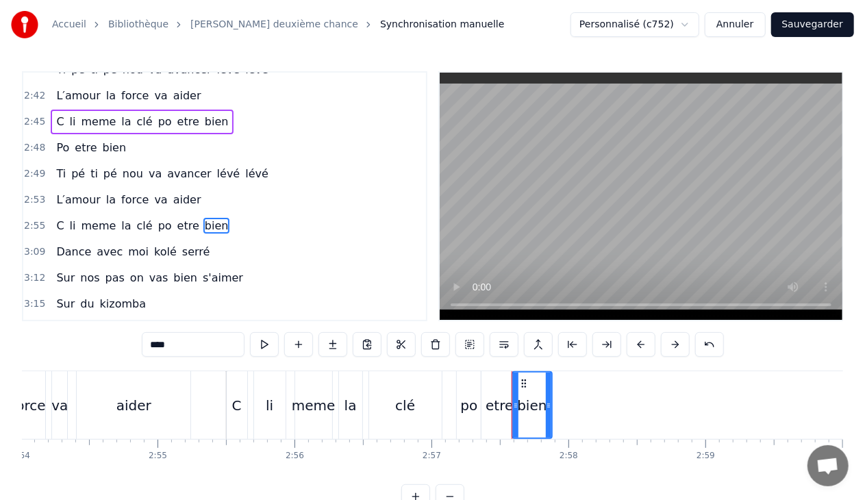
click at [210, 214] on div "C li meme la clé po etre bien" at bounding box center [142, 226] width 183 height 25
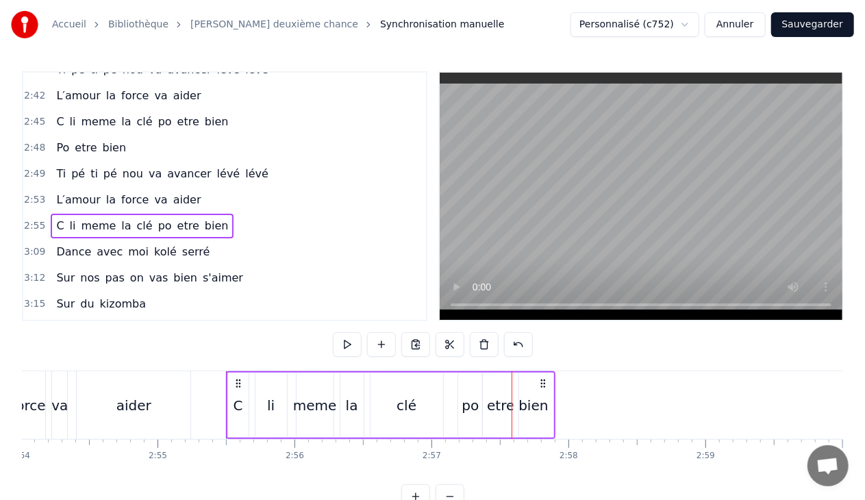
click at [203, 218] on span "bien" at bounding box center [216, 226] width 27 height 16
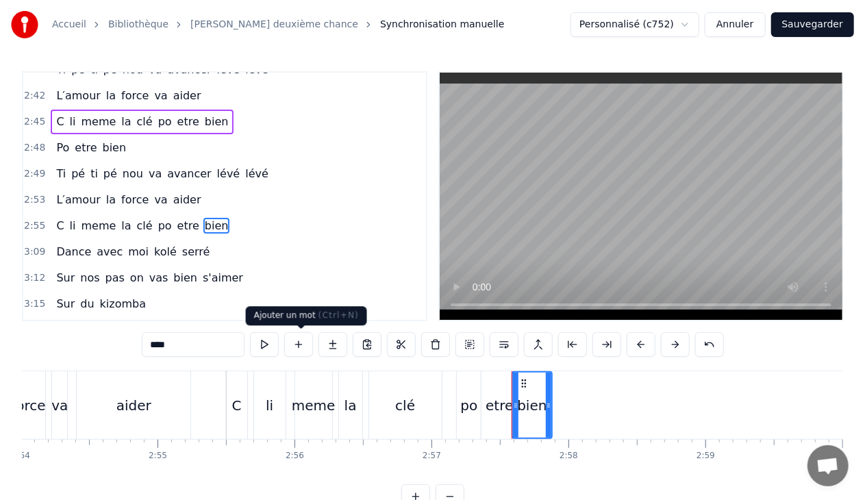
click at [299, 338] on button at bounding box center [298, 344] width 29 height 25
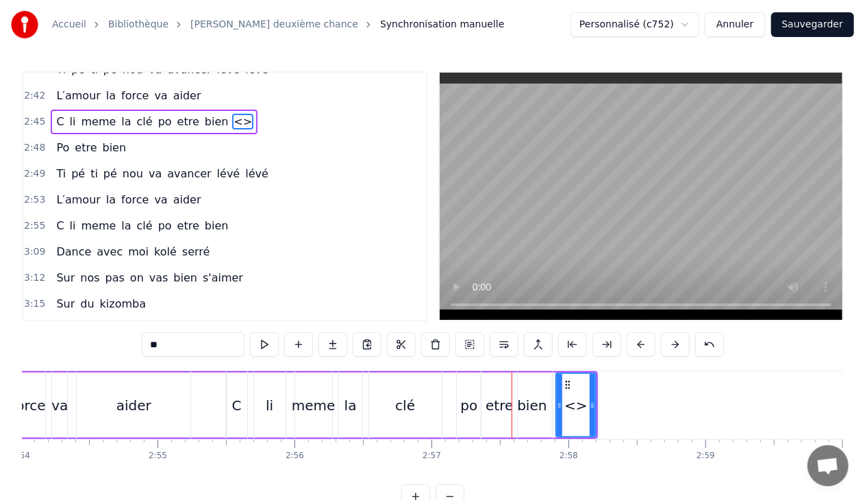
scroll to position [1423, 0]
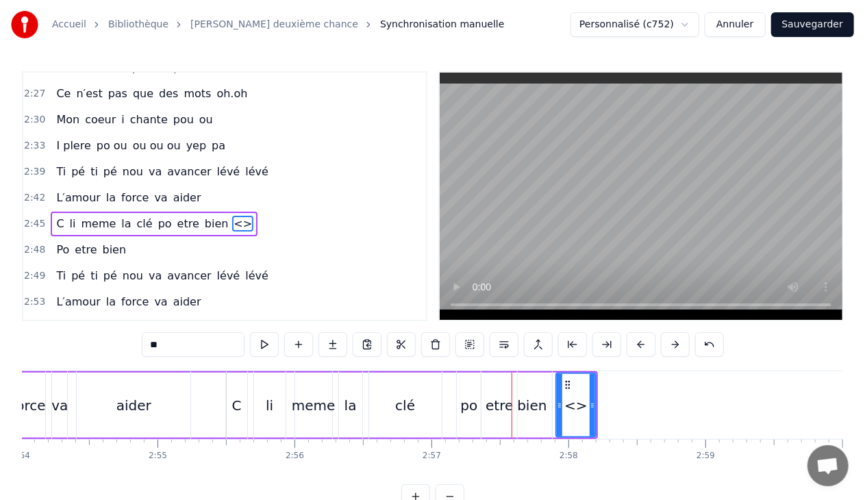
click at [203, 348] on input "**" at bounding box center [193, 344] width 103 height 25
type input "*"
click at [529, 401] on div "bien" at bounding box center [531, 405] width 29 height 21
type input "****"
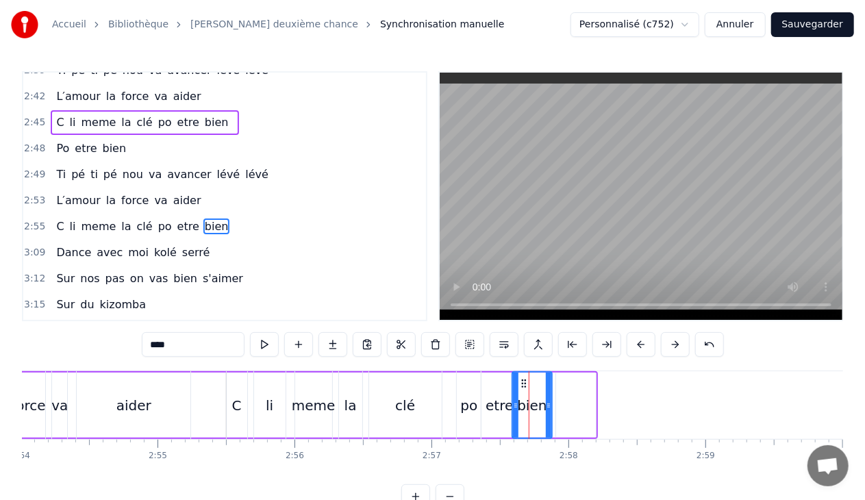
scroll to position [1525, 0]
click at [359, 291] on div "3:15 Sur du kizomba" at bounding box center [224, 304] width 403 height 26
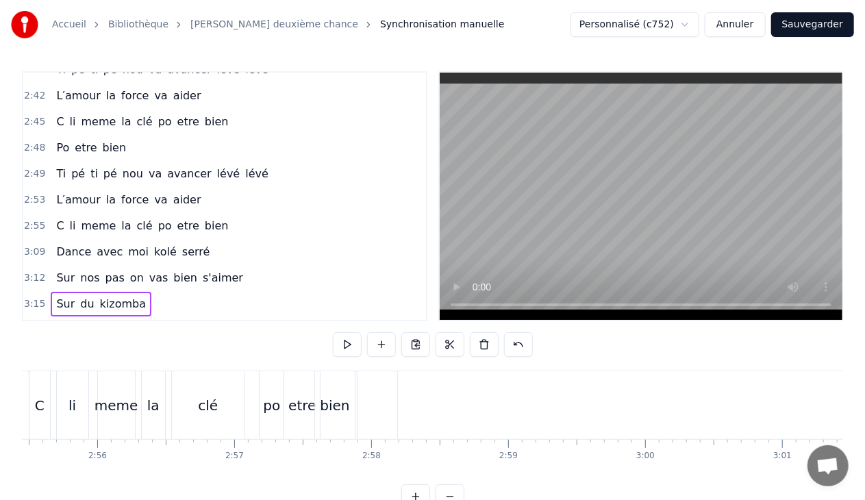
scroll to position [0, 23997]
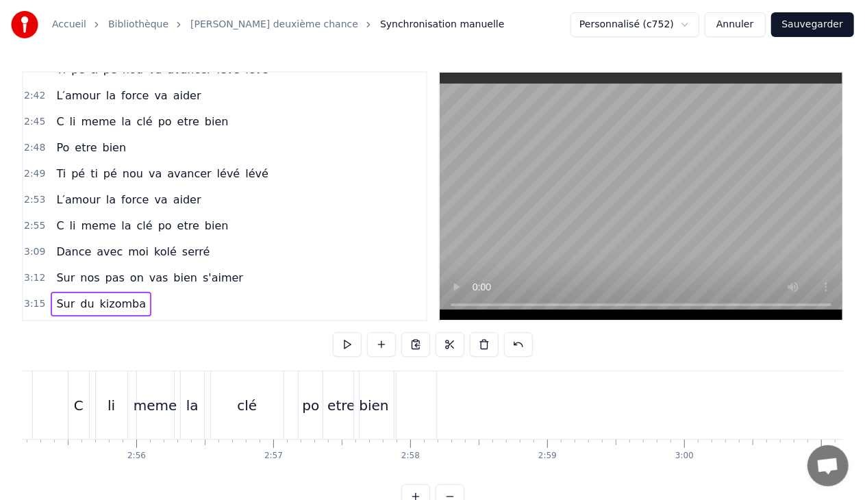
click at [377, 399] on div "bien" at bounding box center [373, 405] width 29 height 21
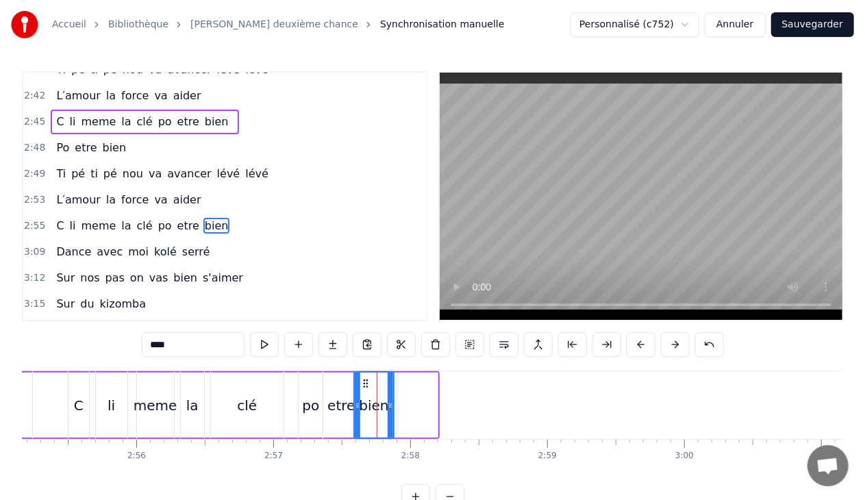
click at [421, 406] on div at bounding box center [418, 405] width 40 height 65
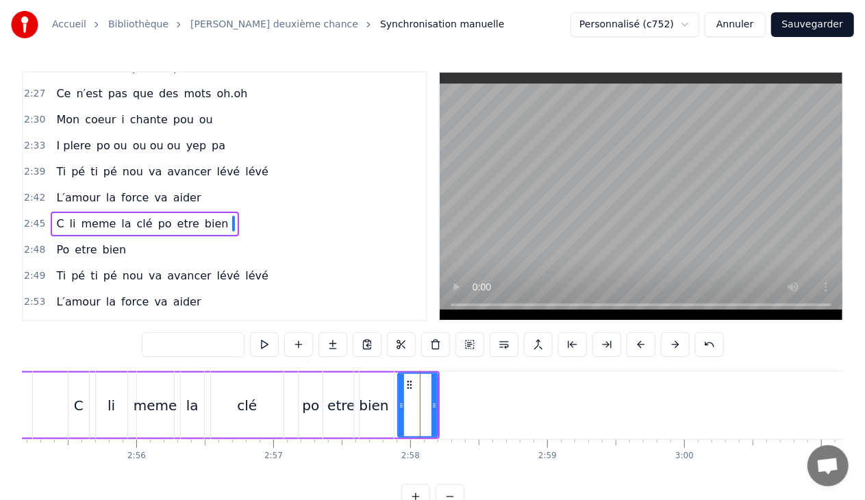
scroll to position [1423, 0]
click at [381, 404] on div "bien" at bounding box center [373, 405] width 29 height 21
type input "****"
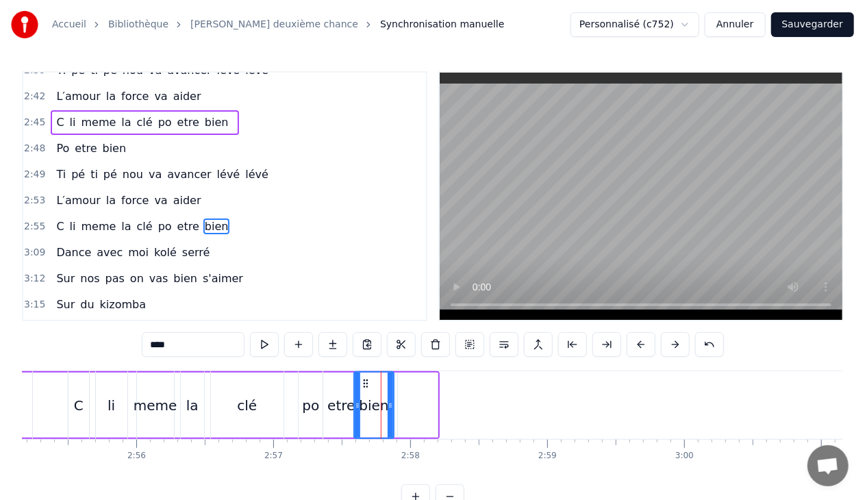
scroll to position [1525, 0]
click at [218, 213] on div "2:55 C li meme la clé po etre bien" at bounding box center [224, 226] width 403 height 26
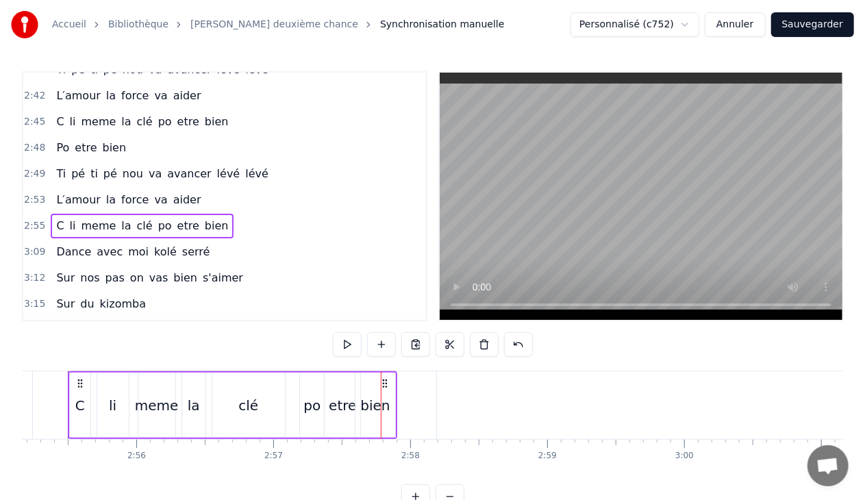
scroll to position [0, 23974]
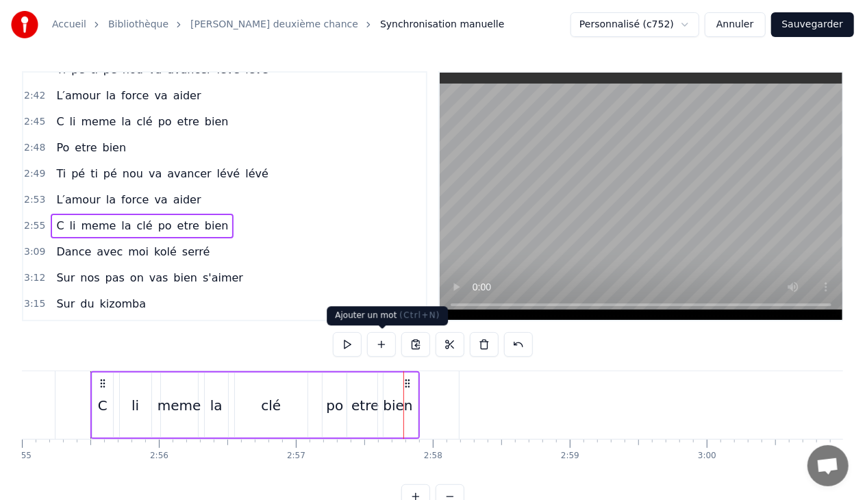
click at [382, 344] on button at bounding box center [381, 344] width 29 height 25
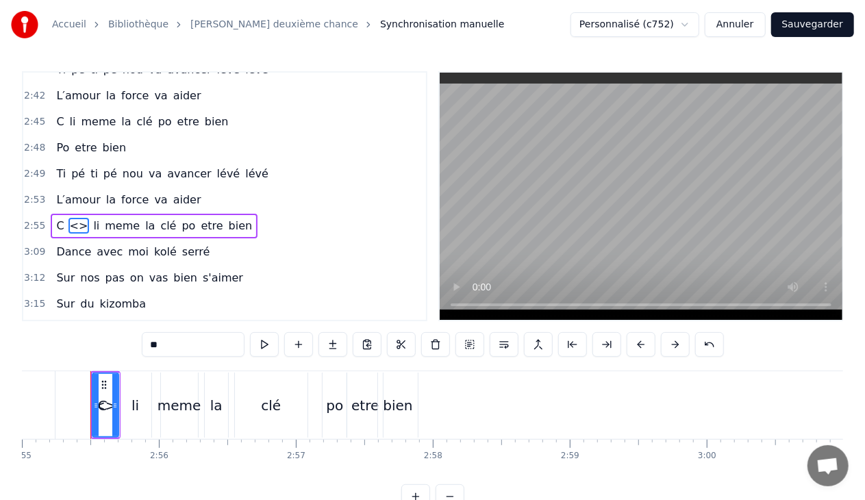
click at [176, 347] on input "**" at bounding box center [193, 344] width 103 height 25
type input "*"
click at [448, 414] on div at bounding box center [439, 405] width 41 height 68
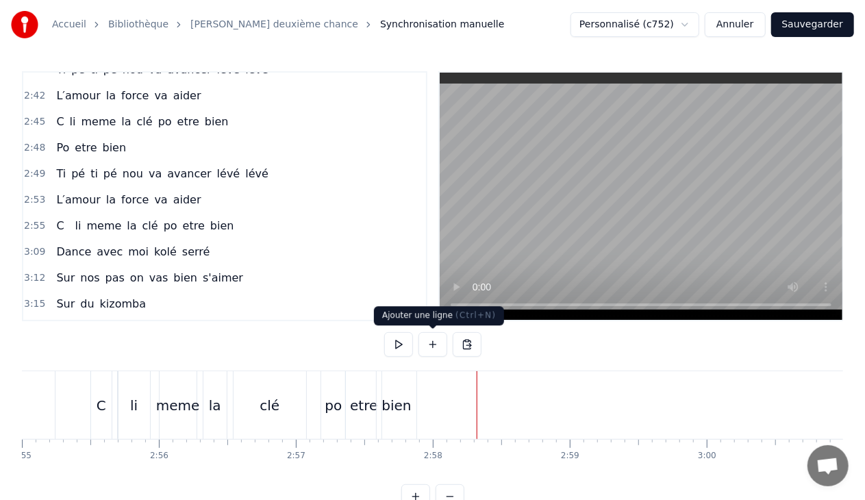
click at [433, 344] on button at bounding box center [433, 344] width 29 height 25
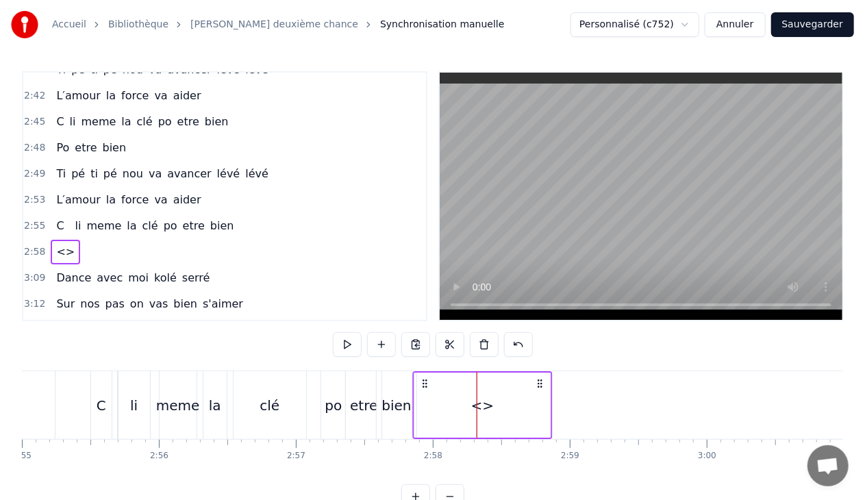
drag, startPoint x: 488, startPoint y: 383, endPoint x: 423, endPoint y: 387, distance: 64.5
click at [423, 387] on icon at bounding box center [425, 383] width 11 height 11
click at [486, 406] on div "<>" at bounding box center [482, 405] width 23 height 21
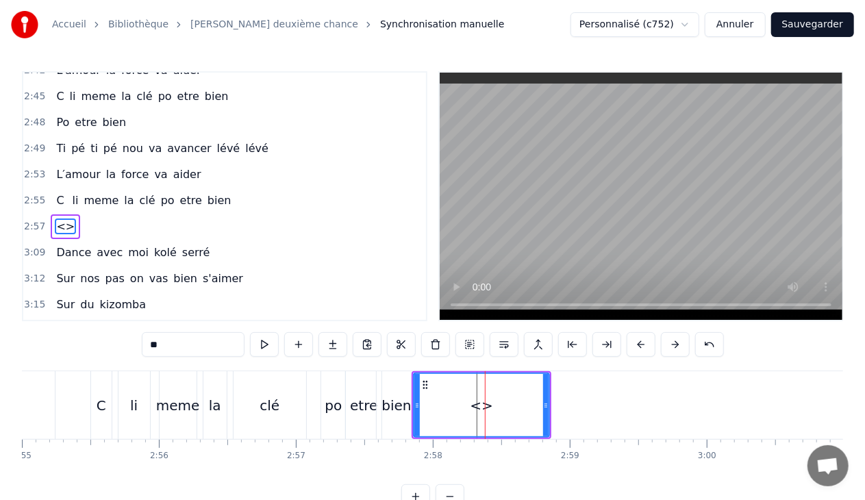
click at [197, 344] on input "**" at bounding box center [193, 344] width 103 height 25
type input "*"
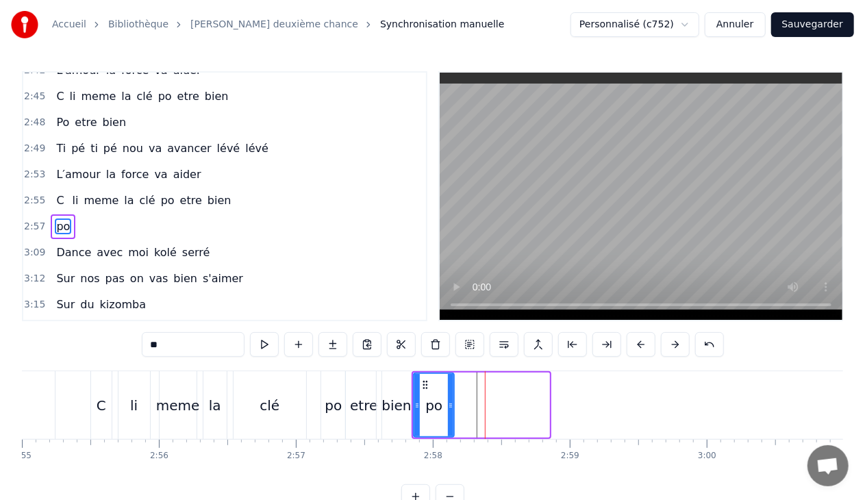
drag, startPoint x: 546, startPoint y: 403, endPoint x: 451, endPoint y: 410, distance: 95.5
click at [451, 410] on div at bounding box center [450, 405] width 5 height 62
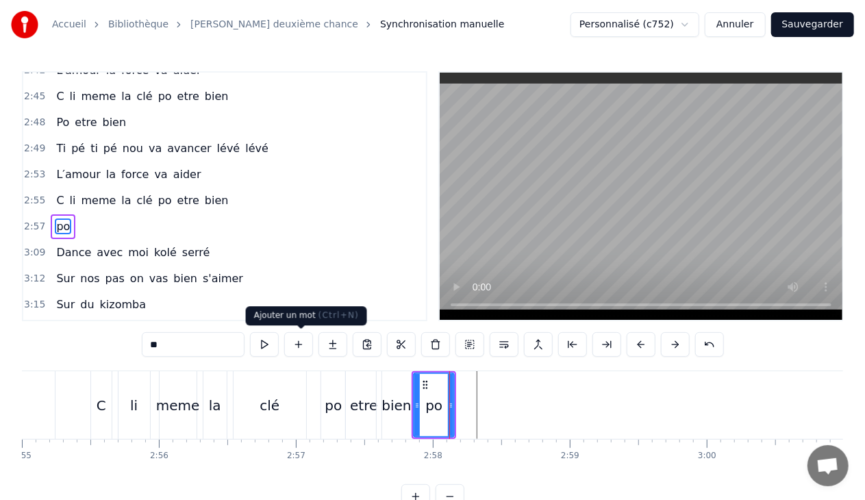
type input "**"
click at [301, 342] on button at bounding box center [298, 344] width 29 height 25
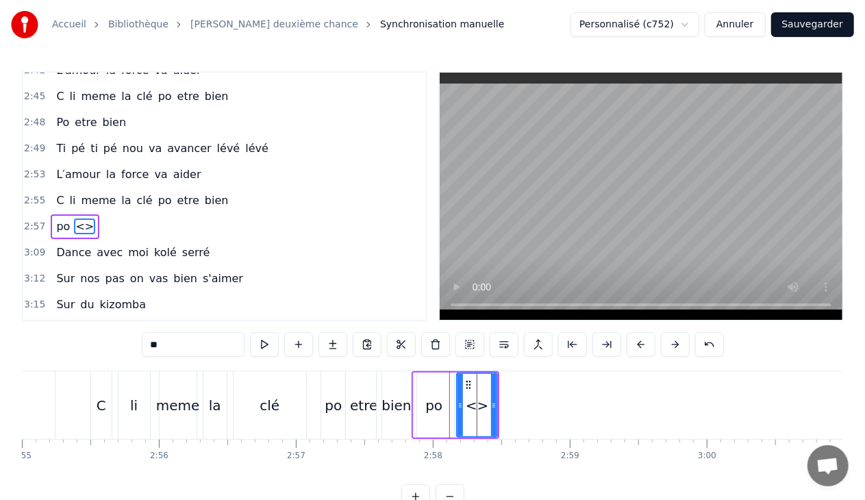
click at [217, 347] on input "**" at bounding box center [193, 344] width 103 height 25
type input "*"
type input "****"
click at [296, 345] on button at bounding box center [298, 344] width 29 height 25
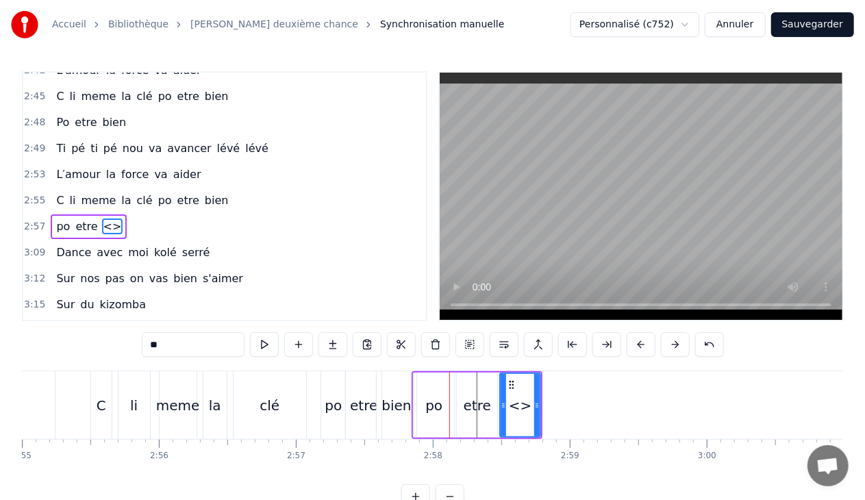
click at [179, 349] on input "**" at bounding box center [193, 344] width 103 height 25
type input "*"
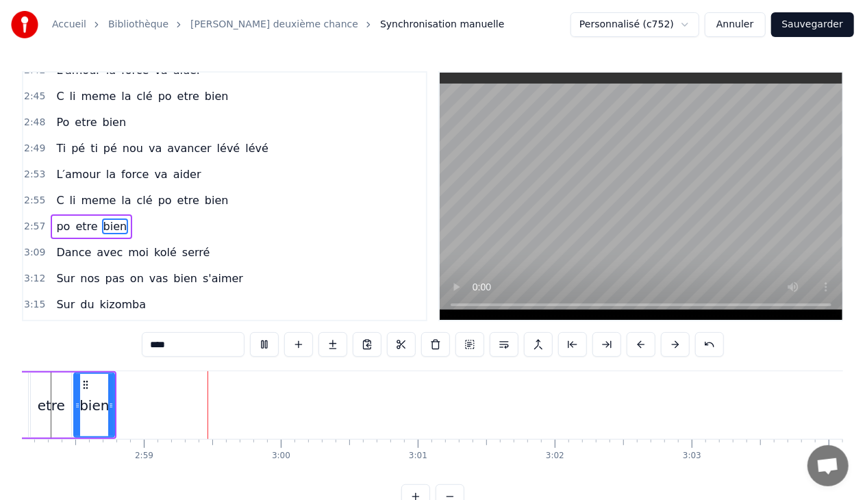
scroll to position [0, 24429]
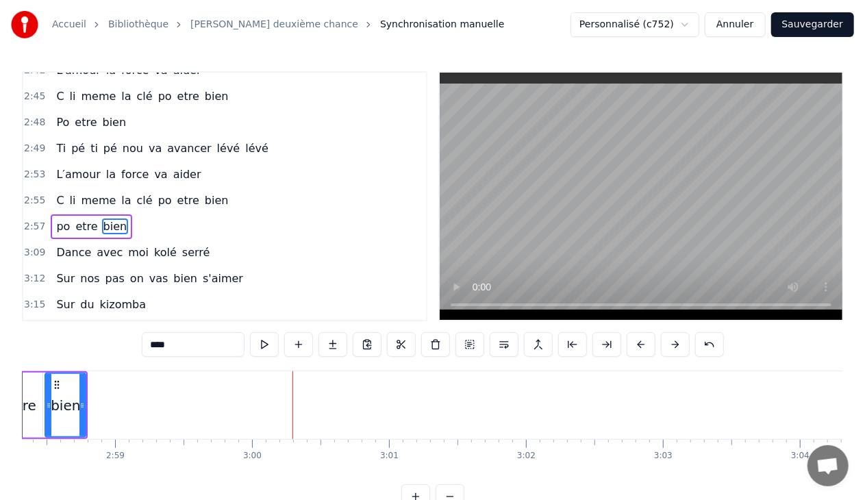
click at [181, 245] on span "serré" at bounding box center [196, 253] width 31 height 16
type input "*****"
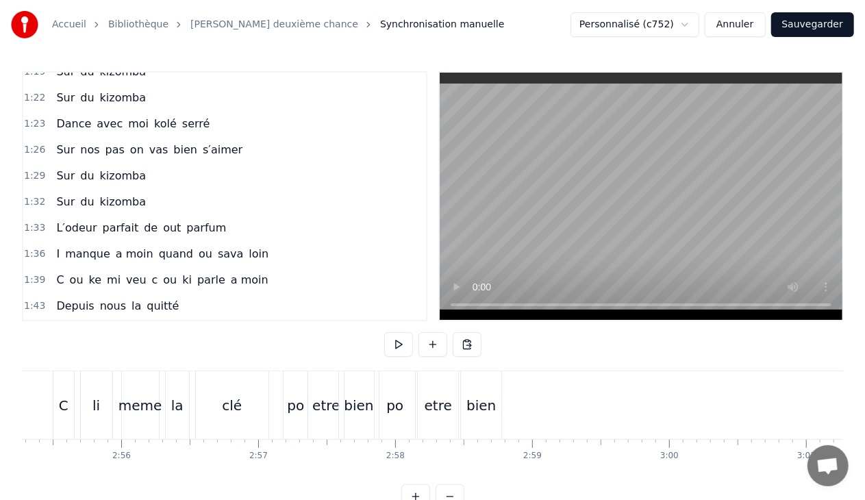
scroll to position [745, 0]
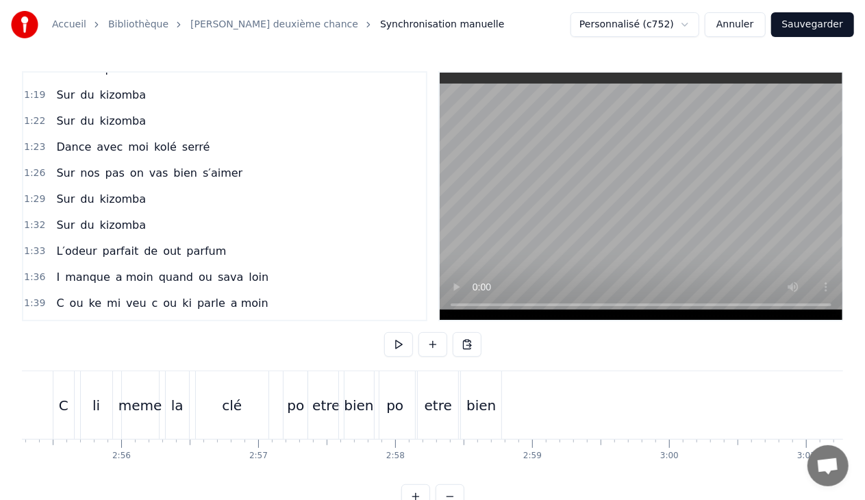
click at [188, 139] on span "serré" at bounding box center [196, 147] width 31 height 16
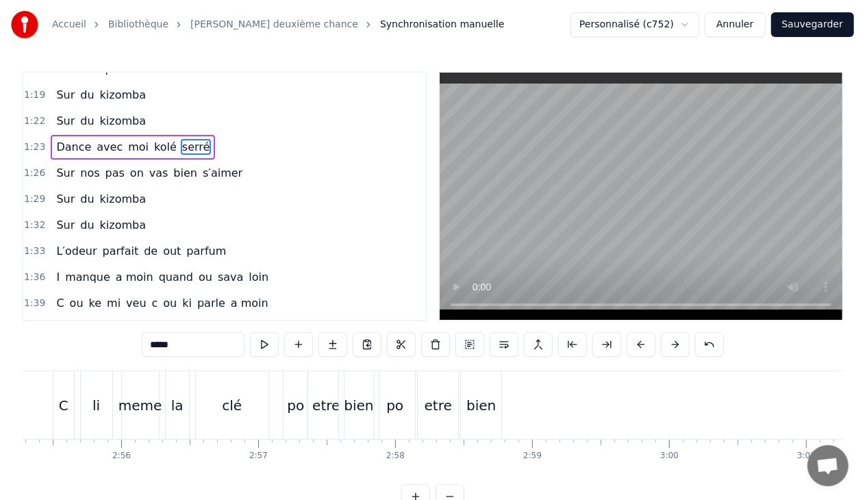
scroll to position [744, 0]
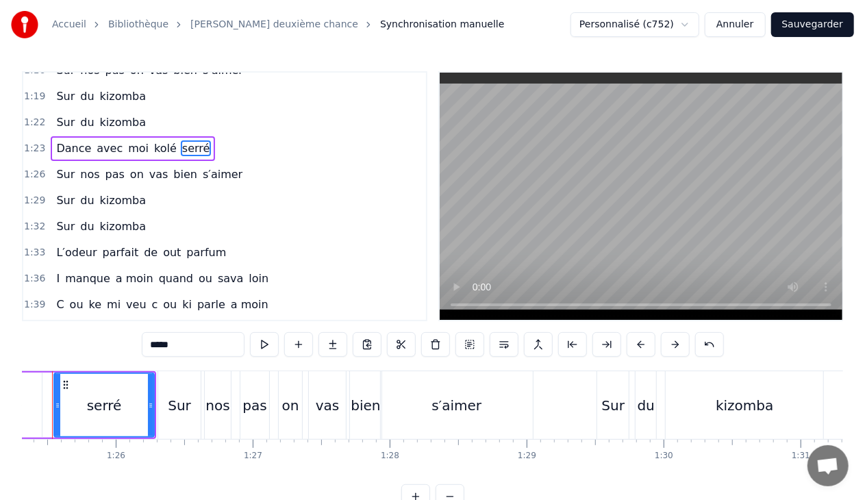
click at [200, 136] on div "1:23 Dance avec moi [PERSON_NAME]" at bounding box center [224, 149] width 403 height 26
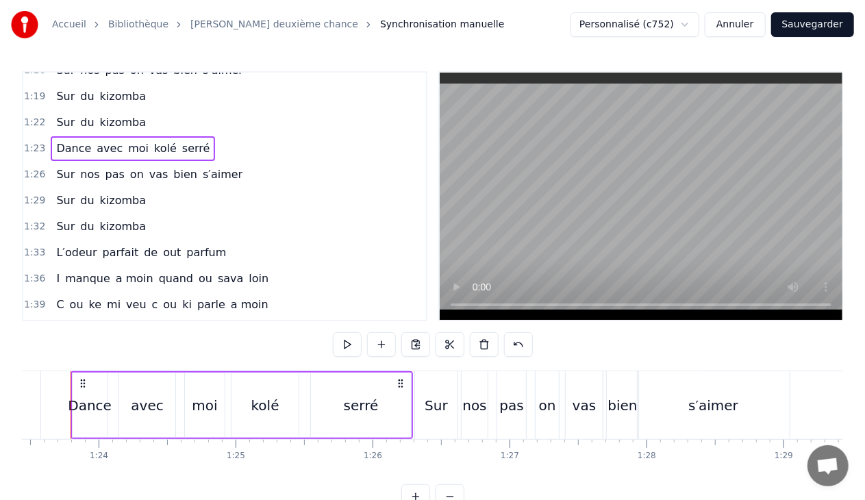
scroll to position [0, 11411]
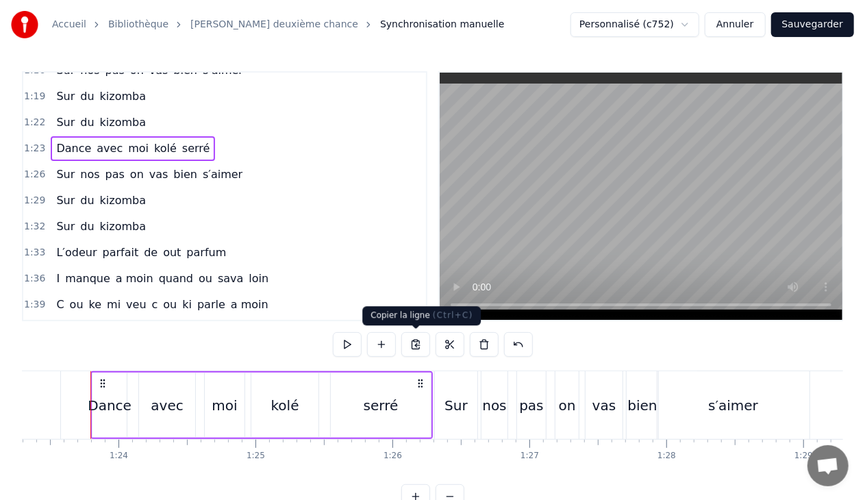
click at [414, 338] on button at bounding box center [415, 344] width 29 height 25
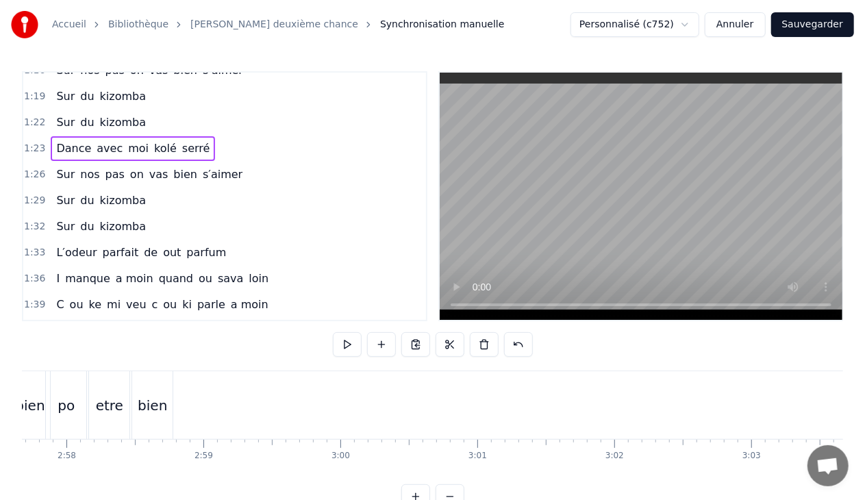
scroll to position [0, 24360]
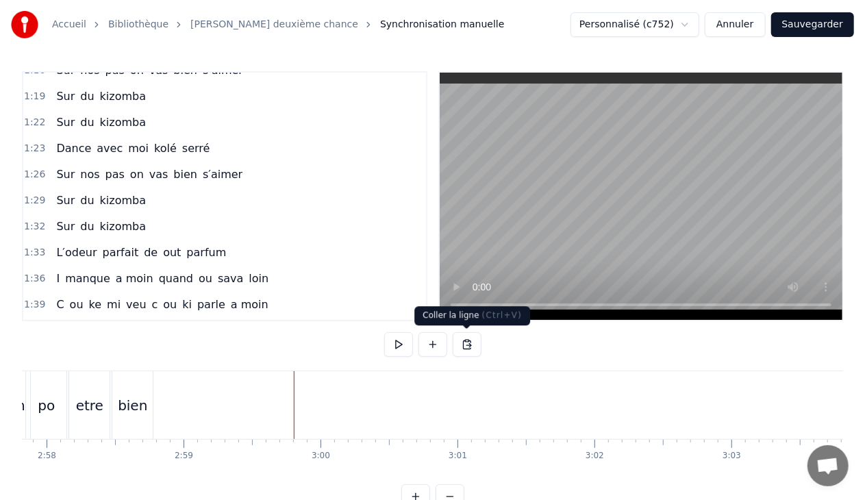
click at [466, 342] on button at bounding box center [467, 344] width 29 height 25
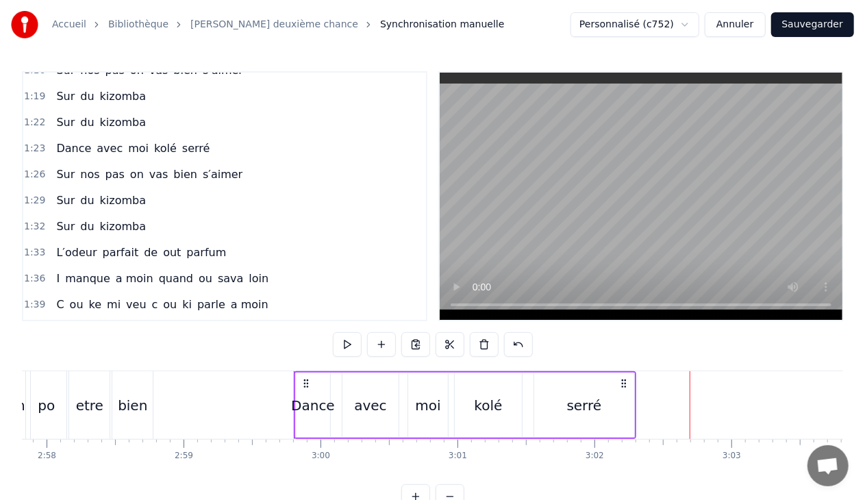
click at [217, 166] on span "s′aimer" at bounding box center [222, 174] width 42 height 16
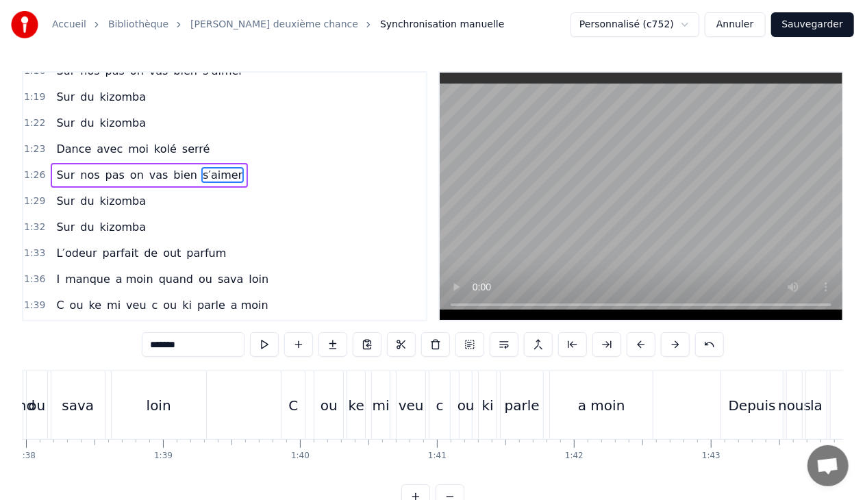
click at [230, 162] on div "1:26 Sur nos pas on vas bien s′aimer" at bounding box center [224, 175] width 403 height 26
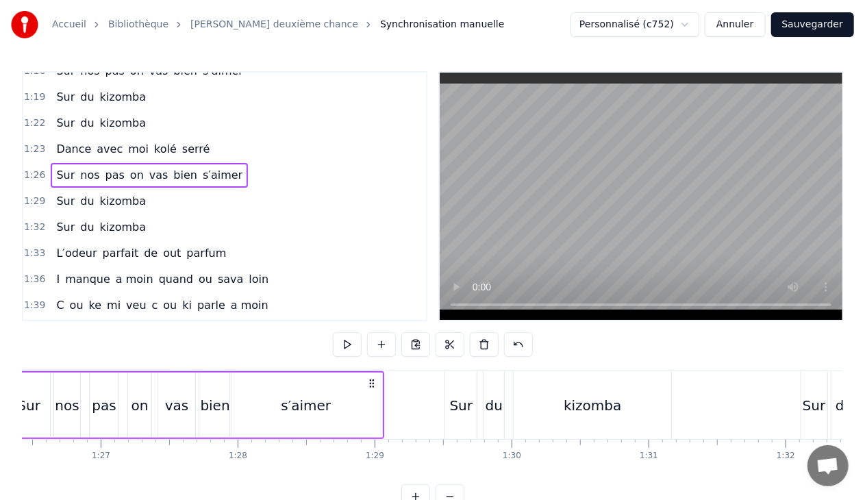
scroll to position [0, 11755]
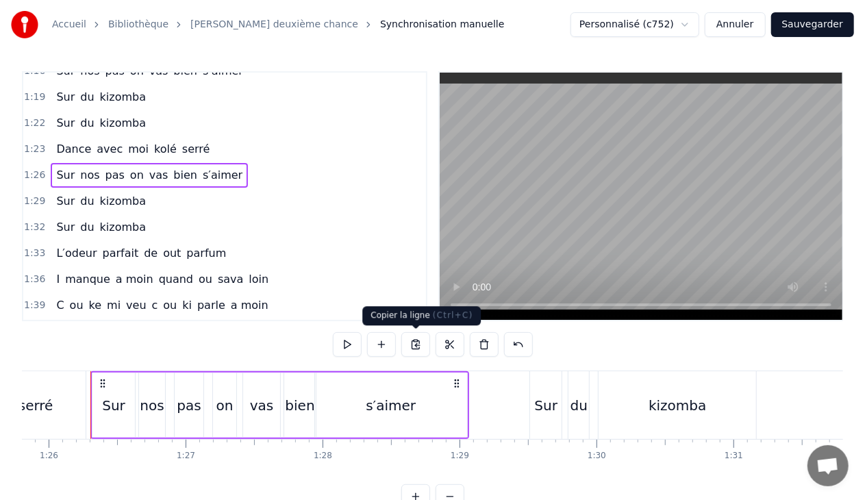
click at [419, 343] on button at bounding box center [415, 344] width 29 height 25
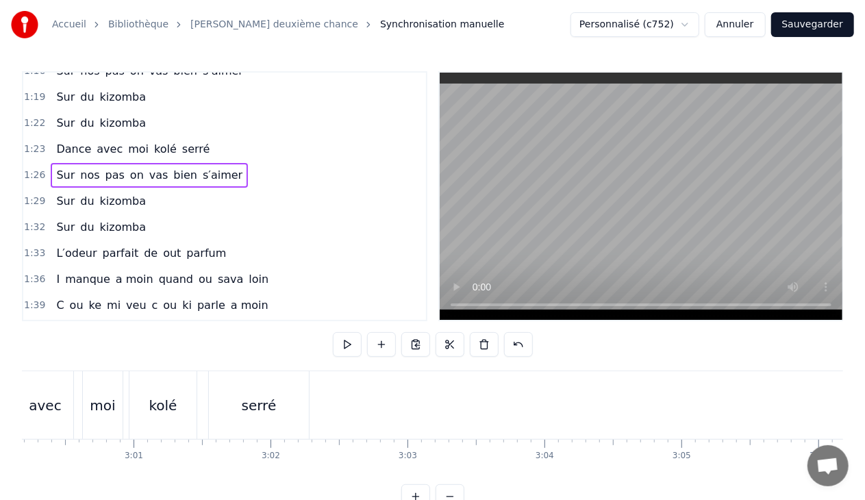
scroll to position [0, 24743]
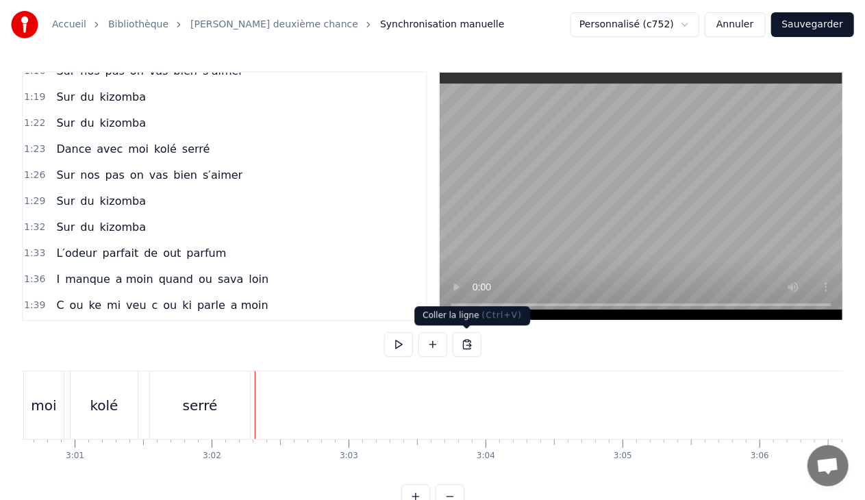
click at [466, 345] on button at bounding box center [467, 344] width 29 height 25
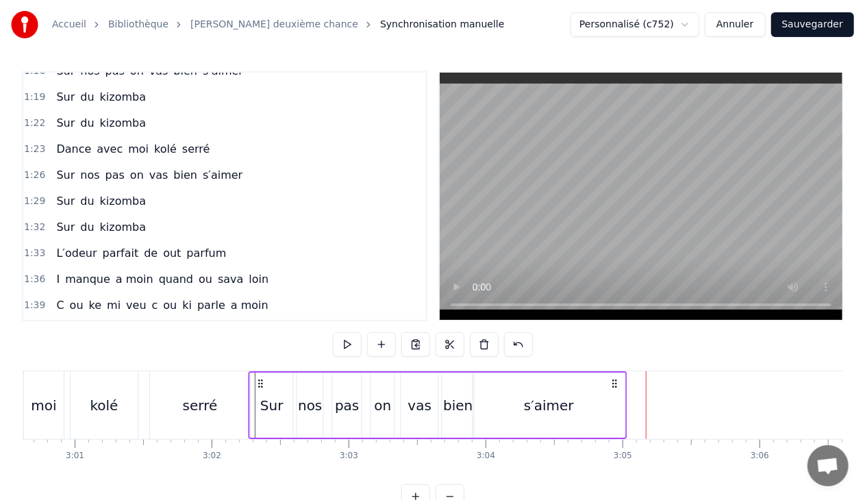
click at [259, 383] on circle at bounding box center [259, 383] width 1 height 1
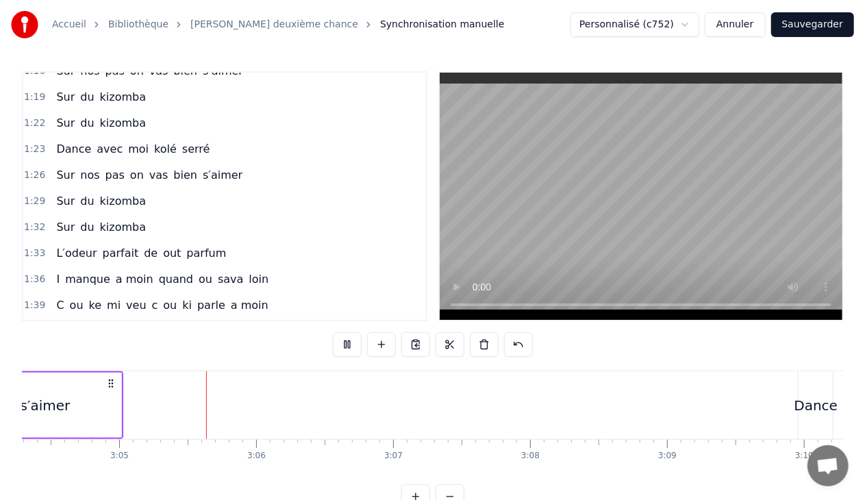
scroll to position [0, 25269]
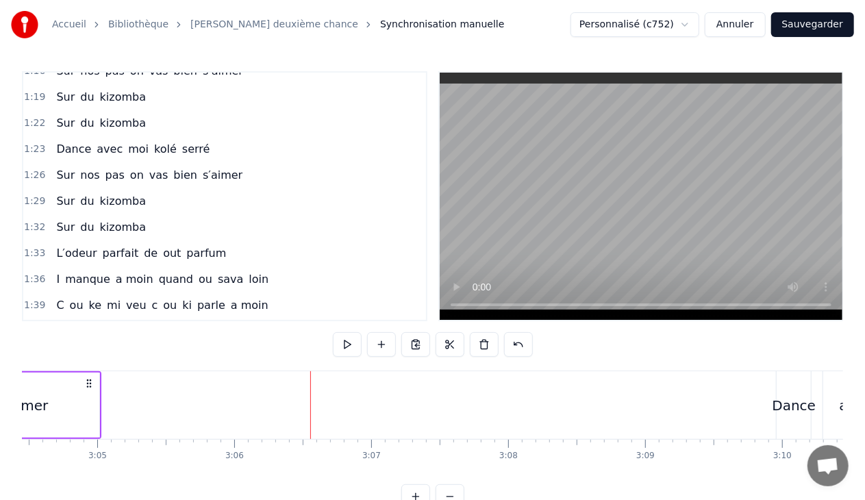
click at [125, 193] on span "kizomba" at bounding box center [123, 201] width 49 height 16
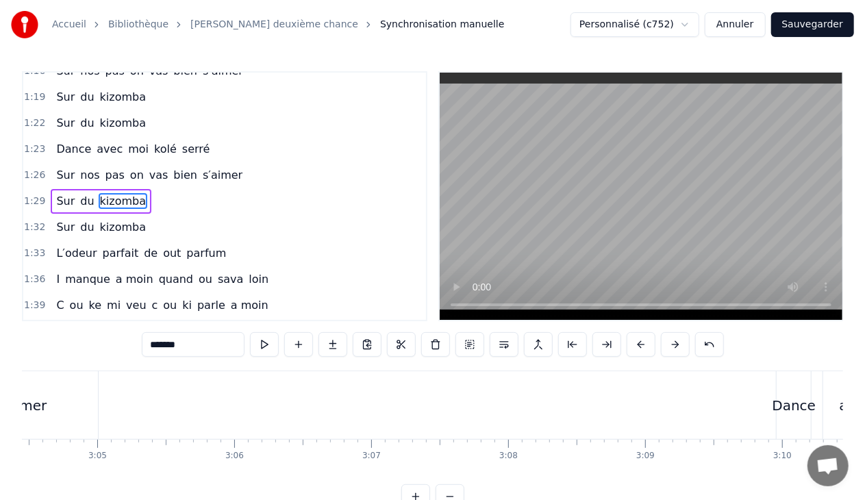
scroll to position [742, 0]
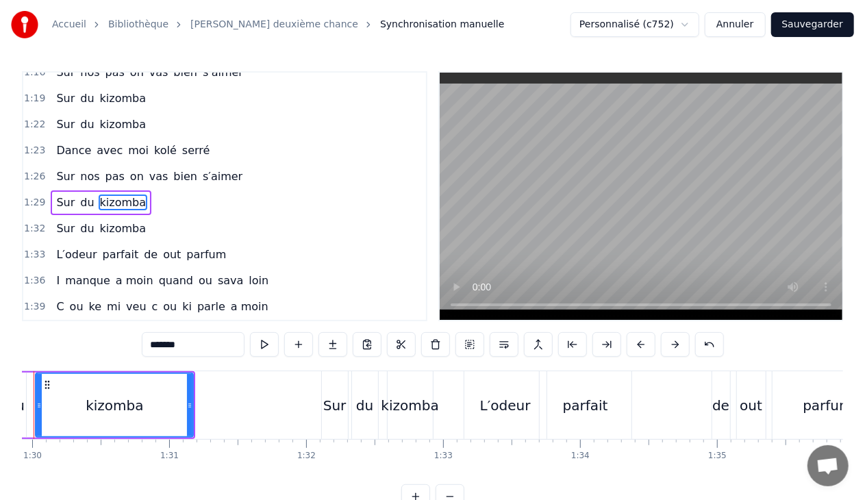
click at [152, 190] on div "1:29 Sur du kizomba" at bounding box center [224, 203] width 403 height 26
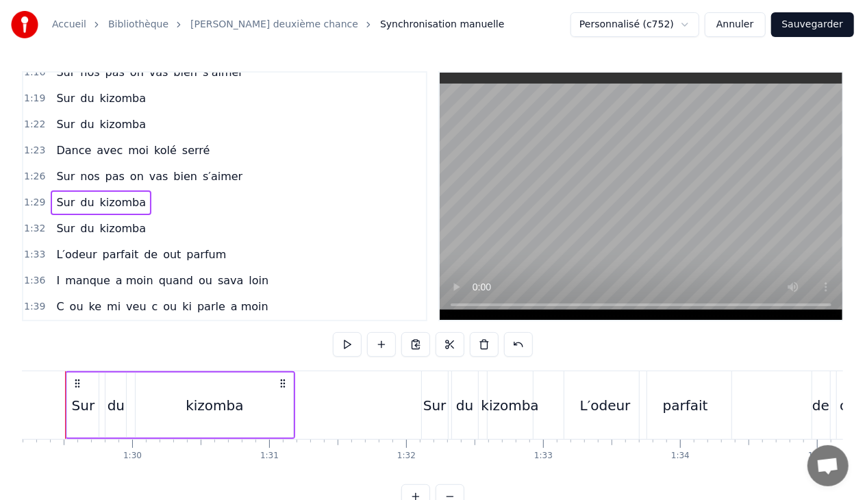
scroll to position [0, 12194]
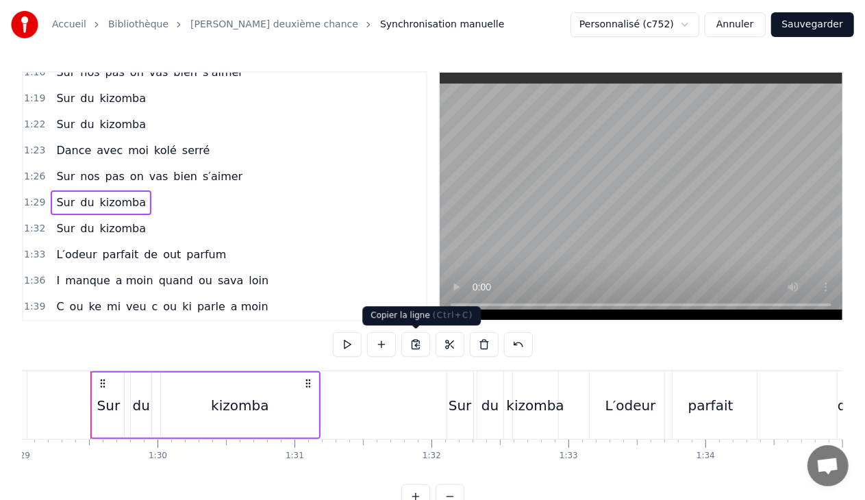
click at [415, 340] on button at bounding box center [415, 344] width 29 height 25
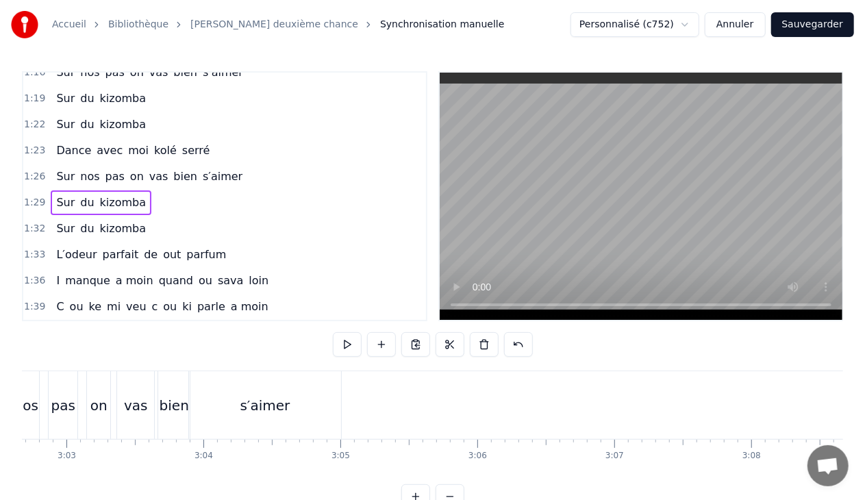
scroll to position [0, 25006]
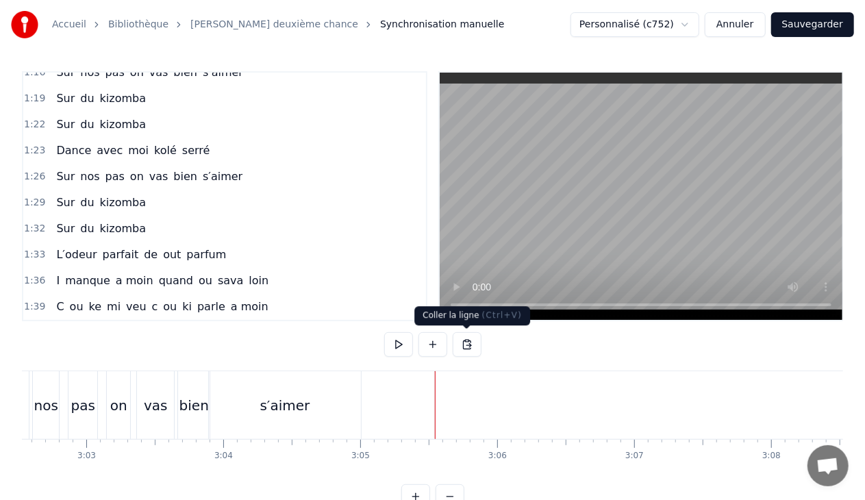
click at [466, 342] on button at bounding box center [467, 344] width 29 height 25
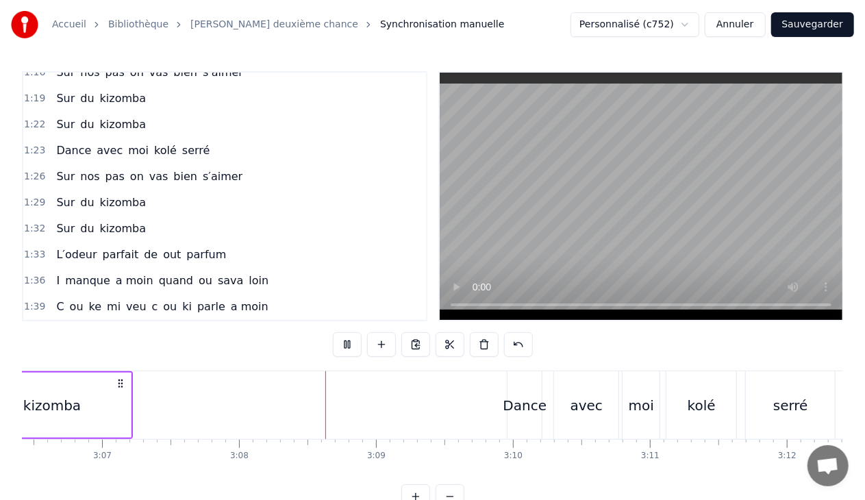
scroll to position [0, 25696]
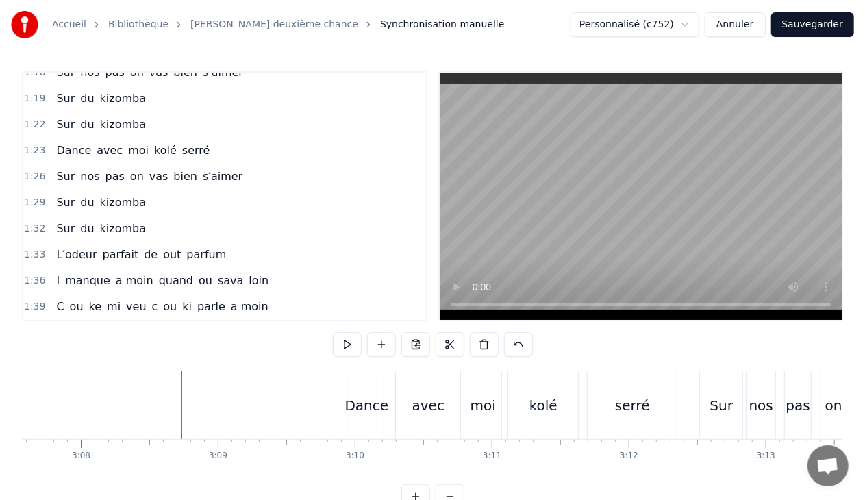
click at [119, 221] on span "kizomba" at bounding box center [123, 229] width 49 height 16
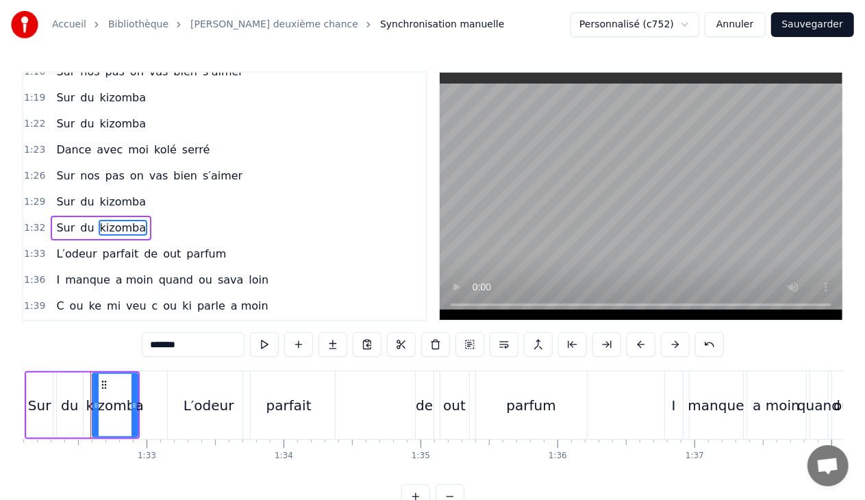
click at [142, 215] on div "1:32 Sur du kizomba" at bounding box center [224, 228] width 403 height 26
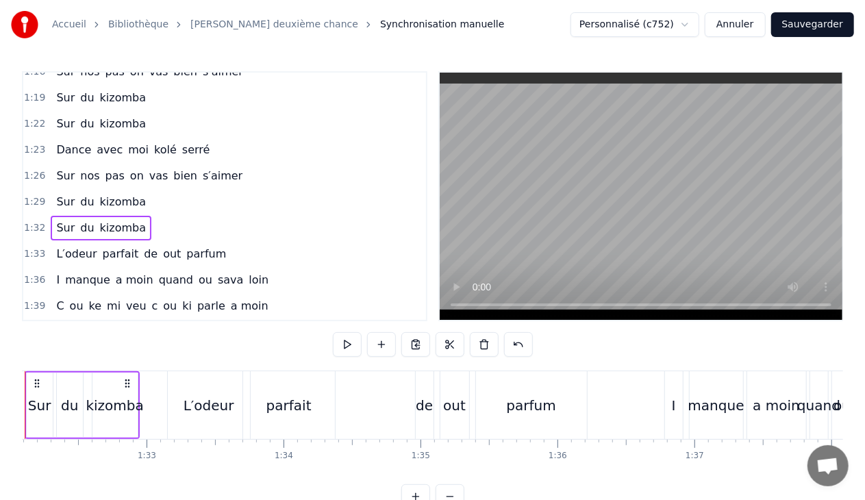
scroll to position [0, 12550]
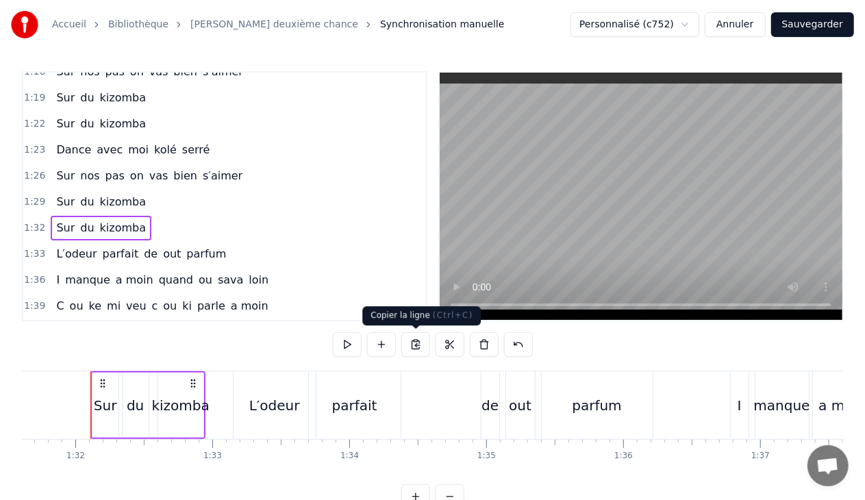
click at [412, 345] on button at bounding box center [415, 344] width 29 height 25
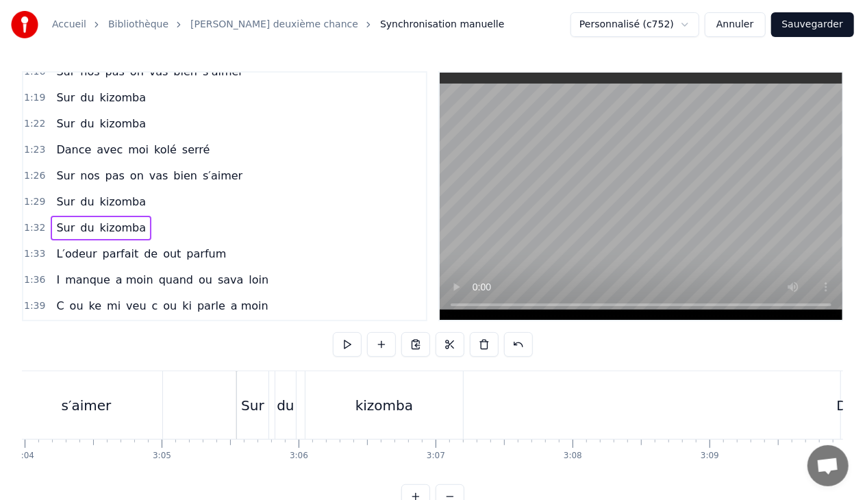
scroll to position [0, 25440]
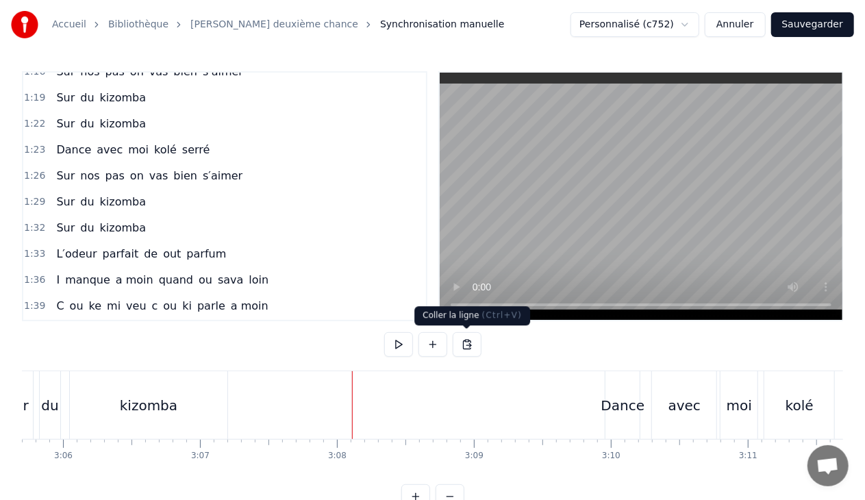
click at [462, 349] on button at bounding box center [467, 344] width 29 height 25
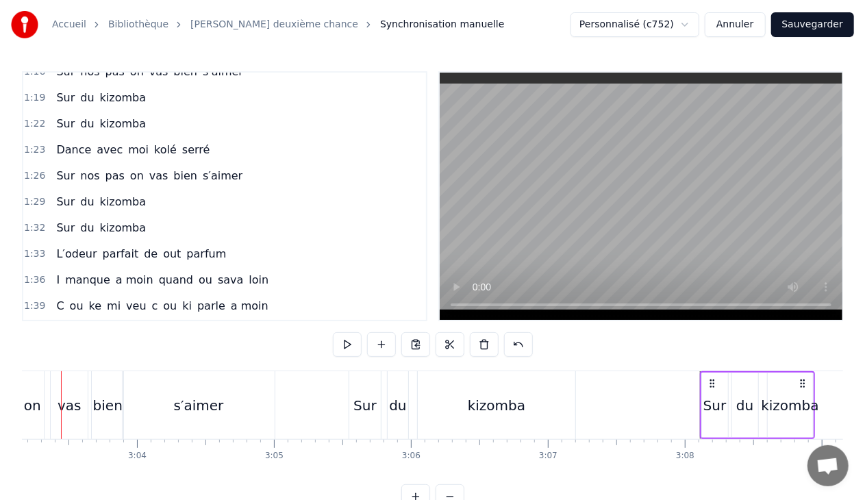
scroll to position [0, 25062]
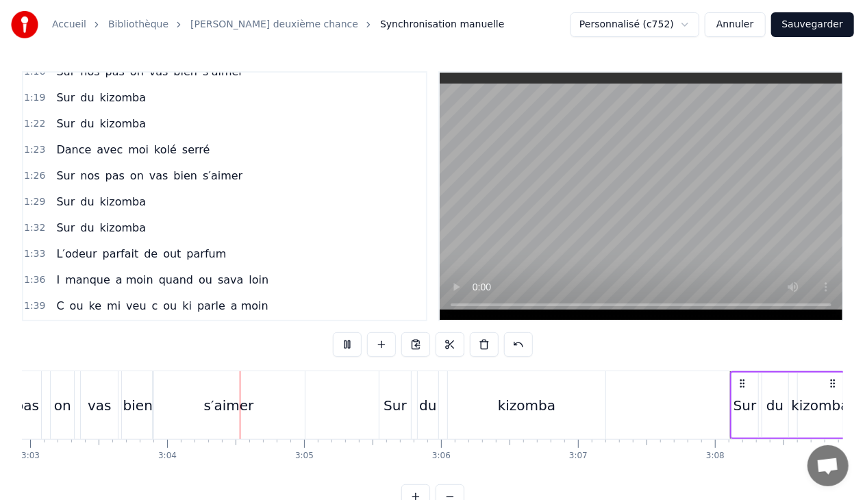
click at [532, 397] on div "kizomba" at bounding box center [527, 405] width 58 height 21
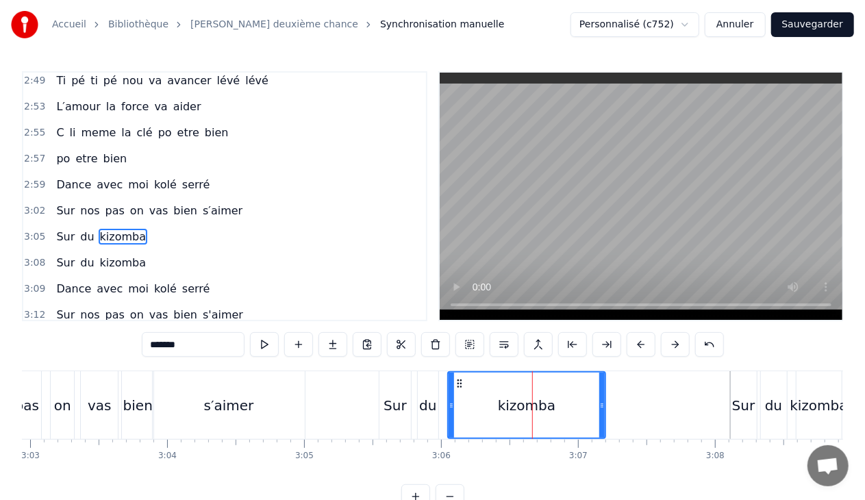
scroll to position [1627, 0]
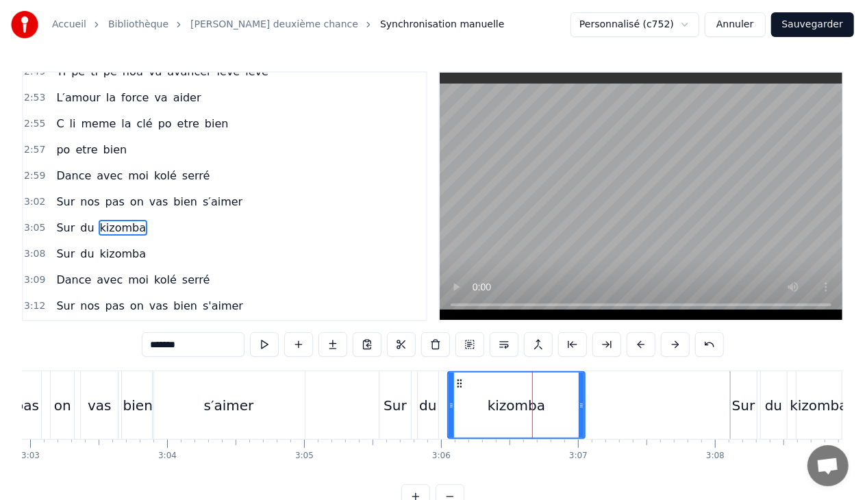
drag, startPoint x: 603, startPoint y: 403, endPoint x: 581, endPoint y: 403, distance: 21.9
click at [581, 403] on icon at bounding box center [581, 405] width 5 height 11
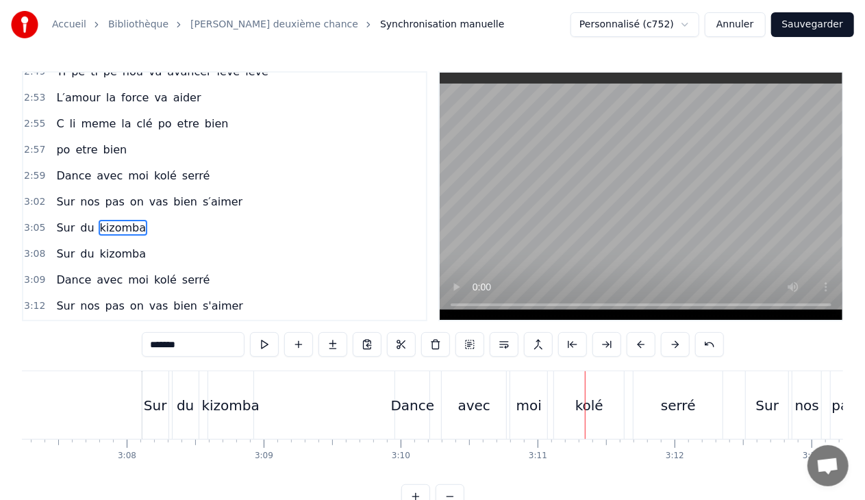
scroll to position [0, 25237]
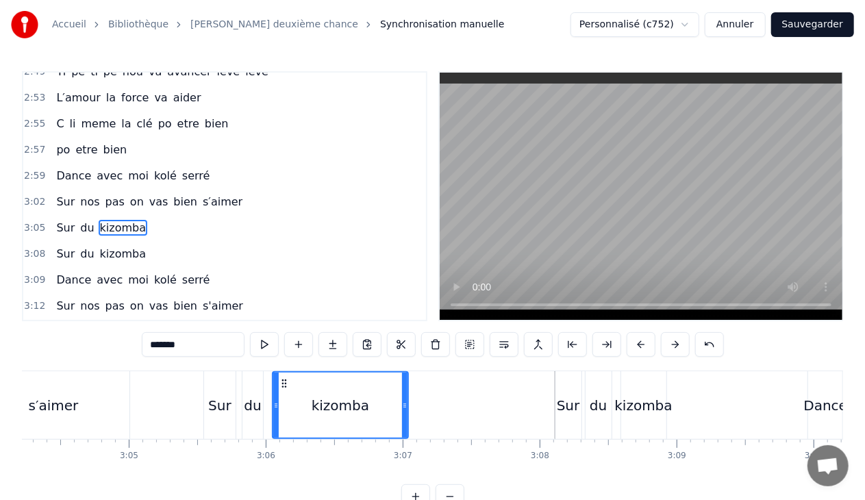
click at [666, 401] on div "kizomba" at bounding box center [644, 405] width 58 height 21
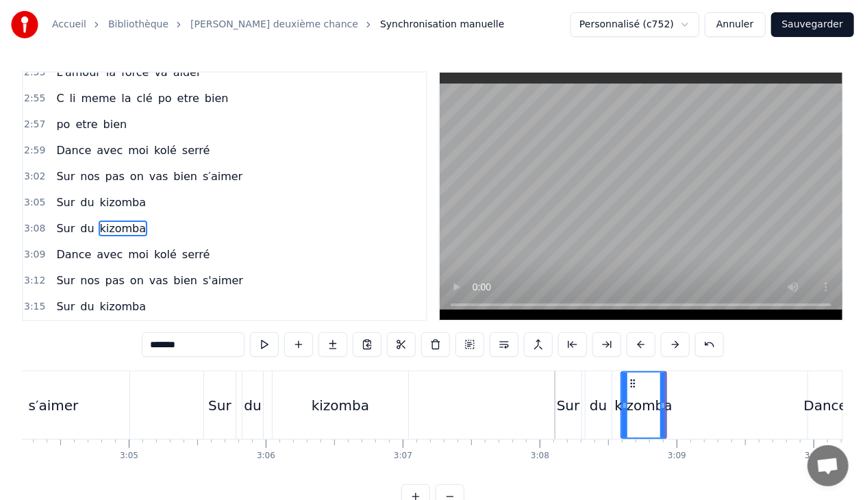
scroll to position [1654, 0]
drag, startPoint x: 664, startPoint y: 406, endPoint x: 732, endPoint y: 408, distance: 67.8
click at [732, 408] on icon at bounding box center [730, 405] width 5 height 11
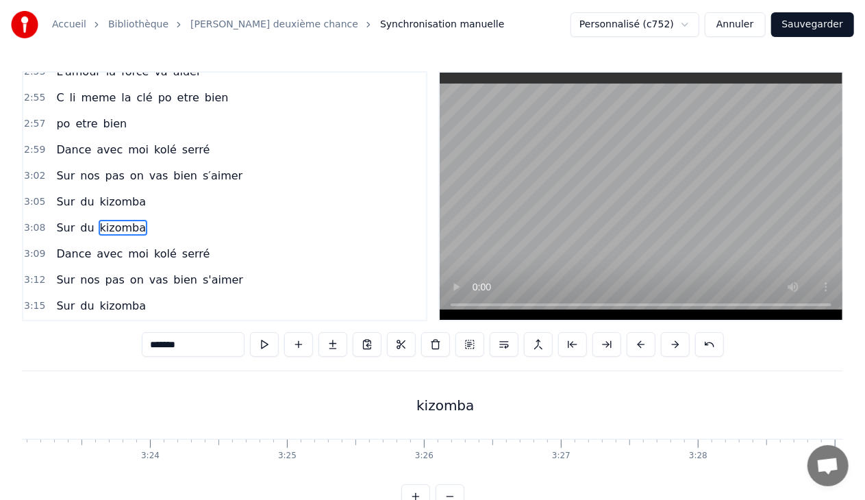
scroll to position [0, 27839]
click at [419, 400] on div "kizomba" at bounding box center [426, 405] width 58 height 21
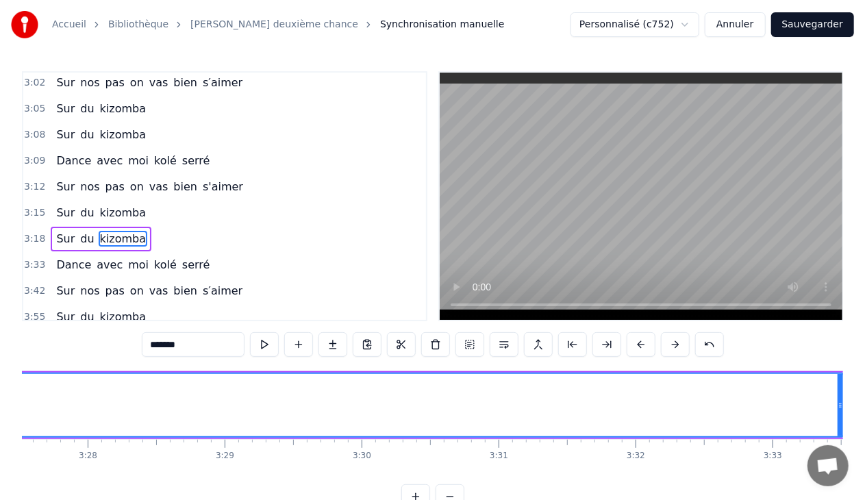
scroll to position [0, 28685]
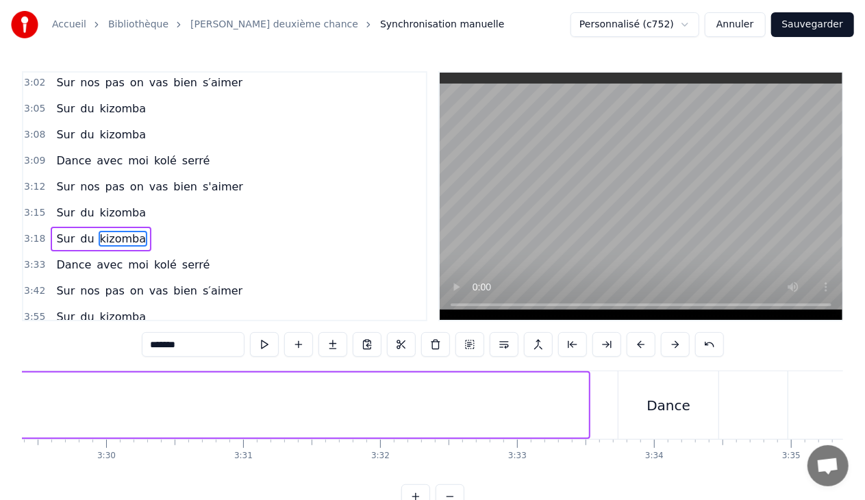
drag, startPoint x: 586, startPoint y: 406, endPoint x: 1, endPoint y: 416, distance: 584.4
click at [1, 416] on div "Accueil Bibliothèque [PERSON_NAME] deuxième chance Synchronisation manuelle Per…" at bounding box center [432, 254] width 865 height 509
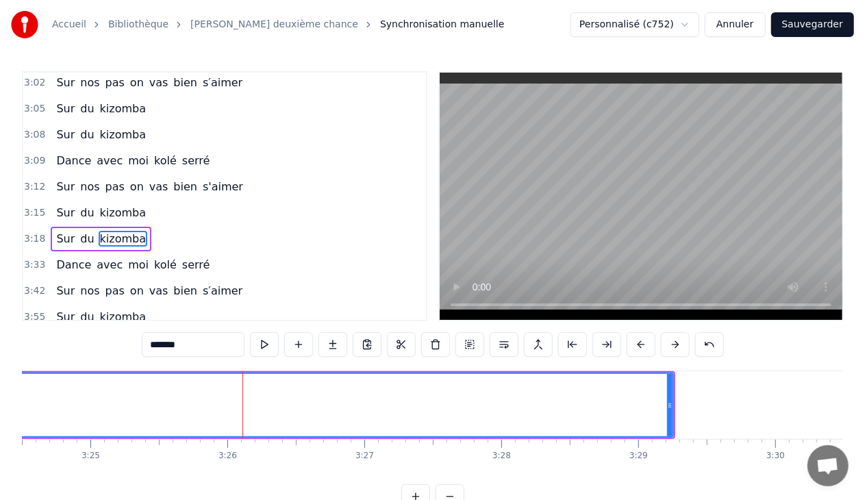
scroll to position [0, 27976]
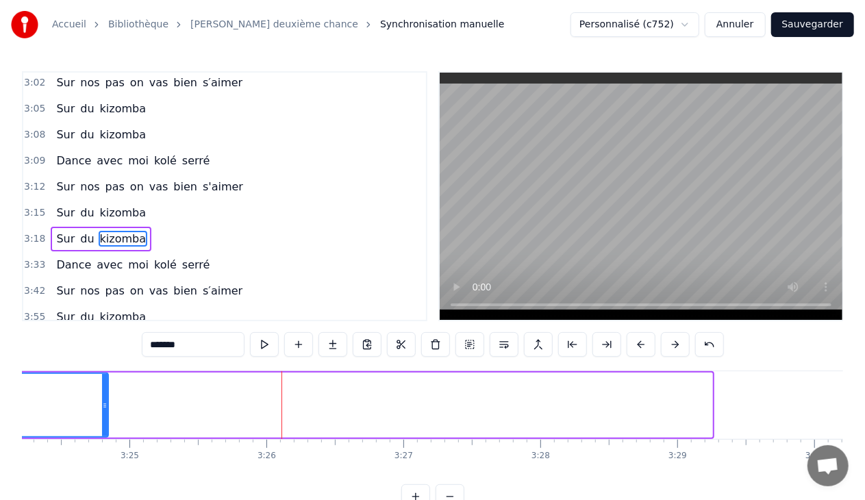
drag, startPoint x: 710, startPoint y: 402, endPoint x: 105, endPoint y: 419, distance: 604.4
click at [105, 419] on div at bounding box center [104, 405] width 5 height 62
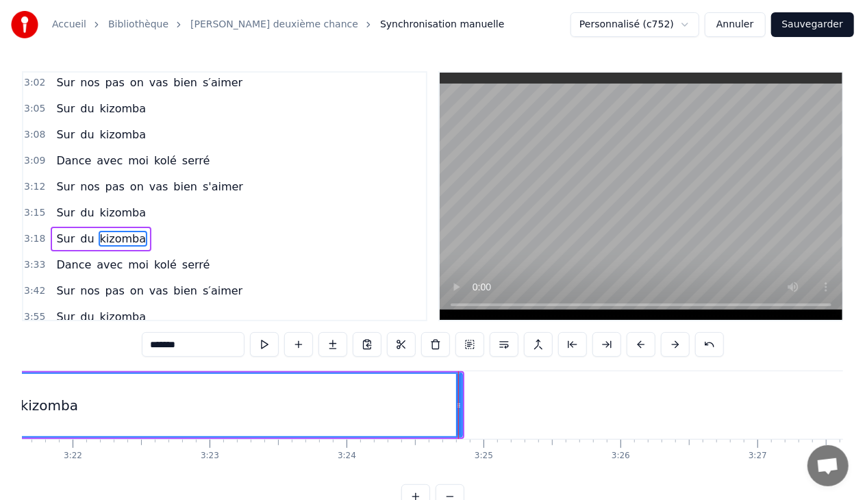
scroll to position [0, 27523]
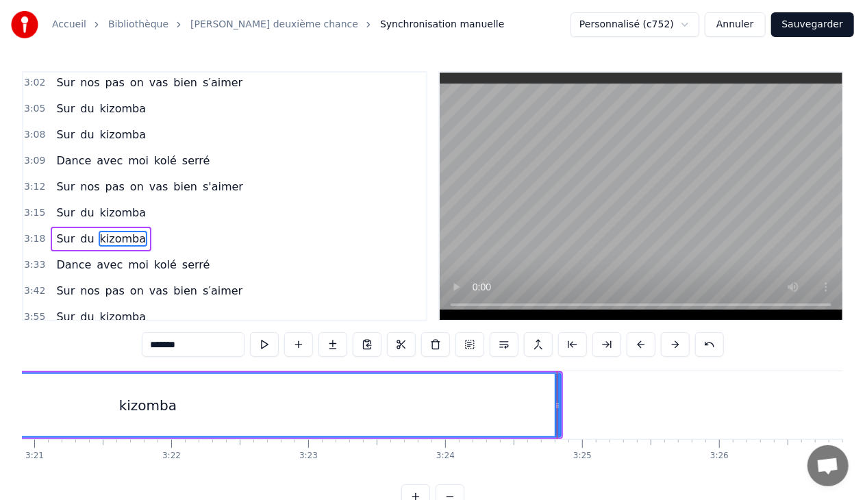
drag, startPoint x: 558, startPoint y: 406, endPoint x: 242, endPoint y: 408, distance: 315.8
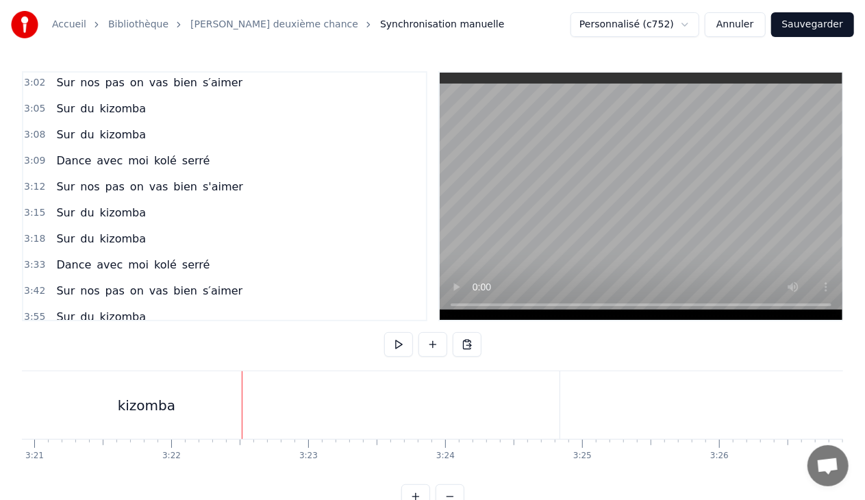
click at [463, 407] on div "kizomba" at bounding box center [146, 405] width 827 height 68
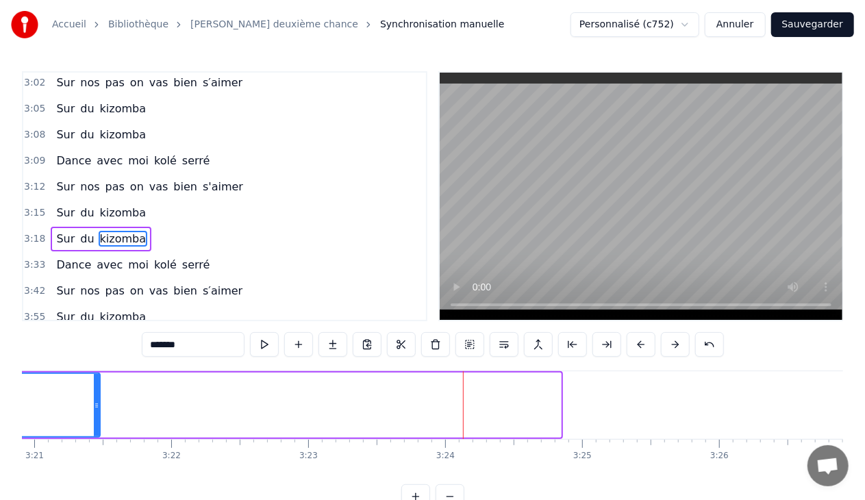
drag, startPoint x: 558, startPoint y: 407, endPoint x: 97, endPoint y: 411, distance: 461.0
click at [97, 411] on div at bounding box center [96, 405] width 5 height 62
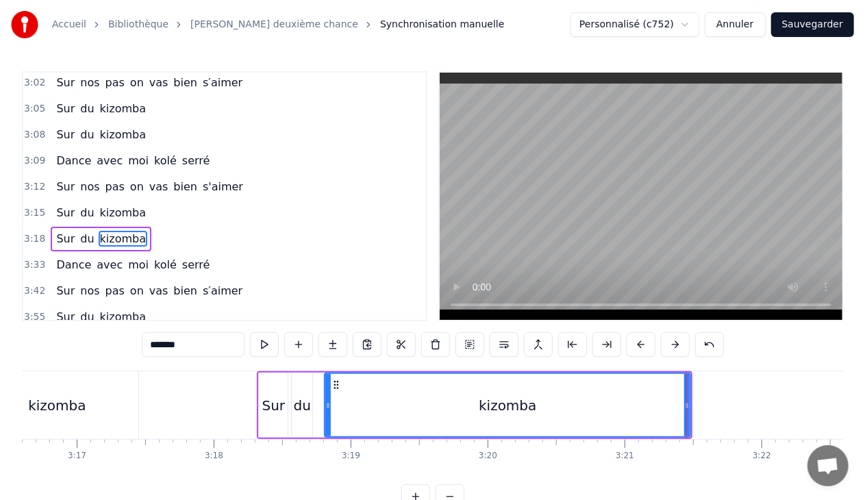
scroll to position [0, 26973]
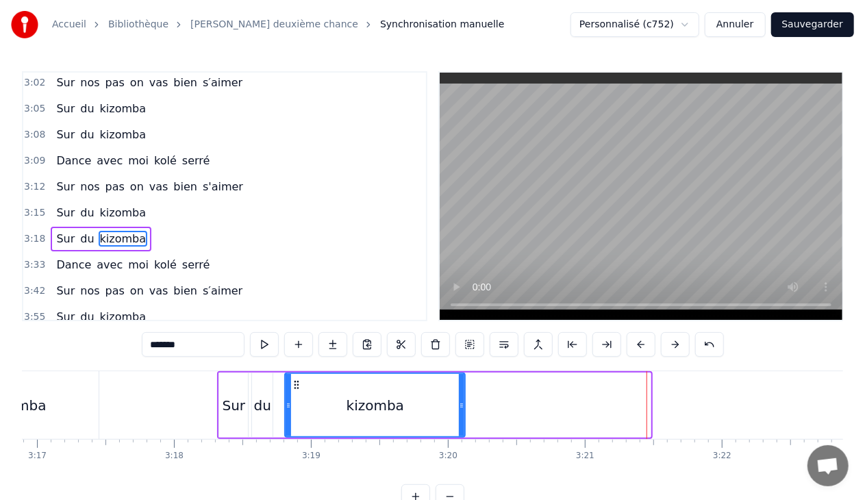
drag, startPoint x: 647, startPoint y: 405, endPoint x: 462, endPoint y: 399, distance: 185.7
click at [462, 400] on icon at bounding box center [461, 405] width 5 height 11
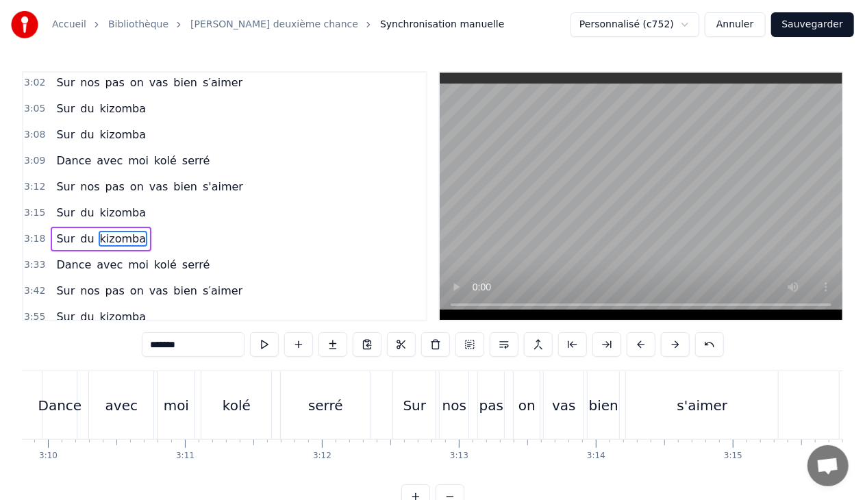
scroll to position [0, 25845]
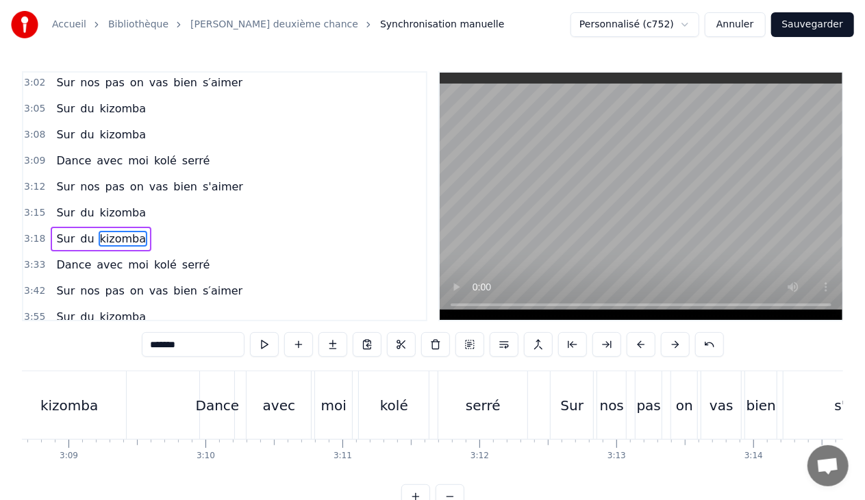
click at [723, 416] on div "vas" at bounding box center [721, 405] width 40 height 68
type input "***"
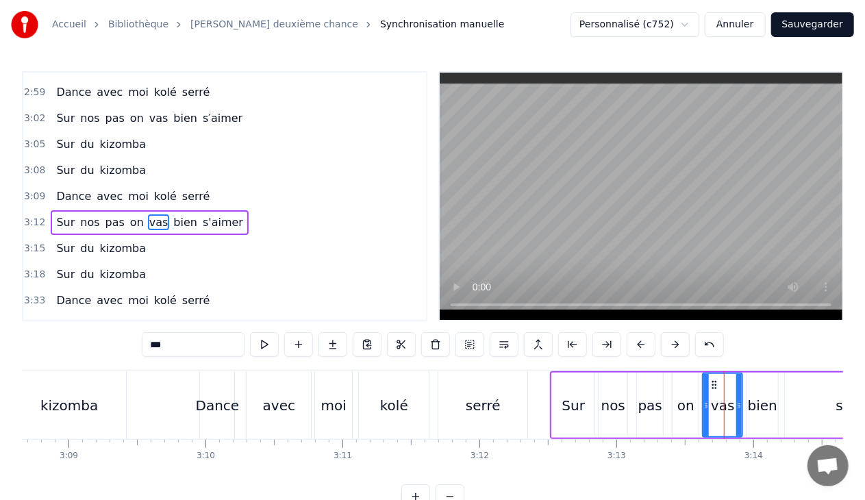
scroll to position [1704, 0]
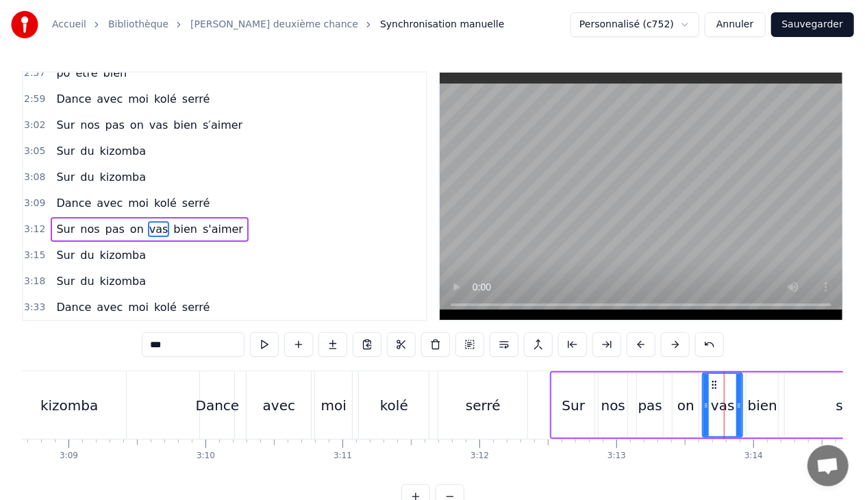
click at [236, 216] on div "3:12 Sur nos pas on vas bien s'aimer" at bounding box center [224, 229] width 403 height 26
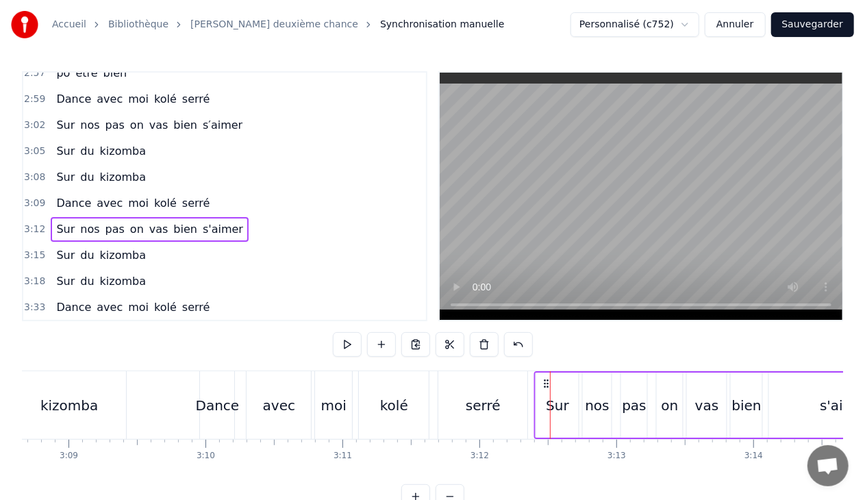
drag, startPoint x: 560, startPoint y: 380, endPoint x: 544, endPoint y: 382, distance: 16.6
click at [544, 382] on icon at bounding box center [546, 383] width 11 height 11
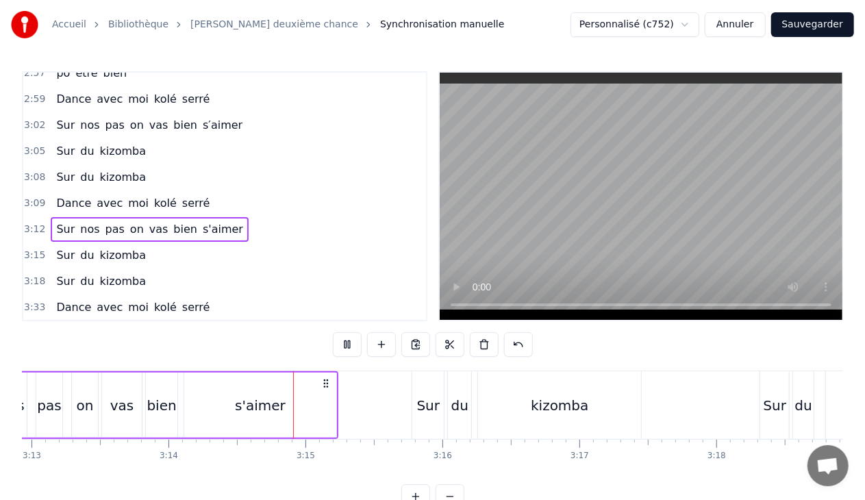
scroll to position [0, 26553]
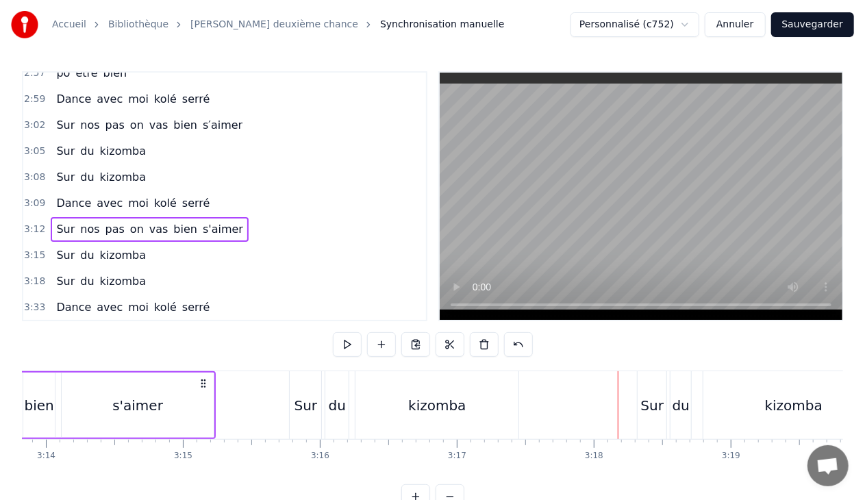
click at [357, 379] on div "kizomba" at bounding box center [436, 405] width 163 height 68
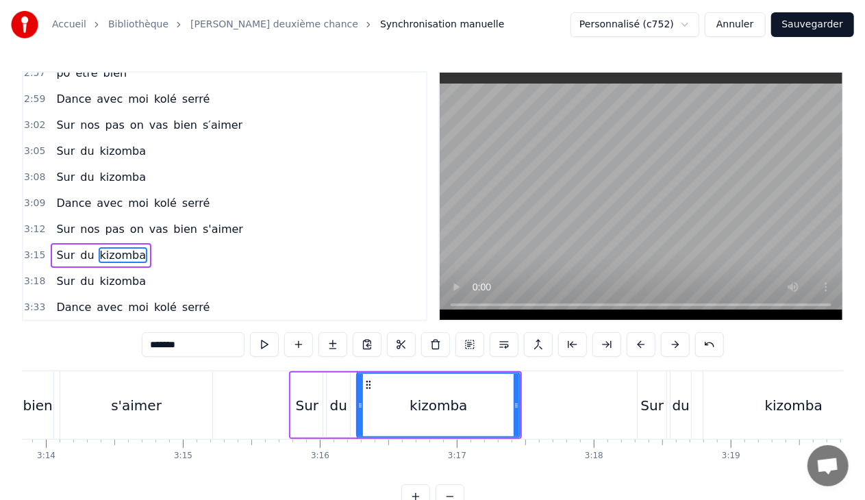
scroll to position [1730, 0]
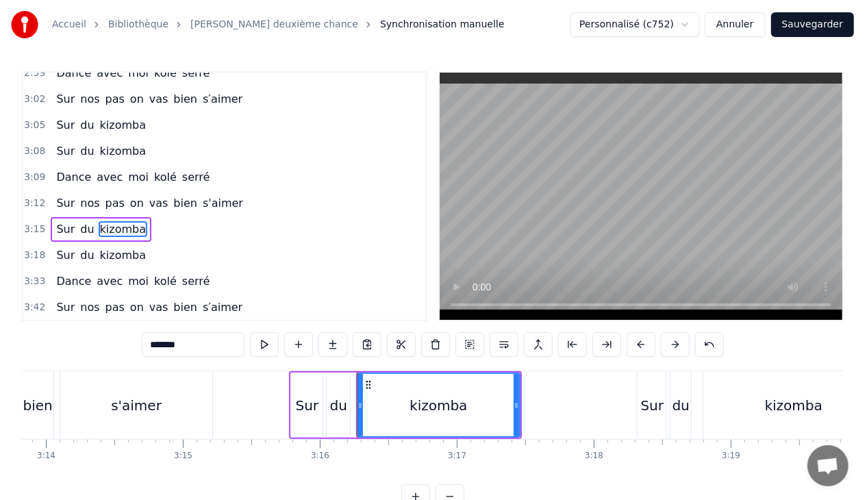
click at [147, 216] on div "3:15 Sur du kizomba" at bounding box center [224, 229] width 403 height 26
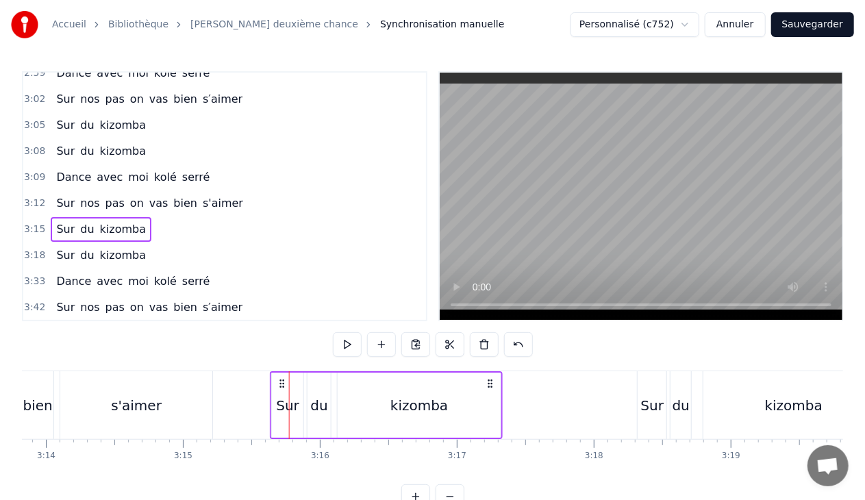
drag, startPoint x: 299, startPoint y: 379, endPoint x: 279, endPoint y: 379, distance: 19.2
click at [279, 379] on icon at bounding box center [282, 383] width 11 height 11
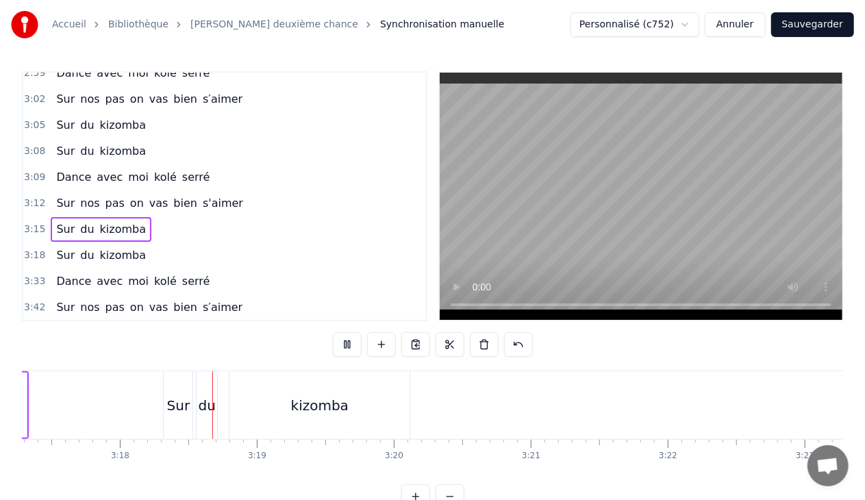
scroll to position [0, 27058]
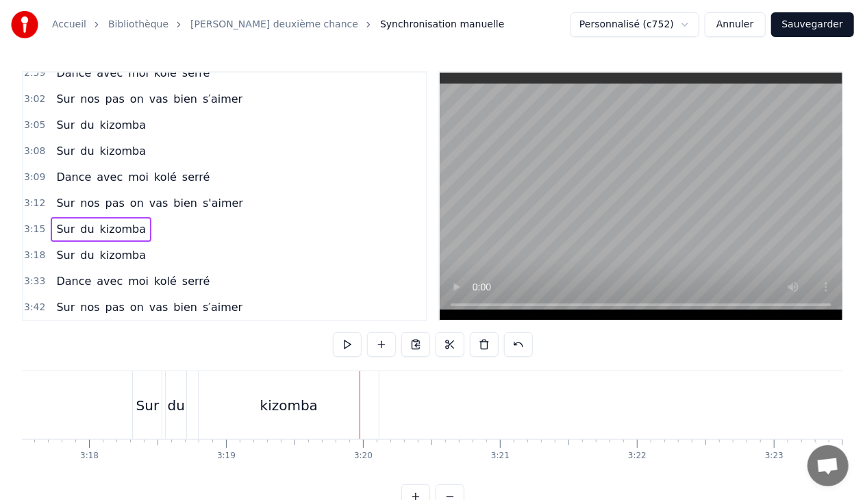
click at [269, 409] on div "kizomba" at bounding box center [289, 405] width 58 height 21
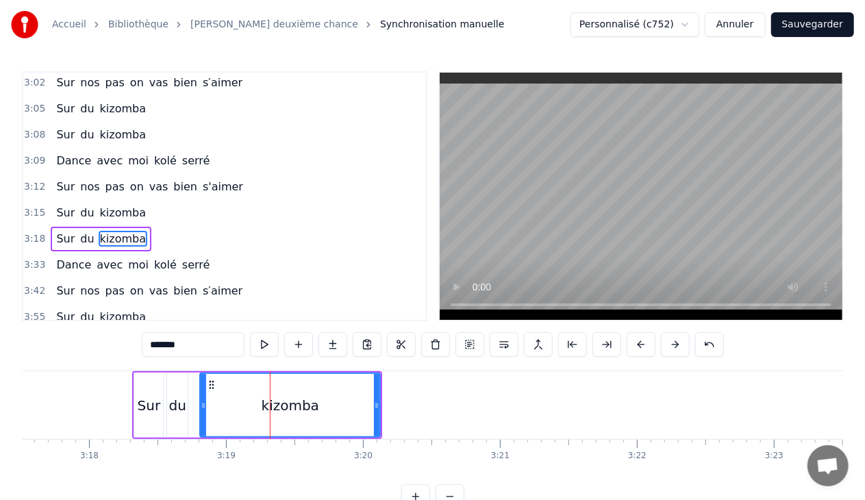
click at [153, 226] on div "3:18 Sur du kizomba" at bounding box center [224, 239] width 403 height 26
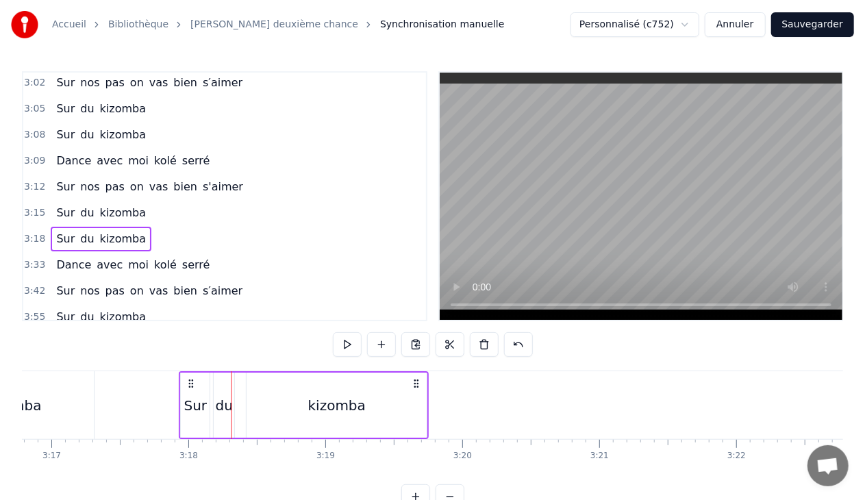
scroll to position [0, 26945]
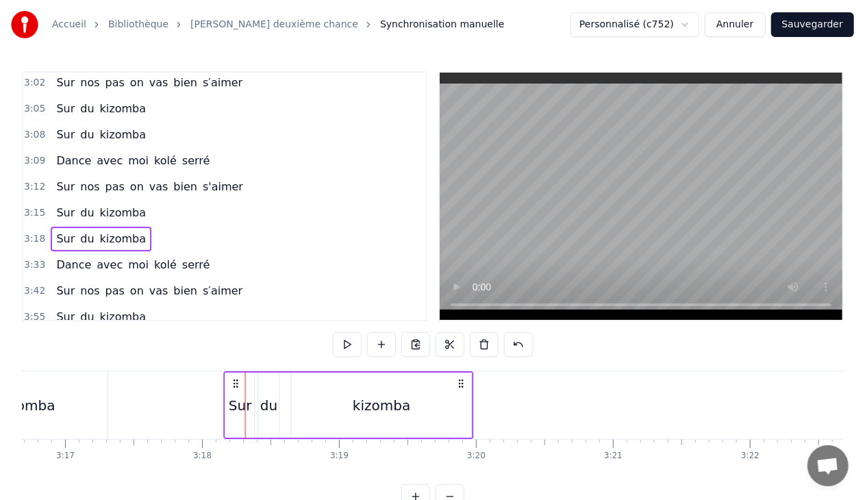
drag, startPoint x: 145, startPoint y: 384, endPoint x: 236, endPoint y: 379, distance: 91.9
click at [236, 379] on icon at bounding box center [236, 383] width 11 height 11
click at [441, 400] on div "kizomba" at bounding box center [382, 405] width 180 height 65
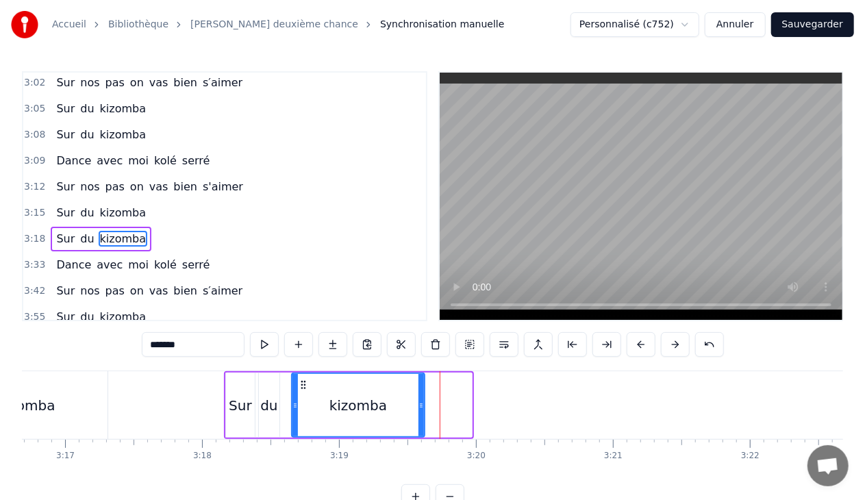
drag, startPoint x: 469, startPoint y: 404, endPoint x: 421, endPoint y: 406, distance: 47.3
click at [421, 406] on icon at bounding box center [421, 405] width 5 height 11
click at [166, 226] on div "3:18 Sur du kizomba" at bounding box center [224, 239] width 403 height 26
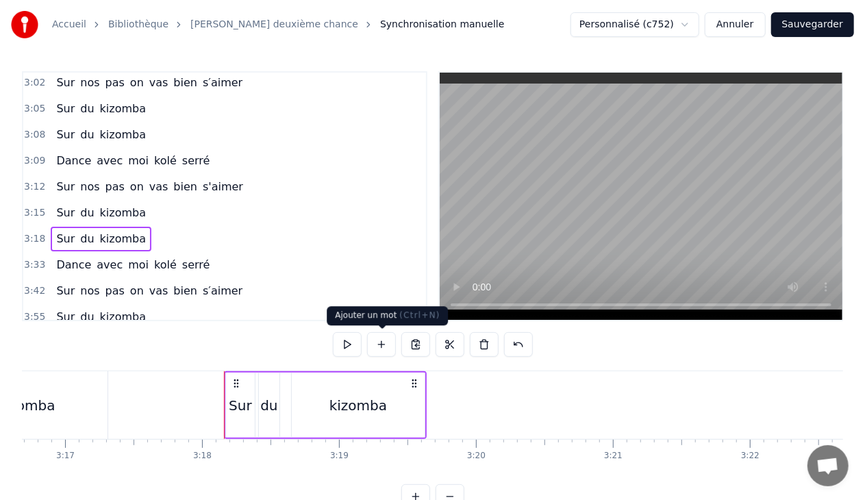
click at [381, 345] on button at bounding box center [381, 344] width 29 height 25
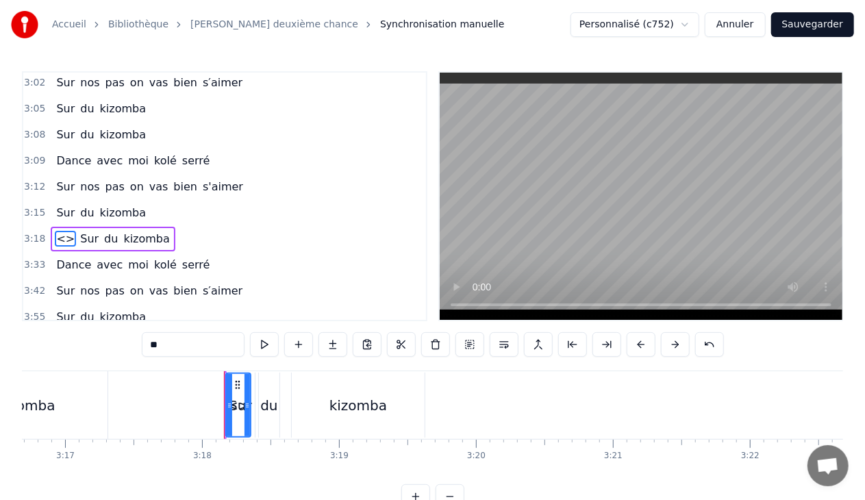
click at [177, 346] on input "**" at bounding box center [193, 344] width 103 height 25
type input "*"
click at [153, 226] on div "3:18 Sur du kizomba" at bounding box center [224, 239] width 403 height 26
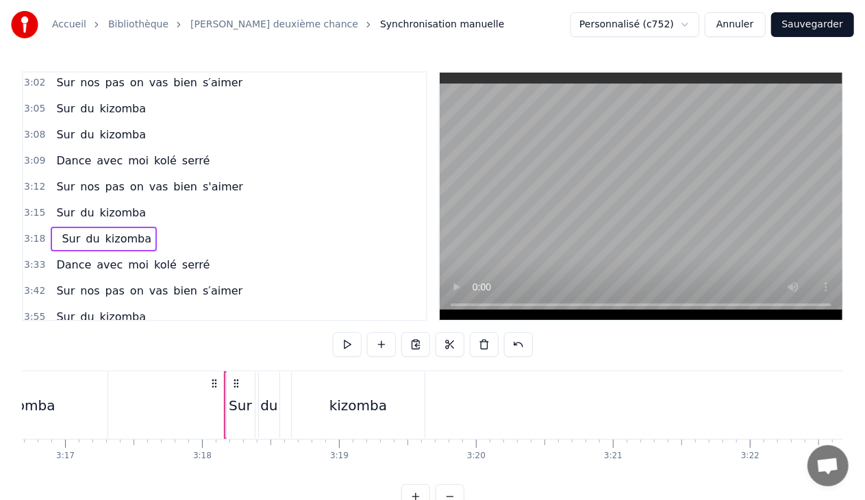
click at [140, 227] on div "Sur du kizomba" at bounding box center [104, 239] width 106 height 25
click at [125, 231] on span "kizomba" at bounding box center [128, 239] width 49 height 16
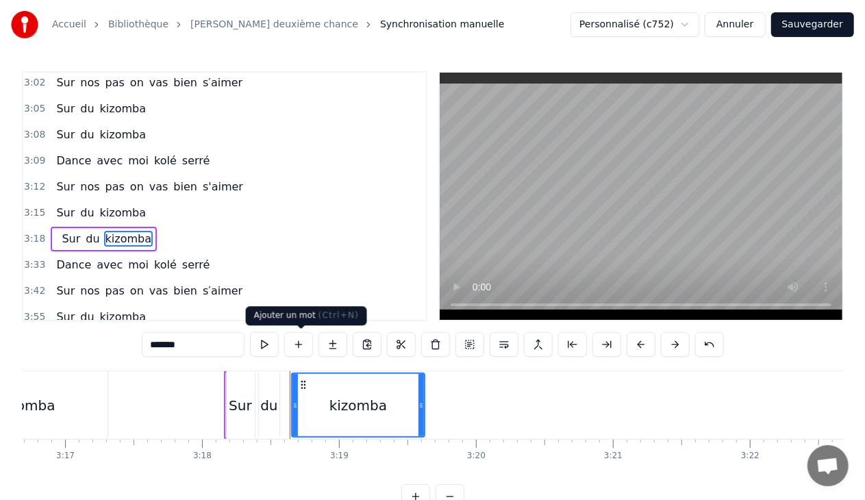
click at [301, 341] on button at bounding box center [298, 344] width 29 height 25
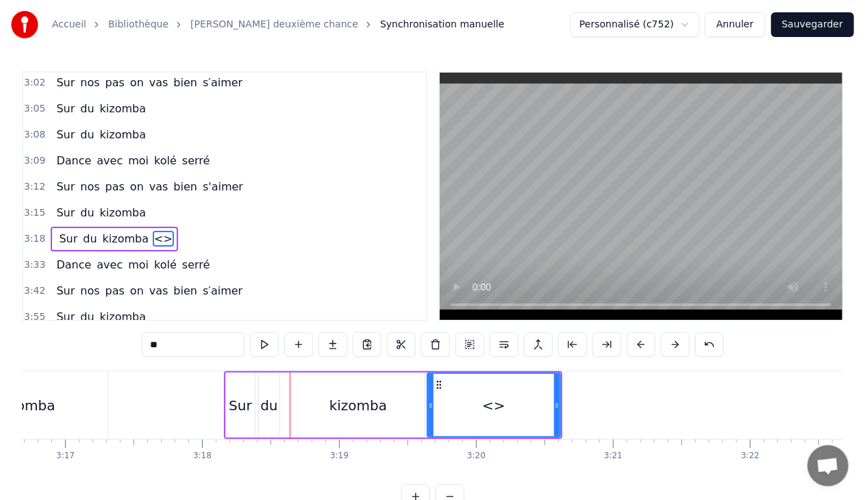
click at [189, 343] on input "**" at bounding box center [193, 344] width 103 height 25
type input "*"
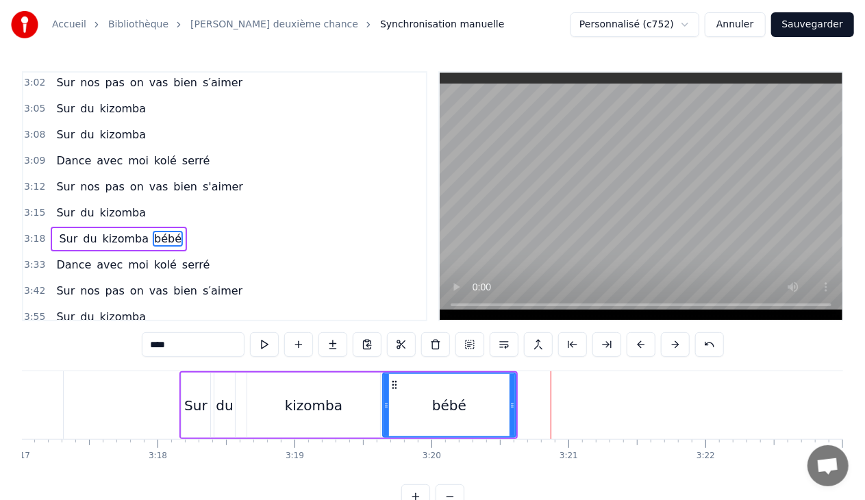
scroll to position [0, 26910]
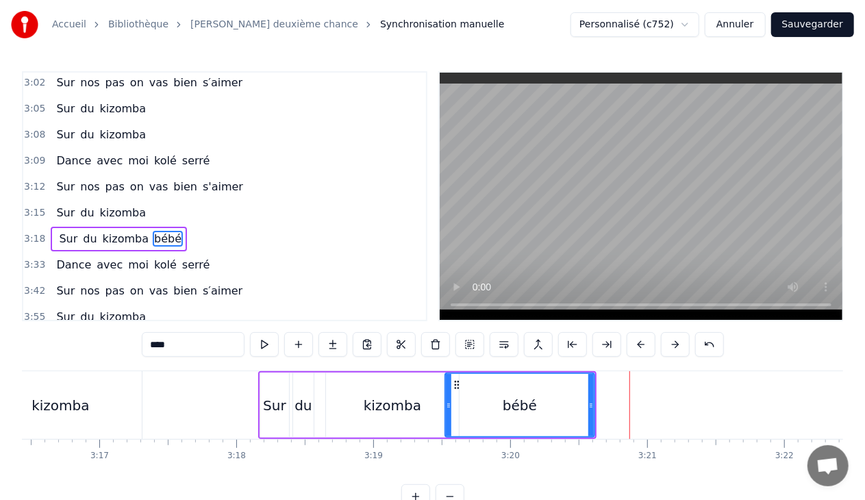
drag, startPoint x: 463, startPoint y: 403, endPoint x: 447, endPoint y: 403, distance: 16.5
click at [447, 403] on icon at bounding box center [448, 405] width 5 height 11
drag, startPoint x: 590, startPoint y: 406, endPoint x: 525, endPoint y: 406, distance: 65.8
click at [525, 406] on icon at bounding box center [525, 405] width 5 height 11
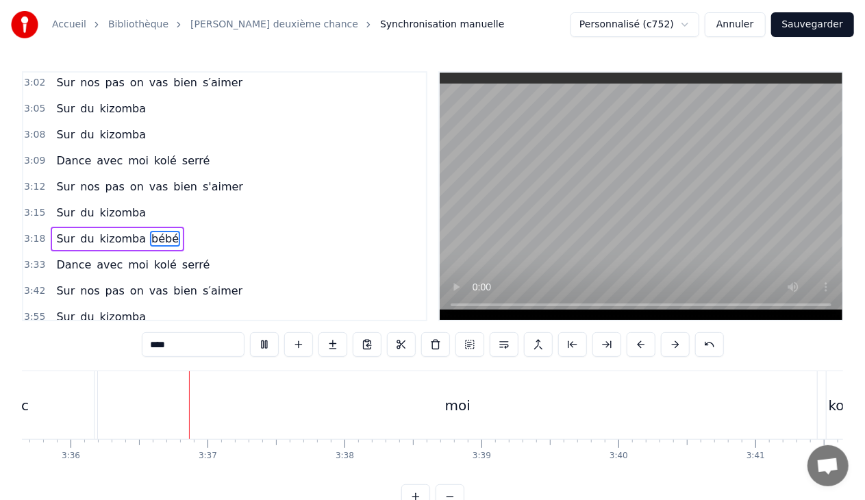
scroll to position [0, 29556]
click at [181, 257] on span "serré" at bounding box center [196, 265] width 31 height 16
type input "*****"
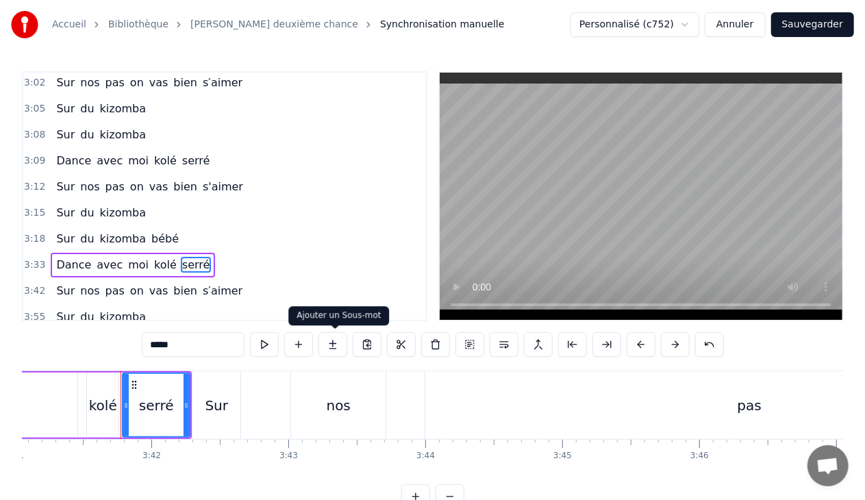
scroll to position [0, 30313]
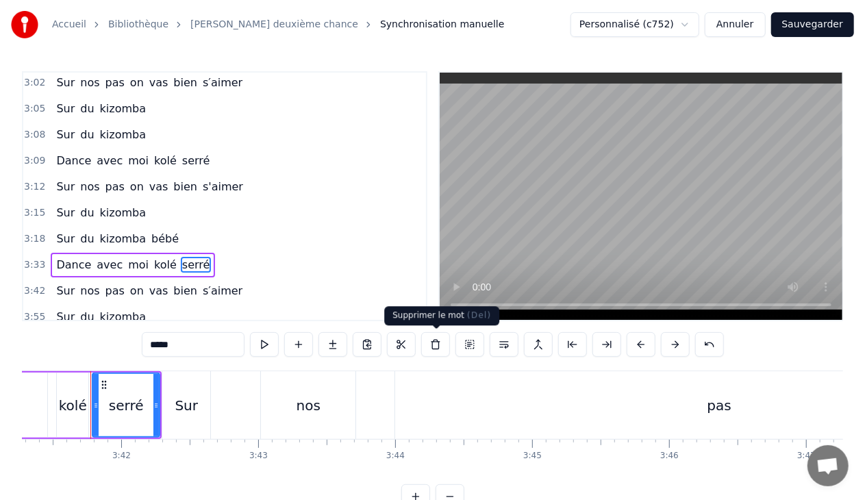
click at [436, 344] on button at bounding box center [435, 344] width 29 height 25
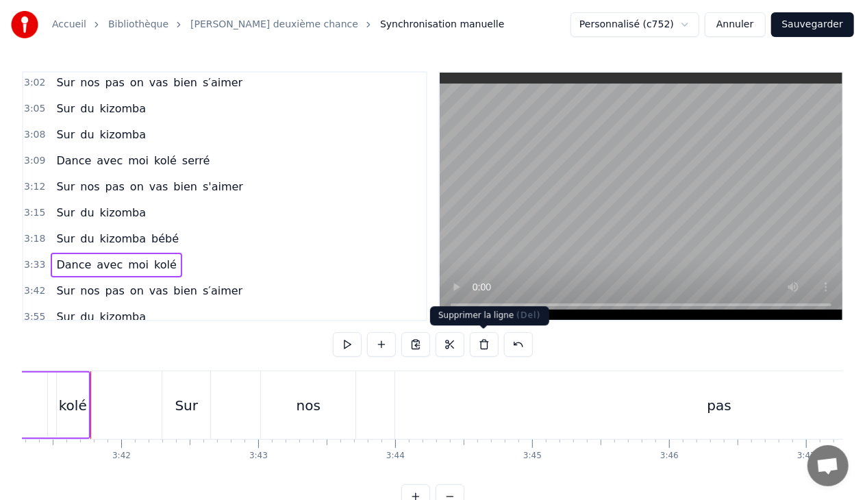
click at [479, 345] on button at bounding box center [484, 344] width 29 height 25
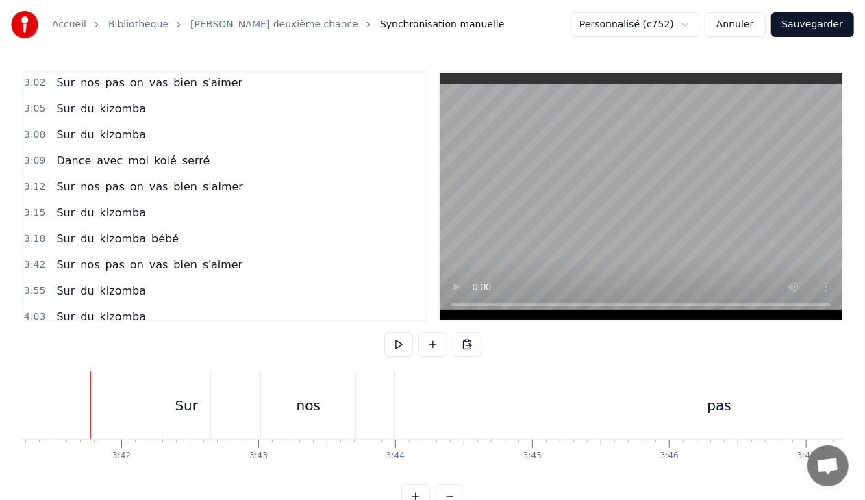
scroll to position [1721, 0]
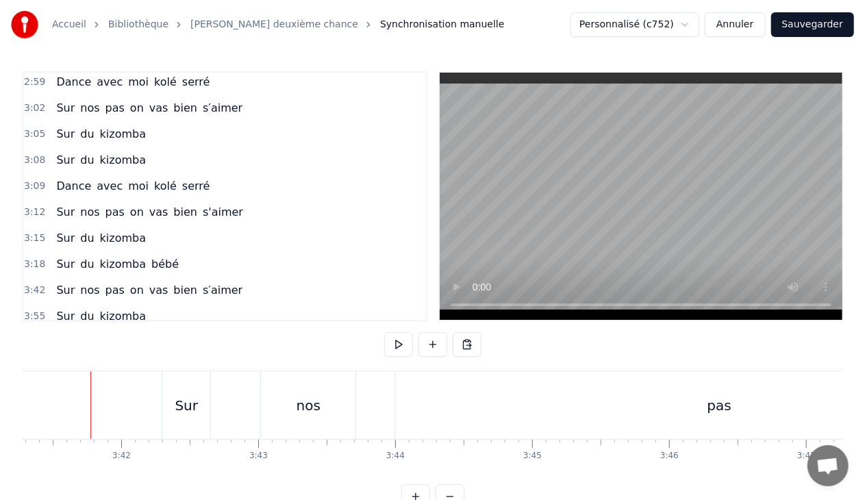
click at [210, 282] on span "s′aimer" at bounding box center [222, 290] width 42 height 16
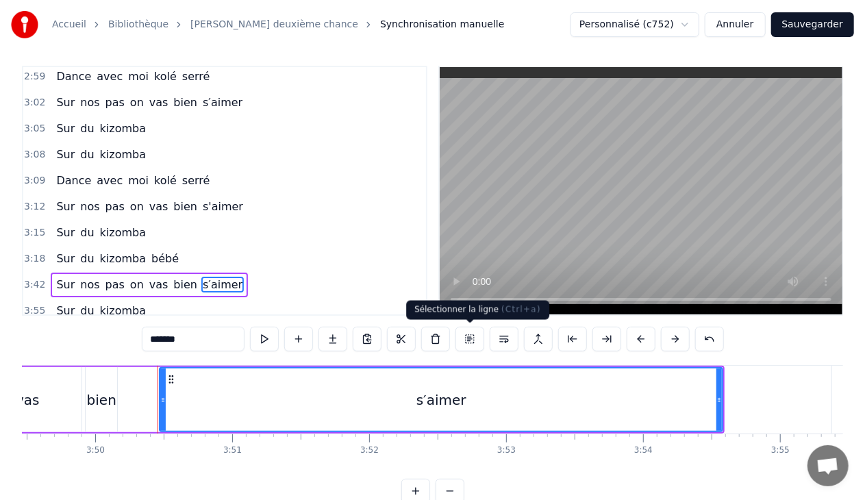
scroll to position [0, 31502]
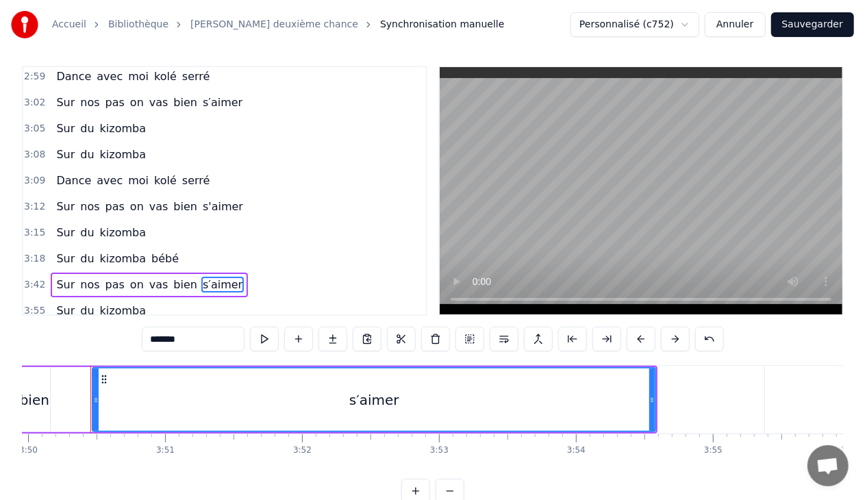
click at [227, 272] on div "3:42 Sur nos pas on vas bien s′aimer" at bounding box center [224, 285] width 403 height 26
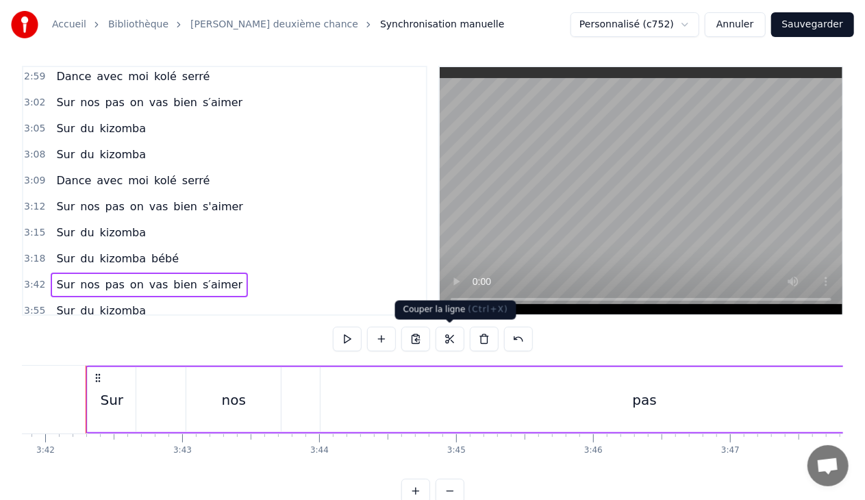
scroll to position [0, 30385]
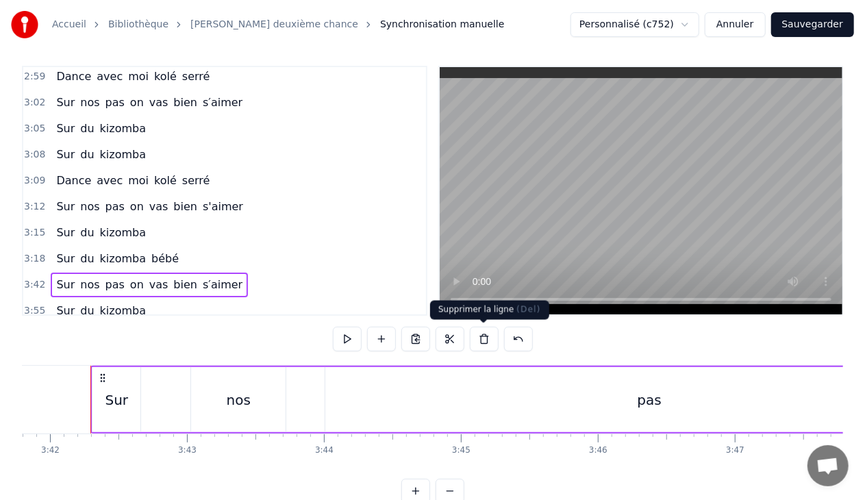
click at [482, 342] on button at bounding box center [484, 339] width 29 height 25
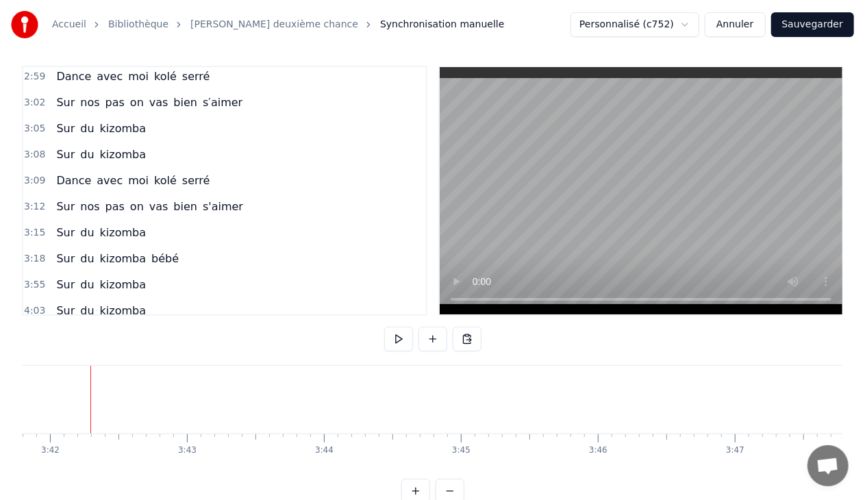
scroll to position [1696, 0]
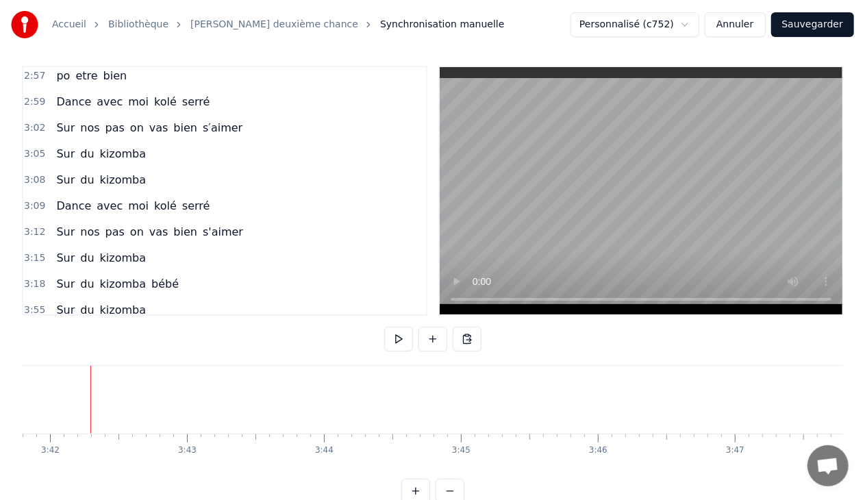
click at [145, 297] on div "3:55 Sur du kizomba" at bounding box center [224, 310] width 403 height 26
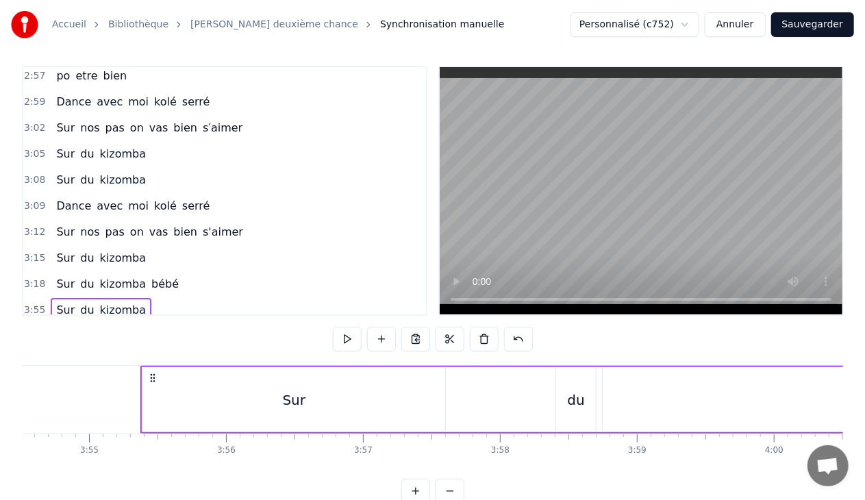
scroll to position [0, 32176]
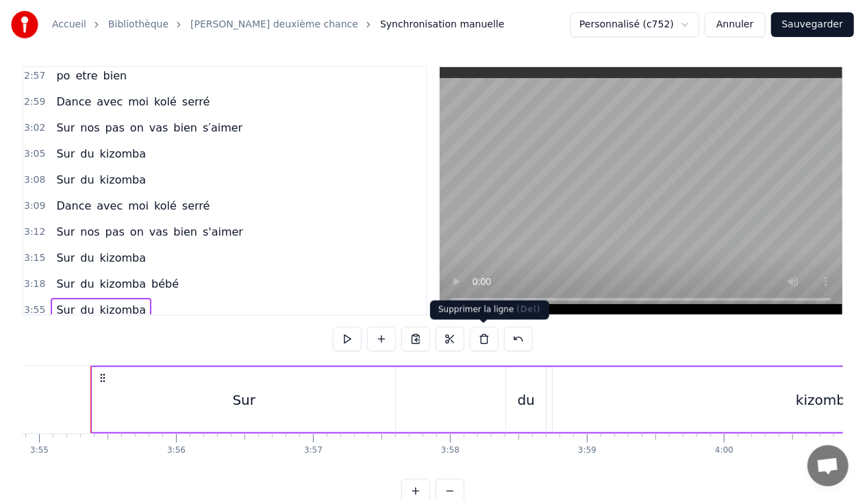
click at [479, 336] on button at bounding box center [484, 339] width 29 height 25
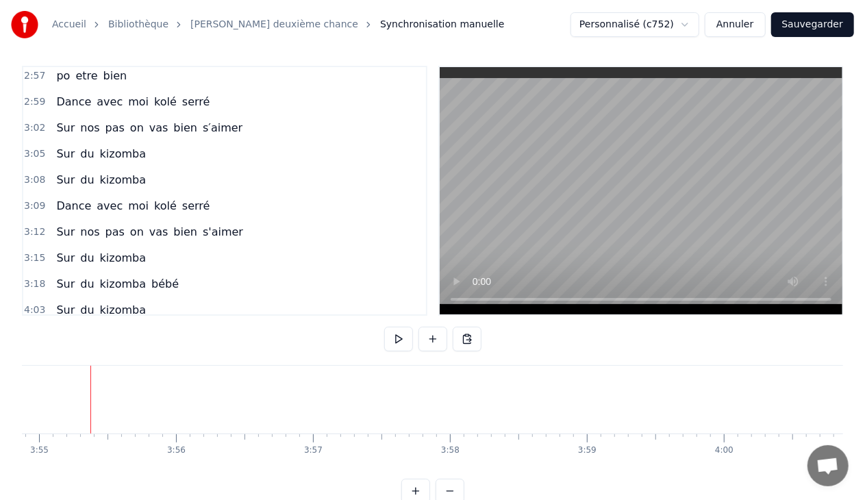
scroll to position [1670, 0]
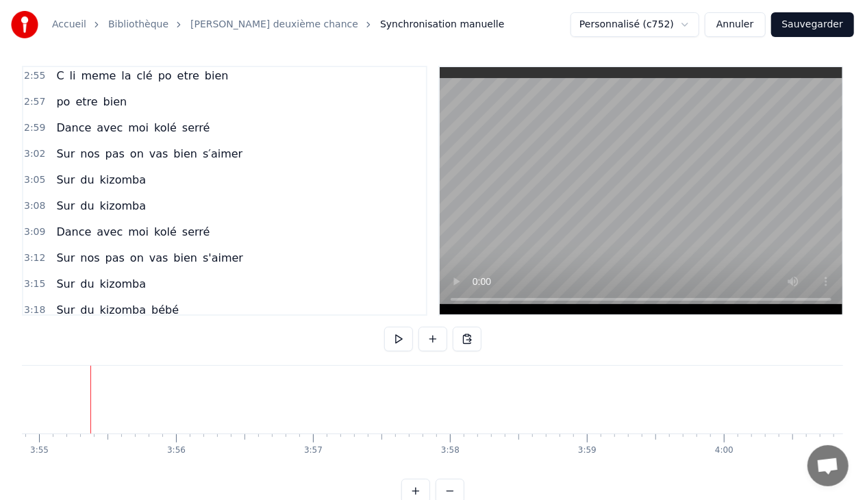
click at [138, 323] on div "4:03 Sur du kizomba" at bounding box center [224, 336] width 403 height 26
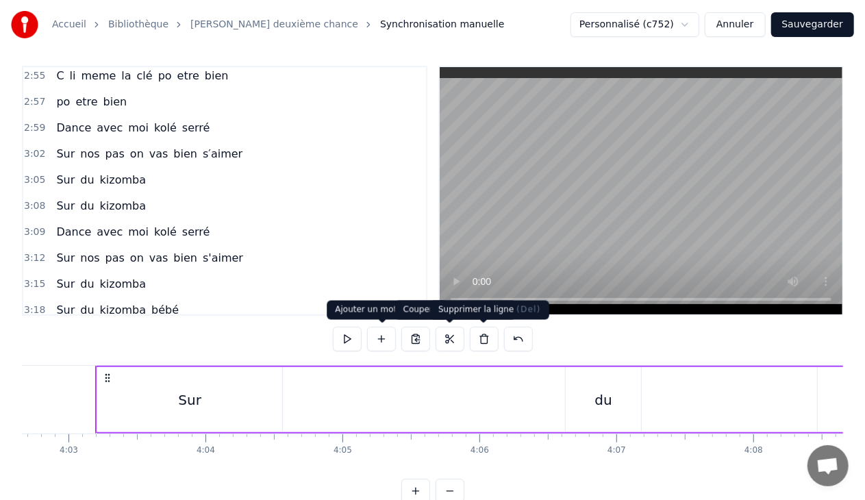
scroll to position [0, 33248]
click at [487, 333] on button at bounding box center [484, 339] width 29 height 25
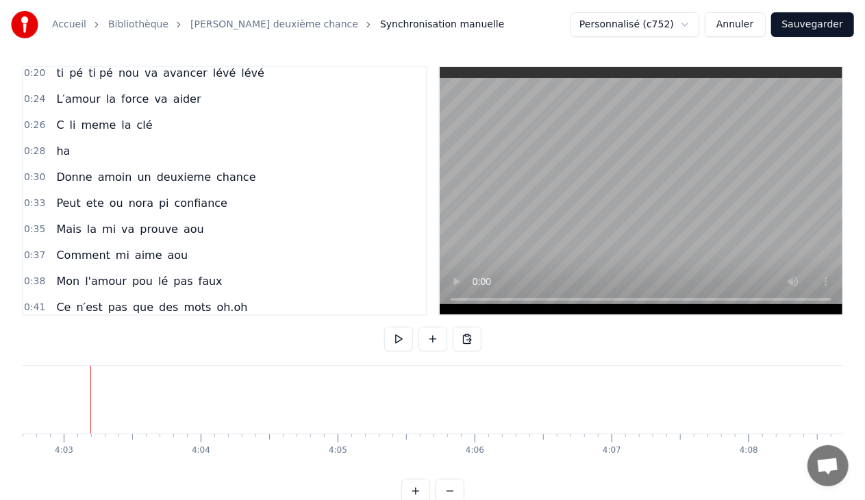
scroll to position [234, 0]
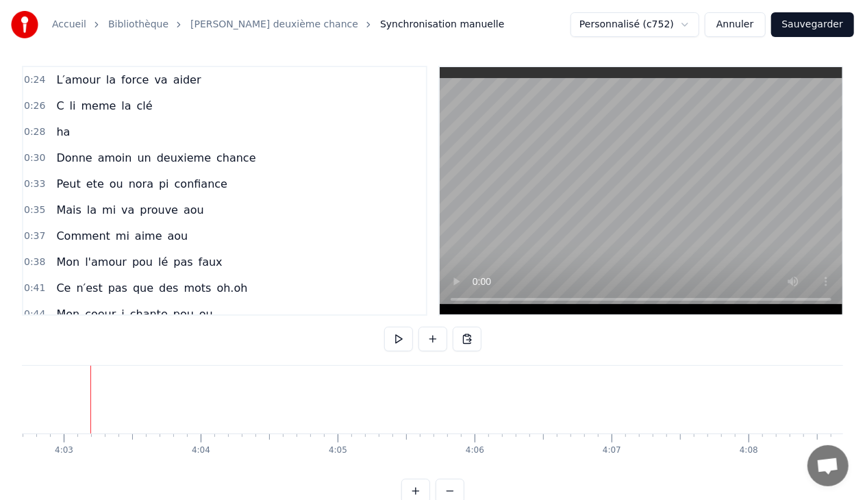
click at [97, 152] on span "amoin" at bounding box center [115, 158] width 37 height 16
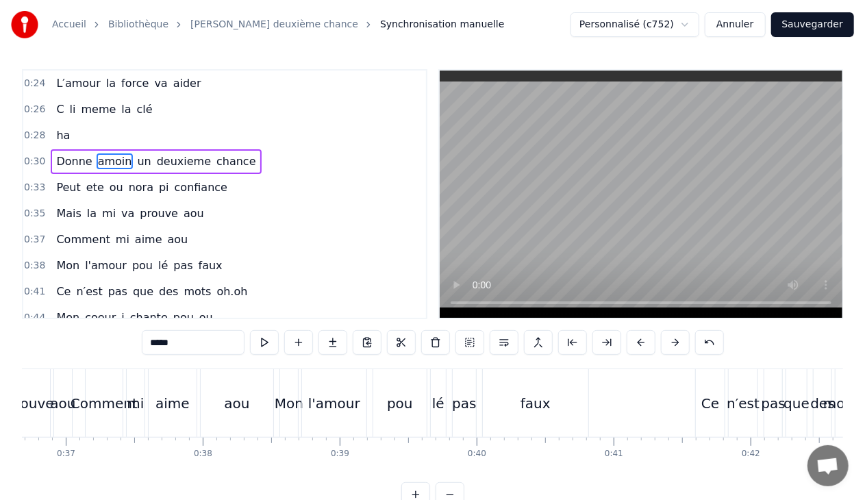
scroll to position [0, 4209]
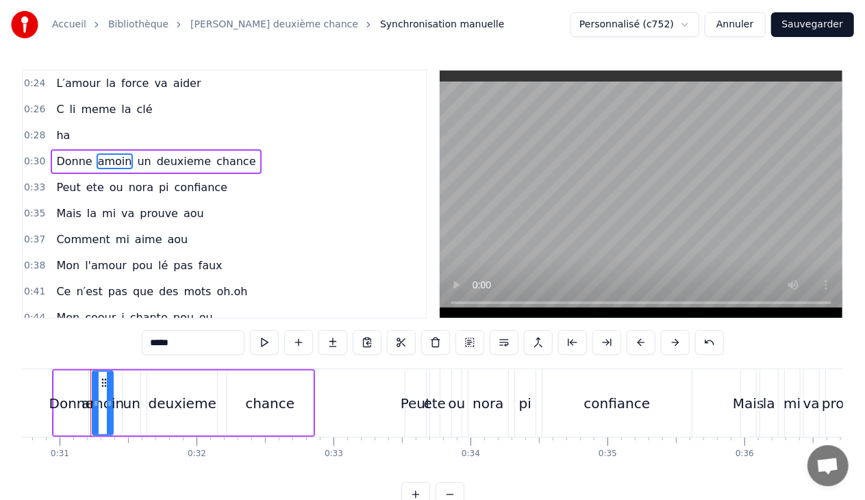
click at [158, 343] on input "*****" at bounding box center [193, 342] width 103 height 25
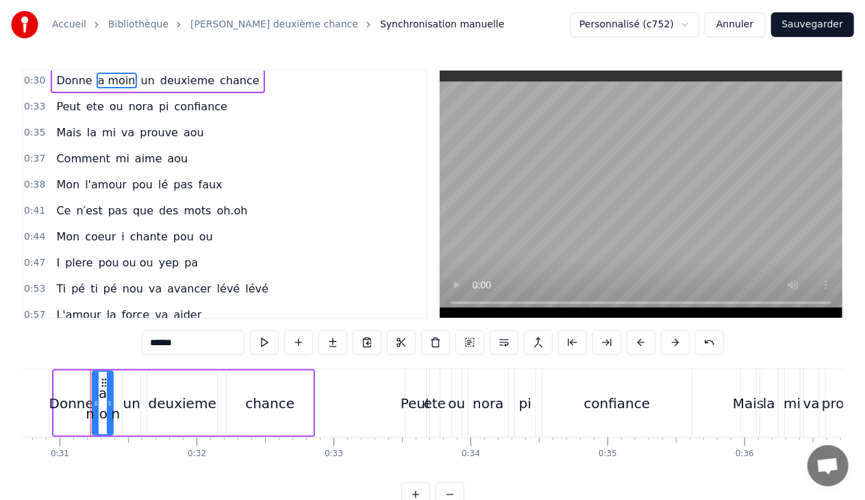
scroll to position [319, 0]
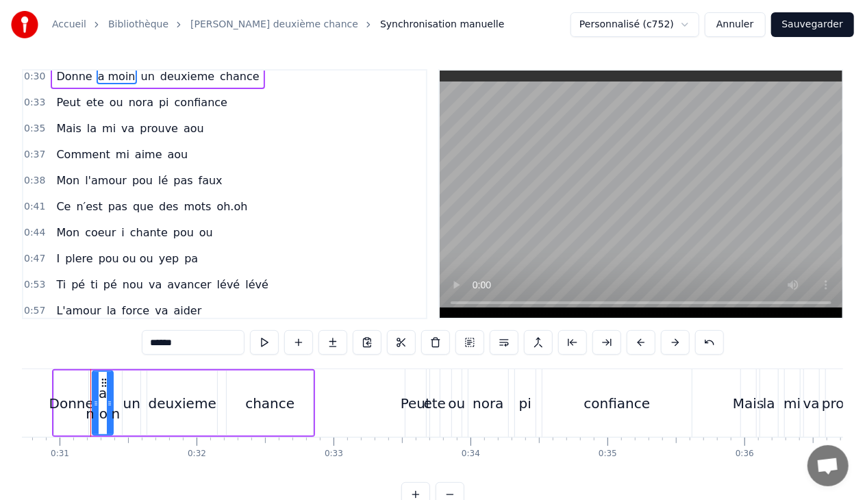
click at [132, 175] on span "pou" at bounding box center [142, 181] width 23 height 16
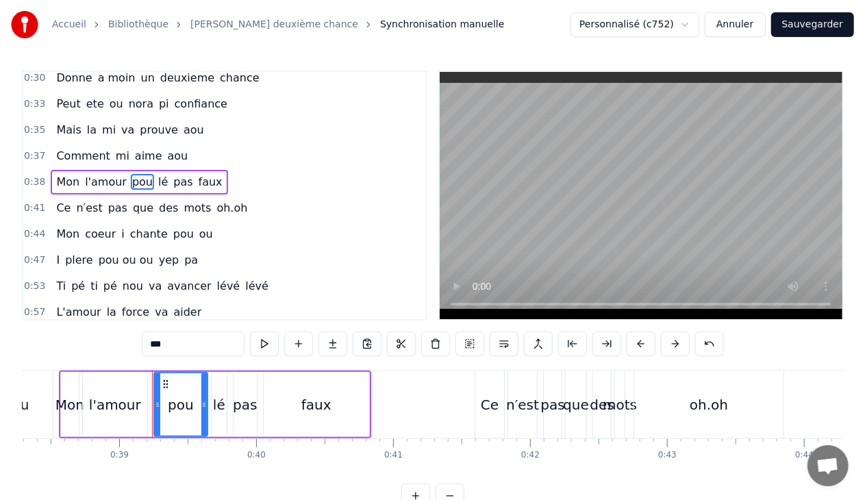
scroll to position [0, 5307]
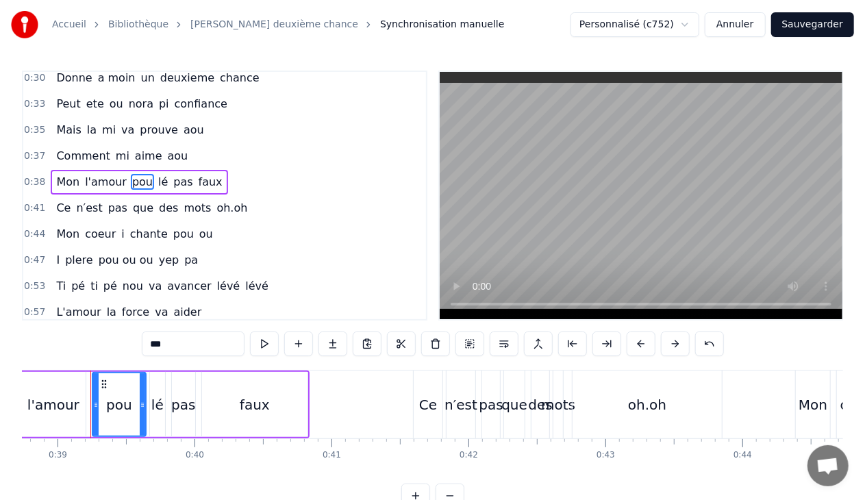
click at [160, 345] on input "***" at bounding box center [193, 344] width 103 height 25
click at [156, 345] on input "****" at bounding box center [193, 344] width 103 height 25
click at [172, 226] on span "pou" at bounding box center [183, 234] width 23 height 16
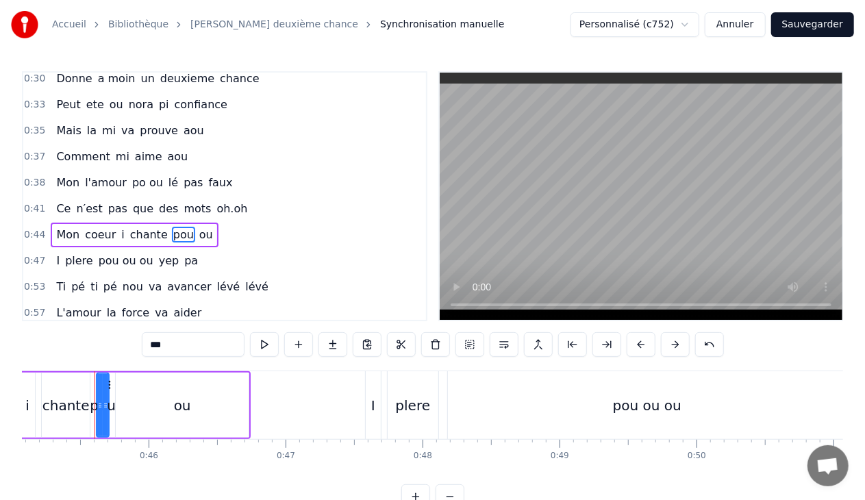
scroll to position [0, 6179]
click at [181, 346] on input "***" at bounding box center [193, 344] width 103 height 25
click at [97, 253] on span "pou ou ou" at bounding box center [126, 261] width 58 height 16
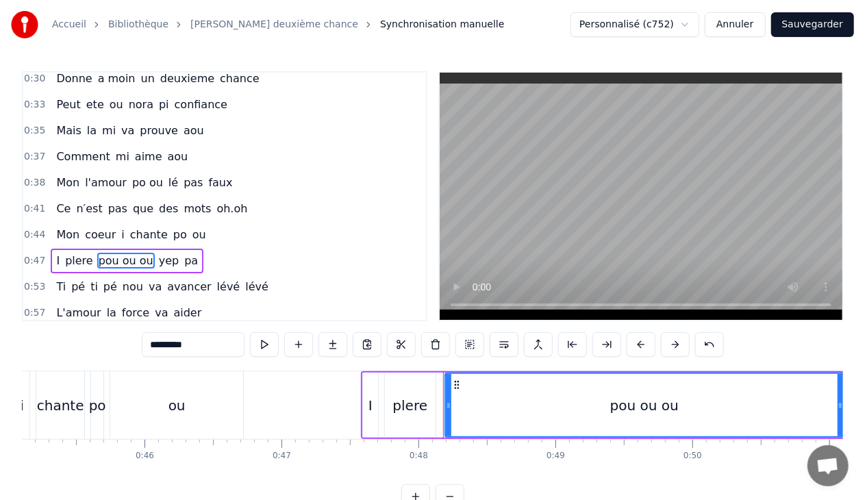
scroll to position [375, 0]
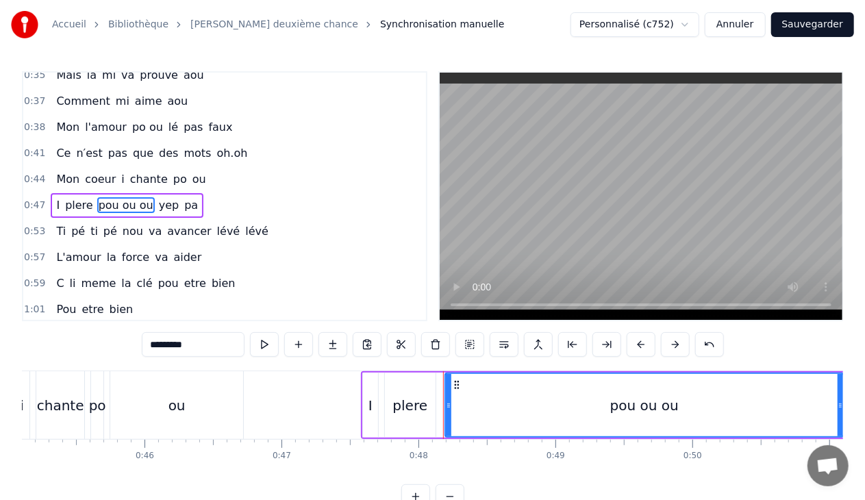
click at [169, 346] on input "*********" at bounding box center [193, 344] width 103 height 25
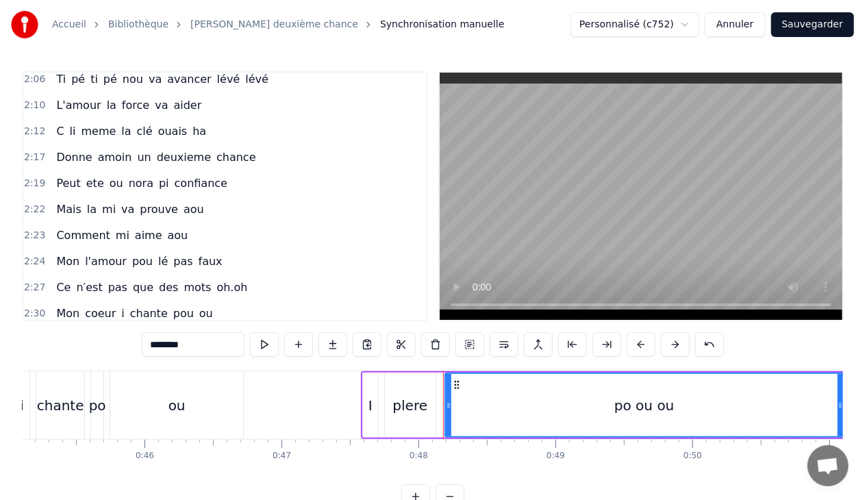
scroll to position [1241, 0]
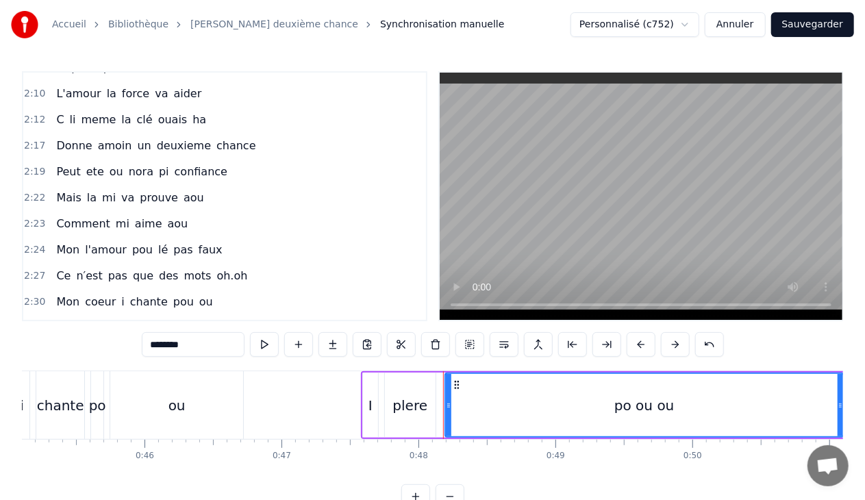
click at [131, 242] on span "pou" at bounding box center [142, 250] width 23 height 16
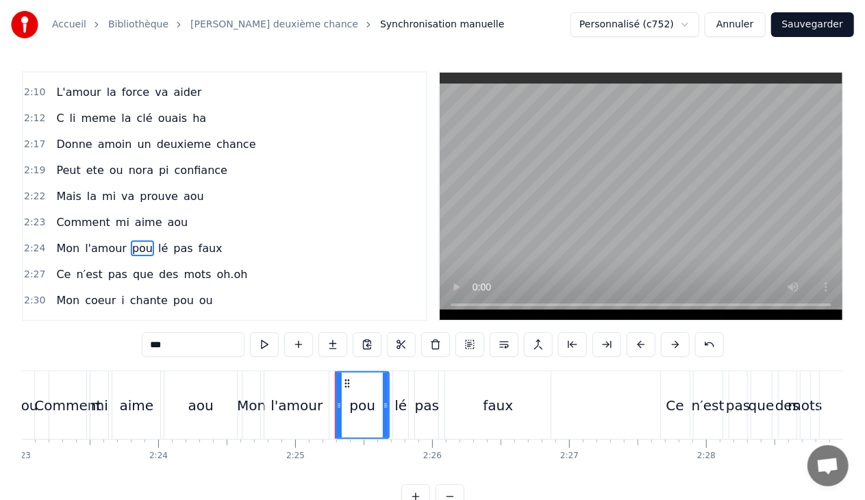
scroll to position [0, 19835]
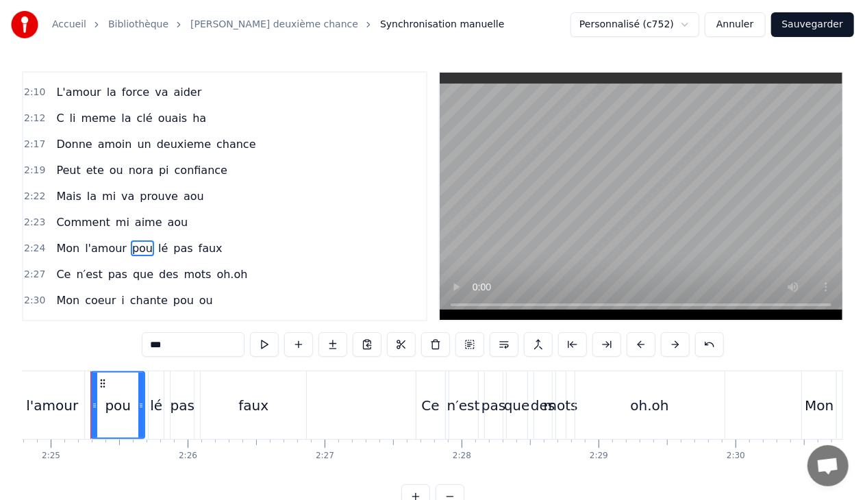
click at [158, 346] on input "***" at bounding box center [193, 344] width 103 height 25
click at [163, 346] on input "****" at bounding box center [193, 344] width 103 height 25
click at [174, 292] on span "pou" at bounding box center [183, 300] width 23 height 16
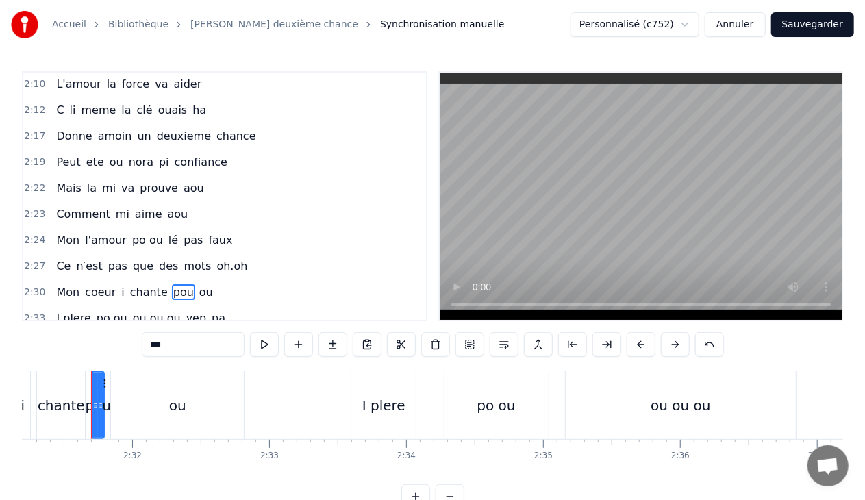
scroll to position [0, 20714]
click at [174, 347] on input "***" at bounding box center [193, 344] width 103 height 25
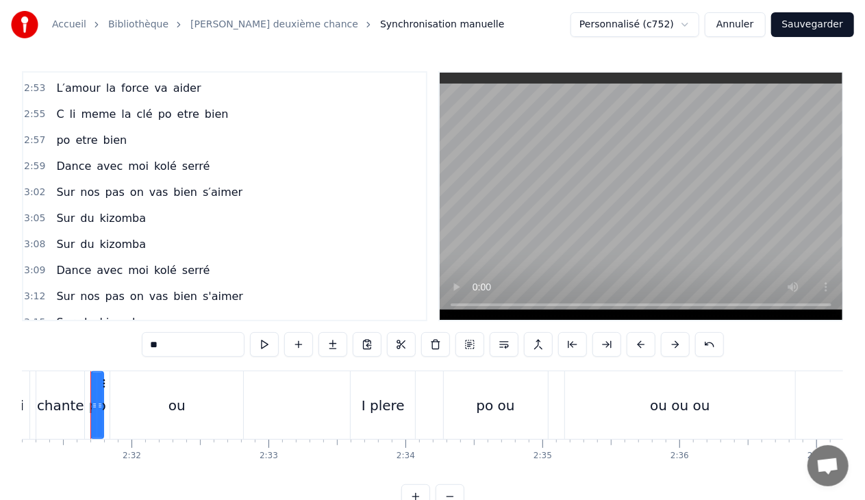
scroll to position [1645, 0]
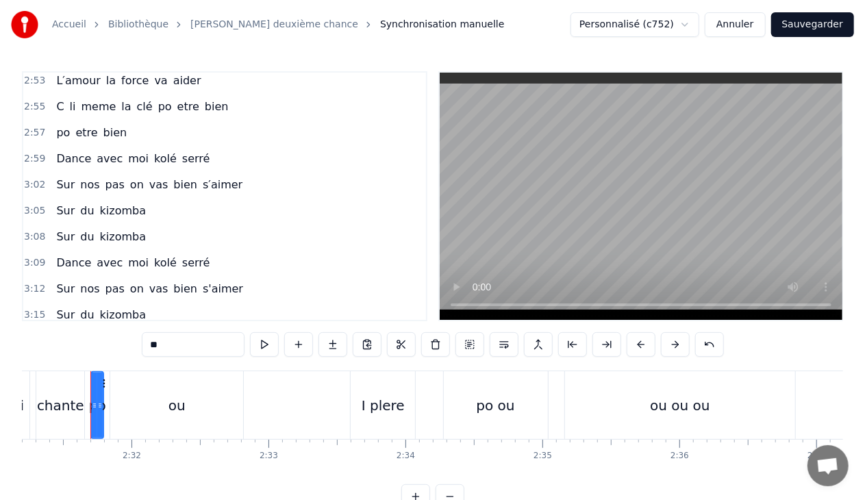
type input "**"
click at [821, 21] on button "Sauvegarder" at bounding box center [812, 24] width 83 height 25
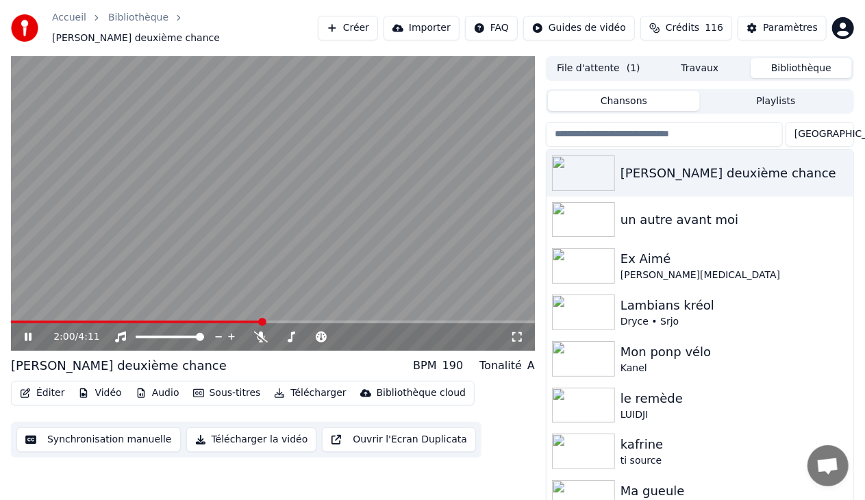
click at [25, 333] on icon at bounding box center [28, 337] width 7 height 8
click at [43, 393] on button "Éditer" at bounding box center [41, 393] width 55 height 19
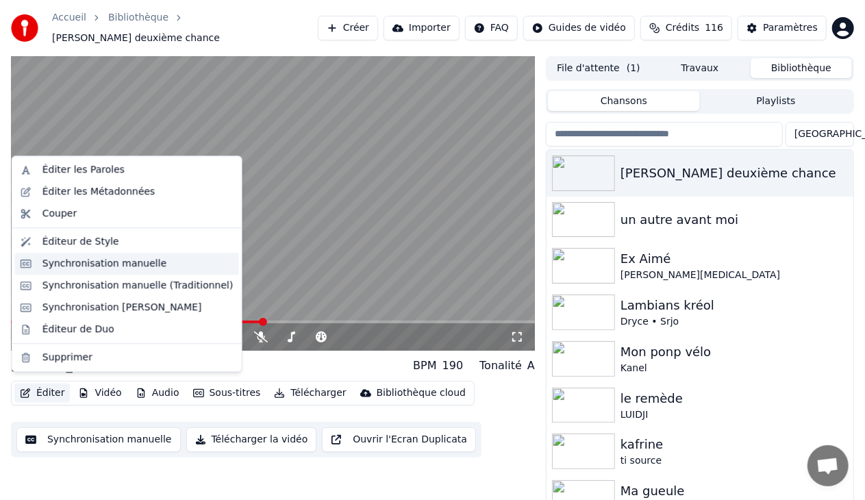
click at [103, 259] on div "Synchronisation manuelle" at bounding box center [104, 264] width 125 height 14
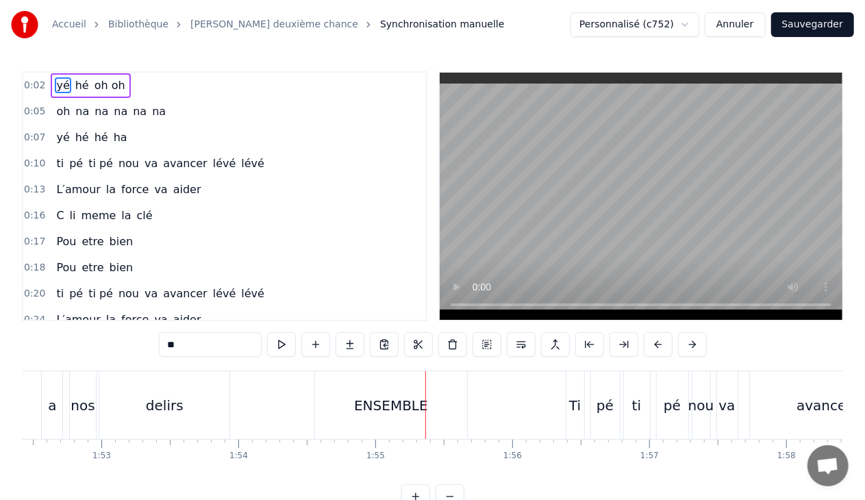
scroll to position [0, 15382]
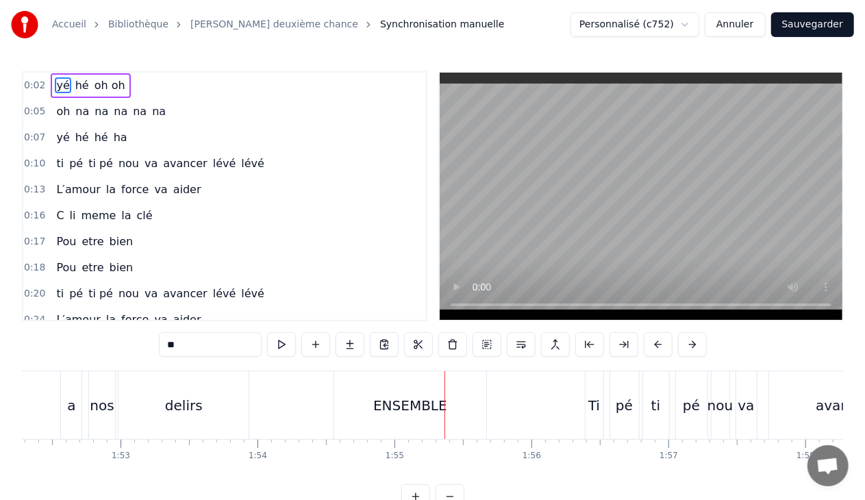
click at [198, 413] on div "delirs" at bounding box center [184, 405] width 38 height 21
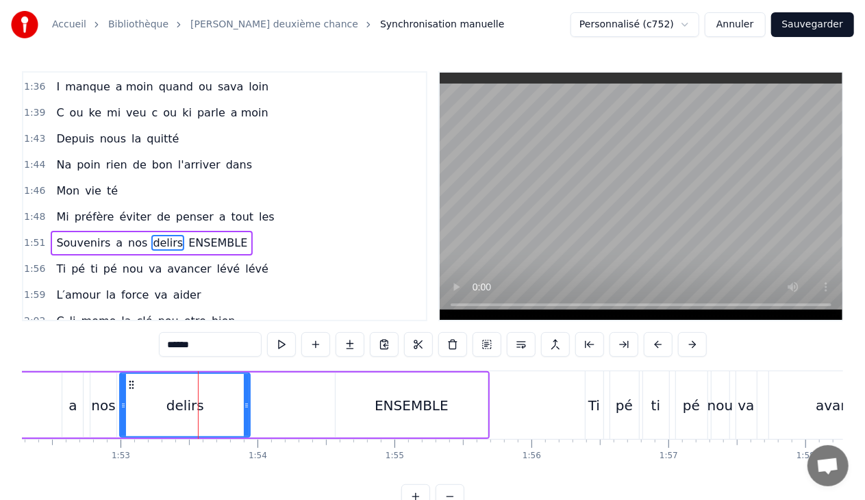
scroll to position [963, 0]
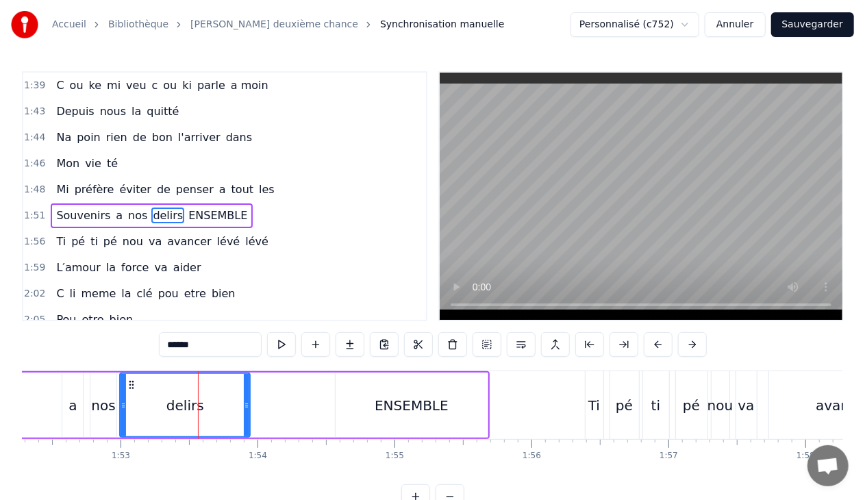
click at [193, 345] on input "******" at bounding box center [210, 344] width 103 height 25
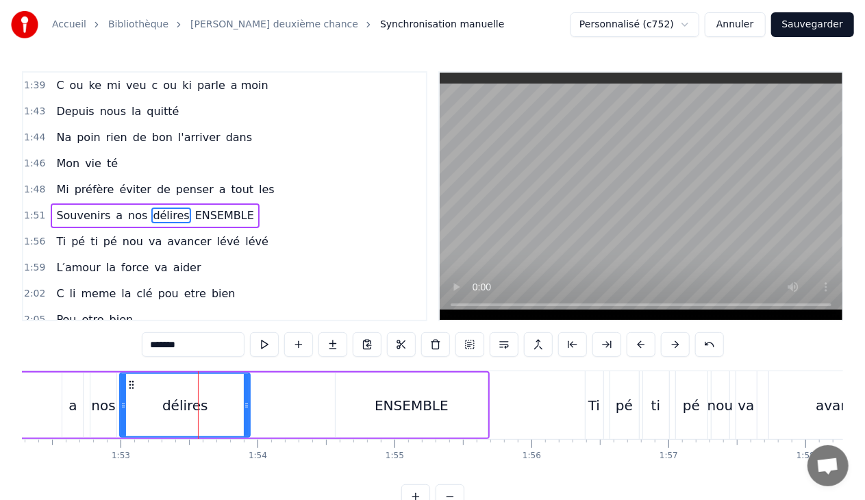
type input "*******"
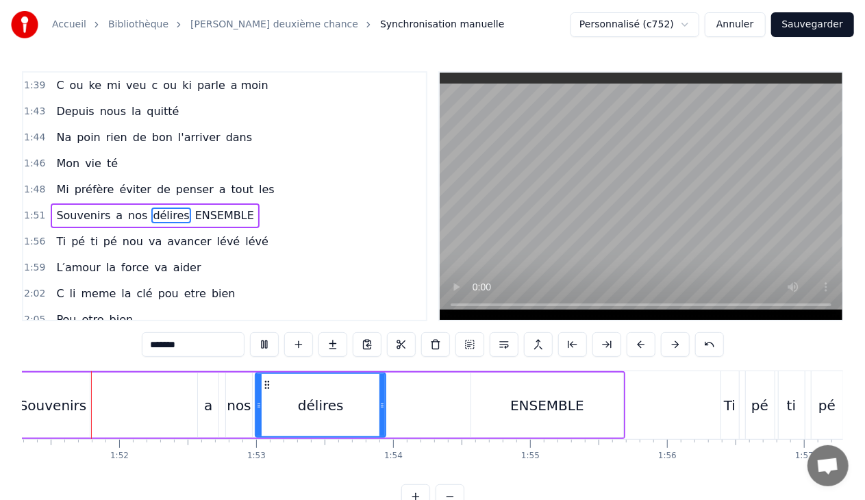
scroll to position [0, 15230]
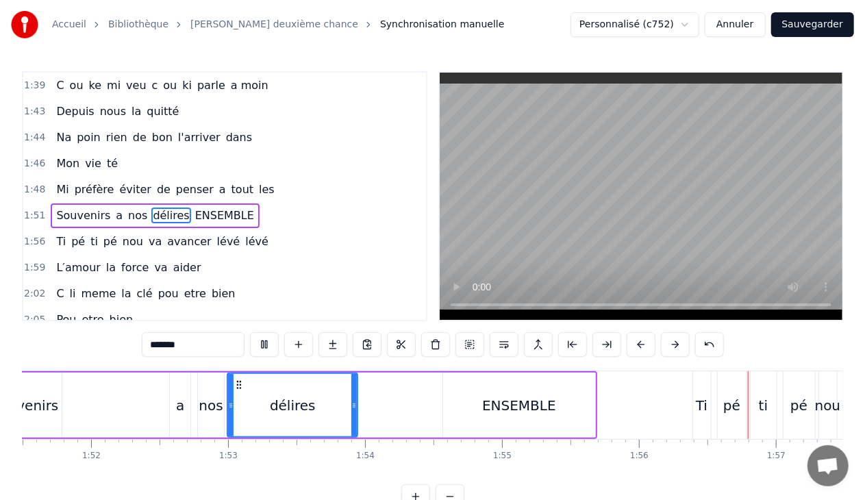
click at [796, 32] on button "Sauvegarder" at bounding box center [812, 24] width 83 height 25
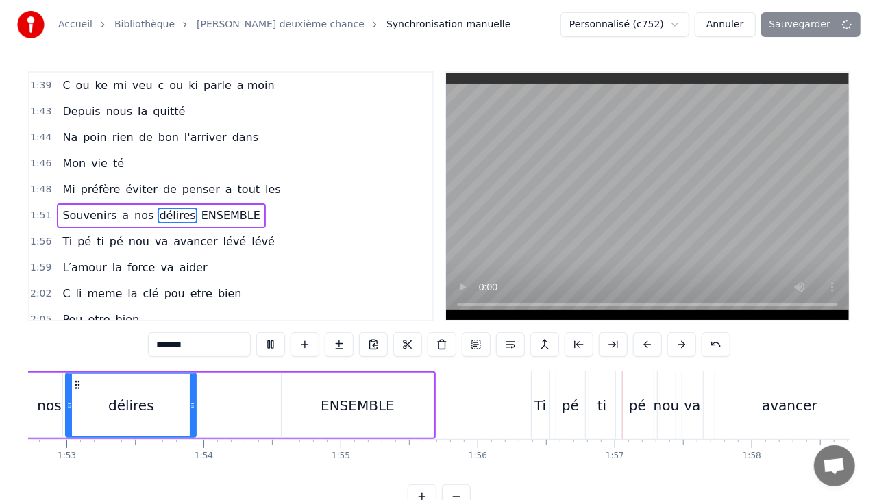
scroll to position [0, 15679]
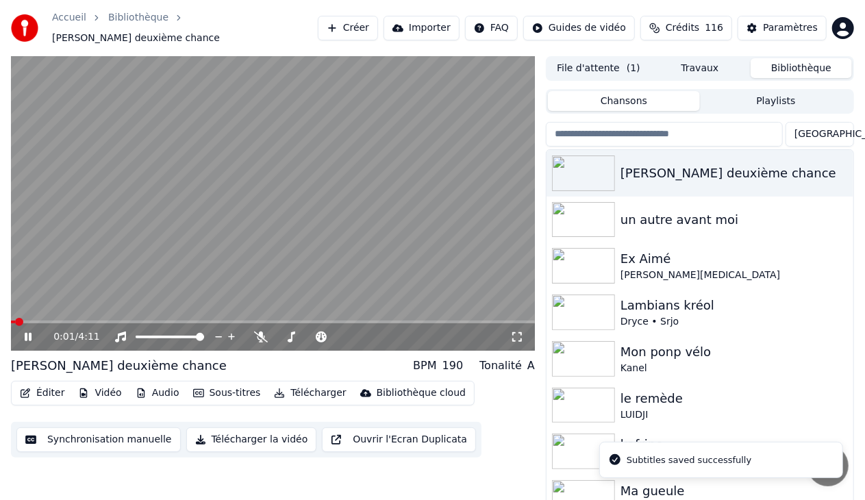
click at [175, 323] on div "0:01 / 4:11" at bounding box center [273, 336] width 524 height 27
click at [189, 323] on div "0:03 / 4:11" at bounding box center [273, 336] width 524 height 27
click at [189, 321] on span at bounding box center [273, 322] width 524 height 3
click at [210, 321] on span at bounding box center [273, 322] width 524 height 3
click at [221, 321] on span at bounding box center [273, 322] width 524 height 3
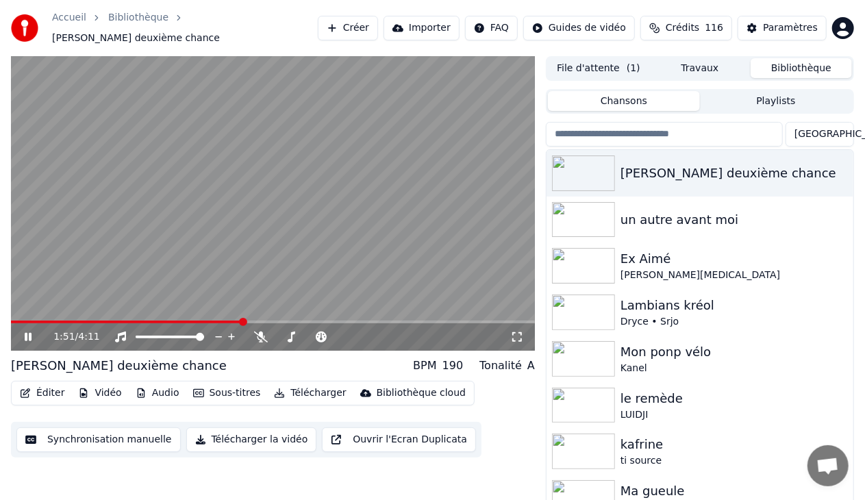
click at [242, 321] on span at bounding box center [273, 322] width 524 height 3
click at [29, 333] on icon at bounding box center [28, 337] width 7 height 8
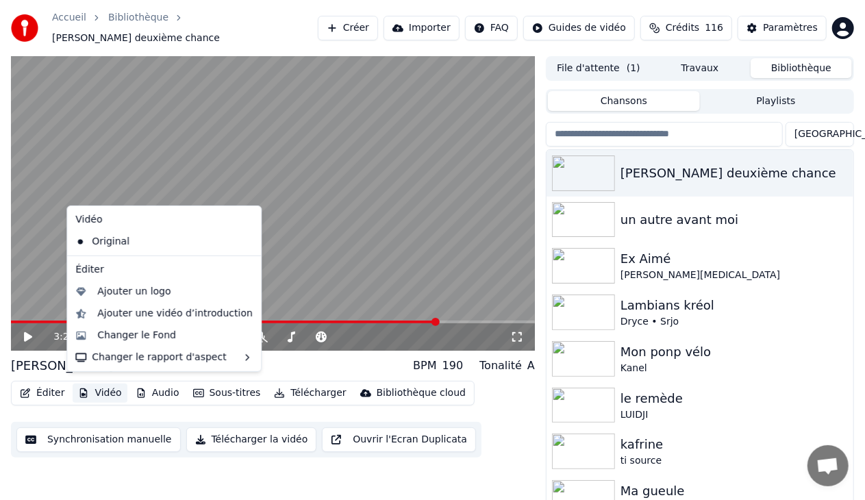
click at [112, 385] on button "Vidéo" at bounding box center [100, 393] width 54 height 19
click at [147, 292] on div "Ajouter un logo" at bounding box center [133, 292] width 73 height 14
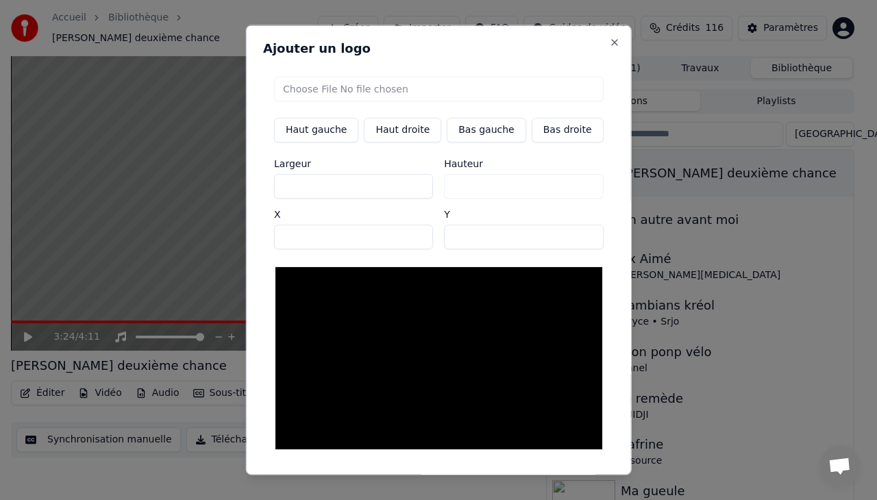
click at [329, 132] on button "Haut gauche" at bounding box center [316, 130] width 84 height 25
click at [349, 86] on input "file" at bounding box center [438, 89] width 329 height 25
type input "**********"
type input "***"
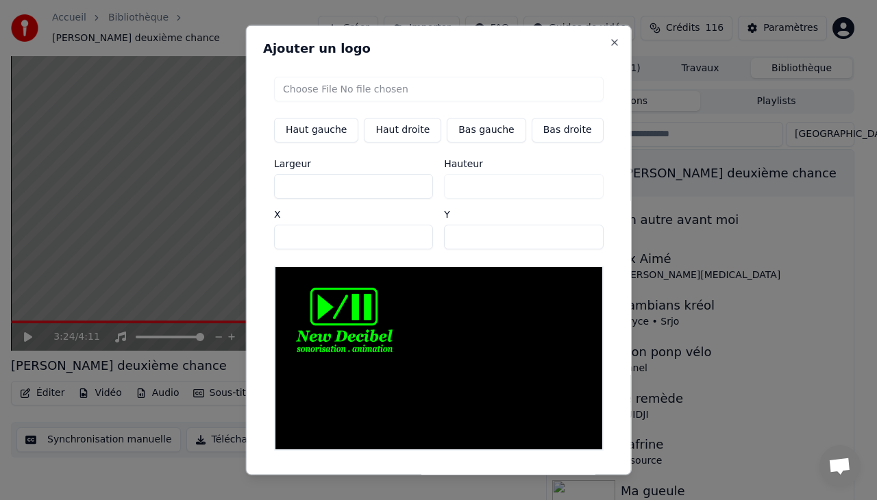
type input "***"
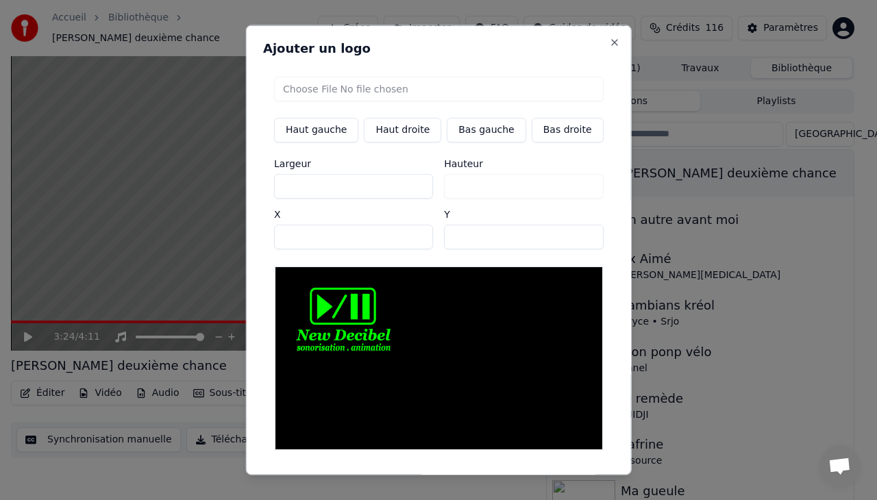
type input "***"
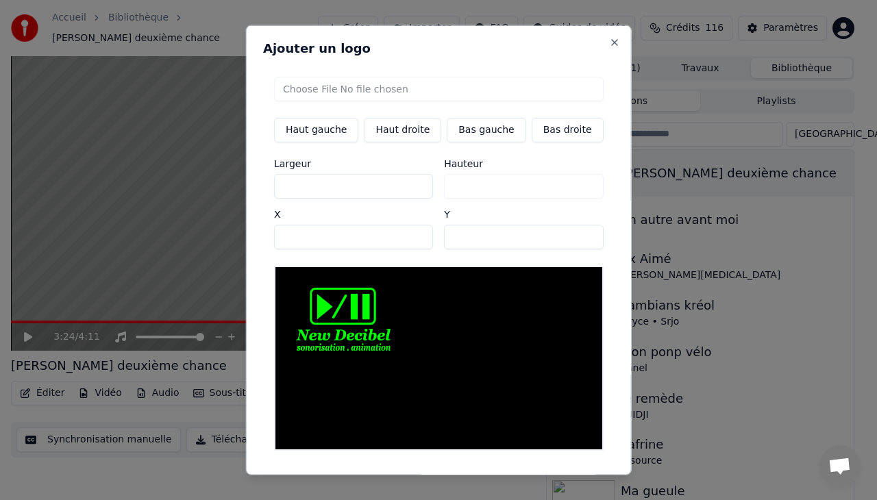
type input "***"
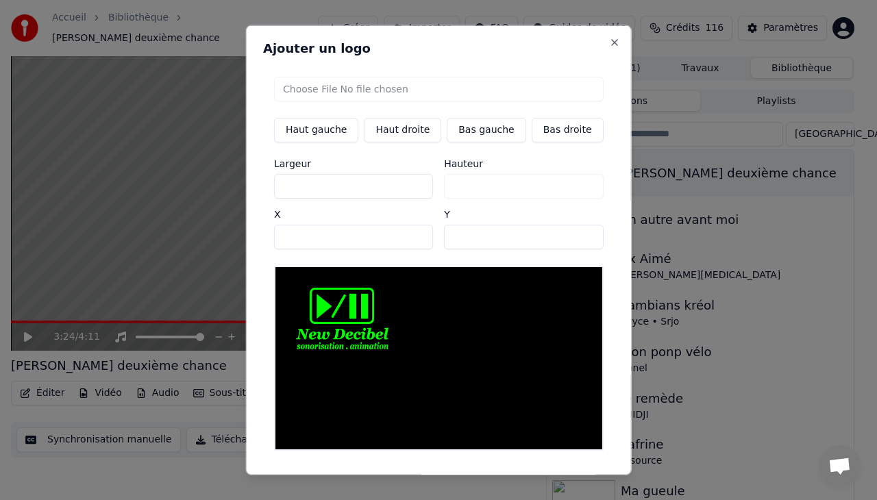
type input "***"
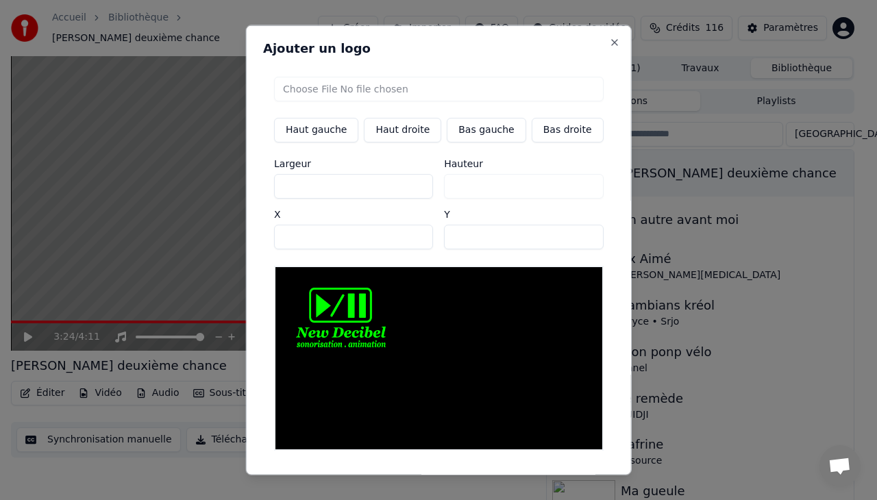
type input "***"
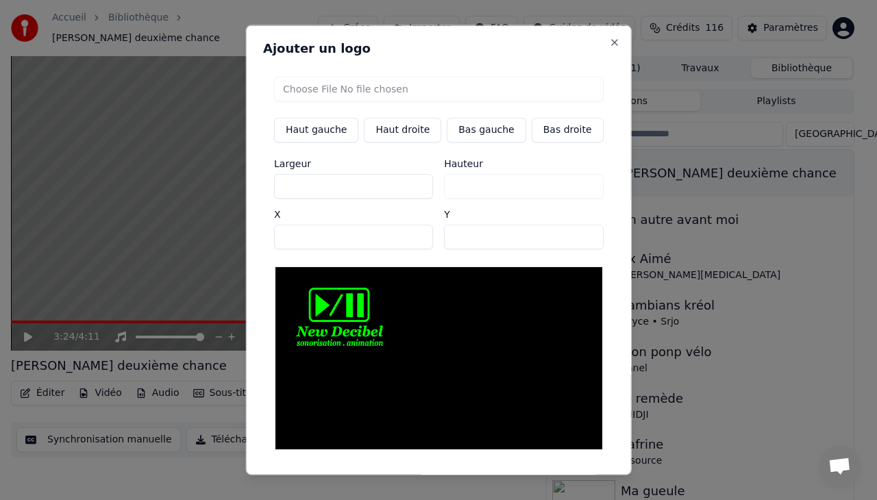
type input "***"
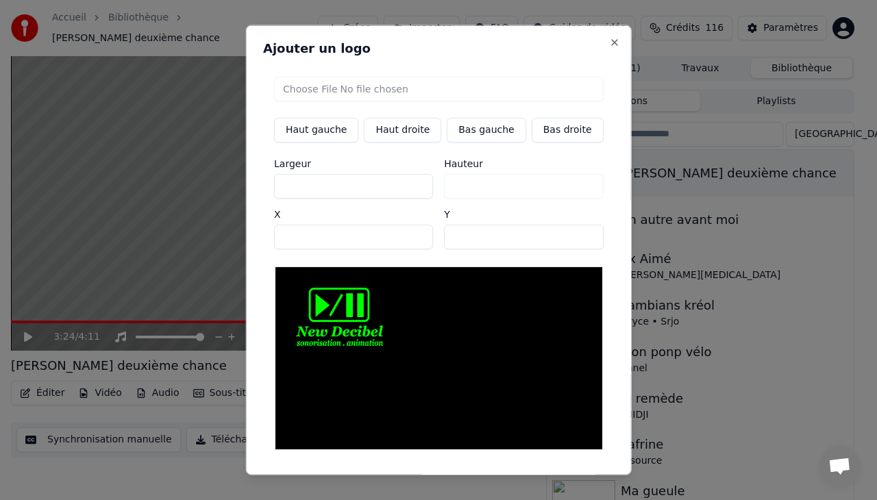
type input "***"
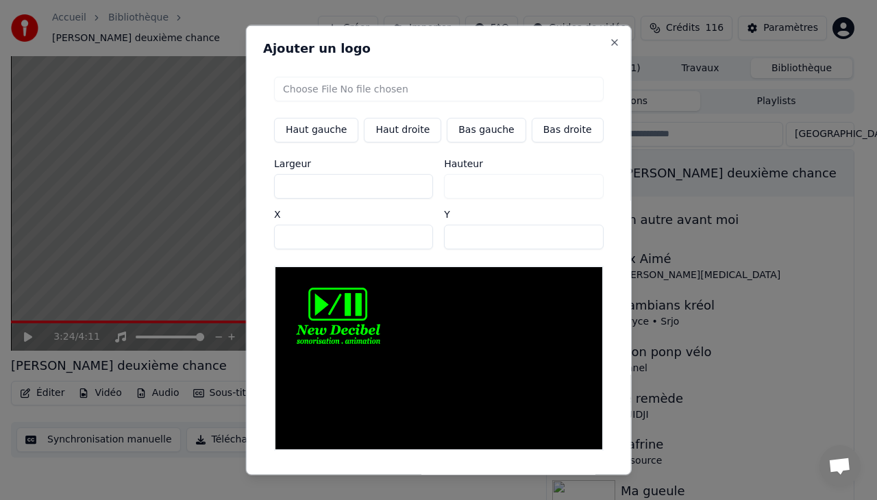
type input "***"
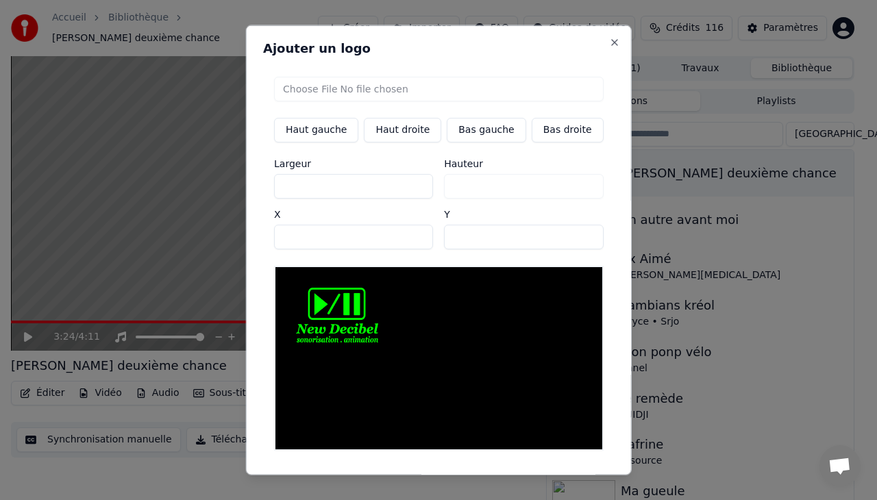
type input "***"
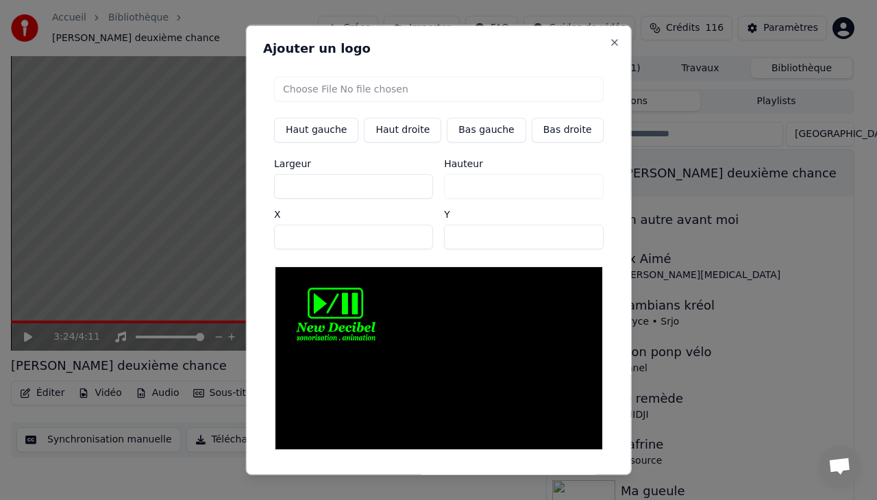
type input "***"
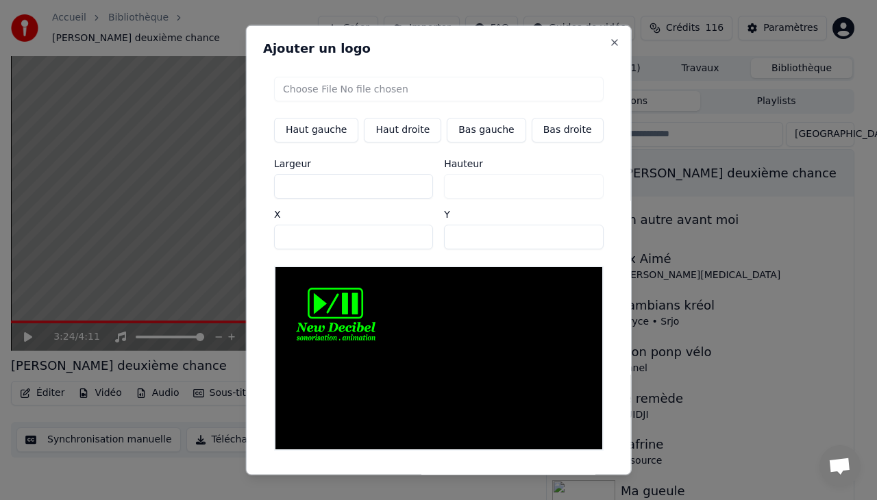
type input "***"
type input "**"
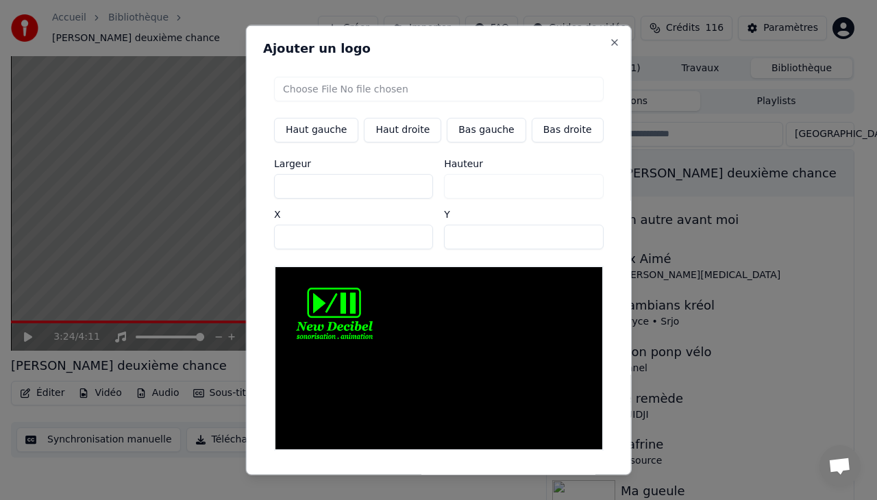
type input "***"
type input "**"
type input "***"
type input "**"
type input "***"
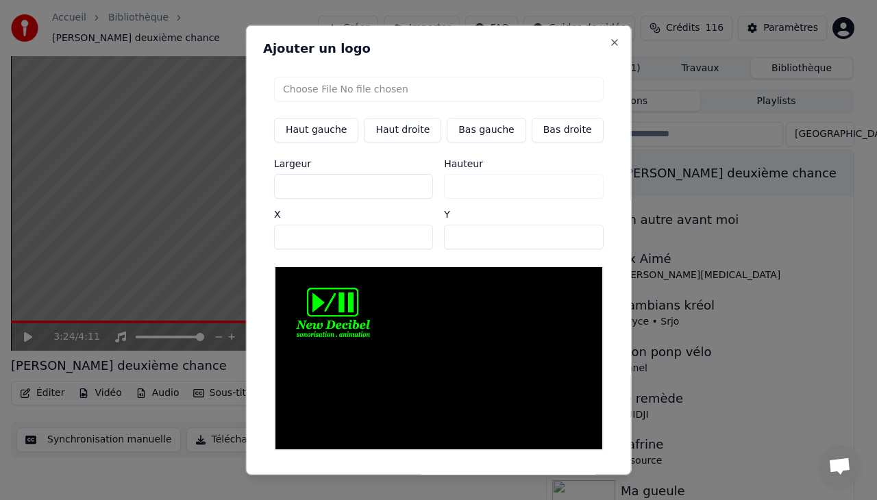
type input "**"
type input "***"
type input "**"
type input "***"
type input "**"
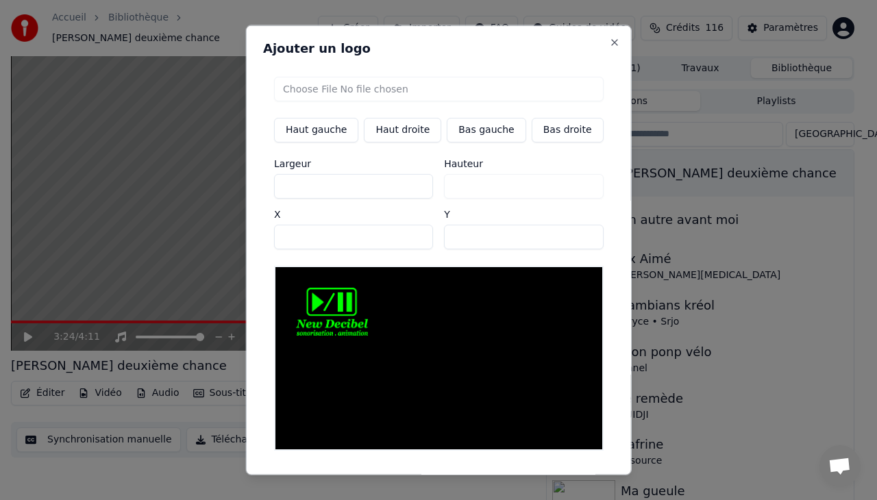
type input "***"
type input "**"
type input "***"
type input "**"
type input "***"
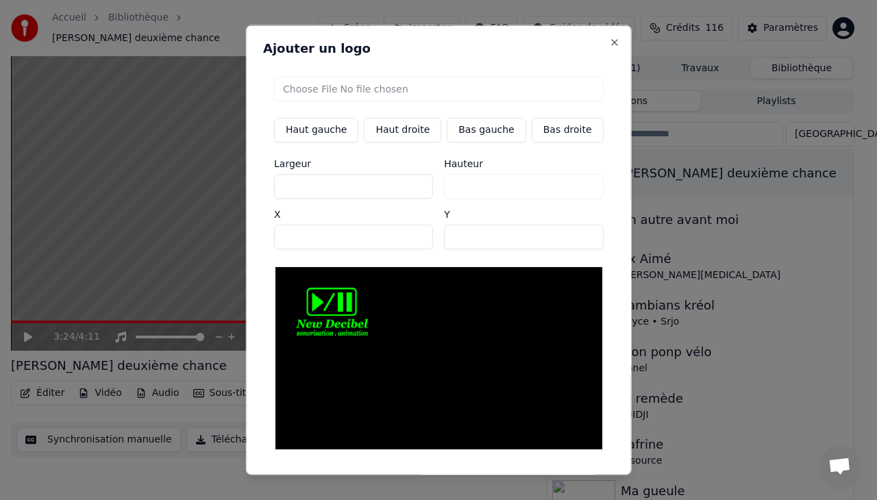
type input "**"
type input "***"
type input "**"
type input "***"
type input "**"
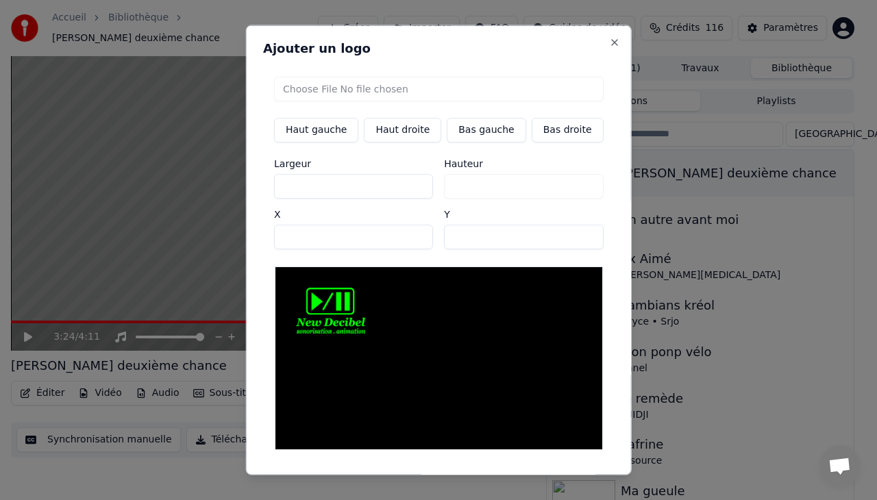
type input "***"
type input "**"
type input "***"
type input "**"
type input "***"
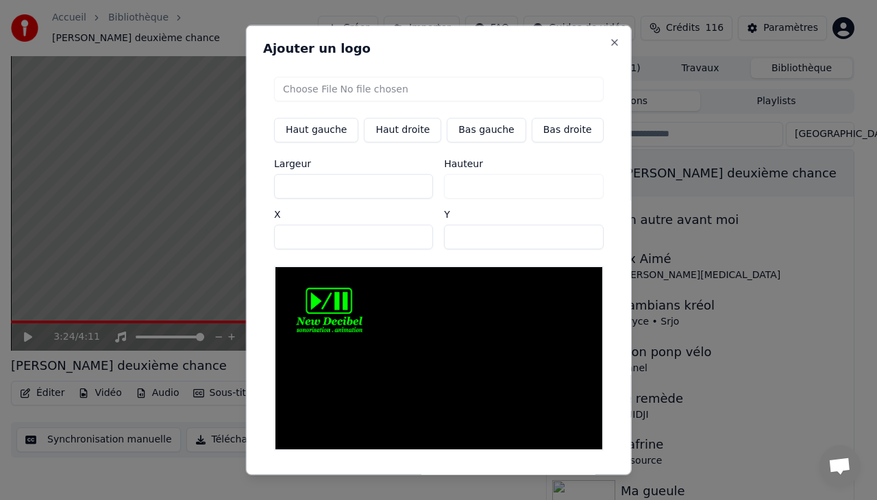
type input "**"
type input "***"
type input "**"
type input "***"
type input "**"
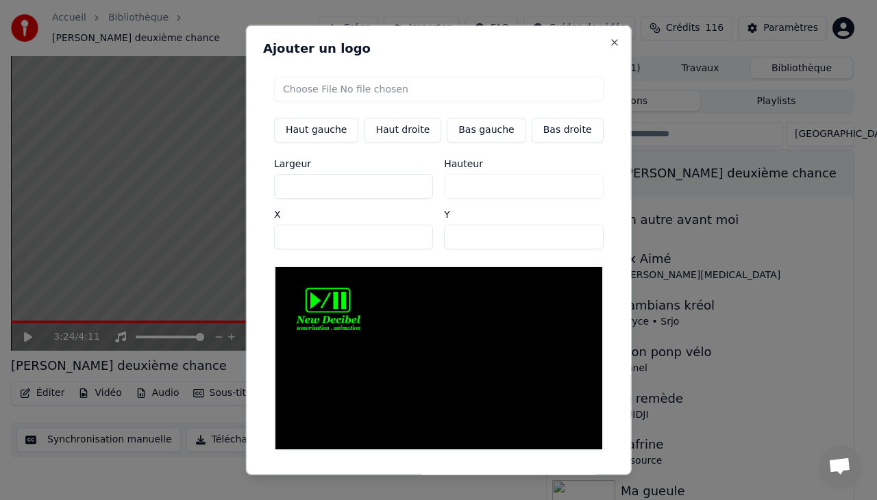
type input "***"
type input "**"
type input "***"
type input "**"
type input "***"
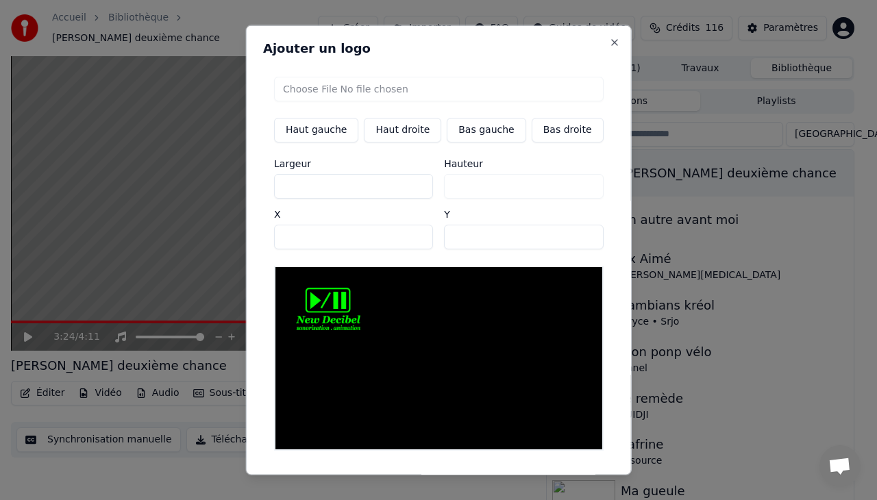
type input "**"
type input "***"
type input "**"
type input "***"
type input "**"
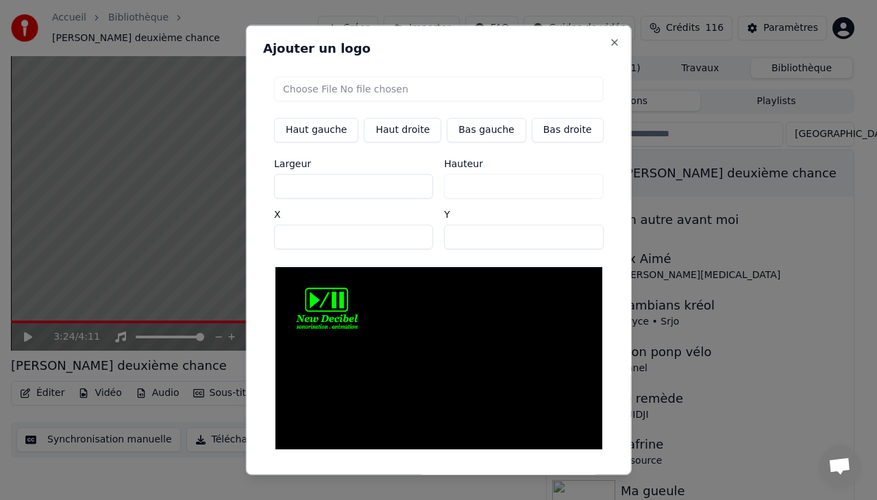
type input "***"
type input "**"
type input "***"
type input "**"
type input "***"
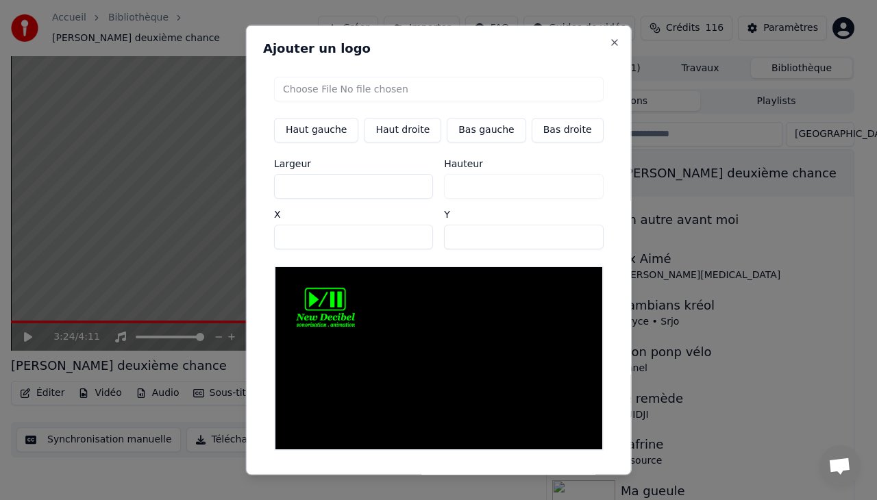
type input "**"
type input "***"
type input "**"
type input "***"
type input "**"
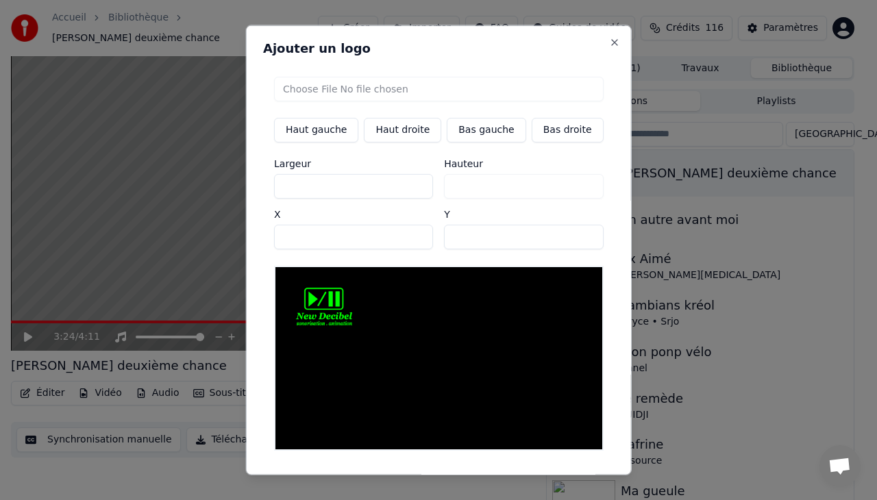
type input "***"
type input "**"
type input "***"
type input "**"
type input "***"
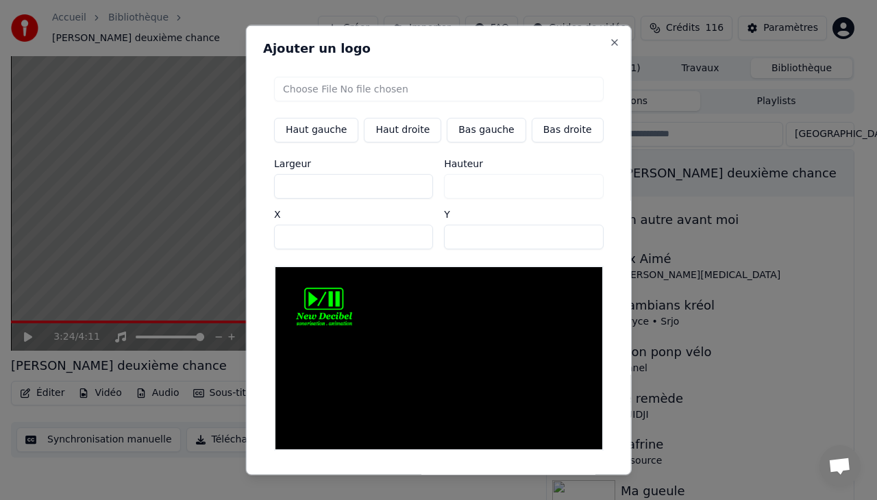
type input "**"
type input "***"
type input "**"
type input "***"
type input "**"
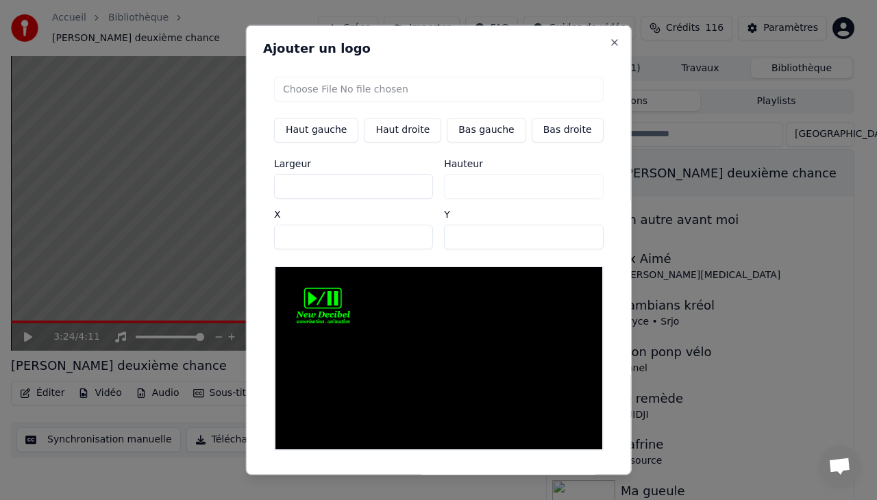
type input "***"
type input "**"
type input "***"
type input "**"
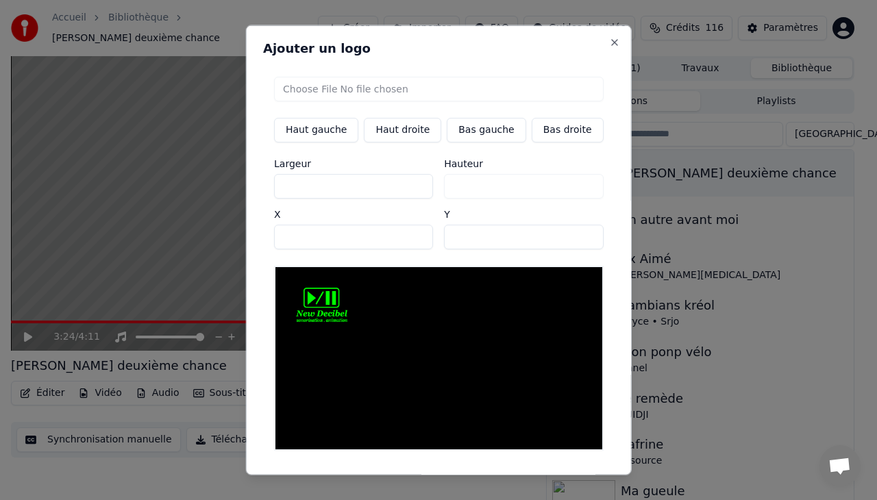
type input "**"
click at [412, 188] on input "**" at bounding box center [353, 186] width 159 height 25
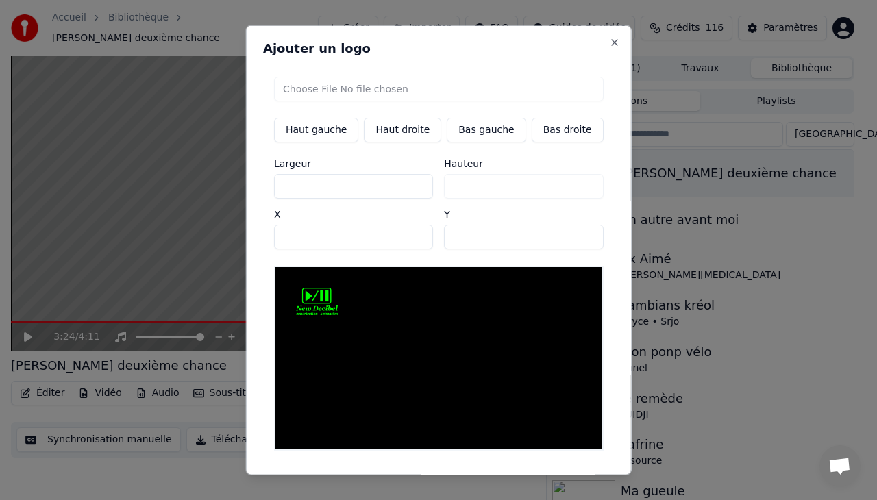
click at [412, 188] on input "**" at bounding box center [353, 186] width 159 height 25
click at [414, 238] on input "*" at bounding box center [353, 237] width 159 height 25
click at [571, 239] on input "**" at bounding box center [523, 237] width 159 height 25
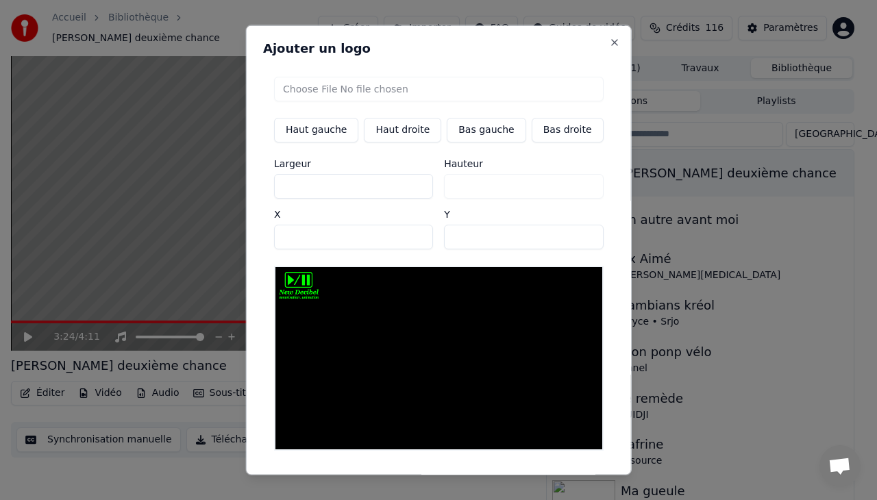
click at [571, 239] on input "*" at bounding box center [523, 237] width 159 height 25
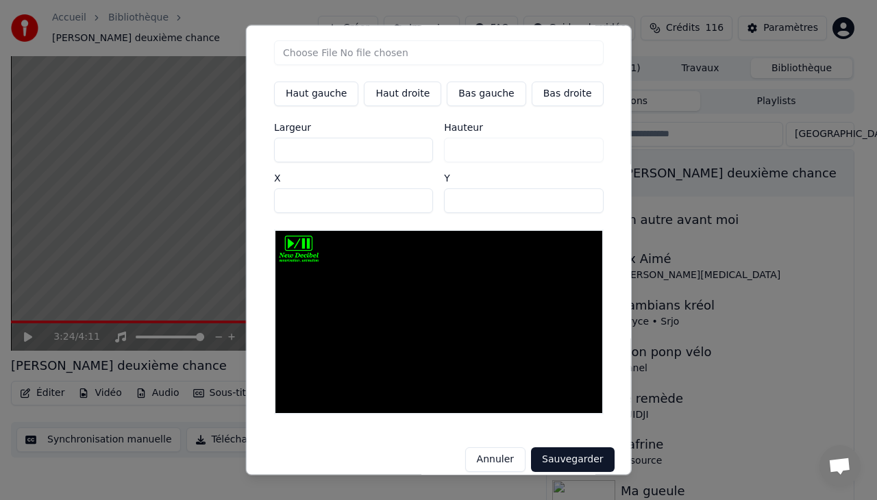
click at [566, 448] on button "Sauvegarder" at bounding box center [572, 460] width 83 height 25
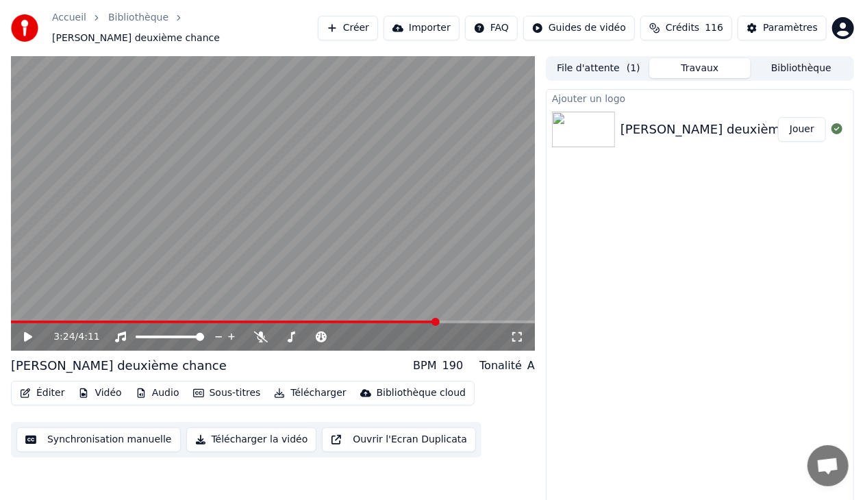
click at [810, 122] on button "Jouer" at bounding box center [802, 129] width 48 height 25
click at [27, 332] on icon at bounding box center [38, 337] width 32 height 11
click at [99, 392] on button "Vidéo" at bounding box center [100, 393] width 54 height 19
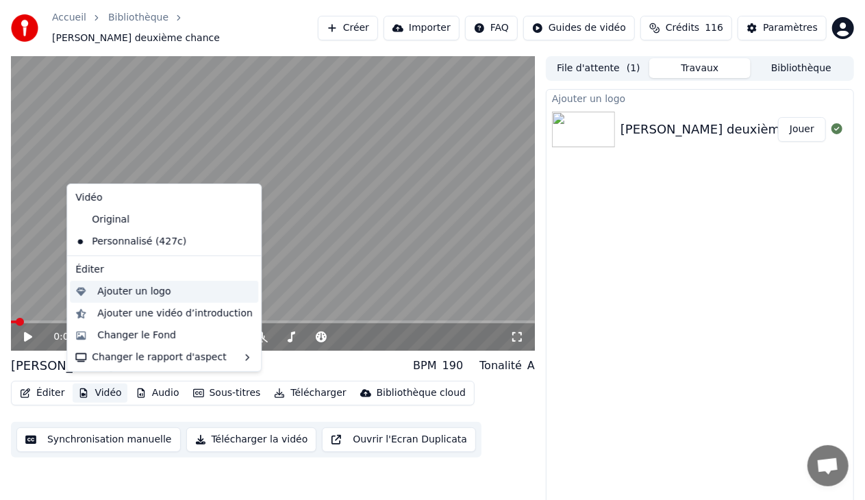
click at [142, 286] on div "Ajouter un logo" at bounding box center [133, 292] width 73 height 14
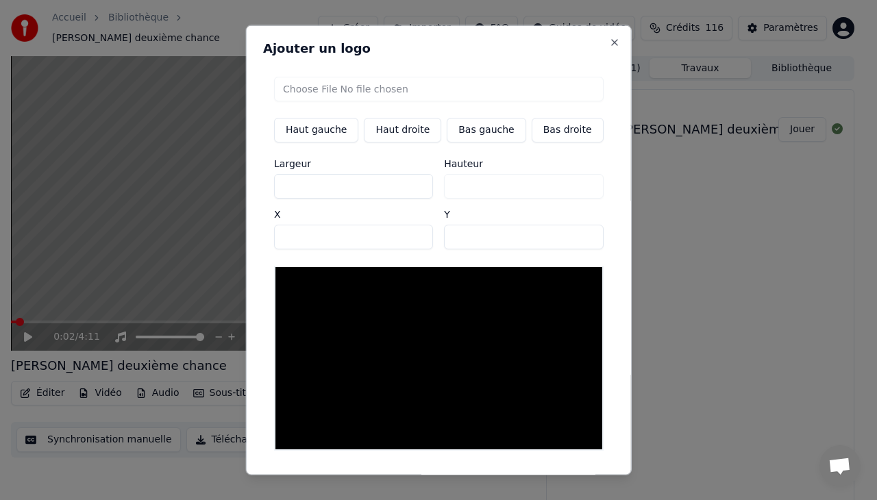
click at [407, 129] on button "Haut droite" at bounding box center [402, 130] width 77 height 25
click at [368, 83] on input "file" at bounding box center [438, 89] width 329 height 25
click at [412, 189] on input "***" at bounding box center [353, 186] width 159 height 25
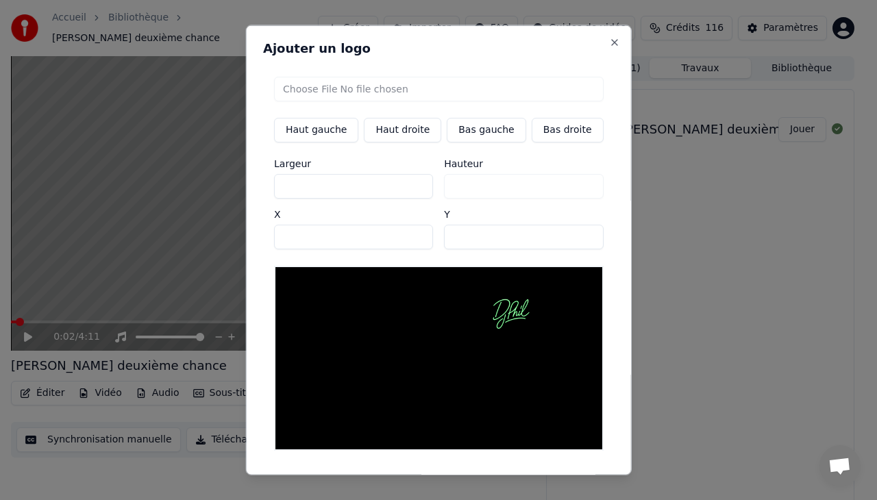
click at [412, 189] on input "***" at bounding box center [353, 186] width 159 height 25
click at [412, 189] on input "**" at bounding box center [353, 186] width 159 height 25
click at [414, 239] on input "***" at bounding box center [353, 237] width 159 height 25
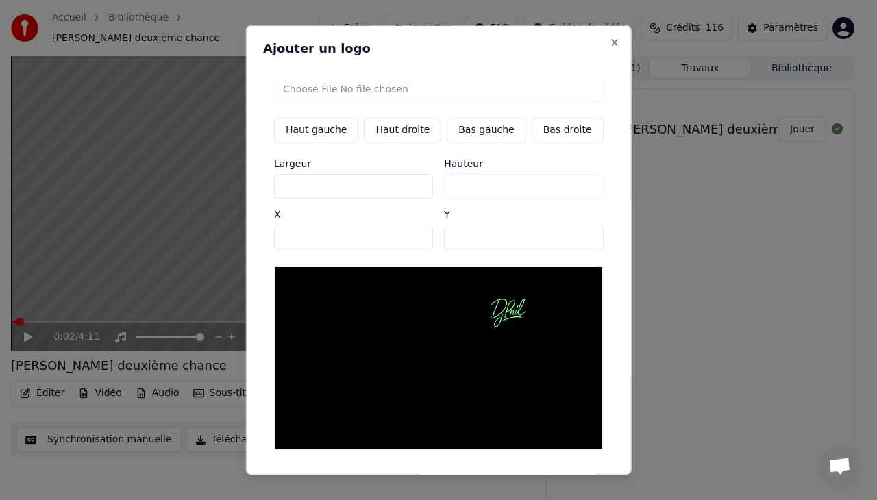
click at [414, 239] on input "***" at bounding box center [353, 237] width 159 height 25
click at [412, 232] on input "***" at bounding box center [353, 237] width 159 height 25
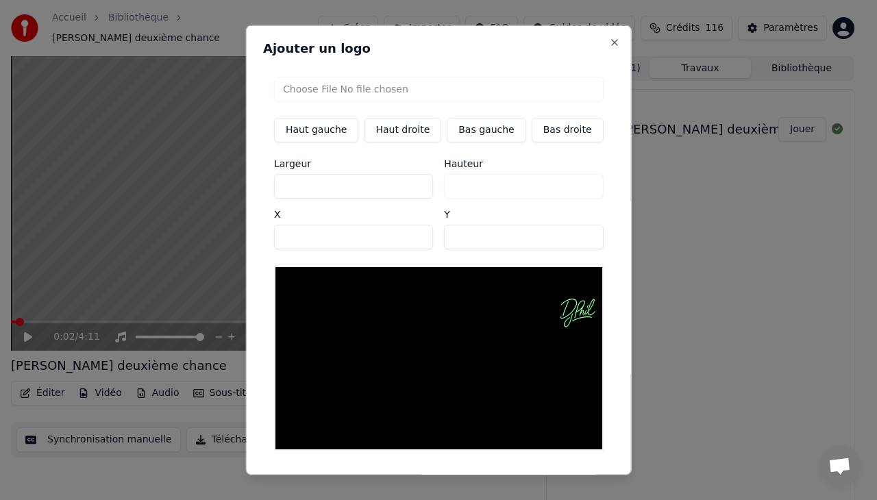
click at [412, 232] on input "***" at bounding box center [353, 237] width 159 height 25
click at [570, 231] on input "**" at bounding box center [523, 237] width 159 height 25
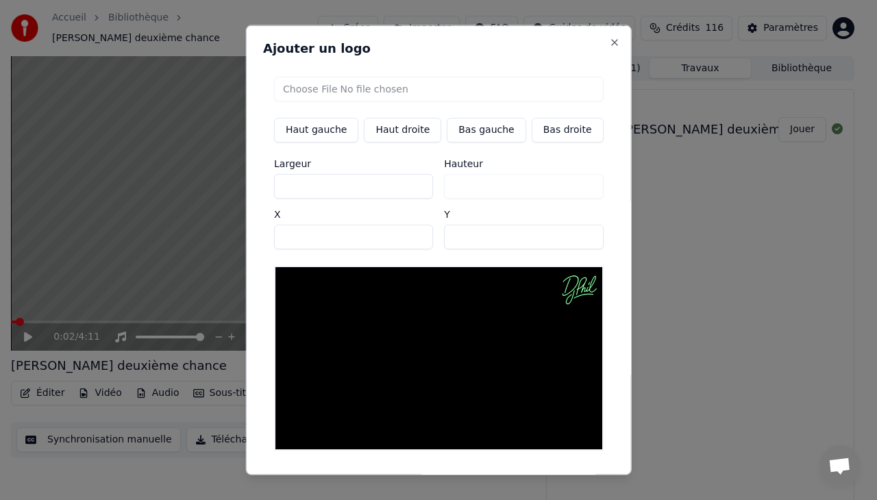
click at [574, 238] on input "**" at bounding box center [523, 237] width 159 height 25
click at [574, 238] on input "***" at bounding box center [523, 237] width 159 height 25
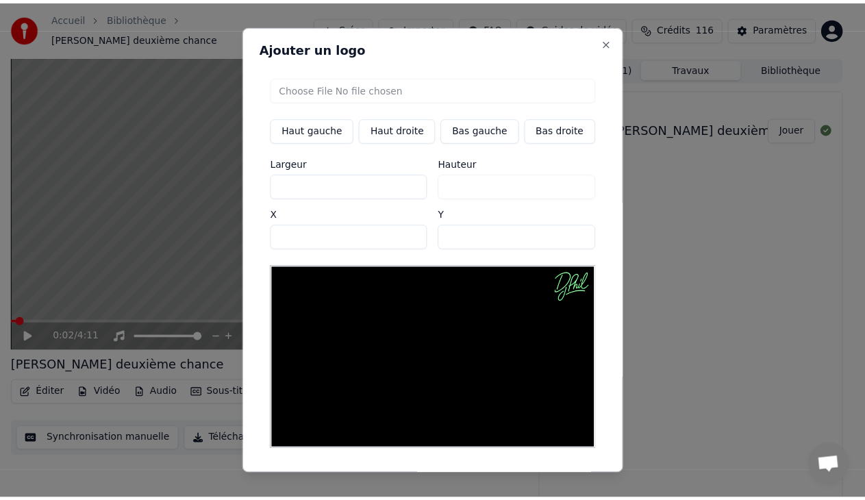
scroll to position [36, 0]
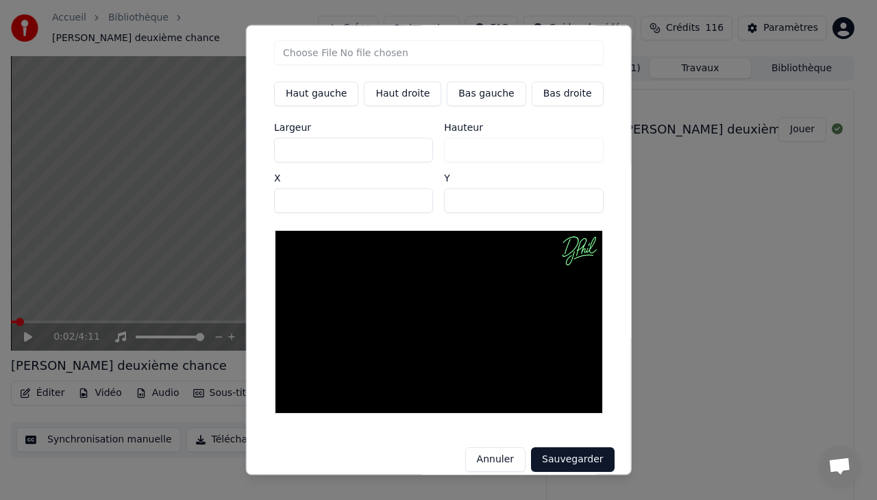
click at [556, 448] on button "Sauvegarder" at bounding box center [572, 460] width 83 height 25
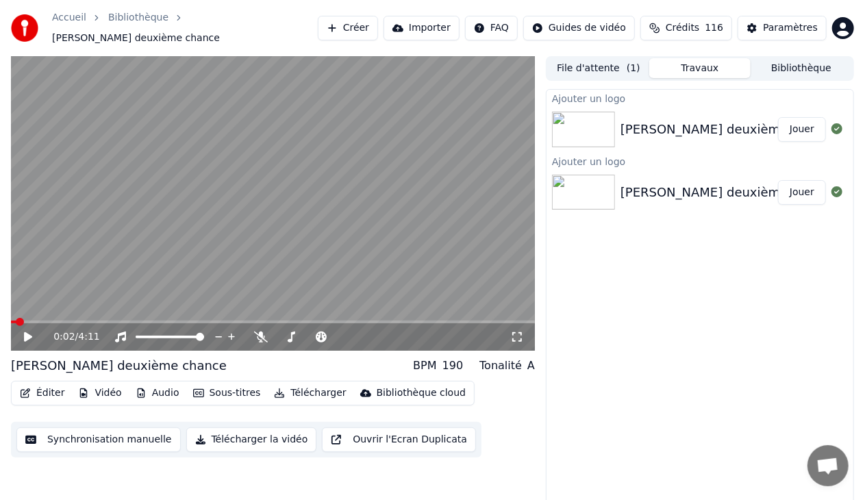
click at [801, 121] on button "Jouer" at bounding box center [802, 129] width 48 height 25
click at [519, 332] on icon at bounding box center [517, 337] width 14 height 11
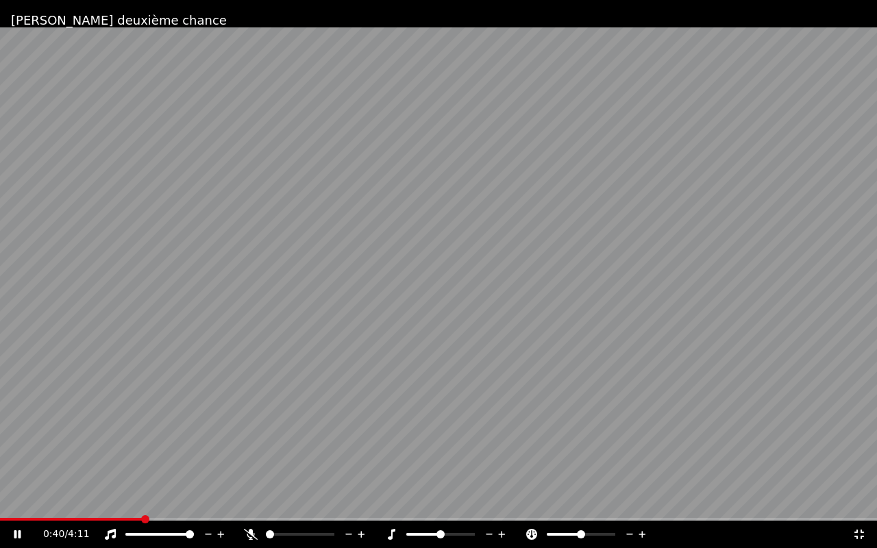
click at [14, 499] on icon at bounding box center [27, 534] width 32 height 11
click at [137, 499] on span at bounding box center [71, 519] width 143 height 3
click at [130, 499] on video at bounding box center [438, 274] width 877 height 548
click at [126, 499] on span at bounding box center [69, 519] width 138 height 3
click at [118, 499] on span at bounding box center [59, 519] width 118 height 3
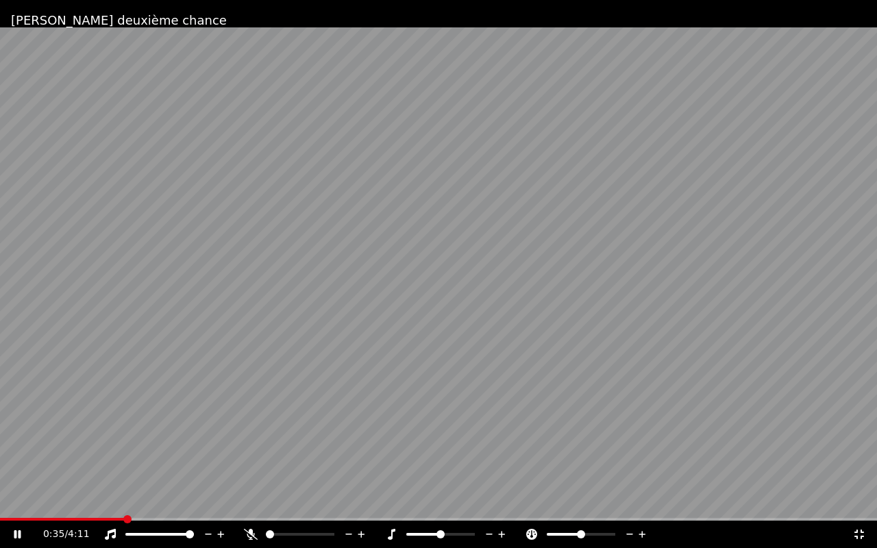
click at [15, 499] on icon at bounding box center [17, 534] width 7 height 8
click at [15, 499] on icon at bounding box center [17, 534] width 8 height 10
click at [857, 499] on icon at bounding box center [859, 534] width 10 height 10
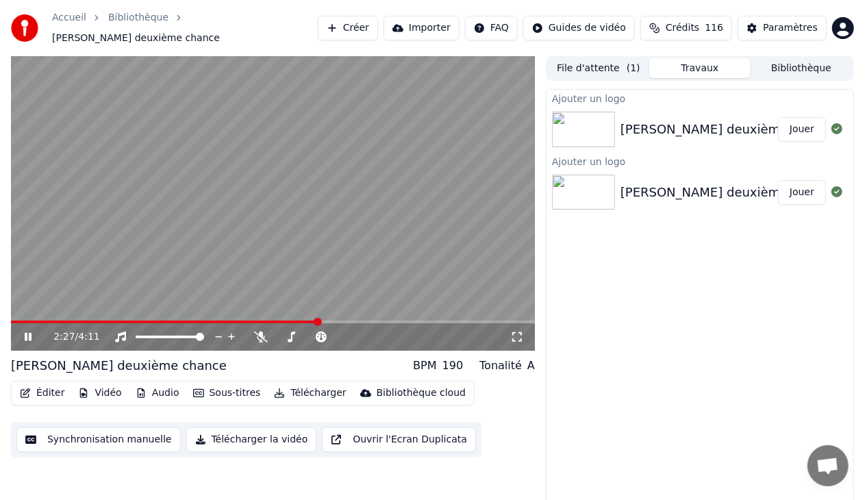
click at [29, 332] on icon at bounding box center [38, 337] width 32 height 11
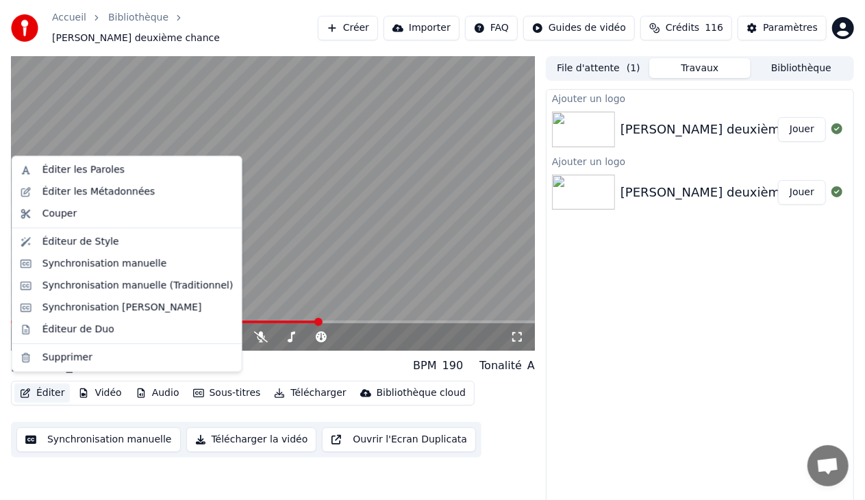
click at [56, 385] on button "Éditer" at bounding box center [41, 393] width 55 height 19
click at [111, 264] on div "Synchronisation manuelle" at bounding box center [104, 264] width 125 height 14
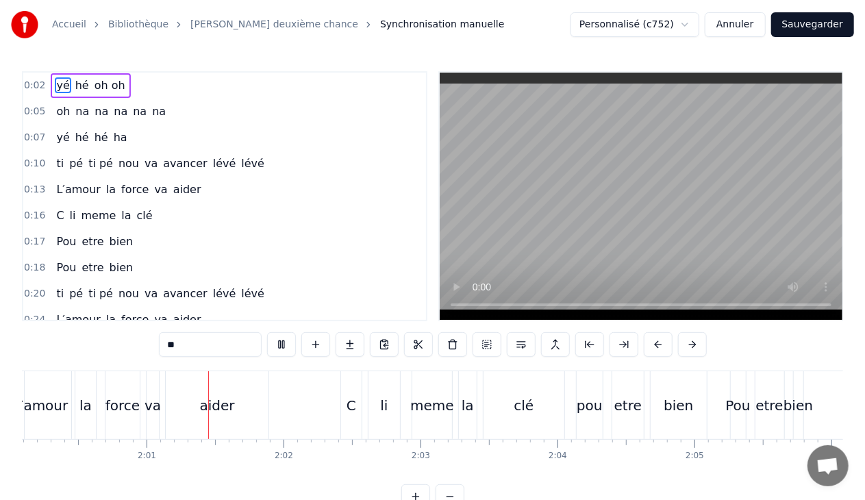
scroll to position [0, 16475]
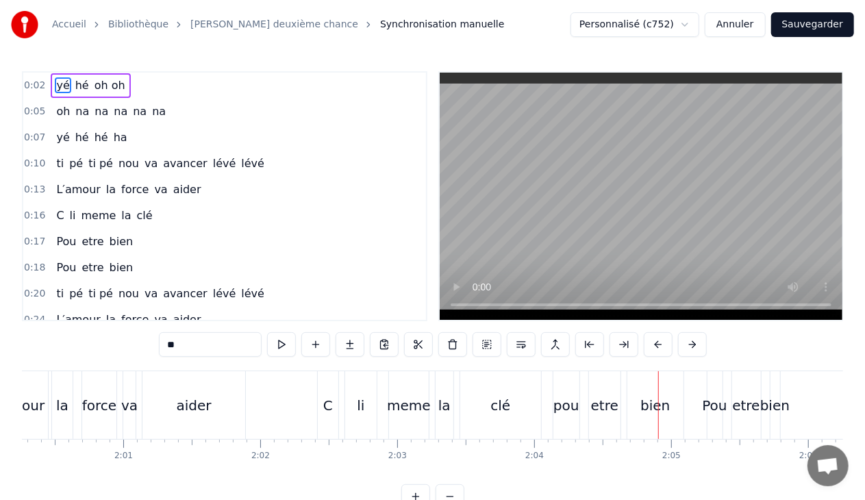
click at [556, 404] on div "pou" at bounding box center [566, 405] width 26 height 21
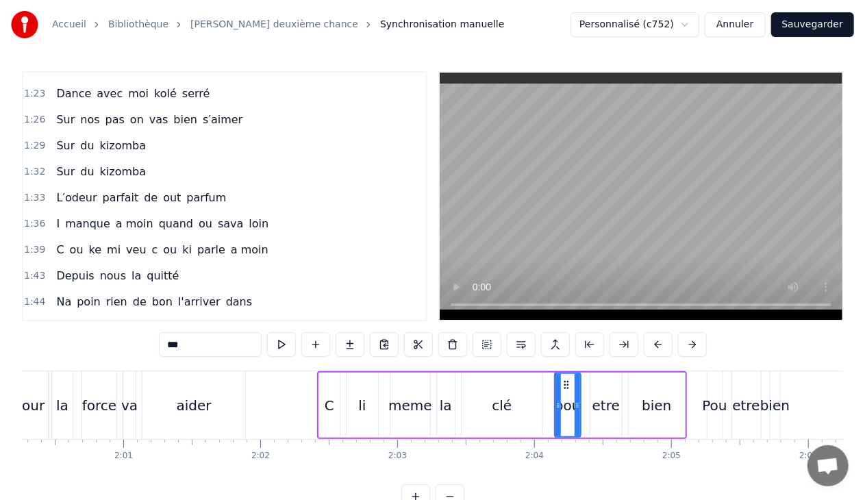
scroll to position [1040, 0]
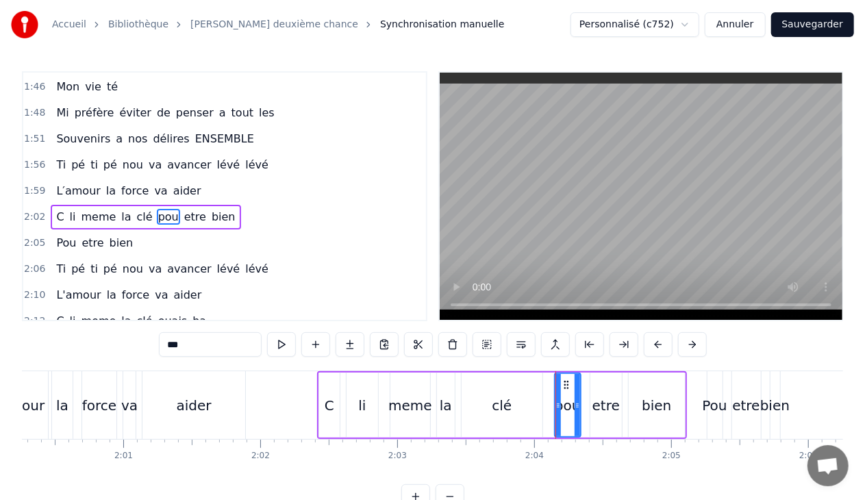
click at [192, 347] on input "***" at bounding box center [210, 344] width 103 height 25
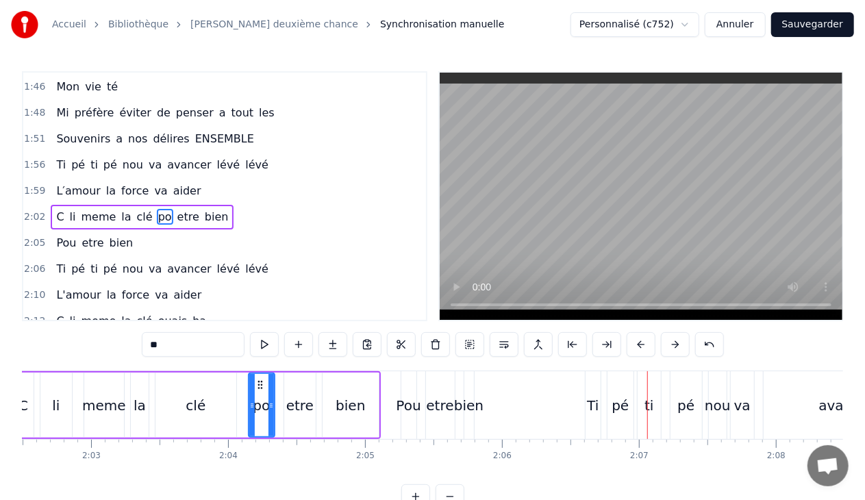
scroll to position [0, 16702]
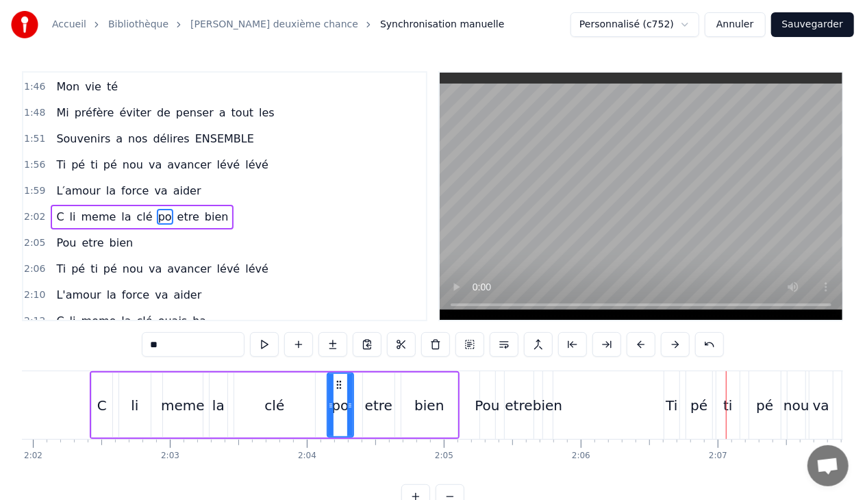
click at [490, 407] on div "Pou" at bounding box center [487, 405] width 25 height 21
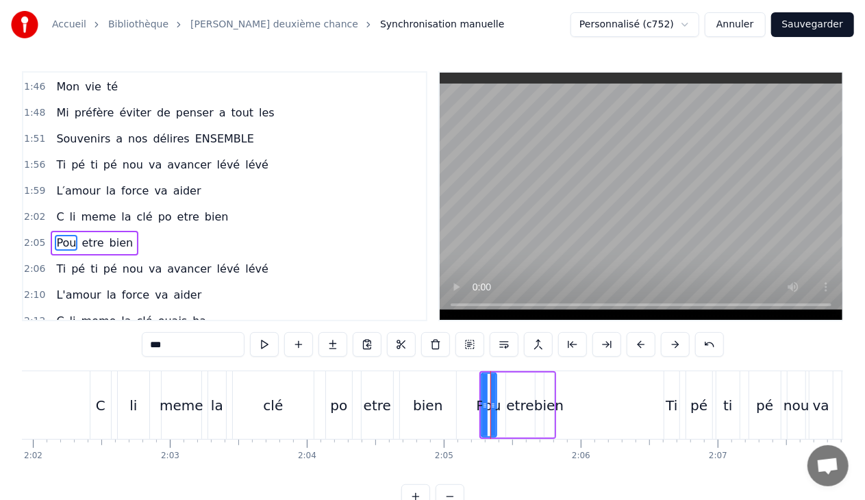
scroll to position [1065, 0]
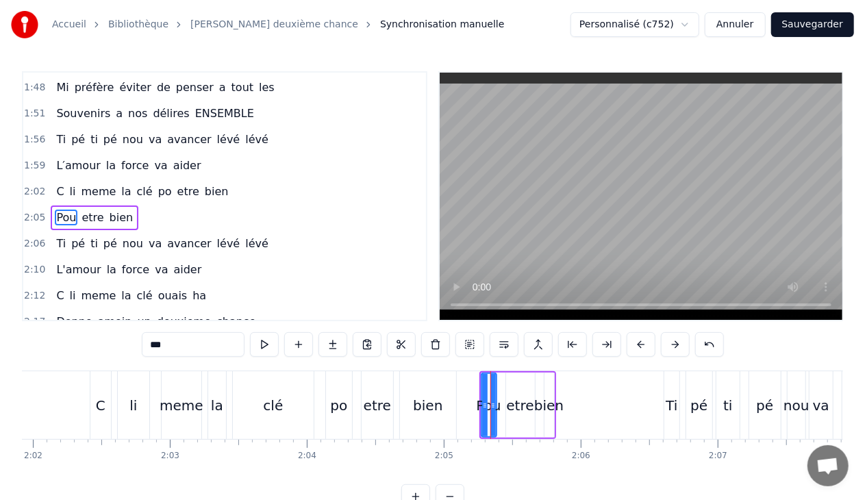
click at [196, 344] on input "***" at bounding box center [193, 344] width 103 height 25
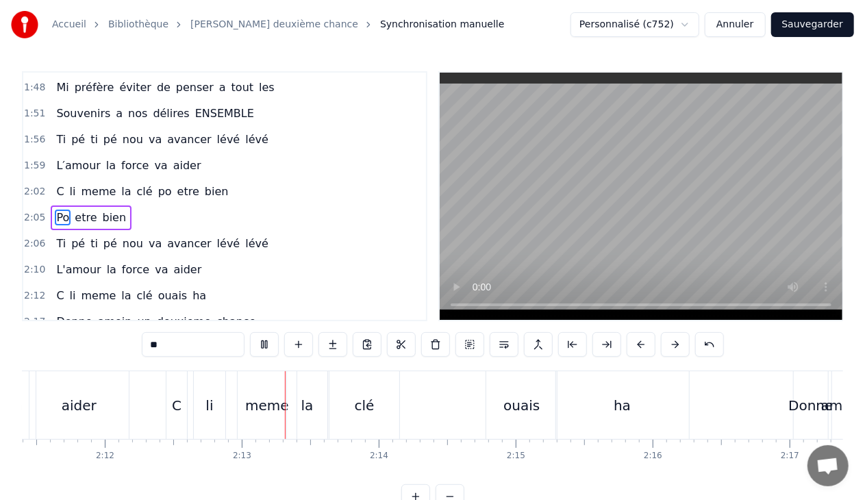
scroll to position [0, 18113]
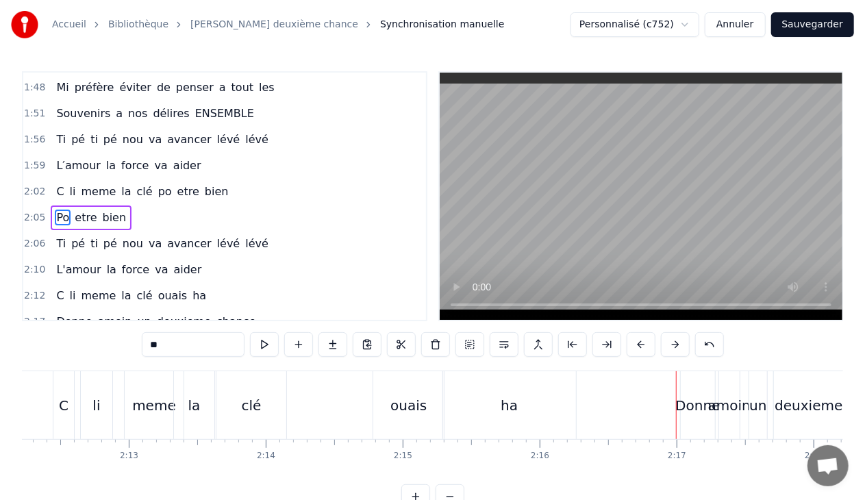
click at [829, 21] on button "Sauvegarder" at bounding box center [812, 24] width 83 height 25
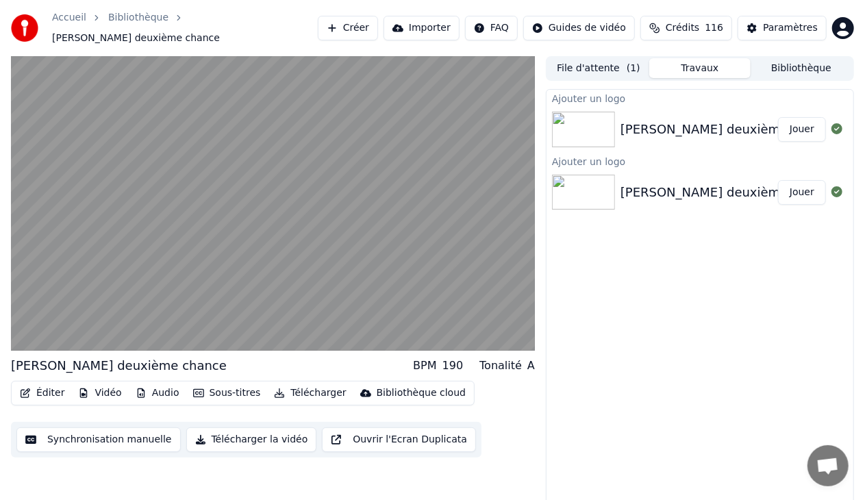
click at [797, 121] on button "Jouer" at bounding box center [802, 129] width 48 height 25
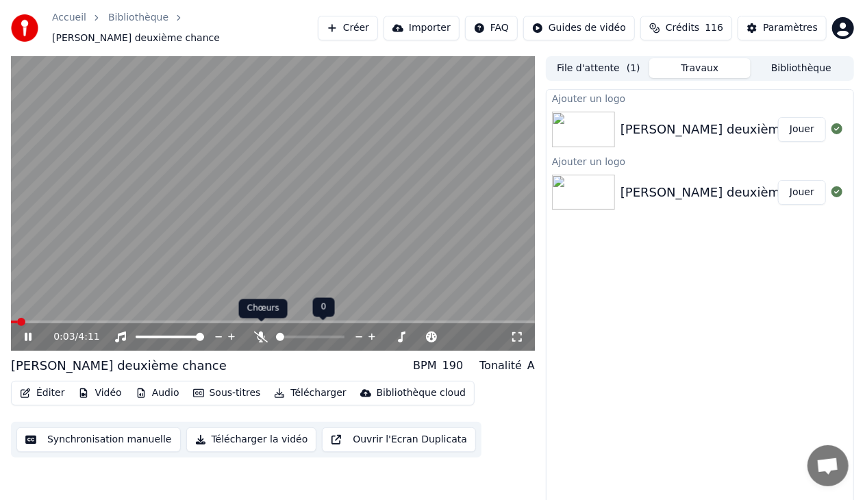
click at [261, 332] on icon at bounding box center [261, 337] width 14 height 11
click at [281, 336] on span at bounding box center [278, 337] width 5 height 3
click at [276, 333] on span at bounding box center [280, 337] width 8 height 8
click at [24, 332] on icon at bounding box center [38, 337] width 32 height 11
click at [806, 125] on button "Jouer" at bounding box center [802, 129] width 48 height 25
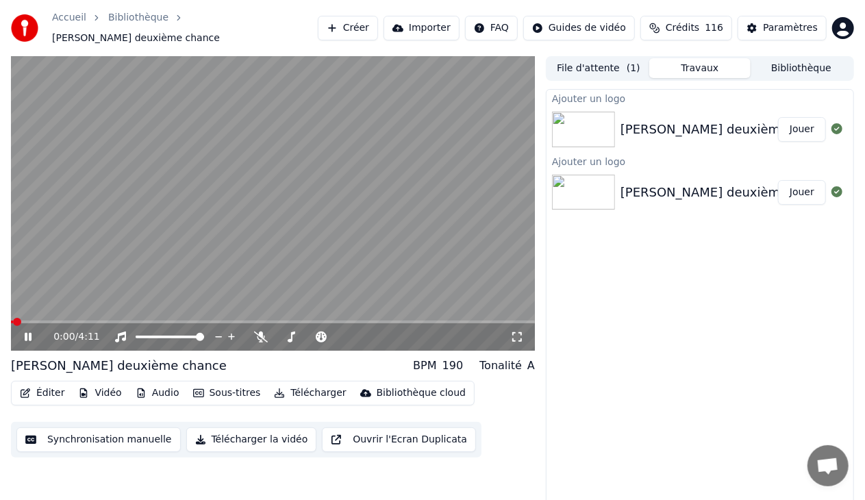
click at [29, 332] on icon at bounding box center [38, 337] width 32 height 11
click at [220, 432] on button "Télécharger la vidéo" at bounding box center [251, 439] width 131 height 25
click at [788, 123] on button "Afficher" at bounding box center [796, 129] width 60 height 25
